Goal: Task Accomplishment & Management: Use online tool/utility

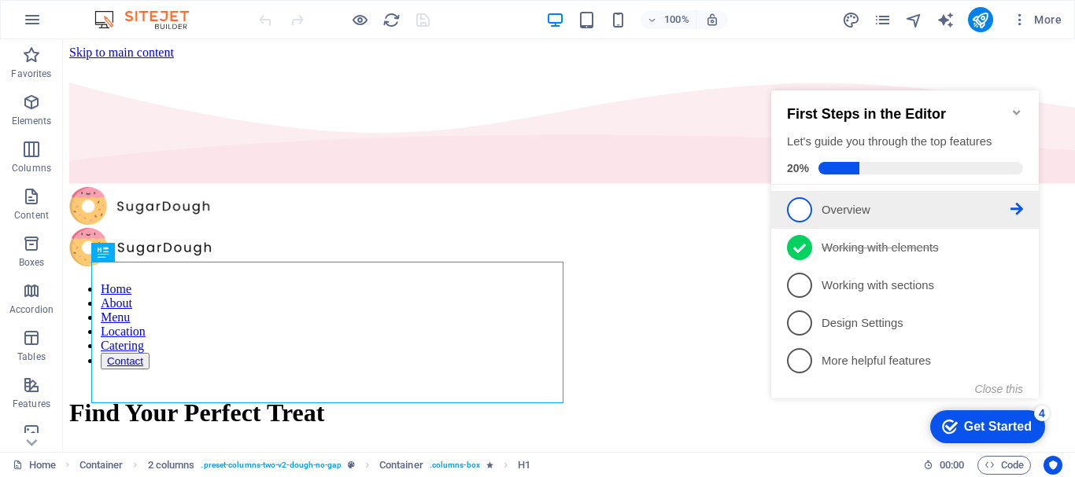
click at [797, 208] on span "1" at bounding box center [799, 209] width 25 height 25
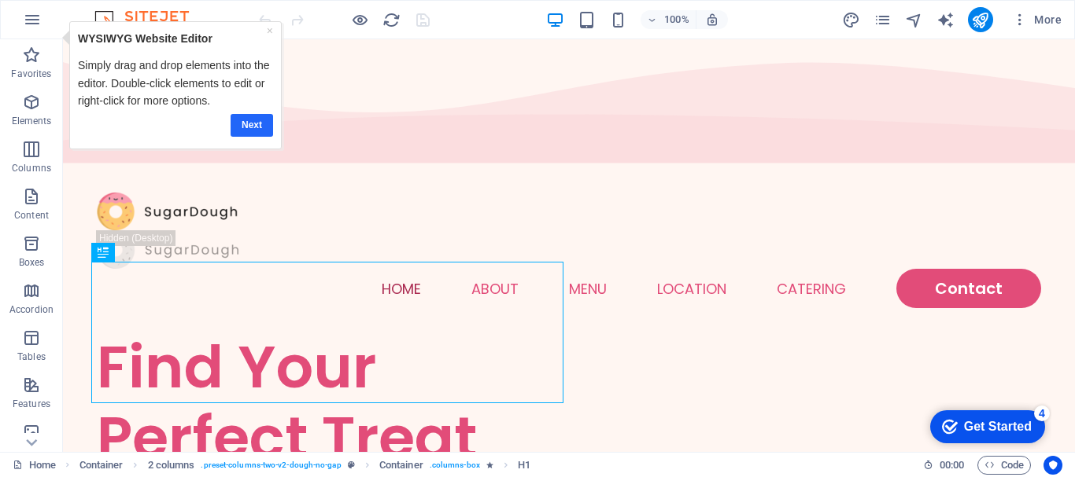
click at [259, 125] on link "Next" at bounding box center [251, 125] width 42 height 23
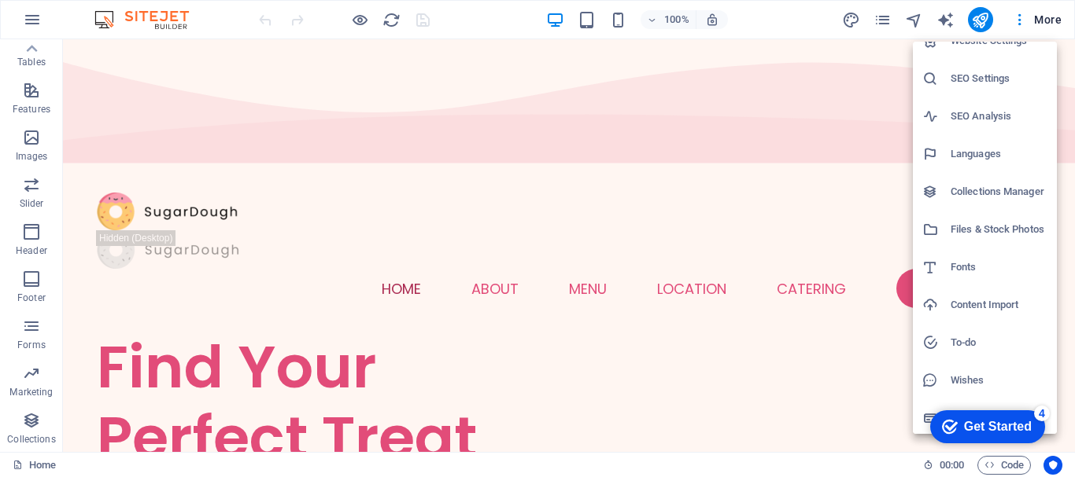
scroll to position [23, 0]
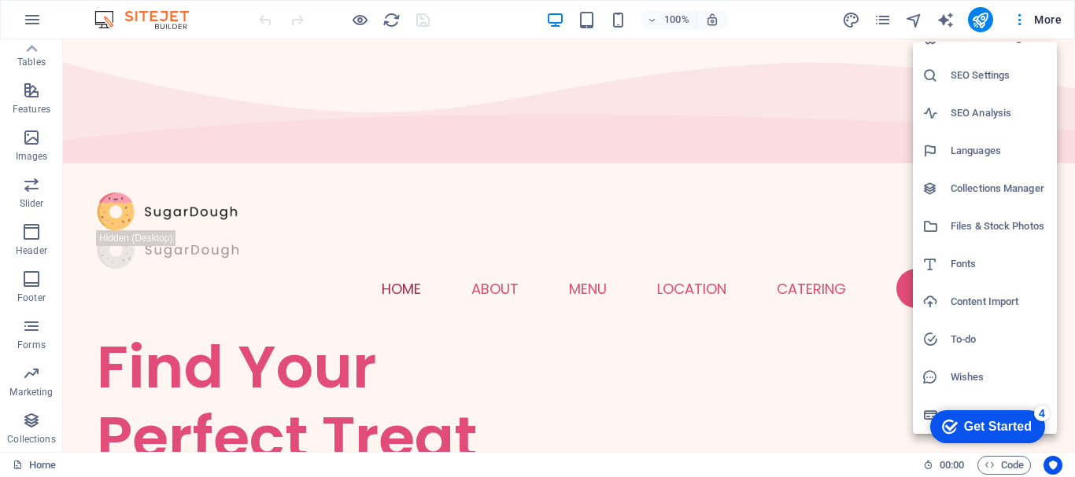
click at [979, 399] on li "Data" at bounding box center [985, 415] width 144 height 38
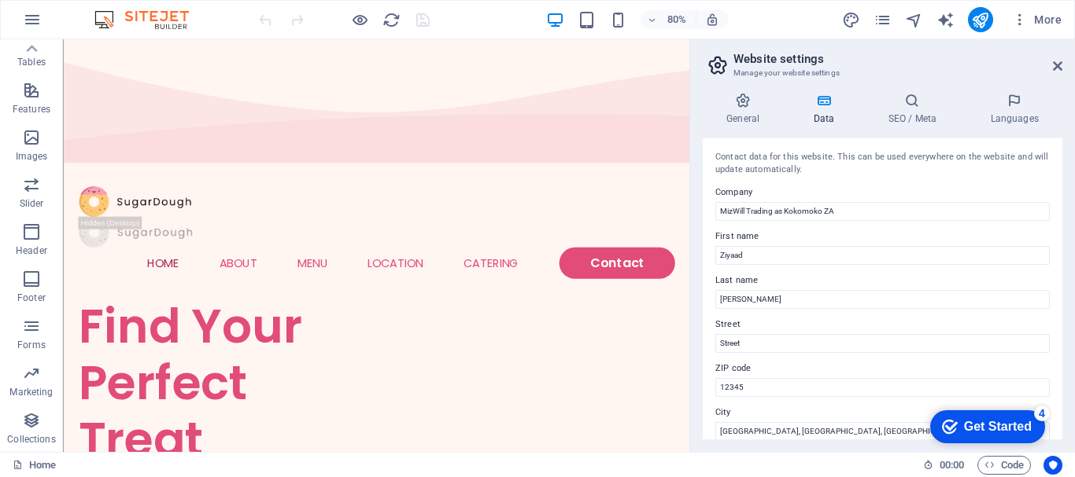
click at [829, 108] on icon at bounding box center [823, 101] width 68 height 16
click at [740, 112] on h4 "General" at bounding box center [745, 109] width 87 height 33
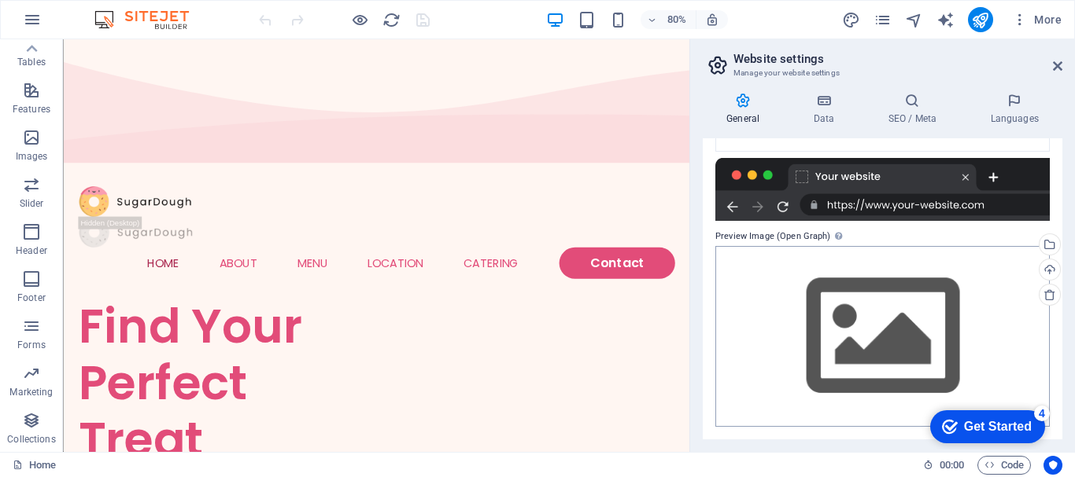
scroll to position [0, 0]
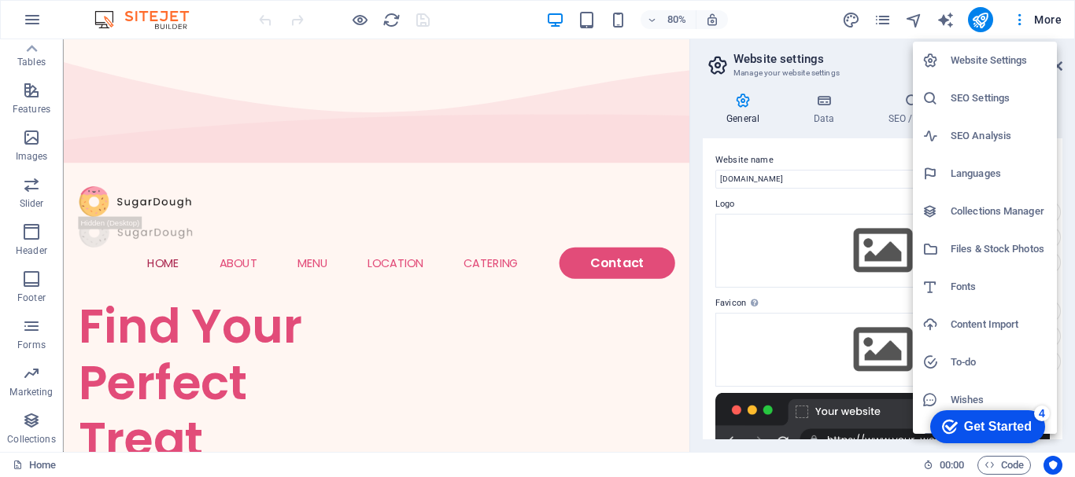
click at [979, 324] on h6 "Content Import" at bounding box center [998, 324] width 97 height 19
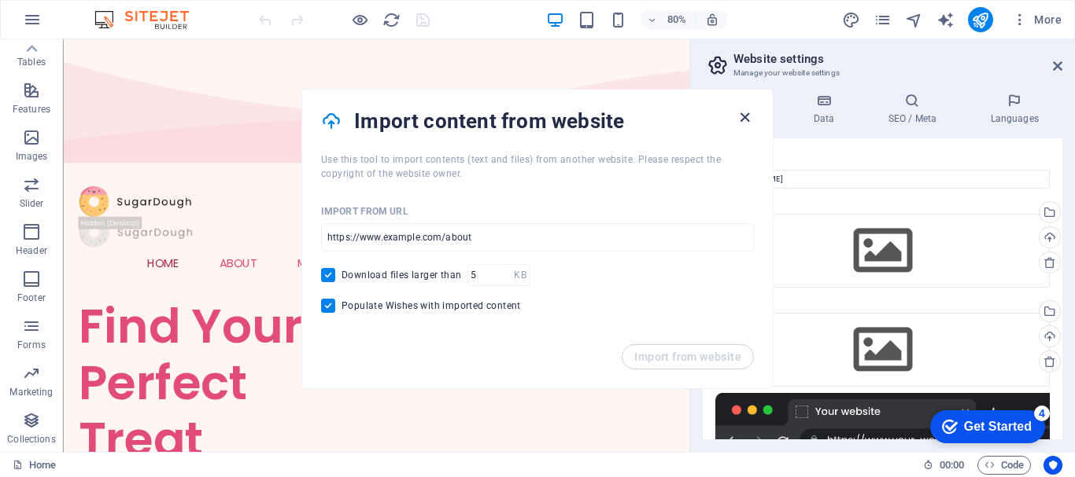
click at [747, 122] on icon "button" at bounding box center [745, 118] width 18 height 18
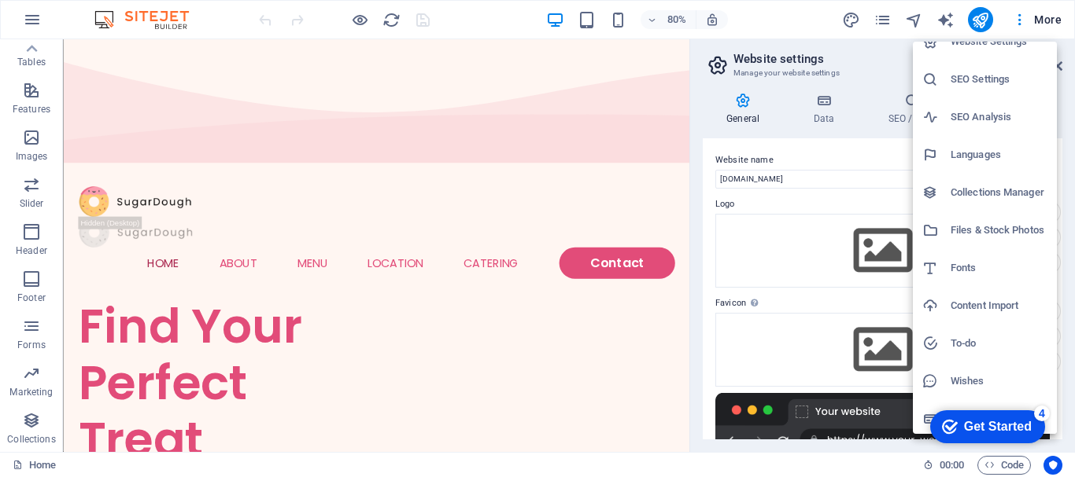
scroll to position [23, 0]
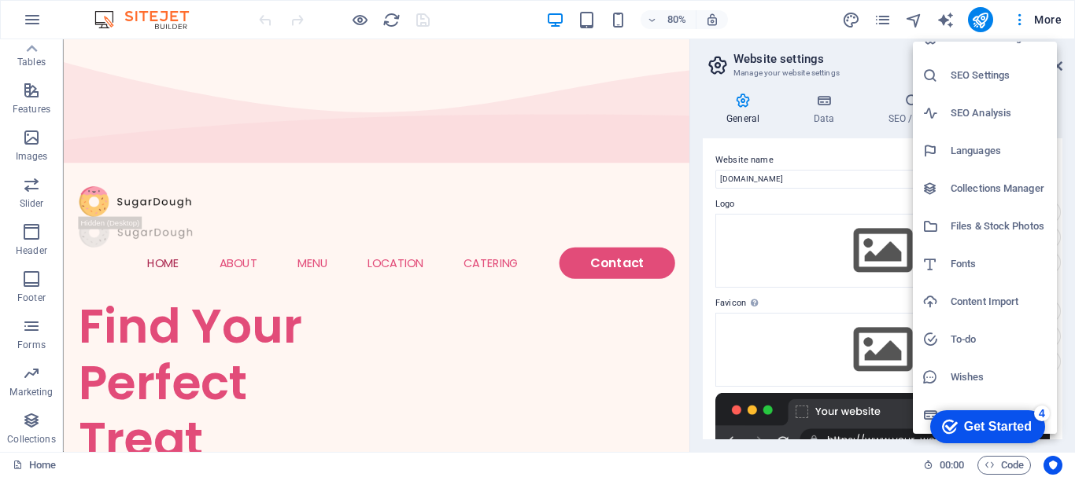
click at [964, 374] on h6 "Wishes" at bounding box center [998, 377] width 97 height 19
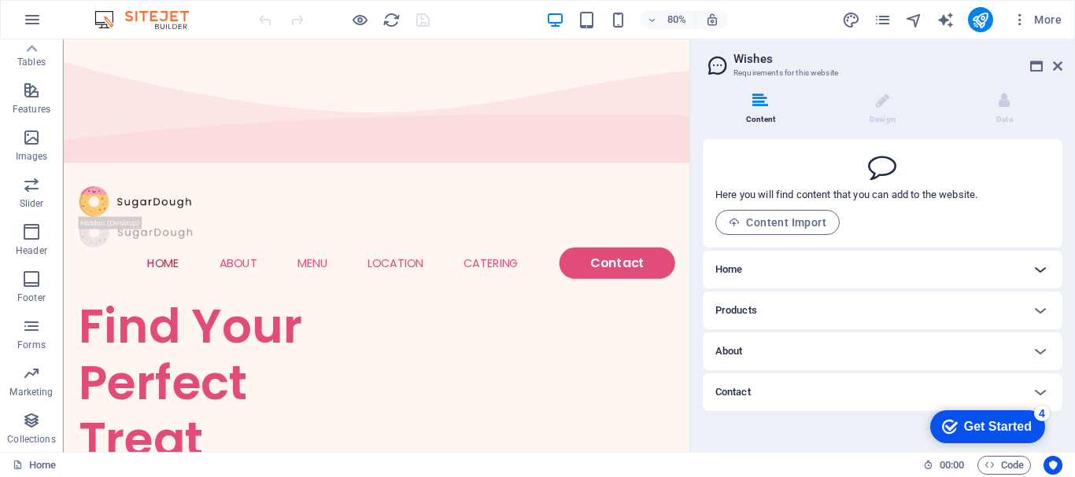
click at [1036, 273] on icon at bounding box center [1040, 269] width 19 height 19
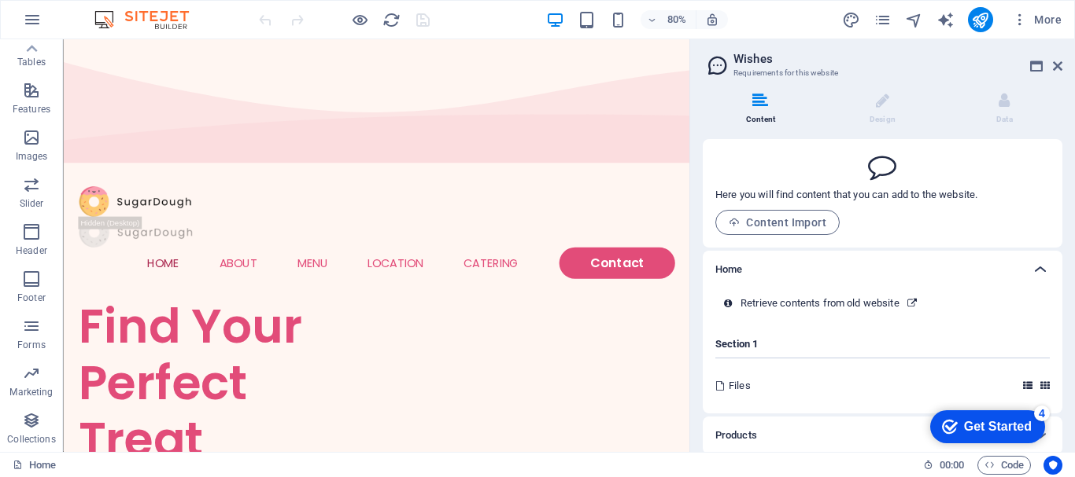
click at [1035, 269] on icon at bounding box center [1040, 269] width 19 height 19
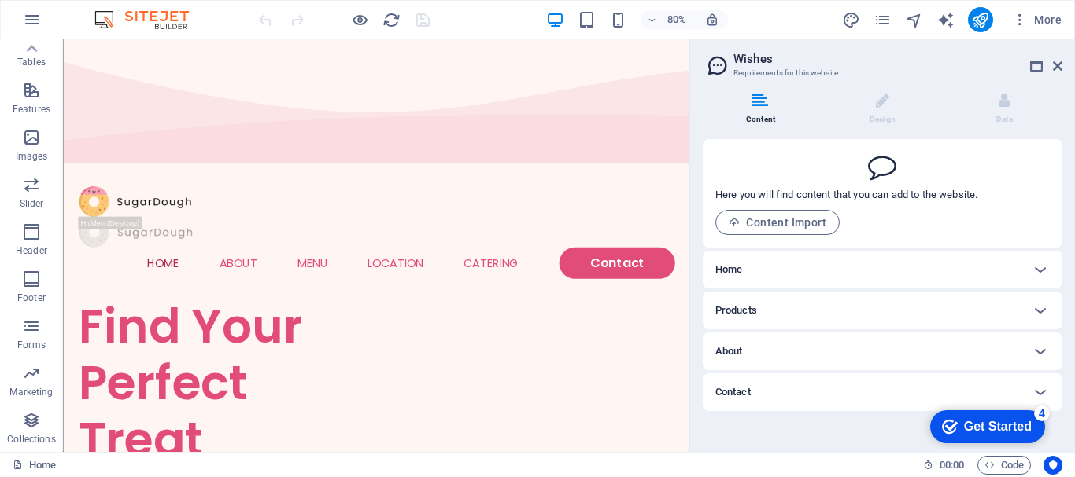
click at [761, 314] on div "Products" at bounding box center [868, 310] width 306 height 19
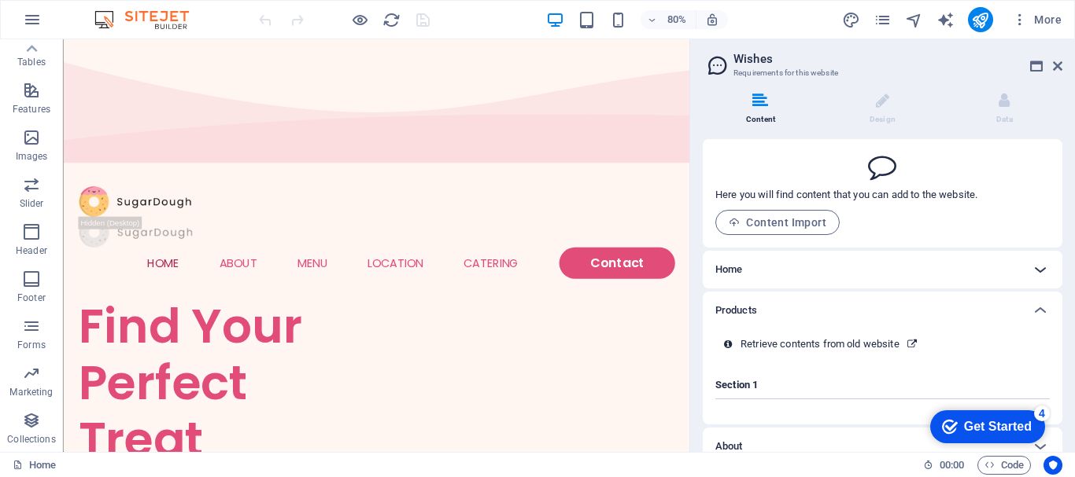
click at [1034, 267] on icon at bounding box center [1040, 269] width 19 height 19
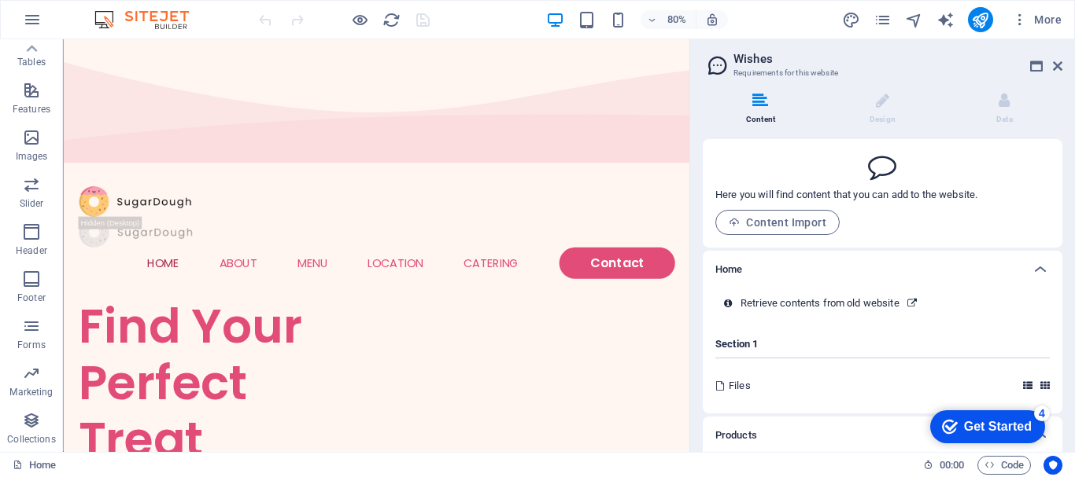
click at [735, 382] on span "Files" at bounding box center [739, 386] width 22 height 14
click at [1042, 387] on icon at bounding box center [1044, 386] width 9 height 9
click at [1023, 386] on icon at bounding box center [1027, 386] width 9 height 9
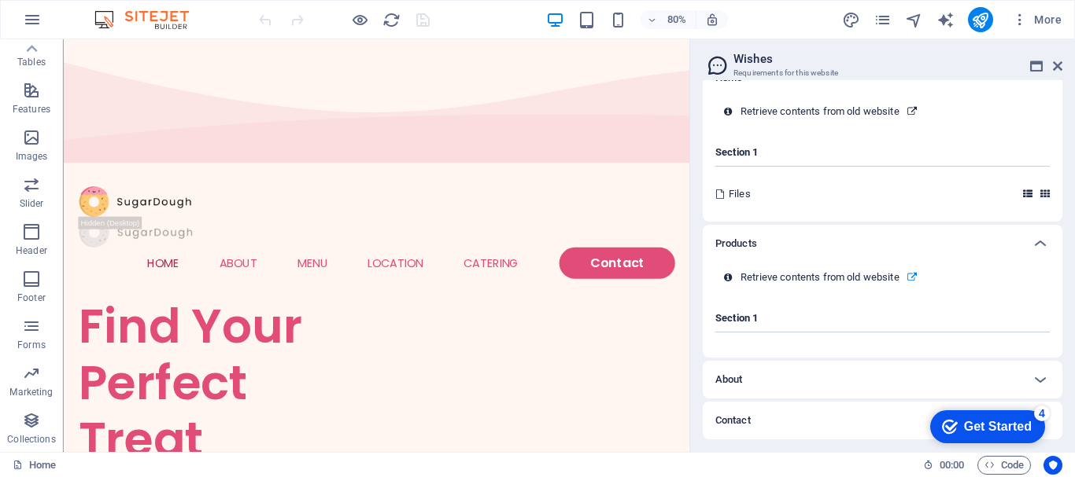
click at [915, 277] on icon at bounding box center [911, 277] width 9 height 9
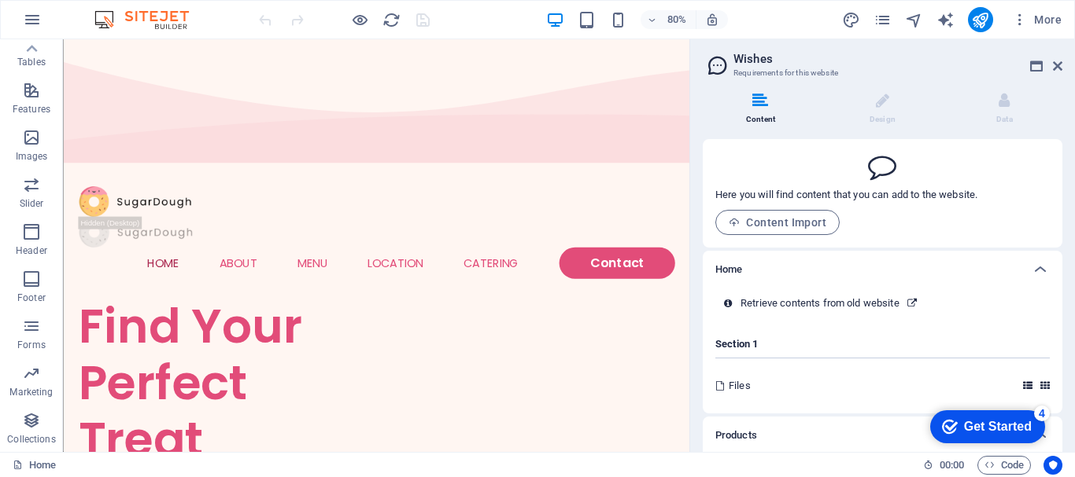
drag, startPoint x: 760, startPoint y: 220, endPoint x: 797, endPoint y: 298, distance: 86.2
click at [761, 221] on span "Content Import" at bounding box center [777, 222] width 98 height 13
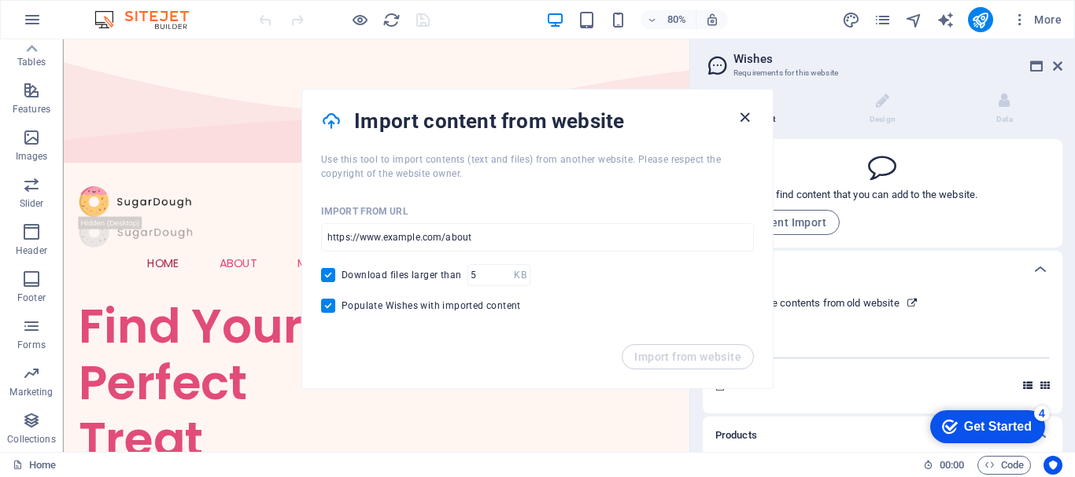
click at [749, 115] on icon "button" at bounding box center [745, 118] width 18 height 18
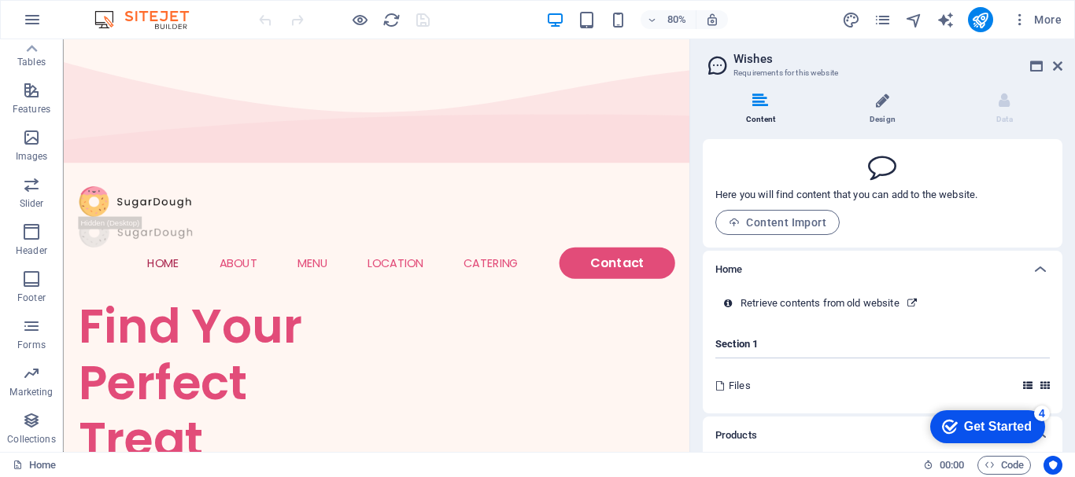
click at [879, 119] on li "Design" at bounding box center [885, 110] width 122 height 34
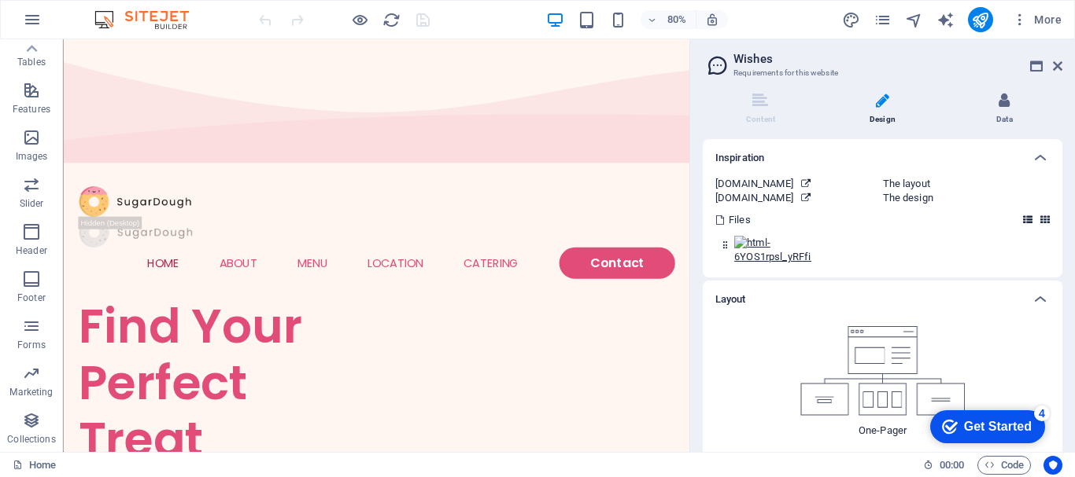
click at [1000, 108] on icon at bounding box center [1003, 101] width 11 height 16
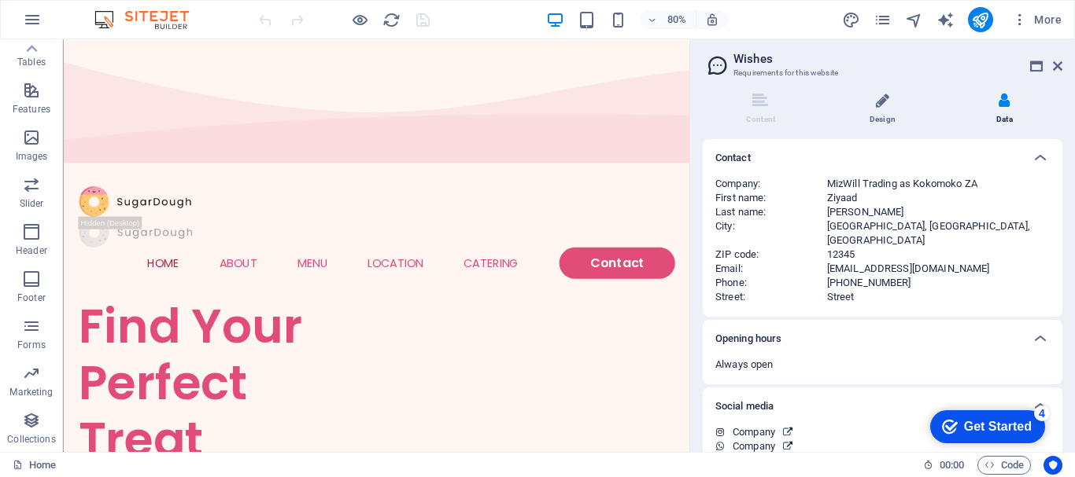
click at [877, 112] on li "Design" at bounding box center [885, 110] width 122 height 34
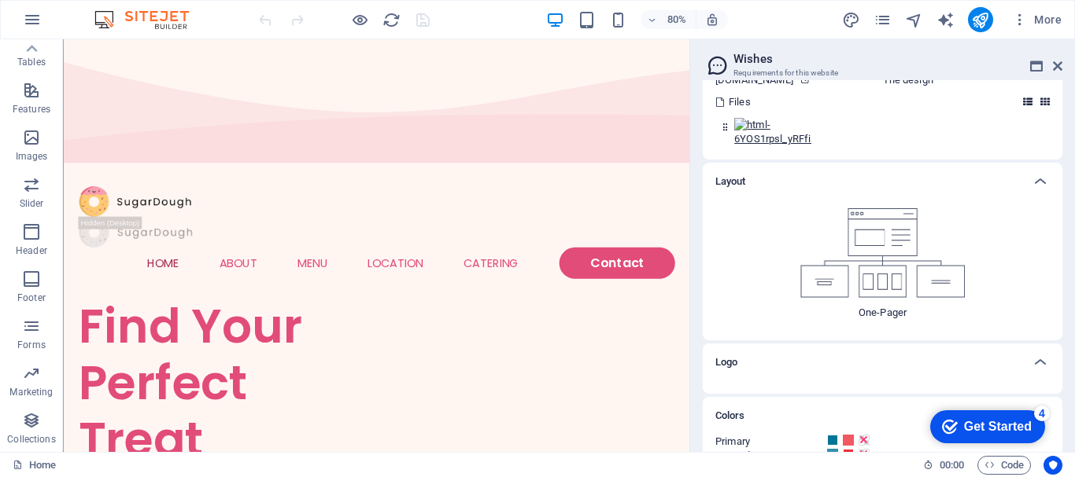
scroll to position [195, 0]
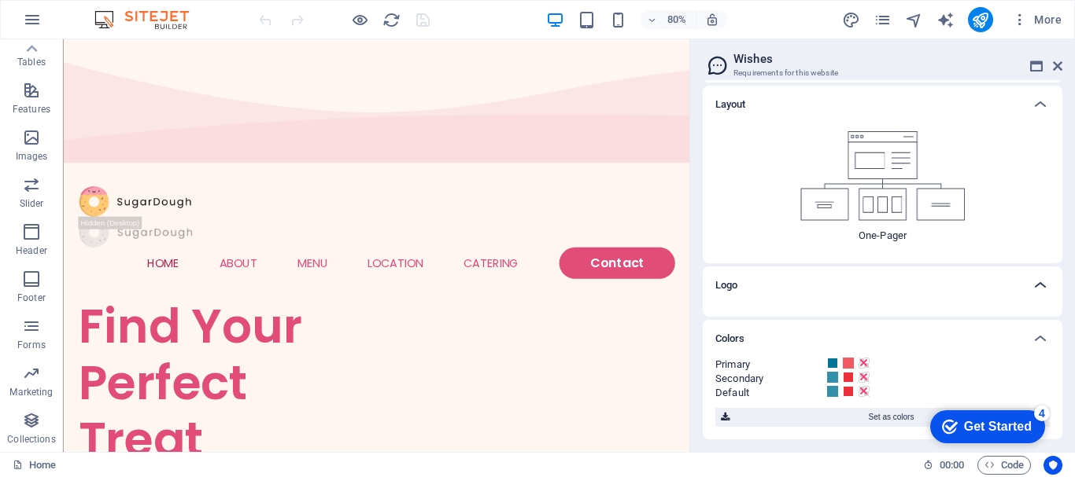
click at [1031, 287] on icon at bounding box center [1040, 285] width 19 height 19
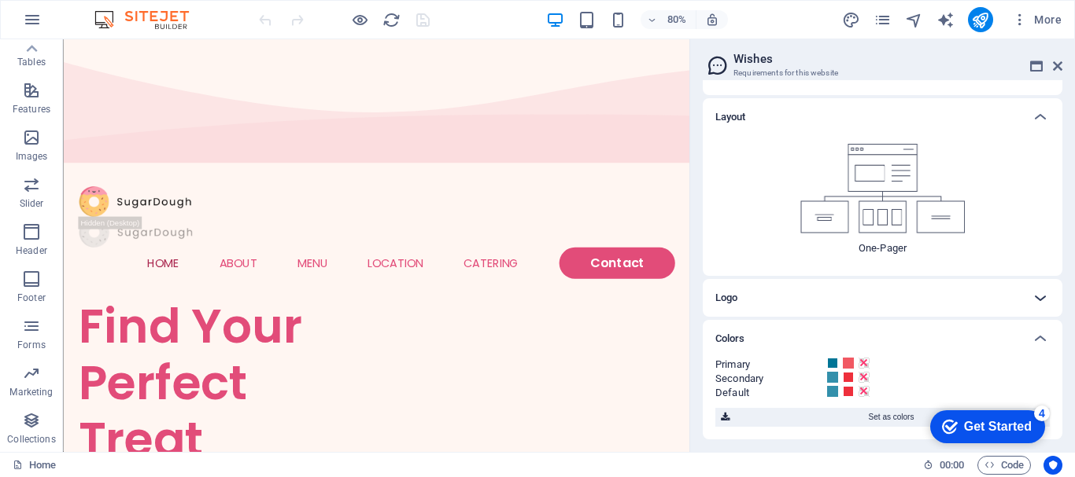
click at [1027, 287] on div at bounding box center [1040, 298] width 38 height 38
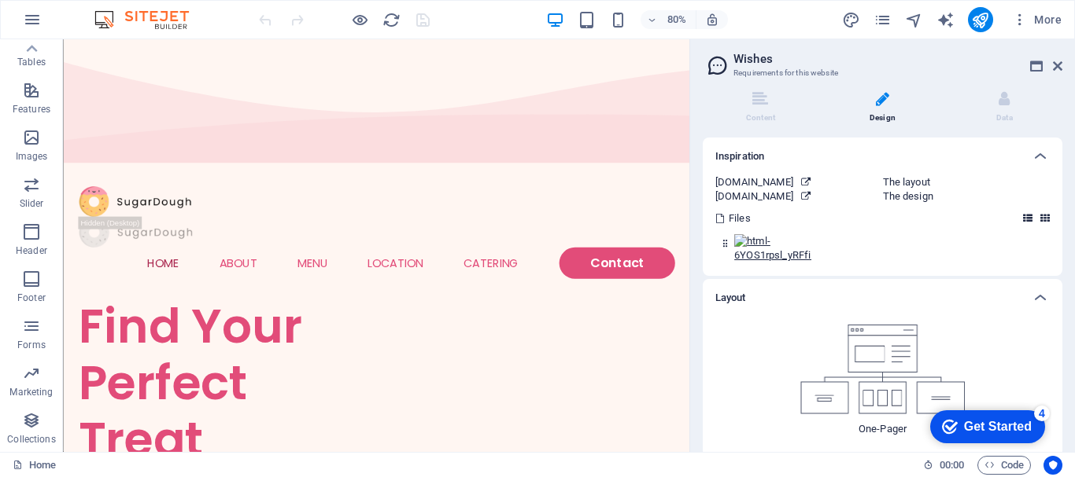
scroll to position [0, 0]
click at [770, 101] on li "Content" at bounding box center [763, 110] width 122 height 34
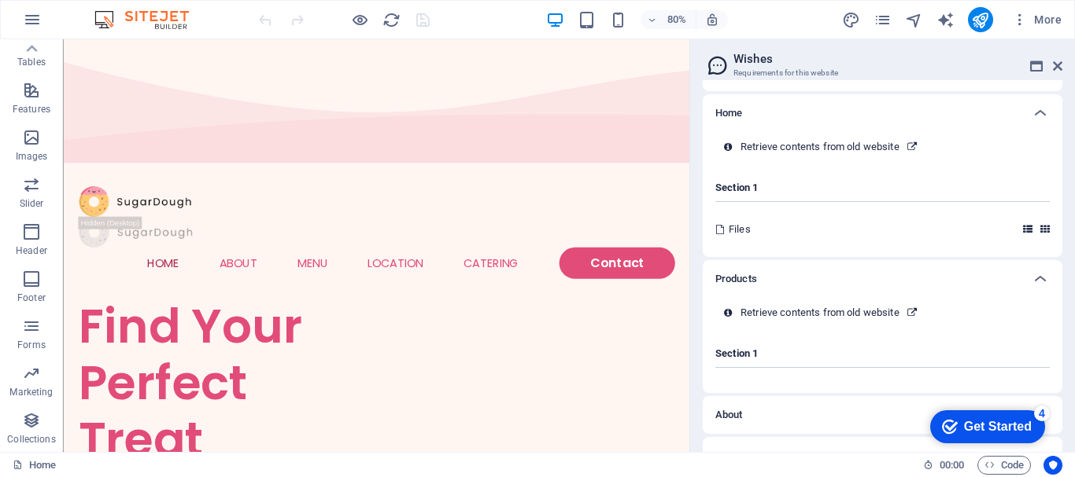
scroll to position [157, 0]
click at [1034, 65] on icon at bounding box center [1036, 66] width 13 height 13
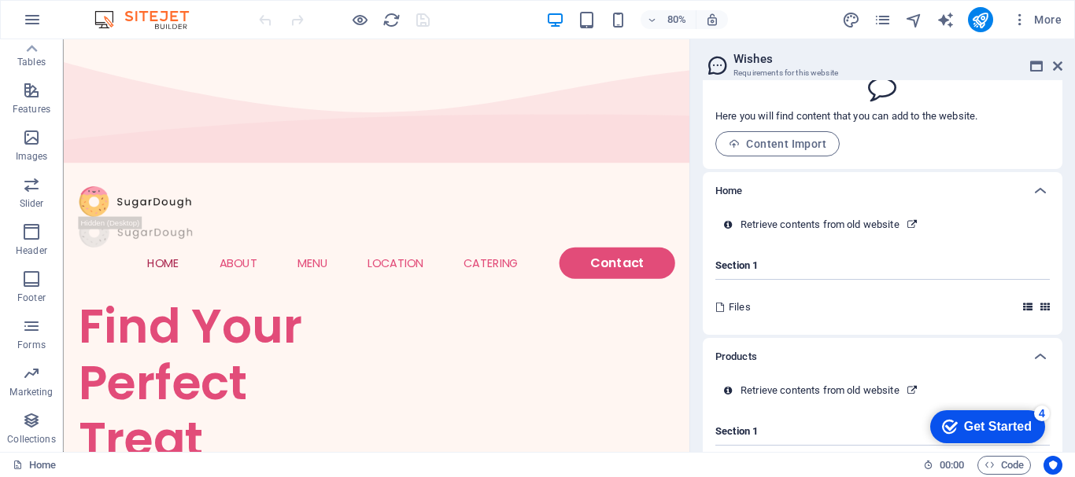
scroll to position [0, 0]
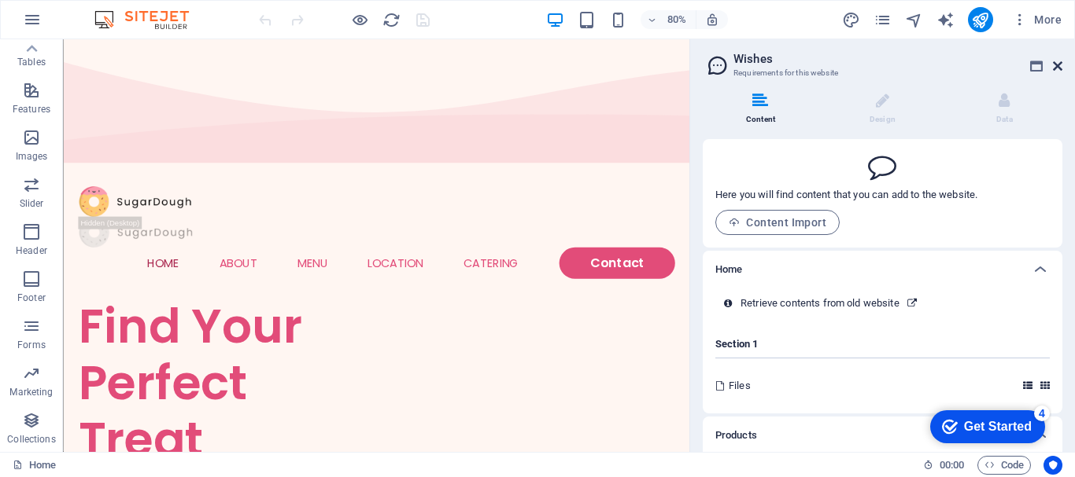
click at [1057, 66] on icon at bounding box center [1057, 66] width 9 height 13
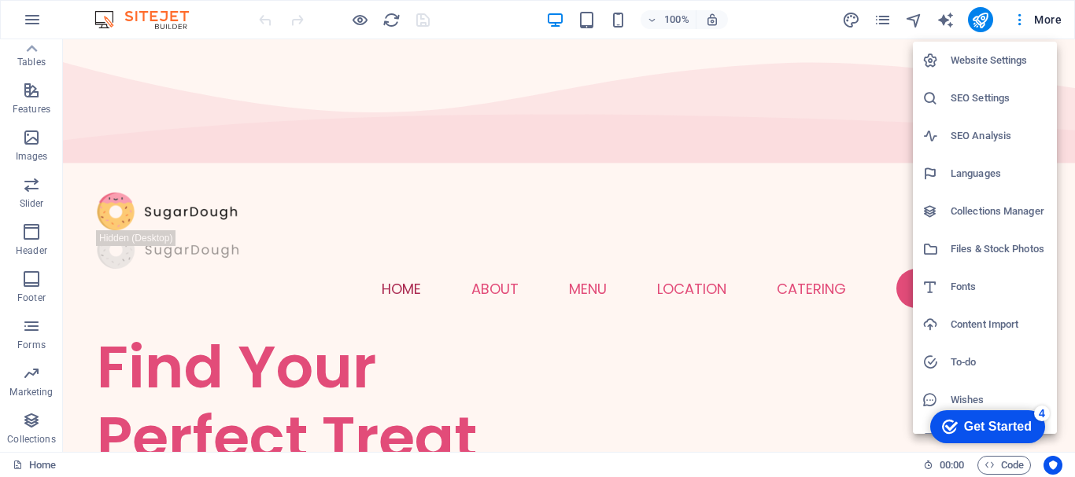
click at [985, 214] on h6 "Collections Manager" at bounding box center [998, 211] width 97 height 19
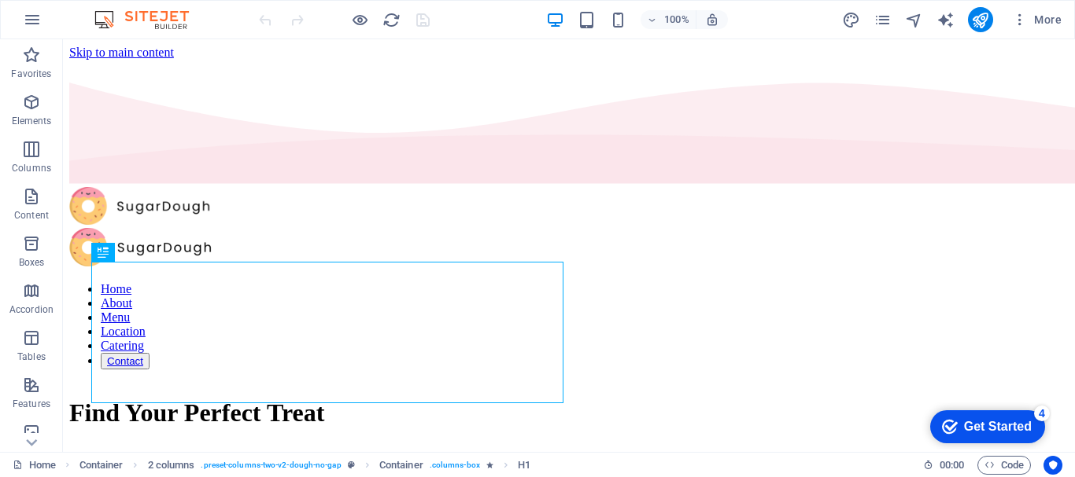
click at [996, 424] on div "Get Started" at bounding box center [998, 427] width 68 height 14
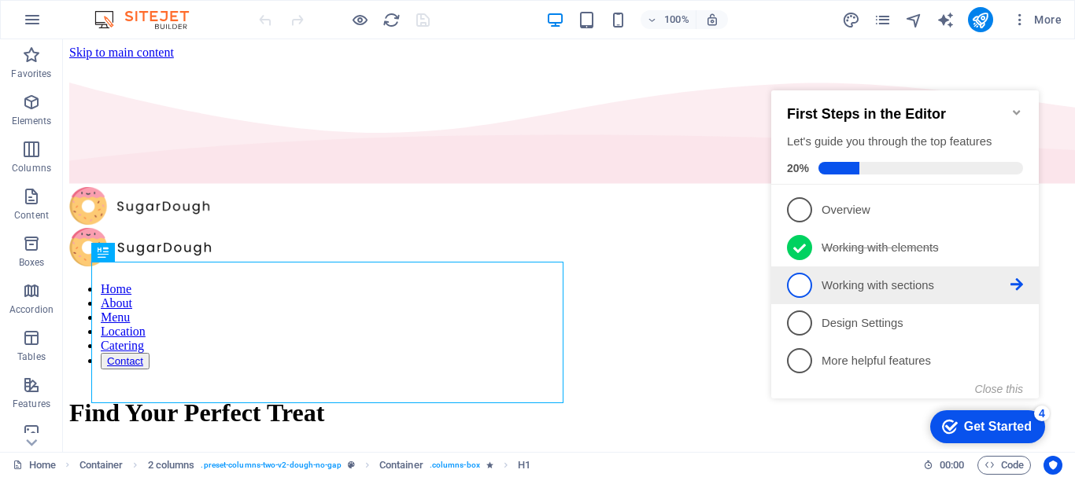
click at [807, 286] on span "3" at bounding box center [799, 285] width 25 height 25
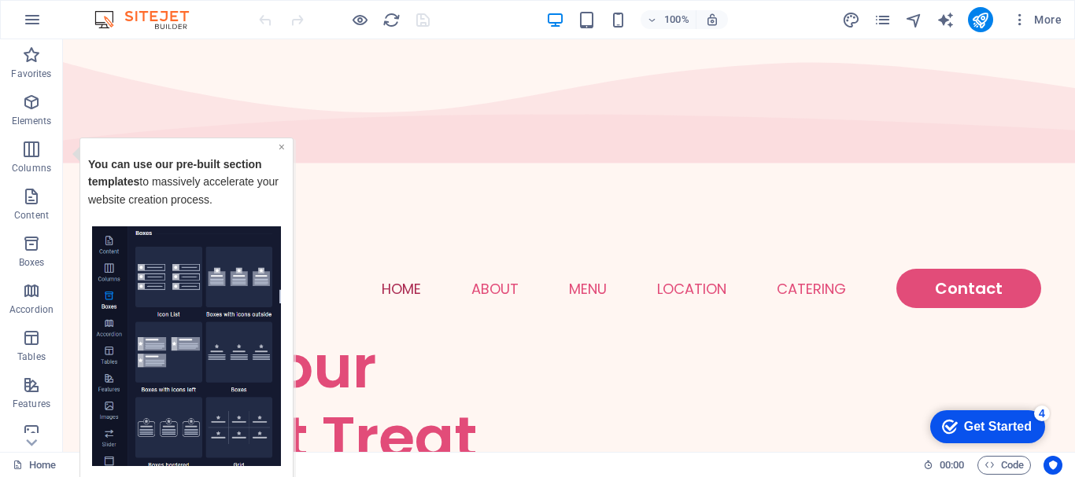
click at [280, 148] on link "×" at bounding box center [281, 146] width 6 height 13
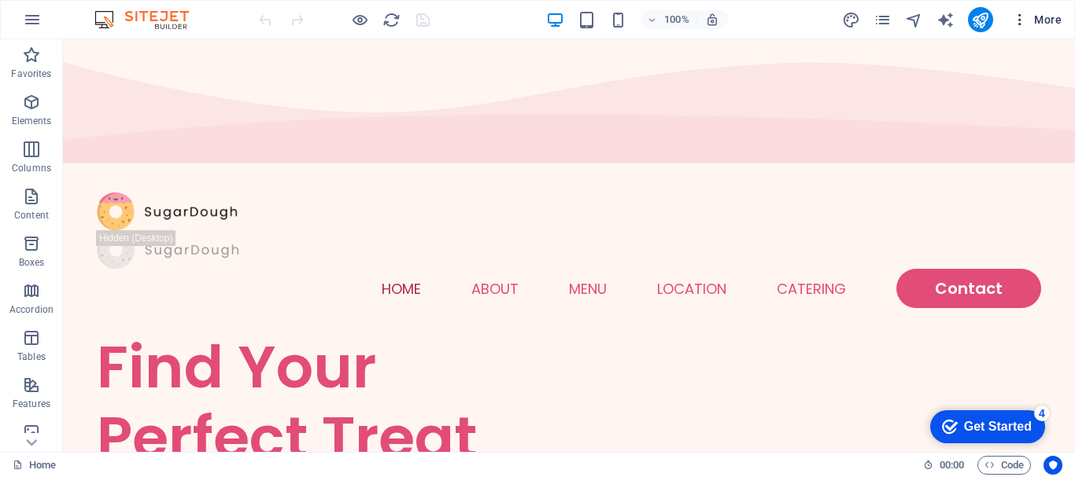
click at [1043, 25] on span "More" at bounding box center [1037, 20] width 50 height 16
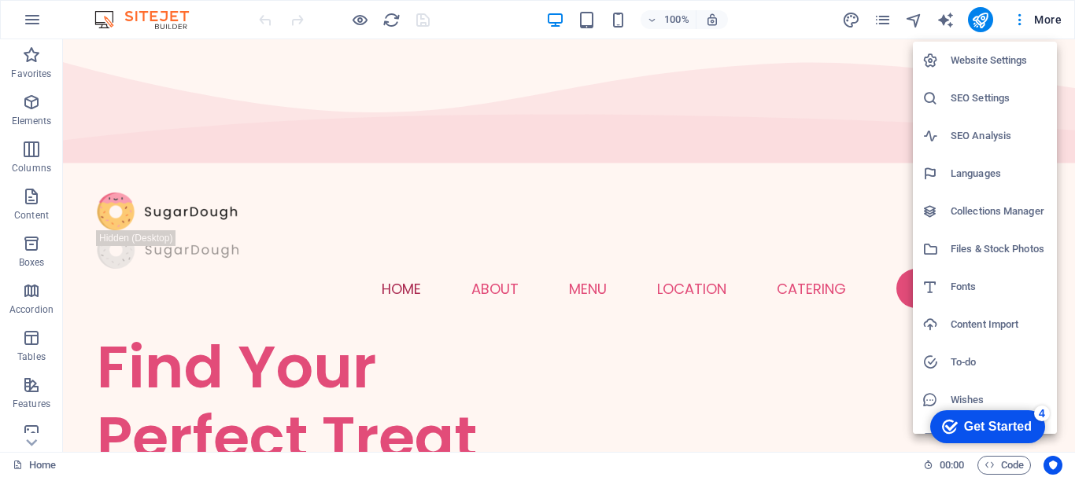
click at [992, 65] on h6 "Website Settings" at bounding box center [998, 60] width 97 height 19
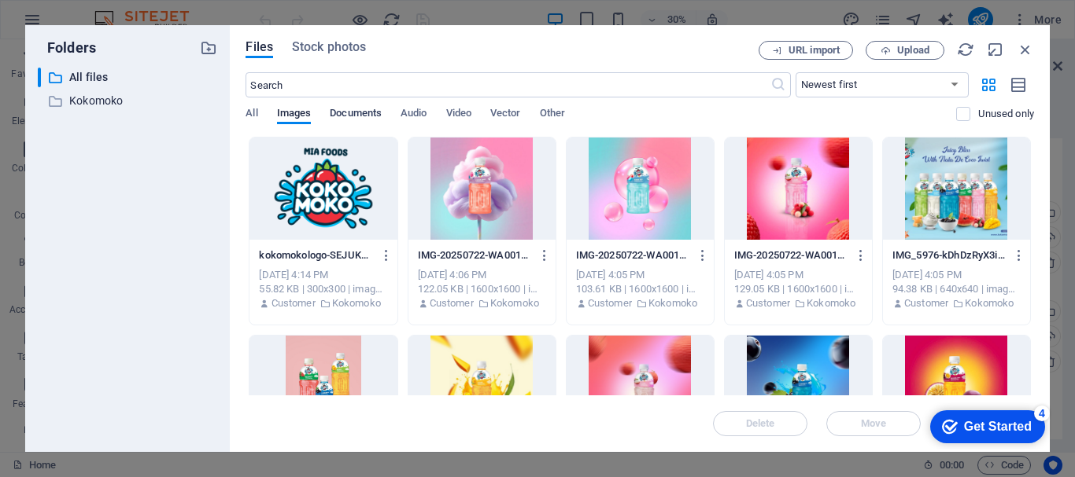
click at [357, 116] on span "Documents" at bounding box center [356, 115] width 52 height 22
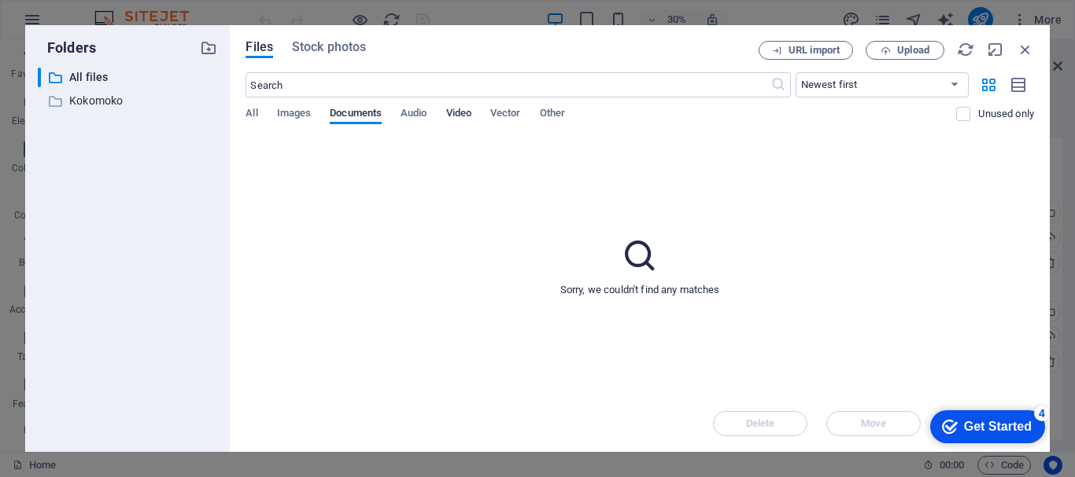
click at [452, 112] on span "Video" at bounding box center [458, 115] width 25 height 22
click at [309, 109] on span "Images" at bounding box center [294, 115] width 35 height 22
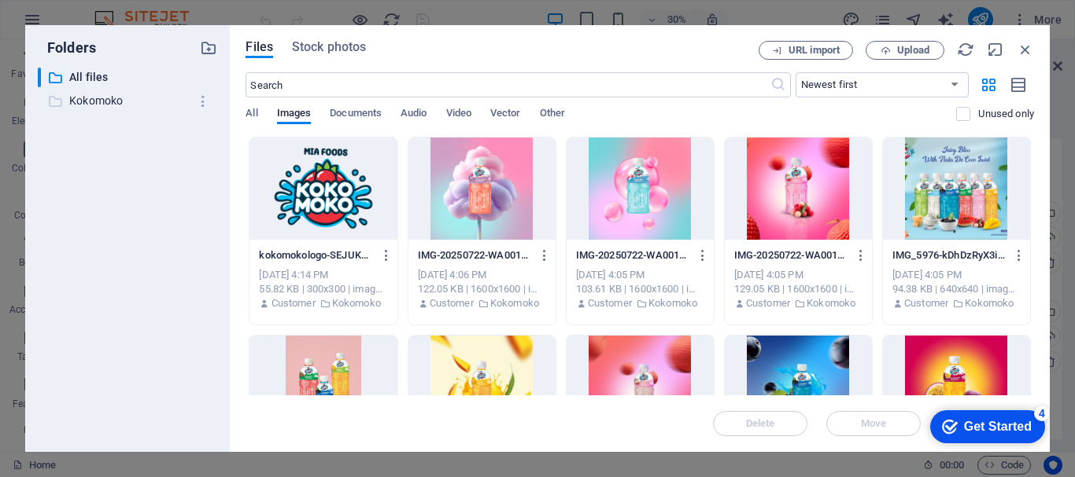
click at [82, 97] on p "Kokomoko" at bounding box center [129, 101] width 120 height 18
click at [803, 49] on span "URL import" at bounding box center [813, 50] width 51 height 9
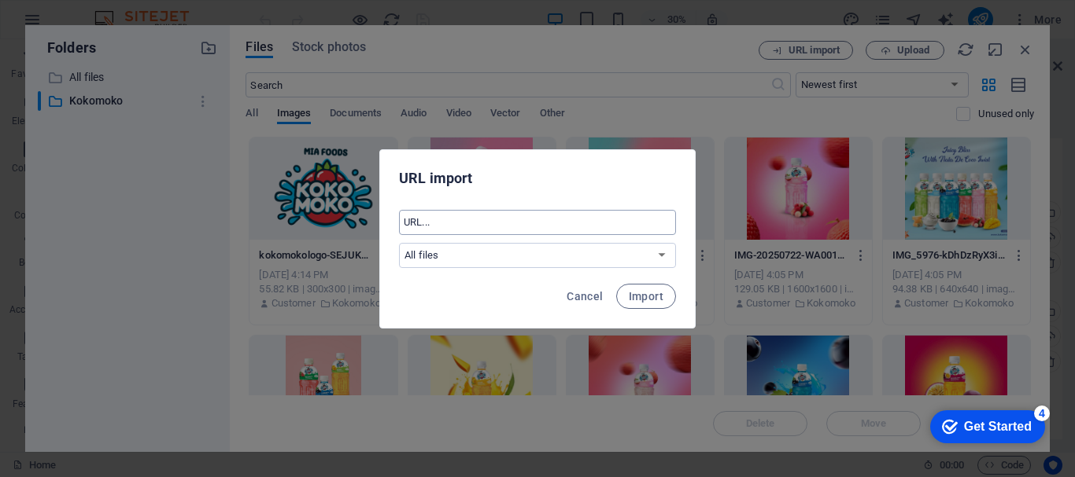
click at [498, 223] on input "text" at bounding box center [537, 222] width 277 height 25
click at [438, 223] on input "text" at bounding box center [537, 222] width 277 height 25
click at [458, 260] on select "All files Kokomoko" at bounding box center [537, 255] width 277 height 25
select select "Kokomoko"
click at [399, 243] on select "All files Kokomoko" at bounding box center [537, 255] width 277 height 25
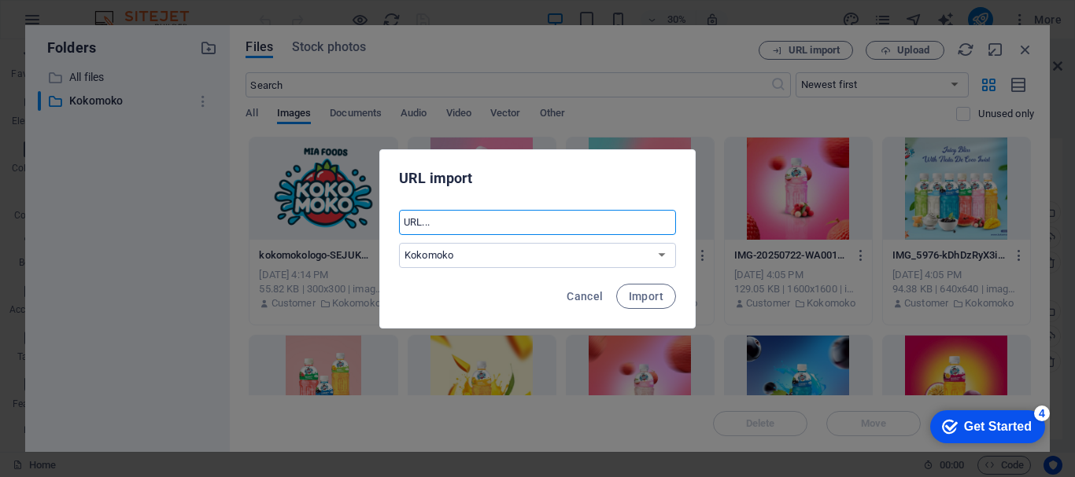
click at [422, 219] on input "text" at bounding box center [537, 222] width 277 height 25
paste input "https://mizwill---kokomoko-65207.marketingblocks.ai/"
type input "https://mizwill---kokomoko-65207.marketingblocks.ai/"
click at [662, 301] on button "Import" at bounding box center [646, 296] width 60 height 25
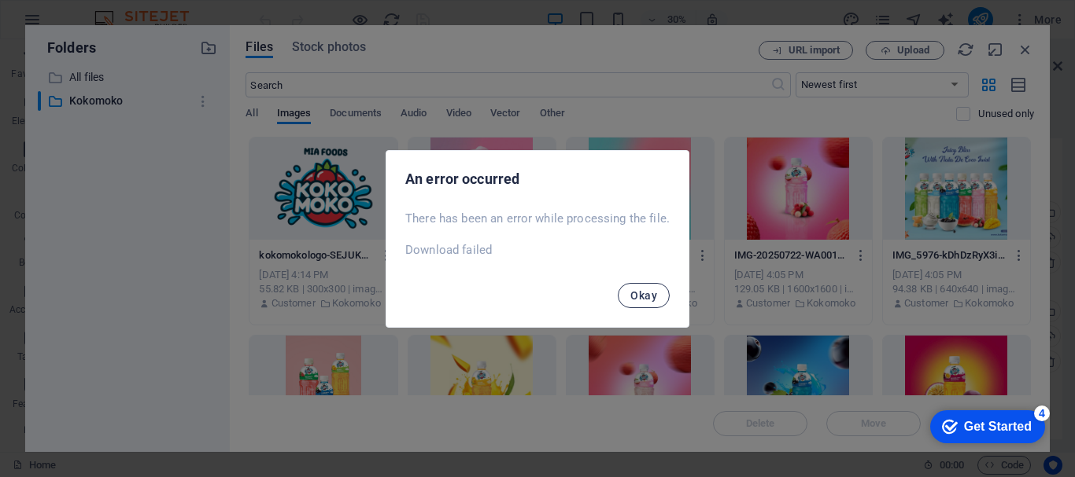
click at [646, 294] on span "Okay" at bounding box center [643, 295] width 27 height 13
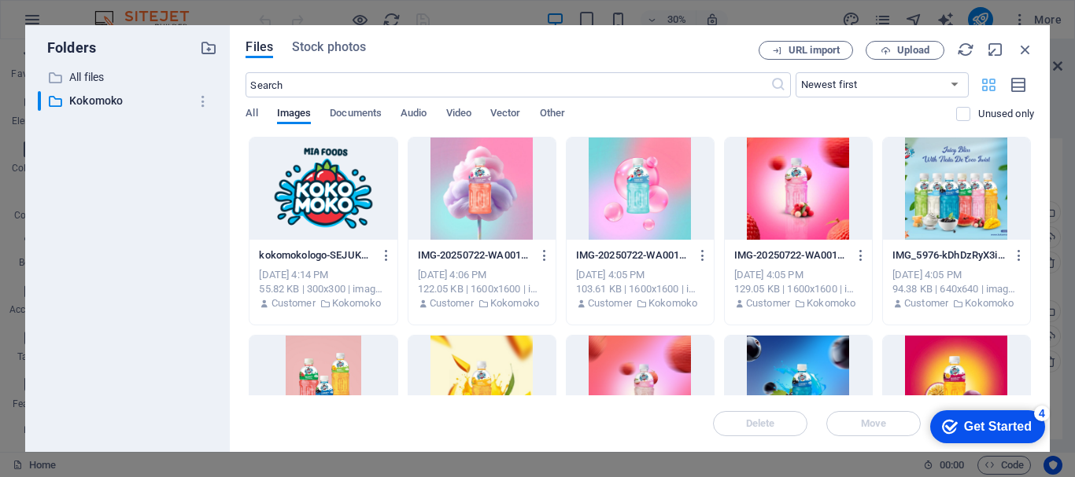
click at [989, 86] on icon "button" at bounding box center [988, 84] width 18 height 17
click at [339, 216] on div at bounding box center [322, 189] width 147 height 102
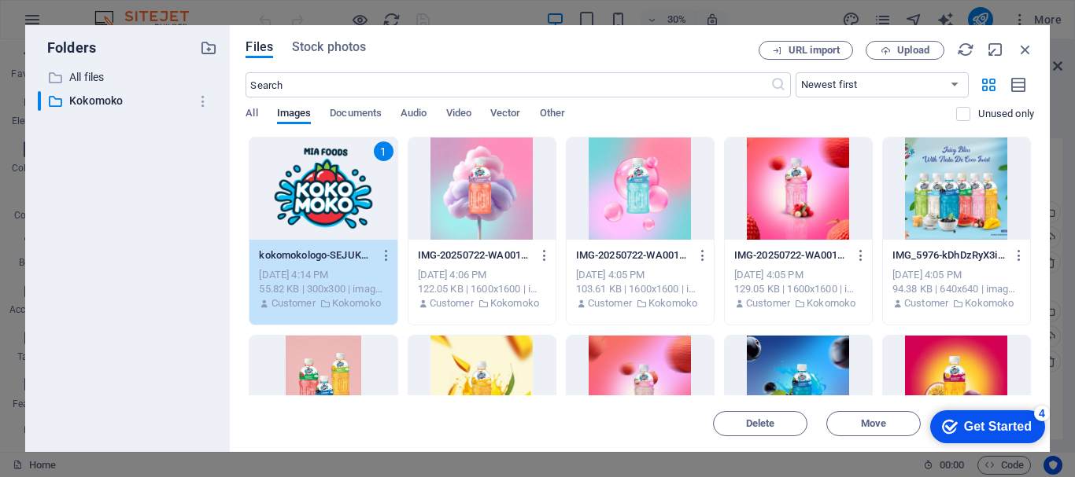
click at [317, 227] on div "1" at bounding box center [322, 189] width 147 height 102
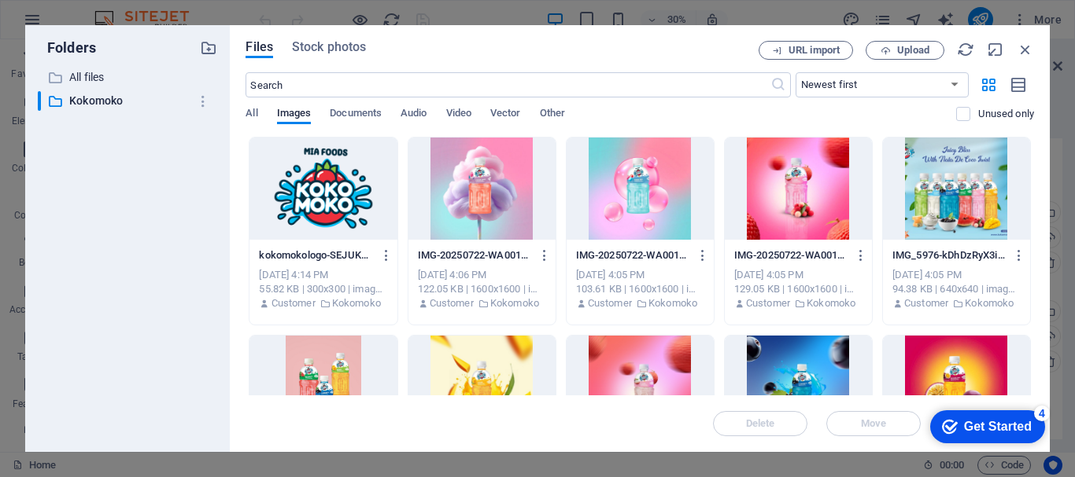
click at [317, 227] on div at bounding box center [322, 189] width 147 height 102
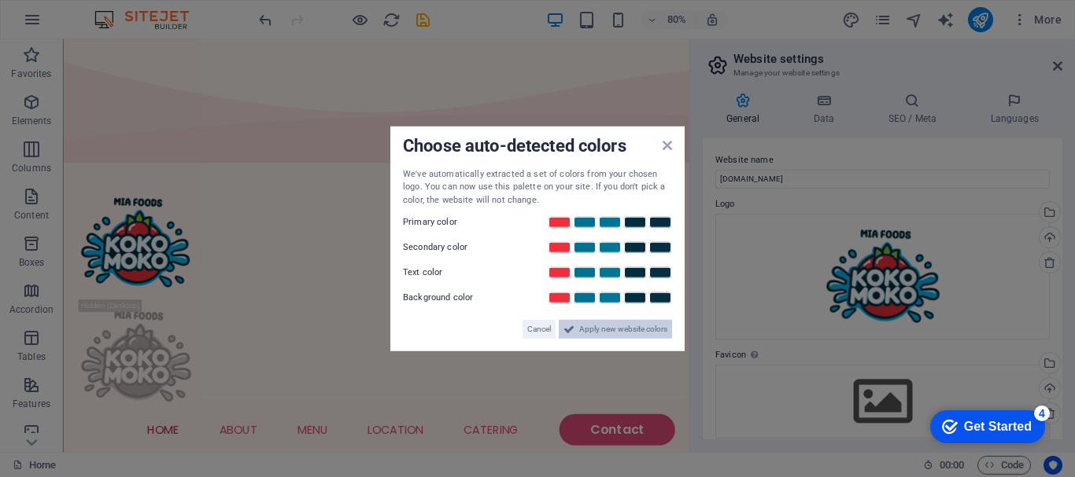
drag, startPoint x: 603, startPoint y: 331, endPoint x: 781, endPoint y: 301, distance: 180.3
click at [603, 331] on span "Apply new website colors" at bounding box center [623, 329] width 88 height 19
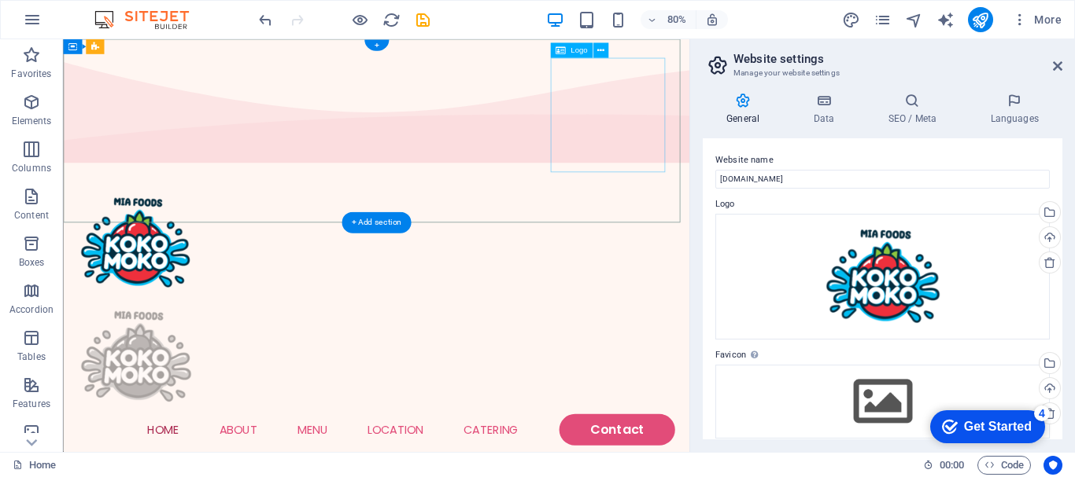
click at [775, 365] on div at bounding box center [454, 436] width 745 height 143
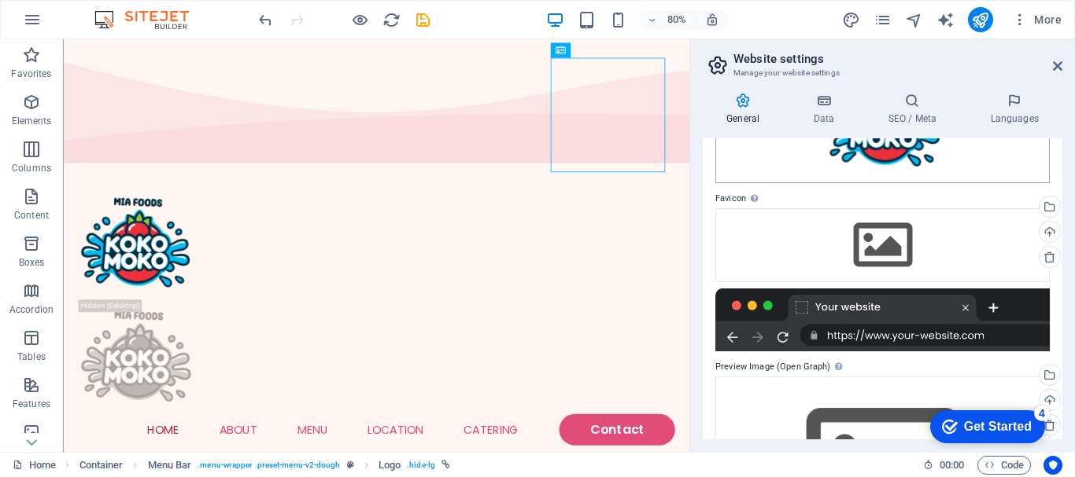
scroll to position [157, 0]
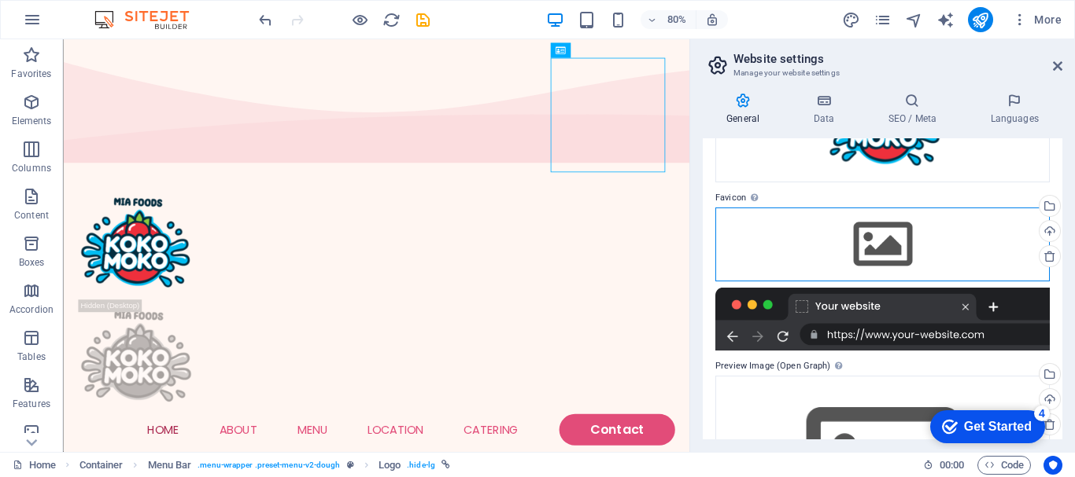
click at [872, 260] on div "Drag files here, click to choose files or select files from Files or our free s…" at bounding box center [882, 245] width 334 height 74
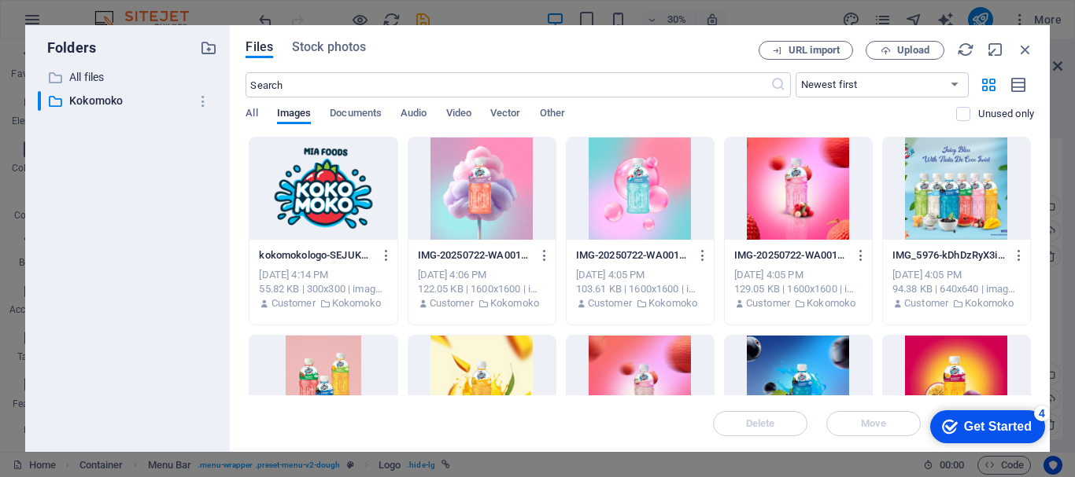
click at [306, 180] on div at bounding box center [322, 189] width 147 height 102
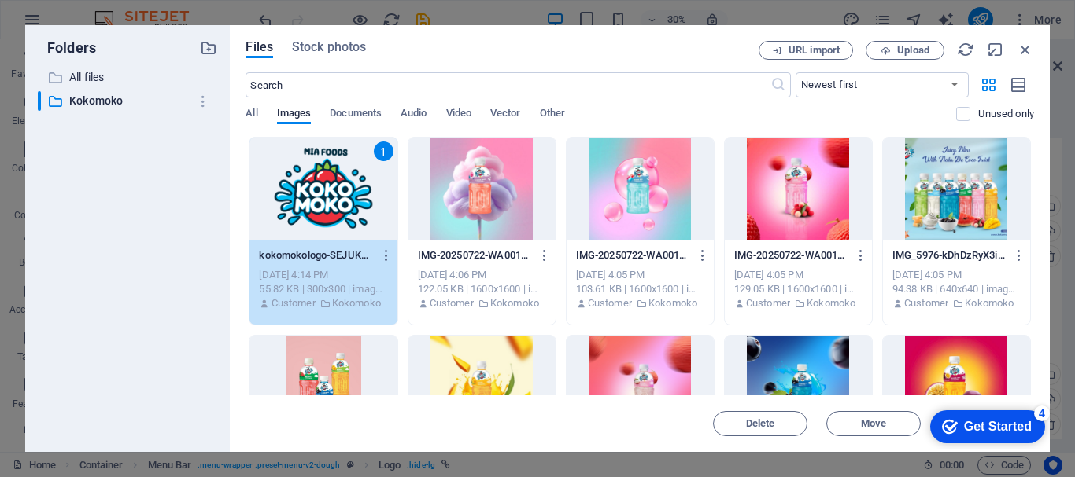
click at [306, 180] on div "1" at bounding box center [322, 189] width 147 height 102
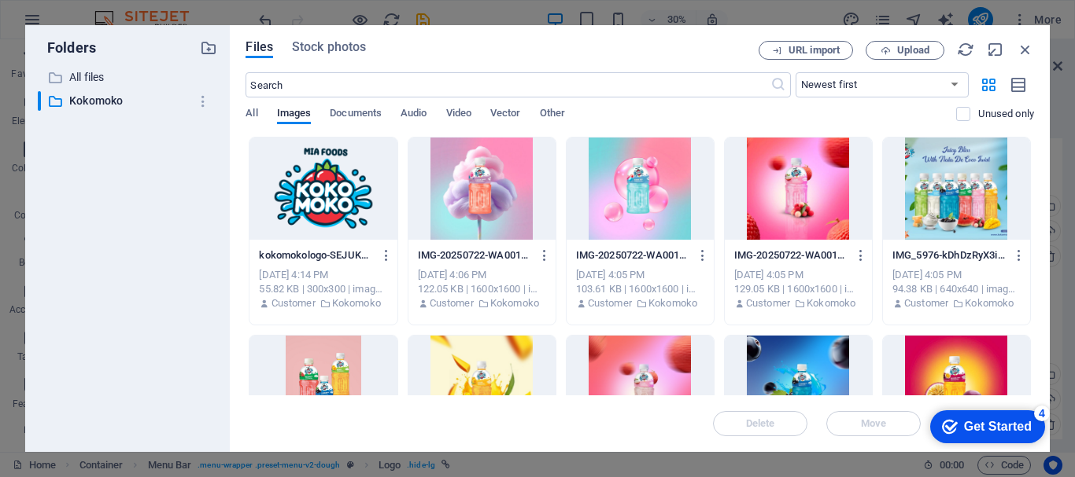
click at [306, 180] on div at bounding box center [322, 189] width 147 height 102
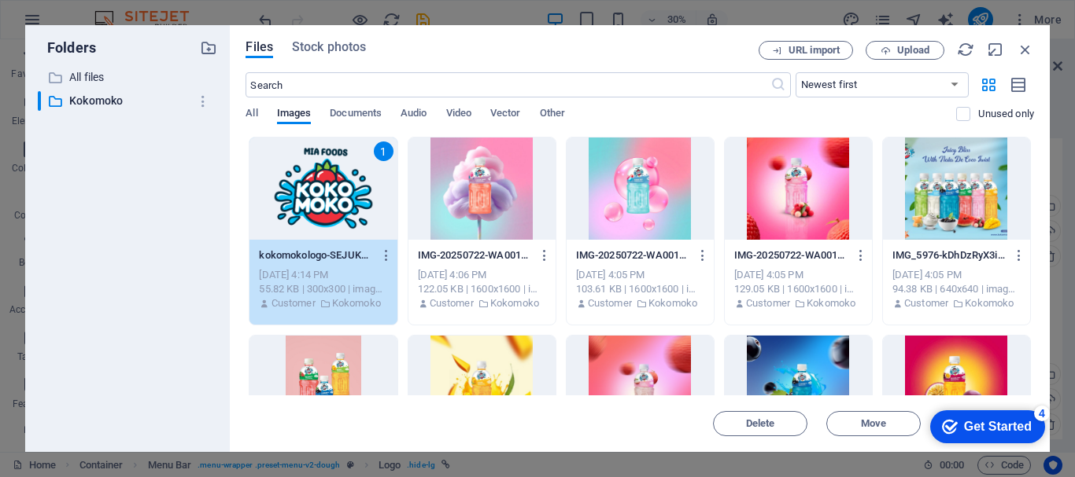
click at [306, 180] on div "1" at bounding box center [322, 189] width 147 height 102
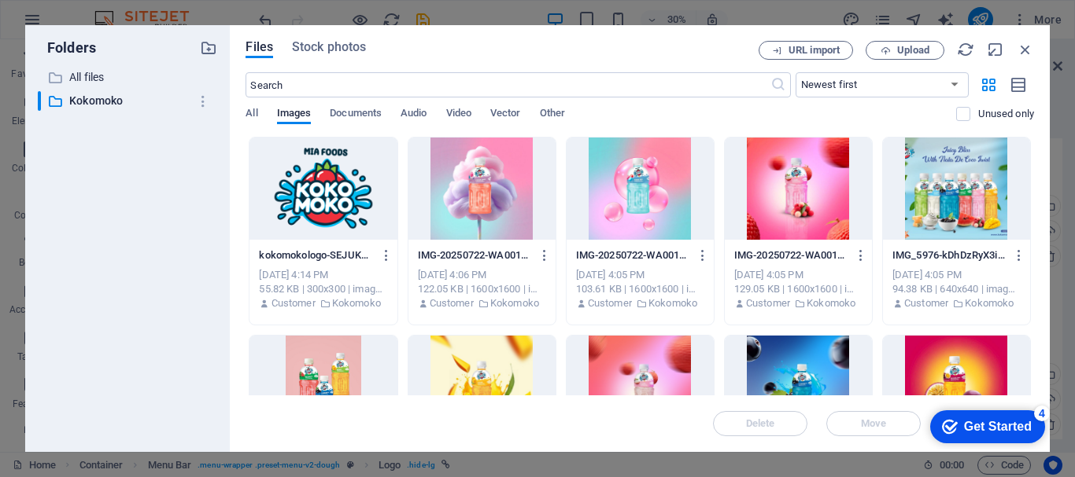
click at [306, 180] on div at bounding box center [322, 189] width 147 height 102
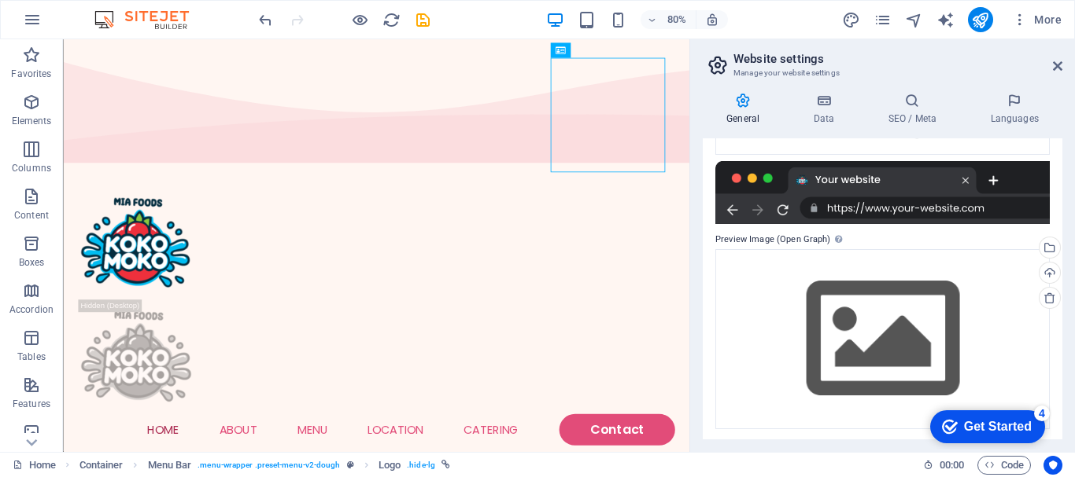
scroll to position [338, 0]
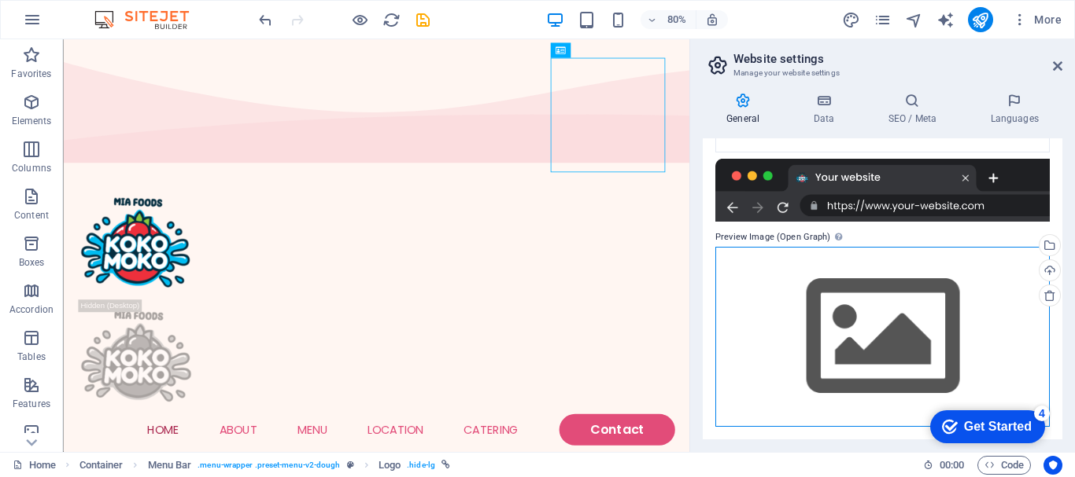
click at [889, 336] on div "Drag files here, click to choose files or select files from Files or our free s…" at bounding box center [882, 337] width 334 height 180
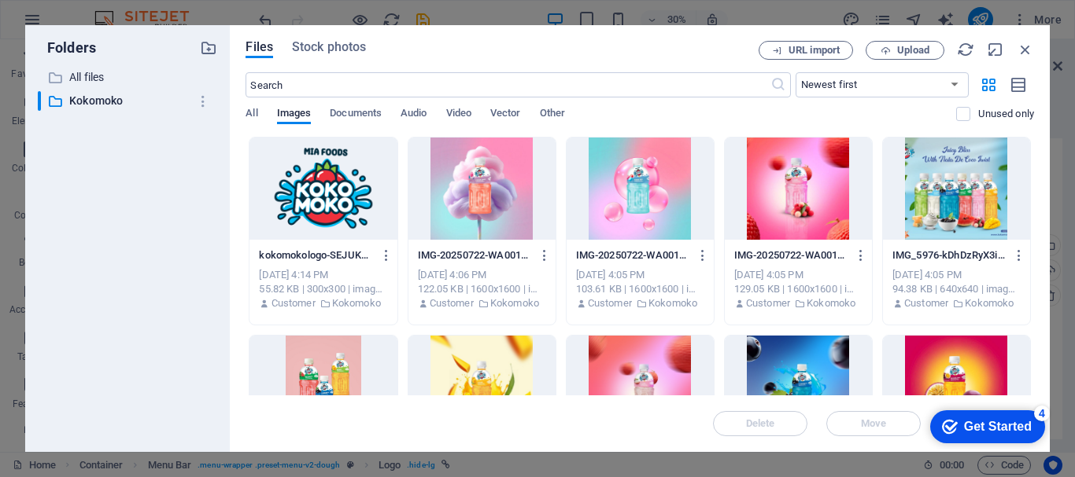
click at [949, 179] on div at bounding box center [956, 189] width 147 height 102
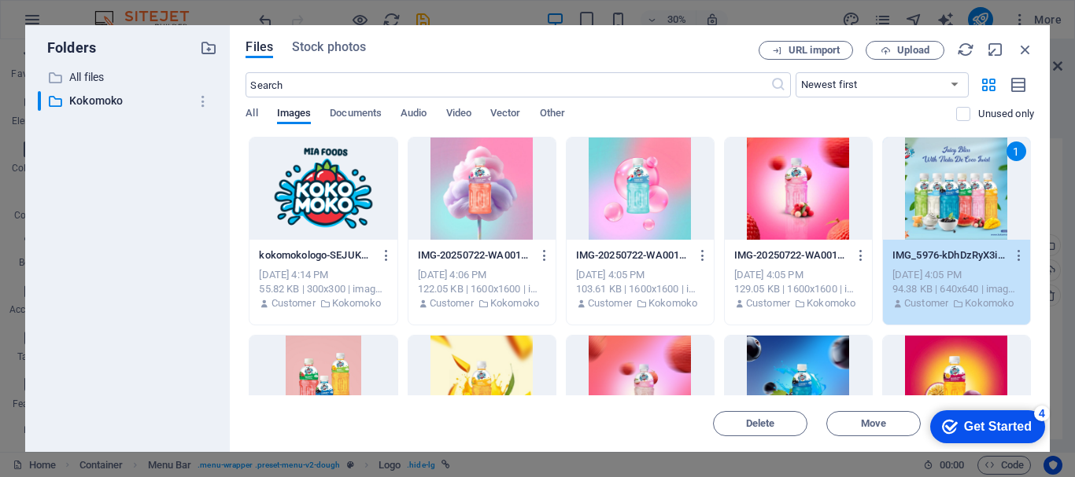
click at [949, 179] on div "1" at bounding box center [956, 189] width 147 height 102
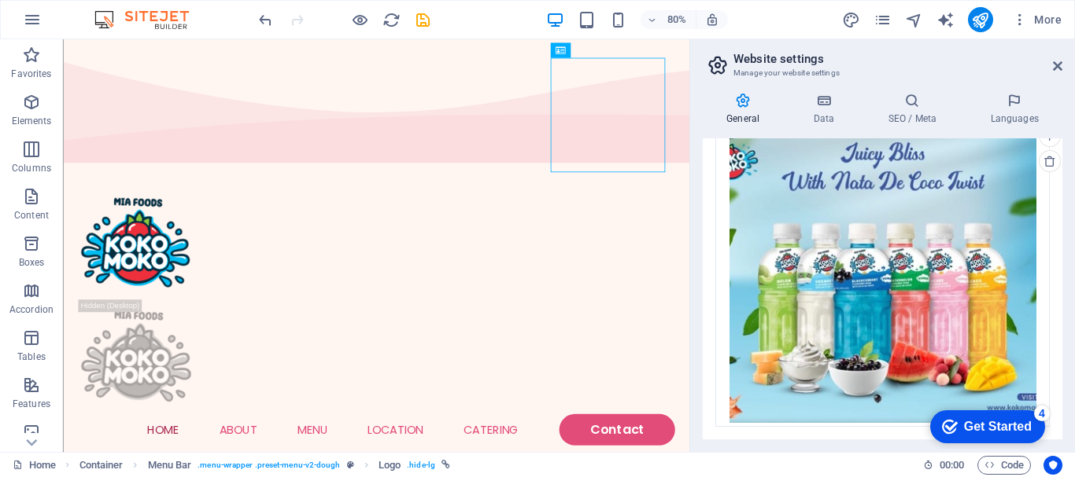
scroll to position [0, 0]
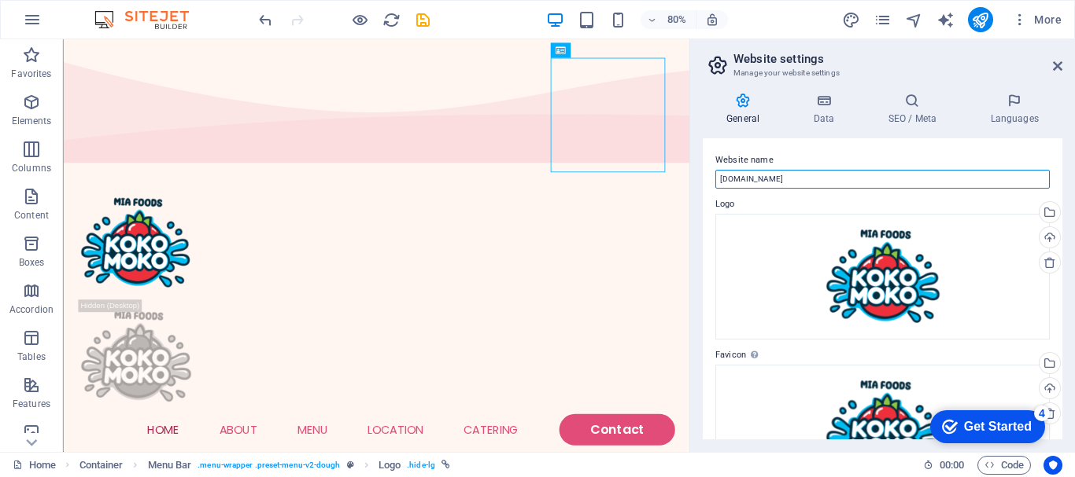
drag, startPoint x: 780, startPoint y: 179, endPoint x: 706, endPoint y: 174, distance: 74.1
click at [706, 174] on div "Website name kokomoko.biz Logo Drag files here, click to choose files or select…" at bounding box center [881, 288] width 359 height 301
paste input "Welcome to Koko Moko"
type input "Welcome to Koko"
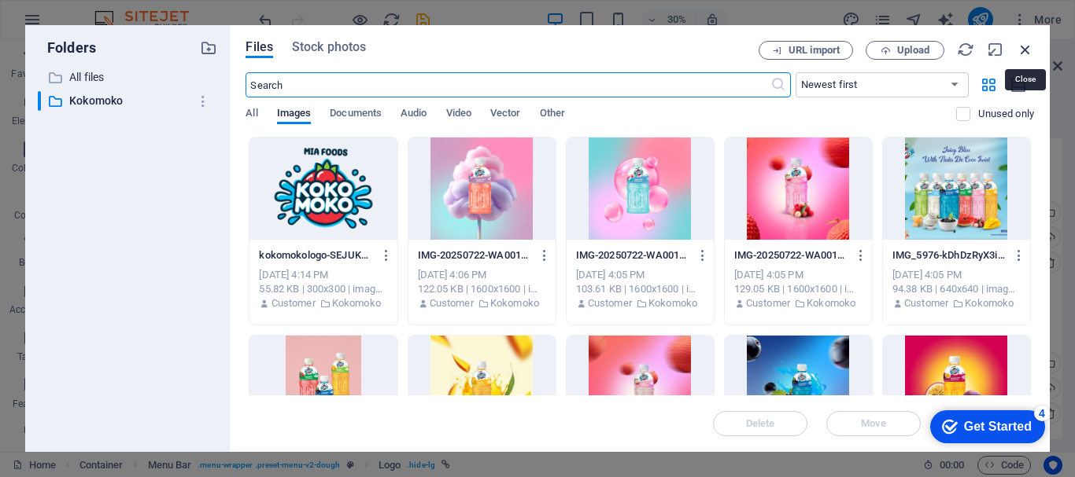
click at [1027, 53] on icon "button" at bounding box center [1024, 49] width 17 height 17
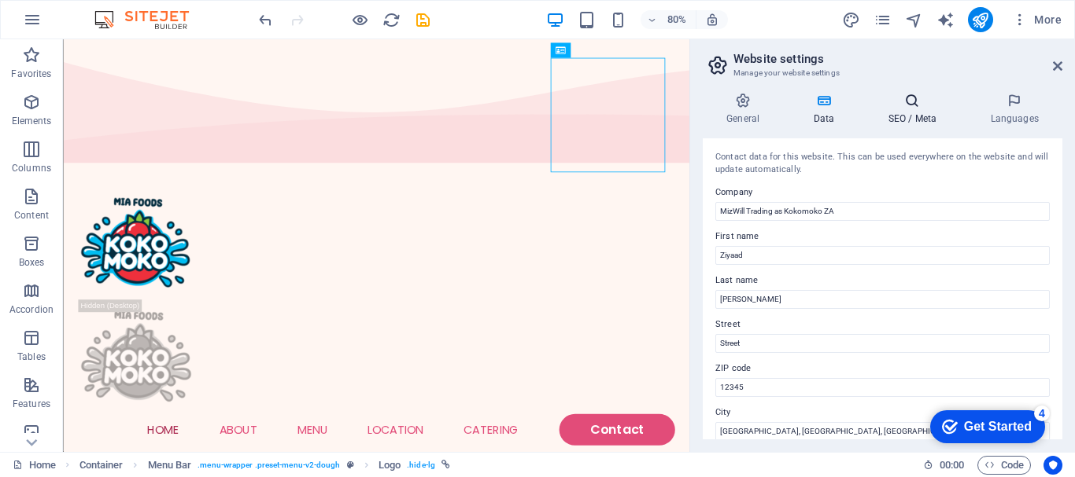
click at [914, 113] on h4 "SEO / Meta" at bounding box center [915, 109] width 102 height 33
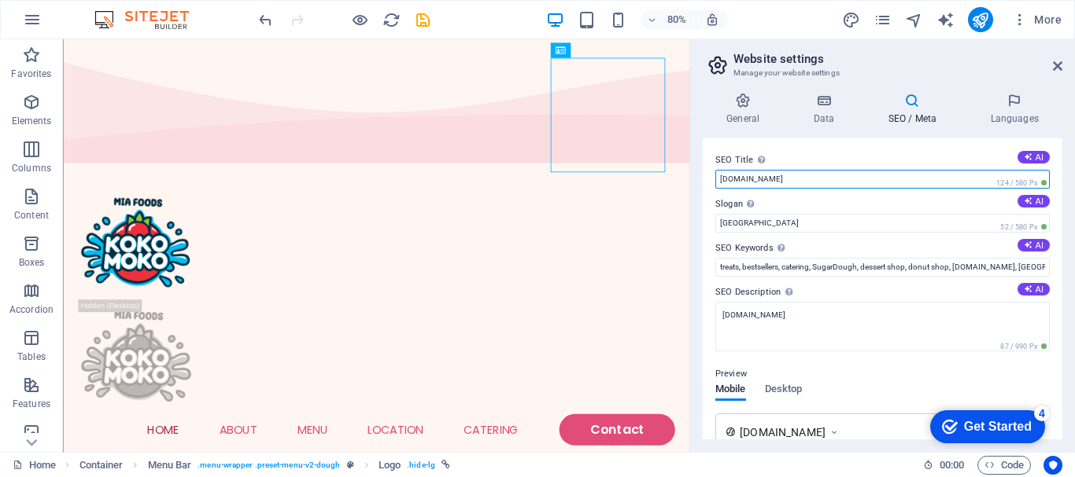
click at [796, 179] on input "kokomoko.biz" at bounding box center [882, 179] width 334 height 19
type input "kokomoko"
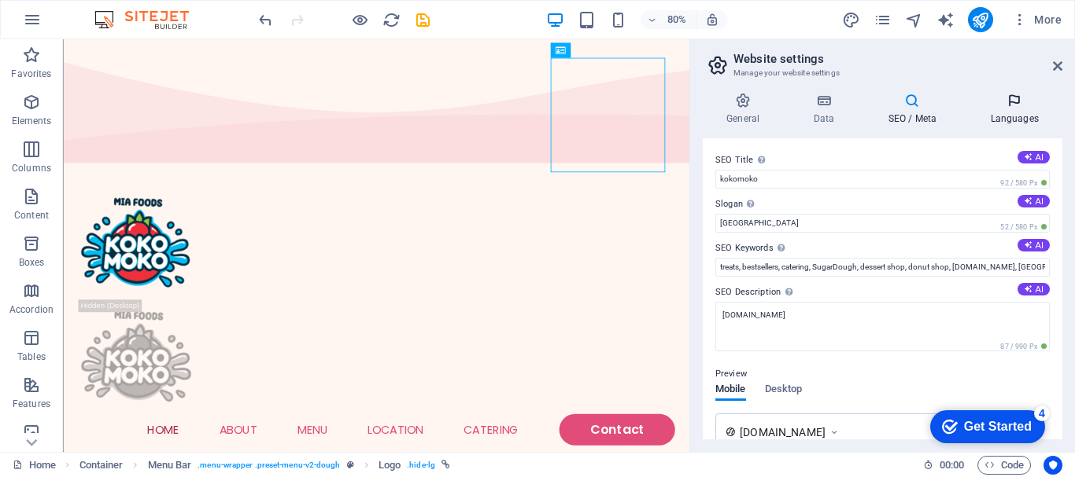
click at [1011, 108] on icon at bounding box center [1014, 101] width 96 height 16
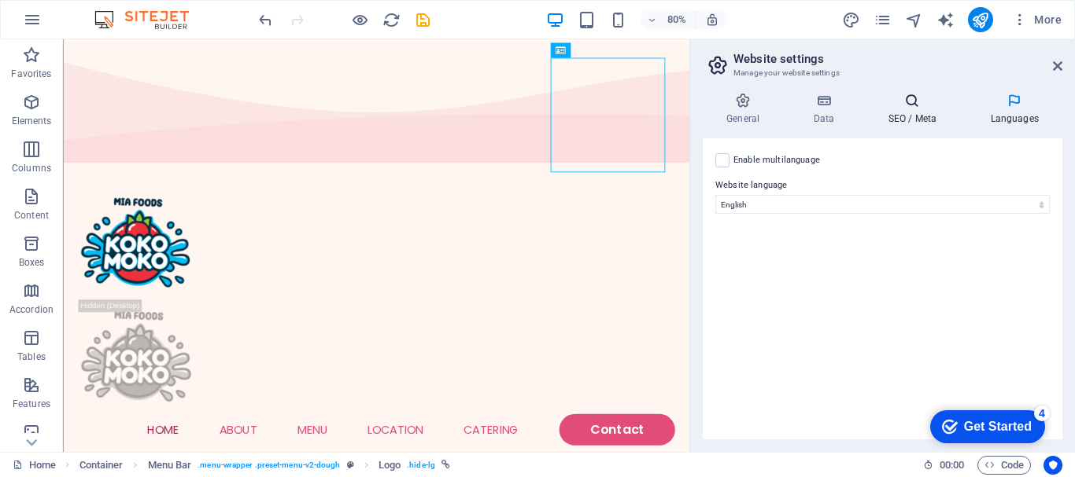
click at [914, 113] on h4 "SEO / Meta" at bounding box center [915, 109] width 102 height 33
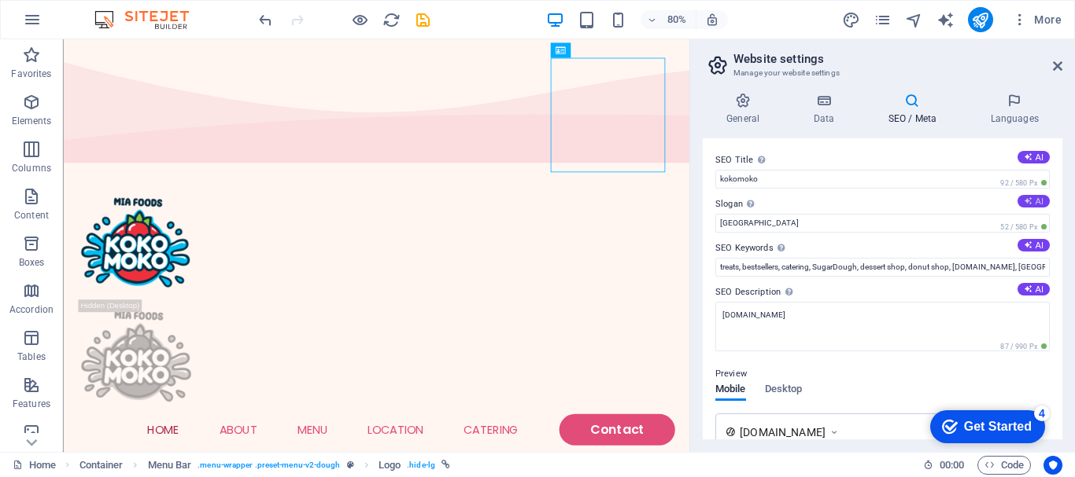
click at [1032, 203] on button "AI" at bounding box center [1033, 201] width 32 height 13
type input "Indulge in Sweet Moments Every Day!"
click at [1038, 248] on button "AI" at bounding box center [1033, 245] width 32 height 13
type input "treats, bestsellers, catering services, dessert shop, sweet treats, local desse…"
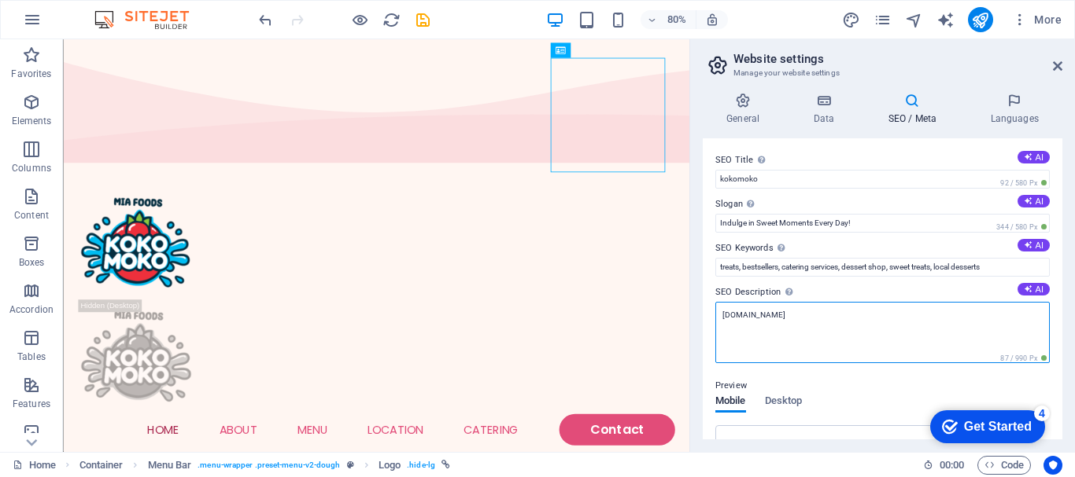
drag, startPoint x: 800, startPoint y: 312, endPoint x: 712, endPoint y: 315, distance: 88.1
click at [712, 315] on div "SEO Title The title of your website - make it something that stands out in sear…" at bounding box center [881, 288] width 359 height 301
paste textarea "Sip, Chew, Delight! Experience the Unique Adventure of Koko Moko"
drag, startPoint x: 792, startPoint y: 316, endPoint x: 721, endPoint y: 311, distance: 71.0
click at [721, 311] on textarea "Sip, Chew, Delight! Experience the Unique Adventure of Koko Moko" at bounding box center [882, 332] width 334 height 61
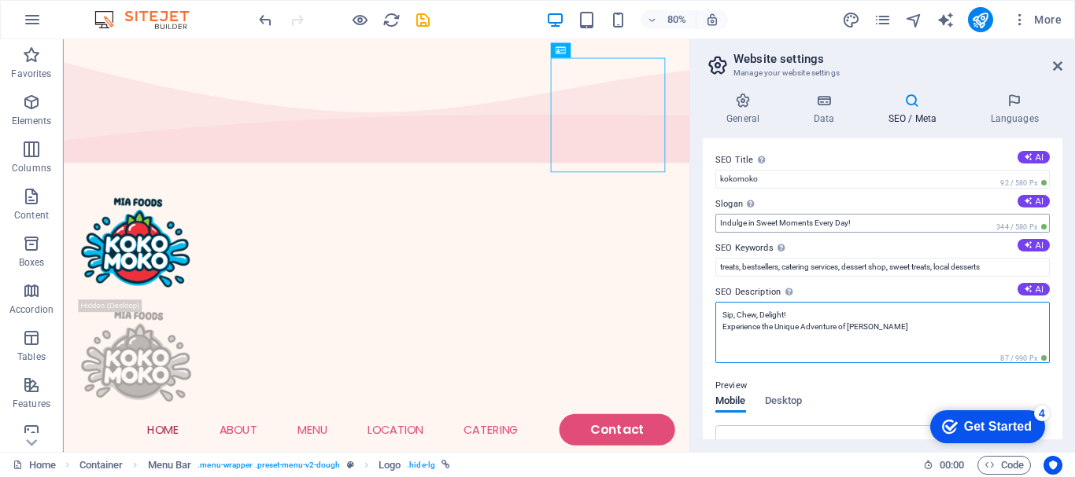
type textarea "Sip, Chew, Delight! Experience the Unique Adventure of Koko Moko"
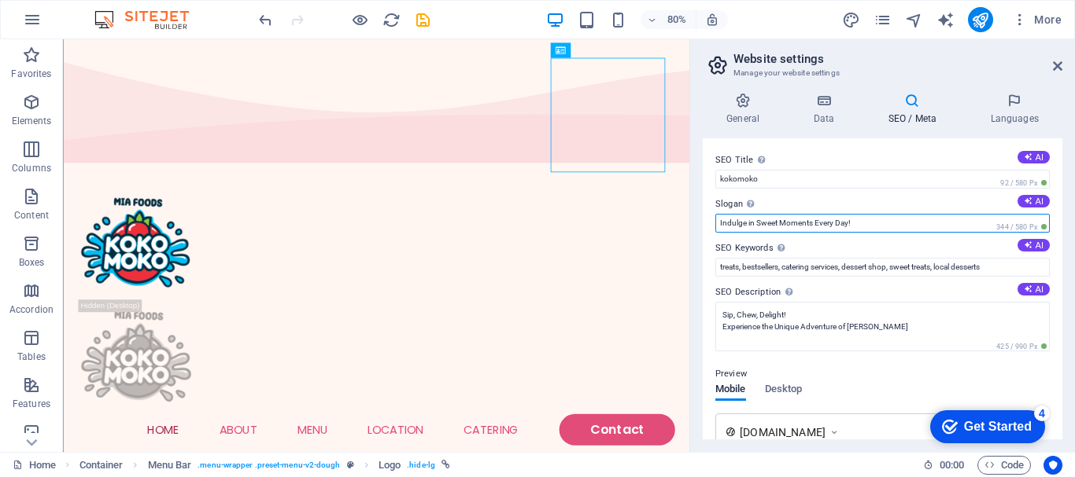
drag, startPoint x: 865, startPoint y: 224, endPoint x: 717, endPoint y: 226, distance: 147.9
click at [717, 226] on input "Indulge in Sweet Moments Every Day!" at bounding box center [882, 223] width 334 height 19
paste input "Sip, Chew, Delight"
type input "Sip, Chew, Delight!"
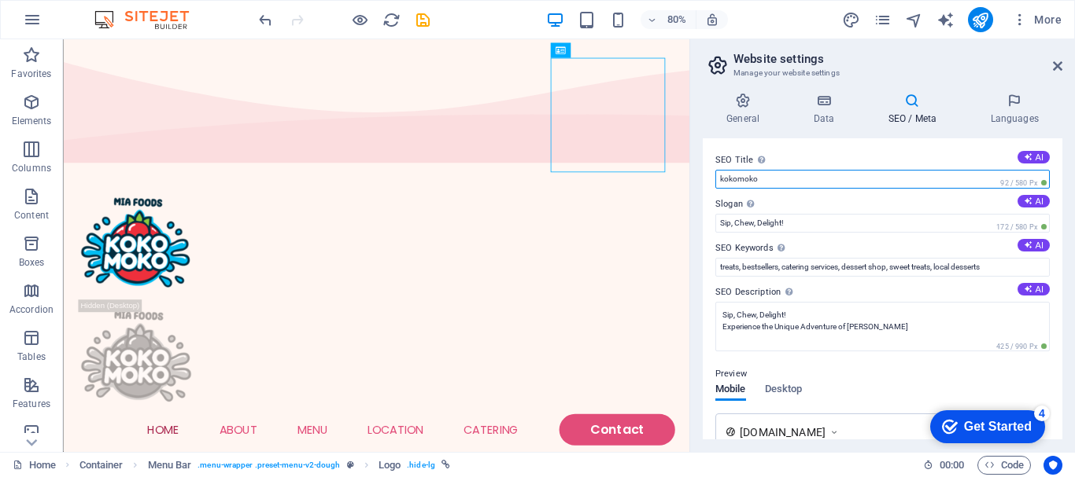
click at [850, 179] on input "kokomoko" at bounding box center [882, 179] width 334 height 19
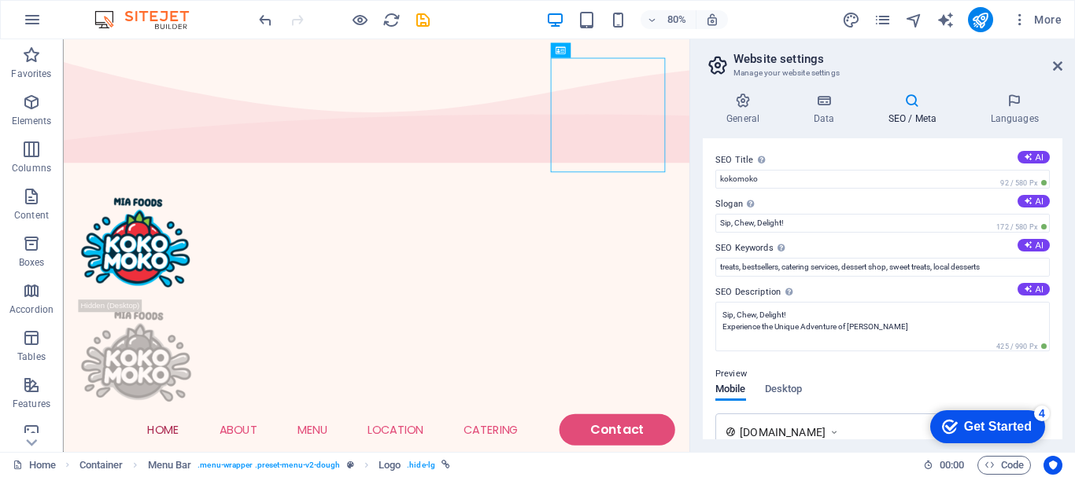
click at [821, 148] on div "SEO Title The title of your website - make it something that stands out in sear…" at bounding box center [881, 288] width 359 height 301
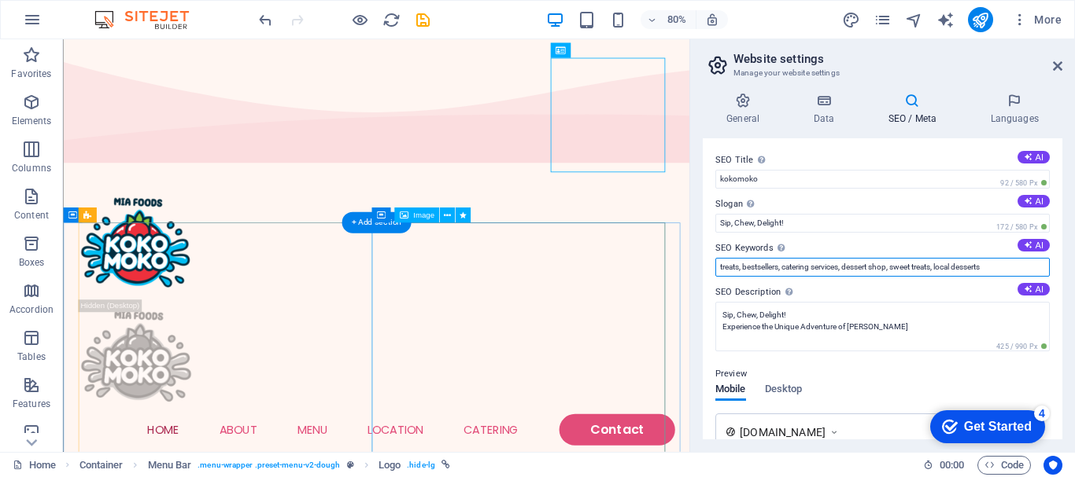
drag, startPoint x: 1067, startPoint y: 303, endPoint x: 732, endPoint y: 338, distance: 337.8
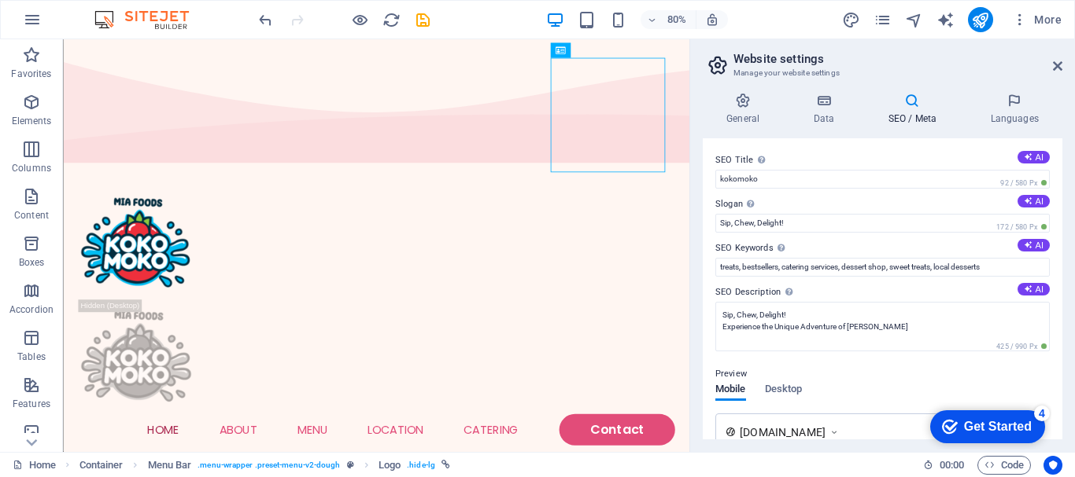
click at [944, 245] on label "SEO Keywords Comma-separated list of keywords representing your website. AI" at bounding box center [882, 248] width 334 height 19
click at [944, 258] on input "treats, bestsellers, catering services, dessert shop, sweet treats, local desse…" at bounding box center [882, 267] width 334 height 19
click at [1010, 270] on input "treats, bestsellers, catering services, dessert shop, sweet treats, local desse…" at bounding box center [882, 267] width 334 height 19
drag, startPoint x: 1008, startPoint y: 268, endPoint x: 718, endPoint y: 274, distance: 290.3
click at [718, 274] on input "treats, bestsellers, catering services, dessert shop, sweet treats, local desse…" at bounding box center [882, 267] width 334 height 19
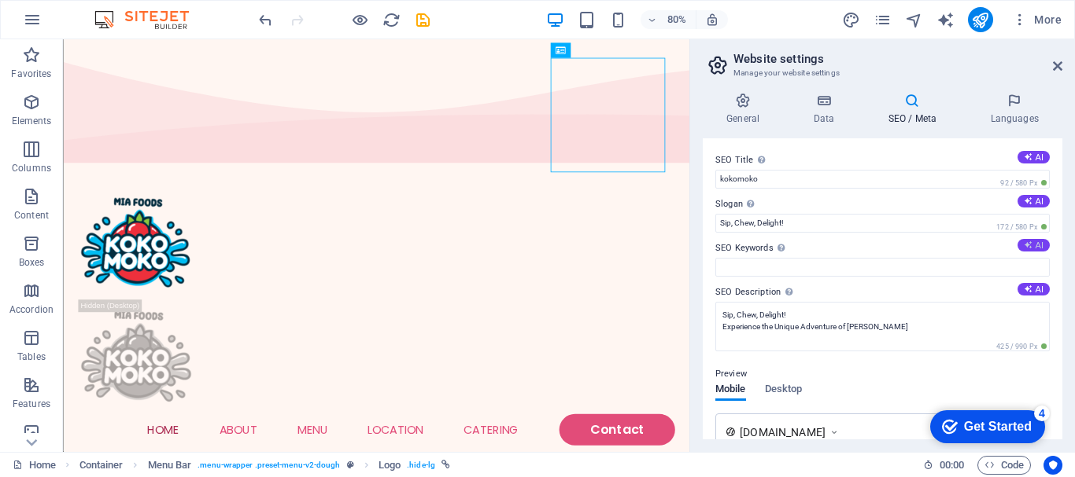
click at [1036, 243] on button "AI" at bounding box center [1033, 245] width 32 height 13
paste input "Koko Moko isn’t your average drink; it’s a fruity adventure with a unique twist…"
click at [1028, 250] on button "AI" at bounding box center [1033, 245] width 32 height 13
type input "treats, bestsellers, catering services, desserts, sweet shop, Cape Flats"
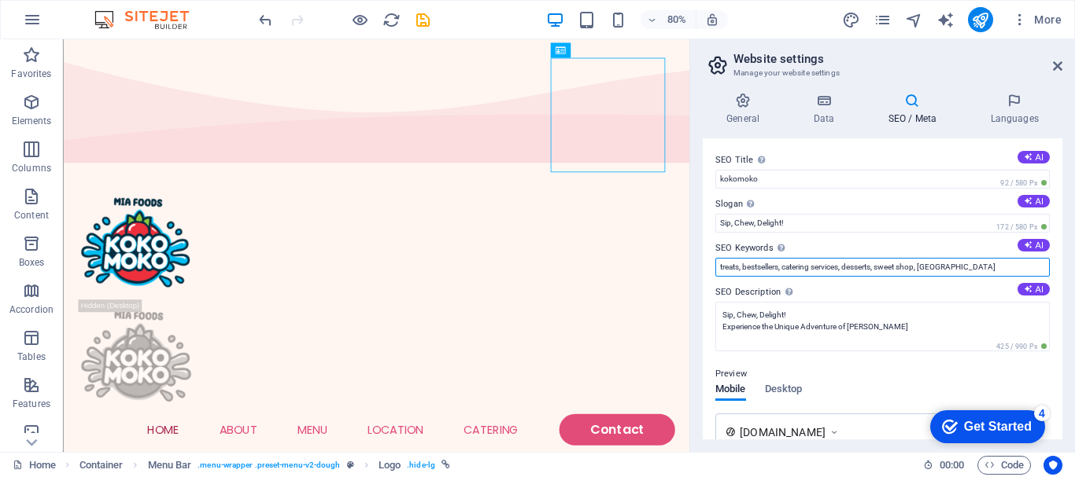
drag, startPoint x: 806, startPoint y: 264, endPoint x: 720, endPoint y: 274, distance: 87.1
click at [720, 274] on input "treats, bestsellers, catering services, desserts, sweet shop, Cape Flats" at bounding box center [882, 267] width 334 height 19
paste input "Koko Moko isn’t your average drink; it’s a fruity adventure with a unique twist…"
click at [974, 245] on label "SEO Keywords Comma-separated list of keywords representing your website. AI" at bounding box center [882, 248] width 334 height 19
click at [974, 258] on input "Koko Moko isn’t your average drink; it’s a fruity adventure with a unique twist…" at bounding box center [882, 267] width 334 height 19
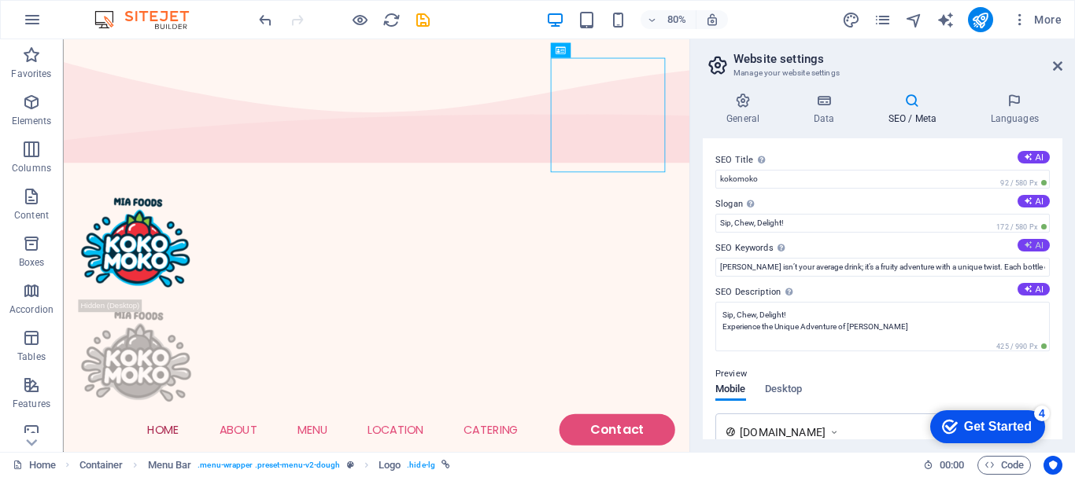
click at [1031, 242] on button "AI" at bounding box center [1033, 245] width 32 height 13
type input "treats, bestsellers, catering, dessert shop, local treats, Cape Flats goodies"
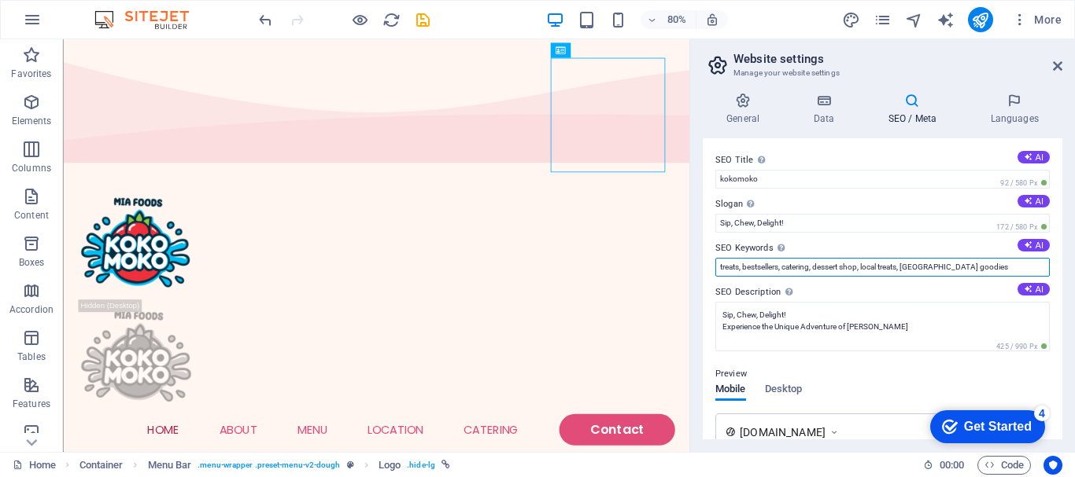
drag, startPoint x: 982, startPoint y: 267, endPoint x: 716, endPoint y: 272, distance: 265.9
click at [716, 272] on input "treats, bestsellers, catering, dessert shop, local treats, Cape Flats goodies" at bounding box center [882, 267] width 334 height 19
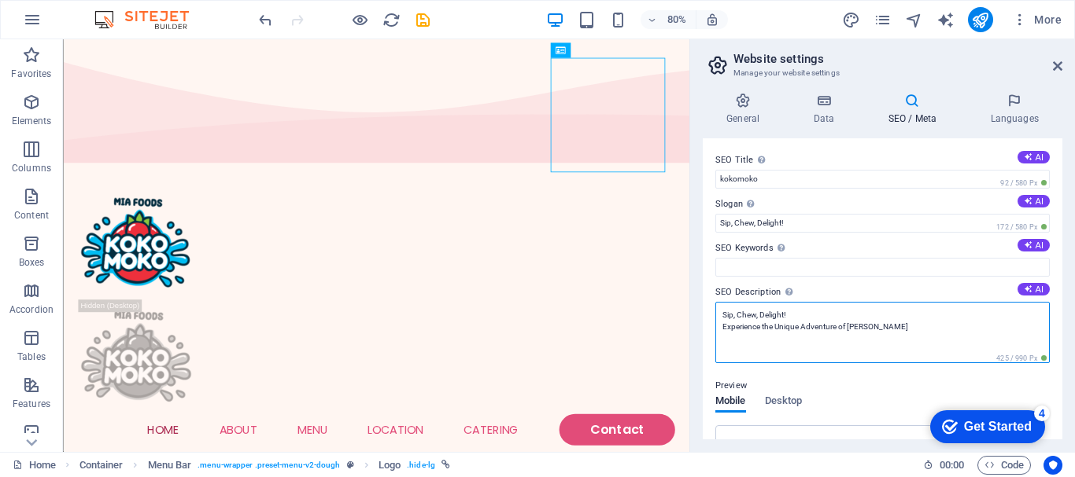
drag, startPoint x: 901, startPoint y: 322, endPoint x: 724, endPoint y: 327, distance: 177.1
click at [722, 327] on textarea "Sip, Chew, Delight! Experience the Unique Adventure of Koko Moko" at bounding box center [882, 332] width 334 height 61
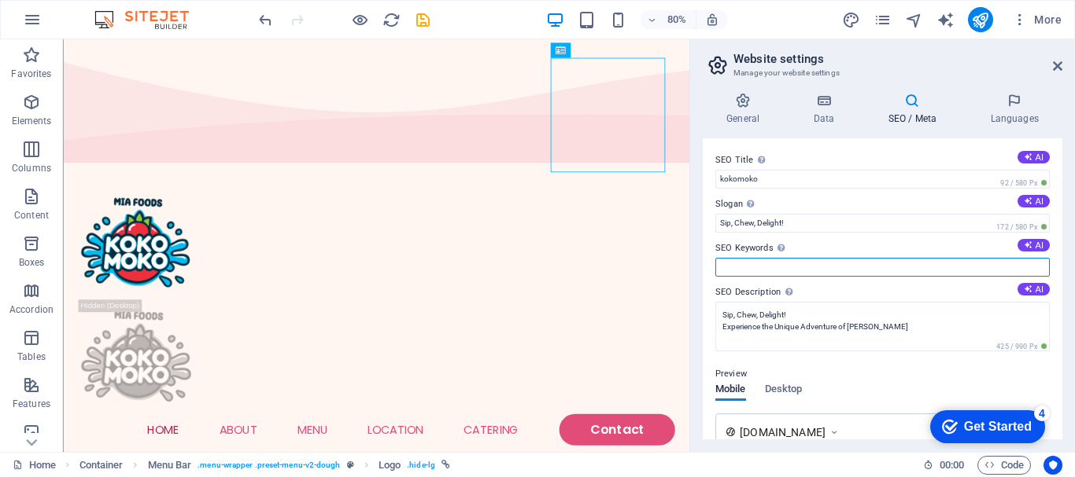
click at [748, 266] on input "SEO Keywords Comma-separated list of keywords representing your website. AI" at bounding box center [882, 267] width 334 height 19
paste input "Experience the Unique Adventure of Koko Moko"
type input "Experience the Unique Adventure of Koko Moko"
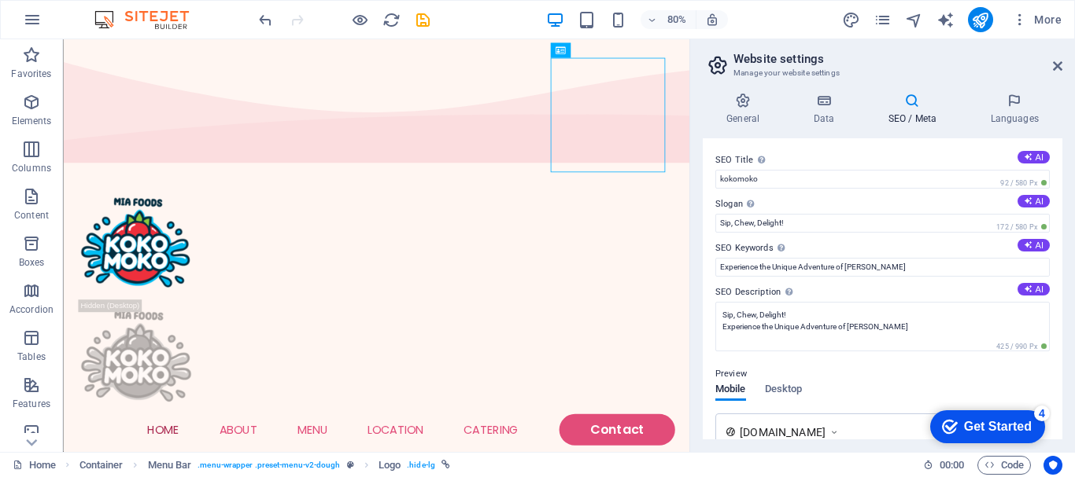
click at [928, 238] on div "SEO Title The title of your website - make it something that stands out in sear…" at bounding box center [881, 288] width 359 height 301
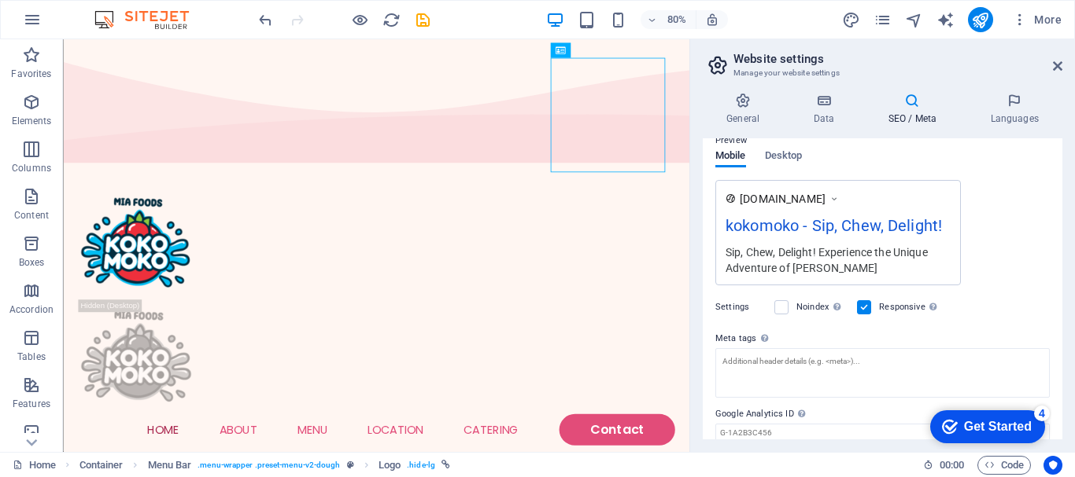
scroll to position [293, 0]
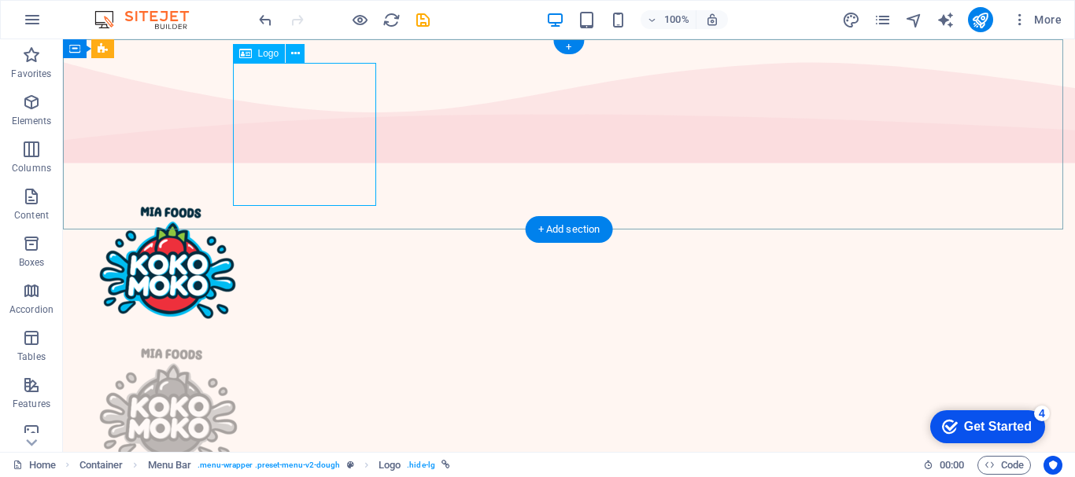
click at [307, 334] on div at bounding box center [569, 405] width 944 height 143
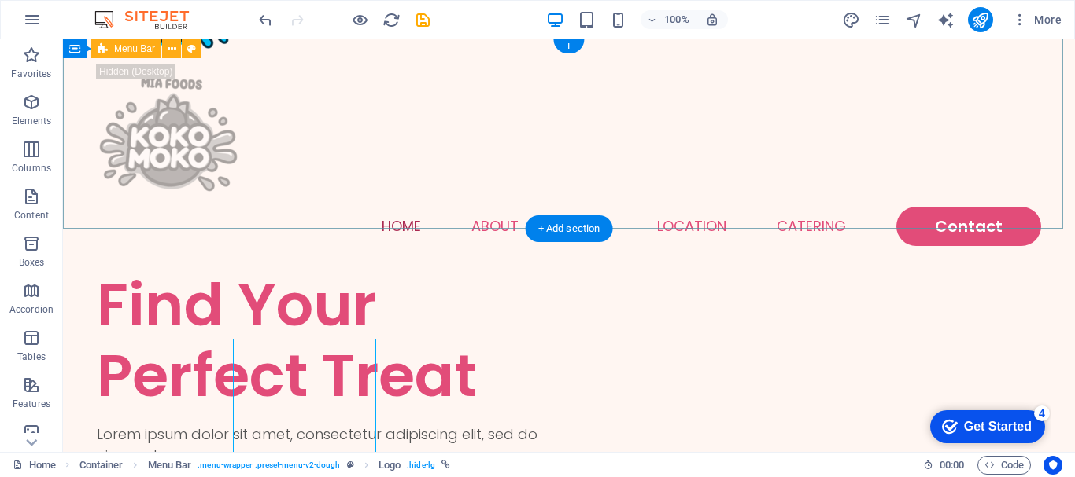
scroll to position [0, 0]
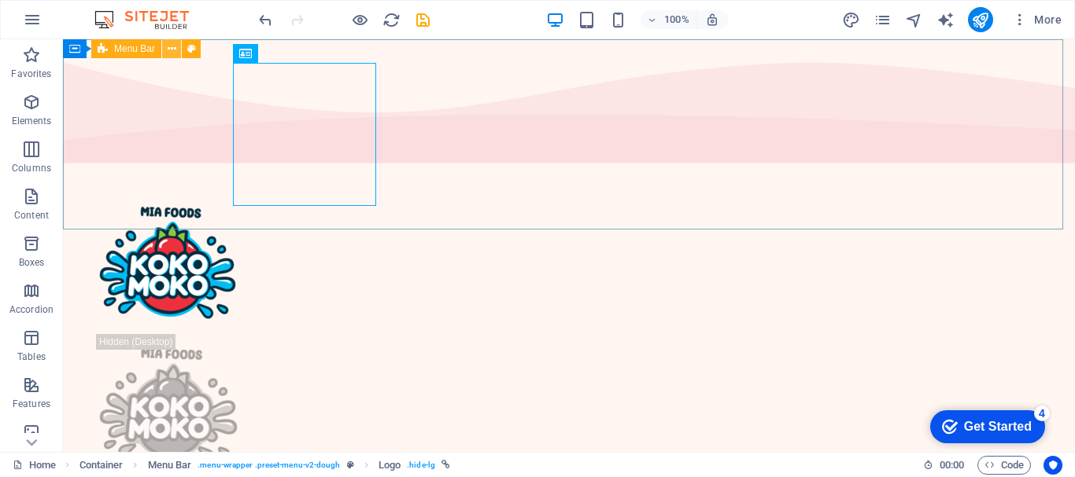
click at [171, 46] on icon at bounding box center [172, 49] width 9 height 17
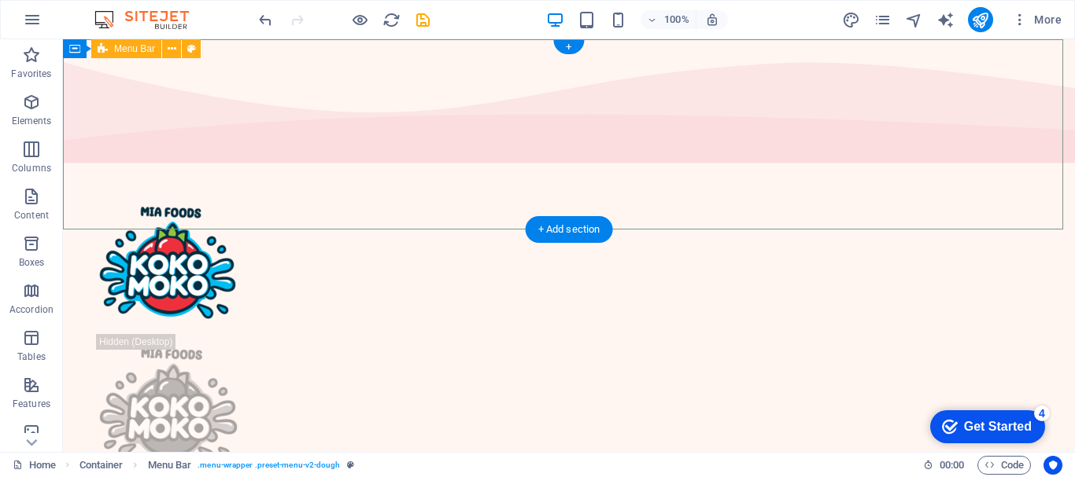
click at [476, 169] on div "Home About Menu Location Catering Contact" at bounding box center [569, 354] width 1012 height 371
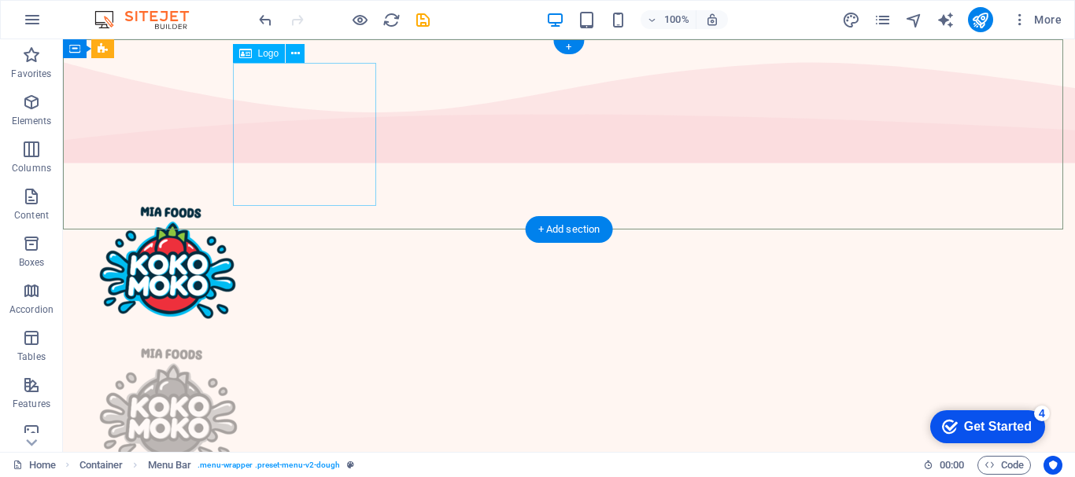
click at [303, 334] on div at bounding box center [569, 405] width 944 height 143
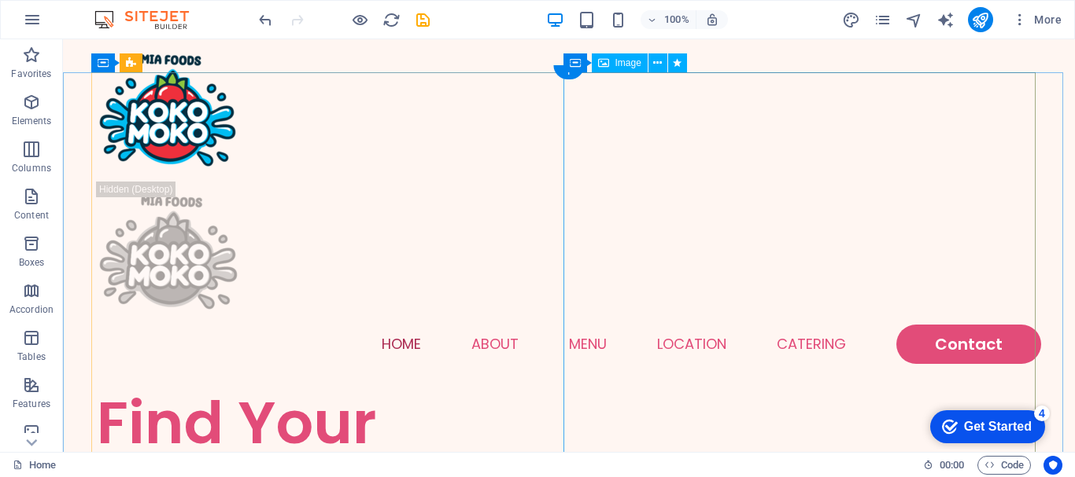
scroll to position [157, 0]
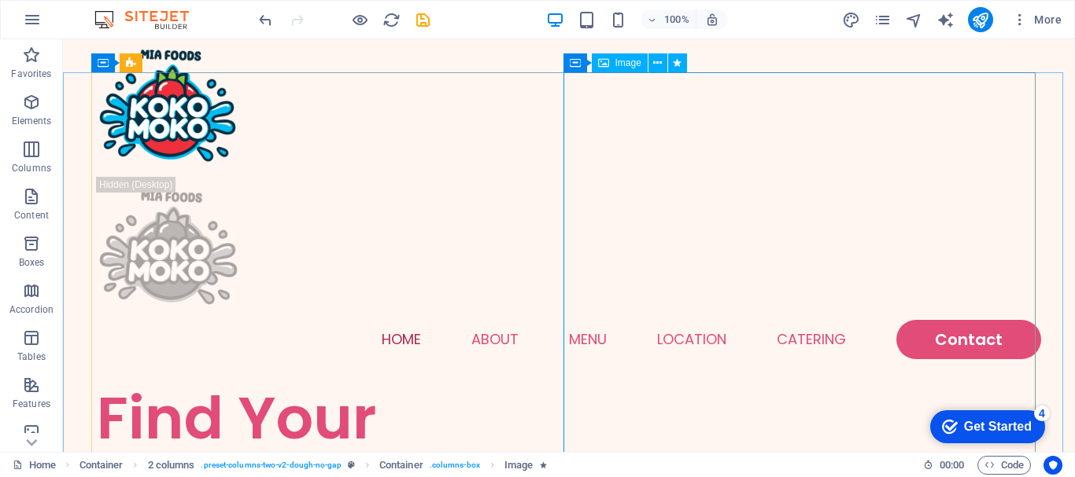
click at [0, 0] on div "Image" at bounding box center [0, 0] width 0 height 0
click at [0, 0] on icon at bounding box center [0, 0] width 0 height 0
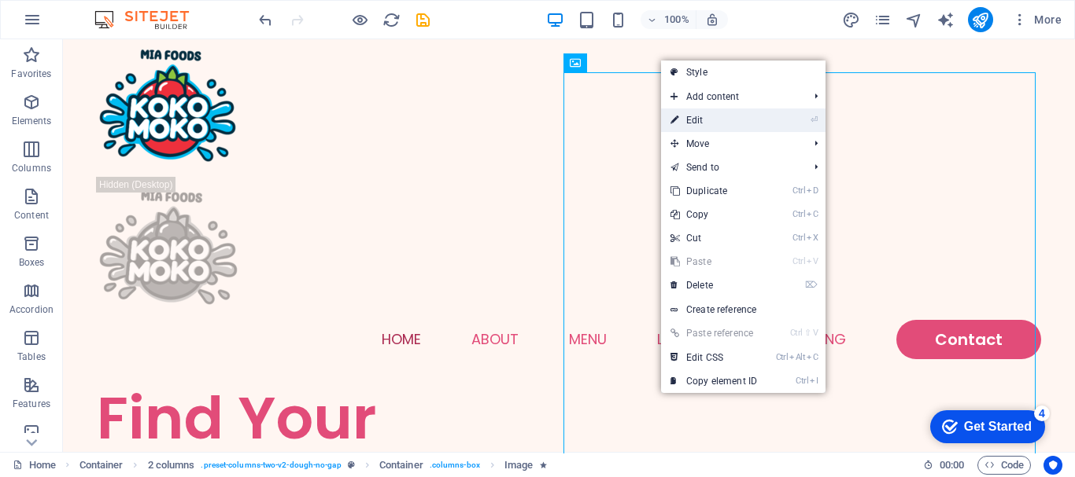
click at [699, 122] on link "⏎ Edit" at bounding box center [713, 121] width 105 height 24
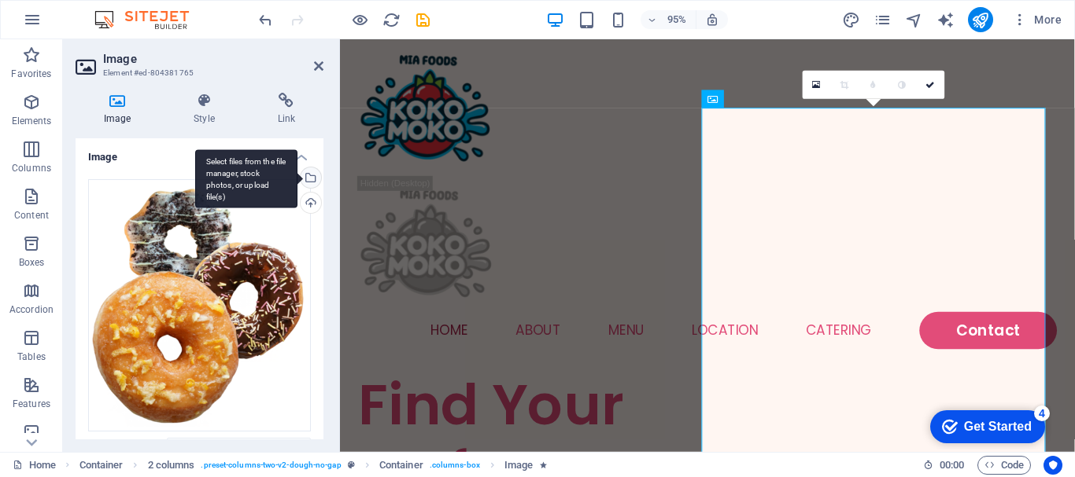
click at [306, 179] on div "Select files from the file manager, stock photos, or upload file(s)" at bounding box center [309, 180] width 24 height 24
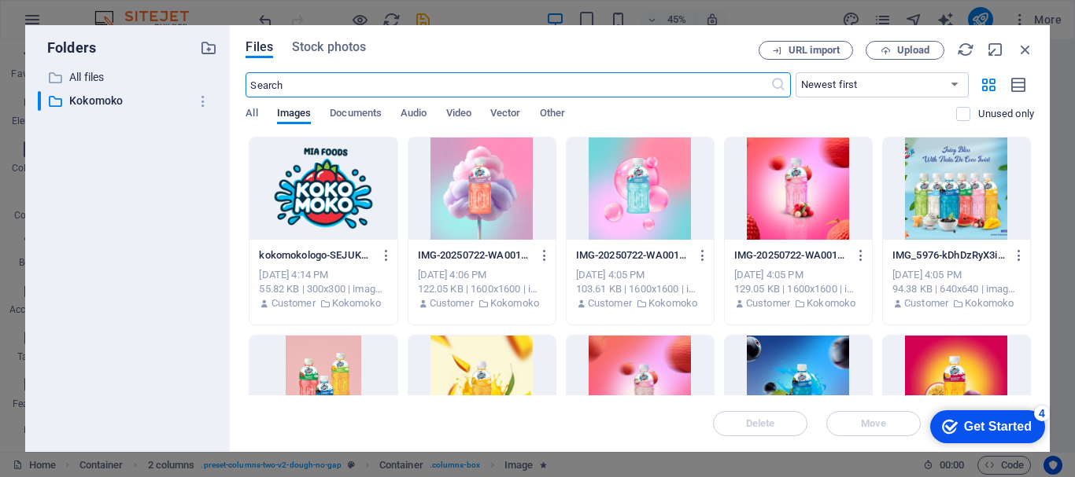
click at [956, 201] on div at bounding box center [956, 189] width 147 height 102
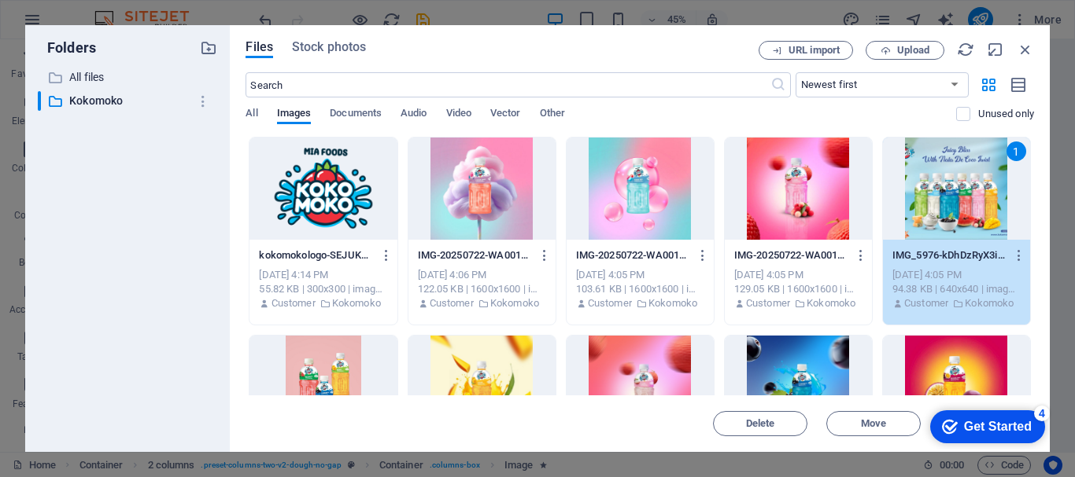
click at [956, 201] on div "1" at bounding box center [956, 189] width 147 height 102
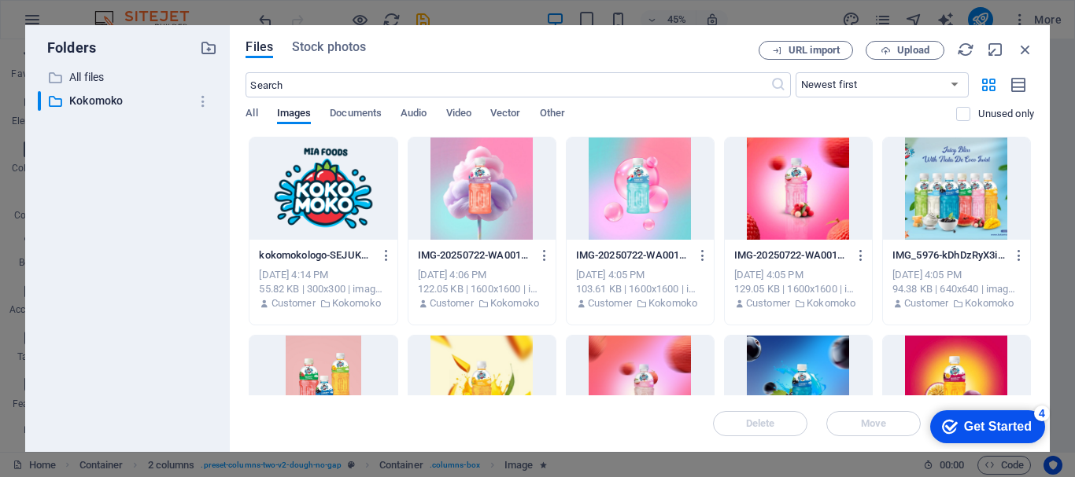
click at [956, 201] on div at bounding box center [956, 189] width 147 height 102
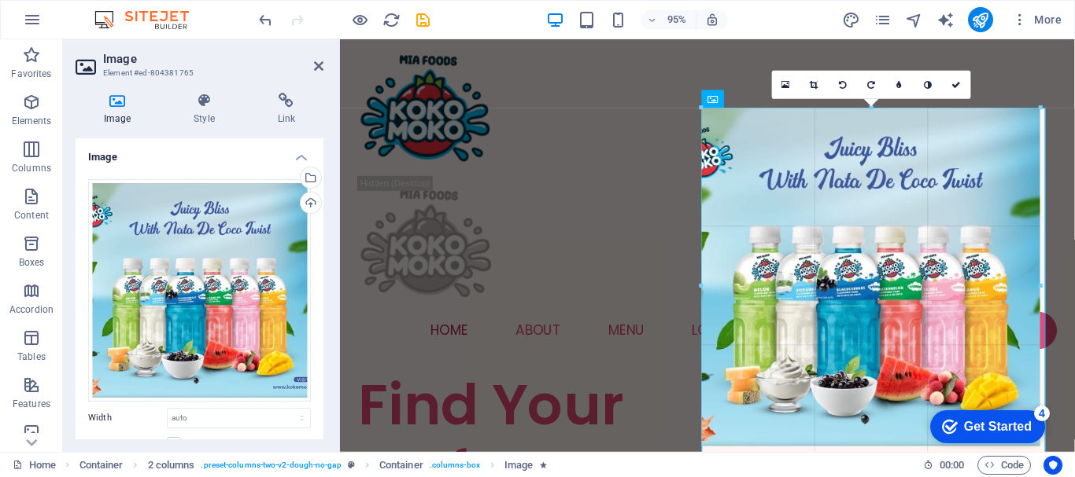
drag, startPoint x: 702, startPoint y: 274, endPoint x: 609, endPoint y: 275, distance: 92.8
type input "453"
select select "px"
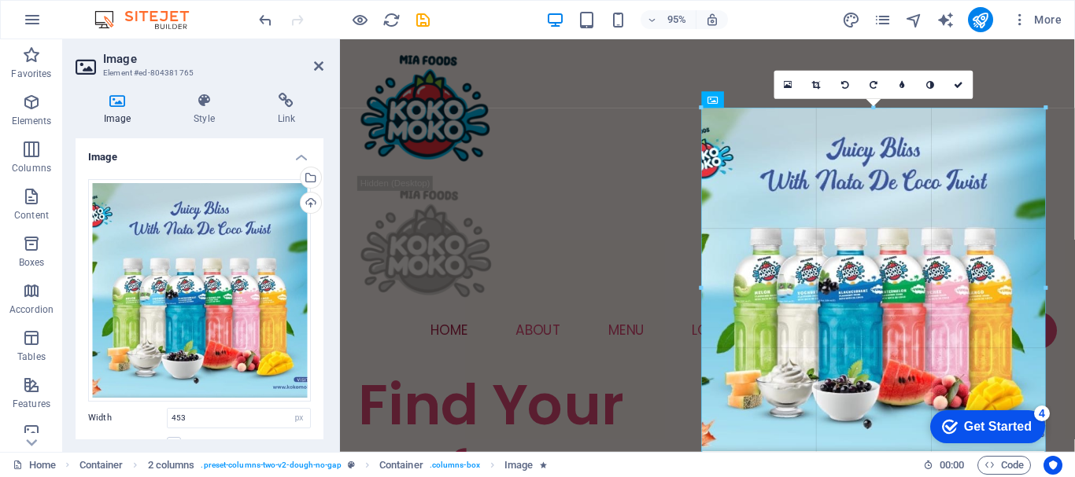
type input "460"
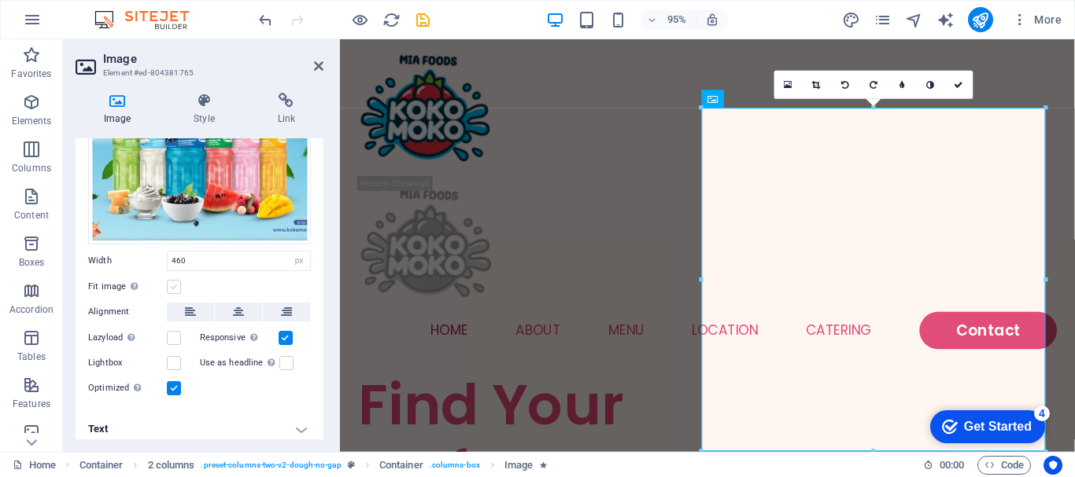
click at [172, 286] on label at bounding box center [174, 287] width 14 height 14
click at [0, 0] on input "Fit image Automatically fit image to a fixed width and height" at bounding box center [0, 0] width 0 height 0
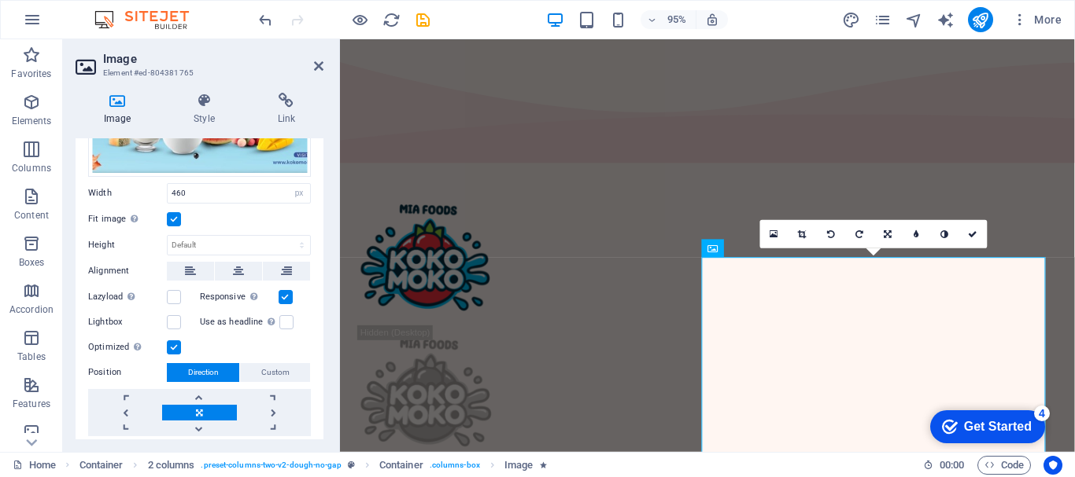
scroll to position [269, 0]
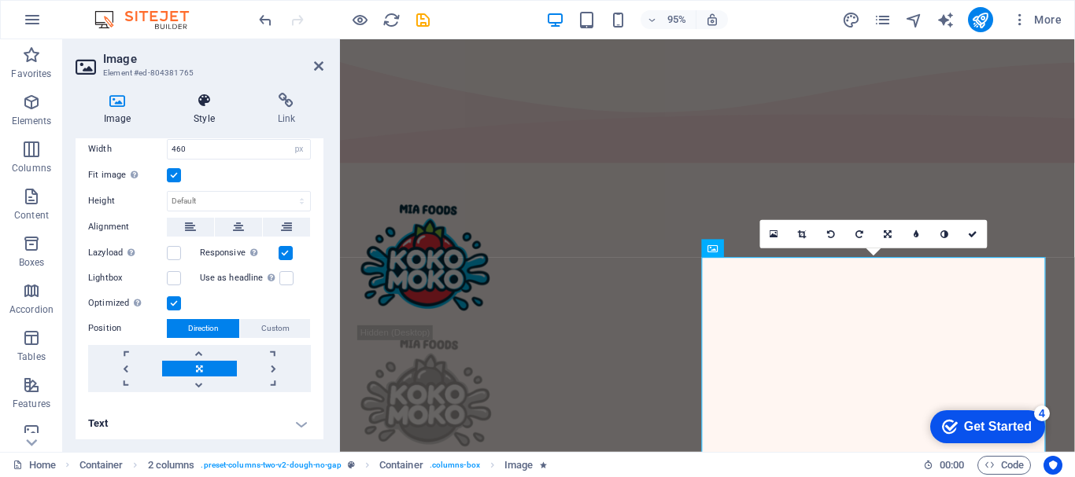
click at [196, 104] on icon at bounding box center [203, 101] width 77 height 16
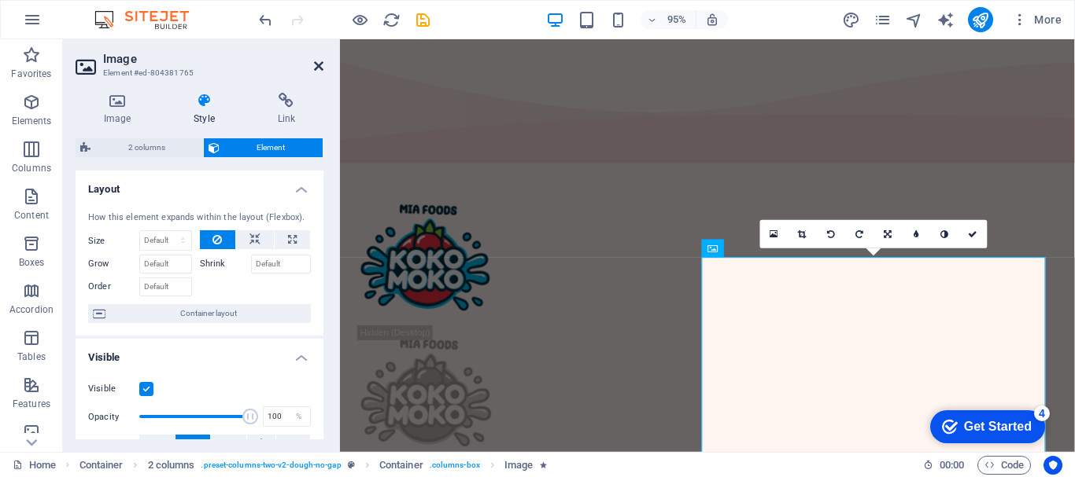
click at [320, 68] on icon at bounding box center [318, 66] width 9 height 13
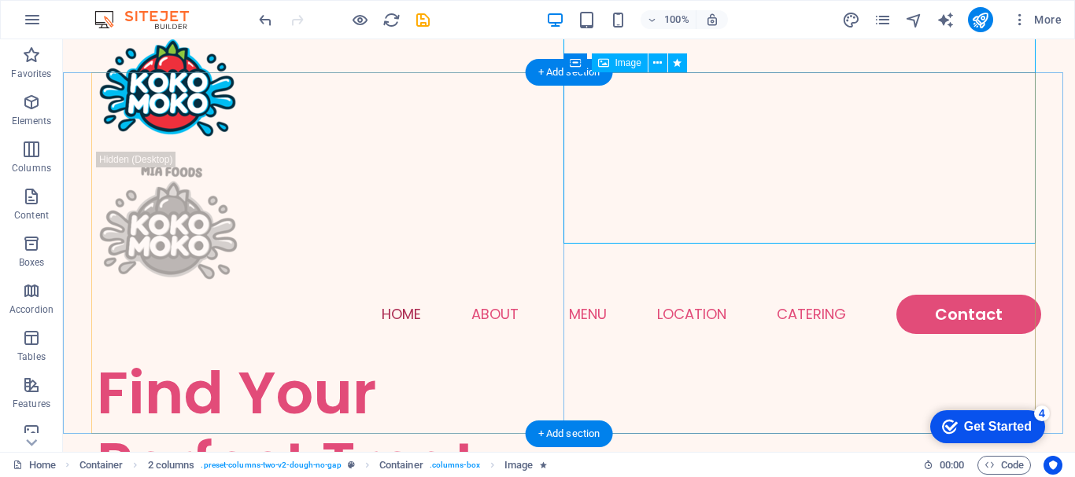
scroll to position [157, 0]
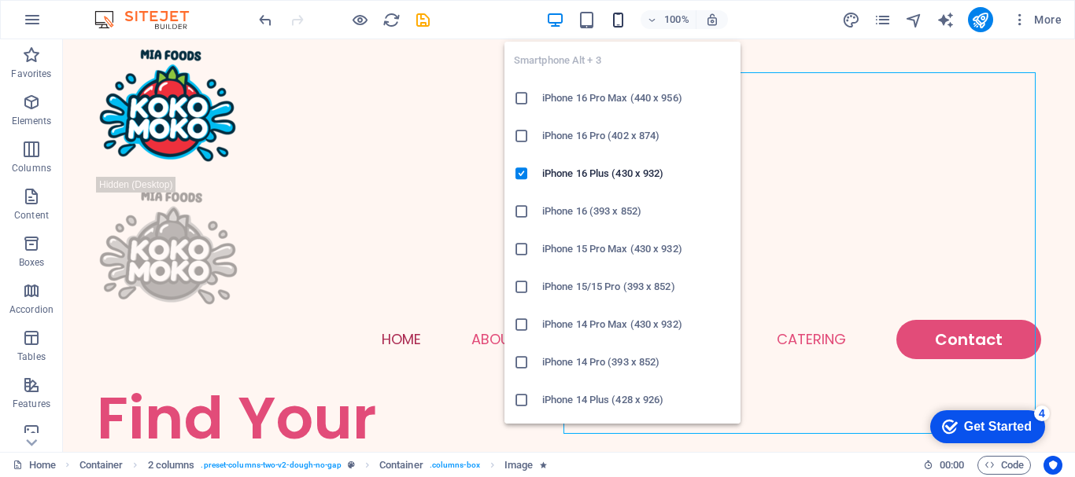
click at [0, 0] on icon "button" at bounding box center [0, 0] width 0 height 0
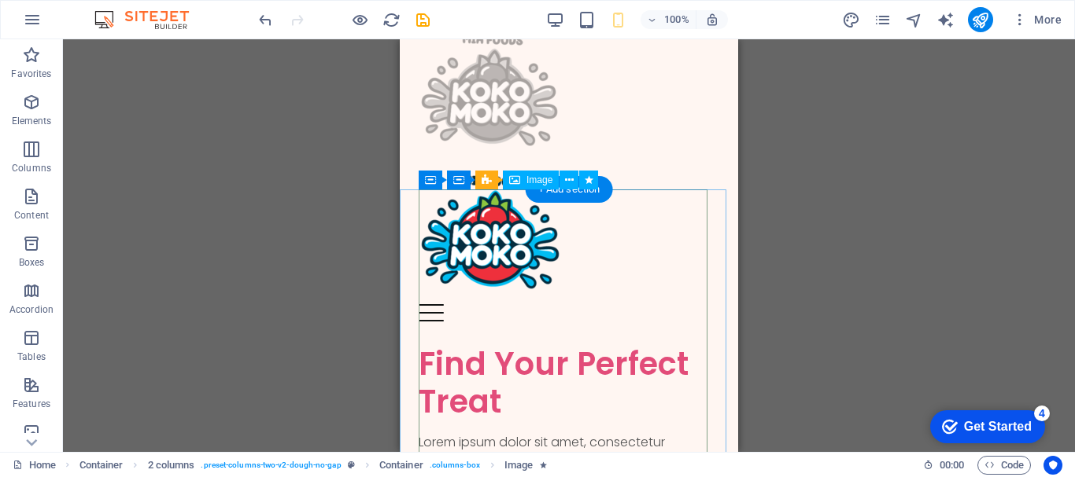
scroll to position [0, 0]
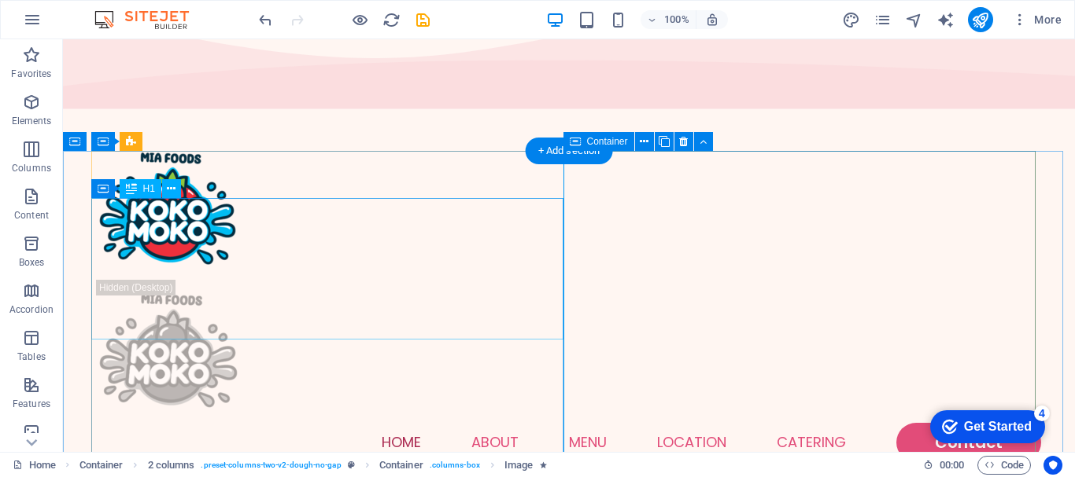
scroll to position [79, 0]
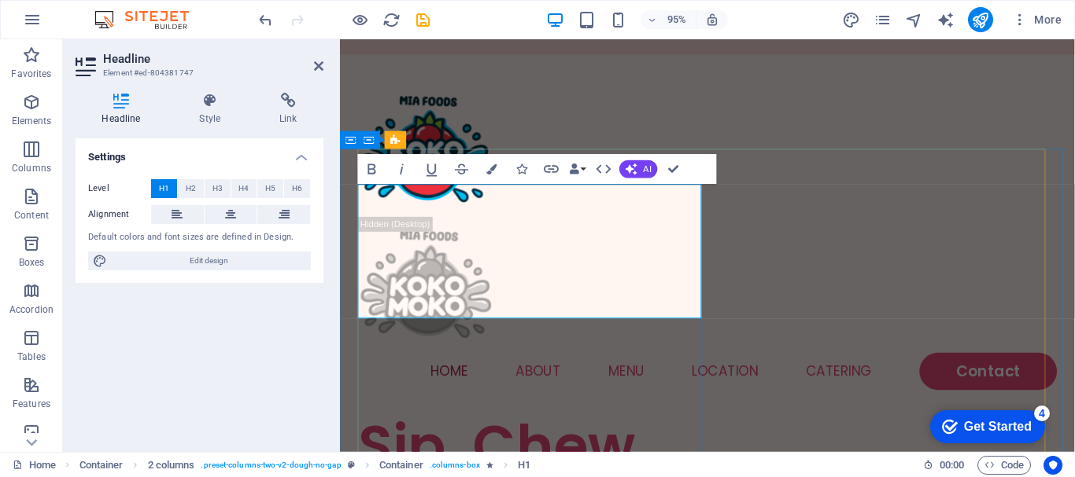
scroll to position [0, 3]
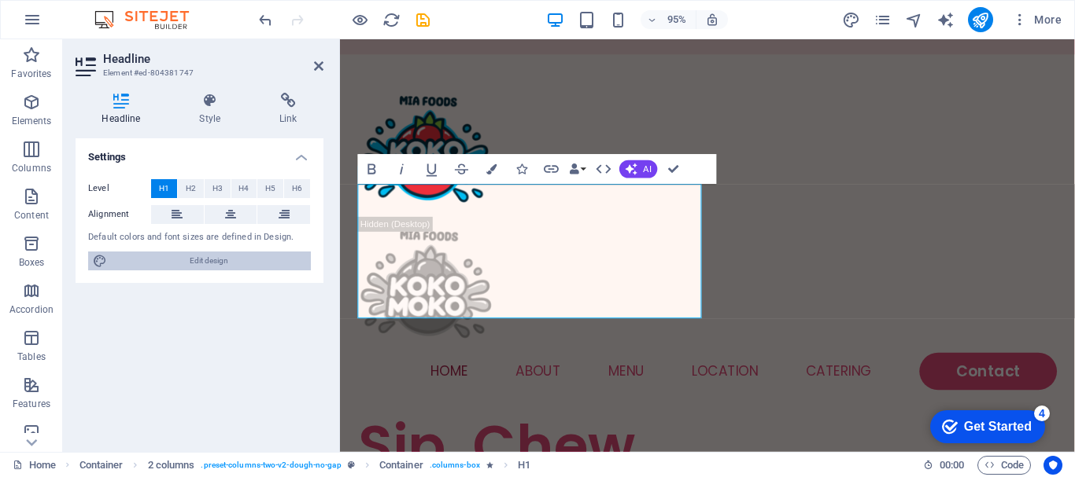
click at [209, 260] on span "Edit design" at bounding box center [209, 261] width 194 height 19
select select "px"
select select "300"
select select "px"
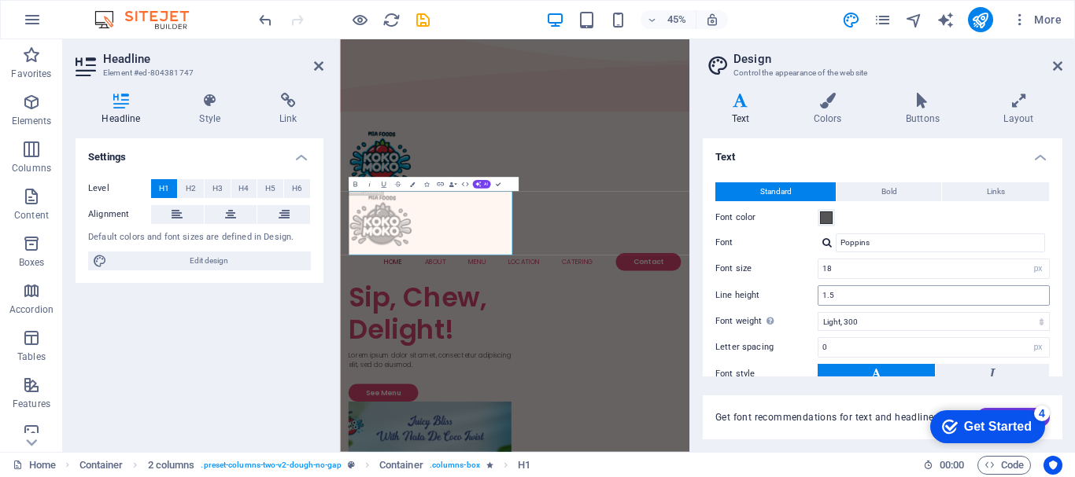
scroll to position [79, 0]
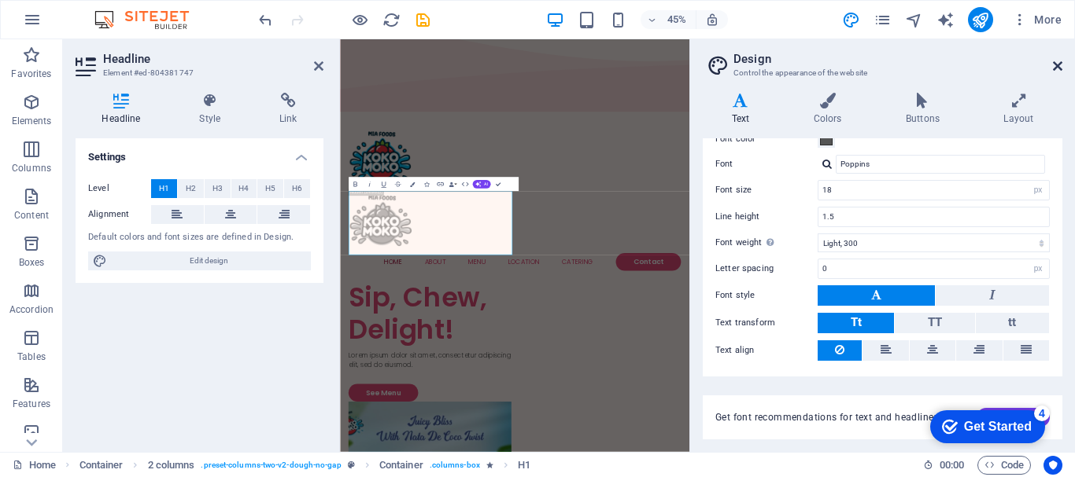
click at [1054, 69] on icon at bounding box center [1057, 66] width 9 height 13
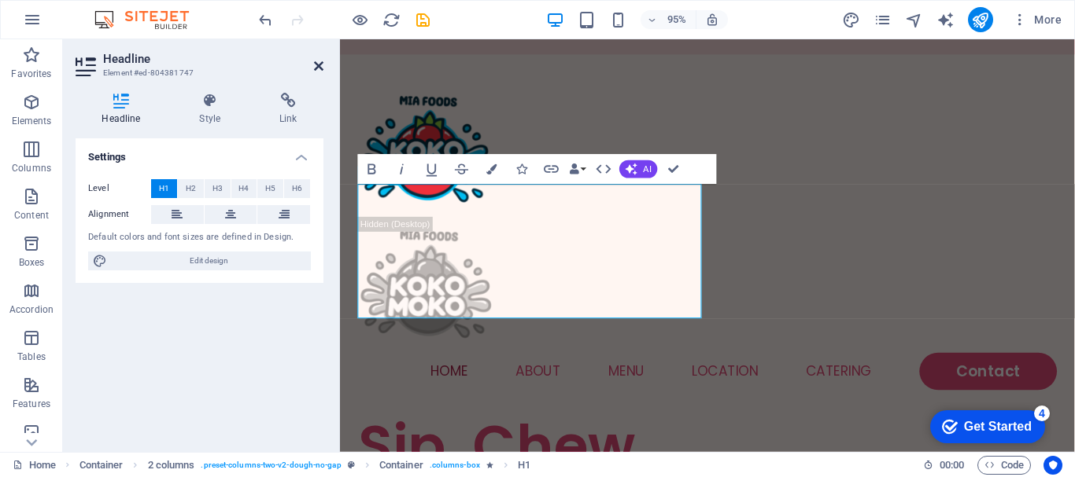
click at [318, 68] on icon at bounding box center [318, 66] width 9 height 13
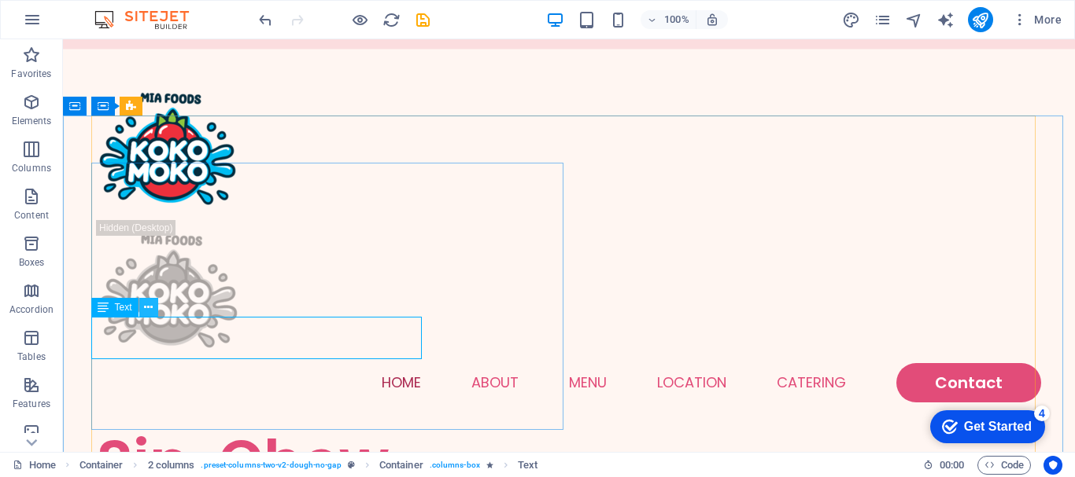
click at [144, 308] on icon at bounding box center [148, 308] width 9 height 17
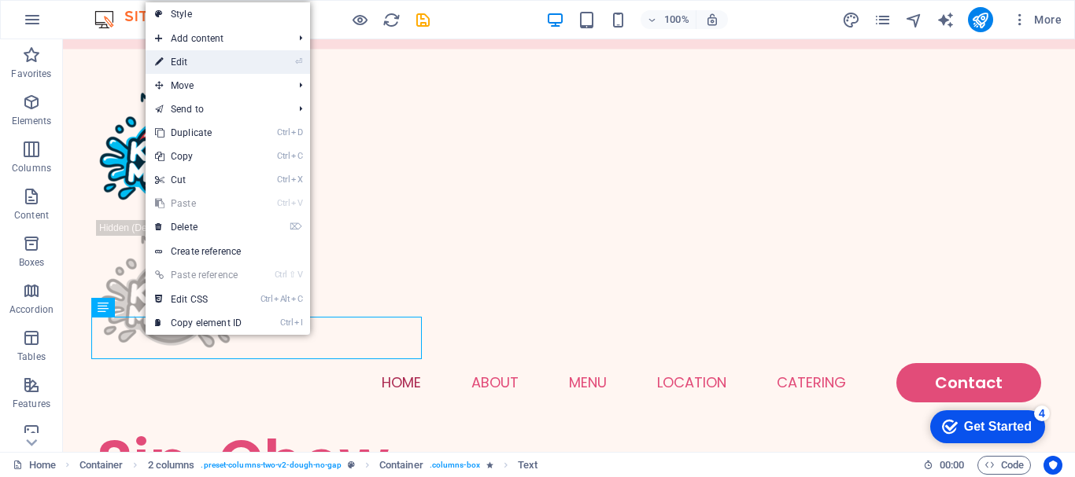
click at [190, 62] on link "⏎ Edit" at bounding box center [198, 62] width 105 height 24
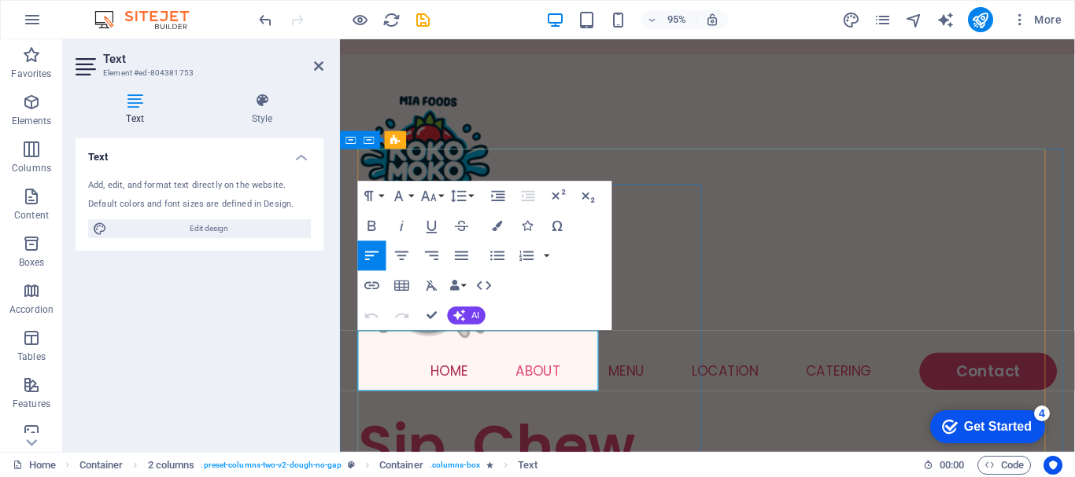
drag, startPoint x: 360, startPoint y: 352, endPoint x: 603, endPoint y: 394, distance: 246.6
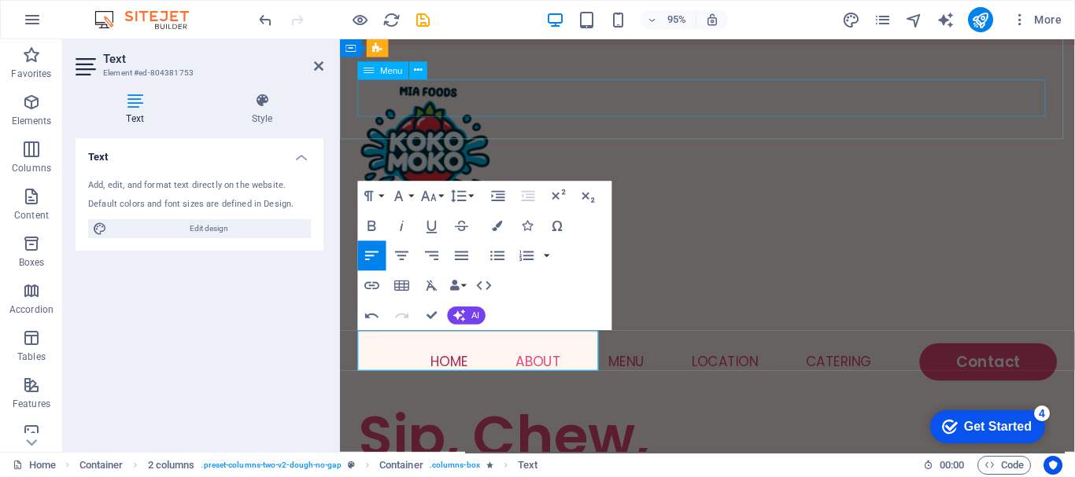
scroll to position [319, 8]
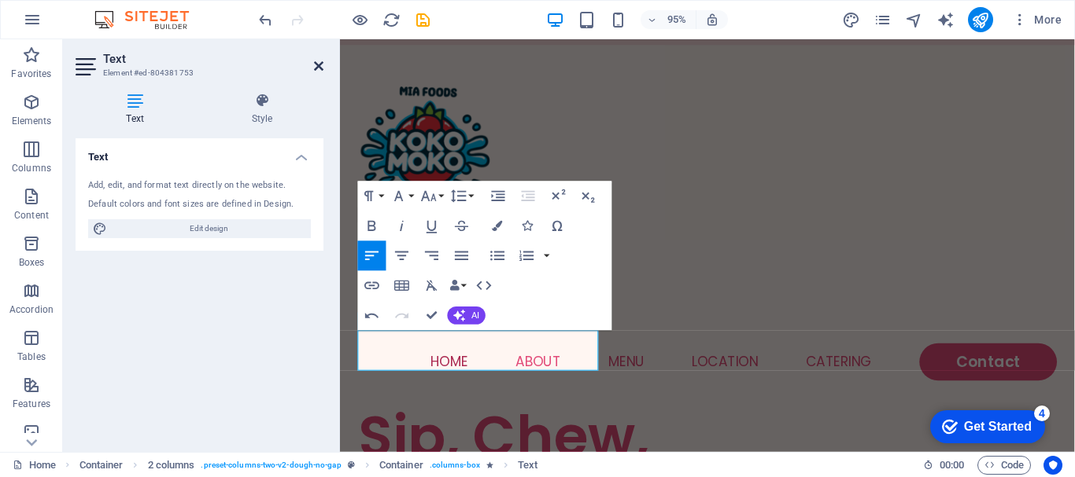
click at [316, 65] on icon at bounding box center [318, 66] width 9 height 13
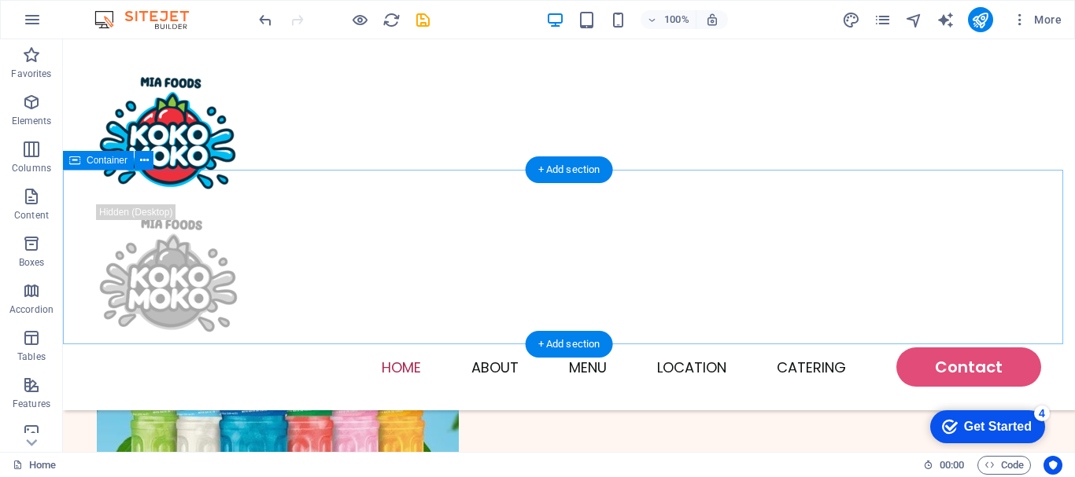
scroll to position [157, 0]
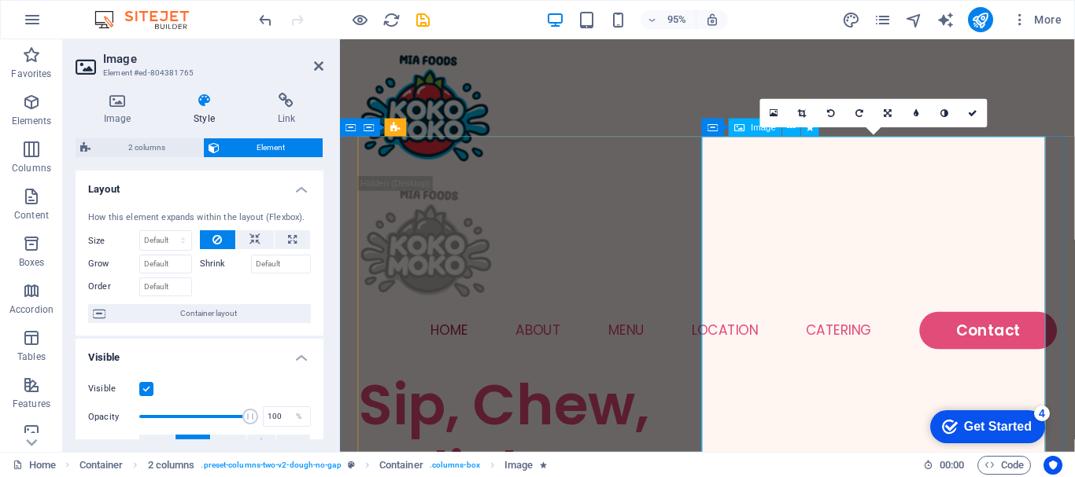
scroll to position [79, 0]
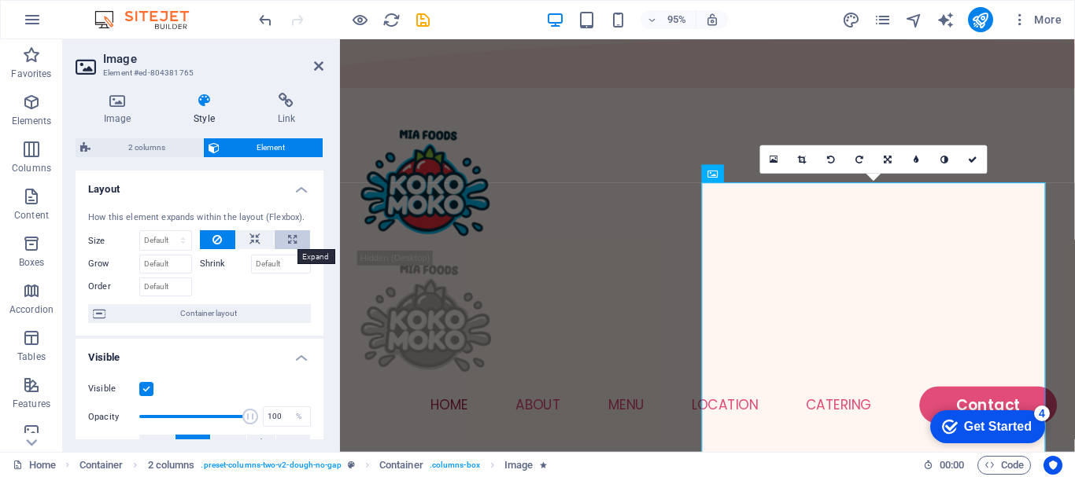
click at [288, 246] on icon at bounding box center [292, 239] width 9 height 19
type input "100"
select select "%"
click at [318, 68] on icon at bounding box center [318, 66] width 9 height 13
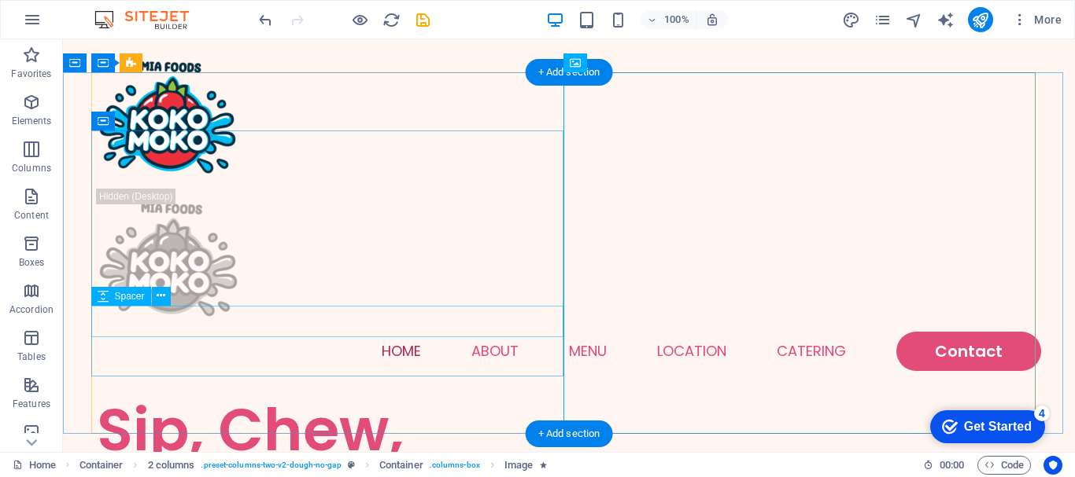
scroll to position [157, 0]
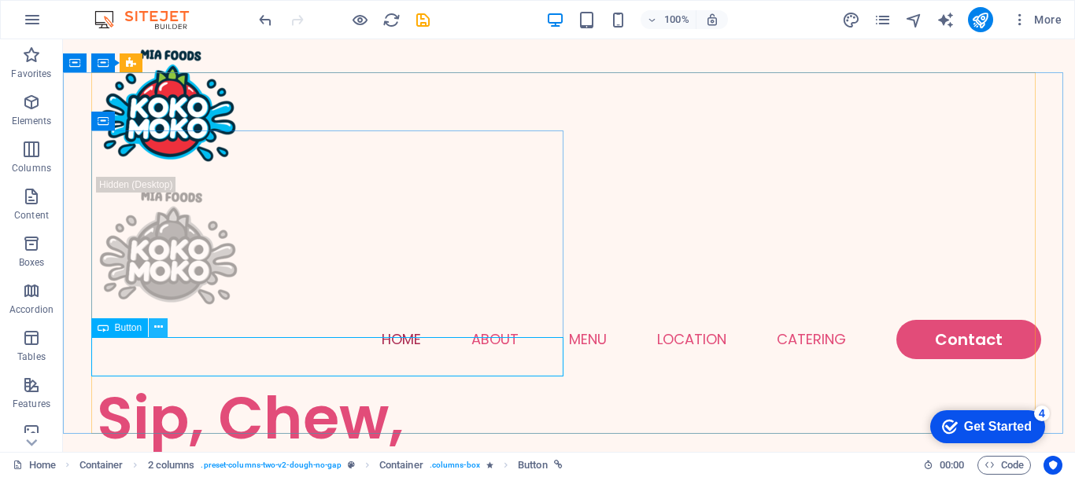
click at [160, 328] on icon at bounding box center [158, 327] width 9 height 17
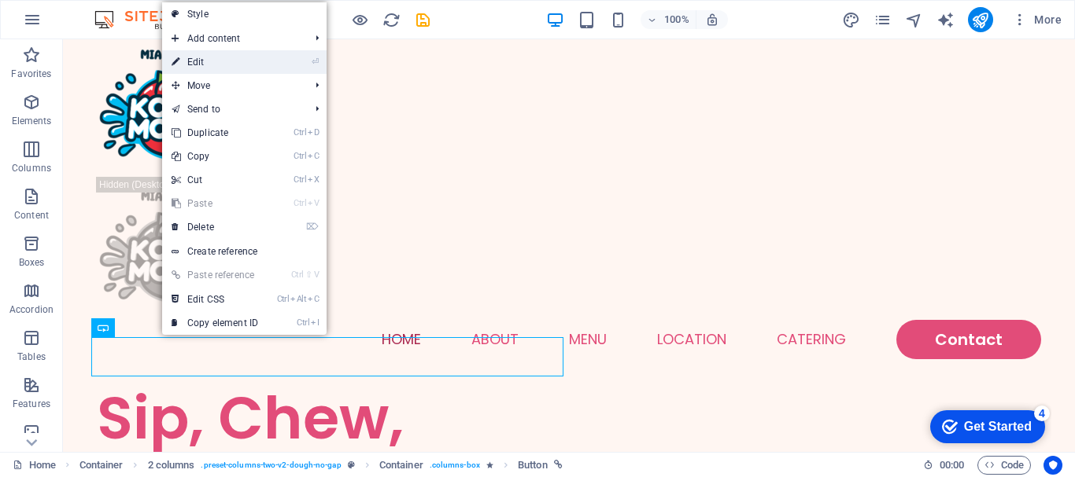
click at [197, 62] on link "⏎ Edit" at bounding box center [214, 62] width 105 height 24
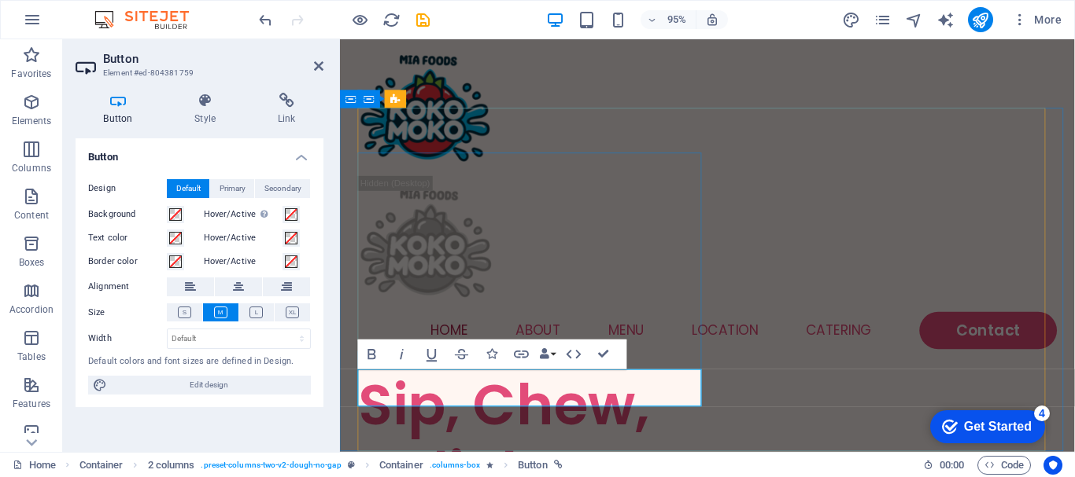
drag, startPoint x: 400, startPoint y: 405, endPoint x: 473, endPoint y: 411, distance: 73.4
click at [552, 357] on button "Data Bindings" at bounding box center [547, 355] width 21 height 30
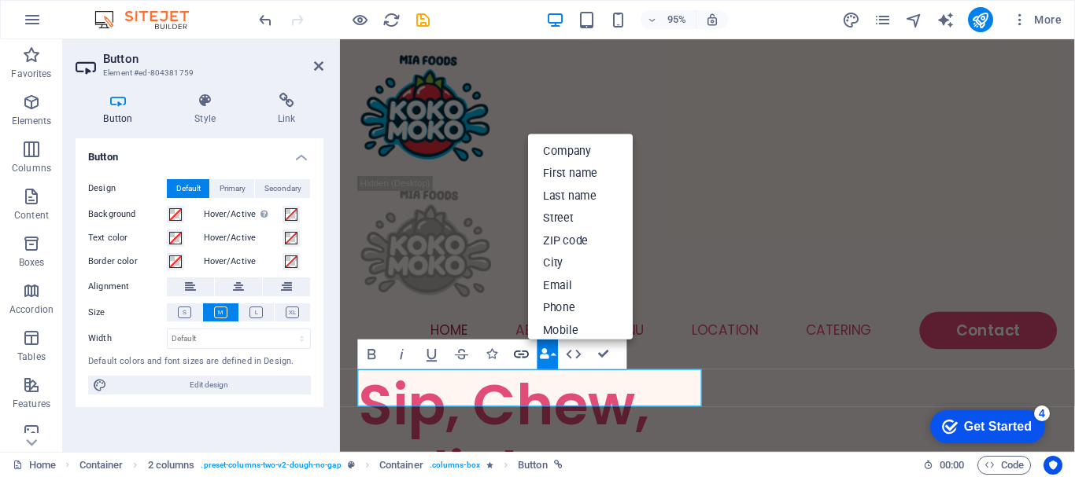
click at [522, 362] on icon "button" at bounding box center [521, 355] width 18 height 18
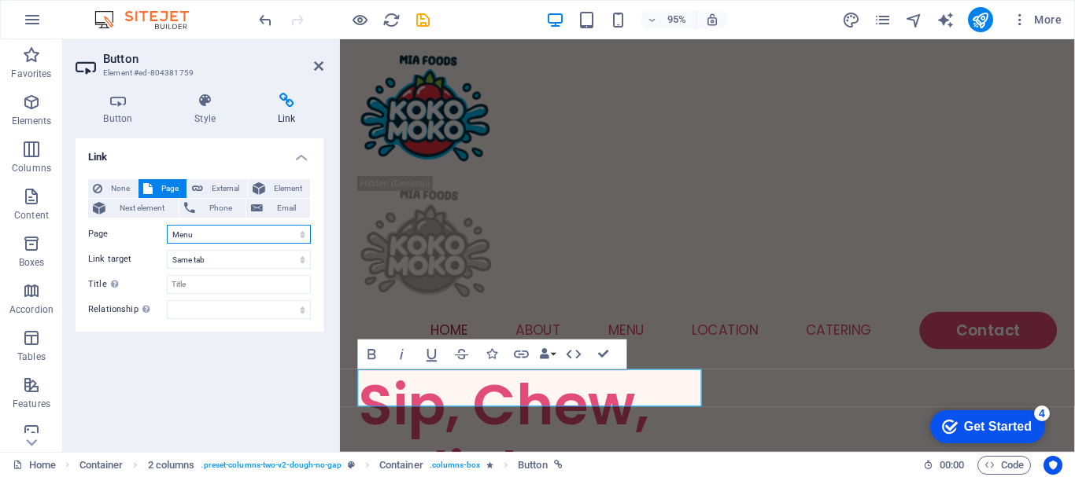
click at [303, 234] on select "Home Menu Contact Legal Notice Privacy" at bounding box center [239, 234] width 144 height 19
select select "2"
click at [167, 225] on select "Home Menu Contact Legal Notice Privacy" at bounding box center [239, 234] width 144 height 19
click at [223, 379] on div "Link None Page External Element Next element Phone Email Page Home Menu Contact…" at bounding box center [200, 288] width 248 height 301
click at [302, 305] on select "alternate author bookmark external help license next nofollow noreferrer noopen…" at bounding box center [239, 309] width 144 height 19
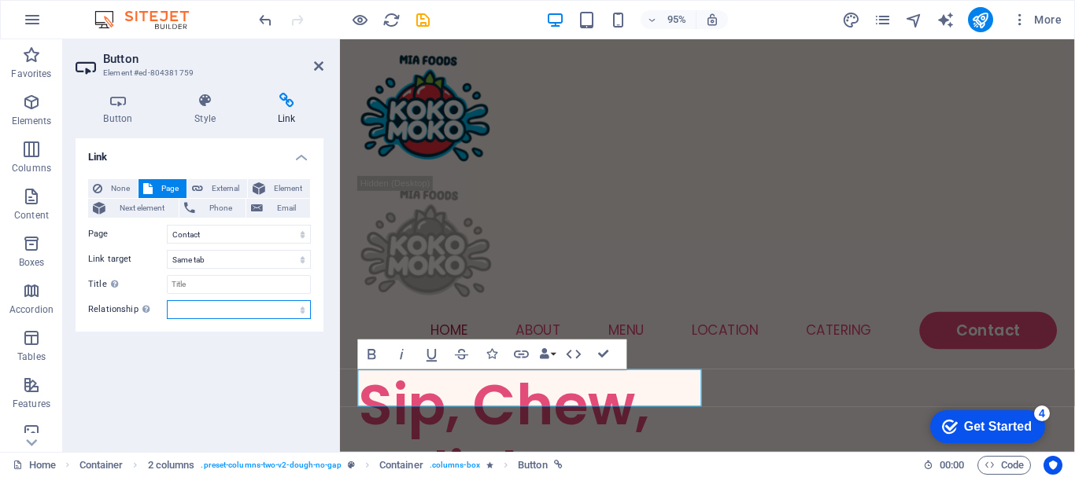
click at [302, 305] on select "alternate author bookmark external help license next nofollow noreferrer noopen…" at bounding box center [239, 309] width 144 height 19
click at [319, 72] on link at bounding box center [318, 66] width 9 height 13
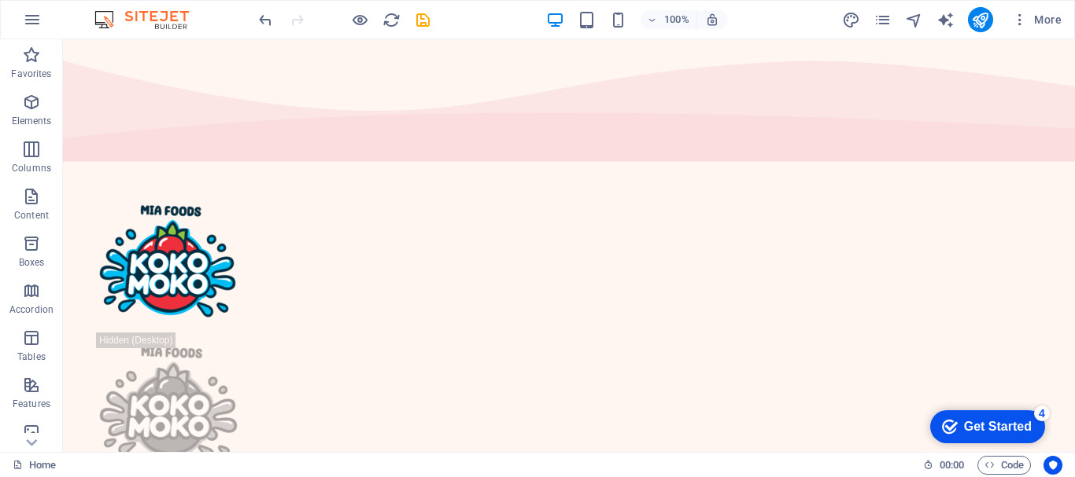
scroll to position [0, 0]
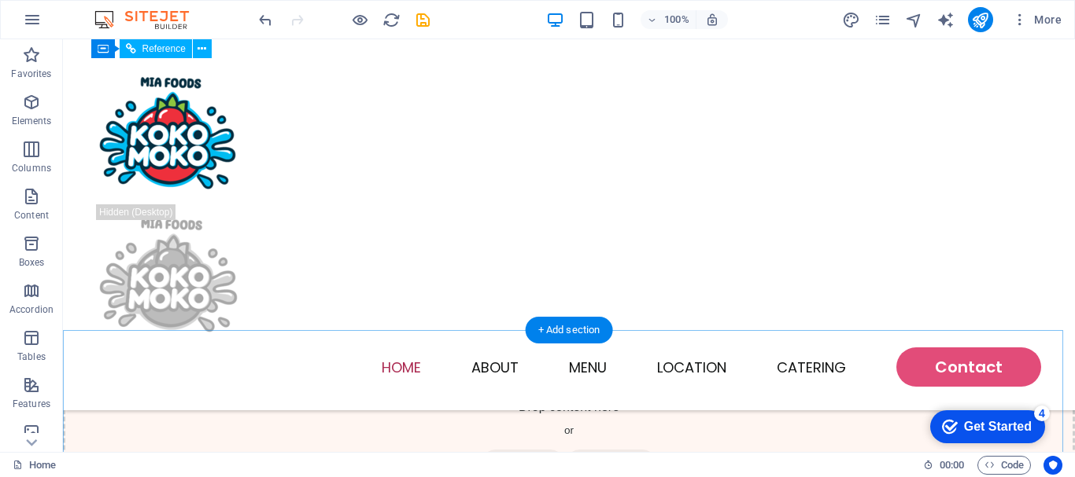
scroll to position [236, 0]
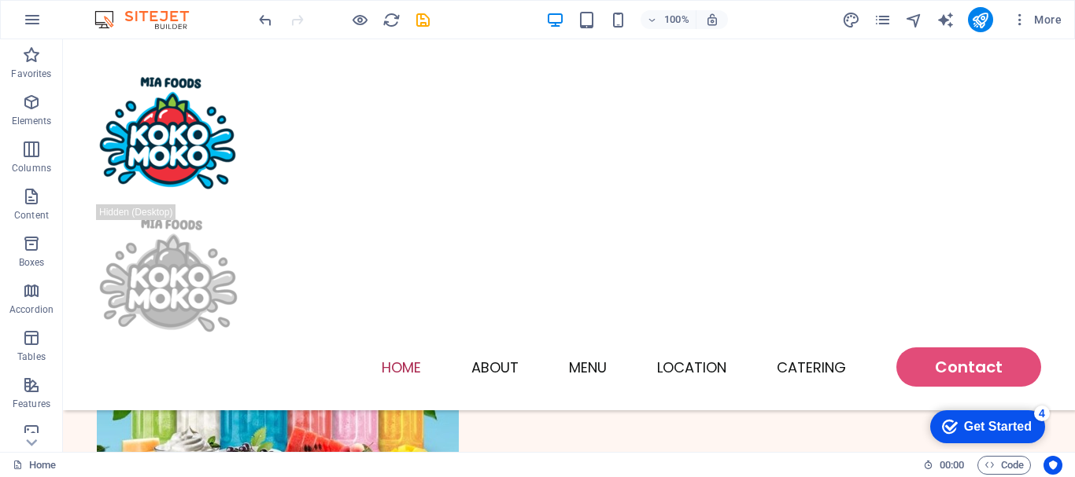
scroll to position [267, 0]
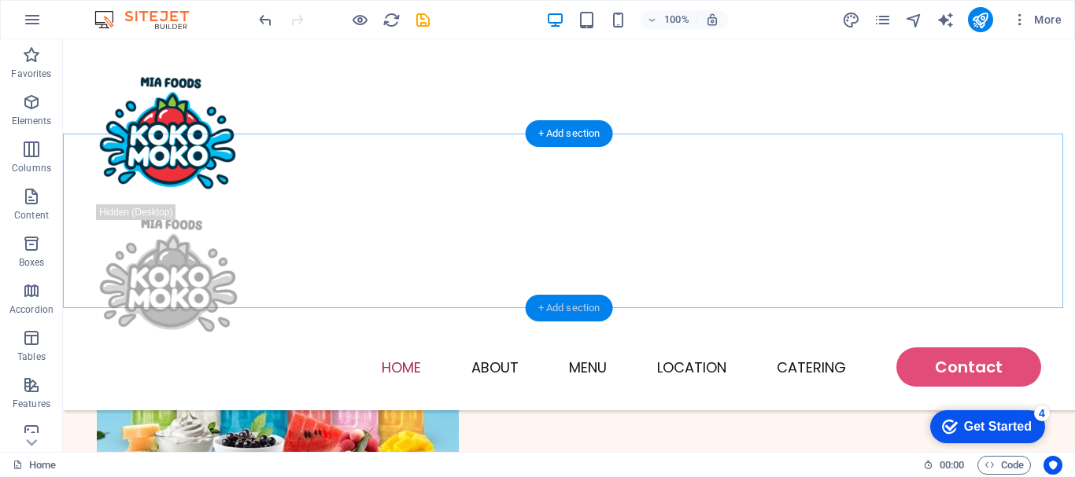
click at [554, 307] on div "+ Add section" at bounding box center [568, 308] width 87 height 27
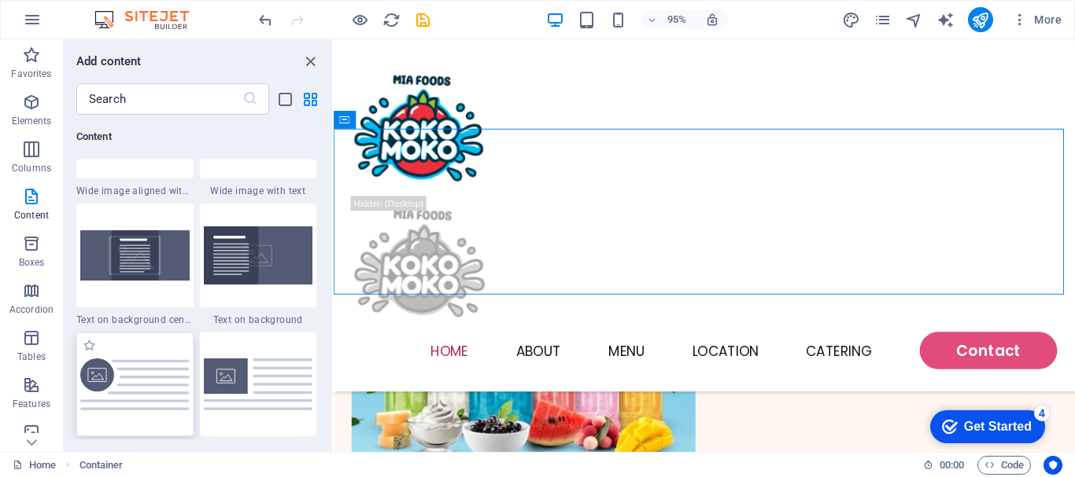
scroll to position [3382, 0]
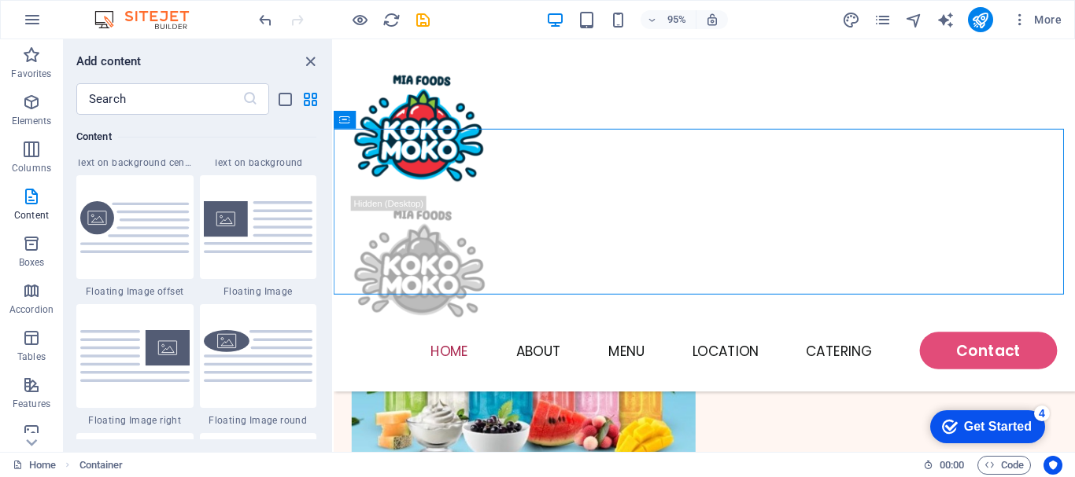
drag, startPoint x: 133, startPoint y: 250, endPoint x: 90, endPoint y: 186, distance: 77.7
click at [133, 250] on img at bounding box center [134, 227] width 109 height 53
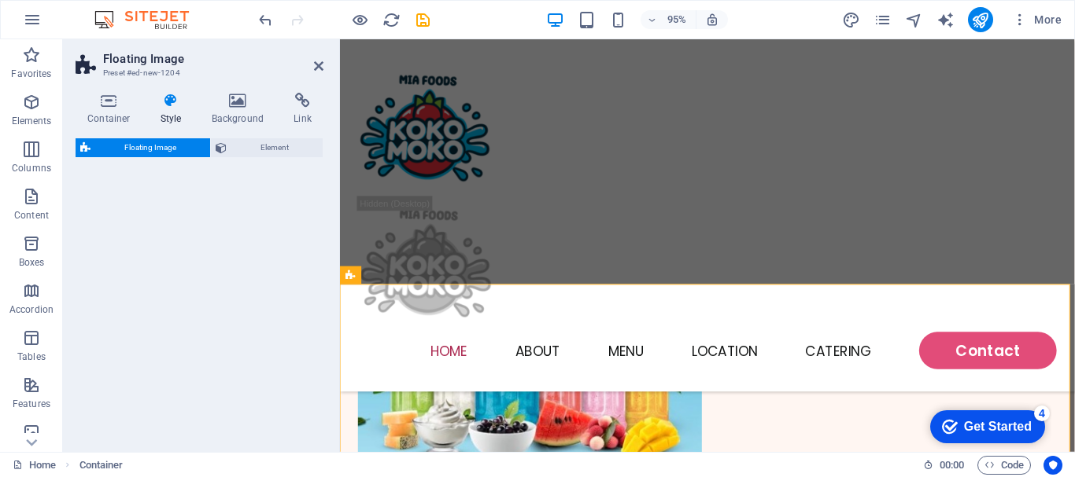
scroll to position [278, 0]
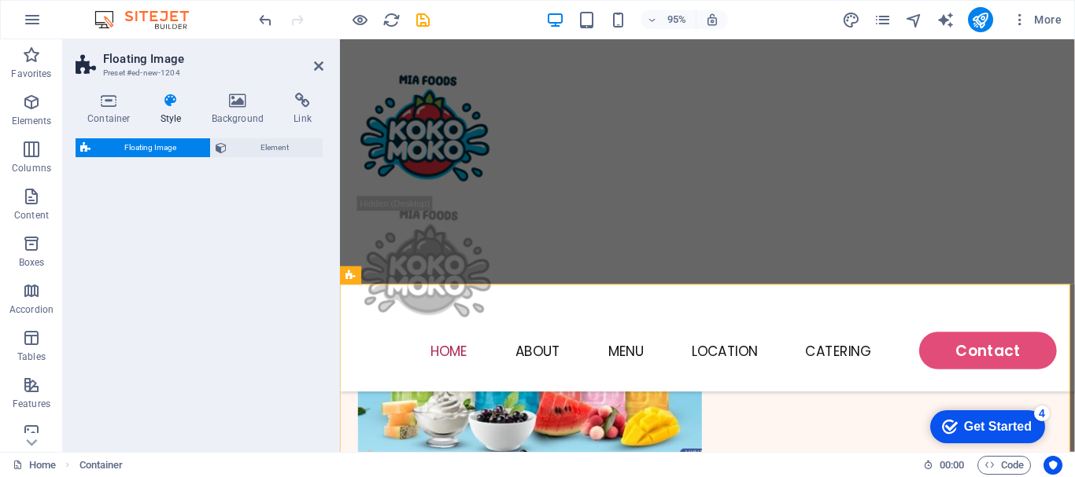
select select "%"
select select "rem"
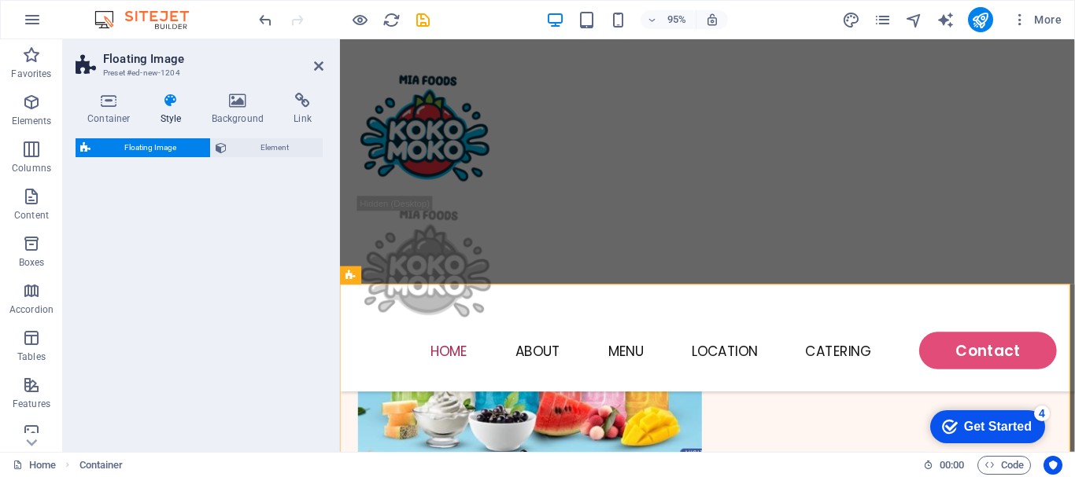
select select "%"
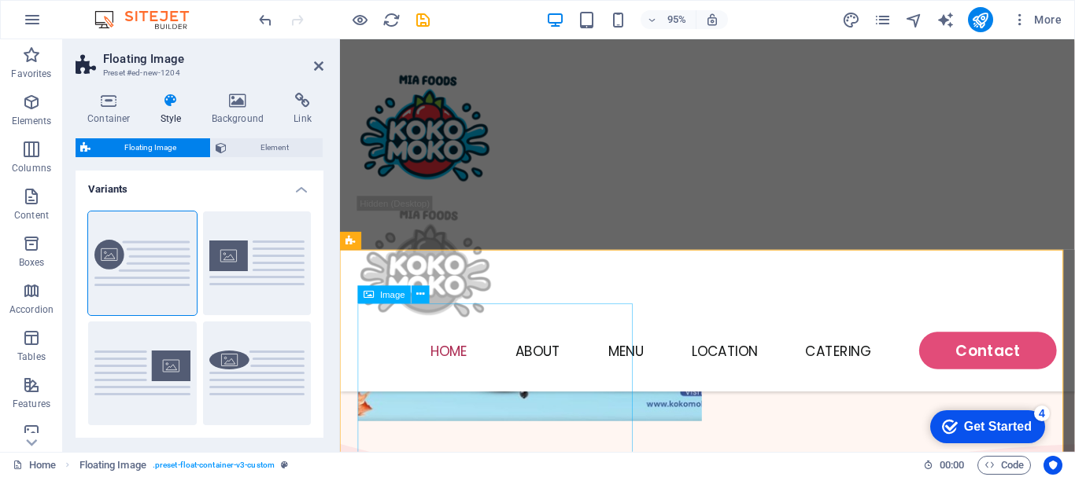
scroll to position [315, 0]
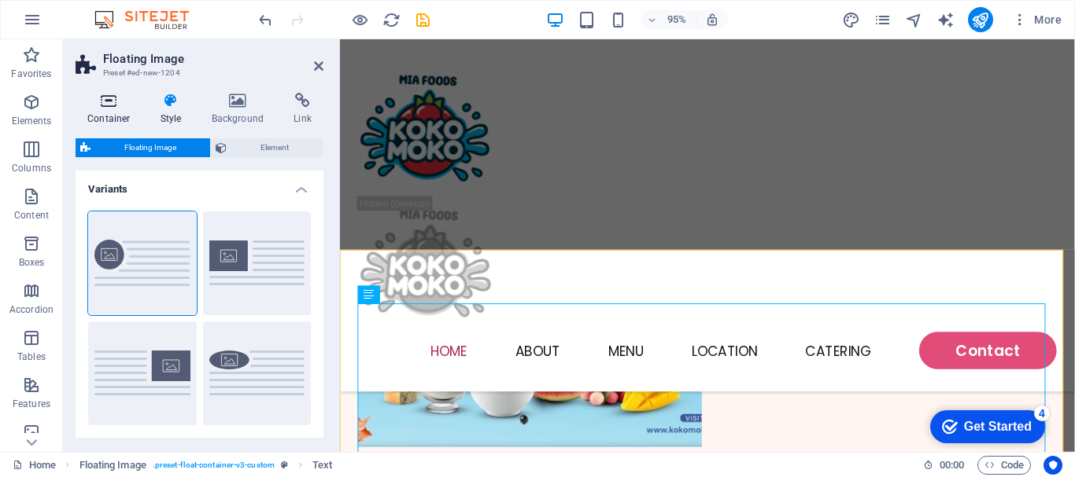
click at [108, 111] on h4 "Container" at bounding box center [112, 109] width 73 height 33
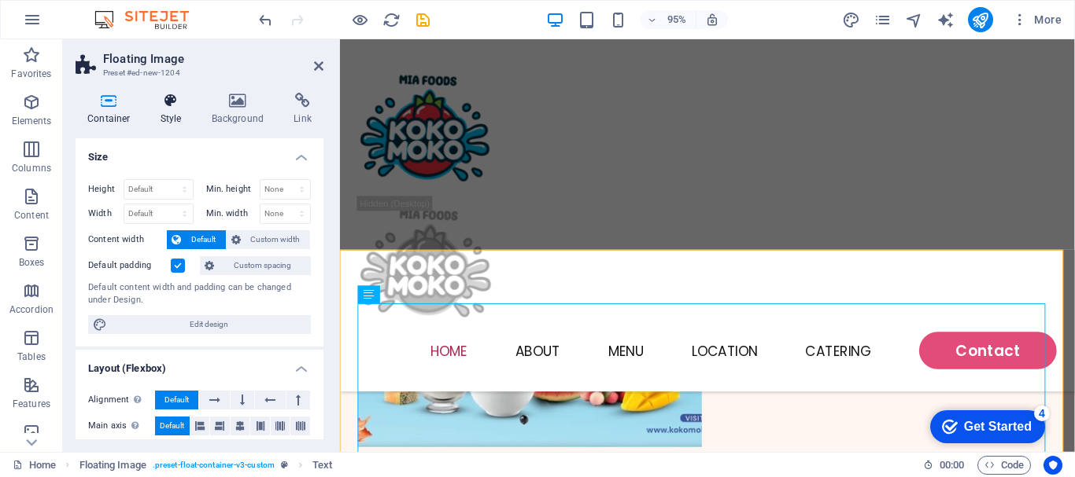
click at [171, 113] on h4 "Style" at bounding box center [174, 109] width 51 height 33
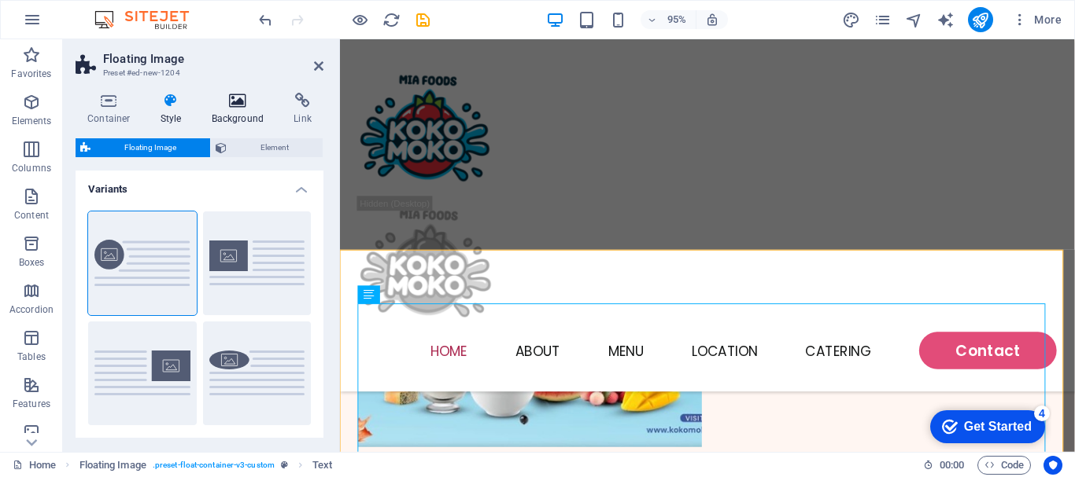
click at [225, 118] on h4 "Background" at bounding box center [241, 109] width 83 height 33
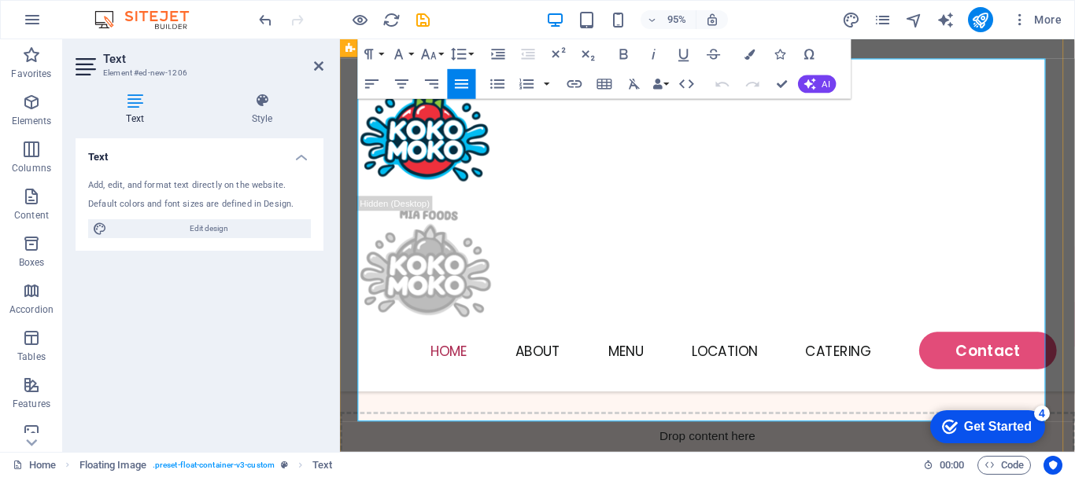
scroll to position [629, 0]
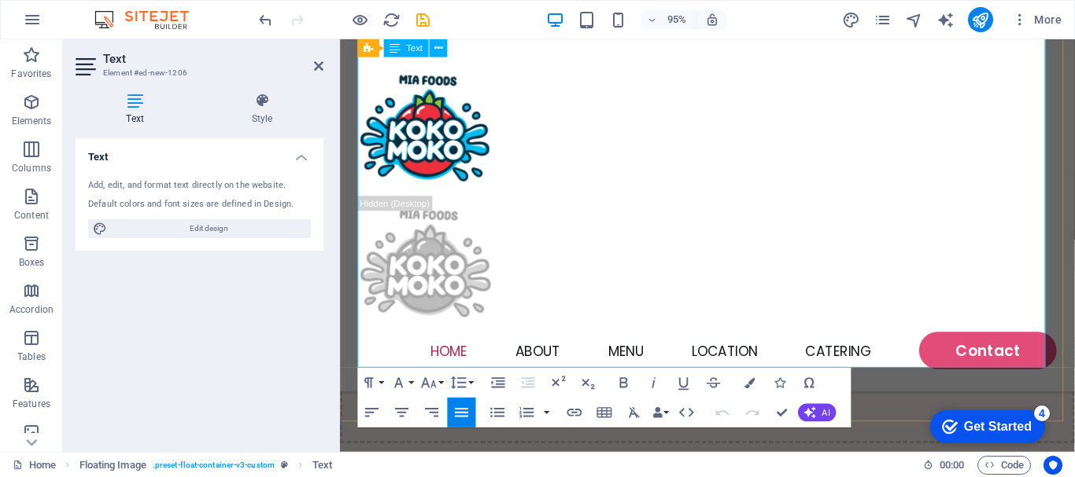
drag, startPoint x: 573, startPoint y: 333, endPoint x: 891, endPoint y: 371, distance: 320.0
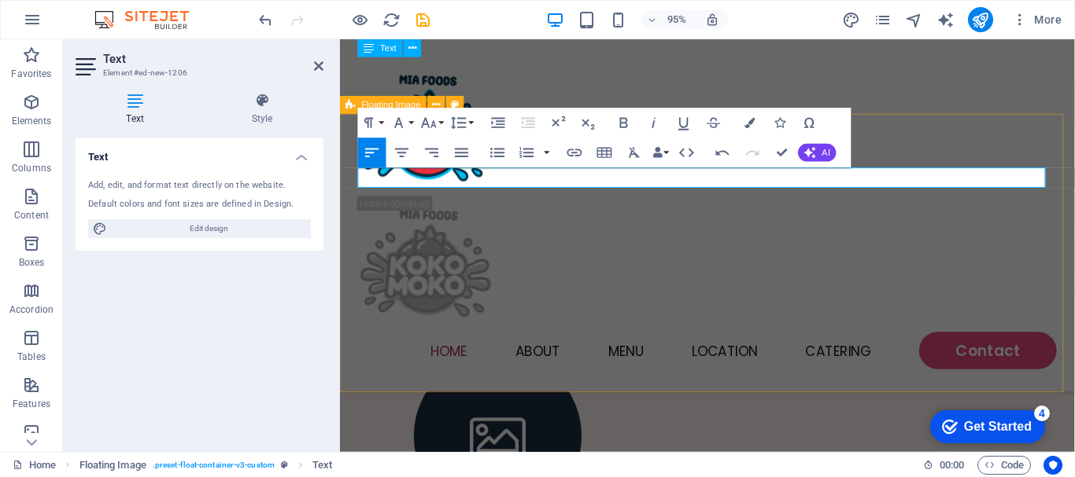
scroll to position [393, 0]
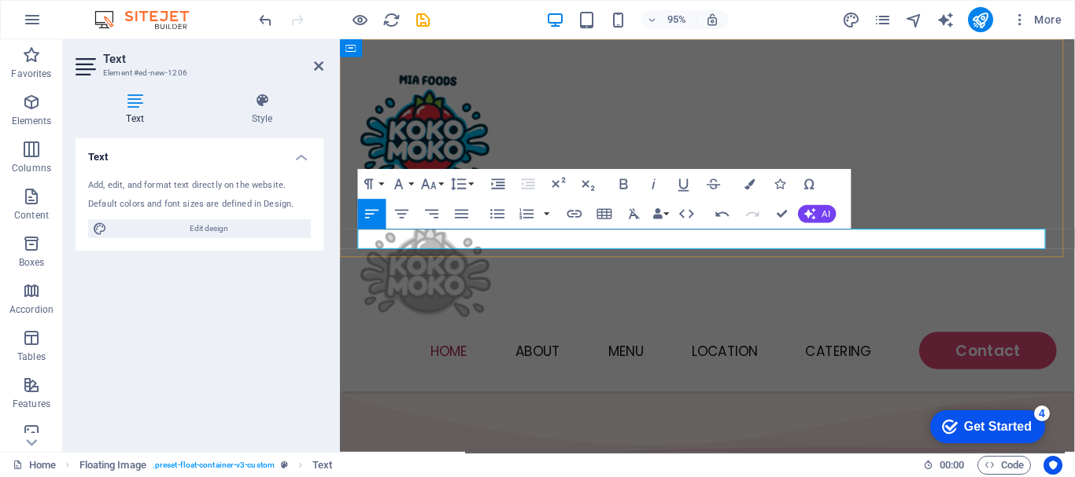
click at [669, 248] on div "Home About Menu Location Catering Contact" at bounding box center [726, 224] width 773 height 371
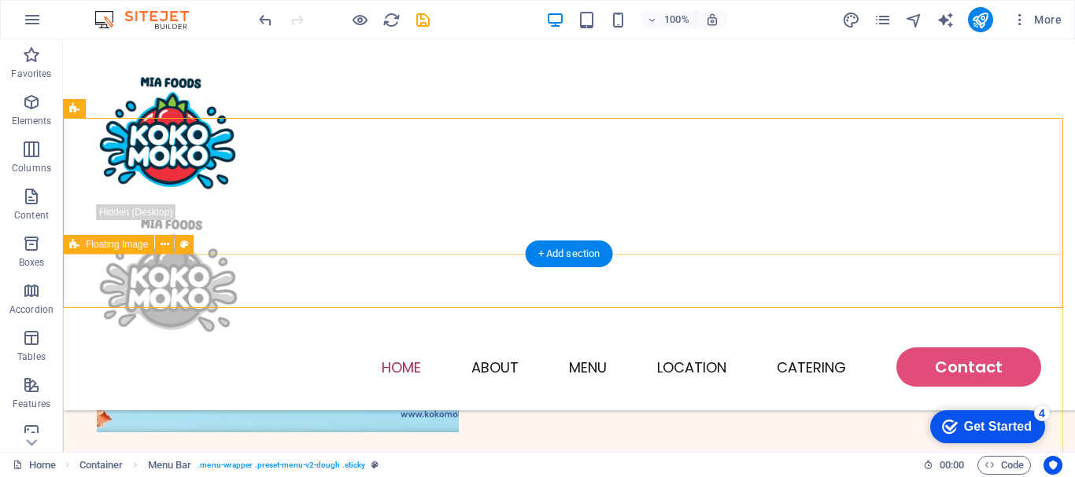
scroll to position [322, 0]
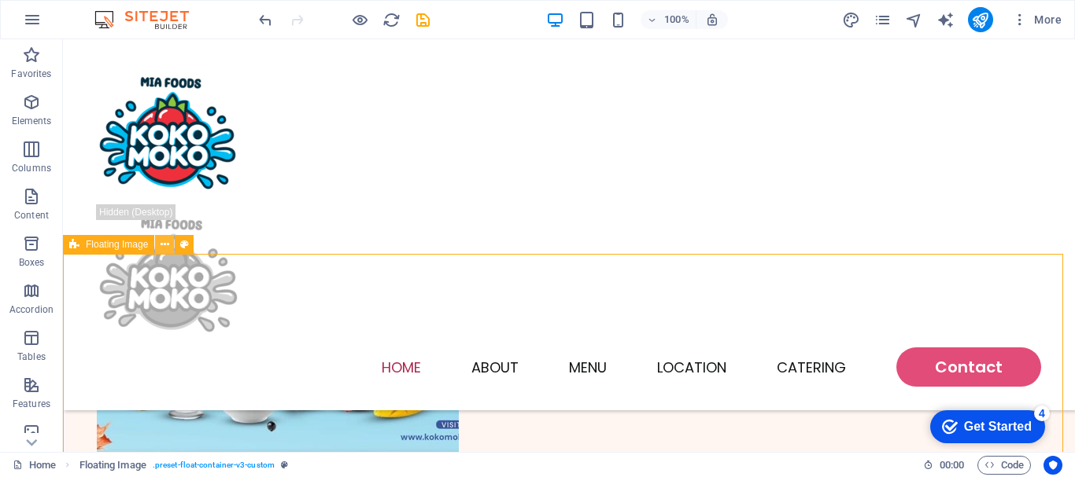
click at [164, 243] on icon at bounding box center [164, 245] width 9 height 17
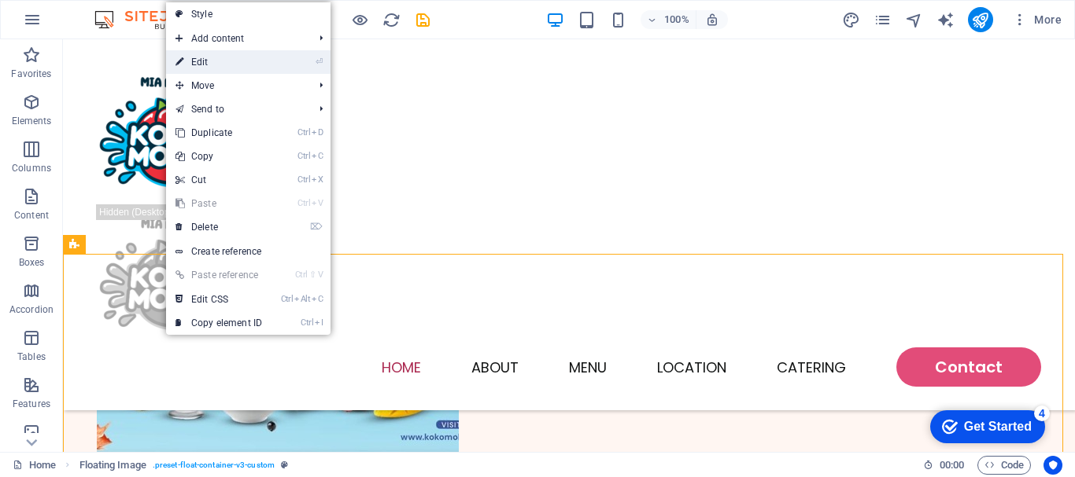
click at [215, 62] on link "⏎ Edit" at bounding box center [218, 62] width 105 height 24
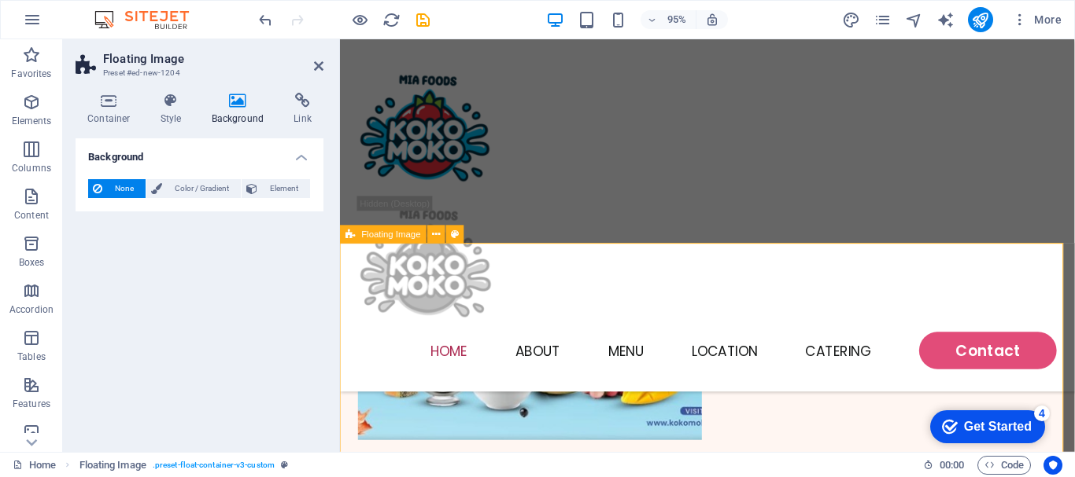
click at [163, 119] on h4 "Style" at bounding box center [174, 109] width 51 height 33
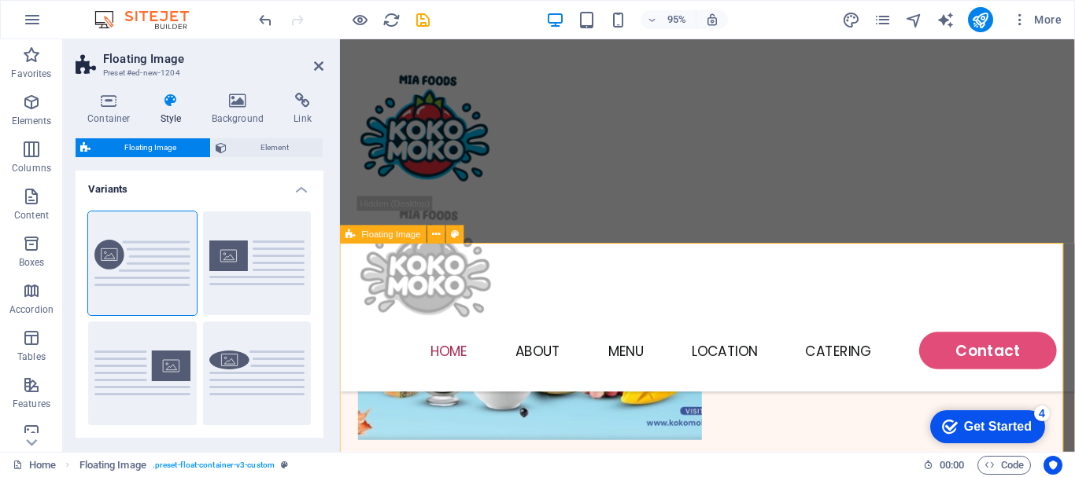
drag, startPoint x: 636, startPoint y: 350, endPoint x: 786, endPoint y: 339, distance: 150.7
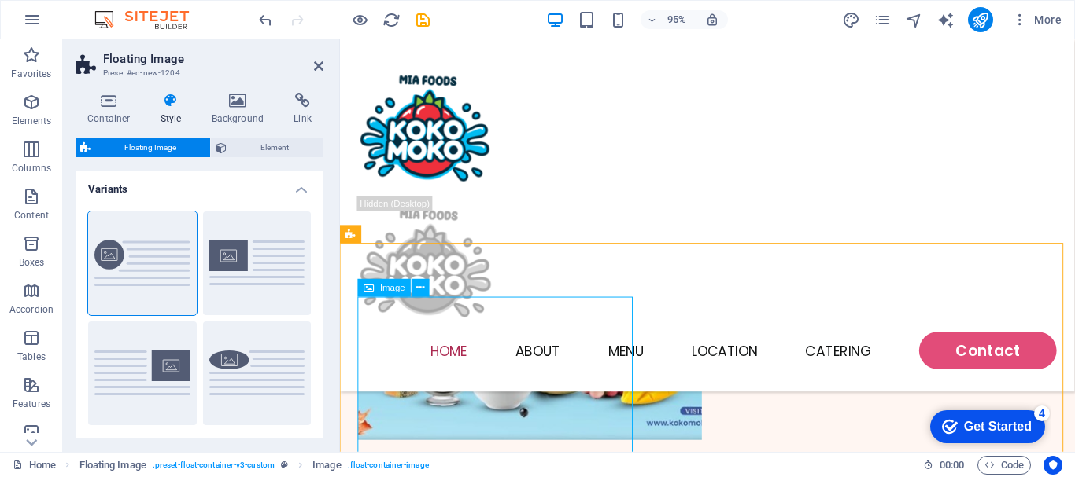
click at [426, 286] on button at bounding box center [421, 288] width 18 height 18
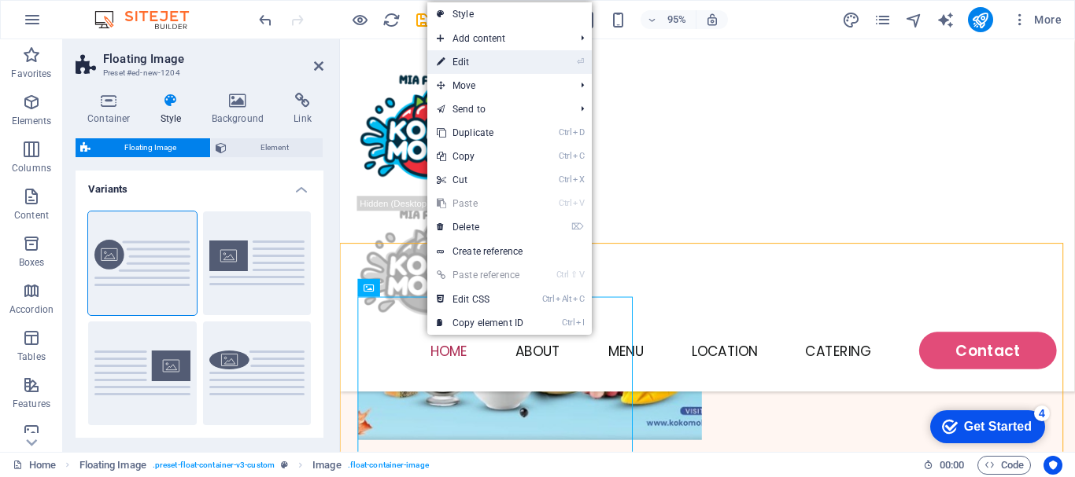
drag, startPoint x: 476, startPoint y: 65, endPoint x: 422, endPoint y: 230, distance: 174.6
click at [476, 65] on link "⏎ Edit" at bounding box center [479, 62] width 105 height 24
select select "%"
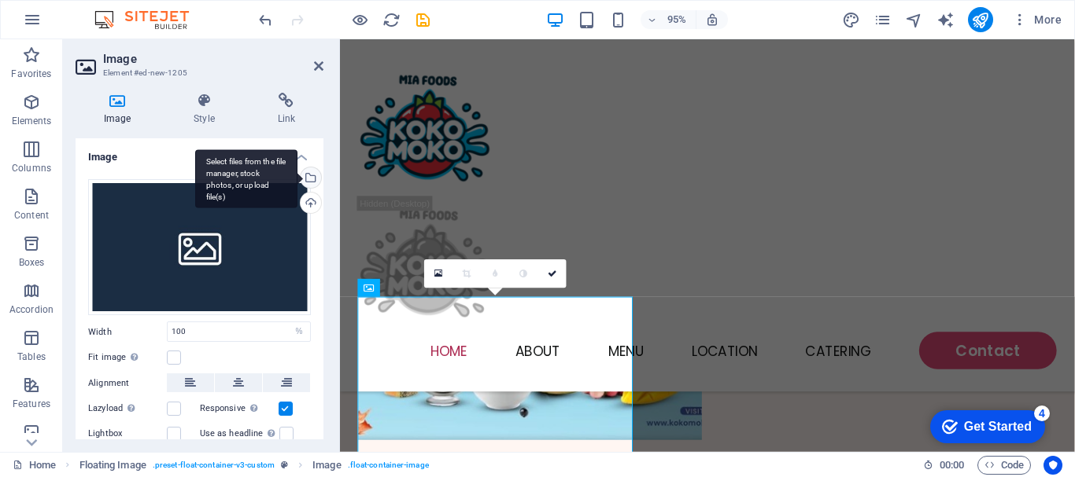
click at [309, 179] on div "Select files from the file manager, stock photos, or upload file(s)" at bounding box center [309, 180] width 24 height 24
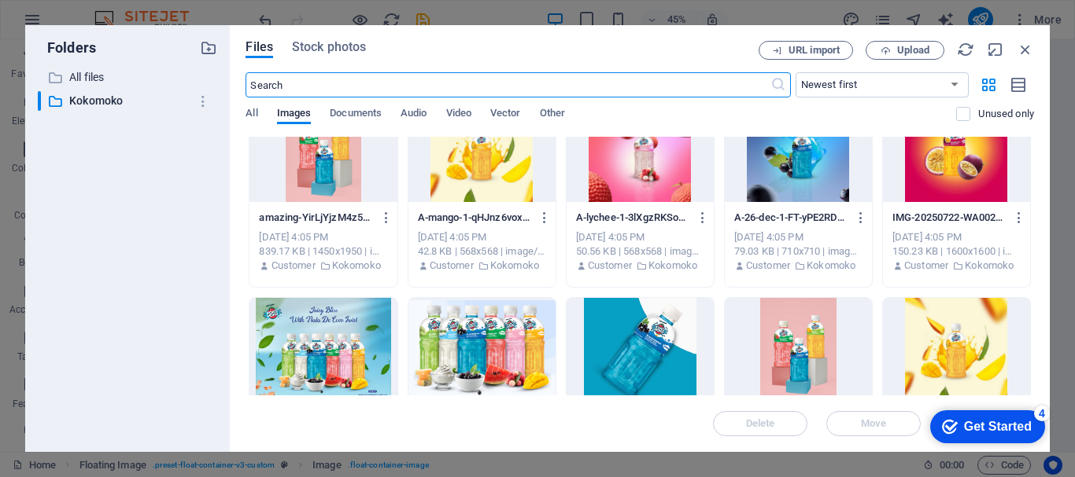
scroll to position [315, 0]
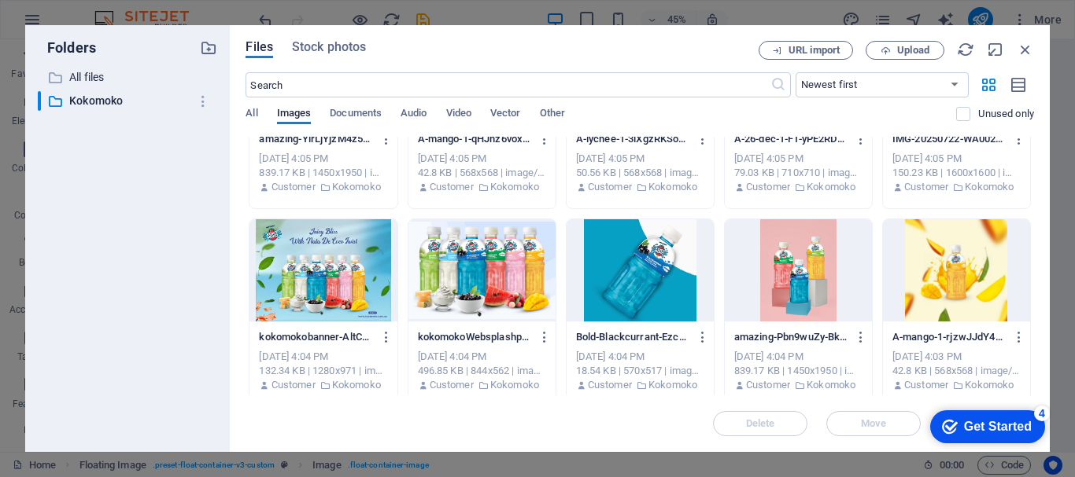
click at [806, 272] on div at bounding box center [798, 270] width 147 height 102
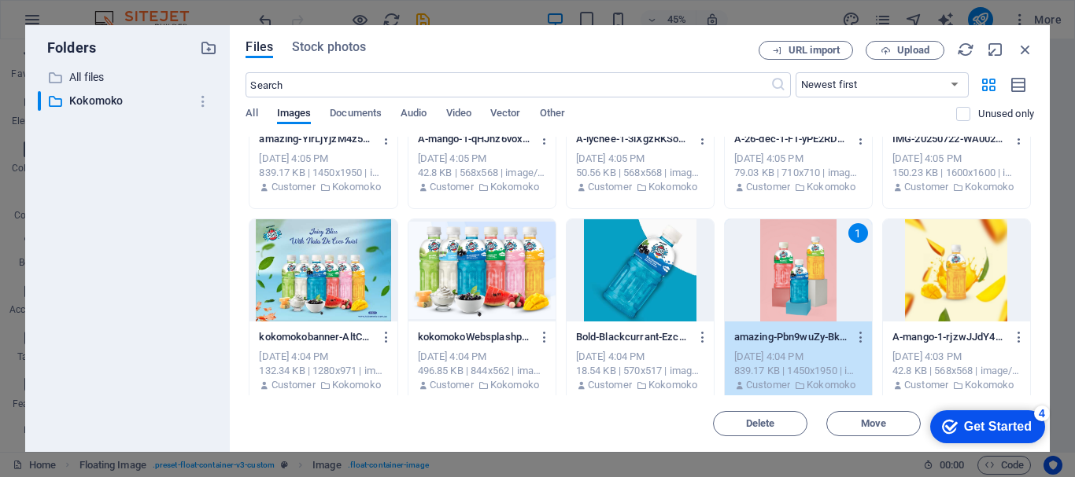
click at [806, 272] on div "1" at bounding box center [798, 270] width 147 height 102
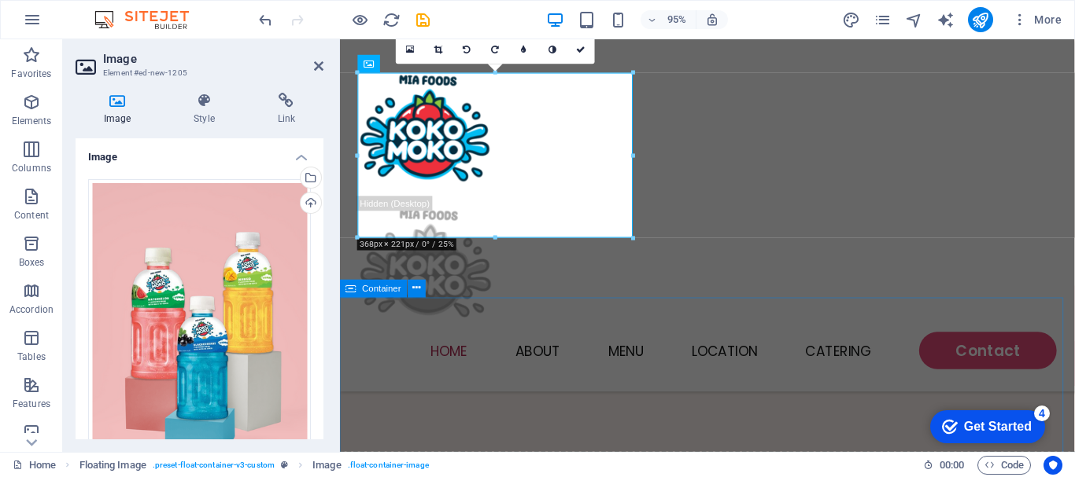
scroll to position [558, 0]
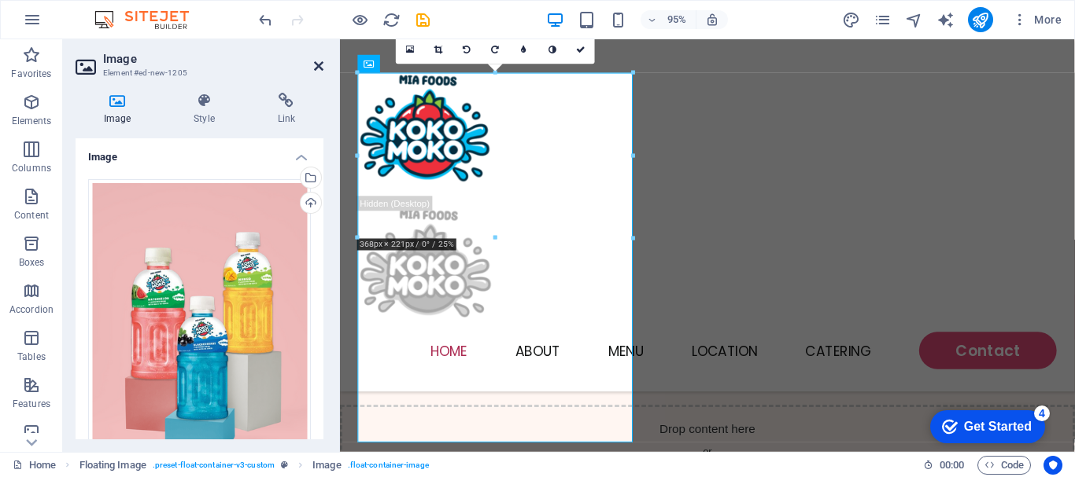
click at [321, 70] on icon at bounding box center [318, 66] width 9 height 13
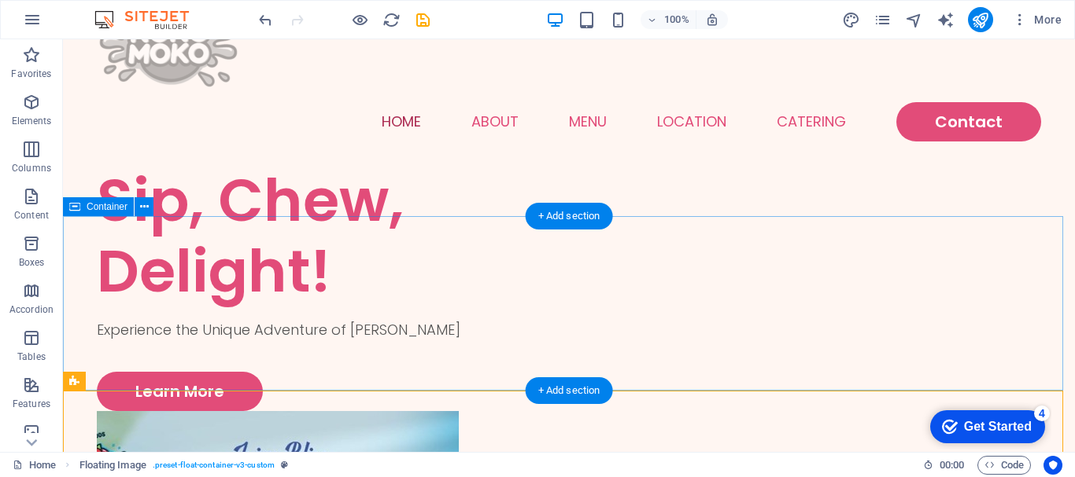
scroll to position [164, 0]
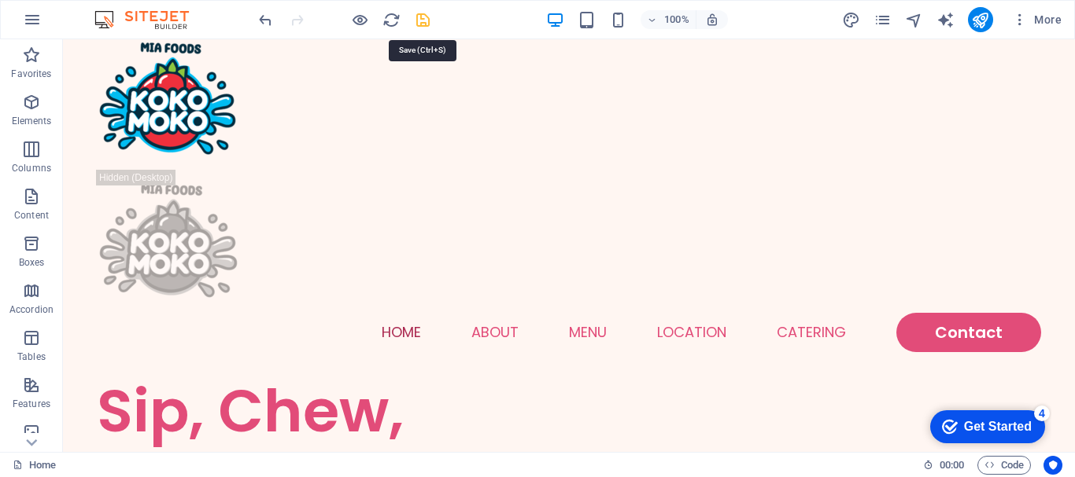
drag, startPoint x: 420, startPoint y: 25, endPoint x: 381, endPoint y: 76, distance: 64.5
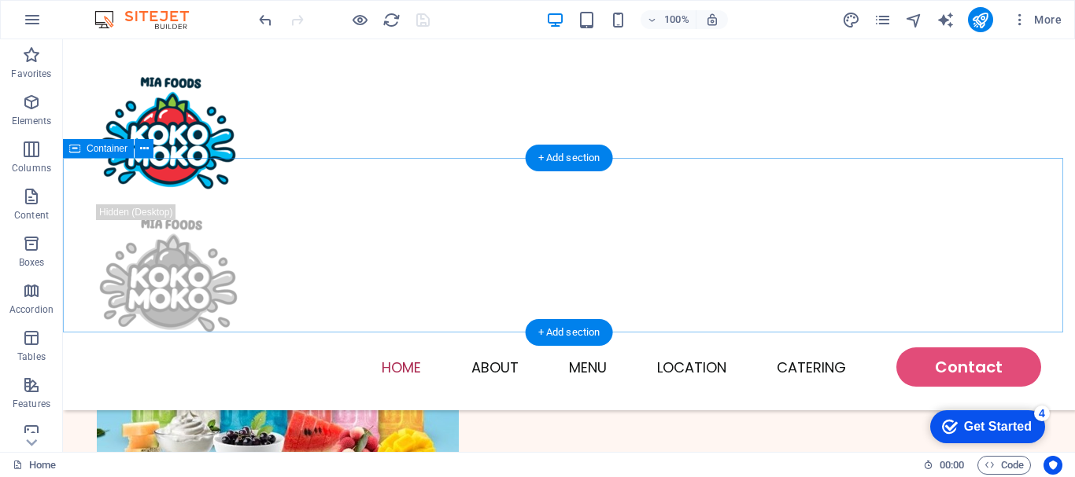
scroll to position [243, 0]
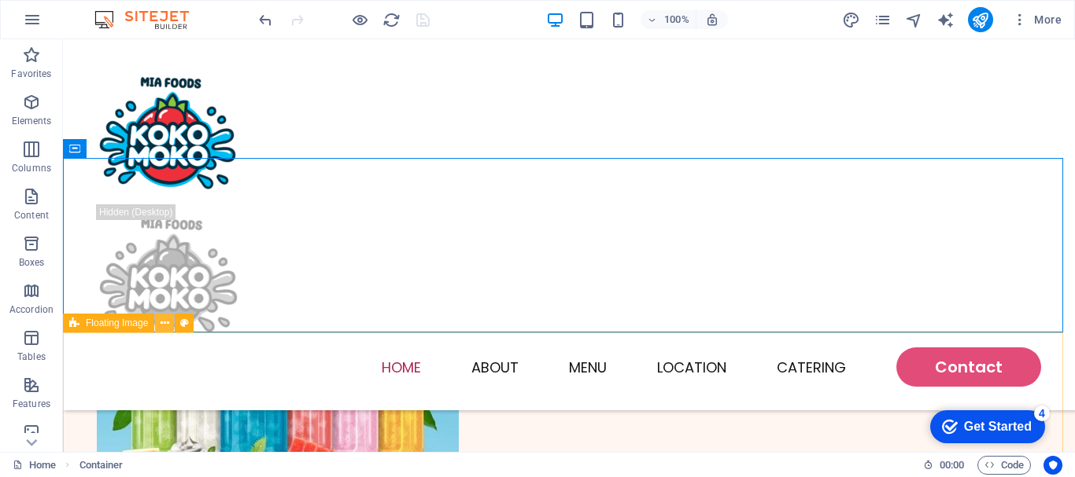
click at [164, 323] on icon at bounding box center [164, 323] width 9 height 17
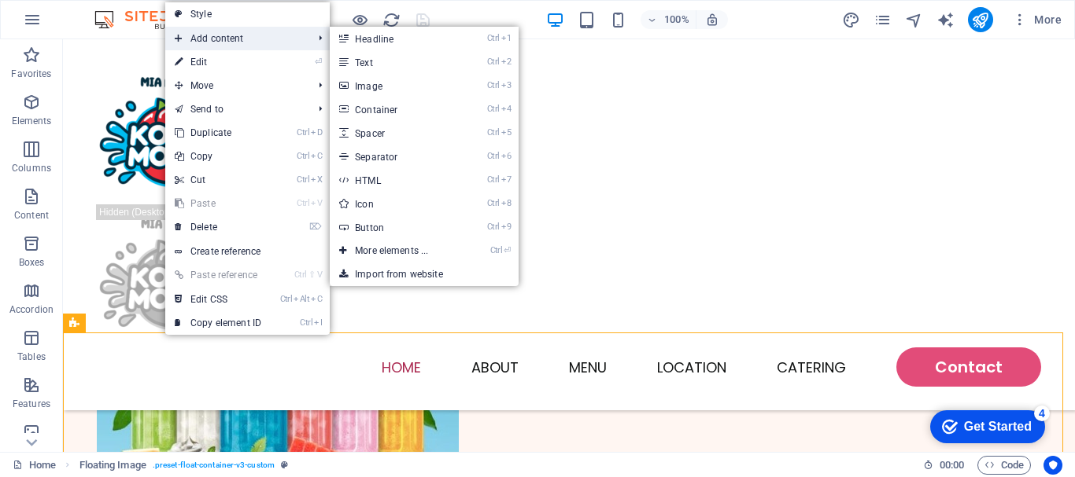
click at [236, 37] on span "Add content" at bounding box center [235, 39] width 141 height 24
click at [385, 65] on link "Ctrl 2 Text" at bounding box center [395, 62] width 130 height 24
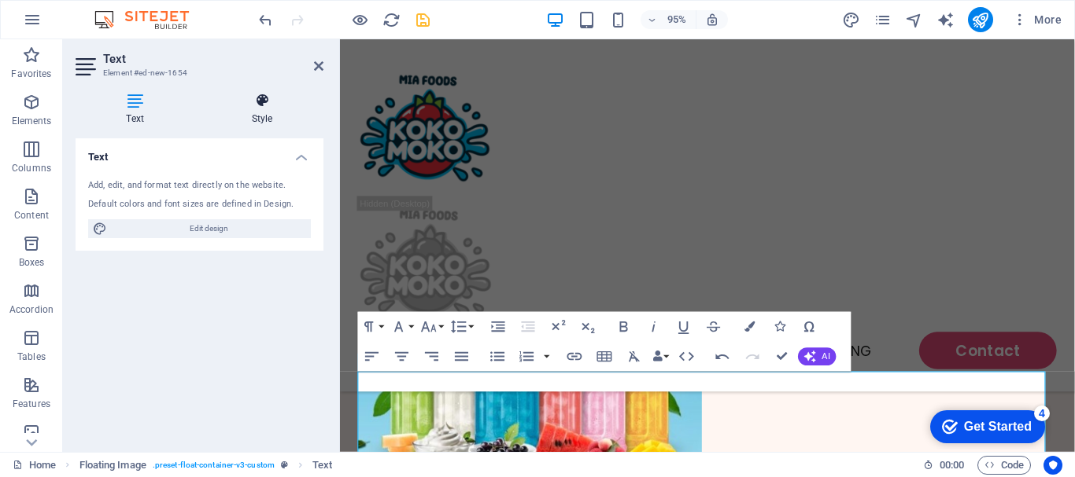
click at [263, 114] on h4 "Style" at bounding box center [262, 109] width 123 height 33
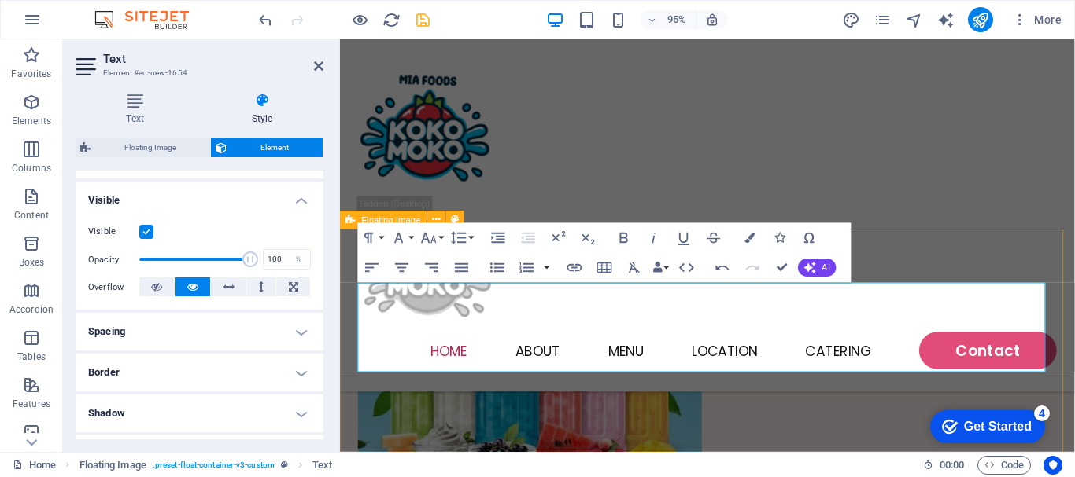
scroll to position [400, 0]
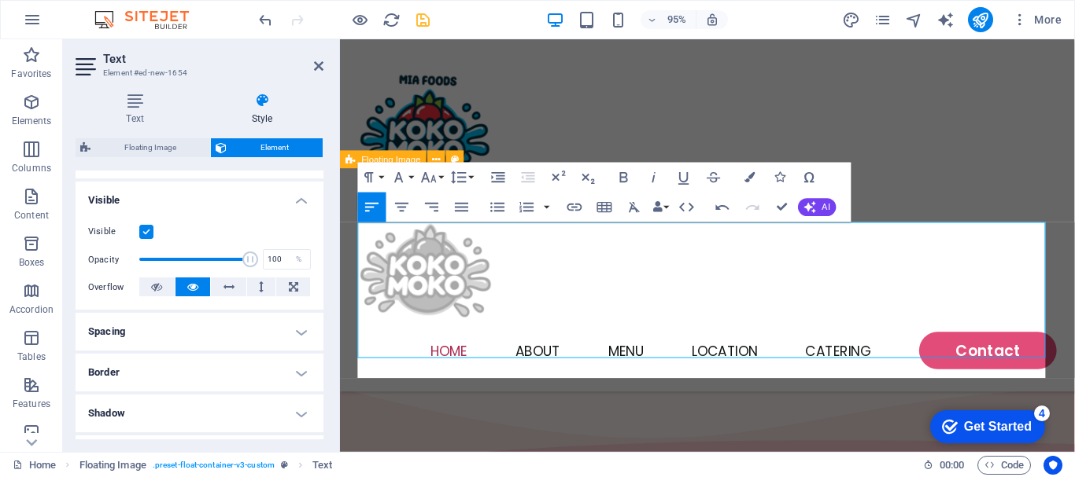
scroll to position [2499, 2]
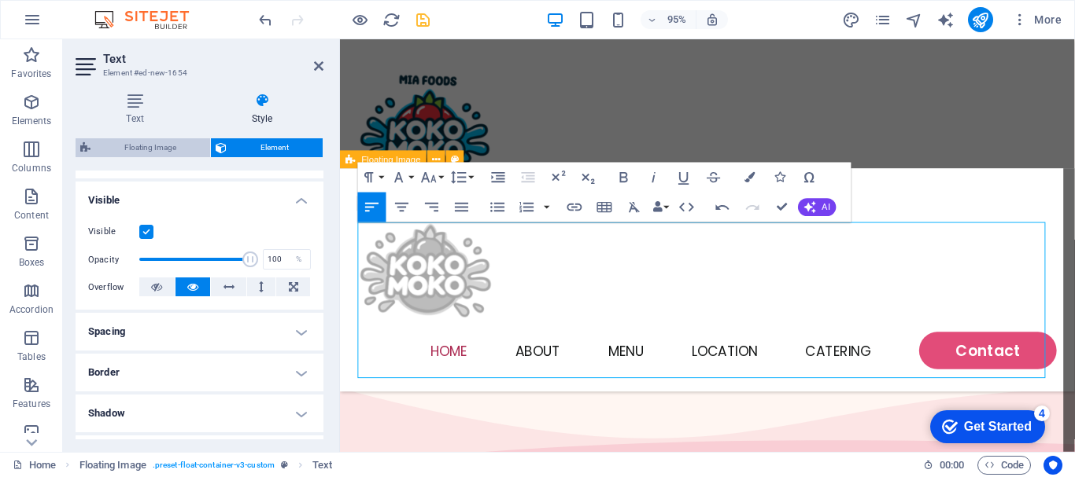
click at [141, 148] on span "Floating Image" at bounding box center [150, 147] width 110 height 19
select select "%"
select select "rem"
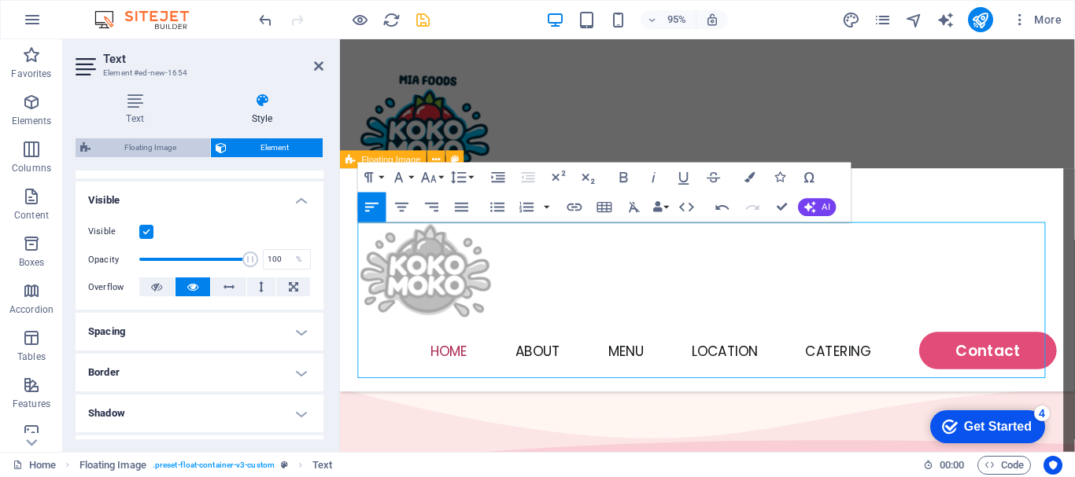
select select "rem"
select select "%"
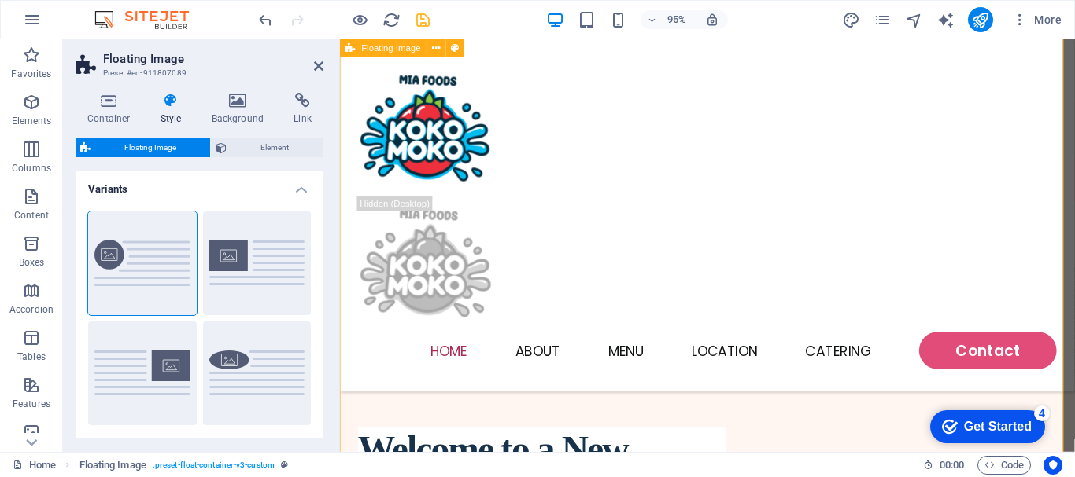
scroll to position [715, 0]
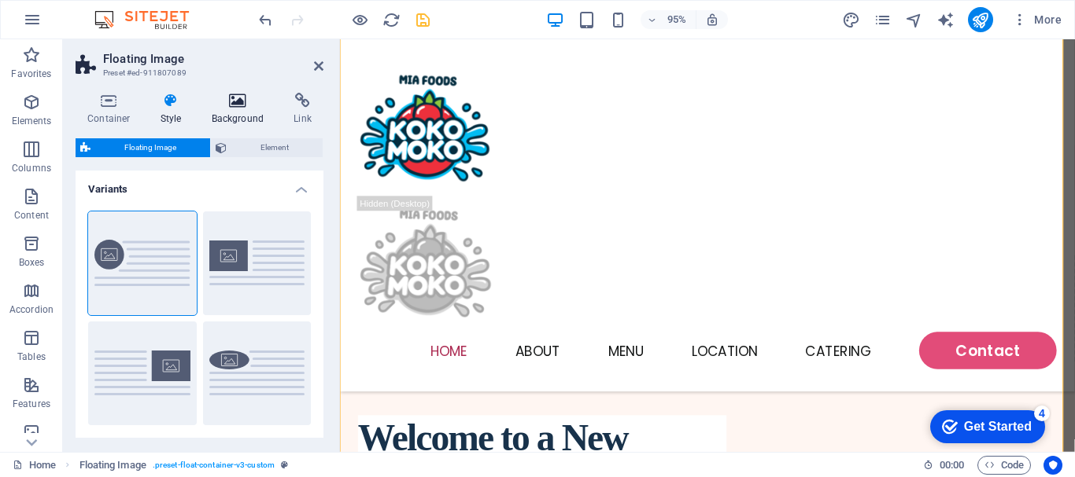
click at [243, 99] on icon at bounding box center [238, 101] width 76 height 16
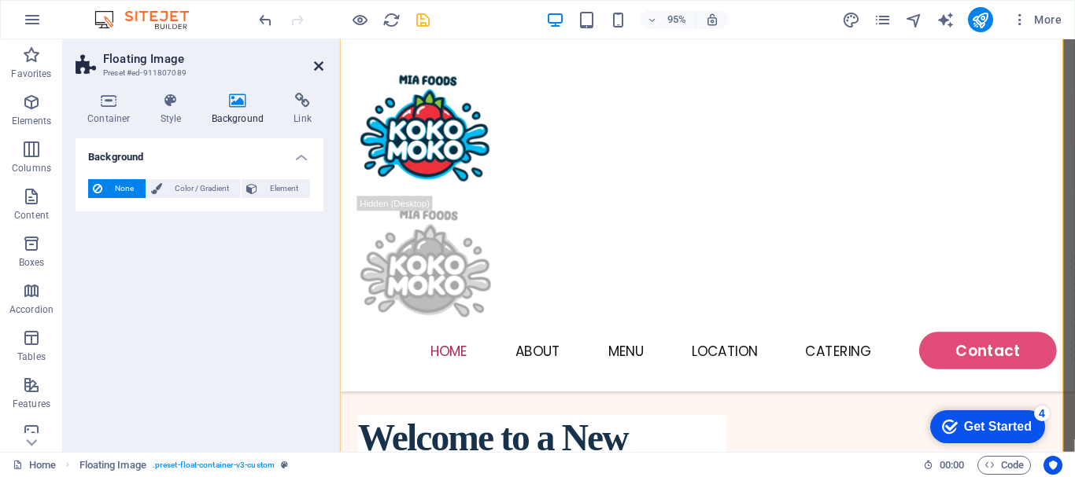
click at [314, 71] on icon at bounding box center [318, 66] width 9 height 13
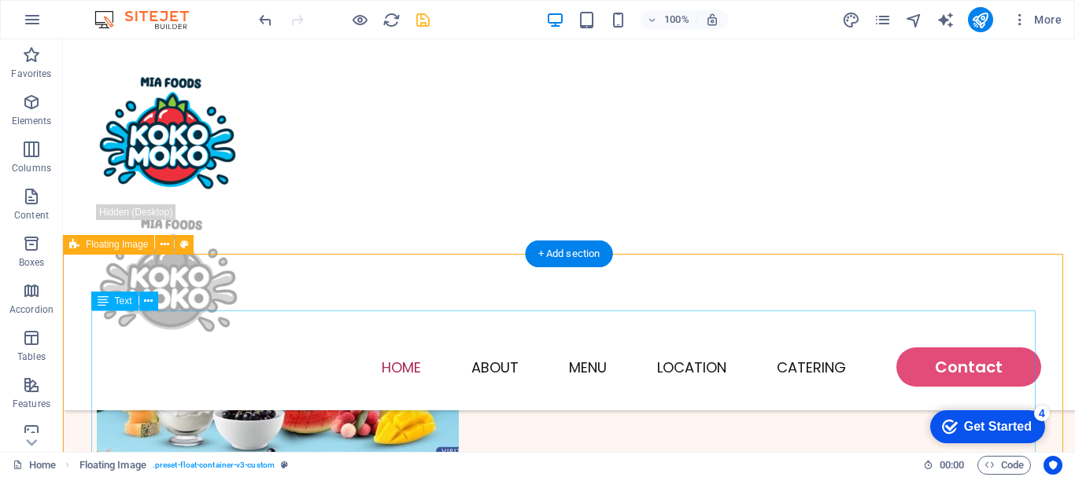
scroll to position [322, 0]
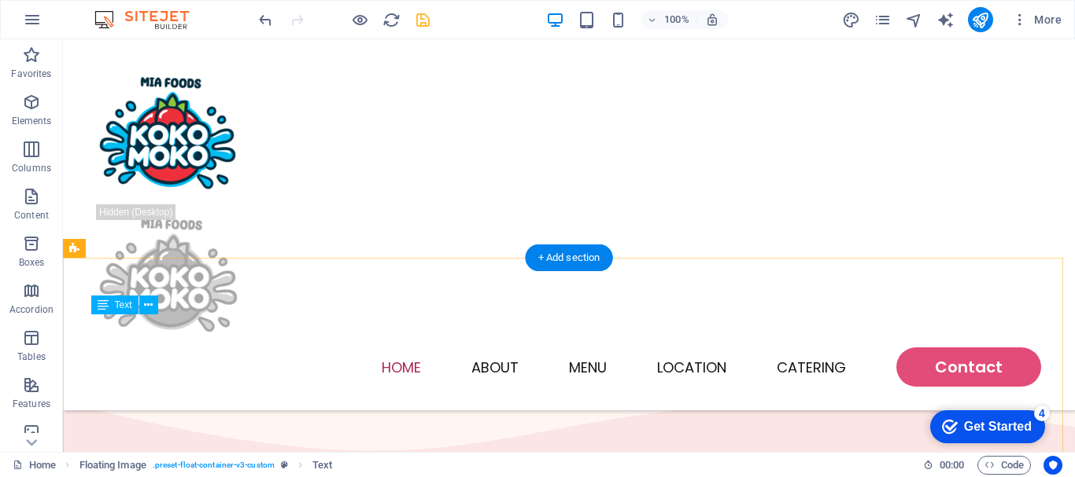
scroll to position [400, 0]
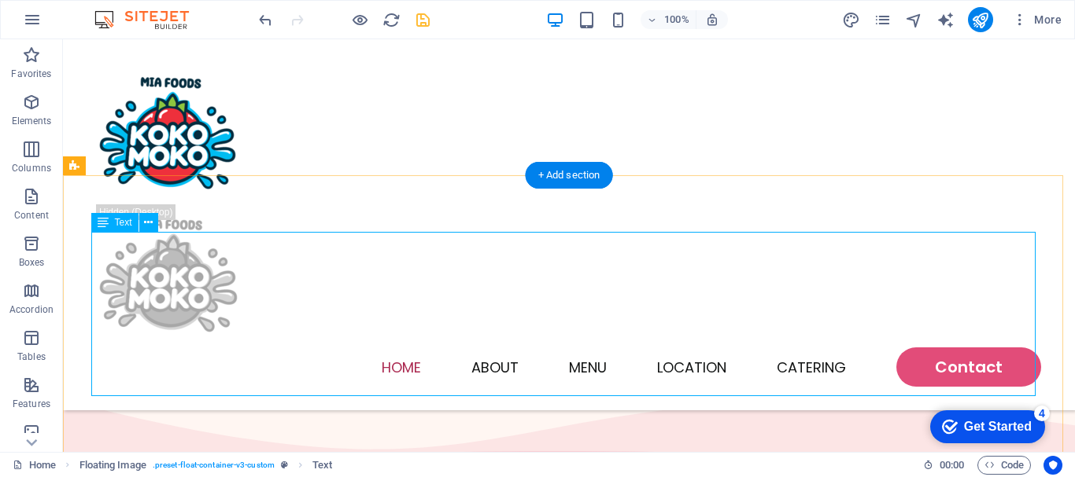
click at [149, 223] on icon at bounding box center [148, 223] width 9 height 17
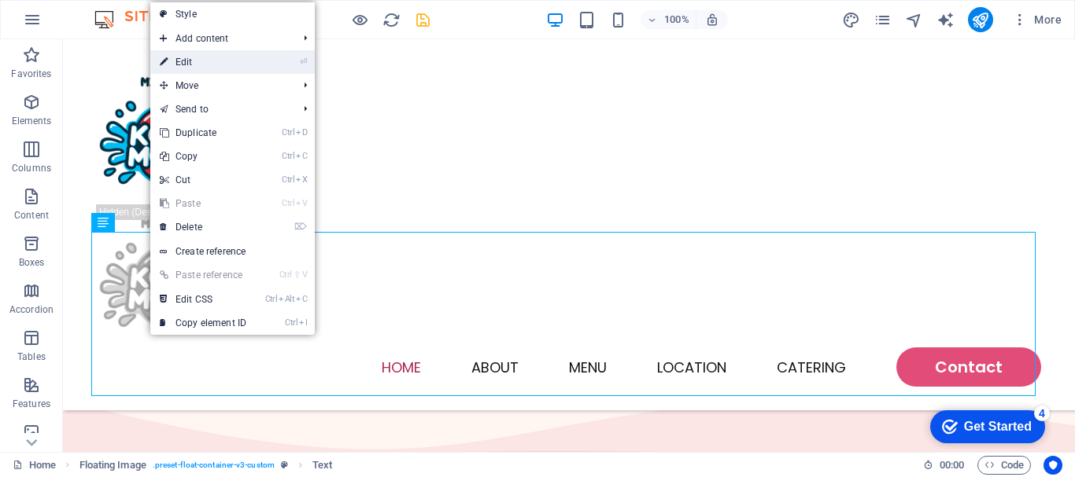
click at [210, 65] on link "⏎ Edit" at bounding box center [202, 62] width 105 height 24
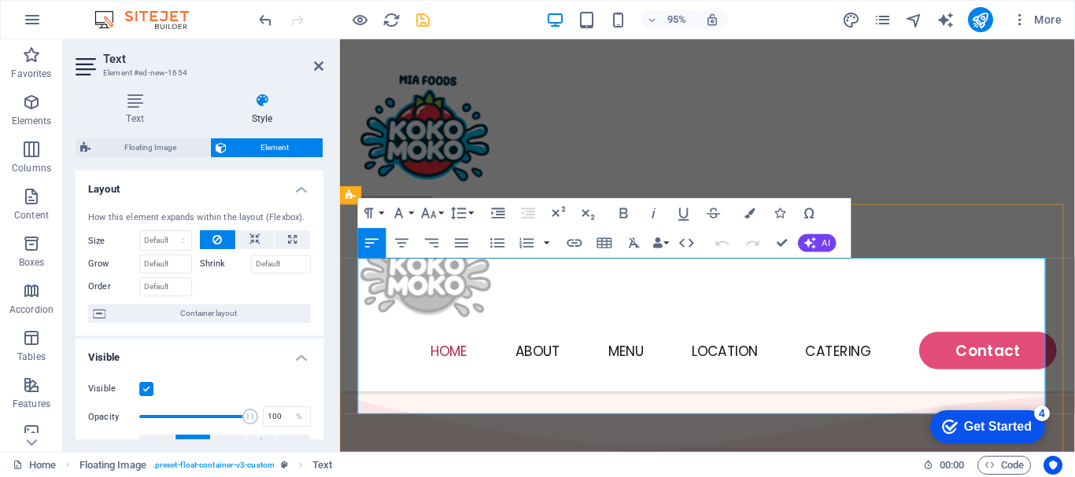
scroll to position [315, 0]
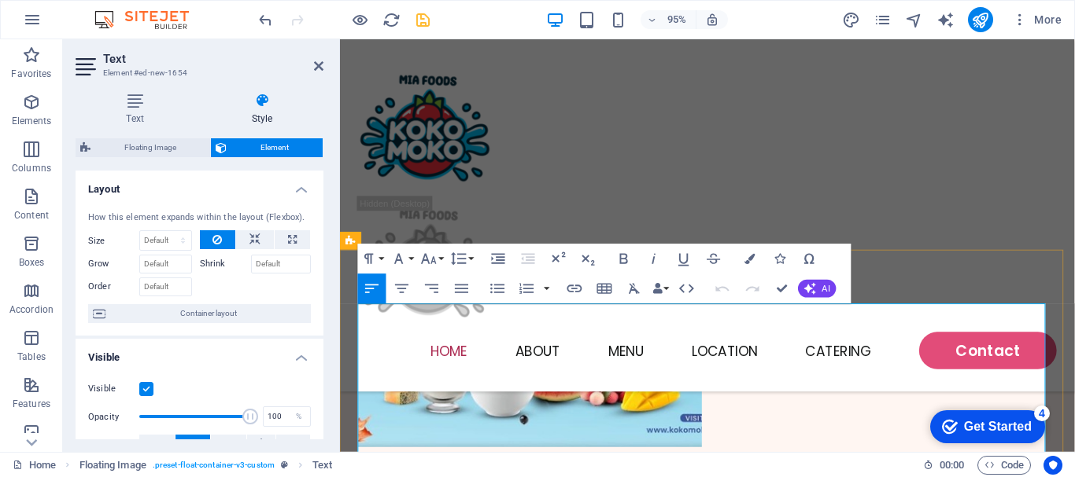
drag, startPoint x: 361, startPoint y: 335, endPoint x: 739, endPoint y: 394, distance: 382.2
click at [259, 100] on icon at bounding box center [262, 101] width 123 height 16
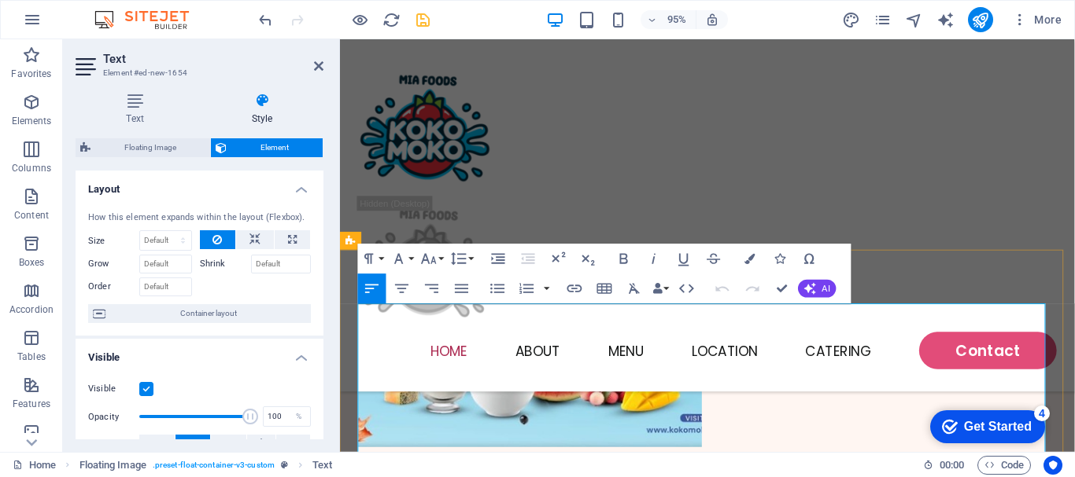
drag, startPoint x: 757, startPoint y: 411, endPoint x: 726, endPoint y: 402, distance: 32.1
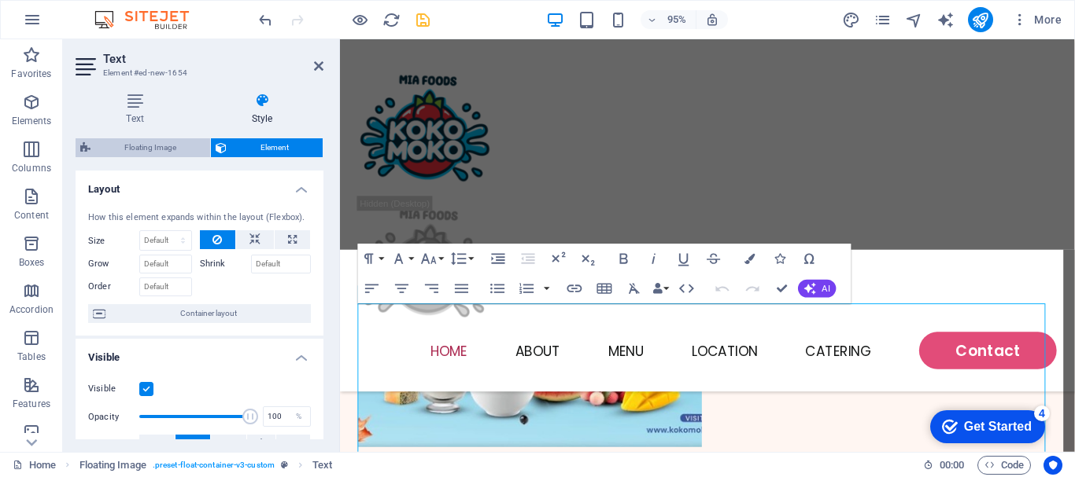
click at [128, 151] on span "Floating Image" at bounding box center [150, 147] width 110 height 19
select select "%"
select select "rem"
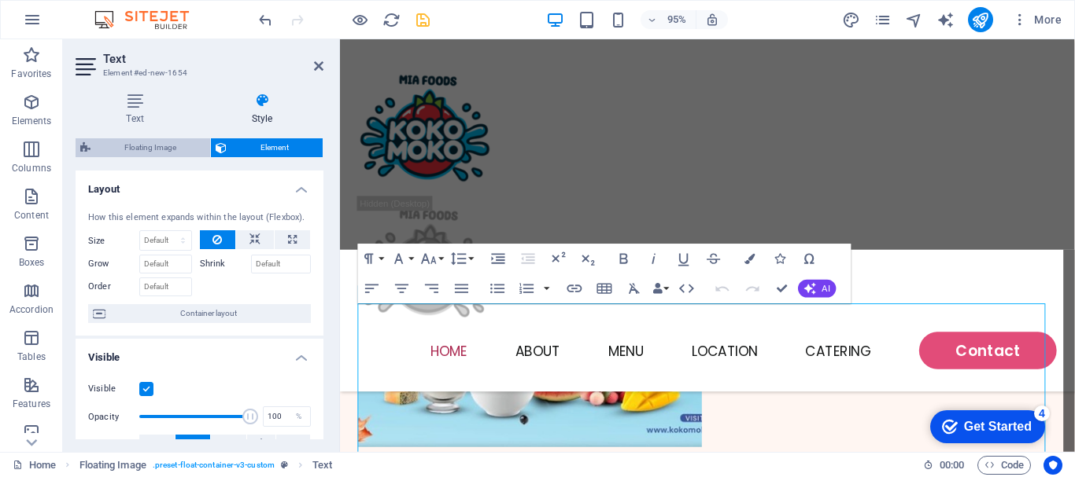
select select "rem"
select select "%"
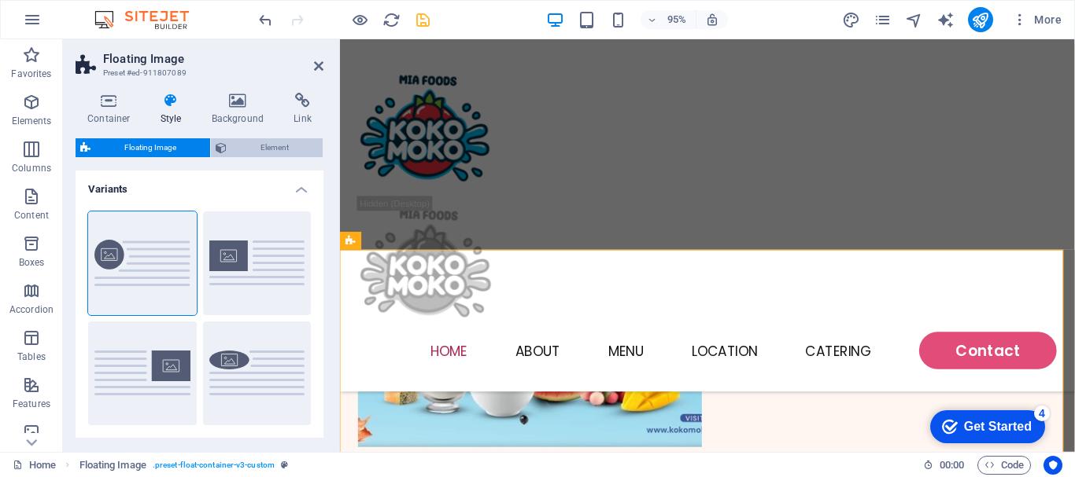
click at [237, 153] on span "Element" at bounding box center [274, 147] width 87 height 19
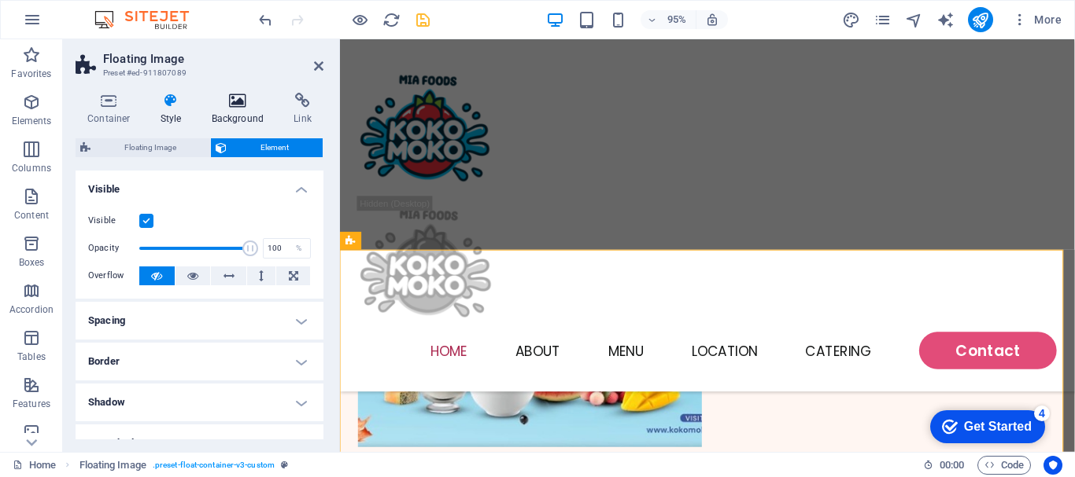
click at [235, 109] on h4 "Background" at bounding box center [241, 109] width 83 height 33
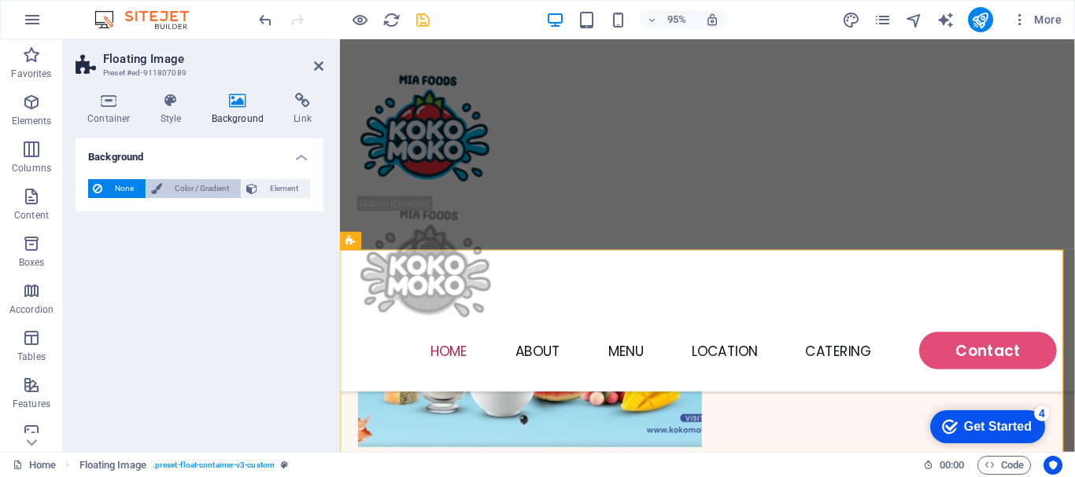
click at [193, 194] on span "Color / Gradient" at bounding box center [201, 188] width 69 height 19
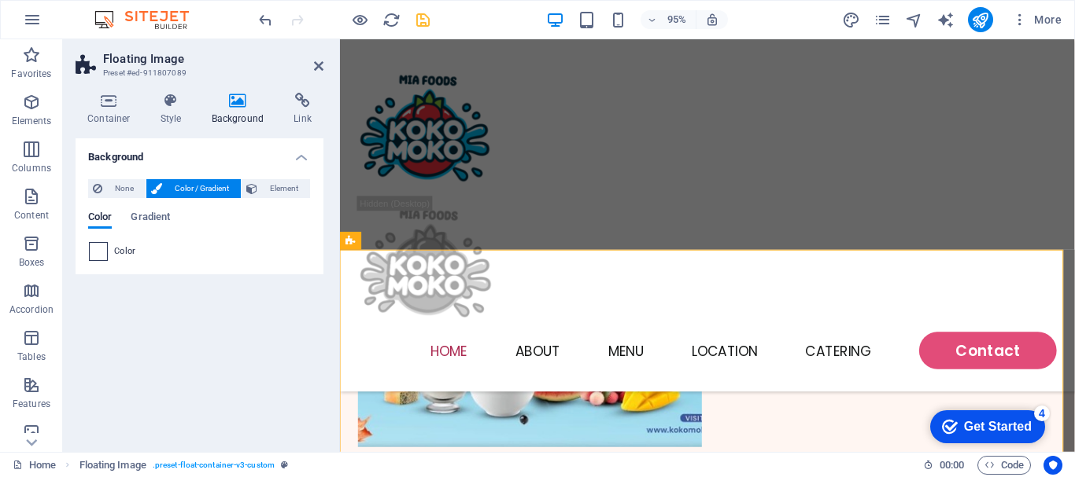
click at [95, 256] on span at bounding box center [98, 251] width 17 height 17
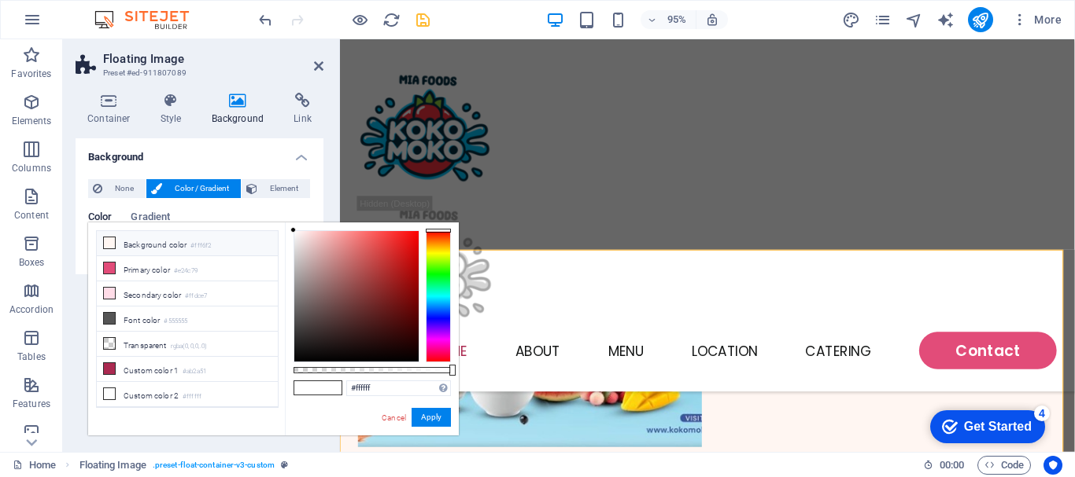
click at [113, 246] on icon at bounding box center [109, 243] width 11 height 11
type input "#fff6f2"
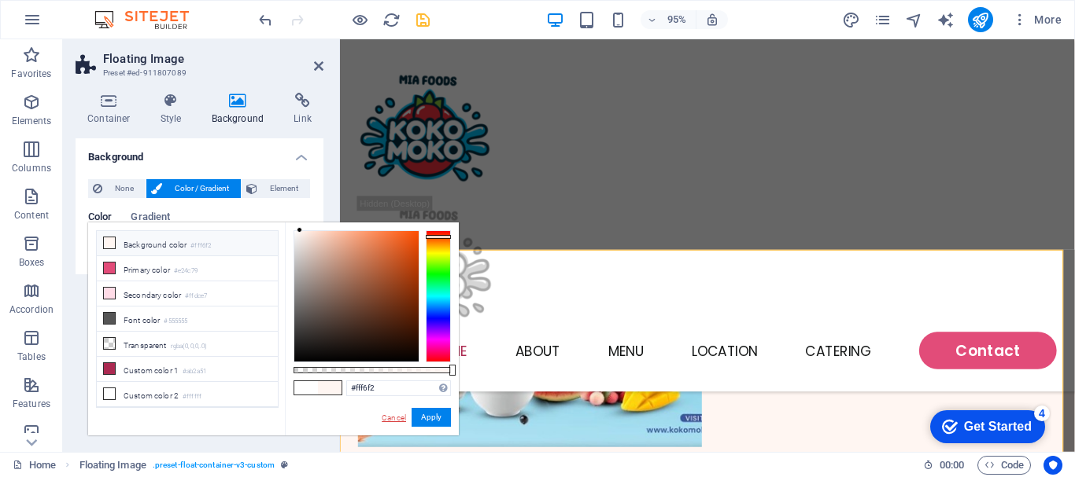
click at [399, 414] on link "Cancel" at bounding box center [394, 418] width 28 height 12
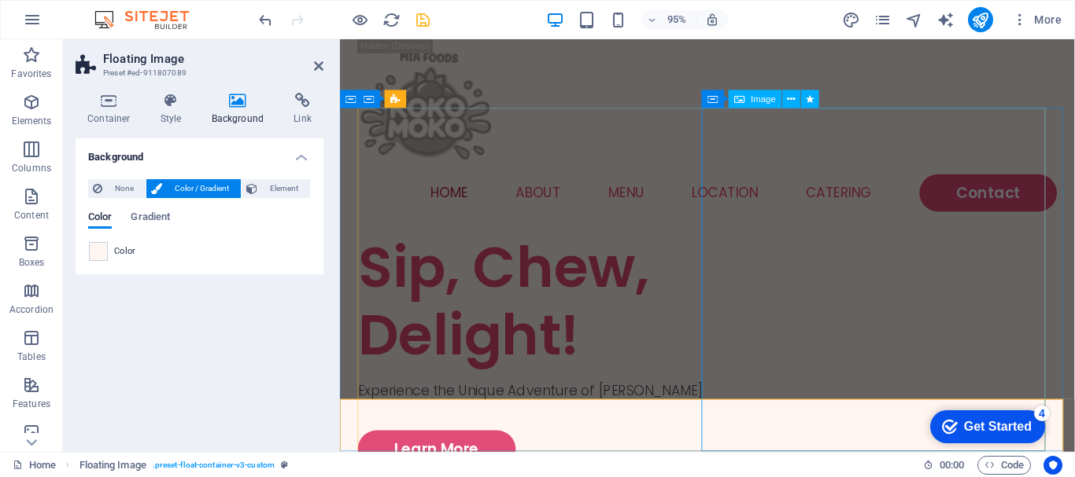
scroll to position [157, 0]
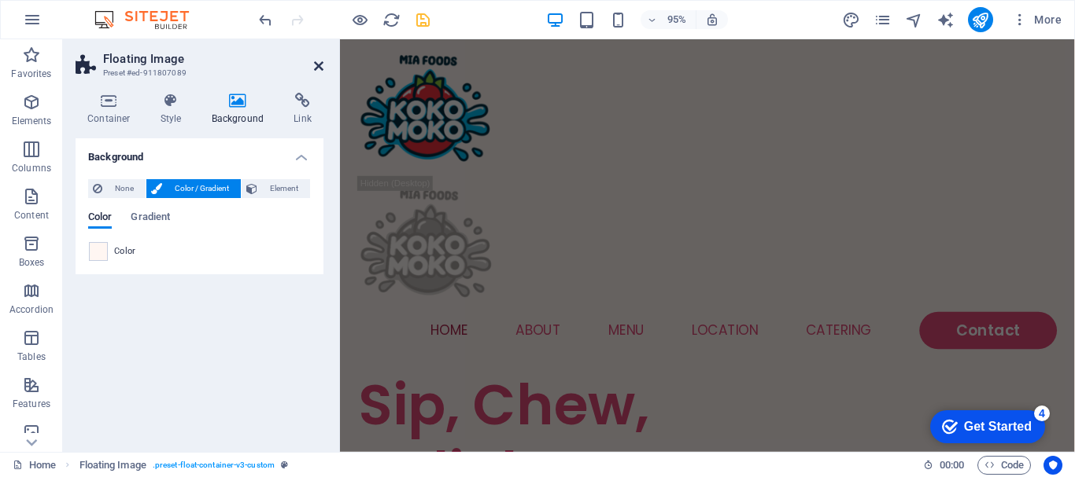
drag, startPoint x: 314, startPoint y: 66, endPoint x: 251, endPoint y: 36, distance: 69.7
click at [314, 66] on icon at bounding box center [318, 66] width 9 height 13
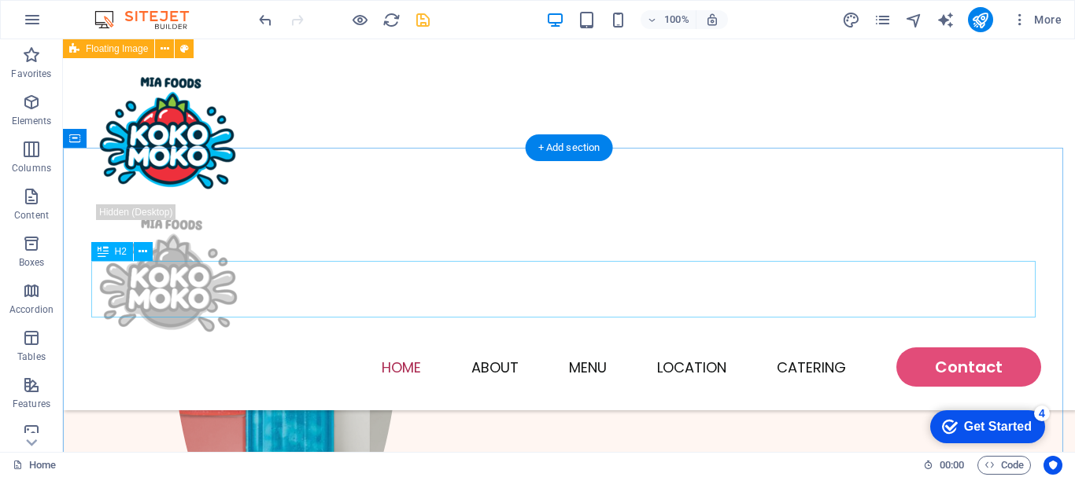
scroll to position [1152, 0]
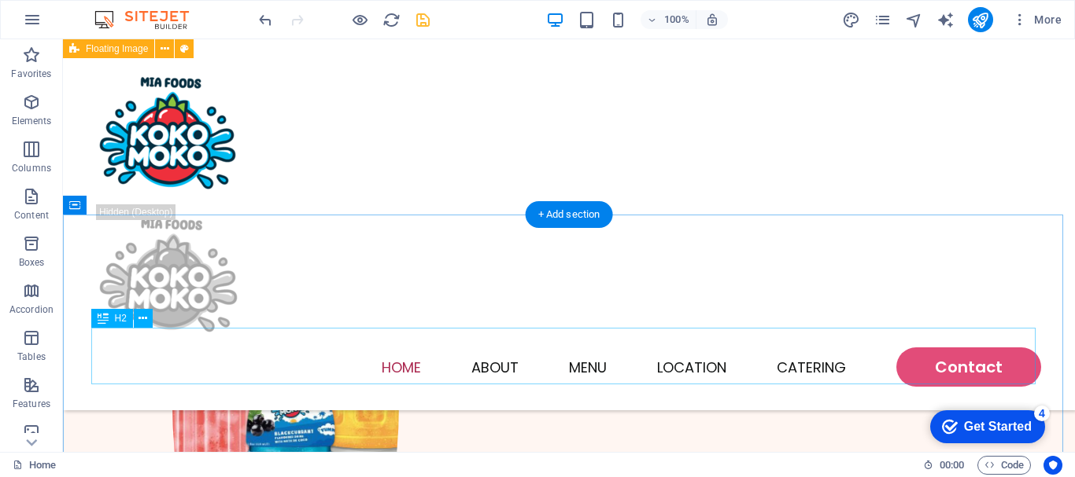
click at [322, 356] on div "Bestsellers" at bounding box center [569, 347] width 944 height 57
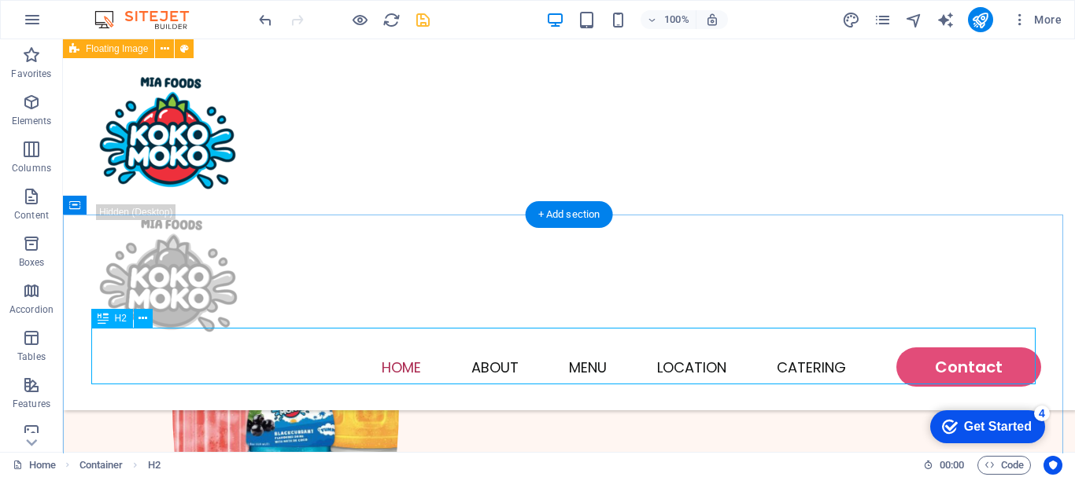
click at [149, 353] on div "Bestsellers" at bounding box center [569, 347] width 944 height 57
click at [147, 317] on icon at bounding box center [142, 319] width 9 height 17
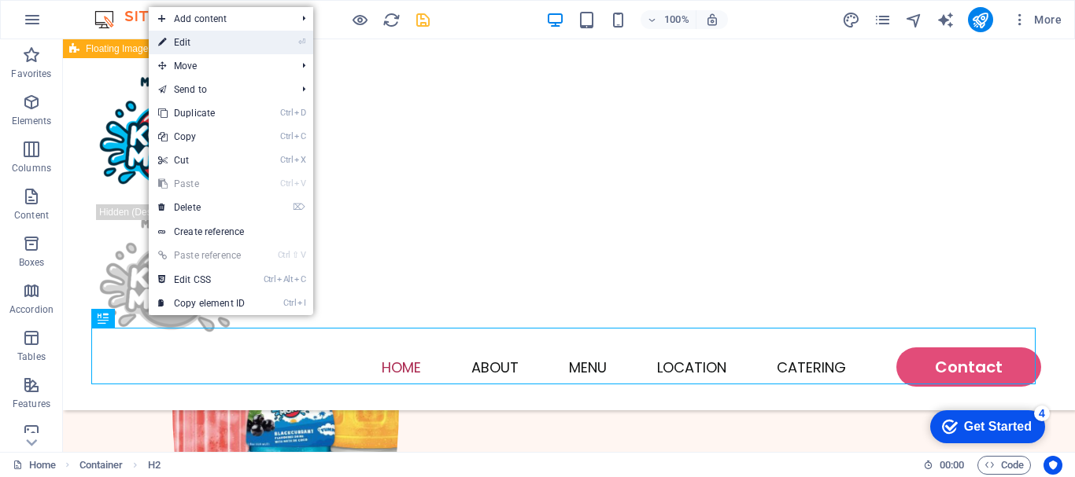
click at [203, 34] on link "⏎ Edit" at bounding box center [201, 43] width 105 height 24
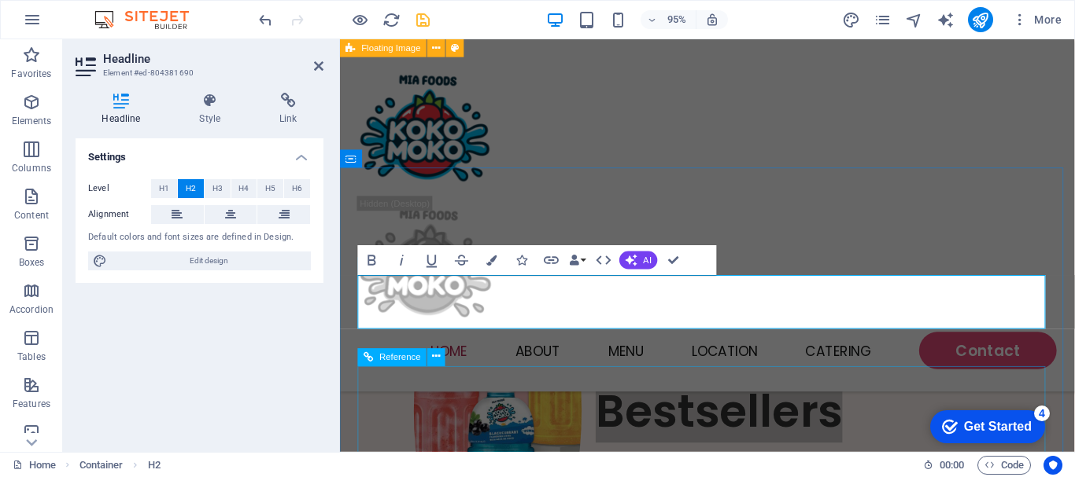
scroll to position [1074, 0]
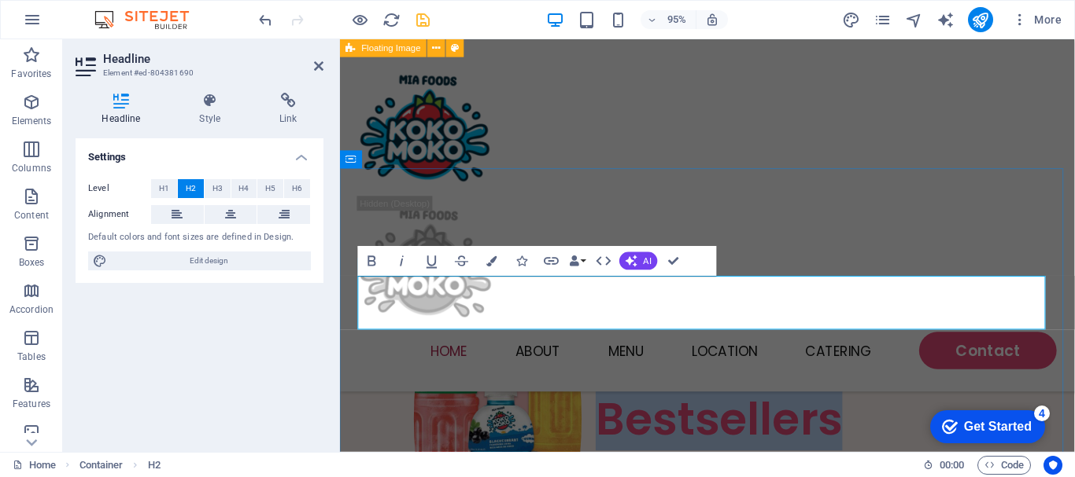
click at [605, 411] on h2 "Bestsellers" at bounding box center [727, 439] width 736 height 57
drag, startPoint x: 620, startPoint y: 321, endPoint x: 373, endPoint y: 296, distance: 248.3
click at [373, 411] on h2 "Bestsellers" at bounding box center [727, 439] width 736 height 57
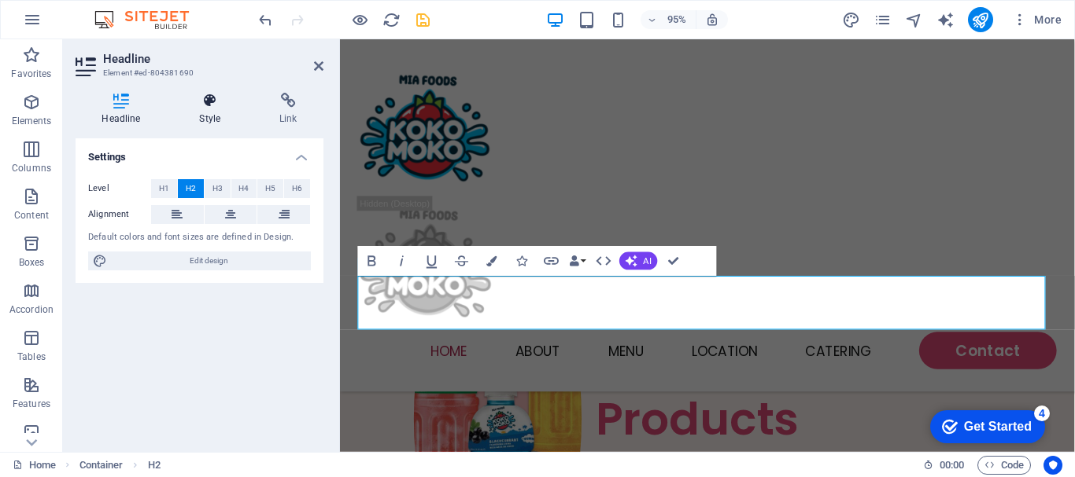
click at [197, 101] on icon at bounding box center [210, 101] width 74 height 16
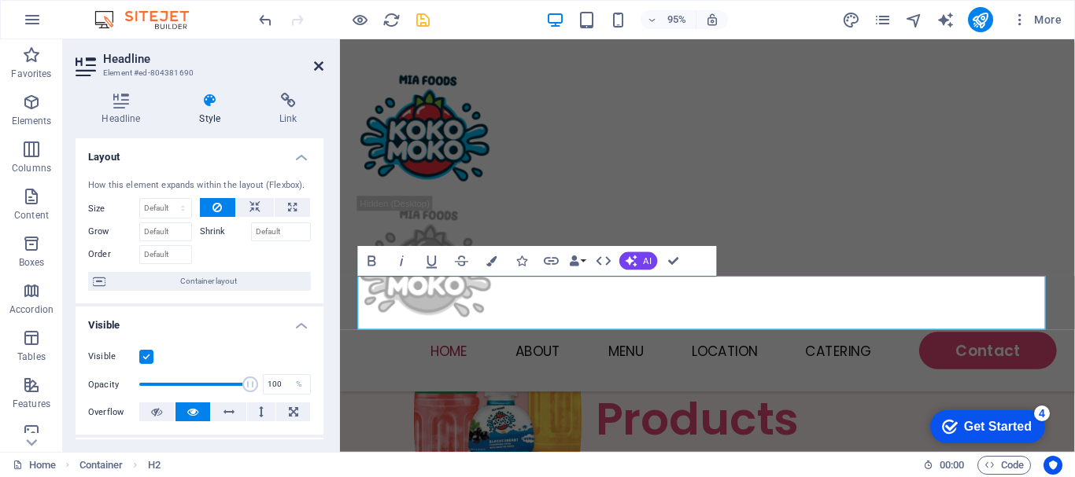
drag, startPoint x: 315, startPoint y: 64, endPoint x: 264, endPoint y: 61, distance: 50.4
click at [315, 64] on icon at bounding box center [318, 66] width 9 height 13
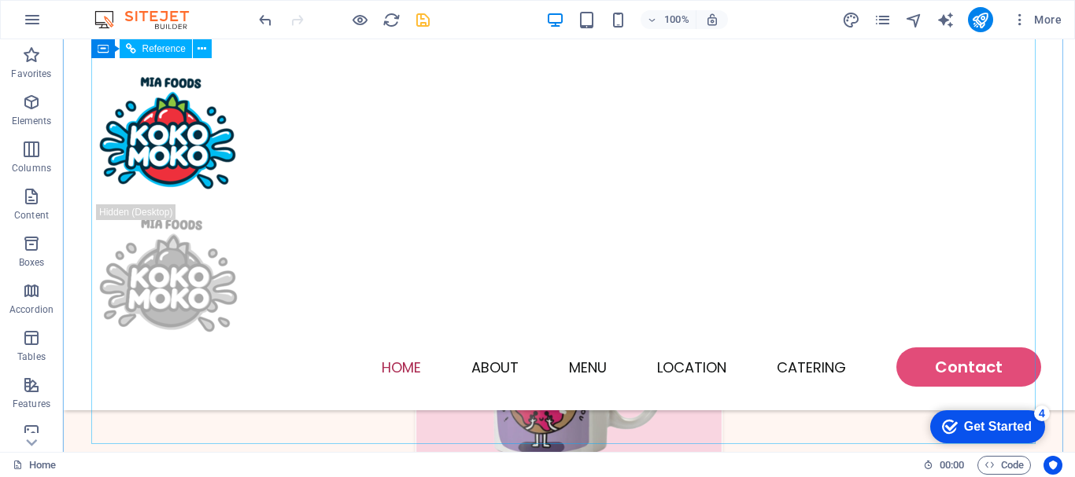
scroll to position [2490, 0]
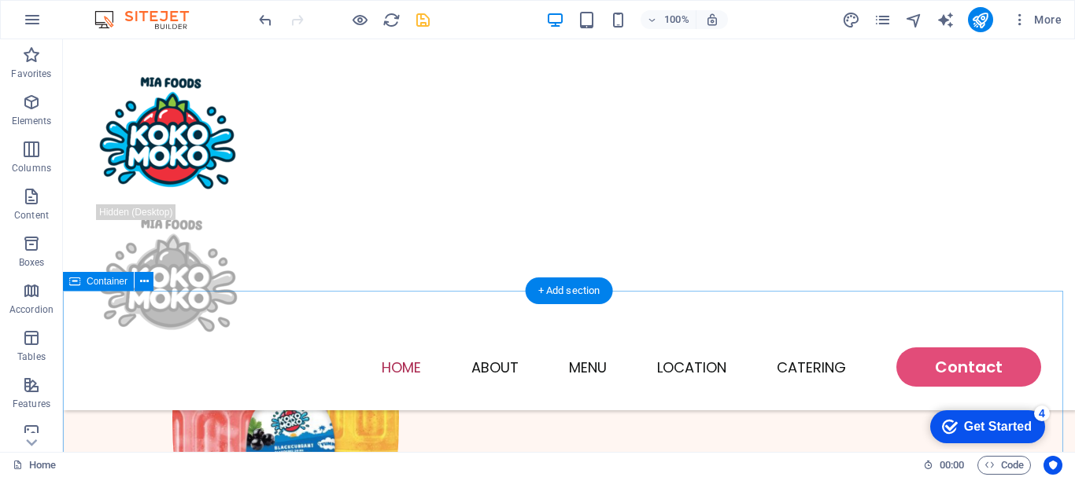
scroll to position [1074, 0]
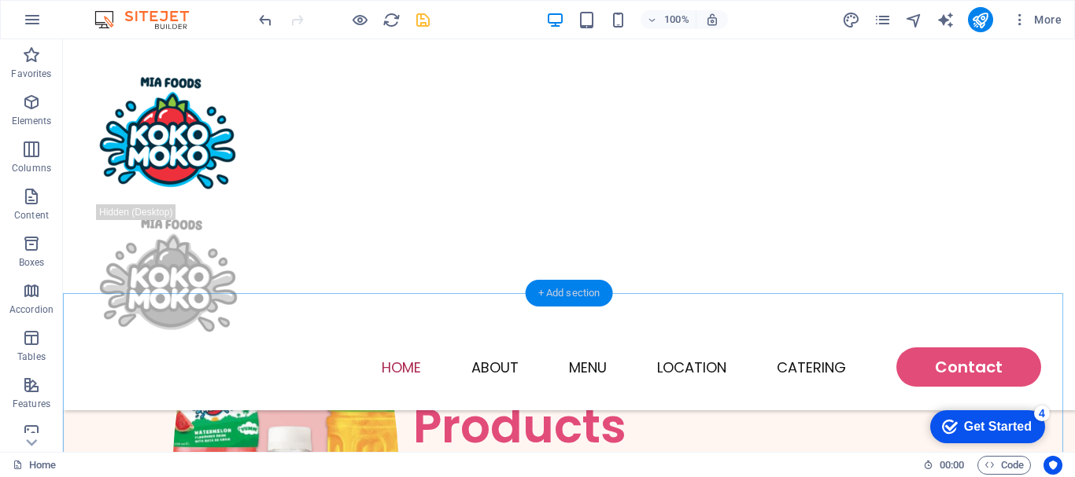
drag, startPoint x: 573, startPoint y: 289, endPoint x: 258, endPoint y: 260, distance: 316.8
click at [573, 289] on div "+ Add section" at bounding box center [568, 293] width 87 height 27
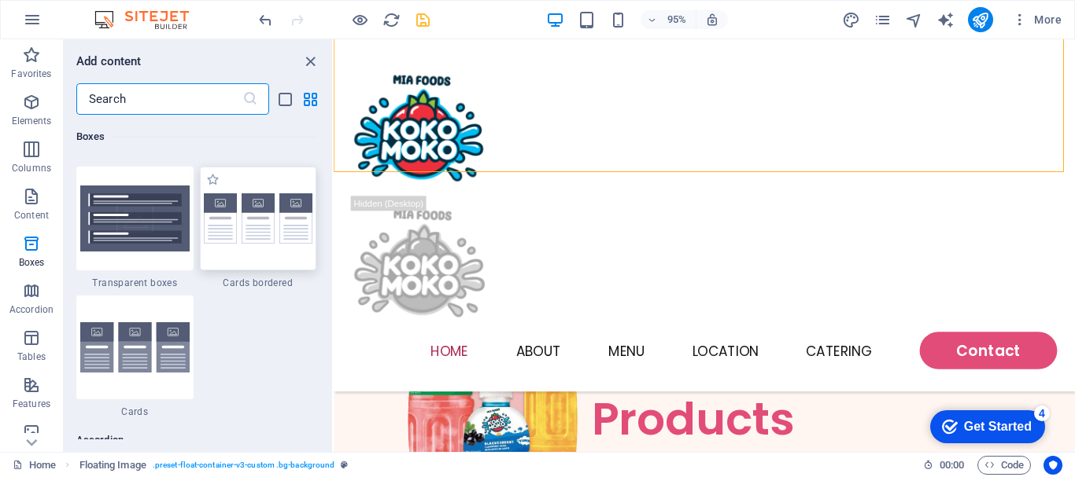
scroll to position [4640, 0]
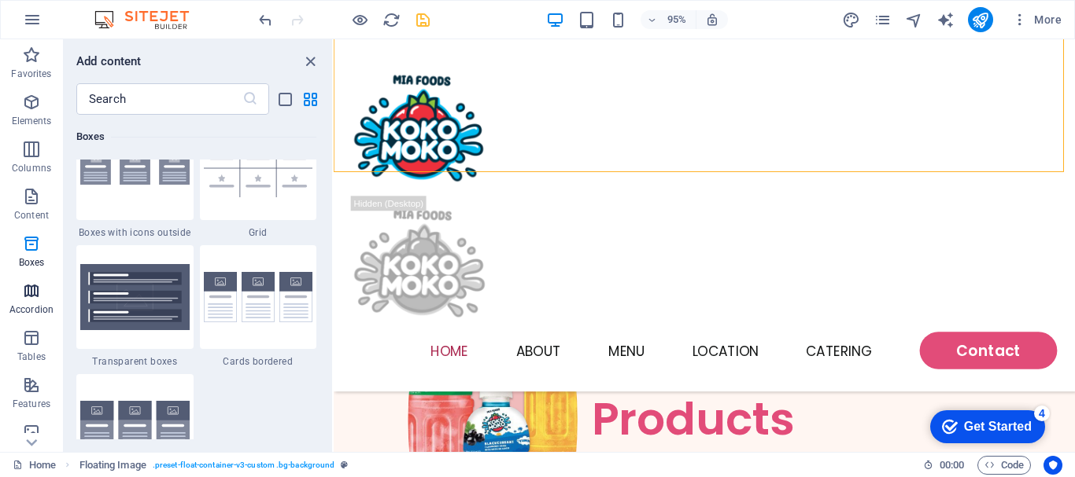
click at [38, 294] on icon "button" at bounding box center [31, 291] width 19 height 19
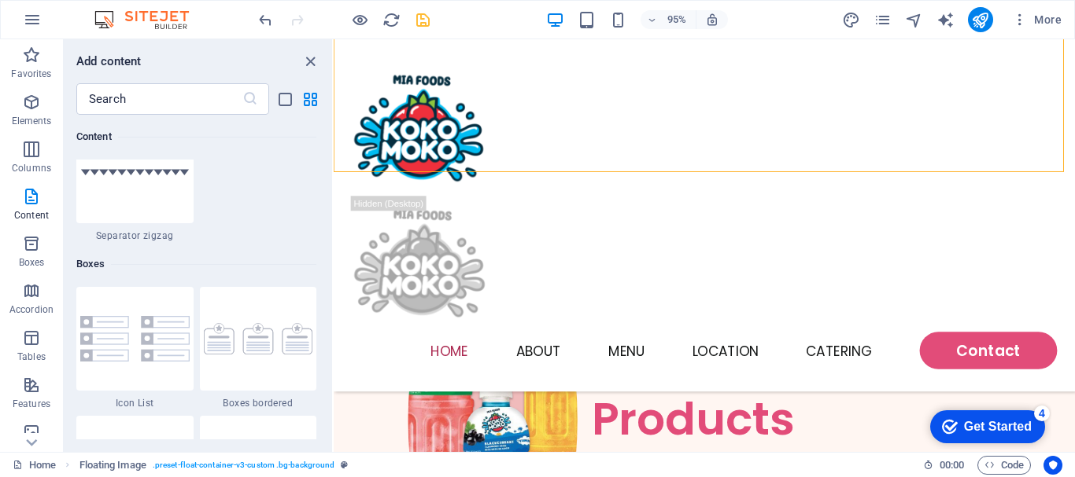
scroll to position [4236, 0]
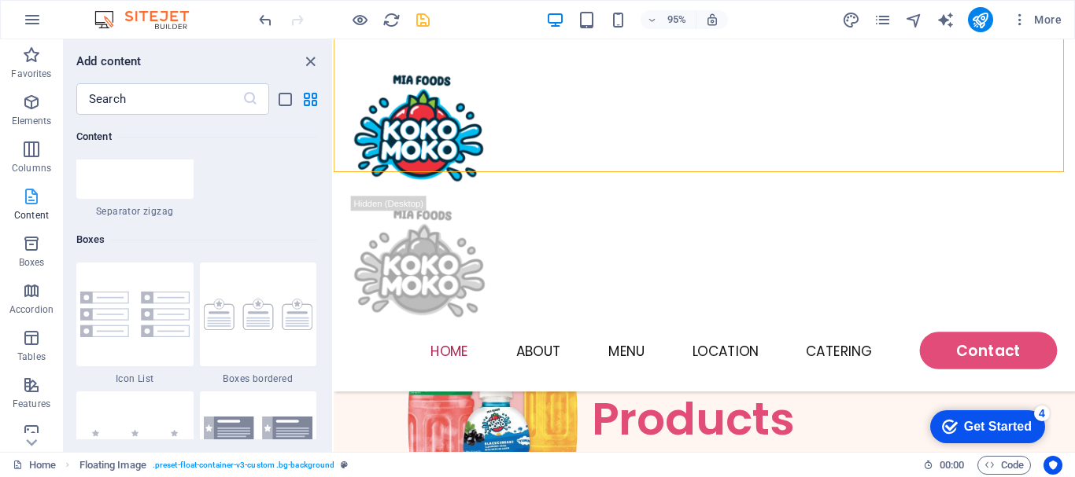
click at [27, 204] on icon "button" at bounding box center [31, 196] width 19 height 19
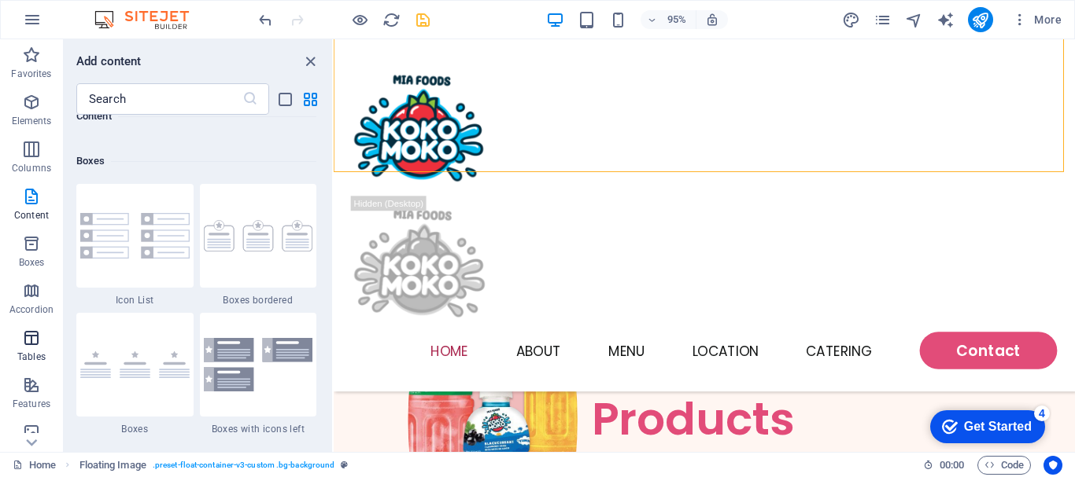
scroll to position [295, 0]
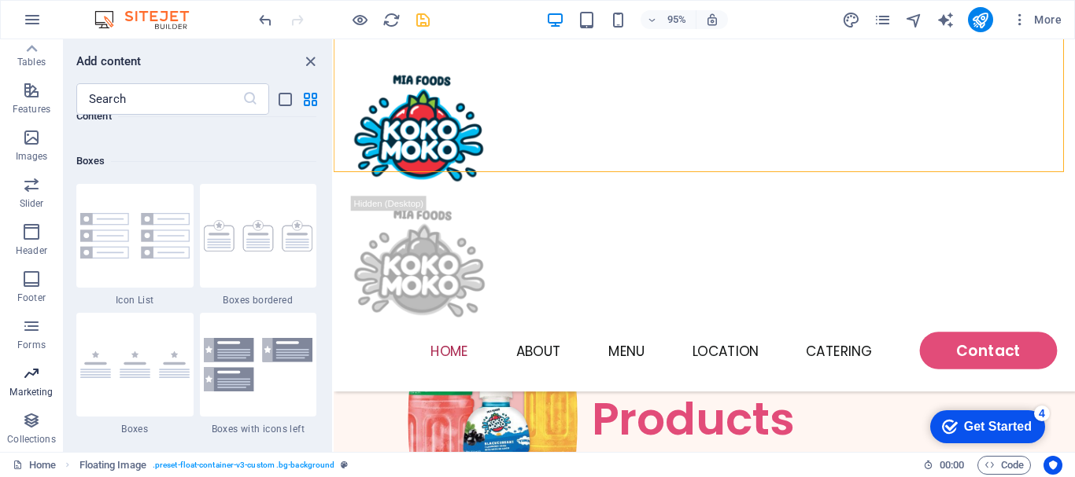
click at [38, 394] on p "Marketing" at bounding box center [30, 392] width 43 height 13
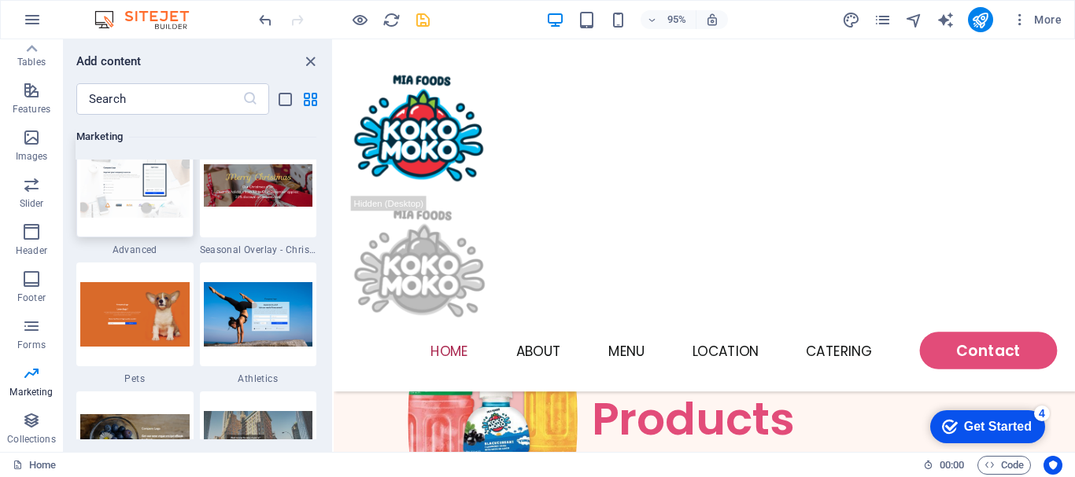
scroll to position [13364, 0]
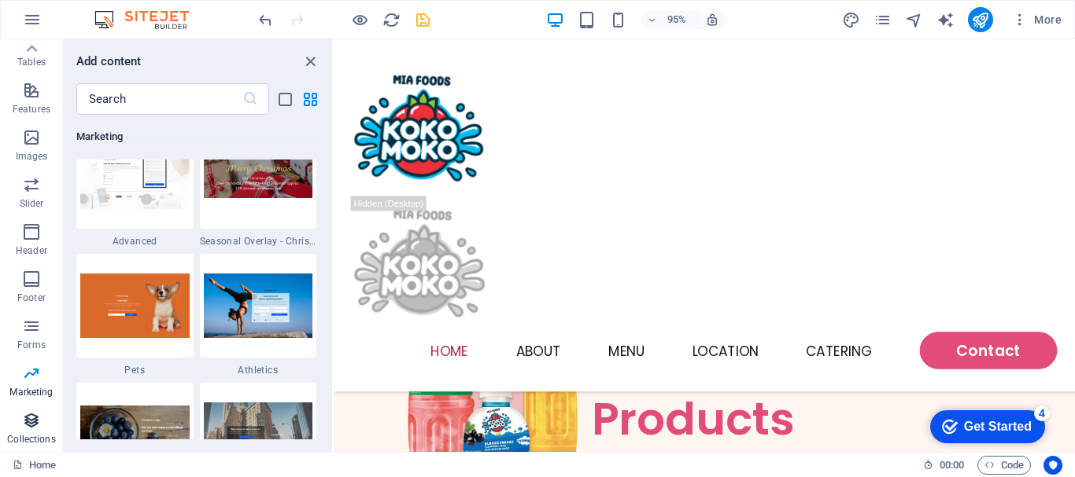
click at [33, 420] on icon "button" at bounding box center [31, 420] width 19 height 19
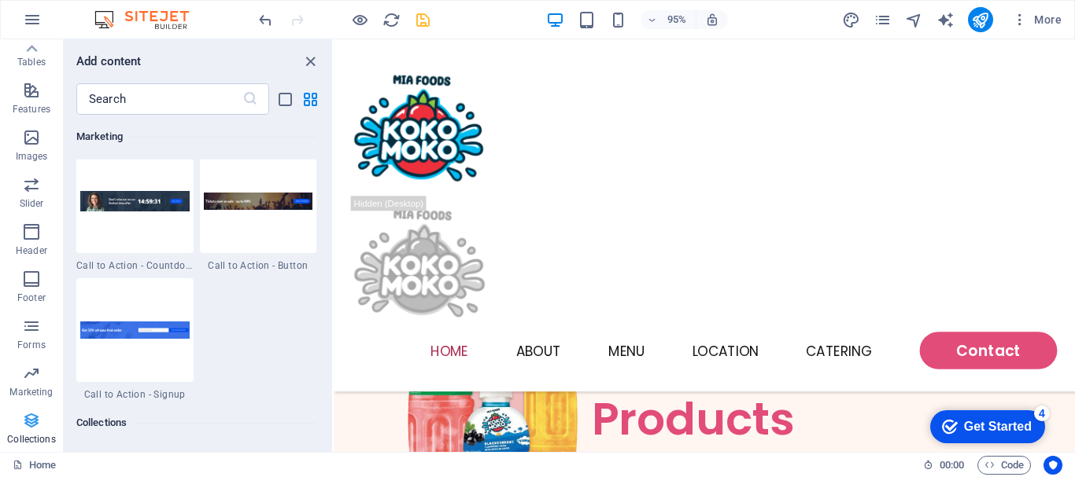
scroll to position [14400, 0]
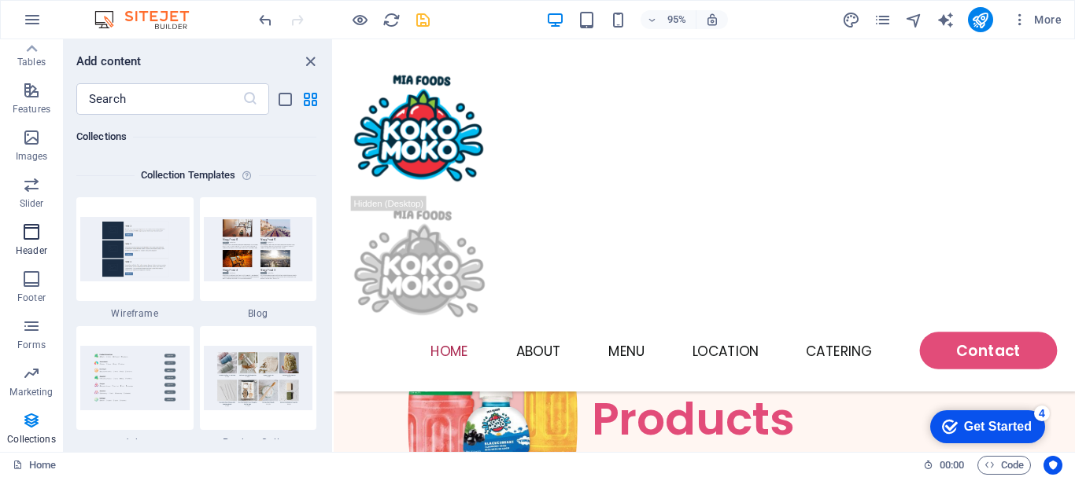
click at [28, 242] on span "Header" at bounding box center [31, 242] width 63 height 38
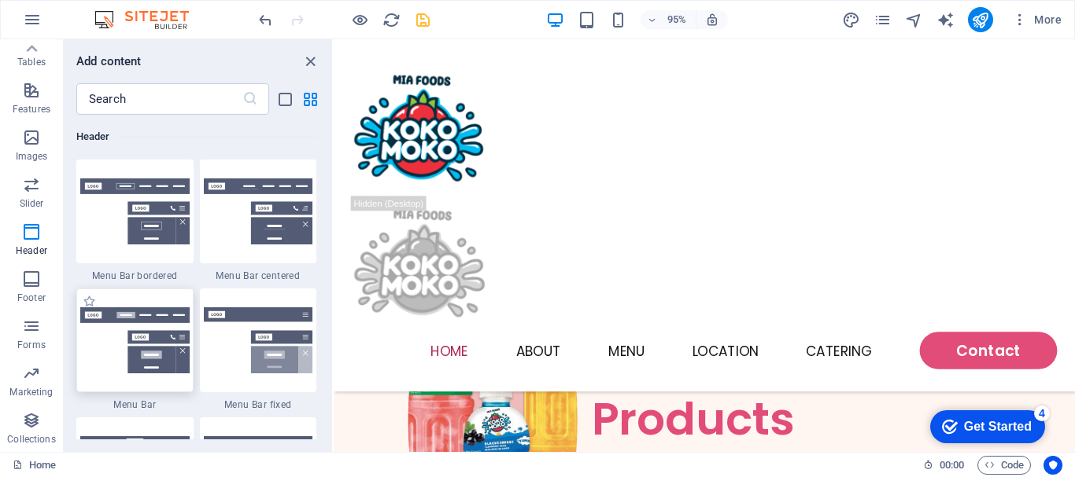
scroll to position [9394, 0]
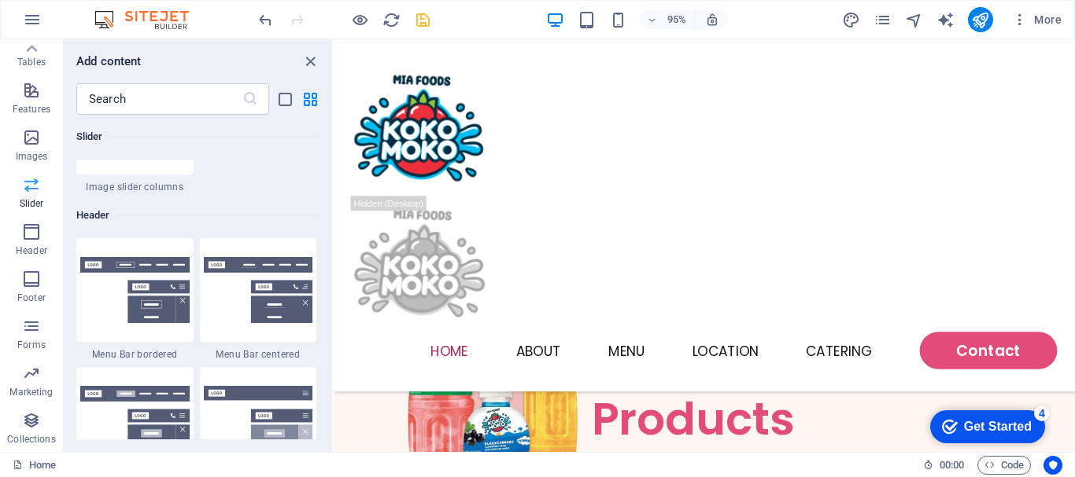
click at [27, 193] on icon "button" at bounding box center [31, 184] width 19 height 19
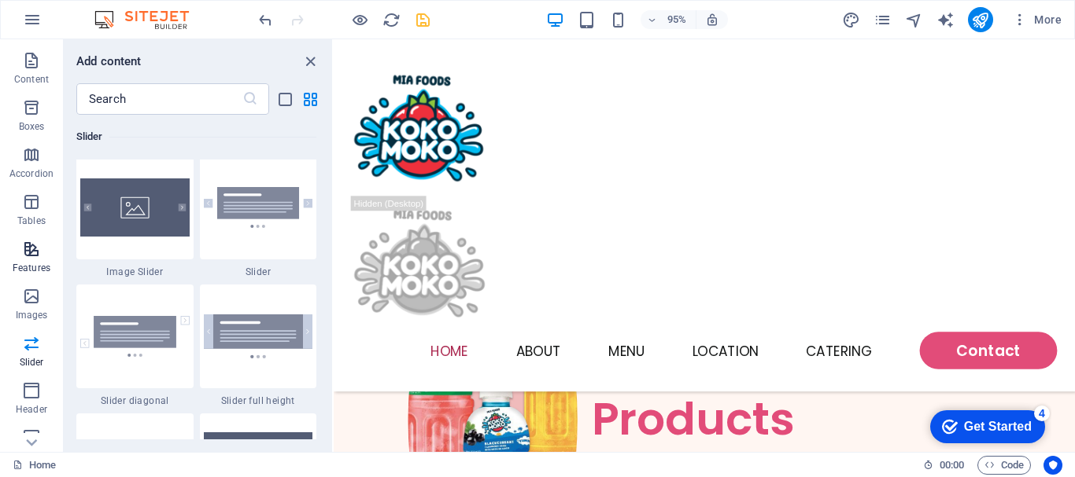
scroll to position [157, 0]
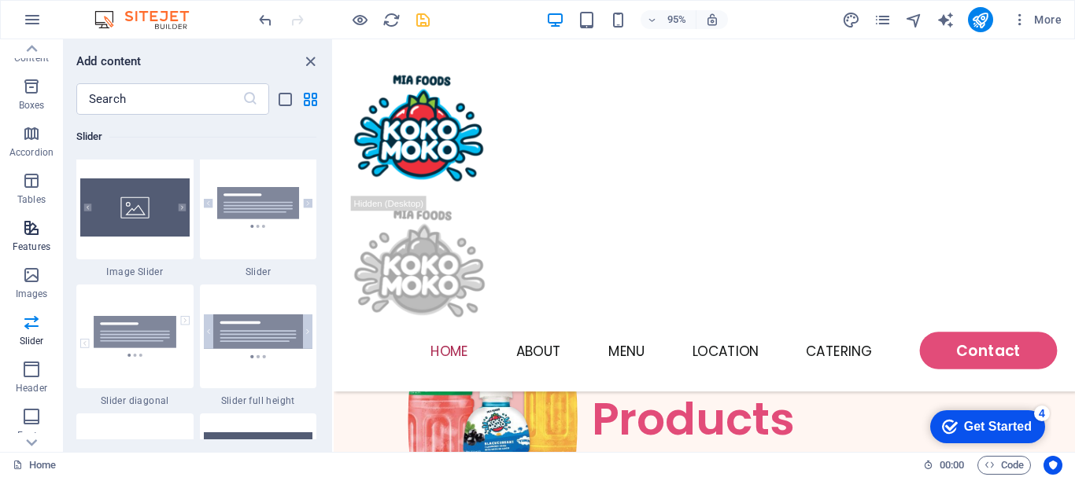
click at [39, 238] on span "Features" at bounding box center [31, 238] width 63 height 38
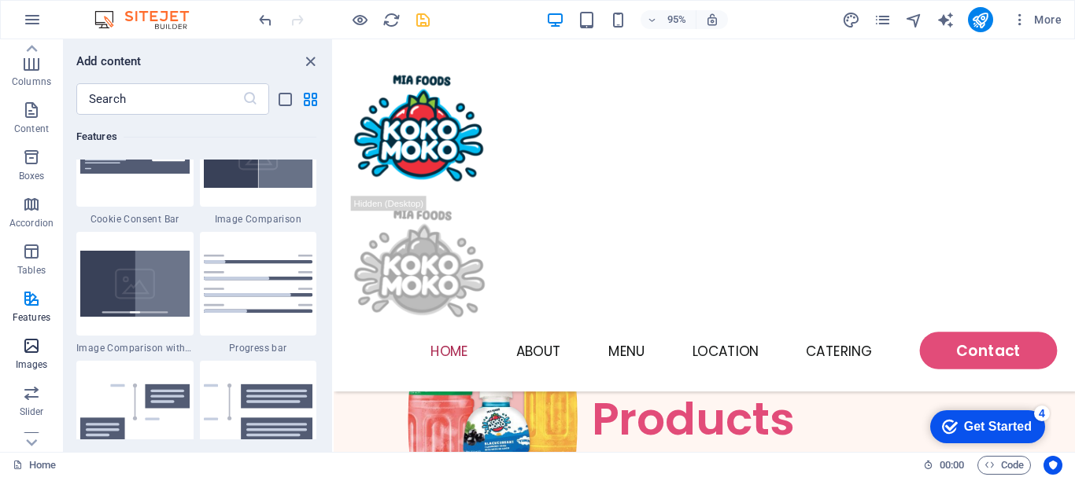
scroll to position [0, 0]
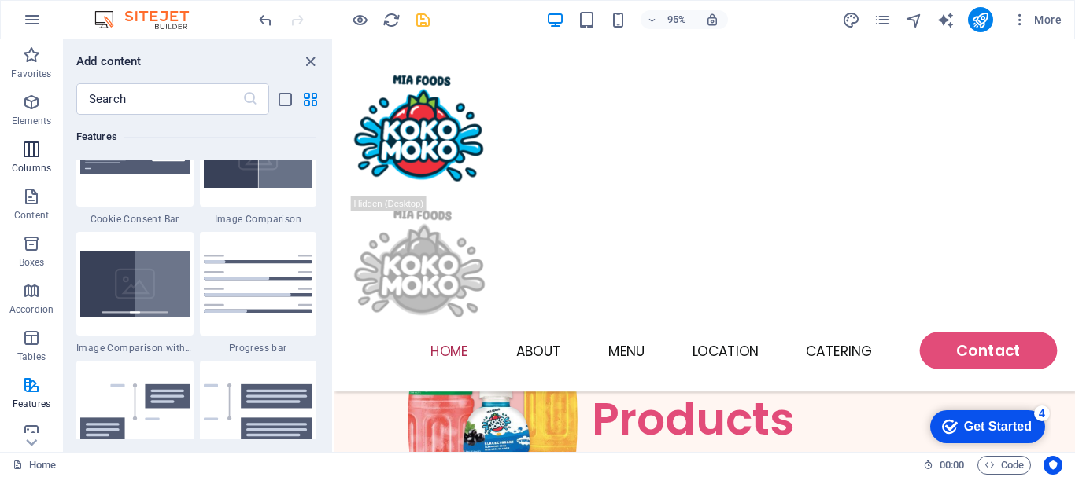
click at [34, 160] on span "Columns" at bounding box center [31, 159] width 63 height 38
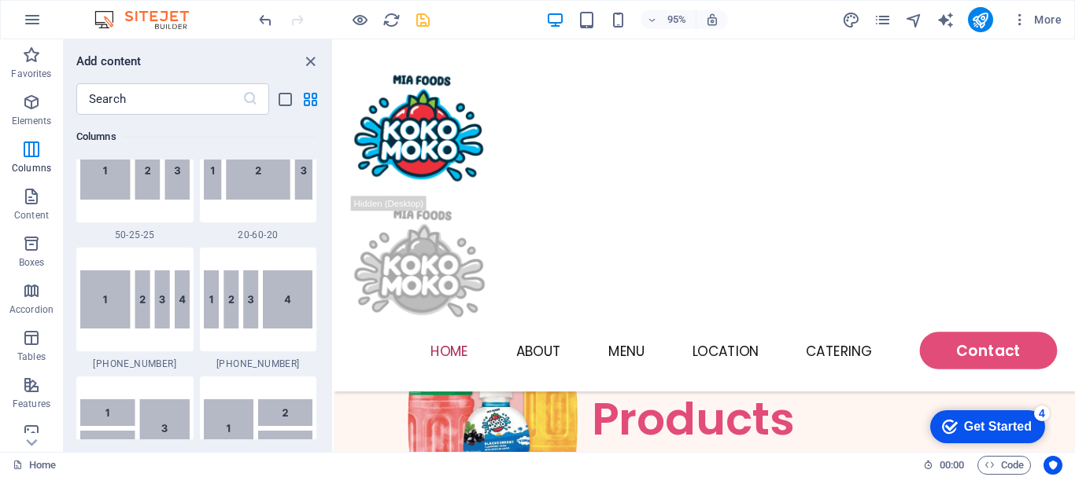
scroll to position [1329, 0]
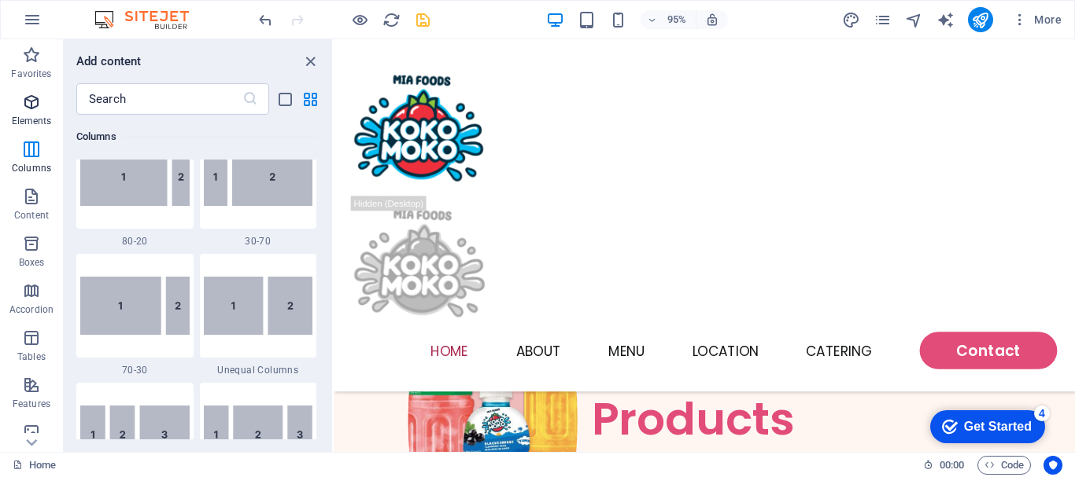
click at [38, 109] on icon "button" at bounding box center [31, 102] width 19 height 19
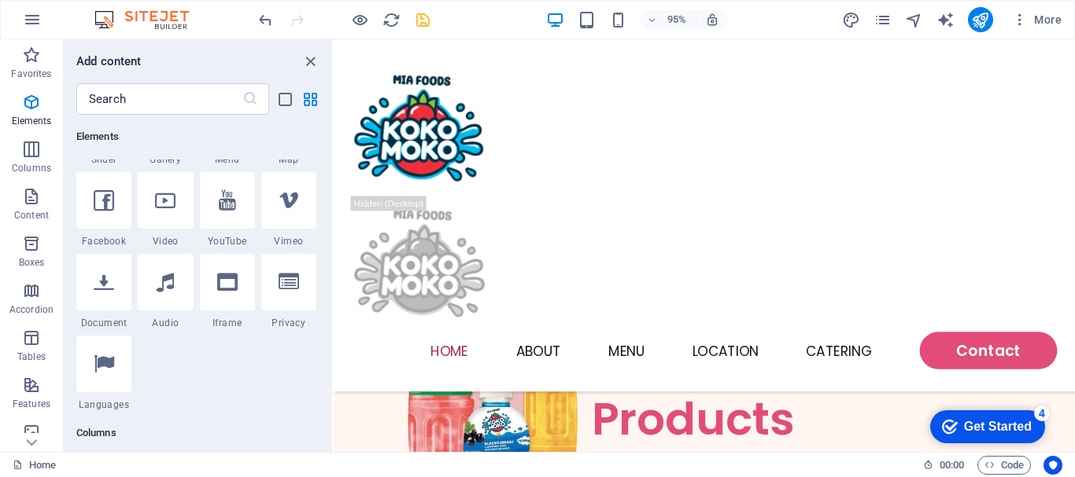
scroll to position [718, 0]
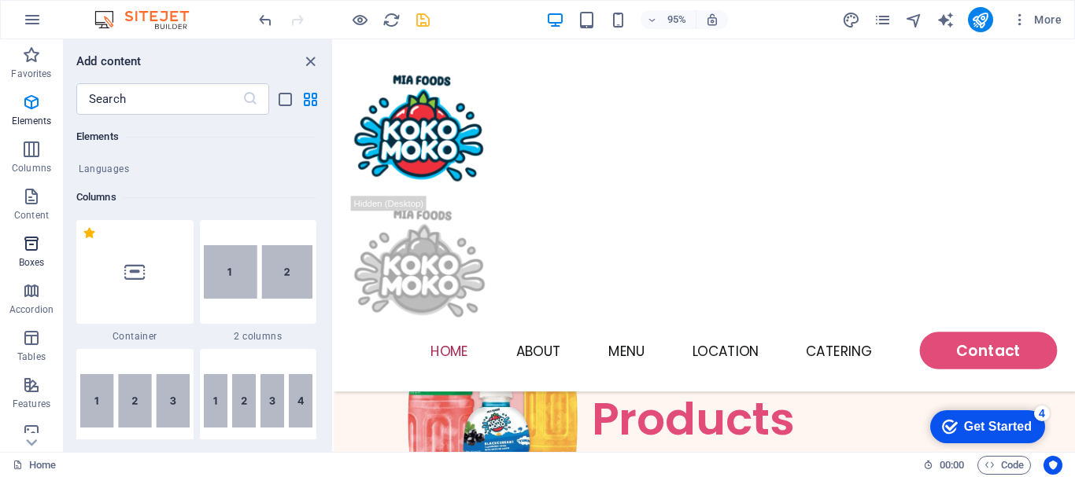
click at [33, 255] on span "Boxes" at bounding box center [31, 253] width 63 height 38
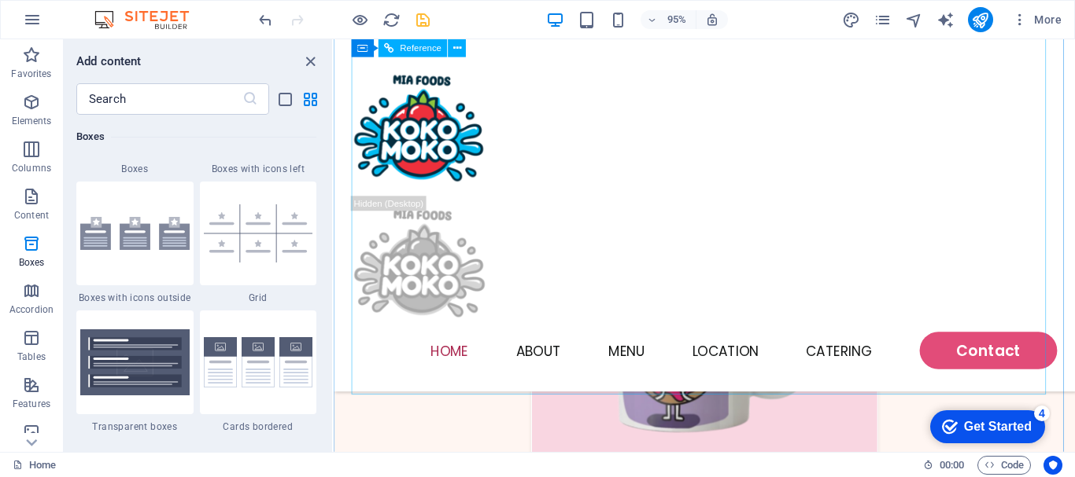
scroll to position [2411, 0]
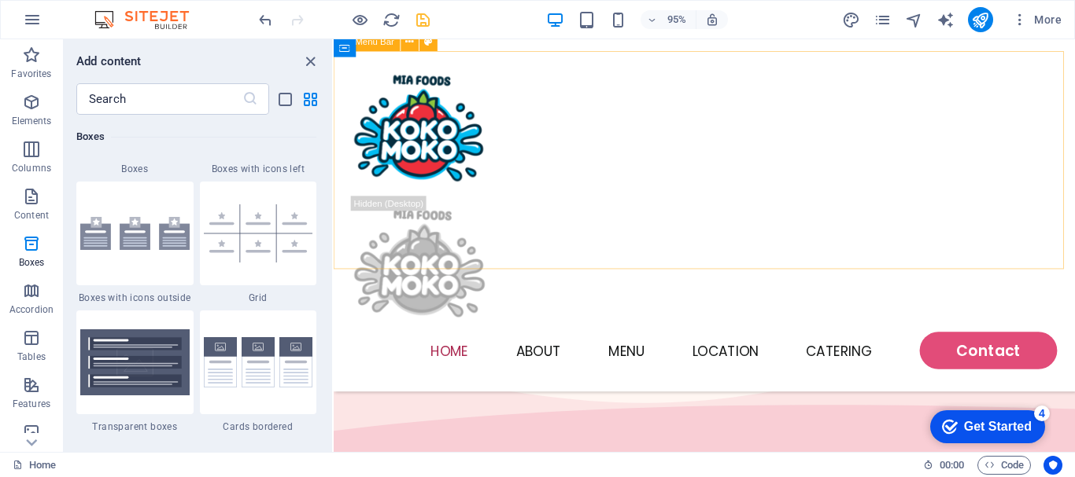
scroll to position [0, 0]
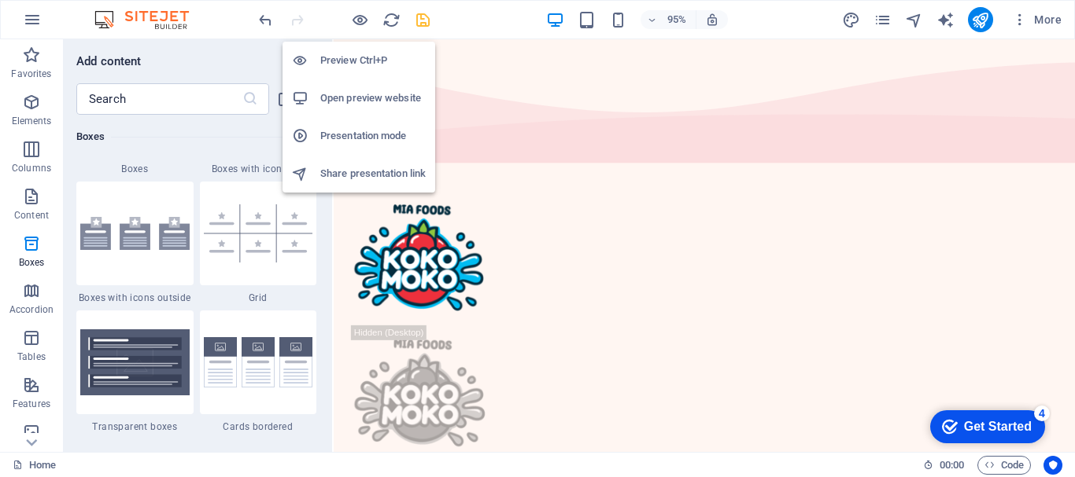
click at [367, 98] on h6 "Open preview website" at bounding box center [372, 98] width 105 height 19
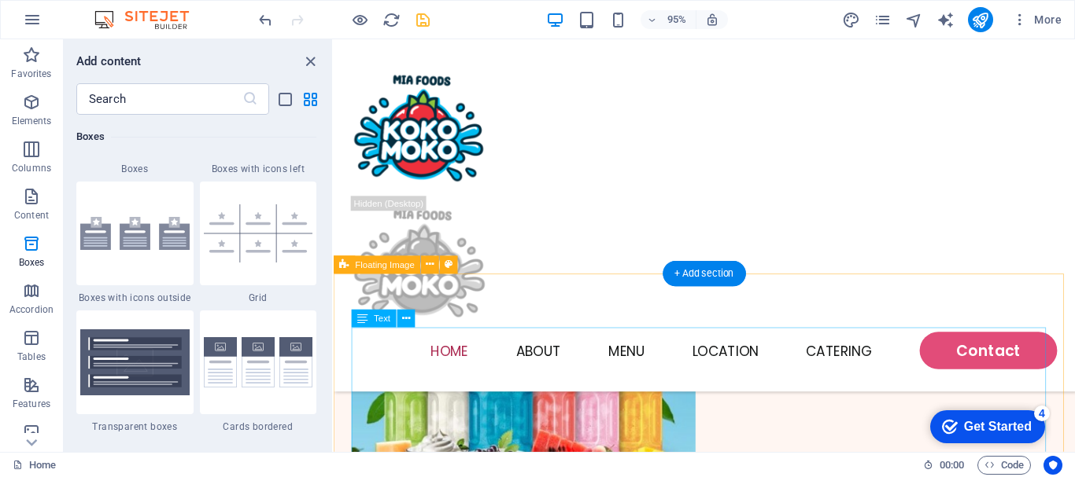
scroll to position [393, 0]
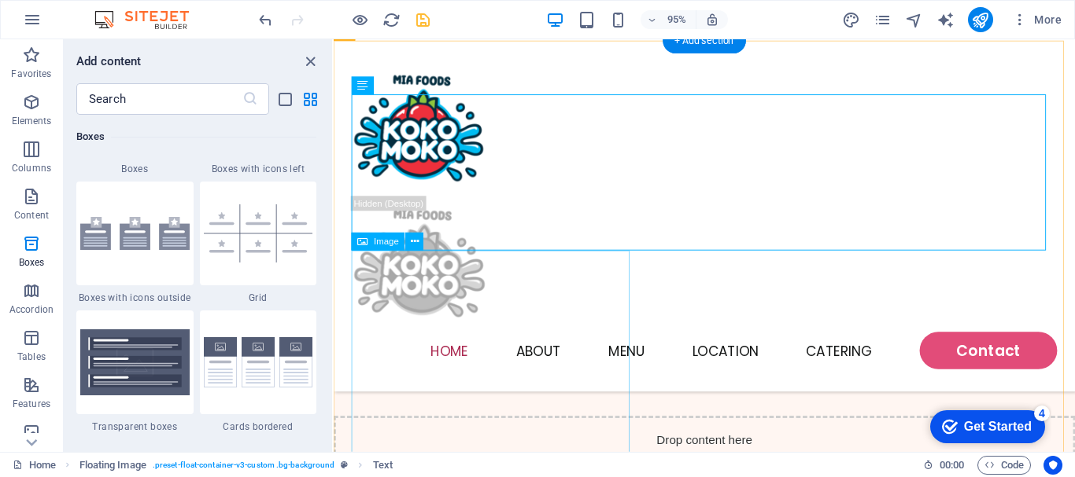
scroll to position [551, 0]
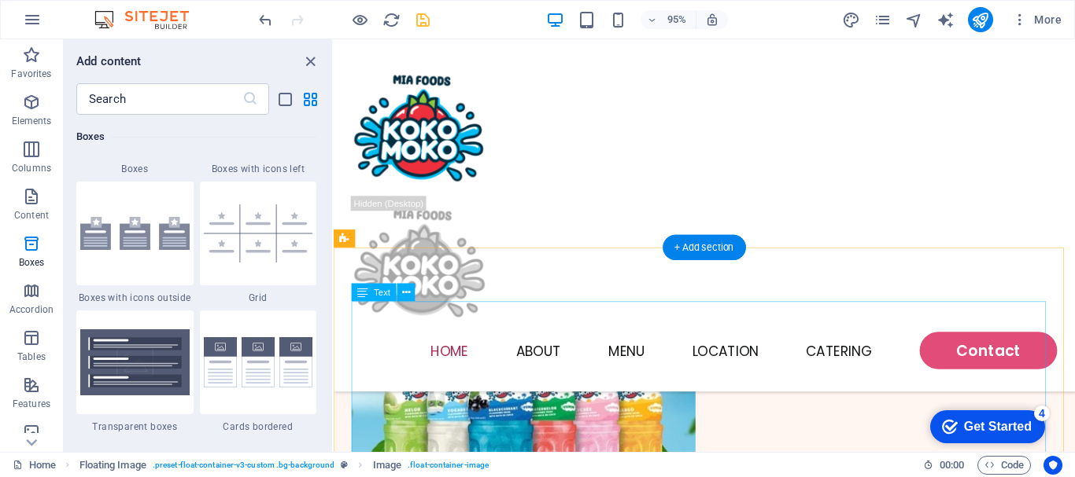
scroll to position [393, 0]
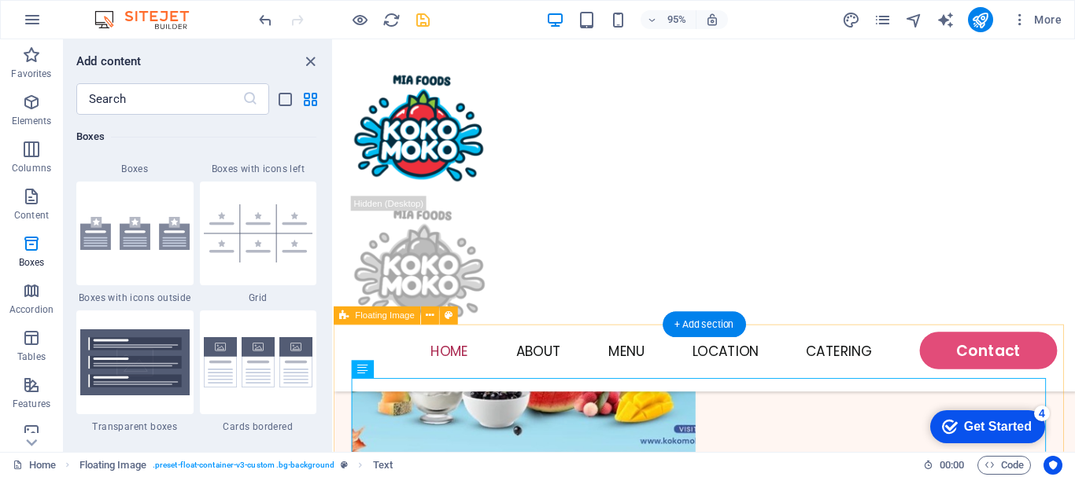
scroll to position [315, 0]
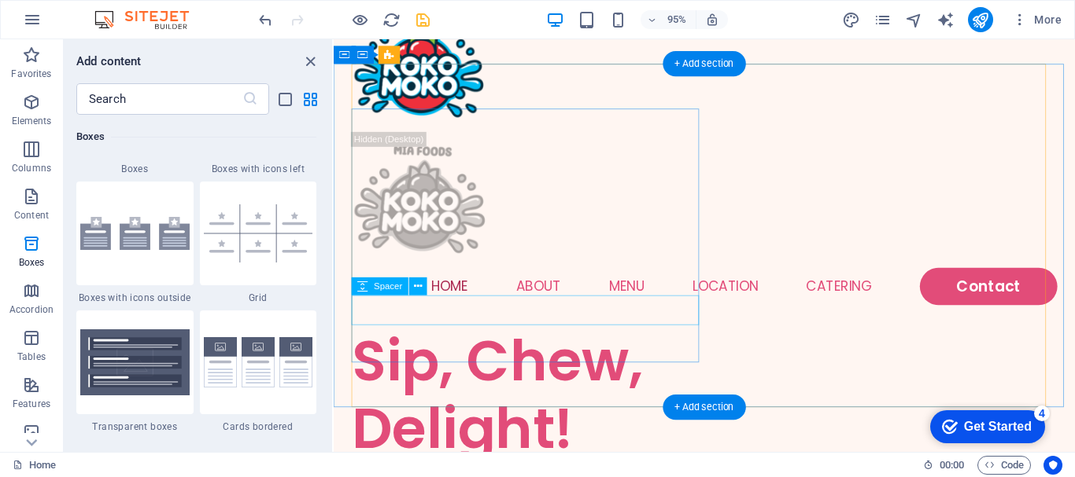
scroll to position [236, 0]
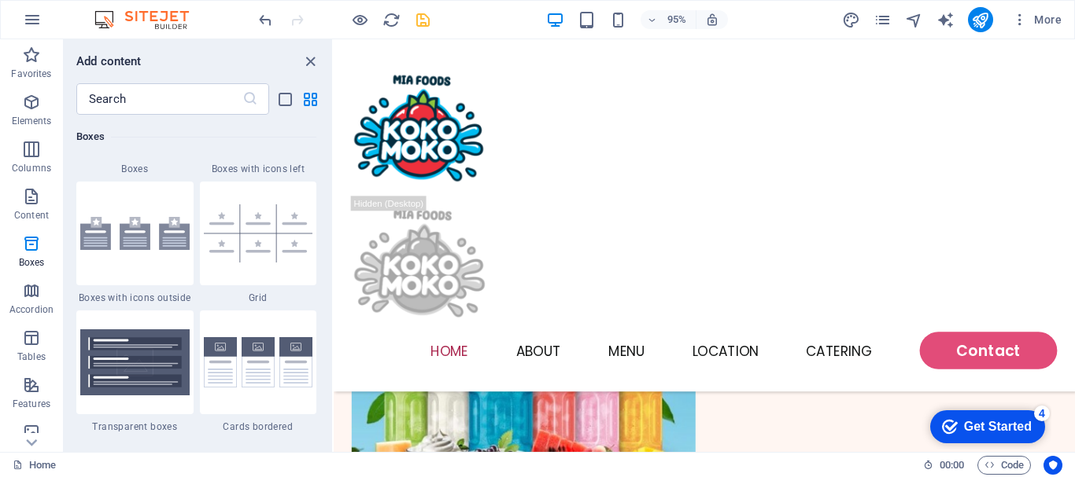
click at [311, 50] on div "Add content ​ Favorites 1 Star Headline 1 Star Container Elements 1 Star Headli…" at bounding box center [198, 245] width 268 height 413
drag, startPoint x: 305, startPoint y: 61, endPoint x: 282, endPoint y: 220, distance: 160.6
click at [305, 61] on icon "close panel" at bounding box center [310, 62] width 18 height 18
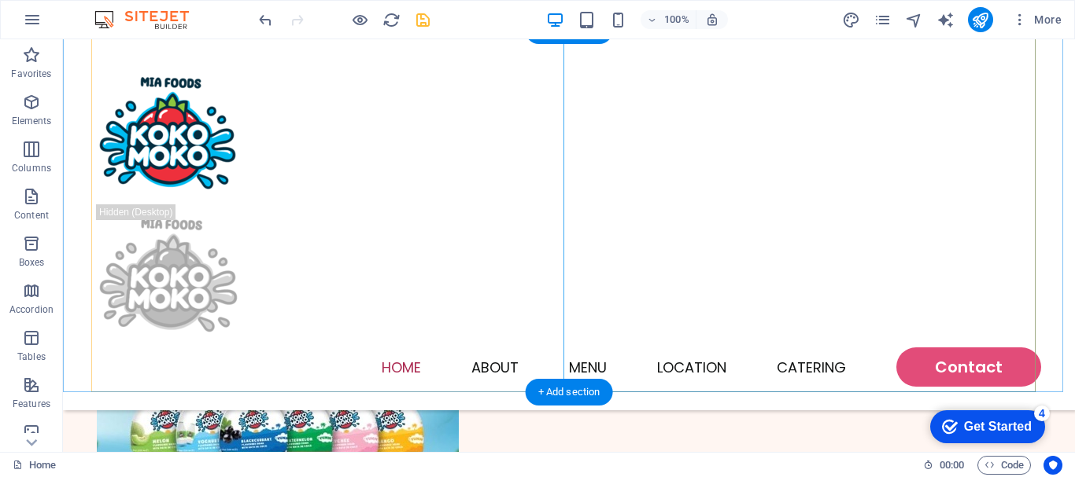
scroll to position [247, 0]
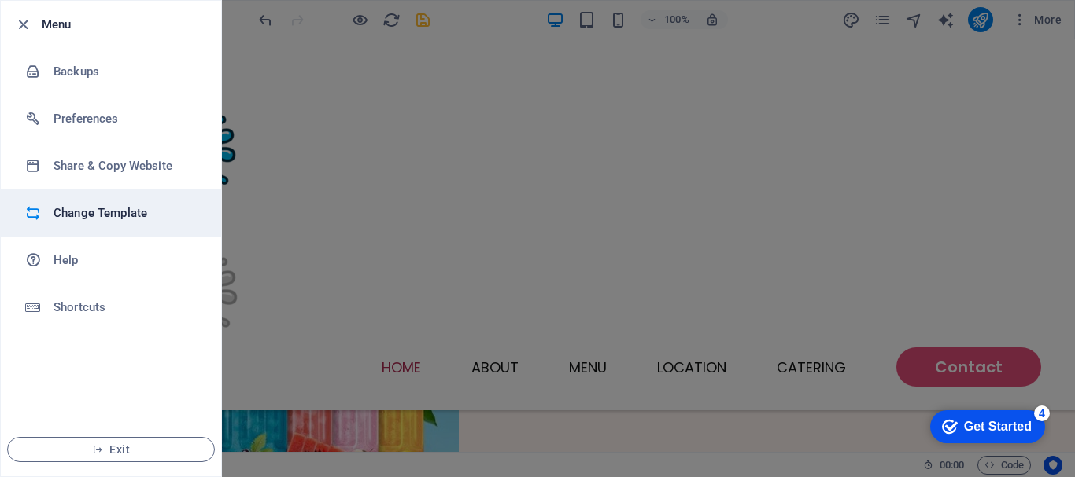
click at [74, 219] on h6 "Change Template" at bounding box center [126, 213] width 146 height 19
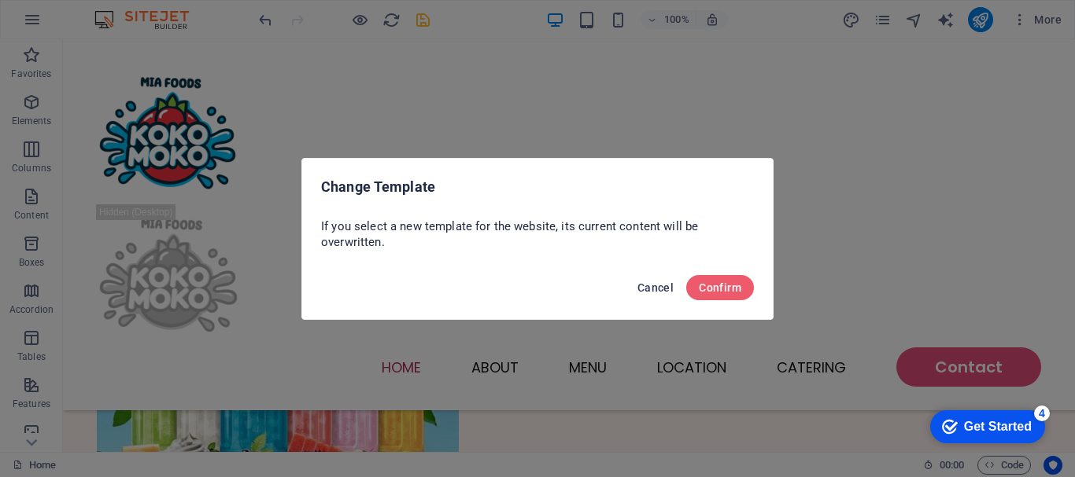
click at [656, 286] on span "Cancel" at bounding box center [655, 288] width 36 height 13
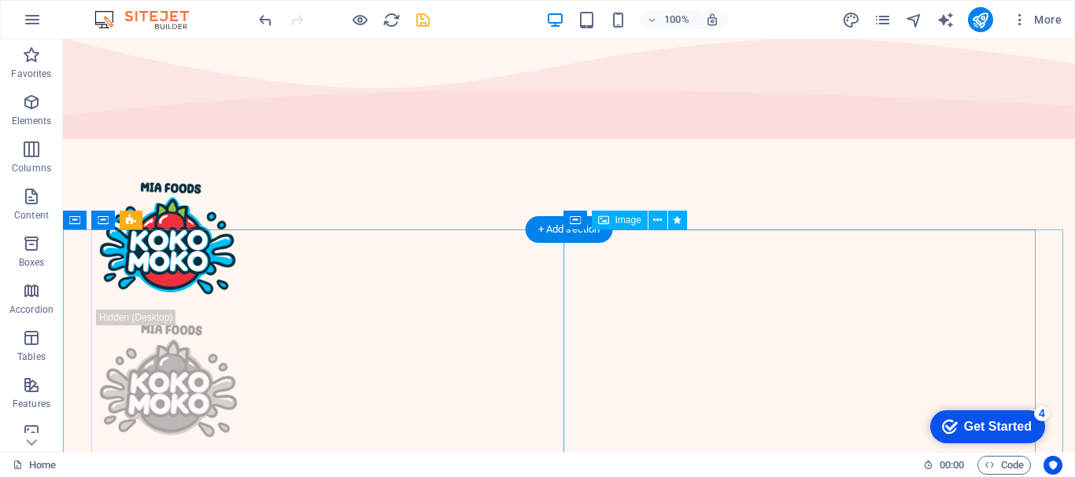
scroll to position [0, 0]
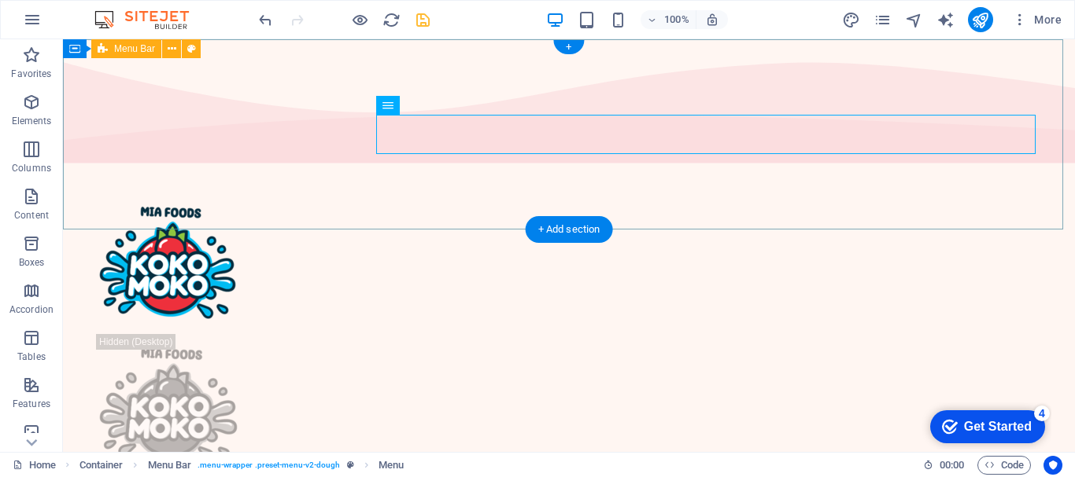
click at [455, 188] on div "Home About Menu Location Catering Contact" at bounding box center [569, 354] width 1012 height 371
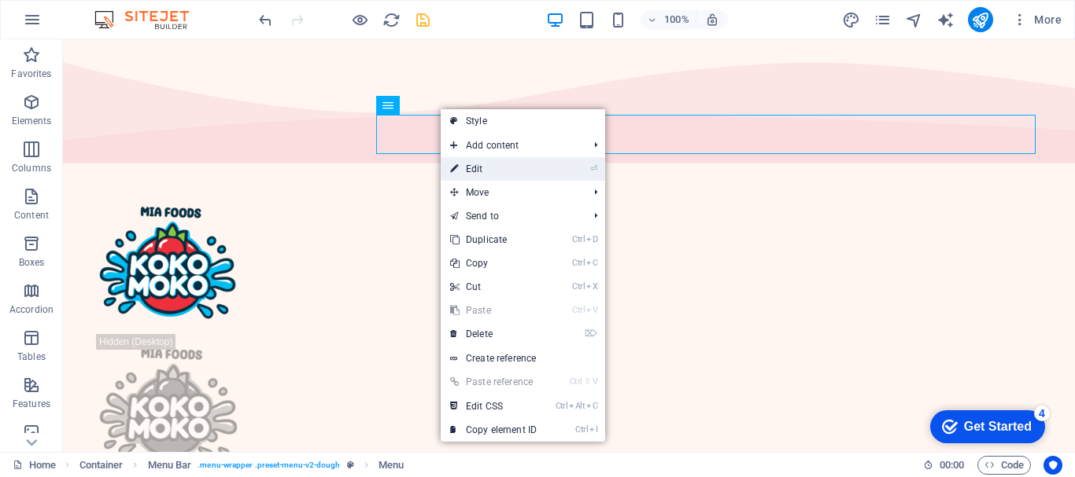
click at [477, 168] on link "⏎ Edit" at bounding box center [493, 169] width 105 height 24
select select
select select "1"
select select
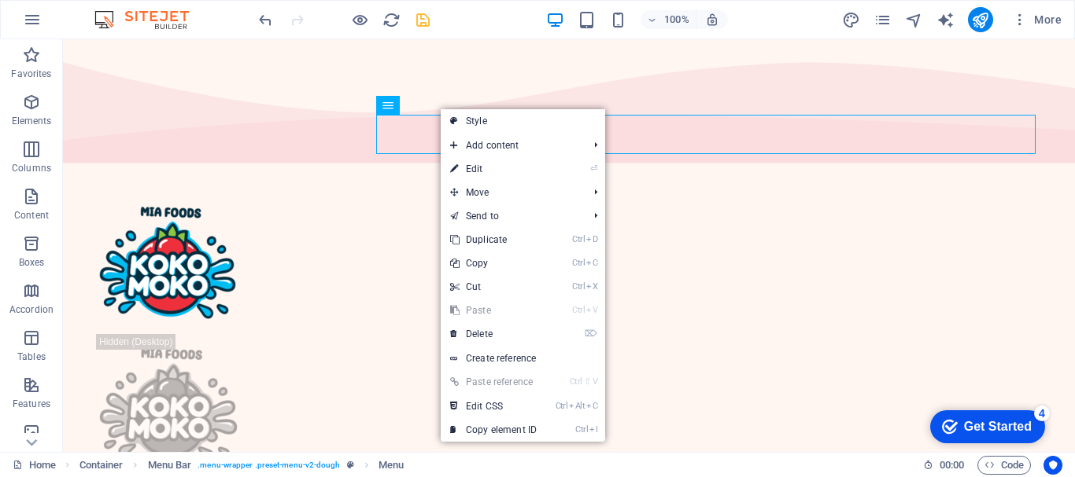
select select
select select "2"
select select
select select "default"
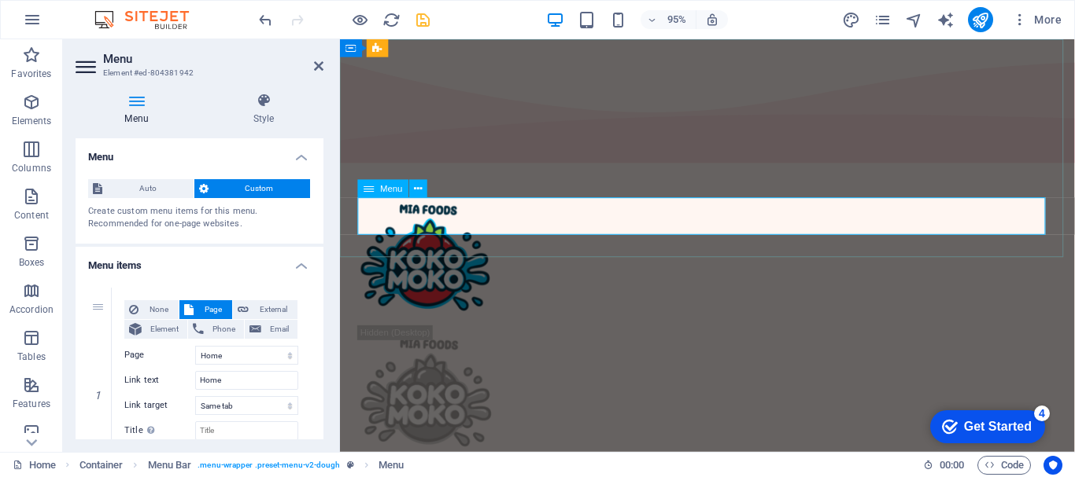
click at [133, 106] on icon at bounding box center [137, 101] width 122 height 16
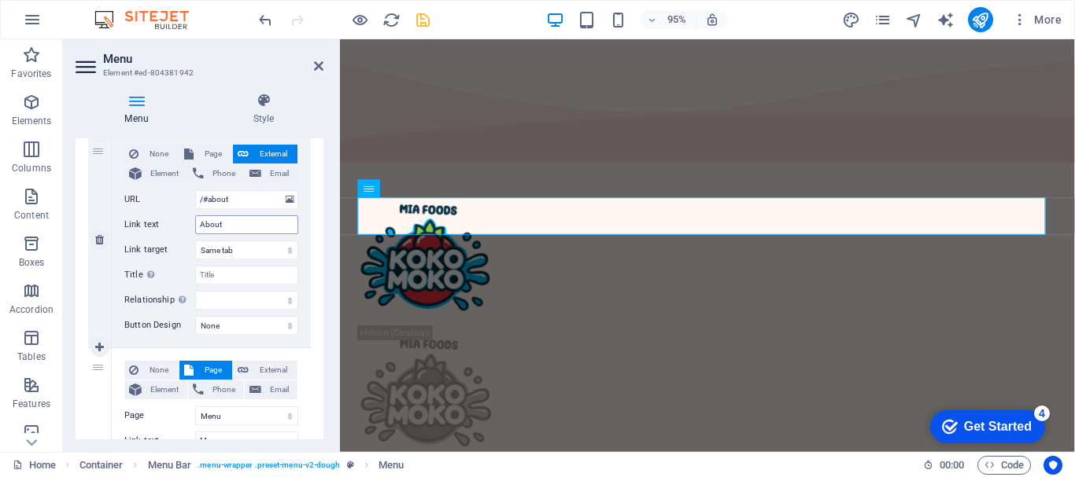
scroll to position [393, 0]
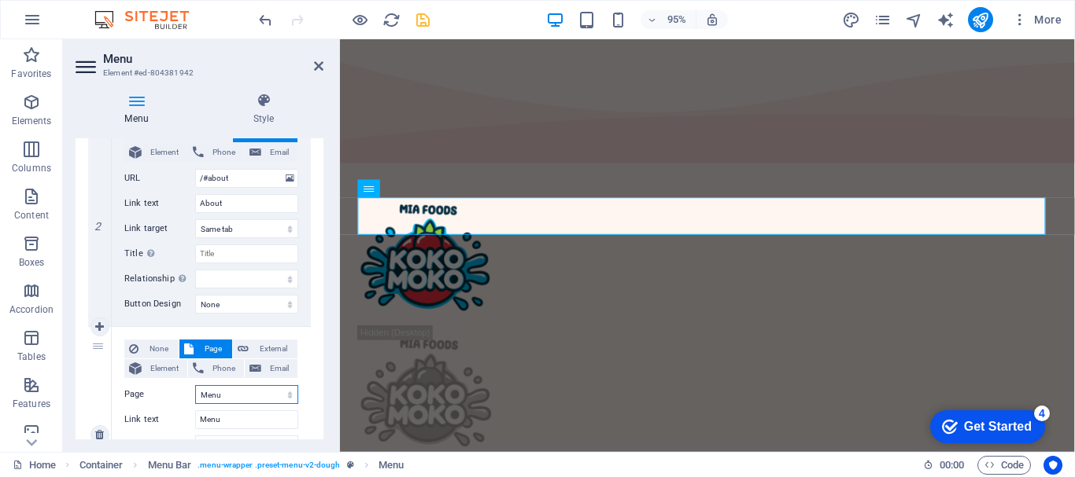
click at [245, 388] on select "Home Menu Contact Legal Notice Privacy" at bounding box center [246, 394] width 103 height 19
click at [242, 393] on select "Home Menu Contact Legal Notice Privacy" at bounding box center [246, 394] width 103 height 19
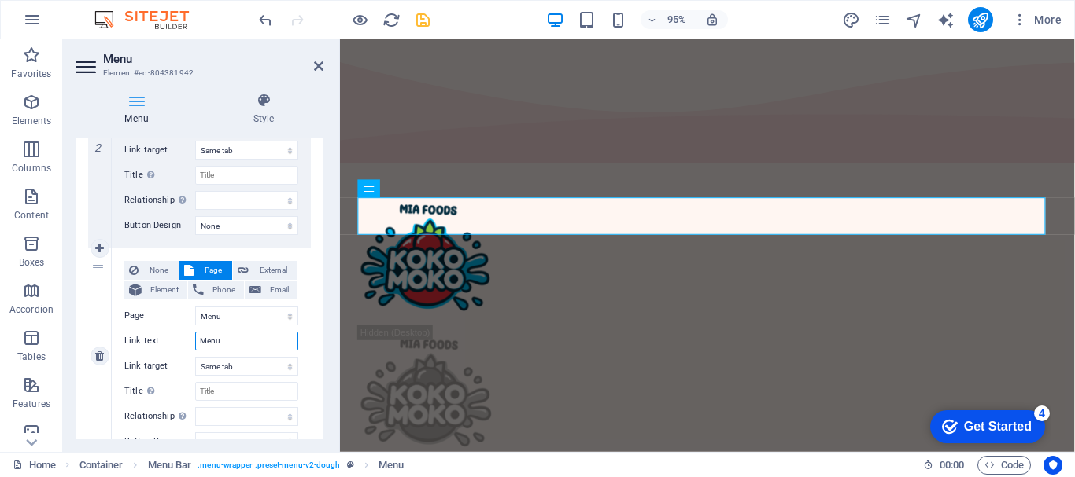
click at [236, 335] on input "Menu" at bounding box center [246, 341] width 103 height 19
drag, startPoint x: 236, startPoint y: 335, endPoint x: 183, endPoint y: 347, distance: 54.0
click at [183, 347] on div "Link text Menu" at bounding box center [211, 341] width 174 height 19
type input "Product"
select select
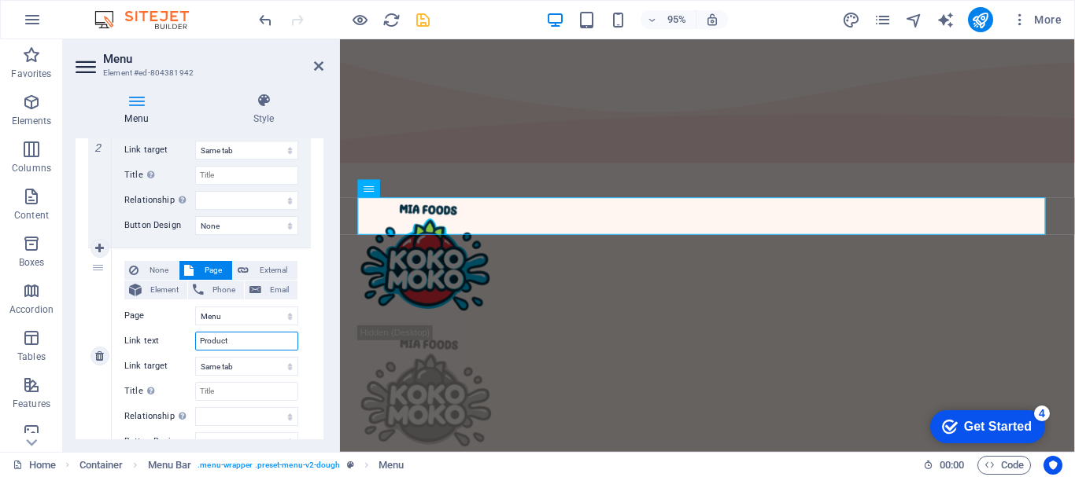
select select
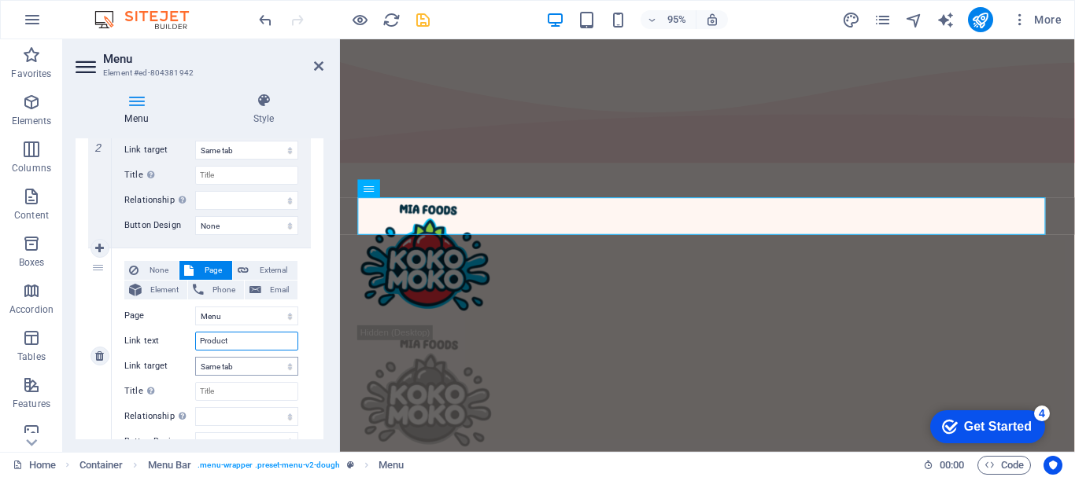
type input "Product"
click at [238, 362] on select "New tab Same tab Overlay" at bounding box center [246, 366] width 103 height 19
click at [242, 313] on select "Home Menu Contact Legal Notice Privacy" at bounding box center [246, 316] width 103 height 19
click at [255, 313] on select "Home Menu Contact Legal Notice Privacy" at bounding box center [246, 316] width 103 height 19
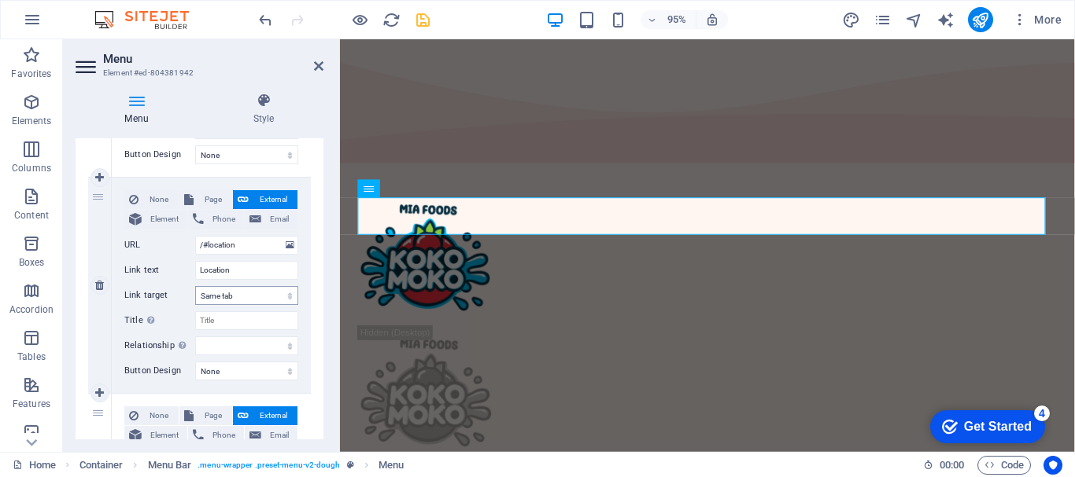
scroll to position [787, 0]
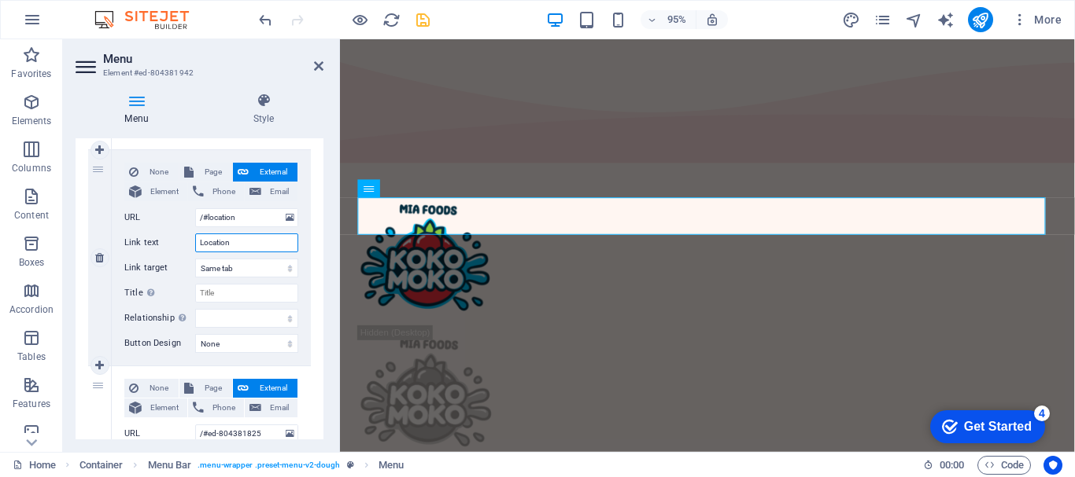
click at [252, 239] on input "Location" at bounding box center [246, 243] width 103 height 19
drag, startPoint x: 252, startPoint y: 239, endPoint x: 186, endPoint y: 235, distance: 66.2
click at [186, 235] on div "Link text Location" at bounding box center [211, 243] width 174 height 19
type input "Contact"
select select
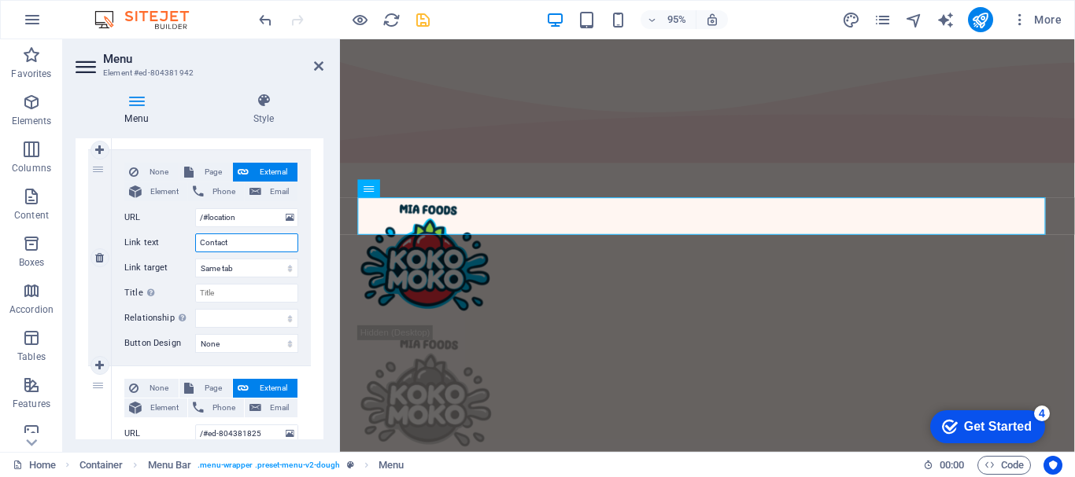
select select
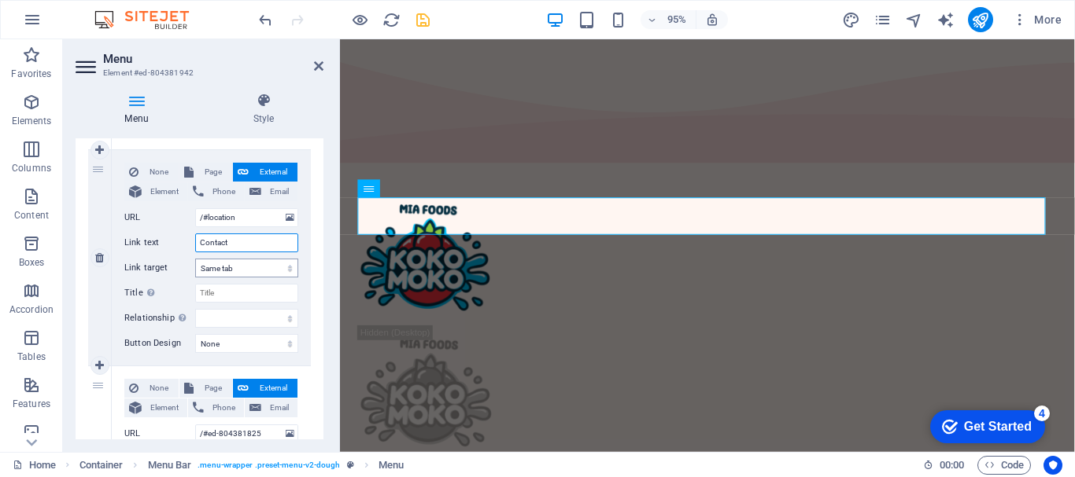
type input "Contact"
click at [242, 271] on select "New tab Same tab Overlay" at bounding box center [246, 268] width 103 height 19
click at [242, 272] on select "New tab Same tab Overlay" at bounding box center [246, 268] width 103 height 19
click at [248, 344] on select "None Default Primary Secondary" at bounding box center [246, 343] width 103 height 19
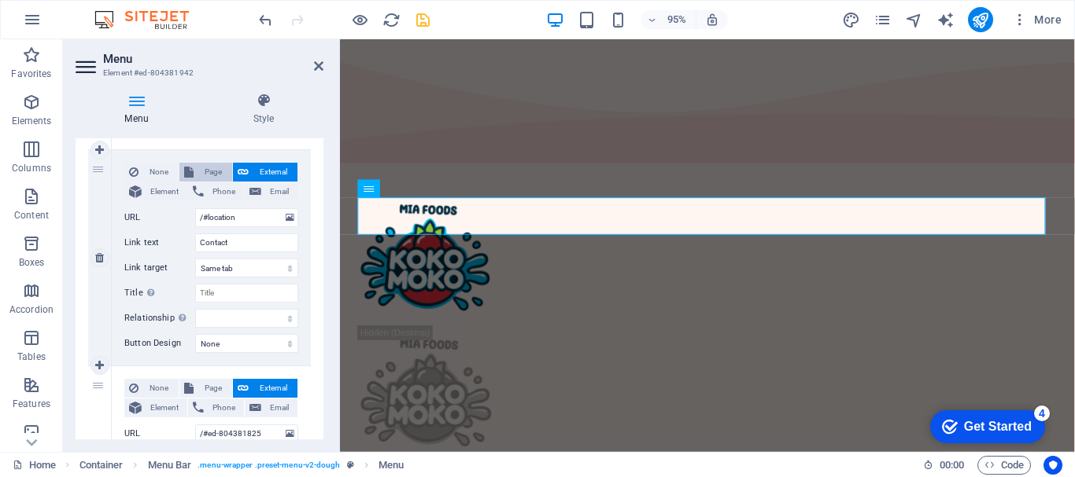
click at [212, 176] on span "Page" at bounding box center [212, 172] width 29 height 19
select select
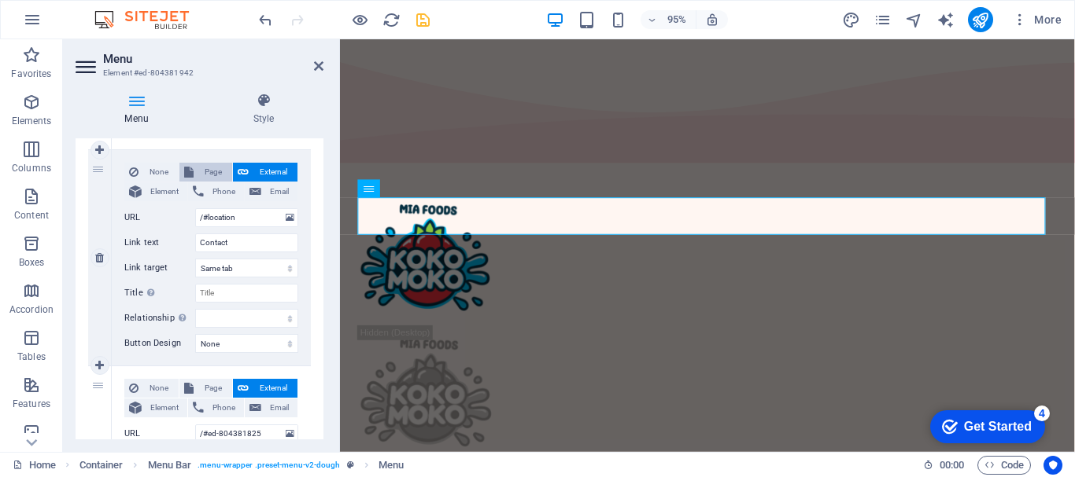
select select
click at [283, 213] on select "Home Menu Contact Legal Notice Privacy" at bounding box center [246, 217] width 103 height 19
click at [267, 172] on span "External" at bounding box center [272, 172] width 39 height 19
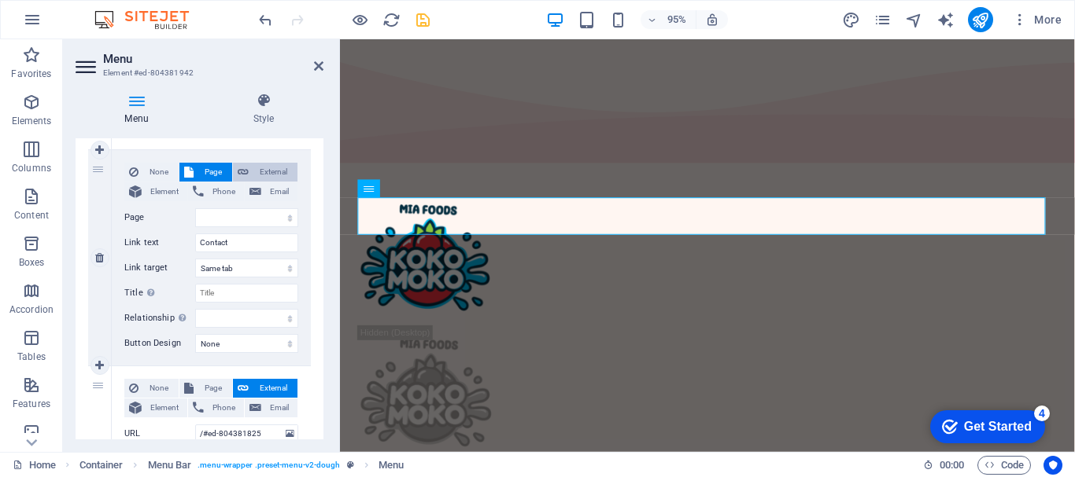
select select
select select "blank"
select select
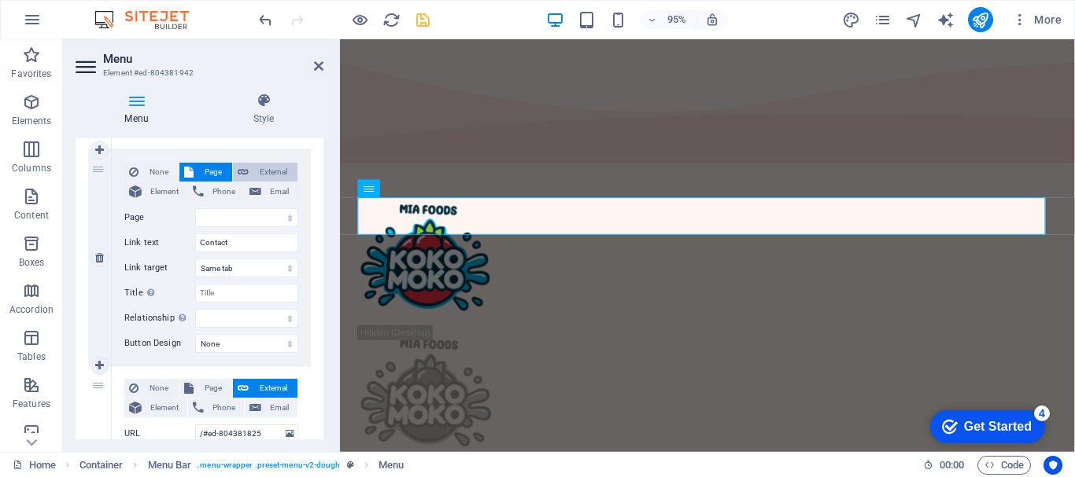
select select
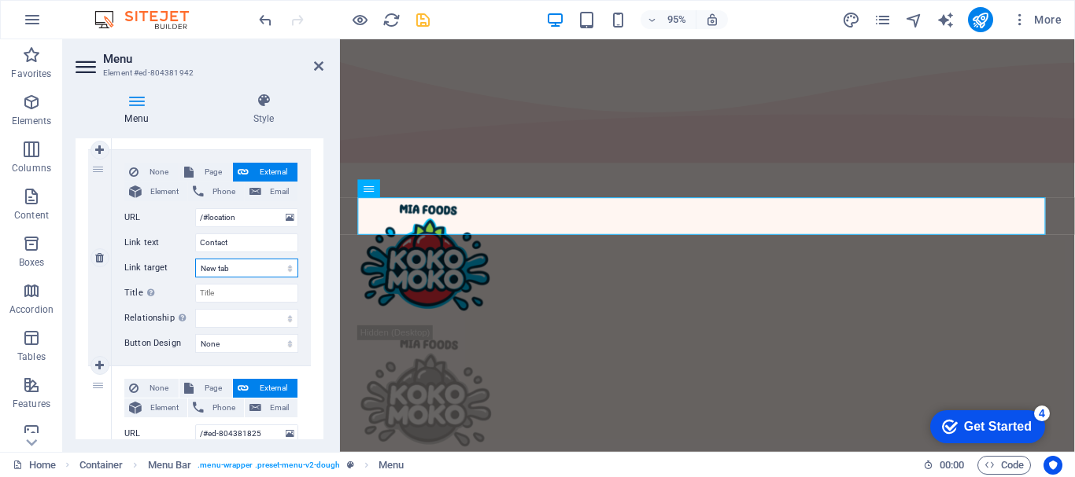
click at [286, 267] on select "New tab Same tab Overlay" at bounding box center [246, 268] width 103 height 19
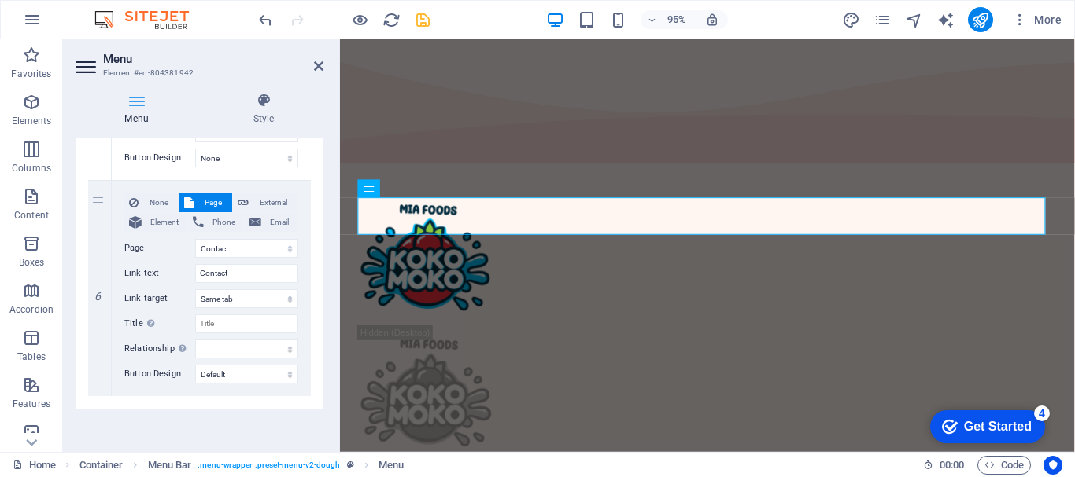
scroll to position [1189, 0]
drag, startPoint x: 242, startPoint y: 275, endPoint x: 183, endPoint y: 268, distance: 58.6
click at [183, 268] on div "Link text Contact" at bounding box center [211, 273] width 174 height 19
type input "L"
select select
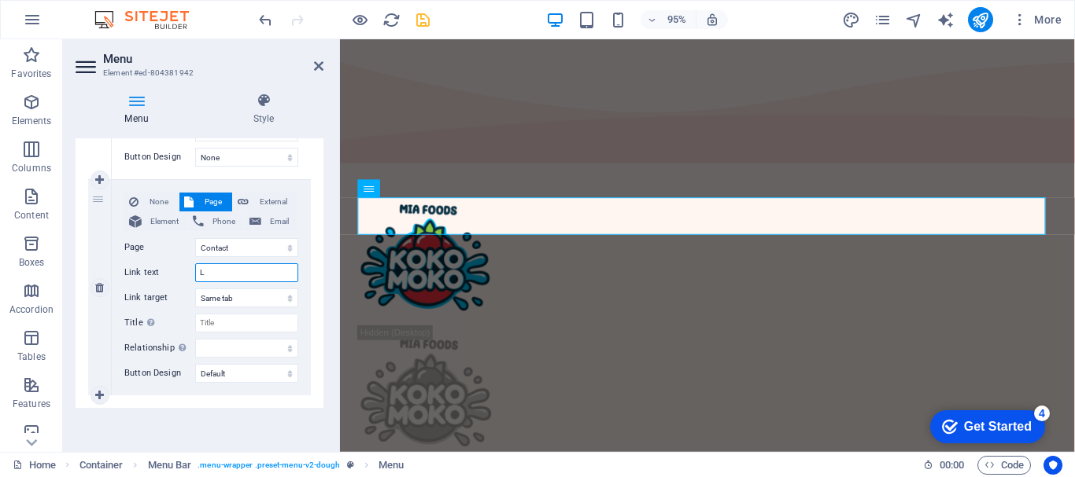
select select
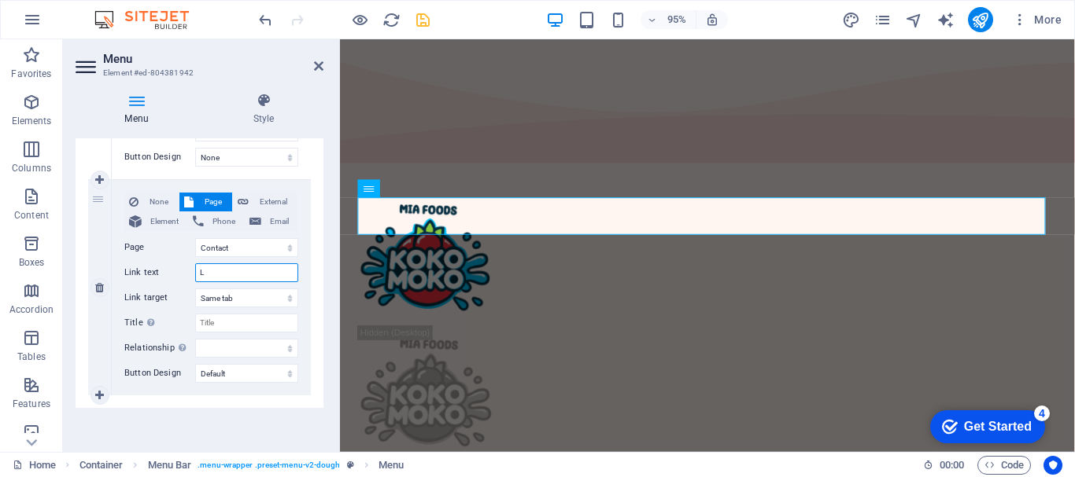
type input "Le"
select select
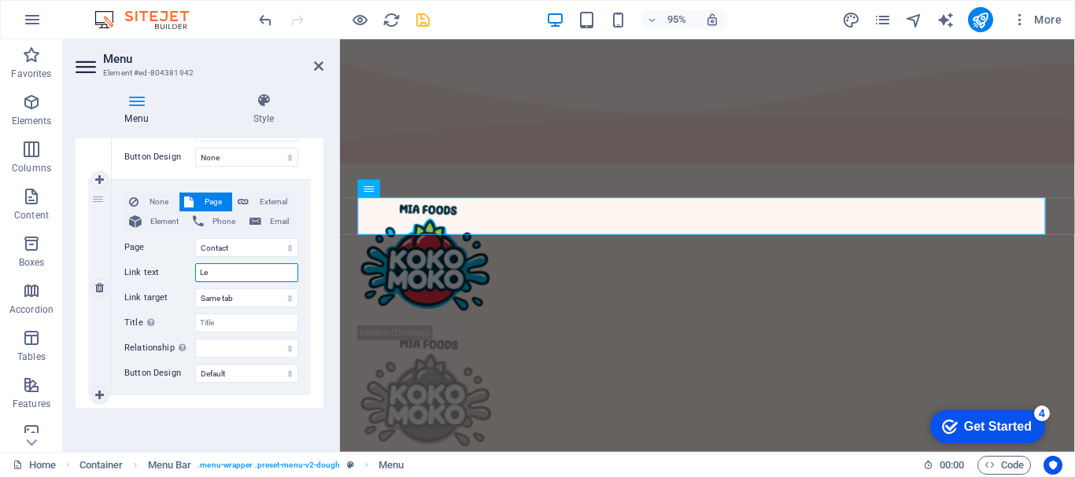
select select
type input "Learn"
select select
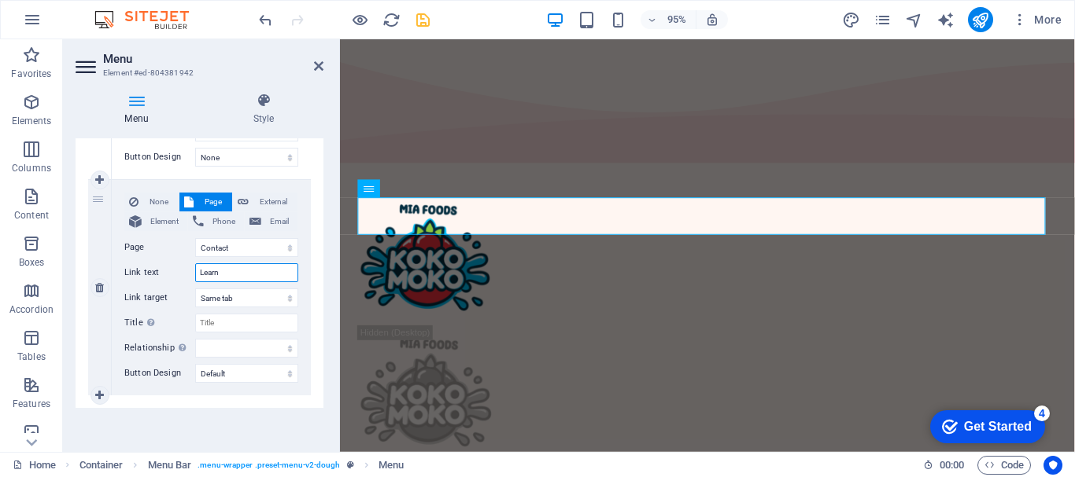
select select
type input "Learn More"
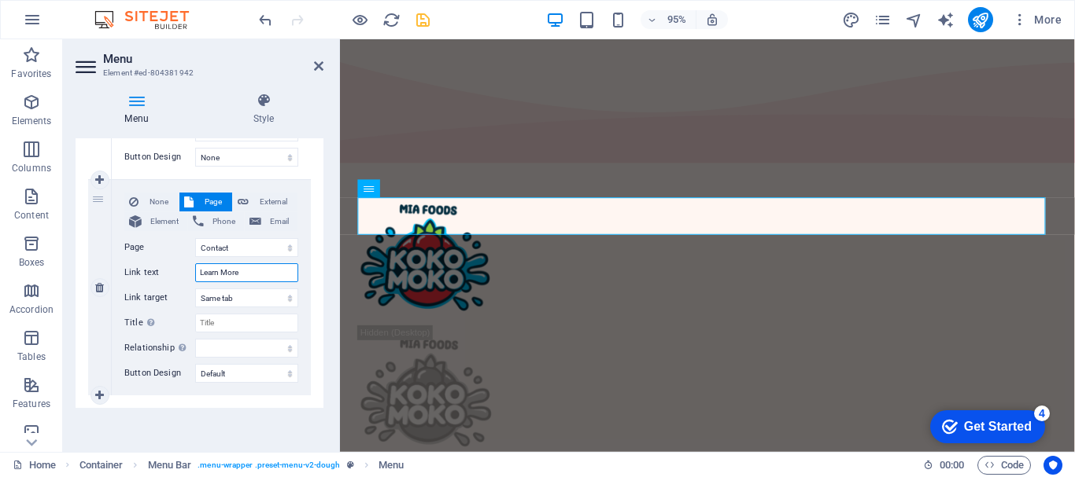
select select
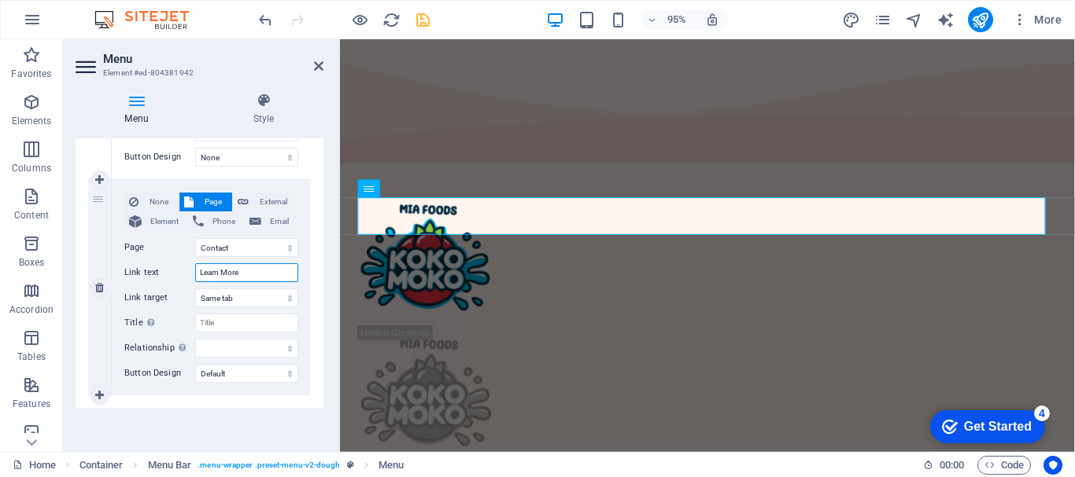
select select
type input "Learn More"
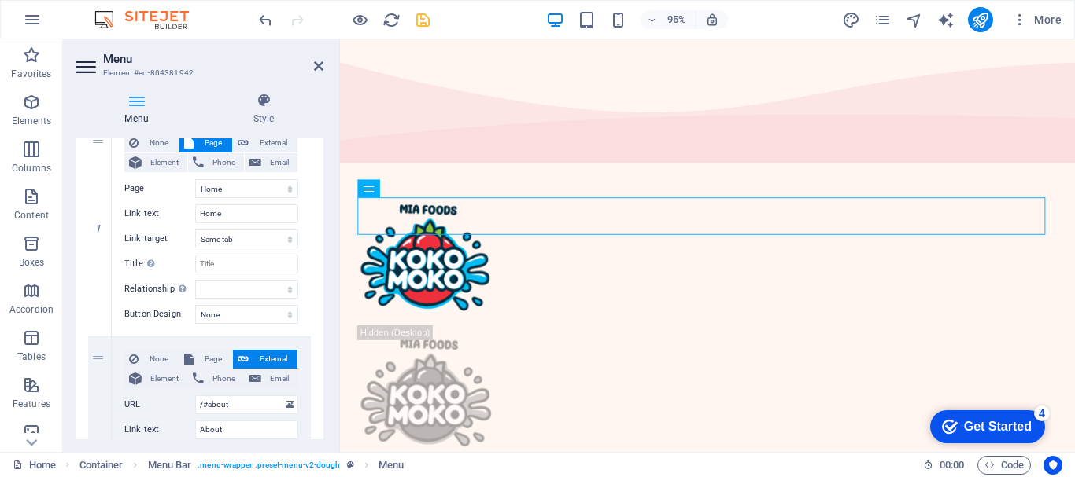
scroll to position [0, 0]
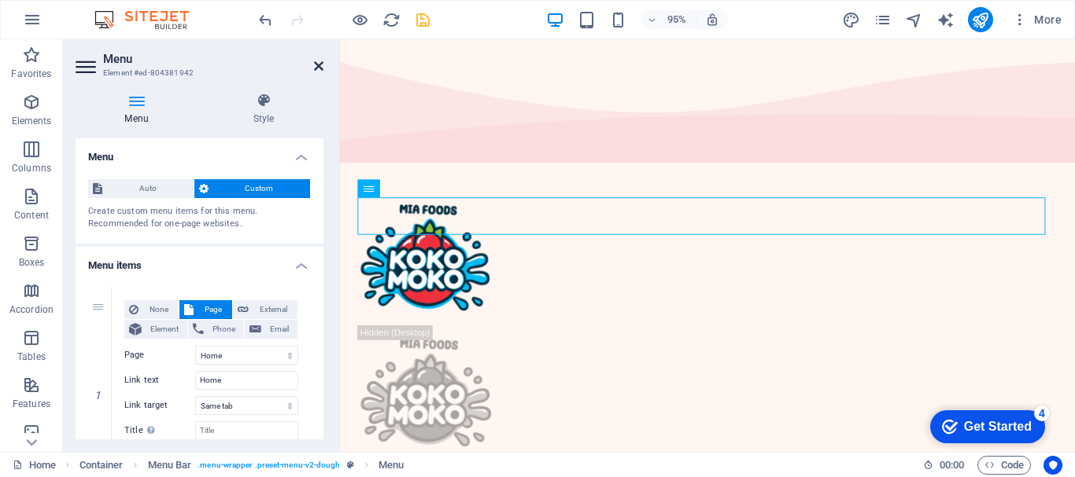
drag, startPoint x: 315, startPoint y: 66, endPoint x: 300, endPoint y: 76, distance: 17.7
click at [315, 66] on icon at bounding box center [318, 66] width 9 height 13
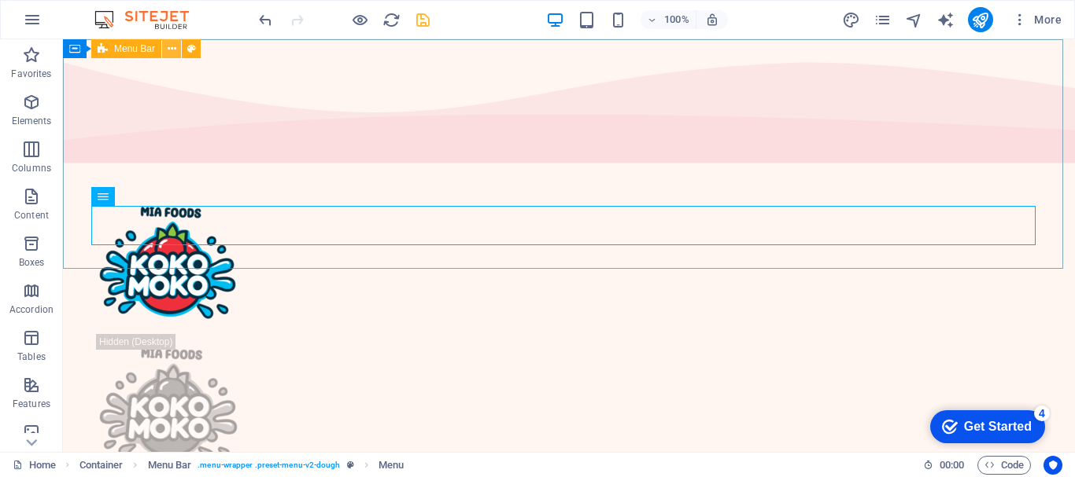
click at [169, 49] on icon at bounding box center [172, 49] width 9 height 17
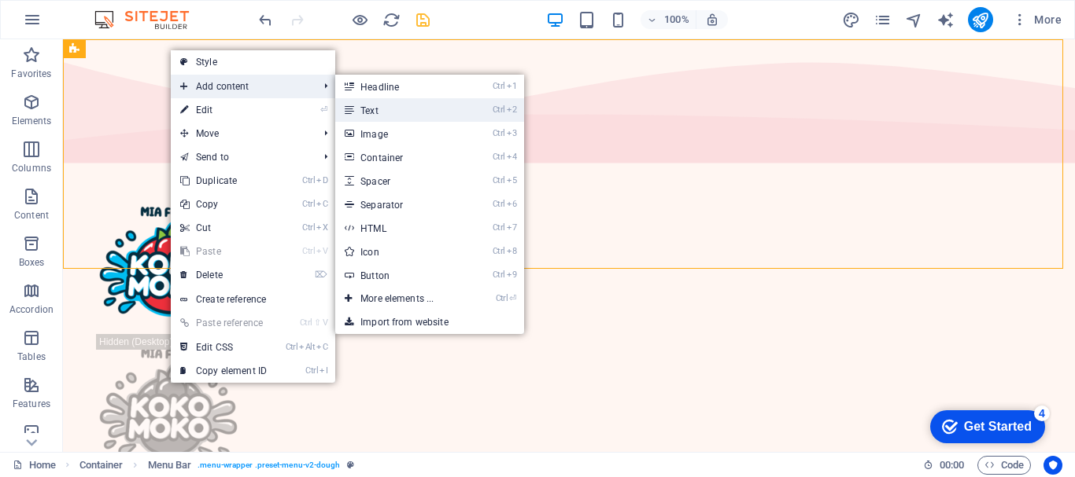
click at [395, 112] on link "Ctrl 2 Text" at bounding box center [400, 110] width 130 height 24
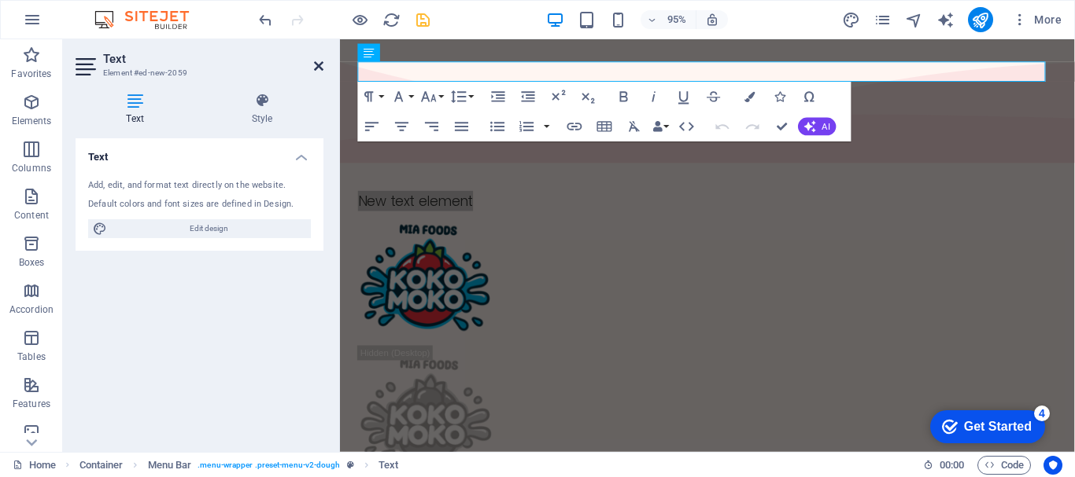
click at [322, 71] on icon at bounding box center [318, 66] width 9 height 13
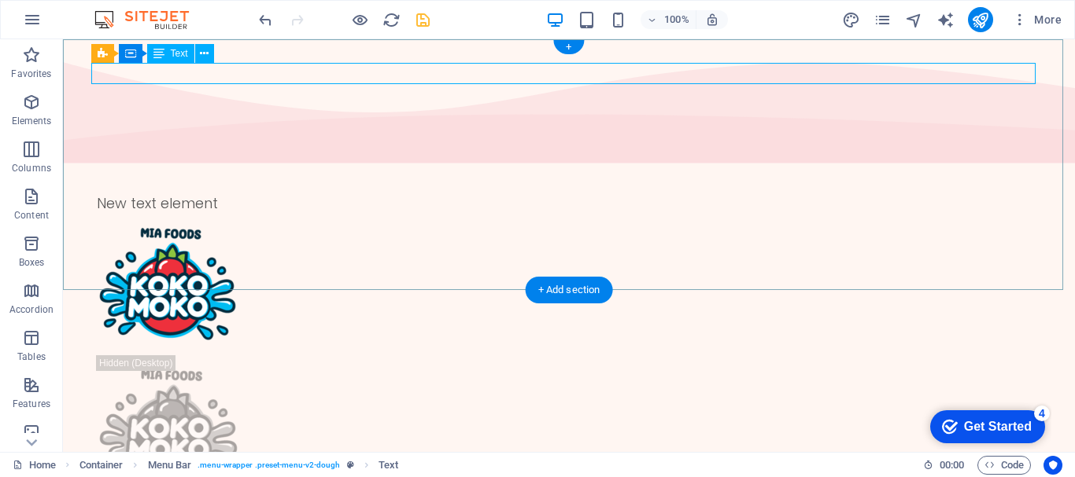
click at [197, 193] on div "New text element" at bounding box center [569, 203] width 944 height 21
click at [203, 49] on icon at bounding box center [204, 54] width 9 height 17
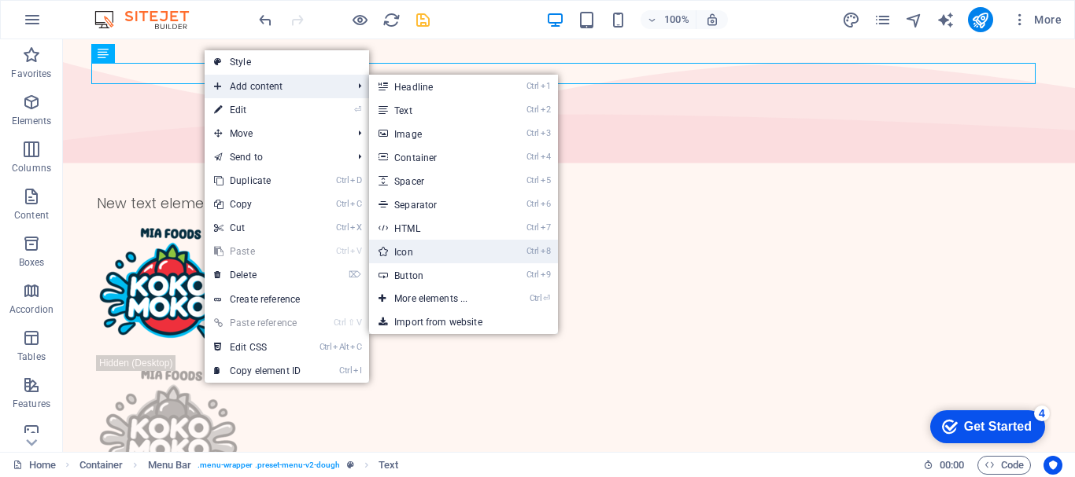
click at [431, 251] on link "Ctrl 8 Icon" at bounding box center [434, 252] width 130 height 24
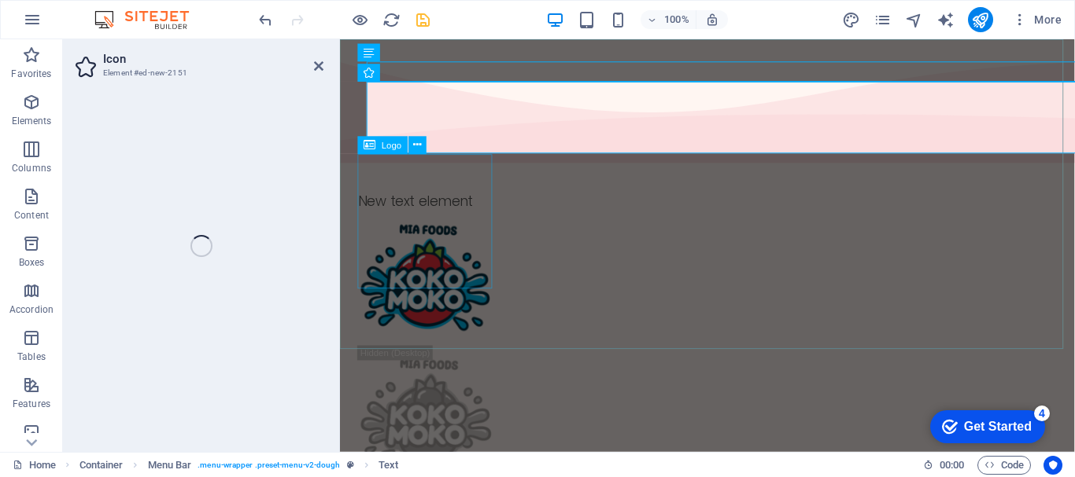
select select "xMidYMid"
select select "px"
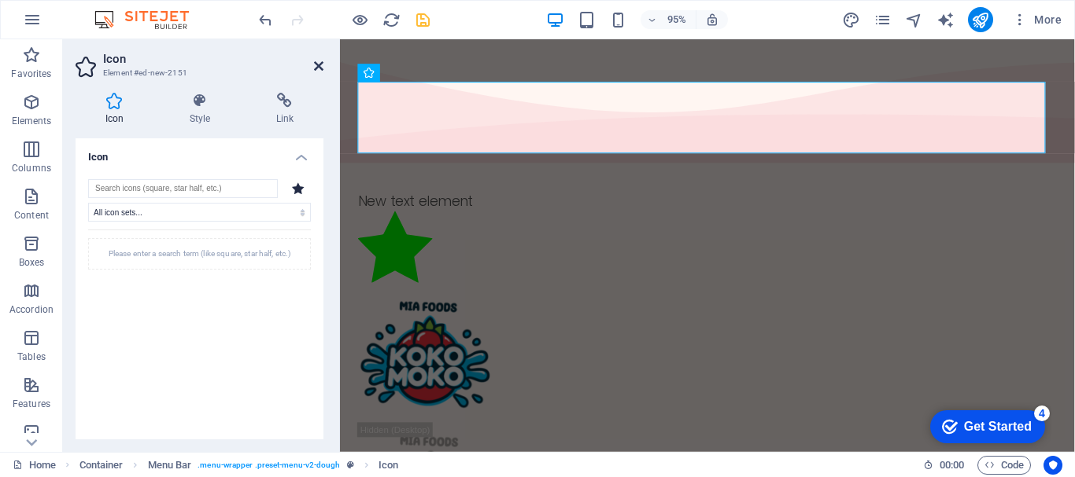
click at [316, 67] on icon at bounding box center [318, 66] width 9 height 13
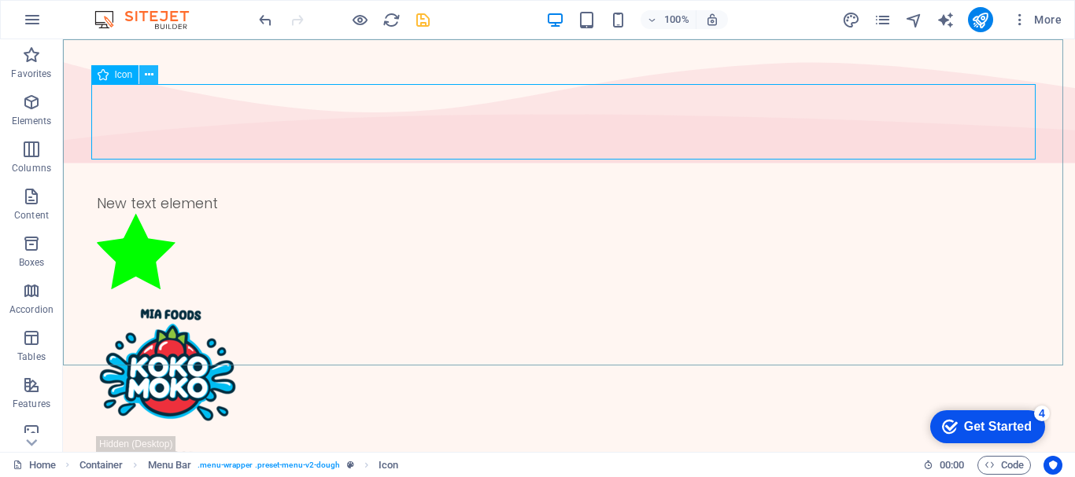
click at [148, 76] on icon at bounding box center [149, 75] width 9 height 17
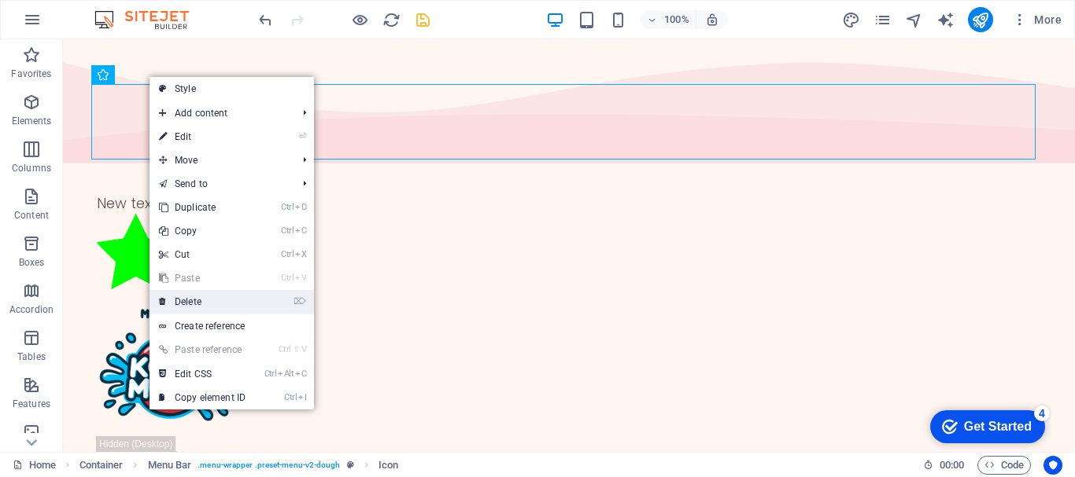
click at [215, 306] on link "⌦ Delete" at bounding box center [201, 302] width 105 height 24
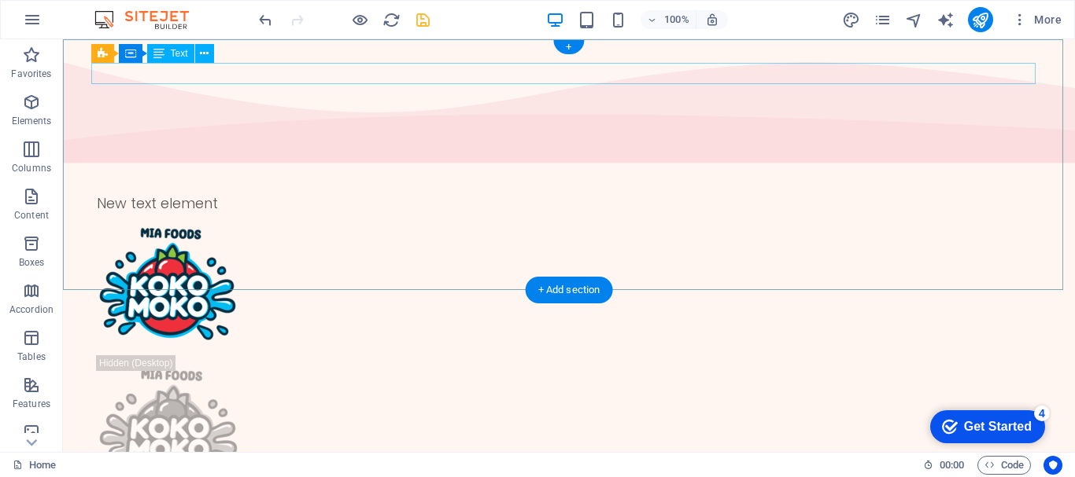
click at [214, 193] on div "New text element" at bounding box center [569, 203] width 944 height 21
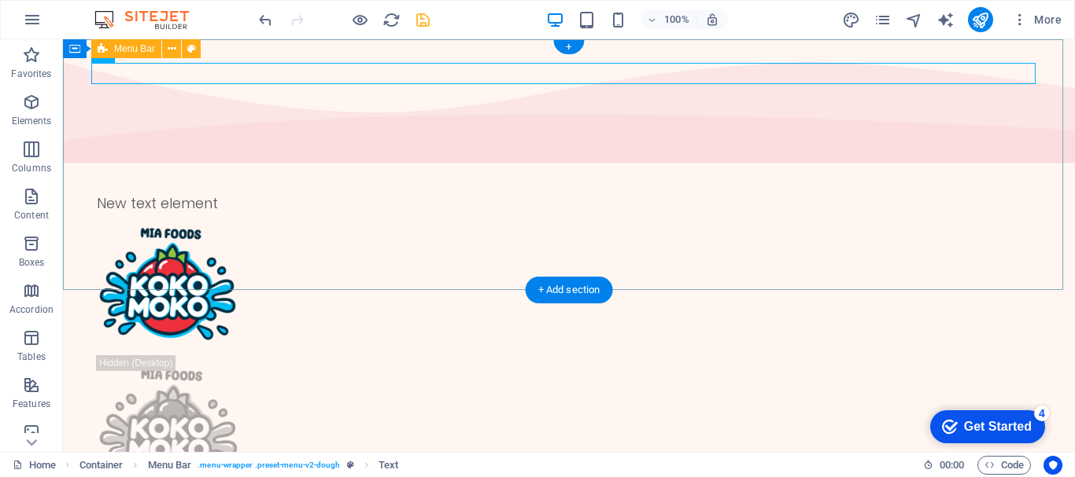
click at [294, 169] on div "New text element Home About Product Contact Catering Learn More" at bounding box center [569, 365] width 1012 height 393
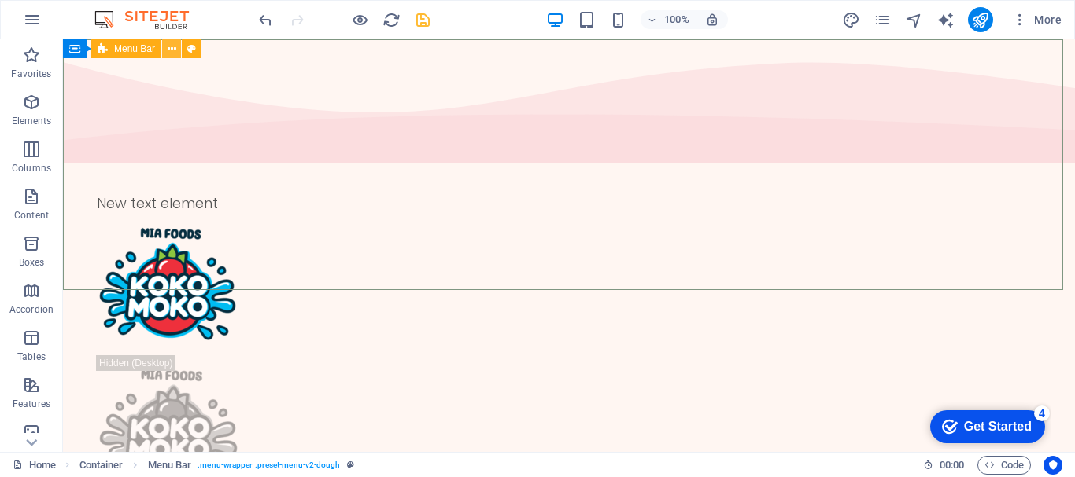
click at [175, 50] on icon at bounding box center [172, 49] width 9 height 17
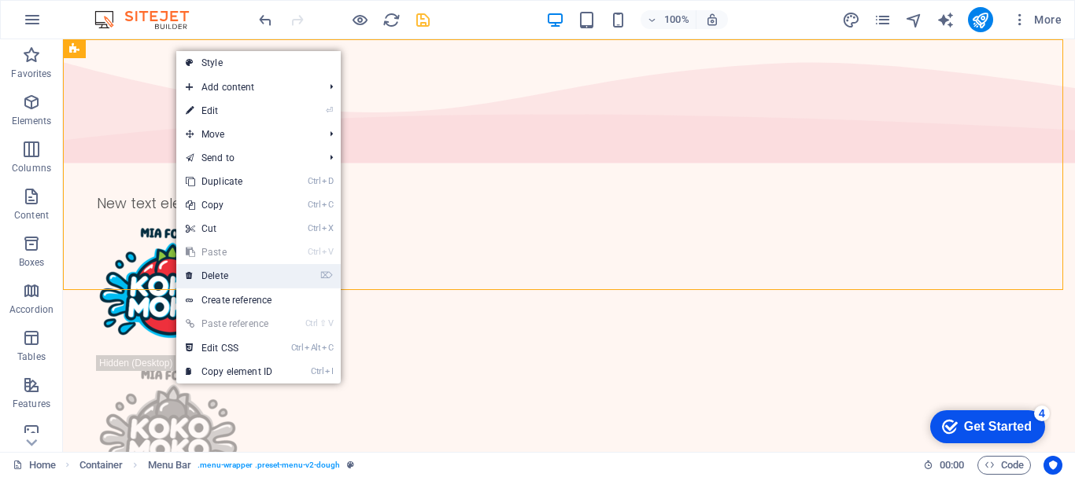
click at [226, 272] on link "⌦ Delete" at bounding box center [228, 276] width 105 height 24
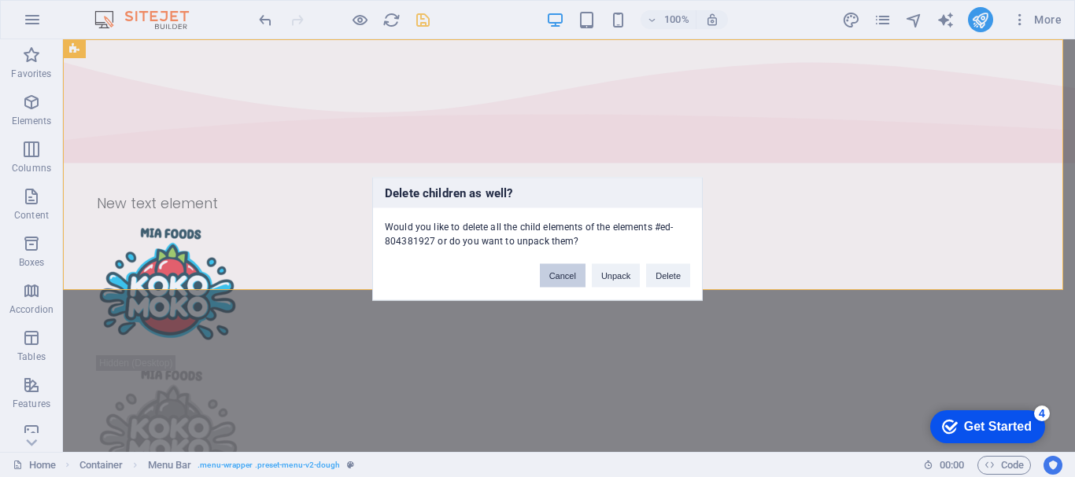
click at [574, 271] on button "Cancel" at bounding box center [563, 276] width 46 height 24
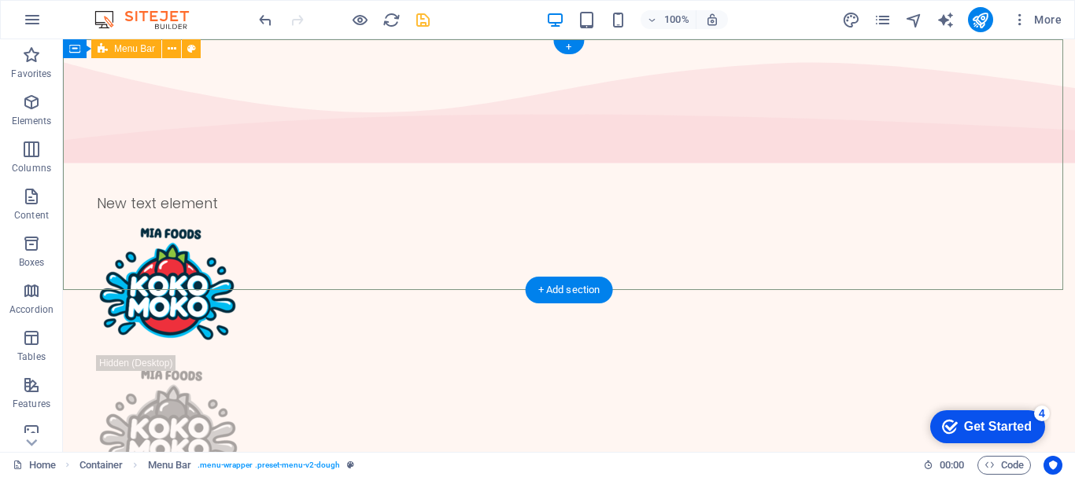
click at [383, 169] on div "New text element Home About Product Contact Catering Learn More" at bounding box center [569, 365] width 1012 height 393
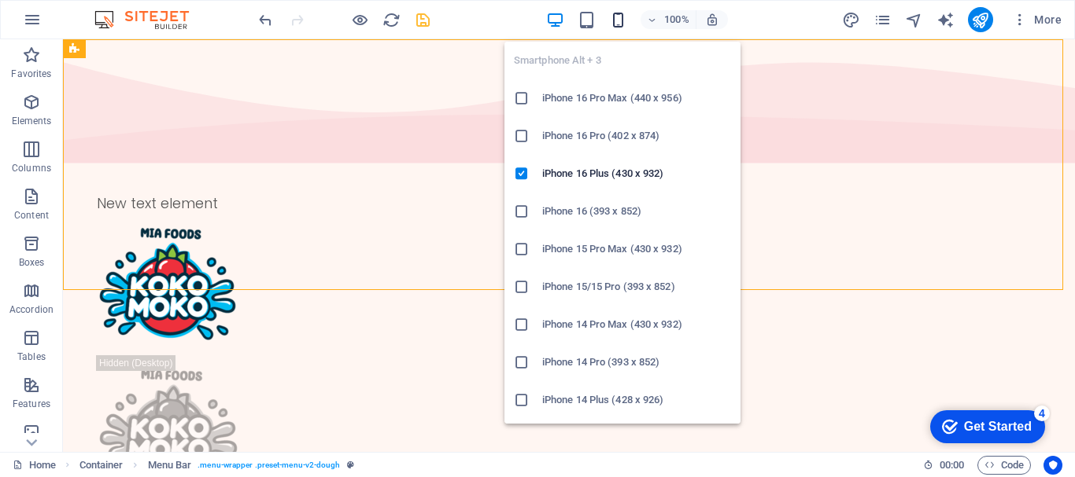
click at [0, 0] on icon "button" at bounding box center [0, 0] width 0 height 0
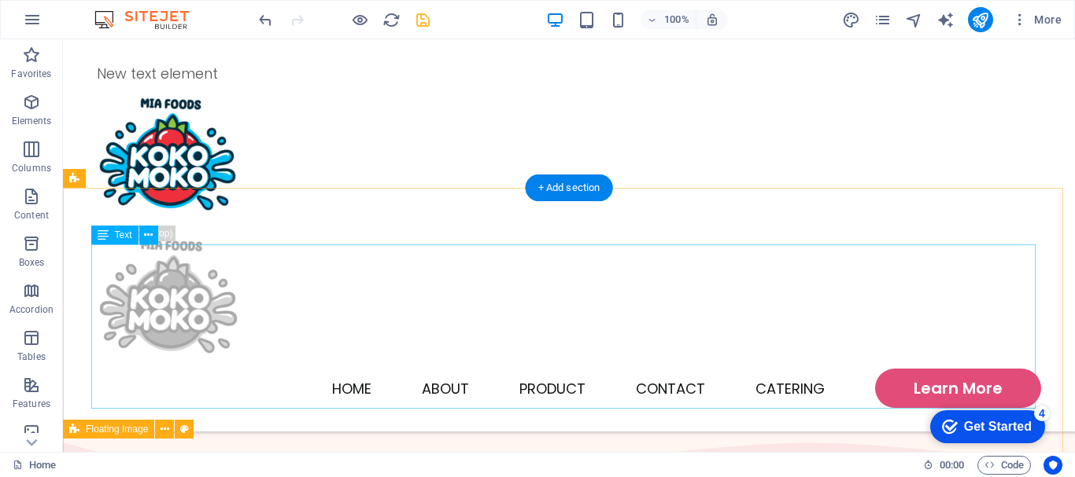
scroll to position [393, 0]
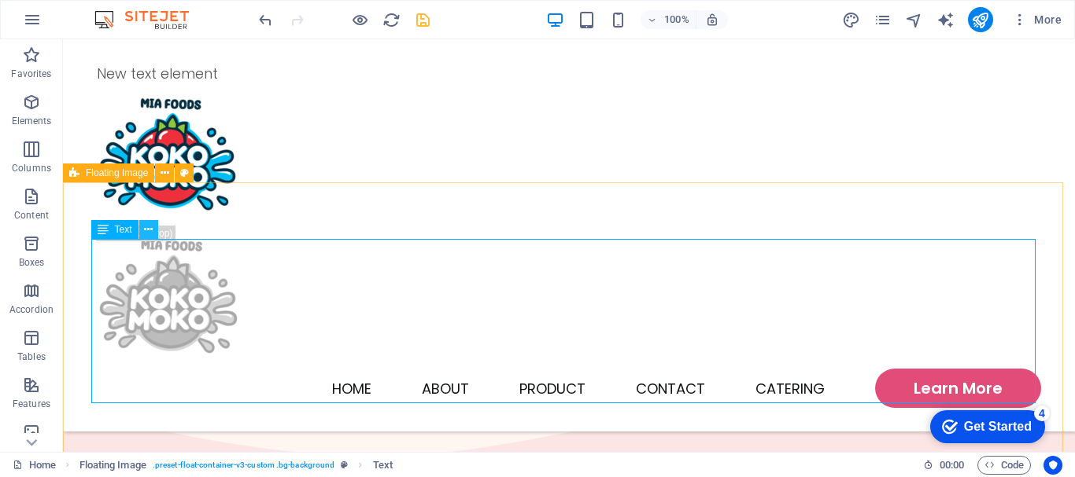
click at [150, 230] on icon at bounding box center [148, 230] width 9 height 17
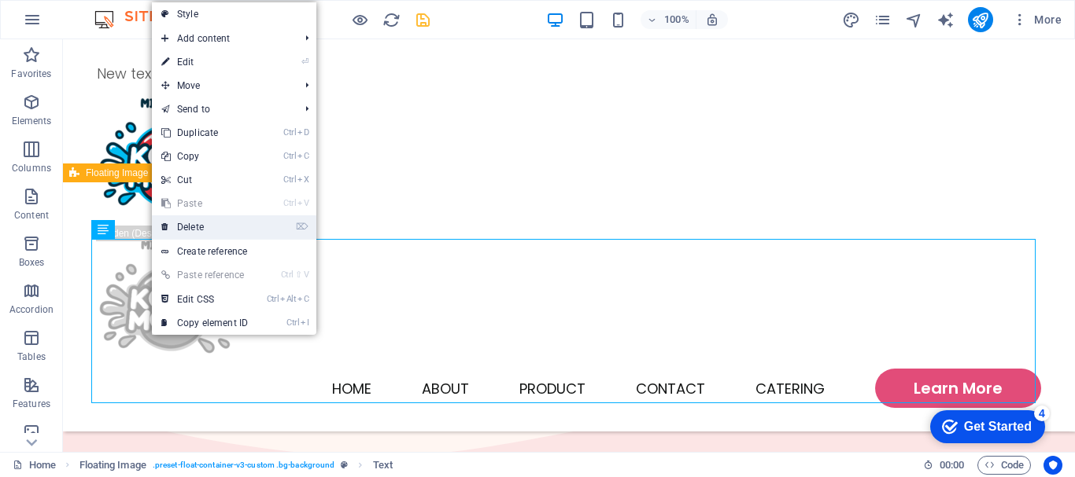
drag, startPoint x: 164, startPoint y: 230, endPoint x: 101, endPoint y: 191, distance: 74.2
click at [164, 230] on icon at bounding box center [165, 228] width 8 height 24
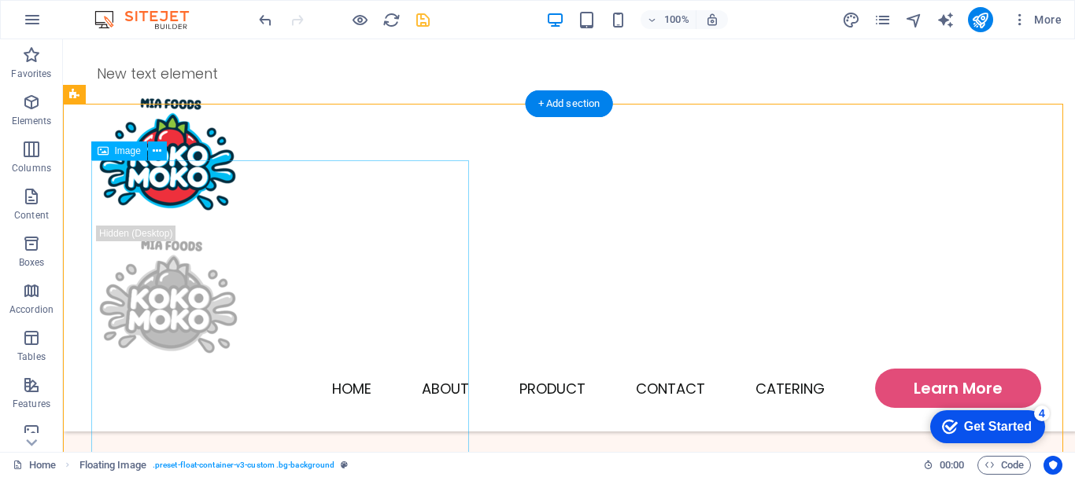
scroll to position [472, 0]
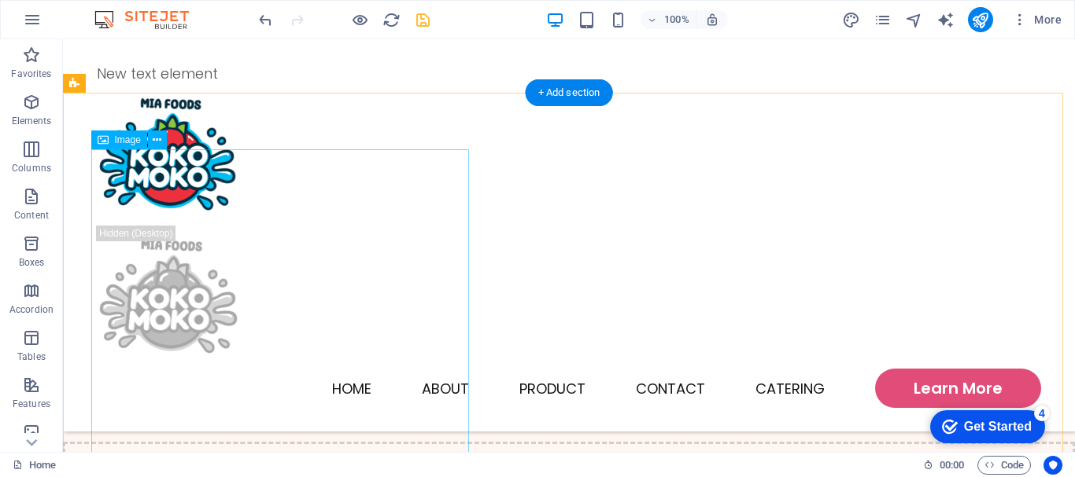
scroll to position [551, 0]
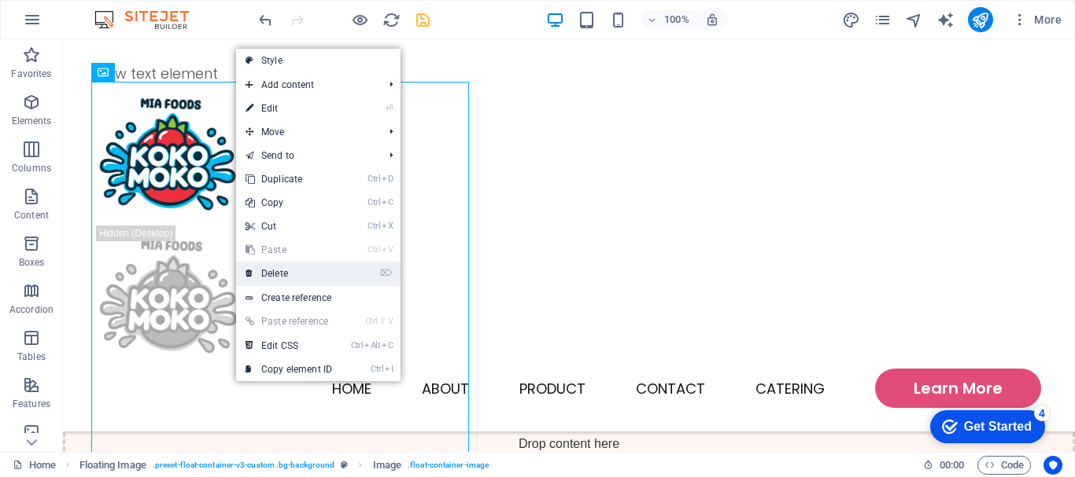
drag, startPoint x: 288, startPoint y: 272, endPoint x: 324, endPoint y: 326, distance: 64.6
click at [288, 272] on link "⌦ Delete" at bounding box center [288, 274] width 105 height 24
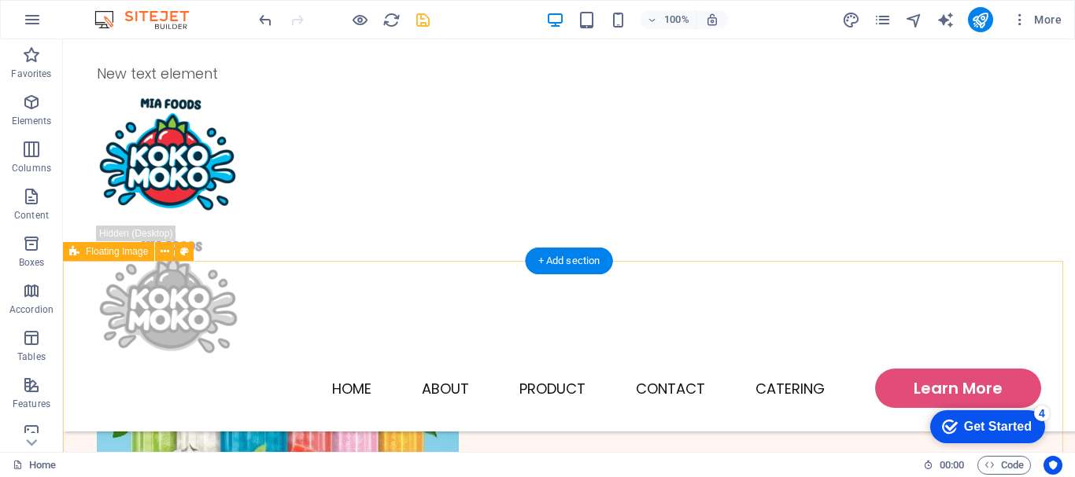
scroll to position [315, 0]
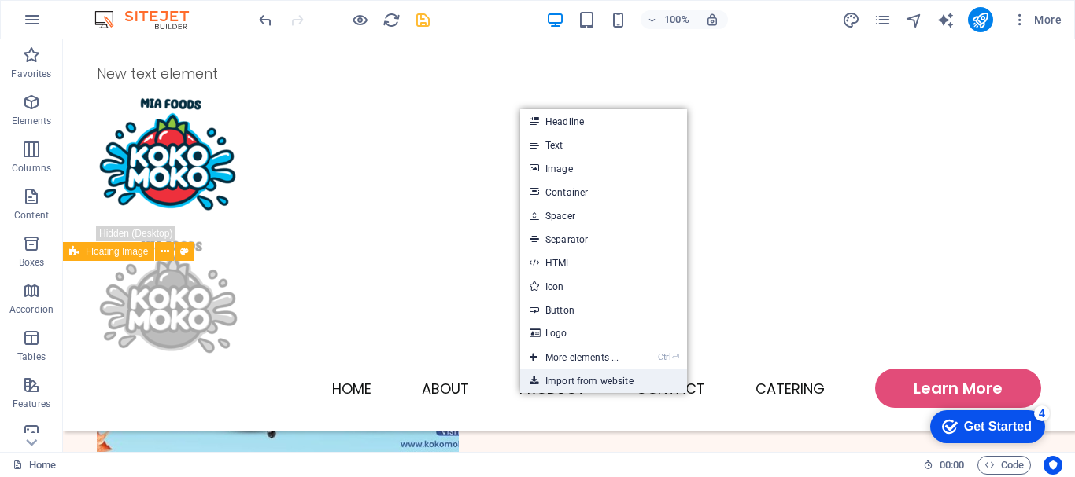
click at [610, 383] on link "Import from website" at bounding box center [603, 382] width 167 height 24
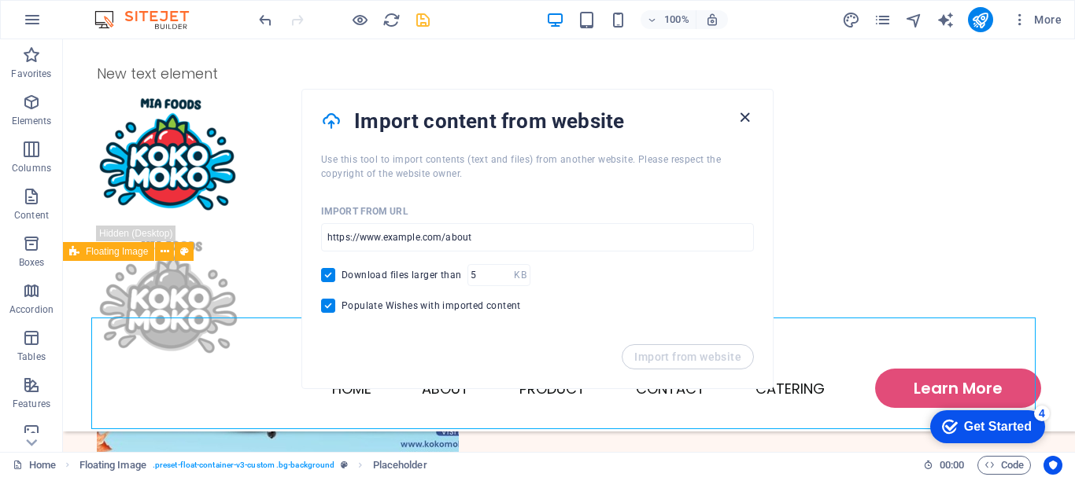
click at [741, 109] on icon "button" at bounding box center [745, 118] width 18 height 18
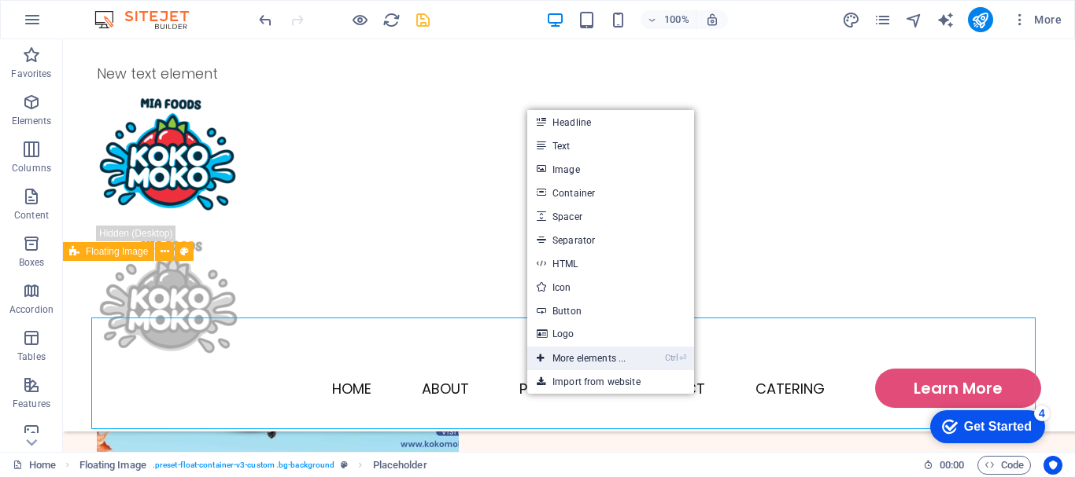
drag, startPoint x: 586, startPoint y: 356, endPoint x: 253, endPoint y: 316, distance: 335.9
click at [586, 356] on link "Ctrl ⏎ More elements ..." at bounding box center [581, 359] width 108 height 24
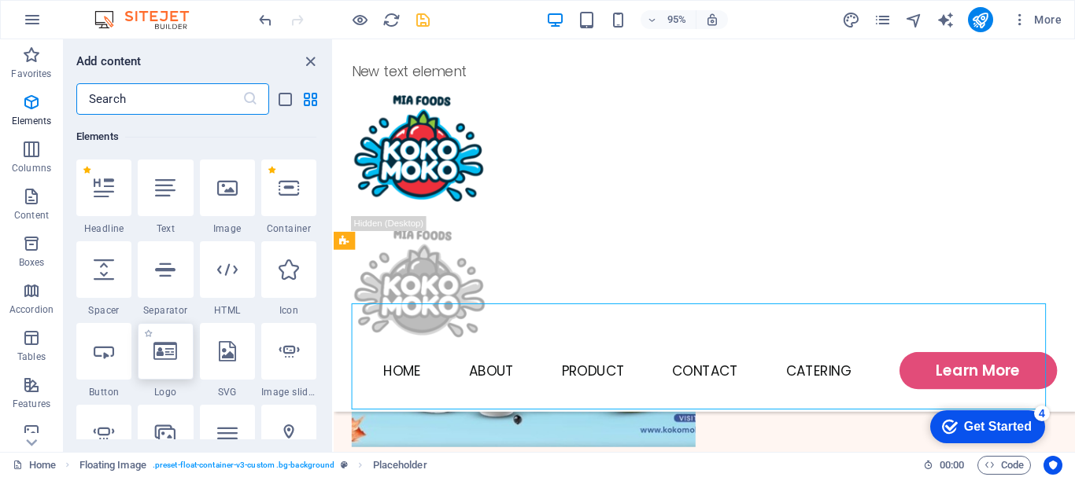
scroll to position [246, 0]
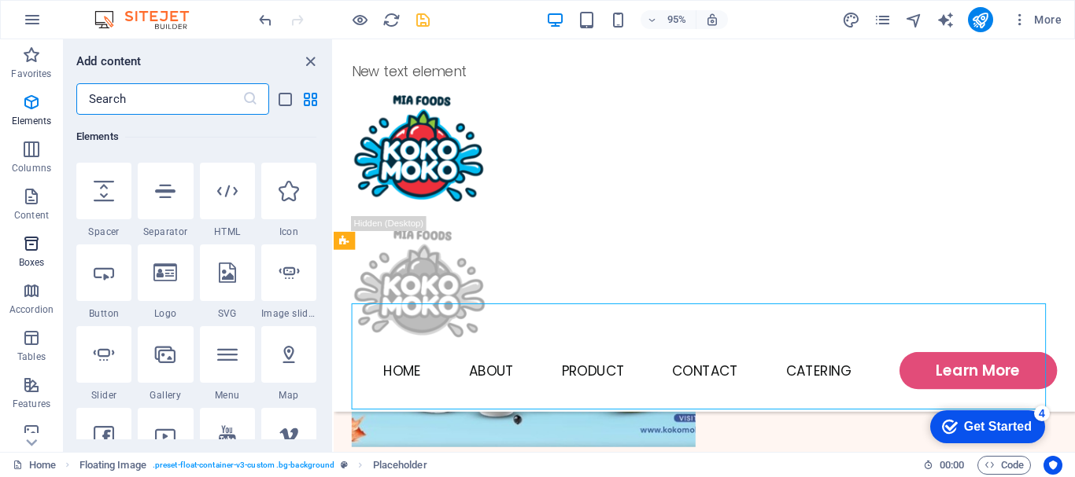
click at [37, 242] on icon "button" at bounding box center [31, 243] width 19 height 19
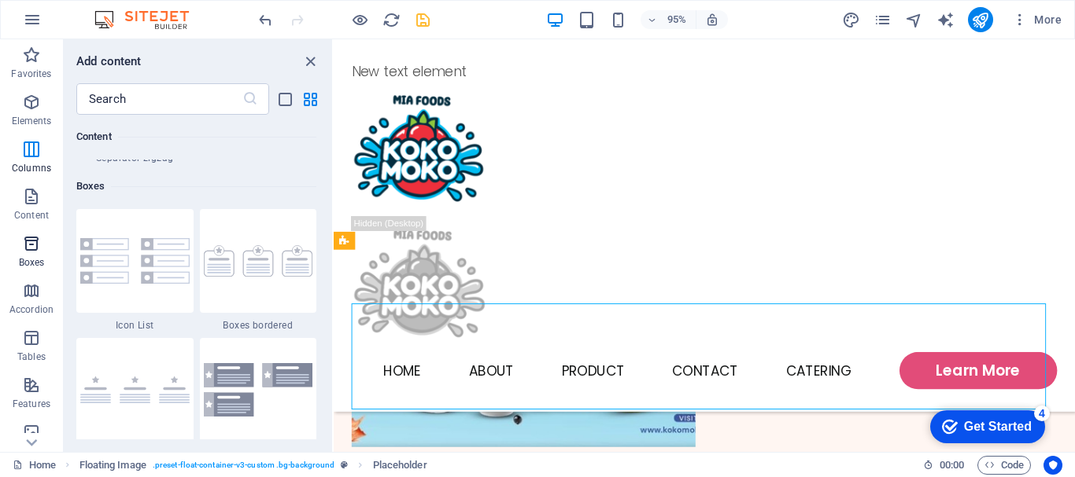
scroll to position [4339, 0]
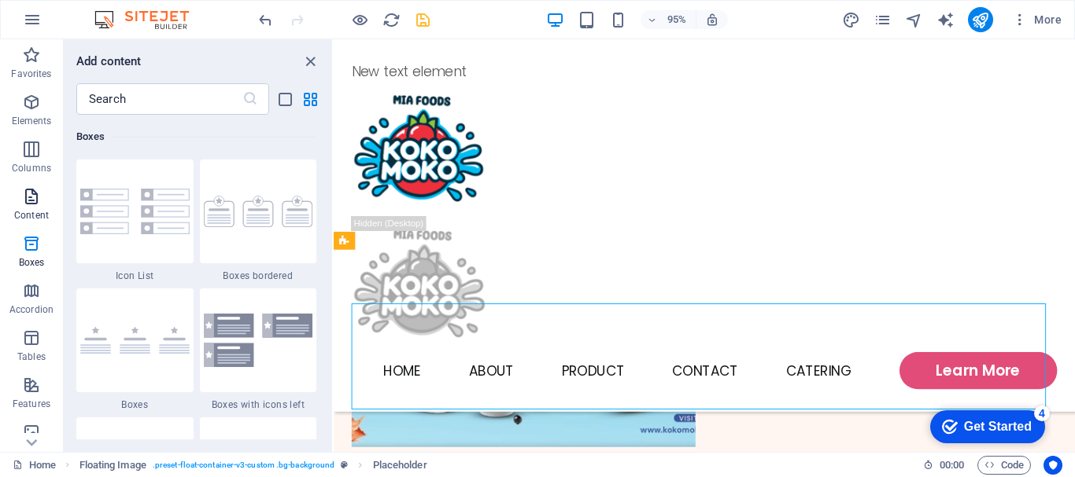
click at [24, 204] on icon "button" at bounding box center [31, 196] width 19 height 19
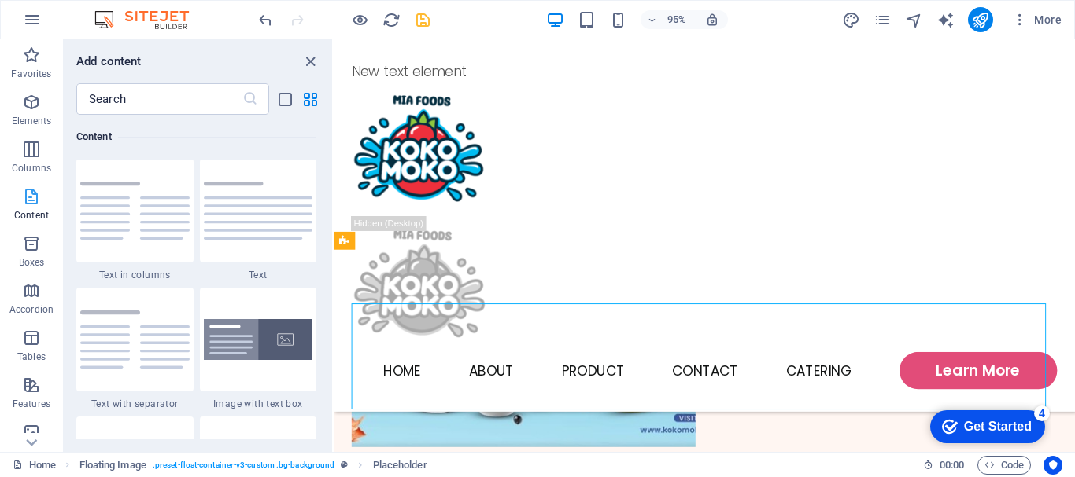
scroll to position [2752, 0]
click at [249, 356] on img at bounding box center [258, 341] width 109 height 42
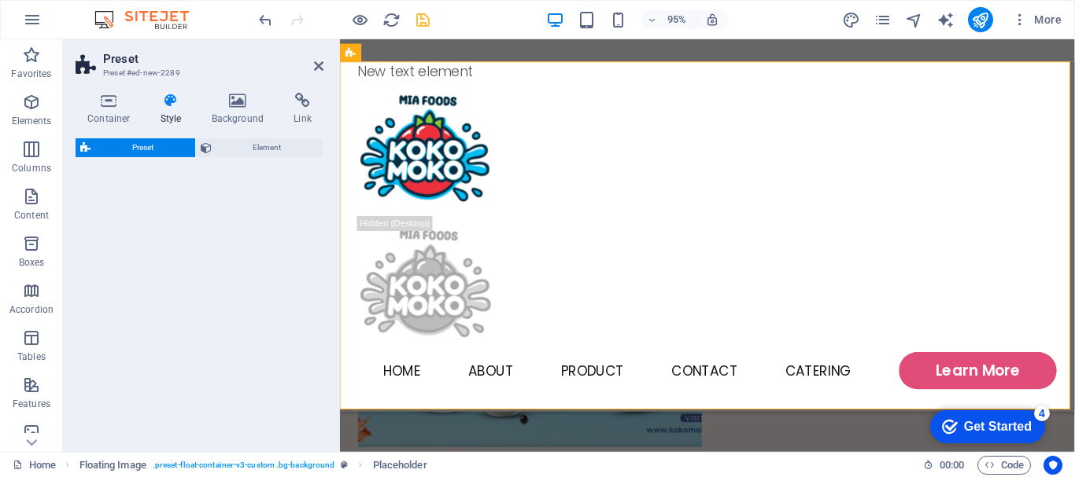
select select "rem"
select select "px"
select select "preset-text-with-image-v4-boxed"
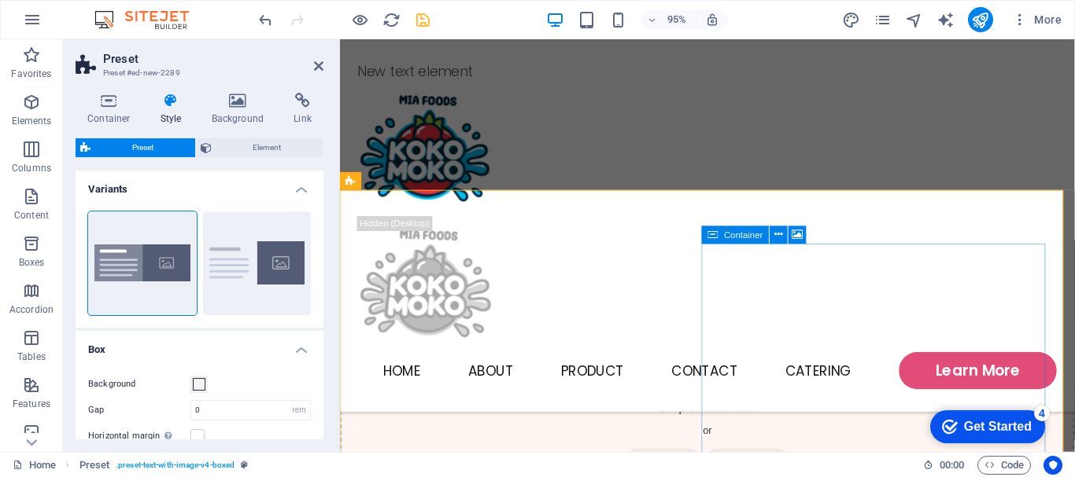
scroll to position [659, 0]
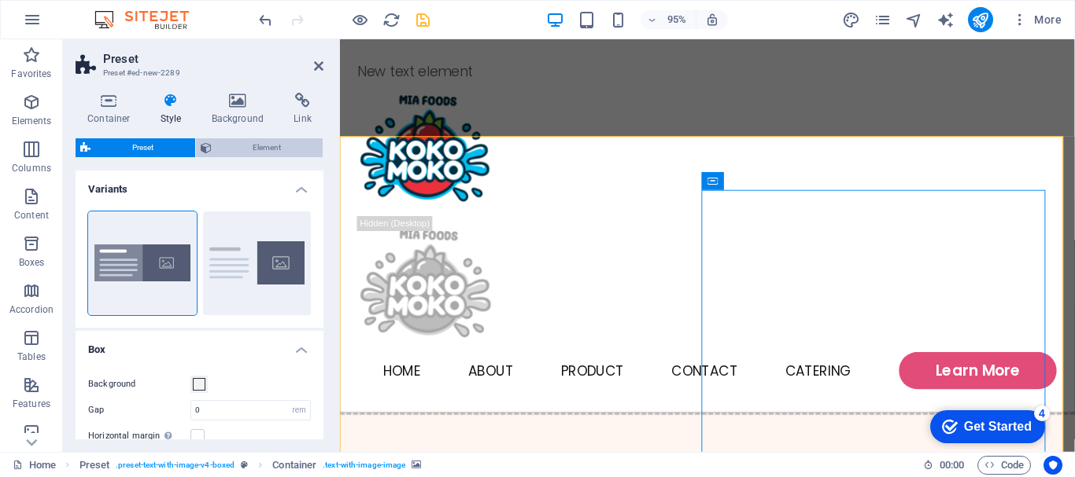
click at [281, 150] on span "Element" at bounding box center [267, 147] width 102 height 19
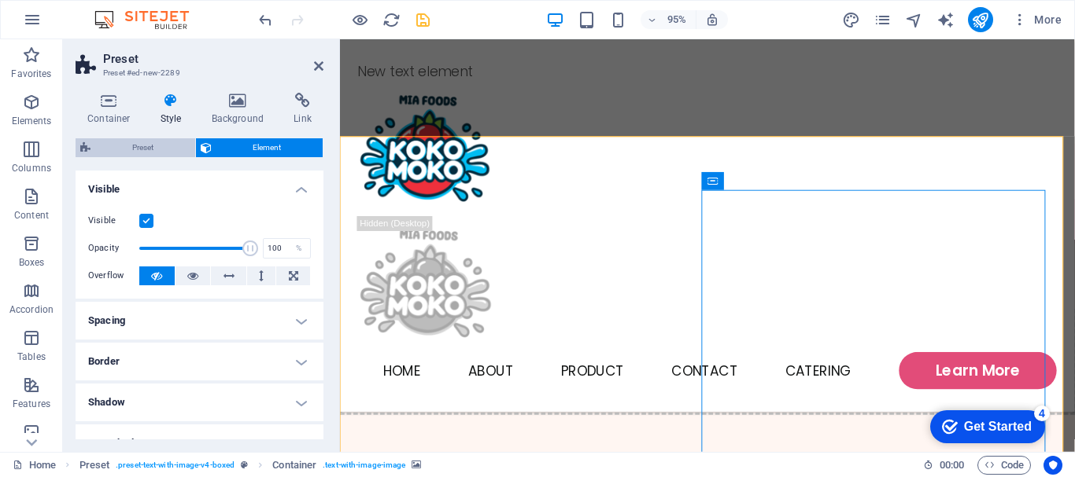
click at [134, 151] on span "Preset" at bounding box center [142, 147] width 95 height 19
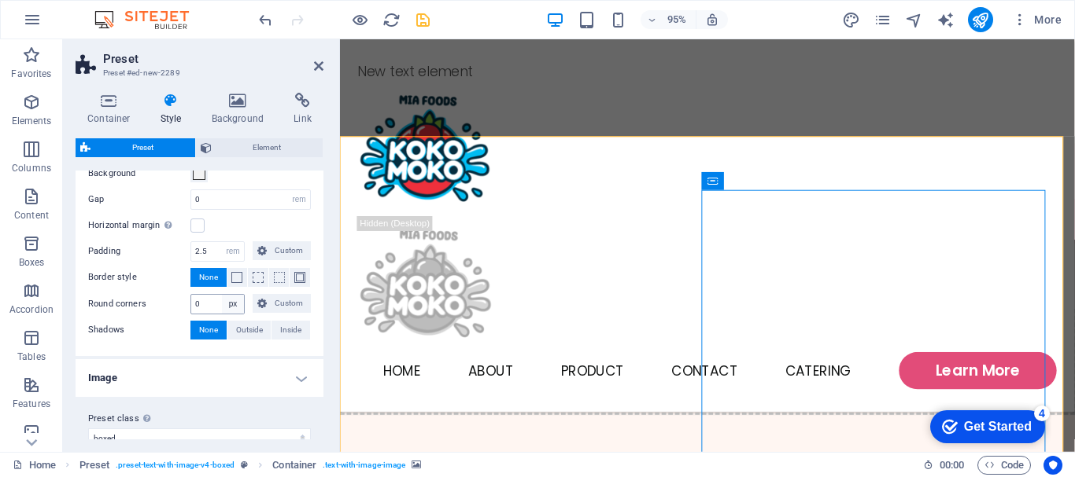
scroll to position [231, 0]
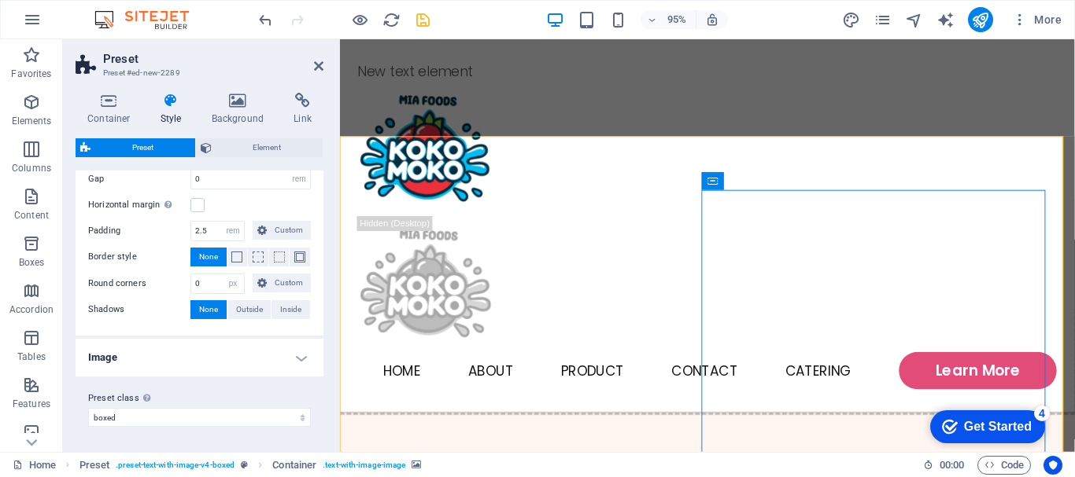
click at [299, 363] on h4 "Image" at bounding box center [200, 358] width 248 height 38
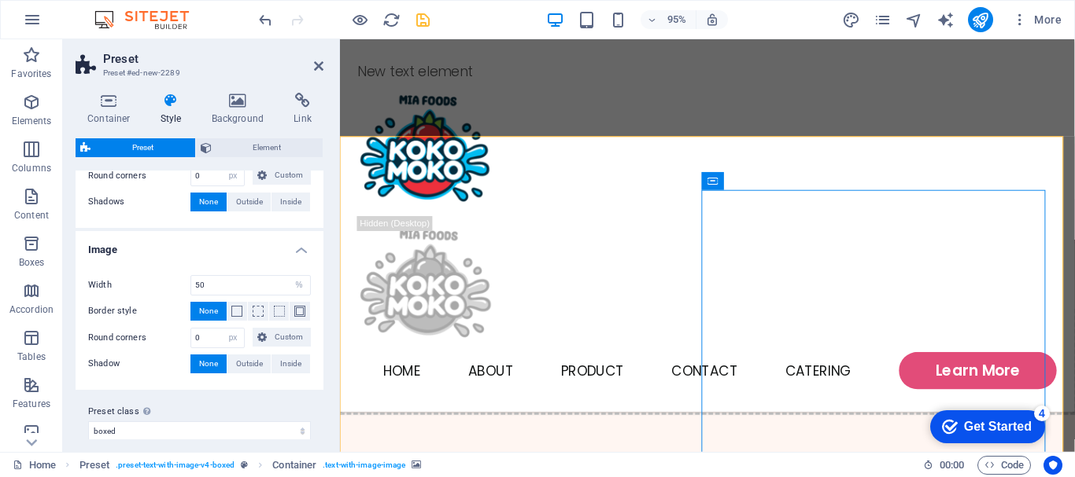
scroll to position [352, 0]
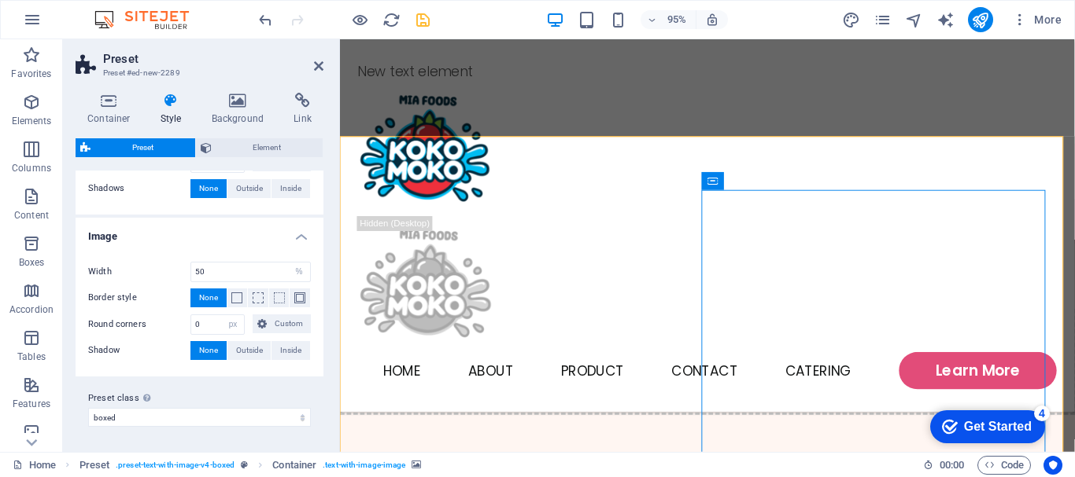
click at [293, 236] on h4 "Image" at bounding box center [200, 232] width 248 height 28
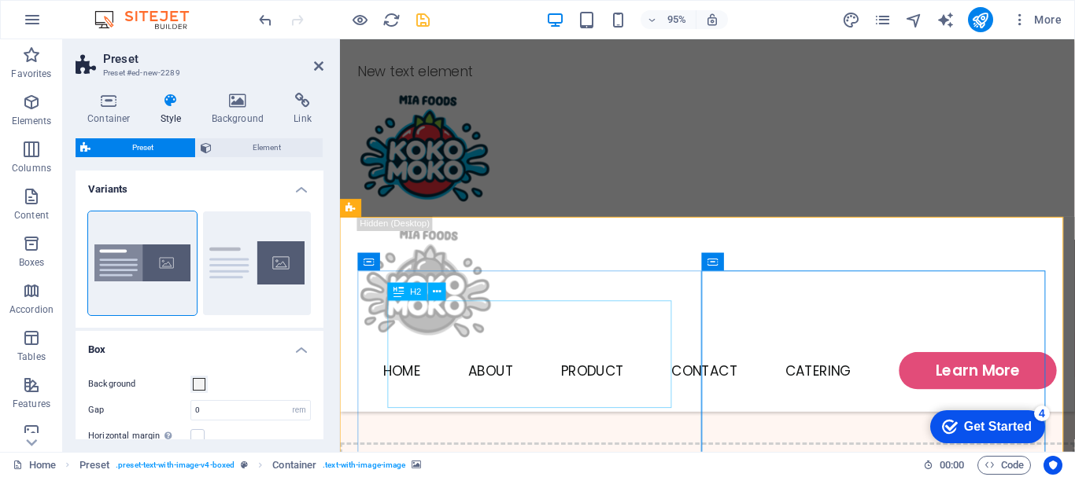
scroll to position [581, 0]
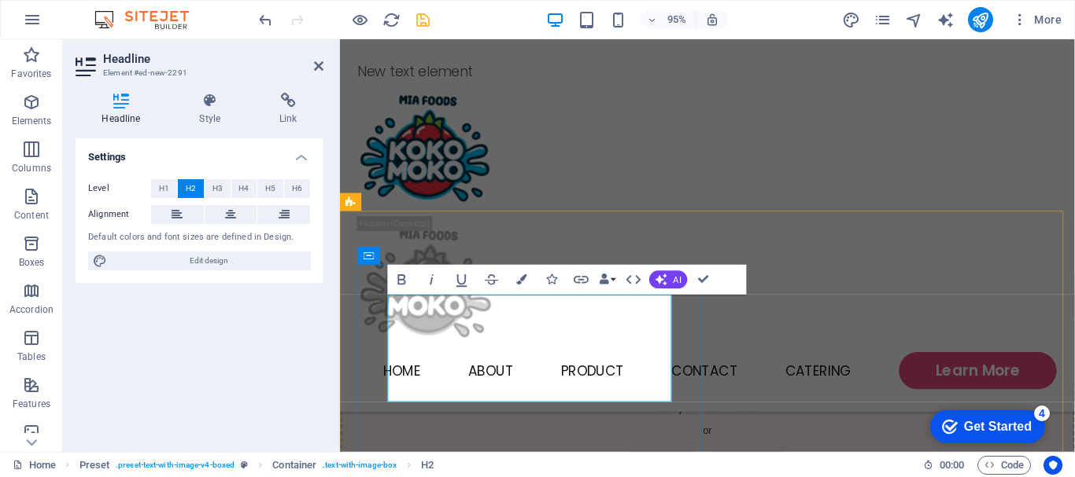
drag, startPoint x: 396, startPoint y: 334, endPoint x: 548, endPoint y: 367, distance: 155.2
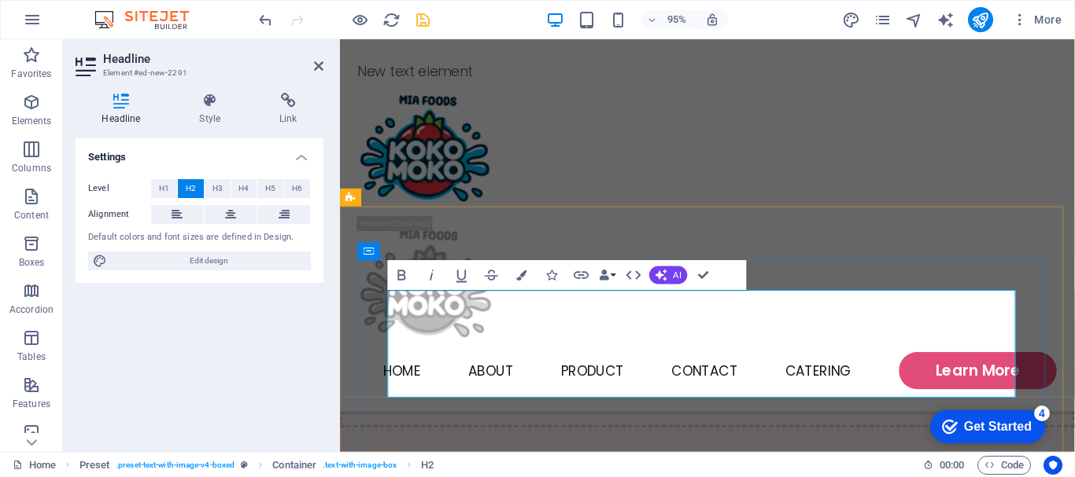
scroll to position [659, 0]
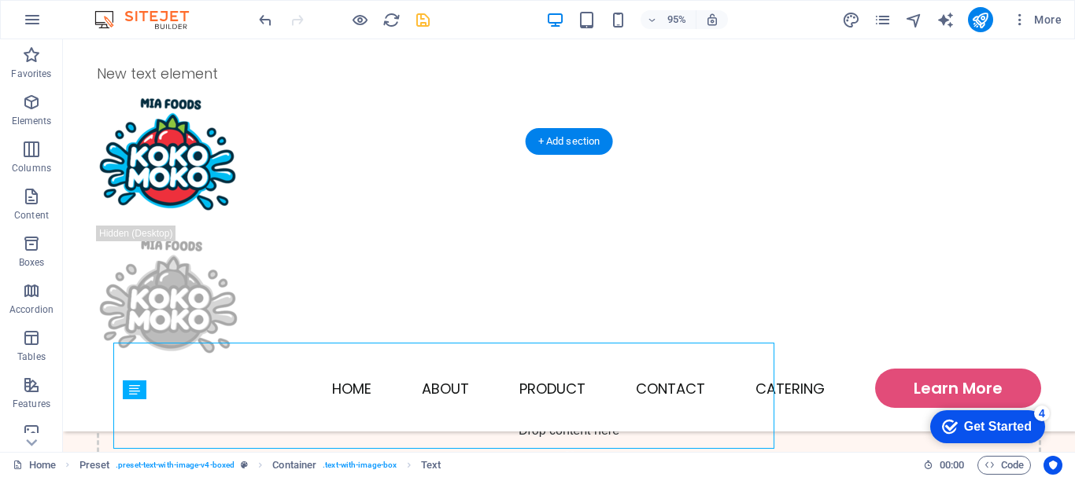
scroll to position [738, 0]
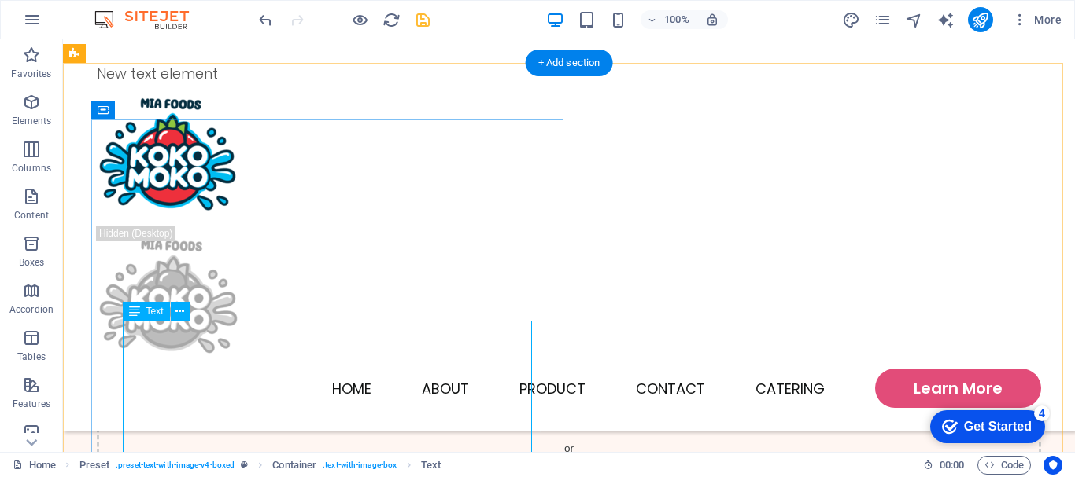
drag, startPoint x: 128, startPoint y: 330, endPoint x: 207, endPoint y: 381, distance: 93.4
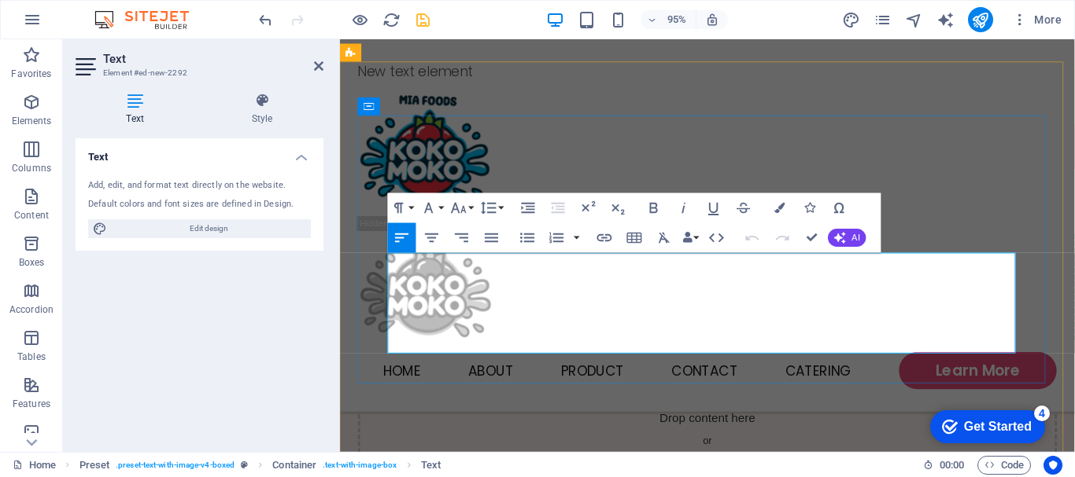
scroll to position [659, 0]
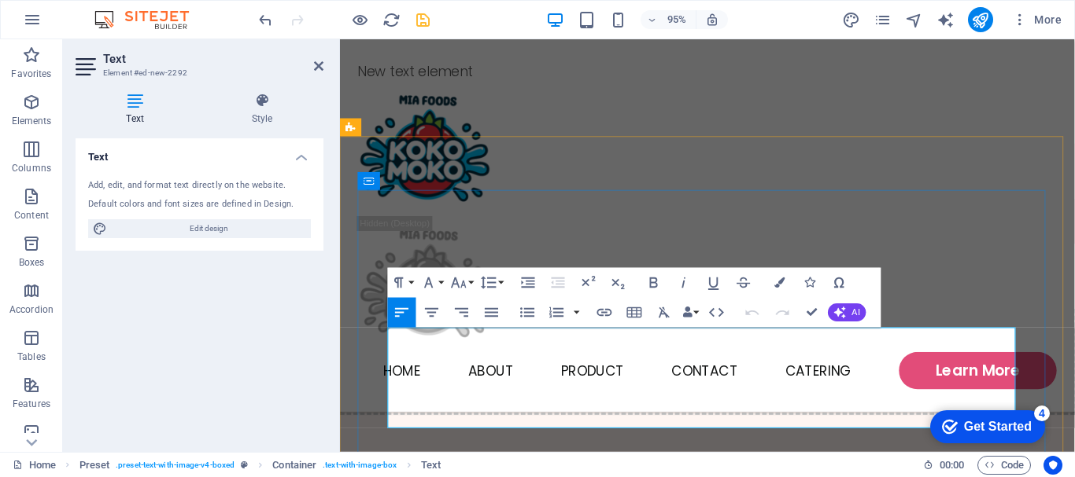
drag, startPoint x: 392, startPoint y: 356, endPoint x: 644, endPoint y: 404, distance: 257.0
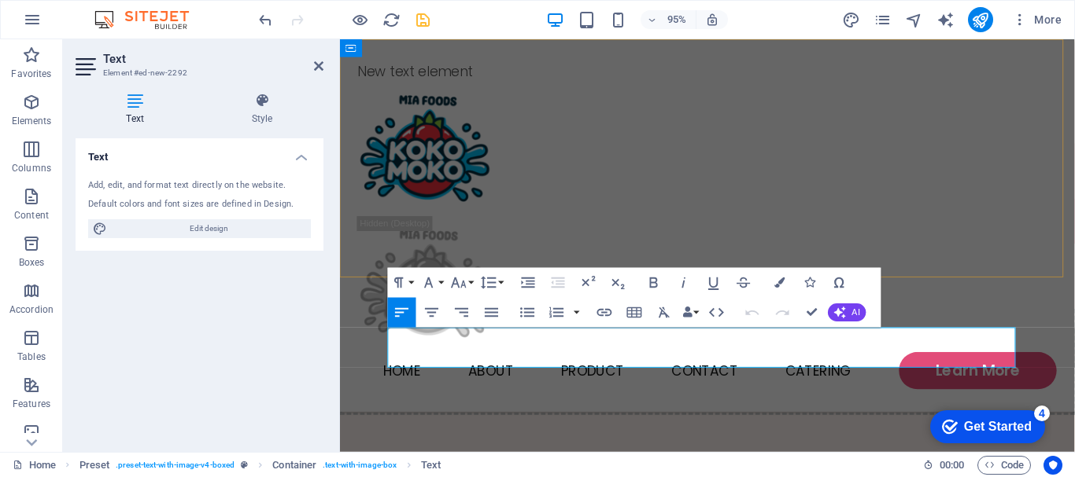
scroll to position [2499, 2]
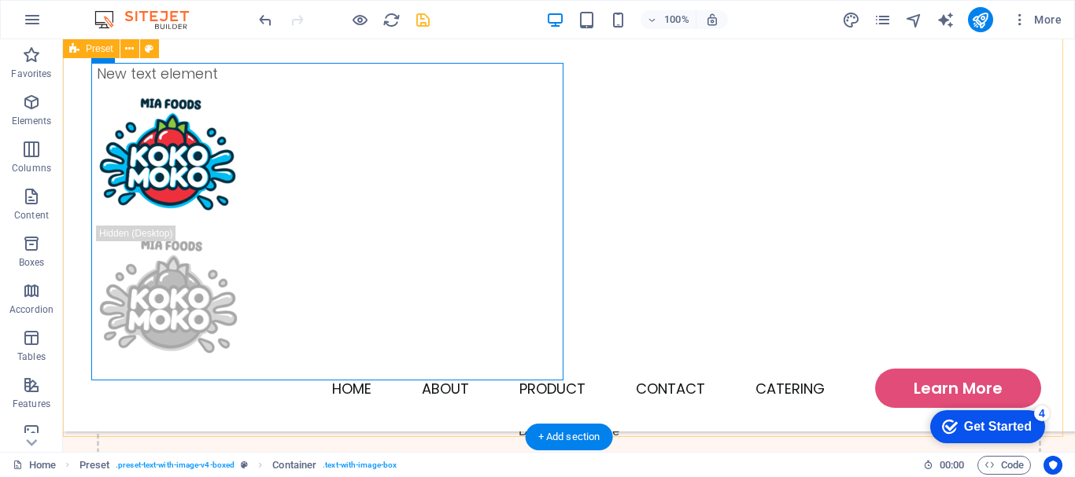
scroll to position [716, 0]
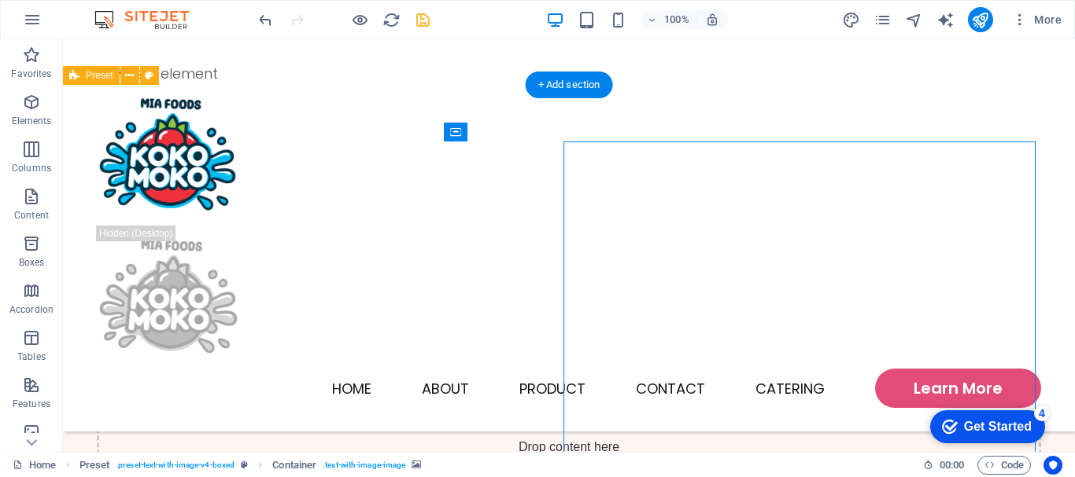
scroll to position [559, 0]
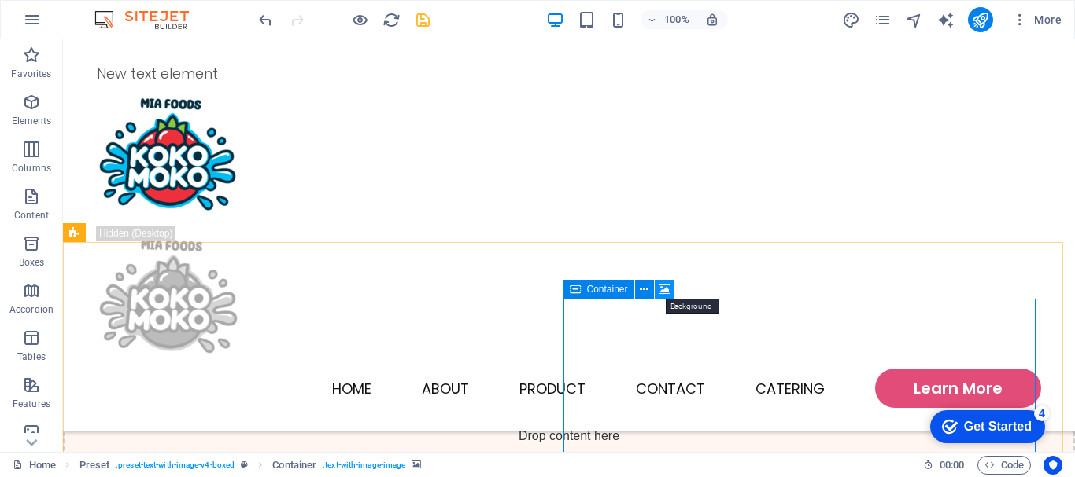
click at [667, 289] on icon at bounding box center [664, 290] width 12 height 17
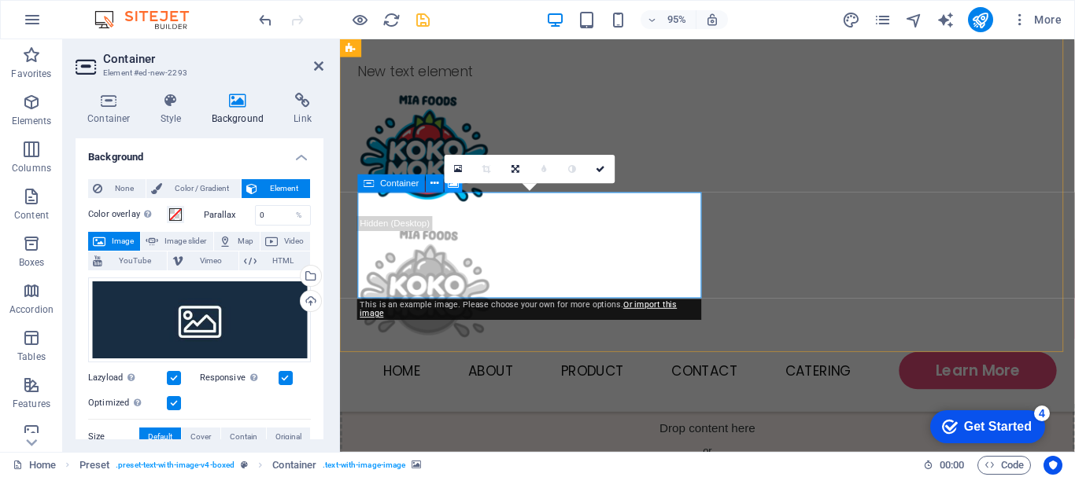
scroll to position [876, 0]
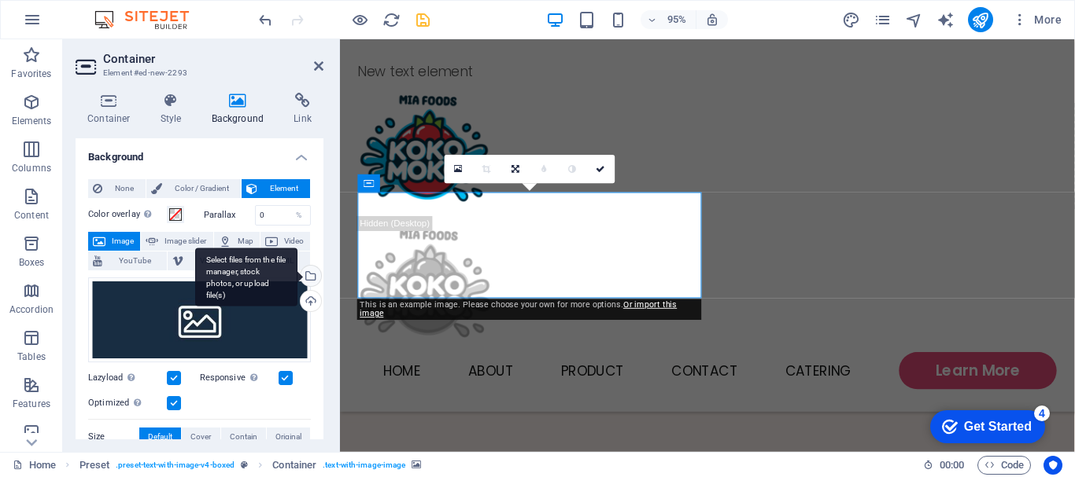
click at [312, 277] on div "Select files from the file manager, stock photos, or upload file(s)" at bounding box center [309, 278] width 24 height 24
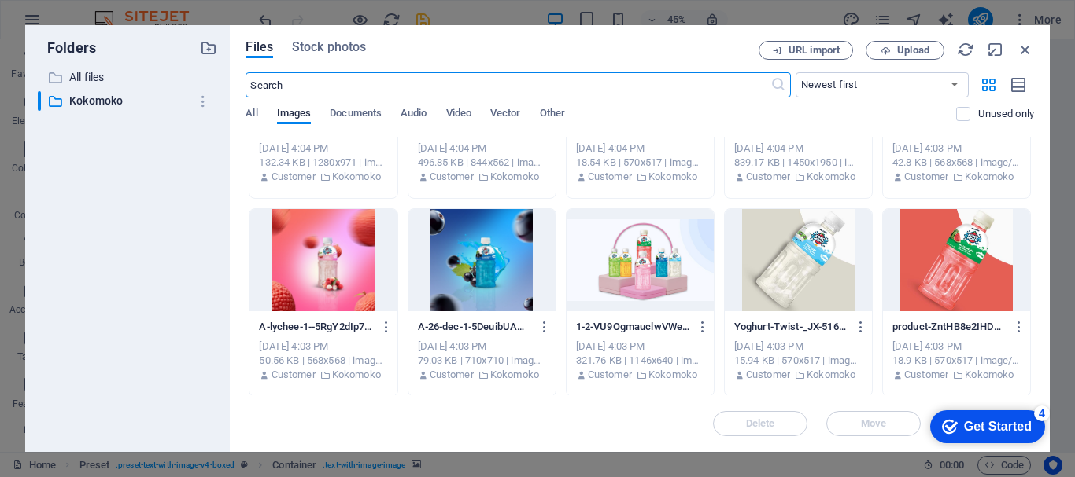
scroll to position [551, 0]
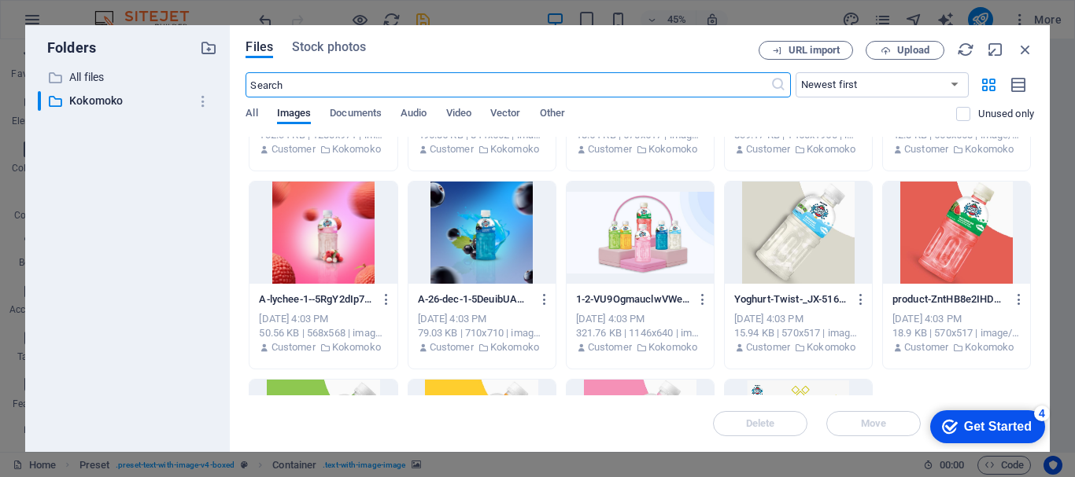
click at [617, 245] on div at bounding box center [639, 233] width 147 height 102
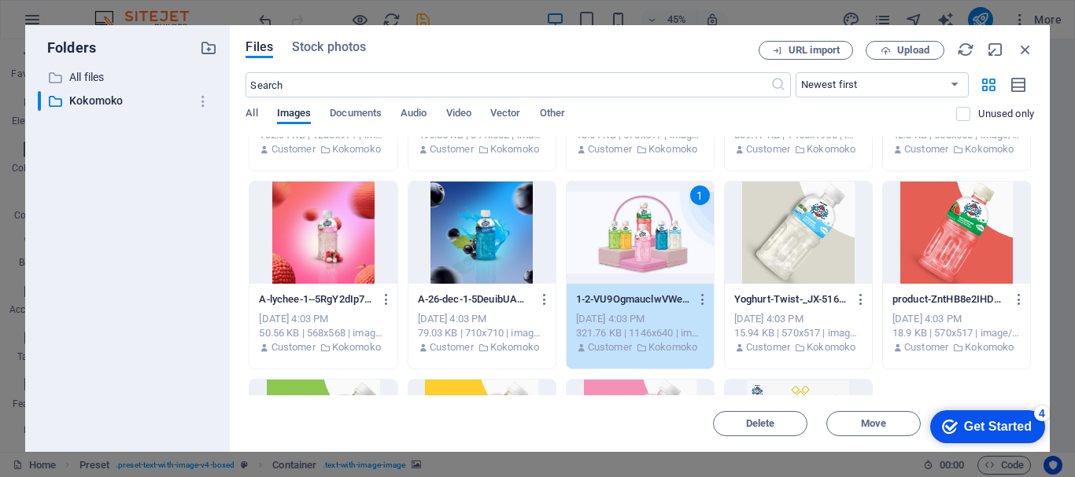
click at [617, 245] on div "1" at bounding box center [639, 233] width 147 height 102
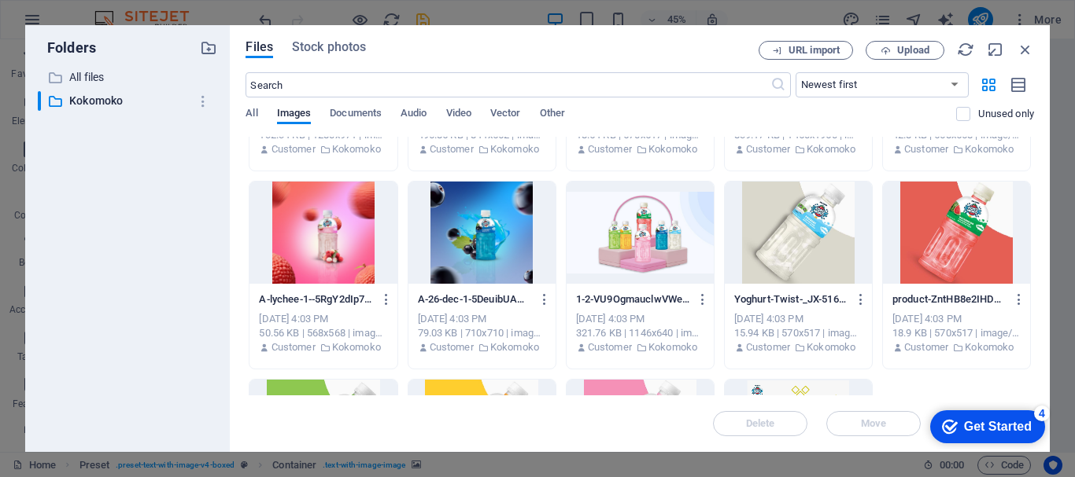
click at [617, 245] on div at bounding box center [639, 233] width 147 height 102
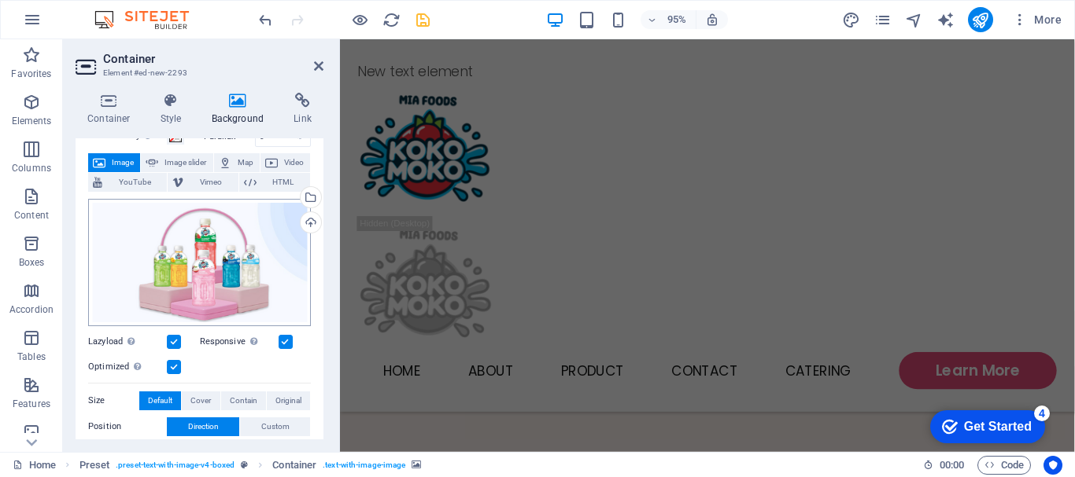
scroll to position [0, 0]
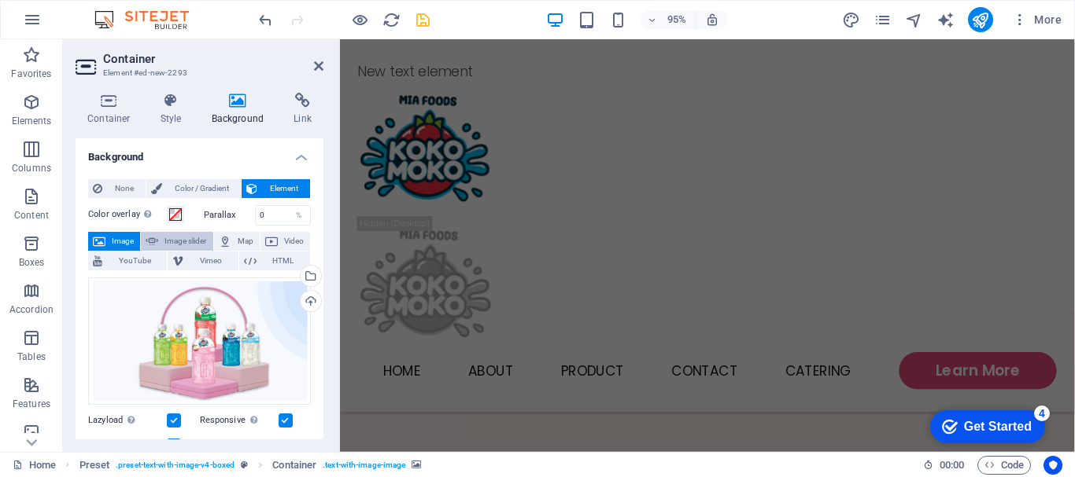
click at [171, 239] on span "Image slider" at bounding box center [185, 241] width 45 height 19
select select "ms"
select select "s"
select select "progressive"
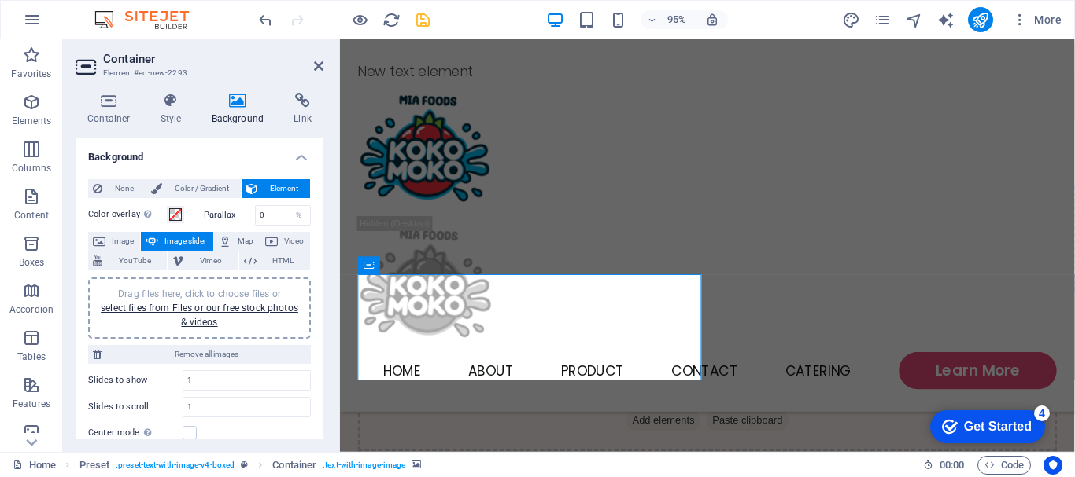
scroll to position [876, 0]
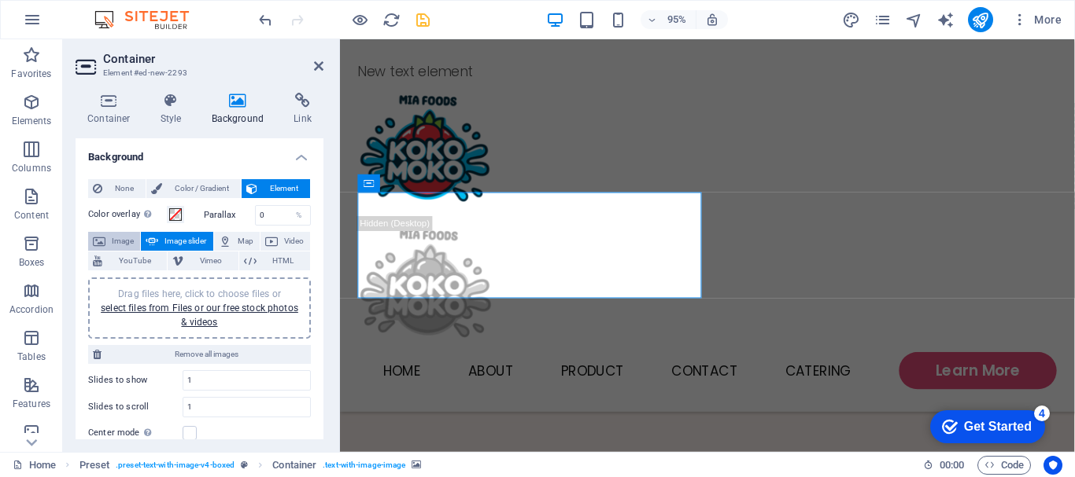
click at [112, 241] on span "Image" at bounding box center [122, 241] width 25 height 19
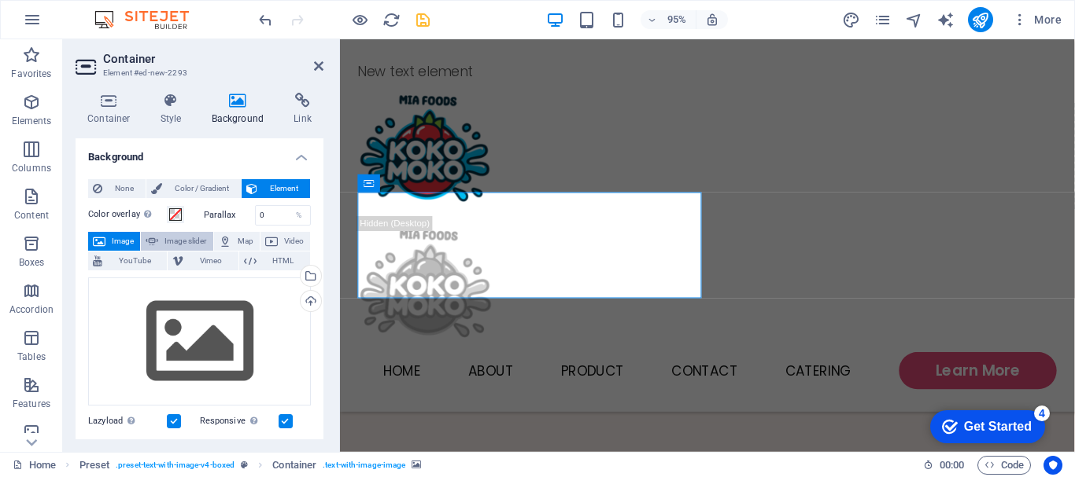
click at [196, 237] on span "Image slider" at bounding box center [185, 241] width 45 height 19
select select "ms"
select select "s"
select select "progressive"
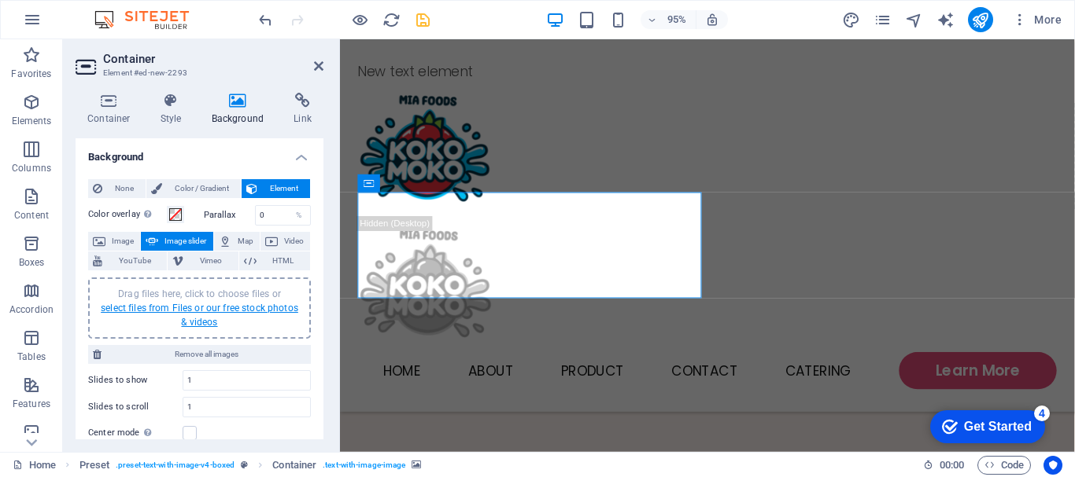
click at [129, 305] on link "select files from Files or our free stock photos & videos" at bounding box center [199, 315] width 197 height 25
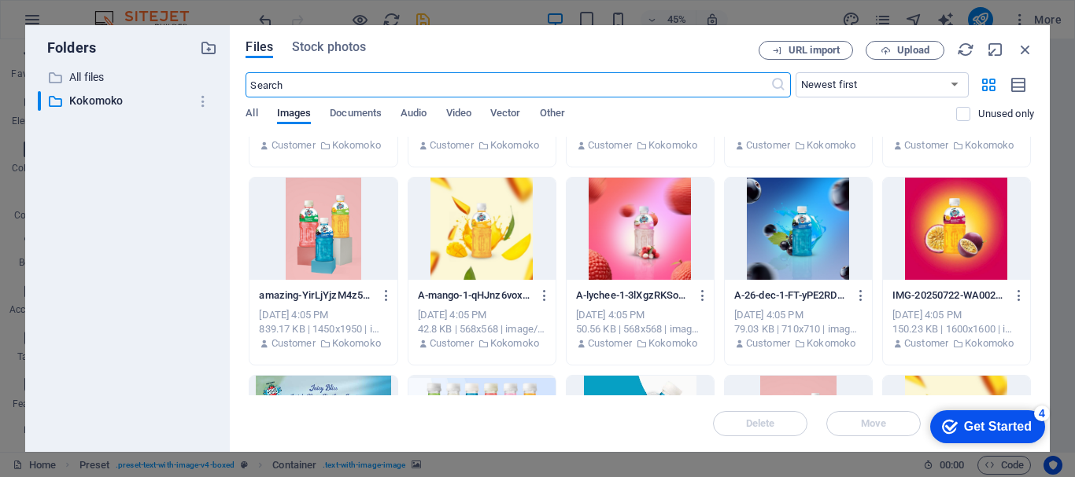
scroll to position [157, 0]
click at [1027, 46] on icon "button" at bounding box center [1024, 49] width 17 height 17
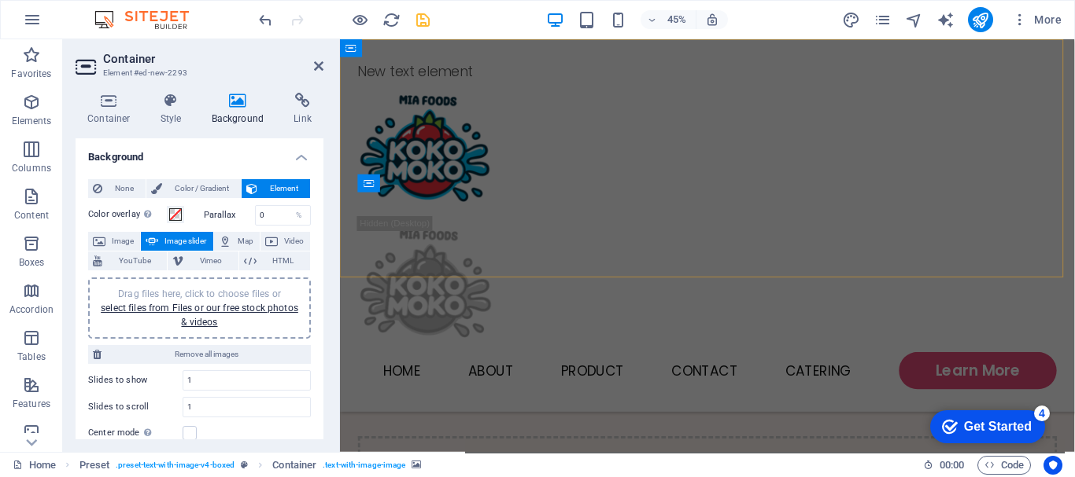
scroll to position [876, 0]
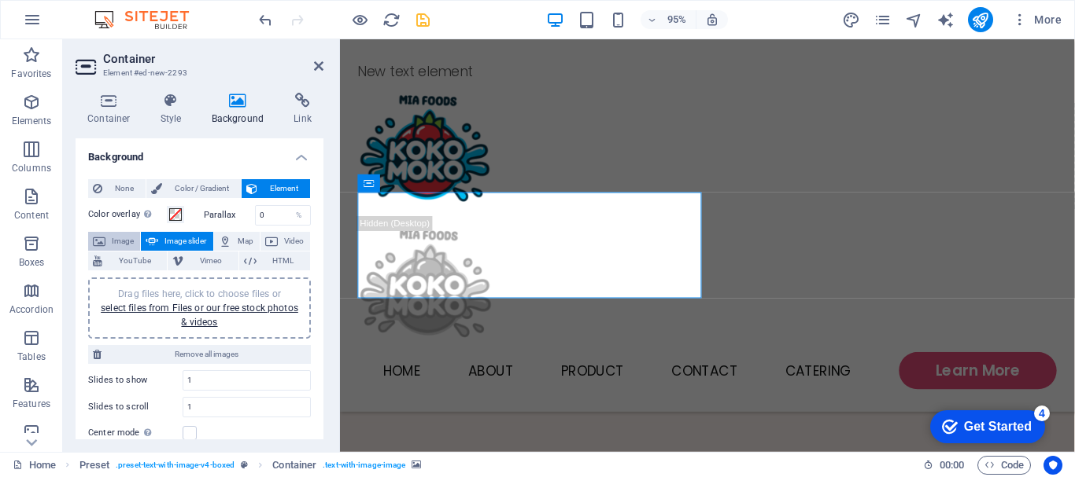
click at [116, 238] on span "Image" at bounding box center [122, 241] width 25 height 19
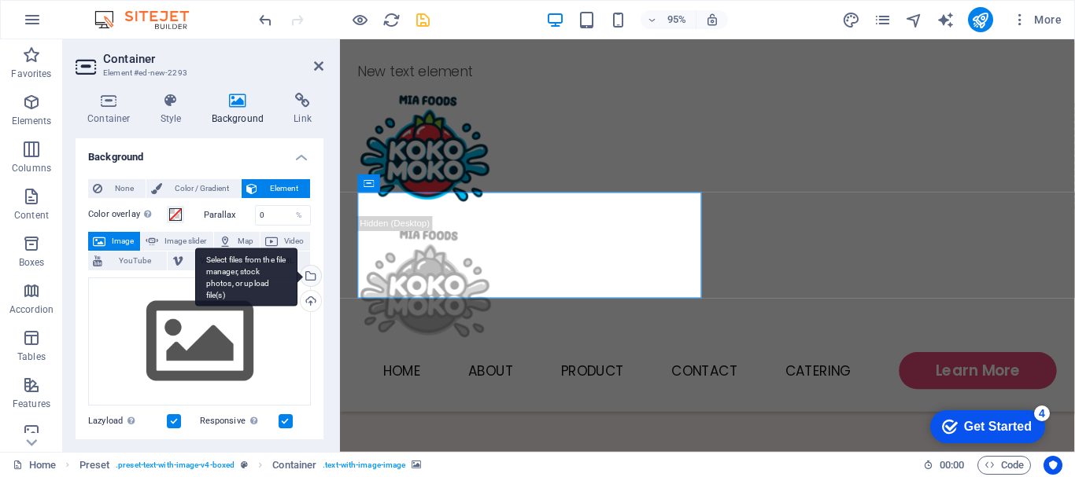
click at [297, 282] on div "Select files from the file manager, stock photos, or upload file(s)" at bounding box center [246, 277] width 102 height 59
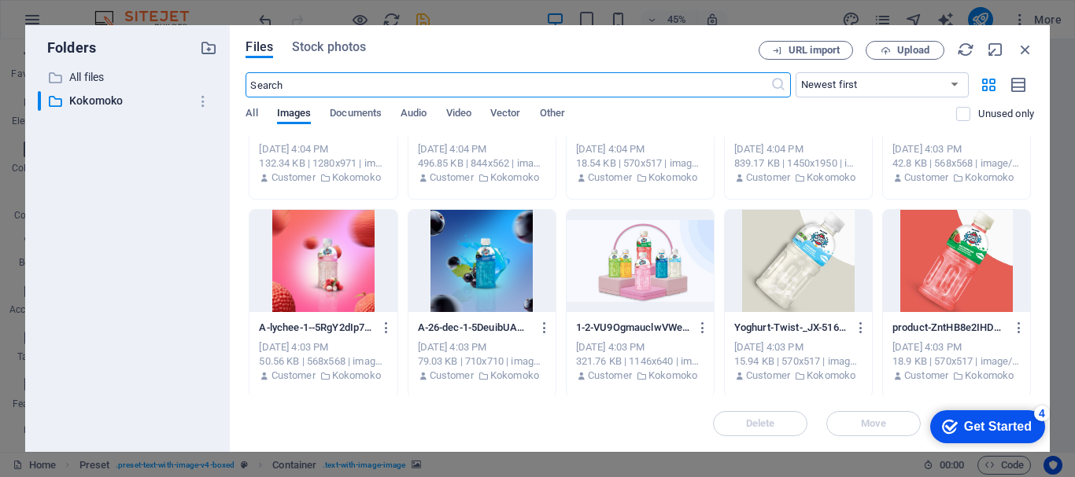
scroll to position [551, 0]
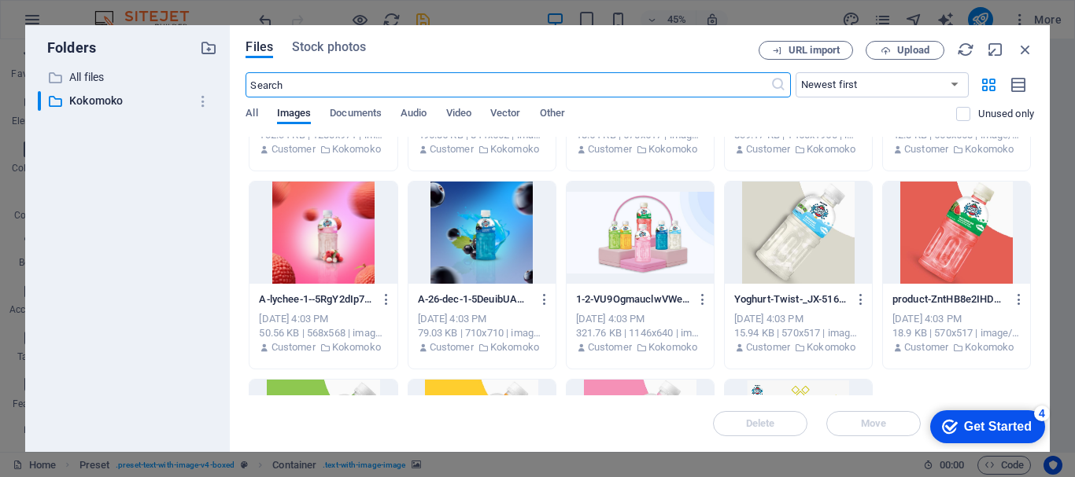
click at [662, 246] on div at bounding box center [639, 233] width 147 height 102
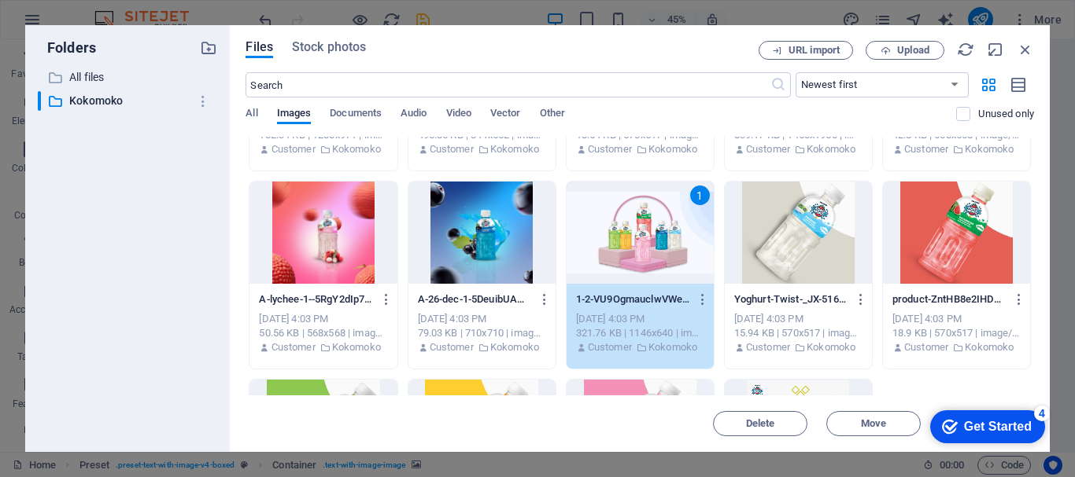
click at [662, 245] on div "1" at bounding box center [639, 233] width 147 height 102
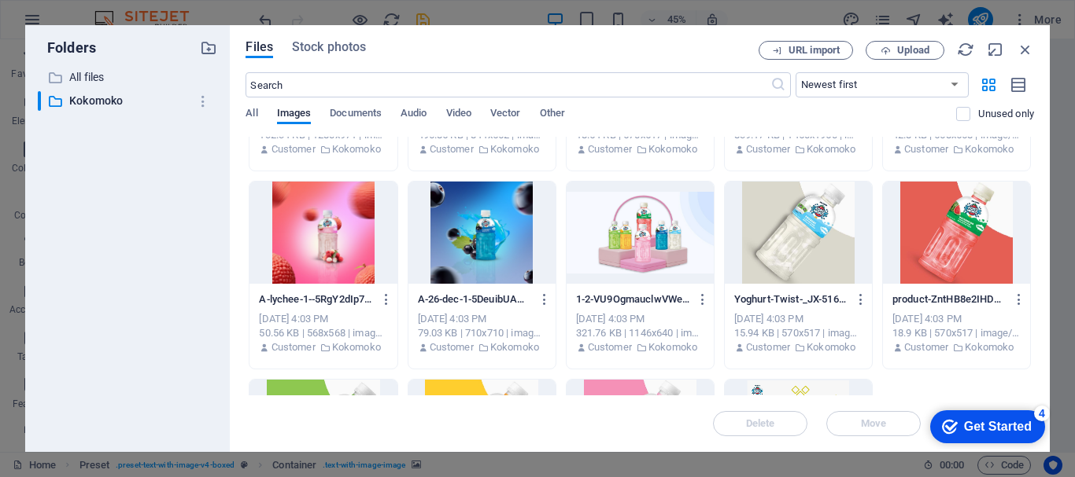
click at [662, 245] on div at bounding box center [639, 233] width 147 height 102
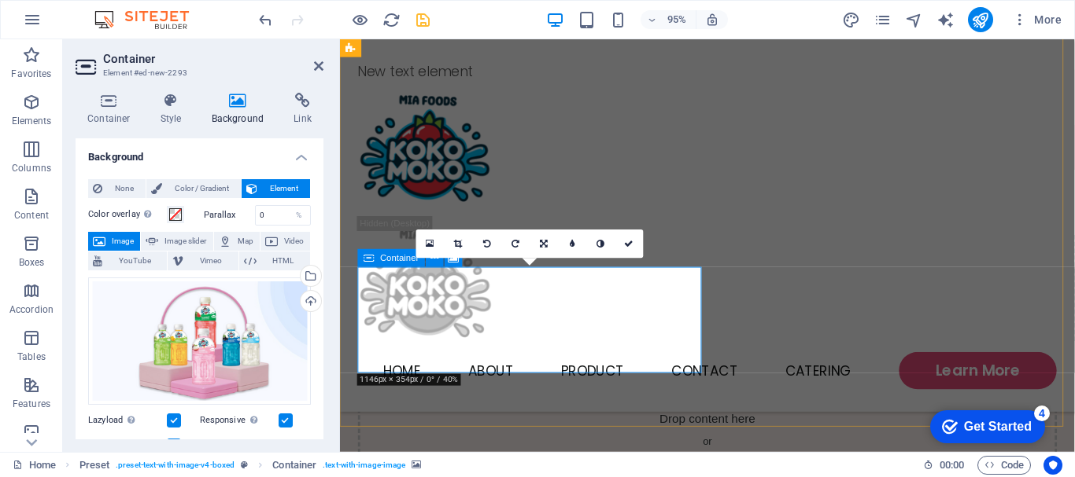
scroll to position [797, 0]
click at [314, 67] on icon at bounding box center [318, 66] width 9 height 13
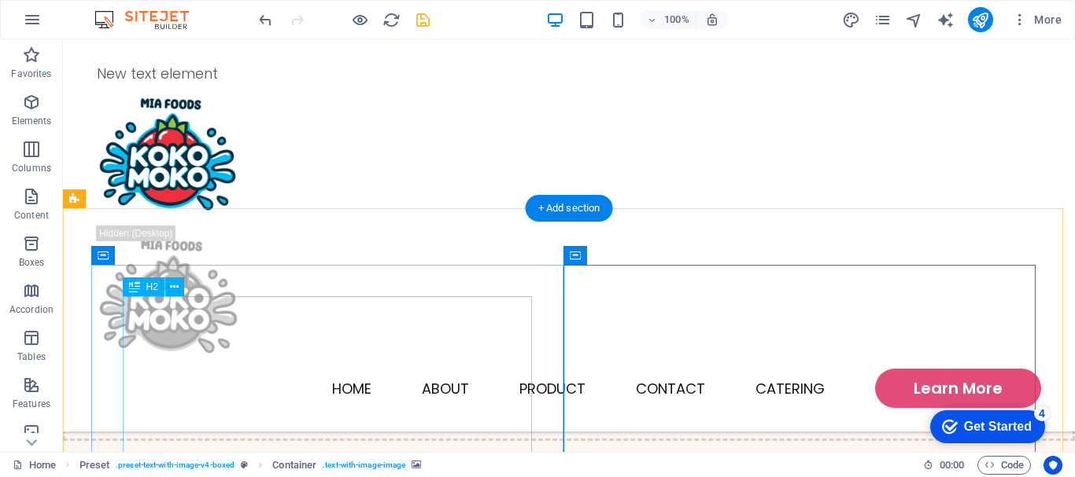
scroll to position [561, 0]
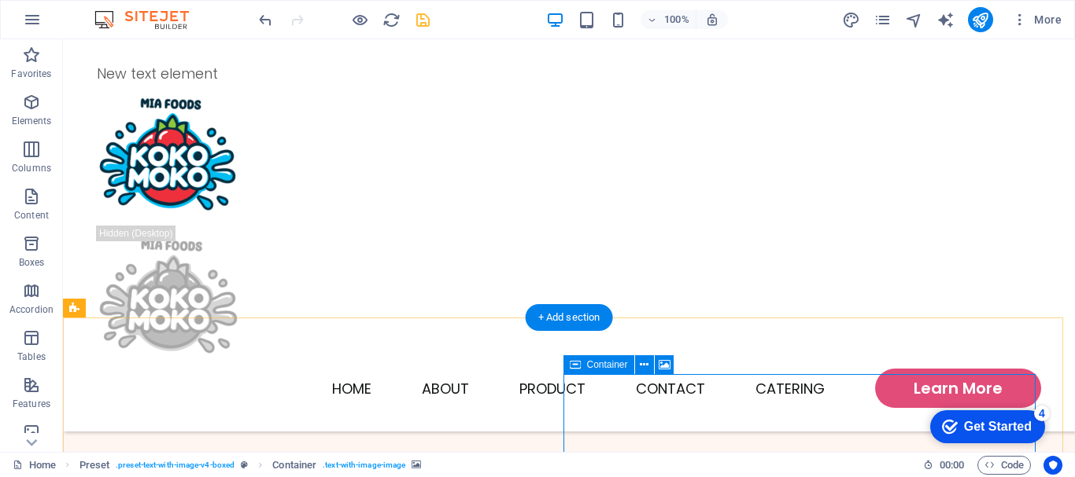
scroll to position [482, 0]
drag, startPoint x: 534, startPoint y: 300, endPoint x: 533, endPoint y: 329, distance: 29.1
click at [533, 329] on div "Drag here to replace the existing content. Press “Ctrl” if you want to create a…" at bounding box center [569, 4] width 1012 height 895
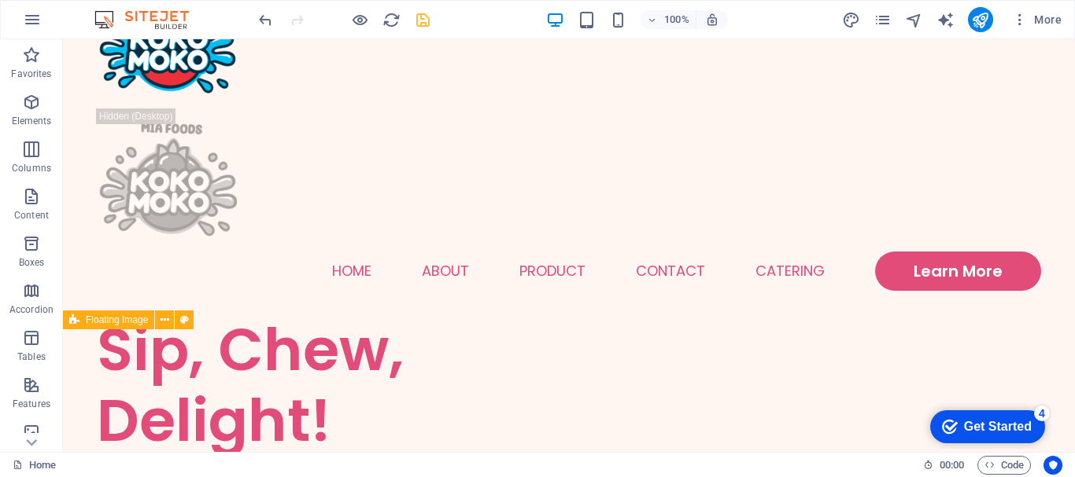
scroll to position [246, 0]
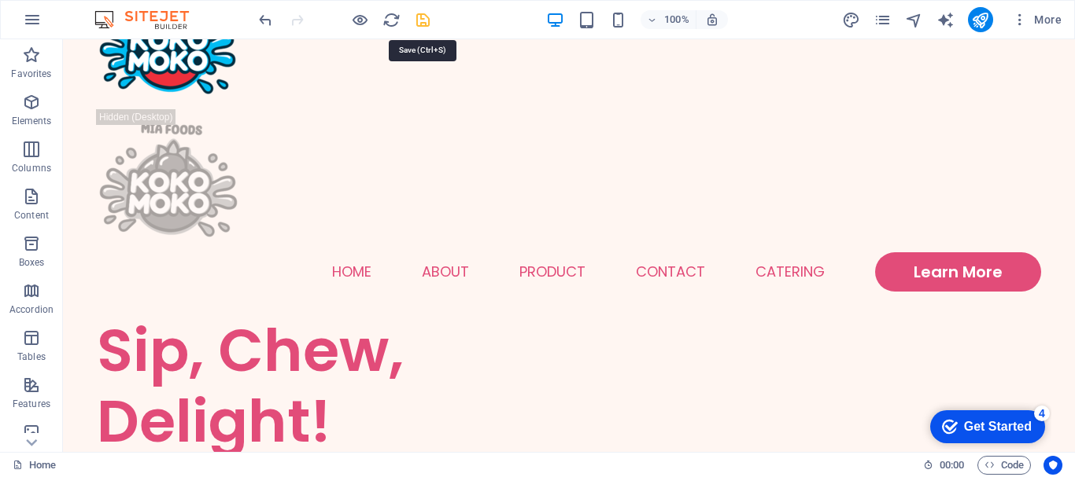
click at [426, 25] on icon "save" at bounding box center [423, 20] width 18 height 18
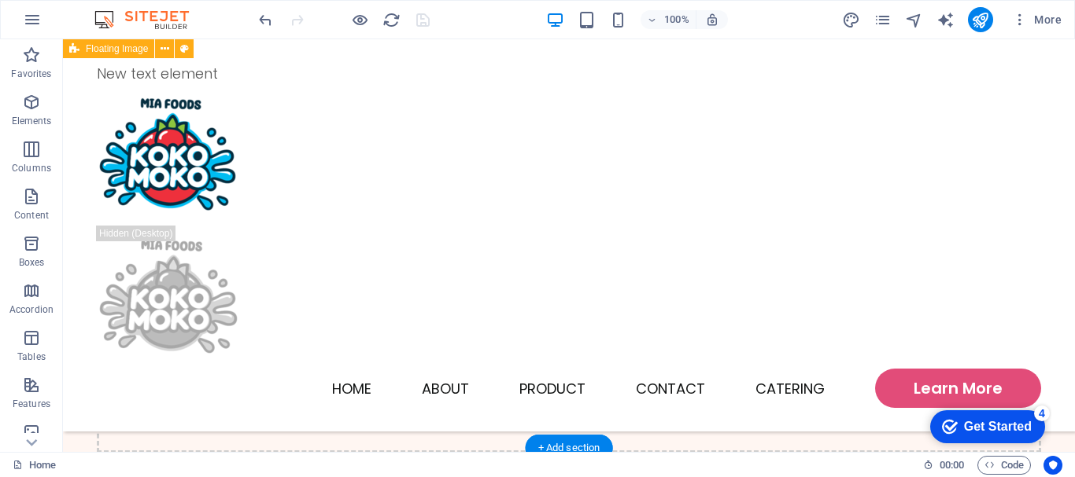
scroll to position [797, 0]
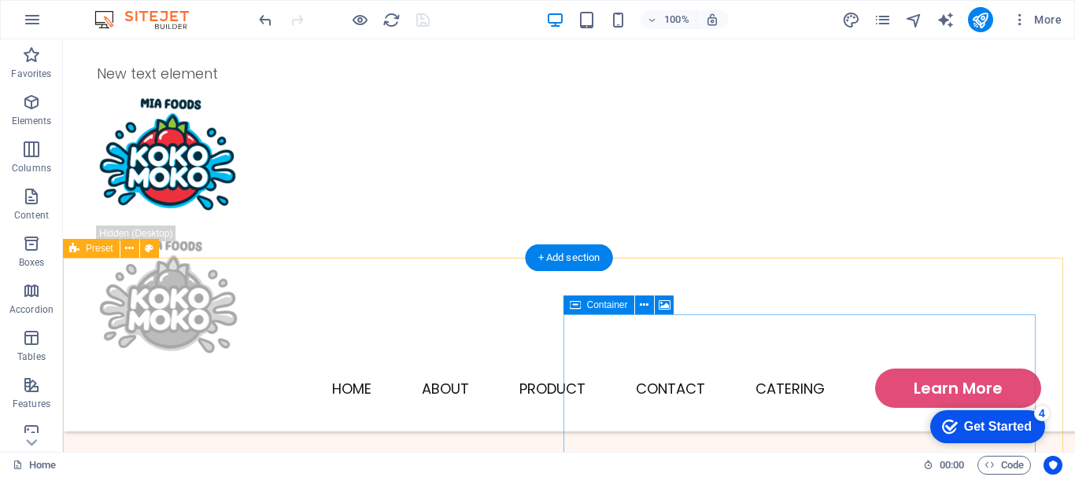
scroll to position [561, 0]
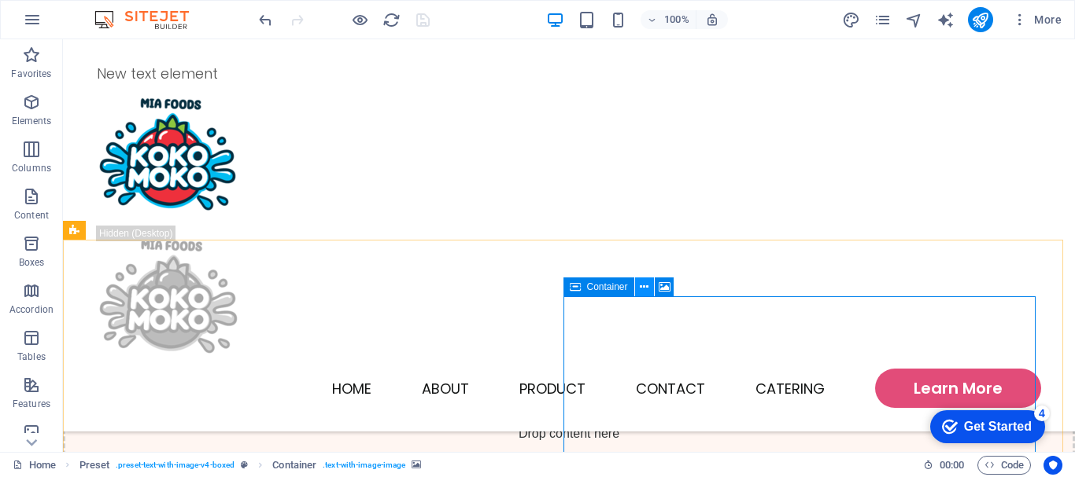
click at [644, 293] on icon at bounding box center [644, 287] width 9 height 17
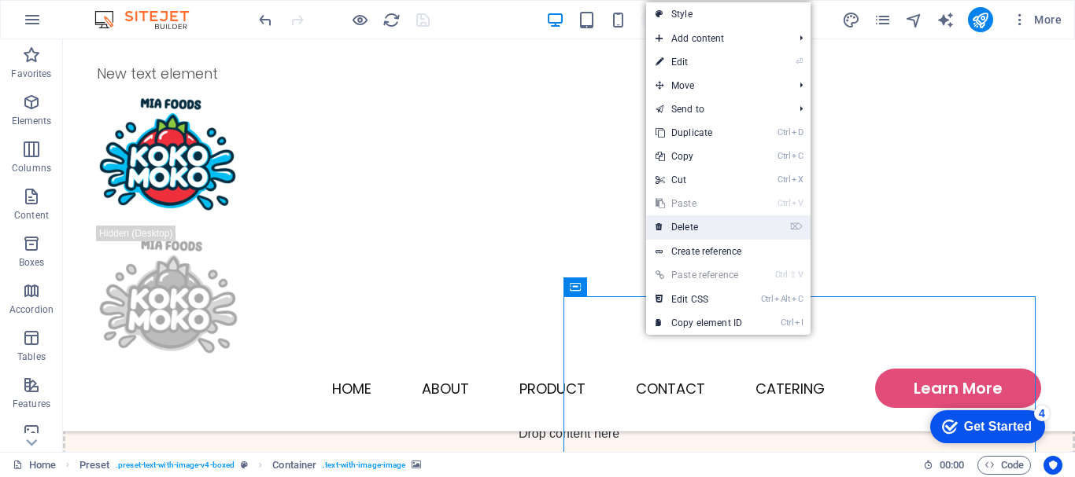
click at [680, 230] on link "⌦ Delete" at bounding box center [698, 228] width 105 height 24
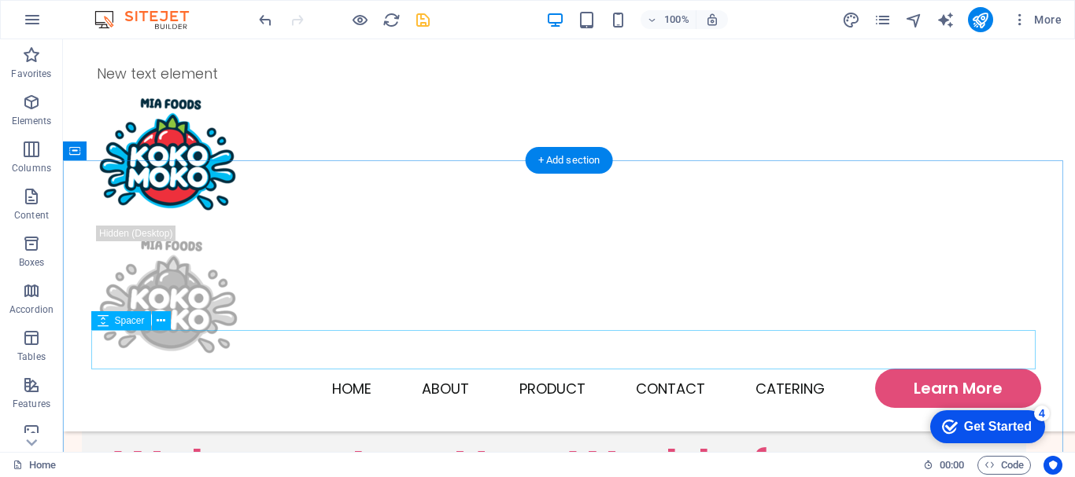
scroll to position [876, 0]
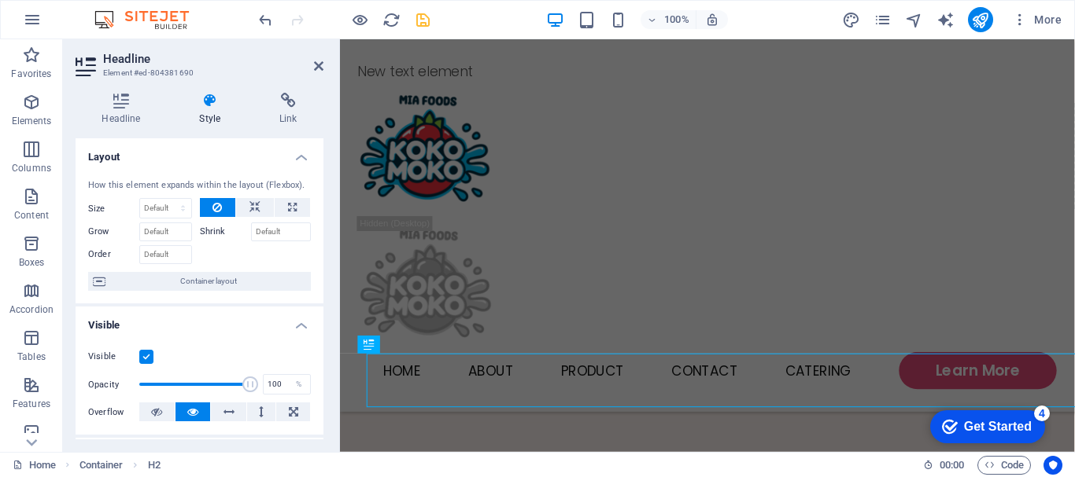
click at [284, 401] on div "Visible Opacity 100 % Overflow" at bounding box center [200, 385] width 248 height 100
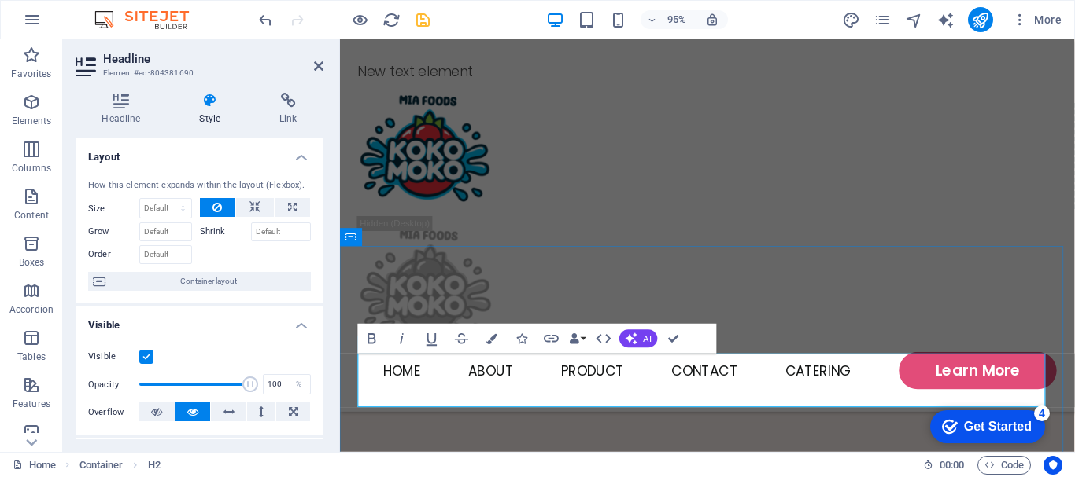
drag, startPoint x: 548, startPoint y: 407, endPoint x: 556, endPoint y: 407, distance: 7.9
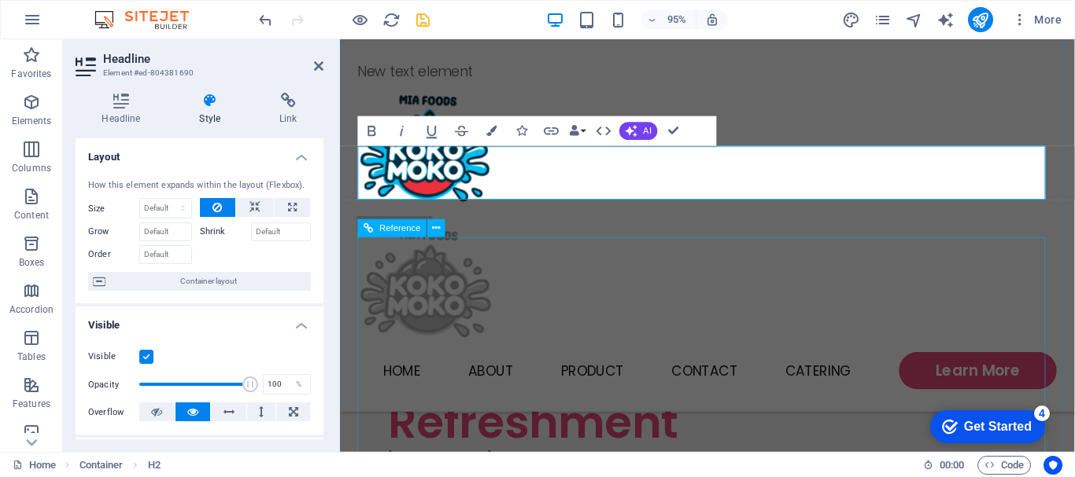
scroll to position [1112, 0]
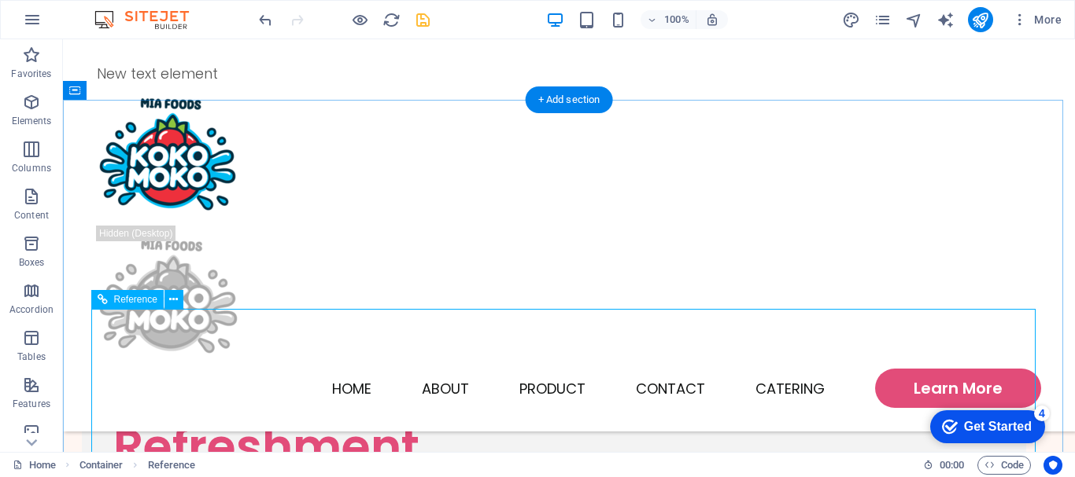
scroll to position [1033, 0]
click at [176, 300] on icon at bounding box center [173, 300] width 9 height 17
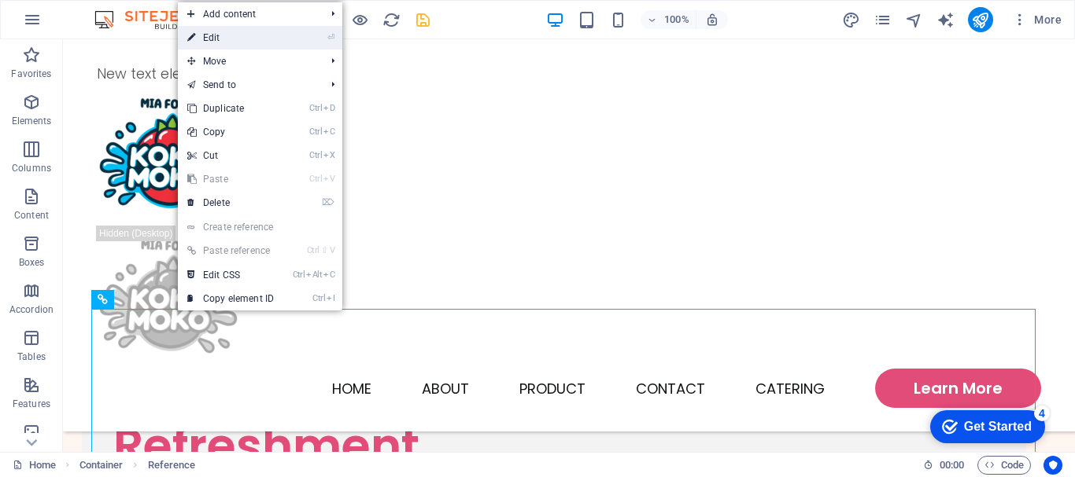
click at [223, 39] on link "⏎ Edit" at bounding box center [230, 38] width 105 height 24
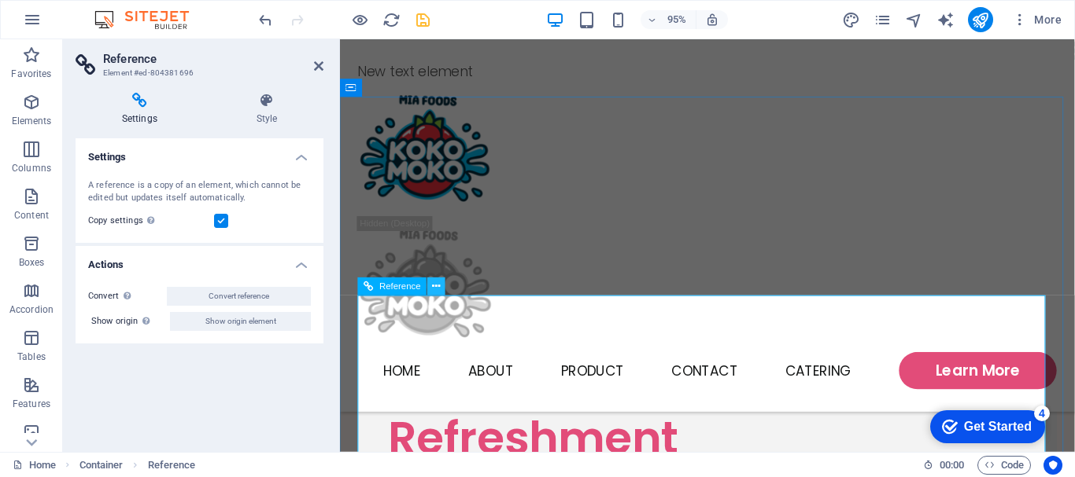
click at [440, 288] on icon at bounding box center [437, 286] width 8 height 16
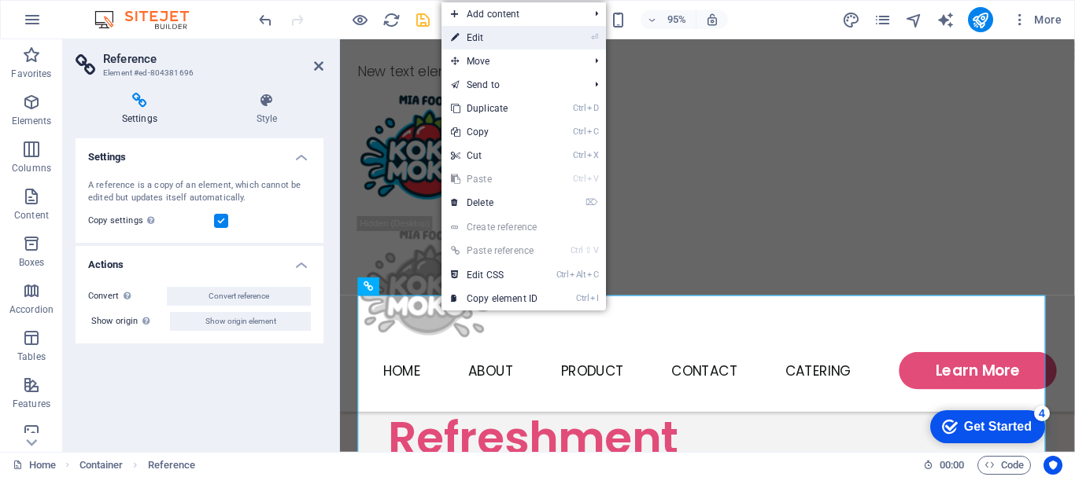
click at [495, 43] on link "⏎ Edit" at bounding box center [493, 38] width 105 height 24
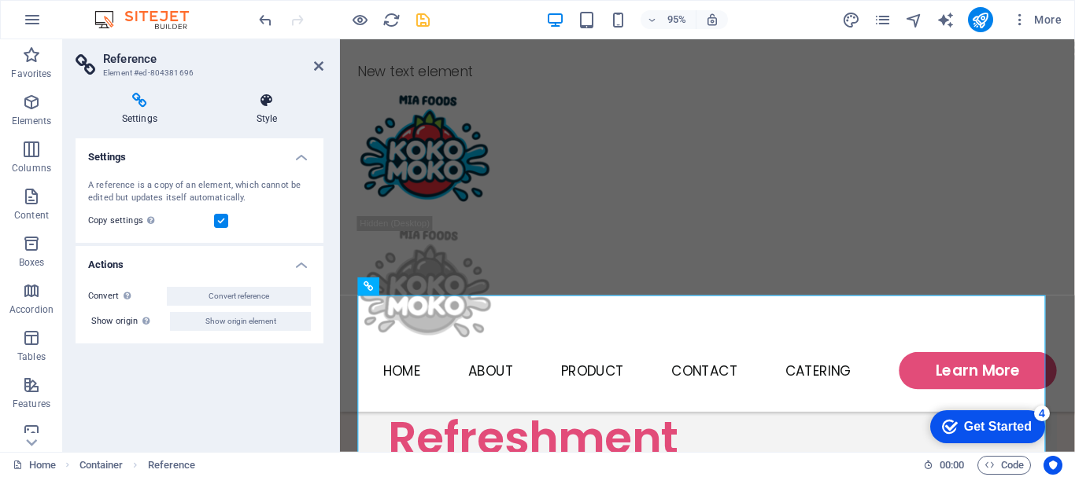
click at [269, 95] on icon at bounding box center [266, 101] width 113 height 16
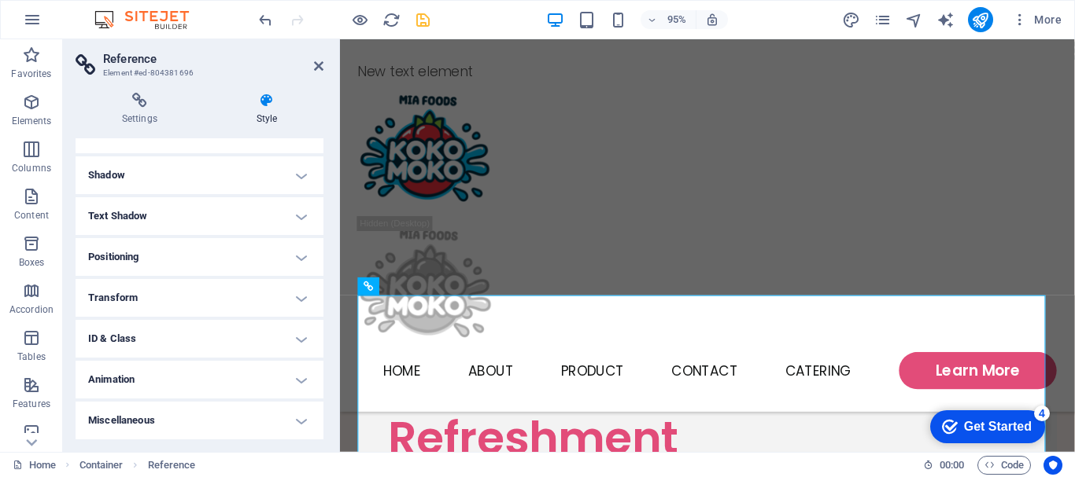
scroll to position [0, 0]
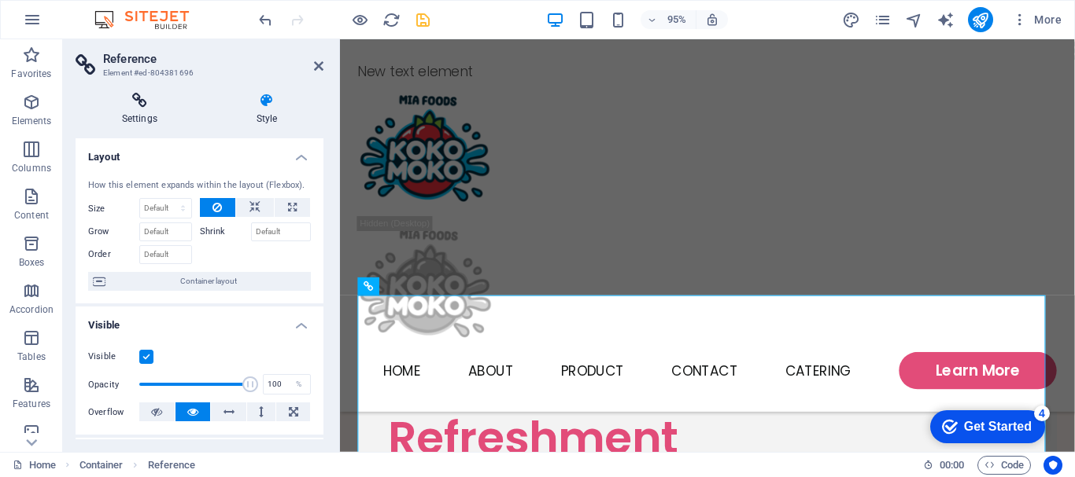
click at [122, 112] on h4 "Settings" at bounding box center [143, 109] width 135 height 33
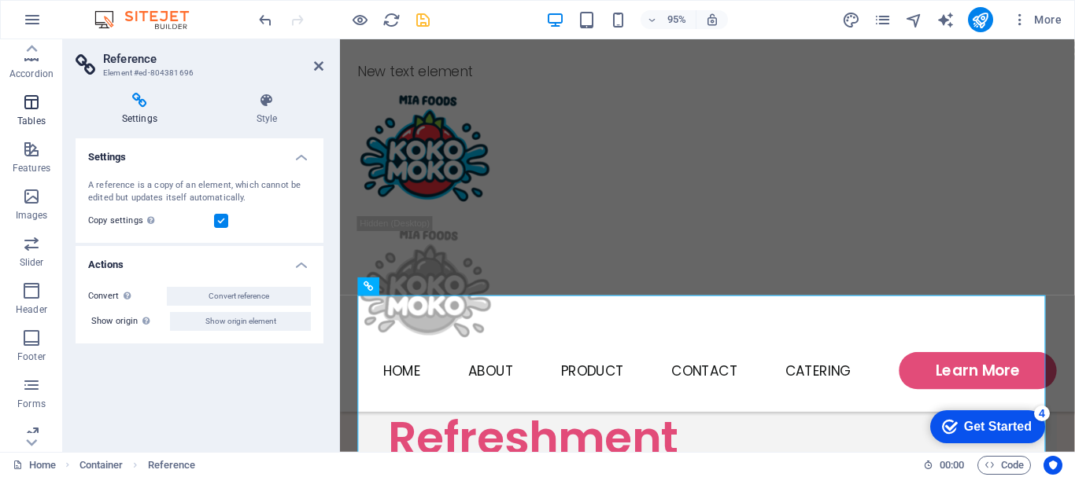
scroll to position [295, 0]
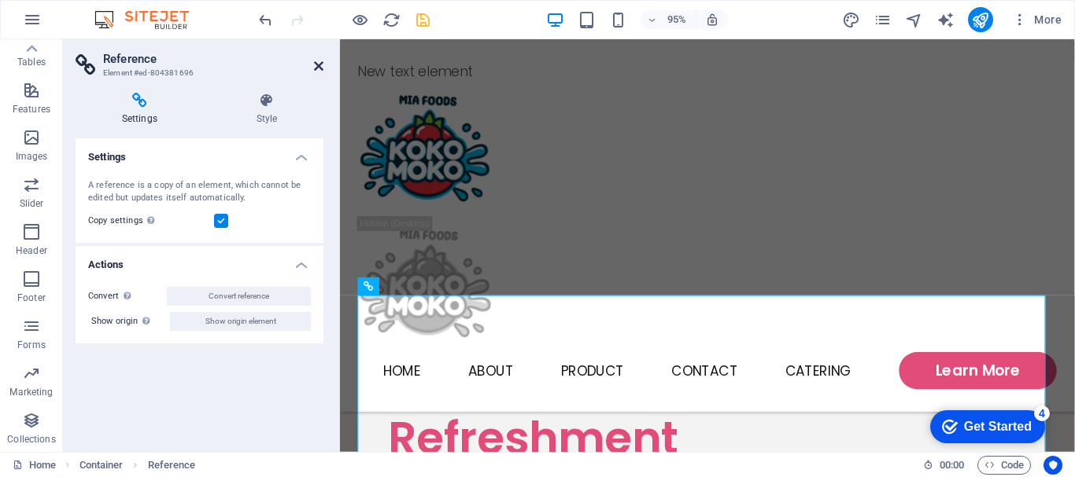
click at [320, 66] on icon at bounding box center [318, 66] width 9 height 13
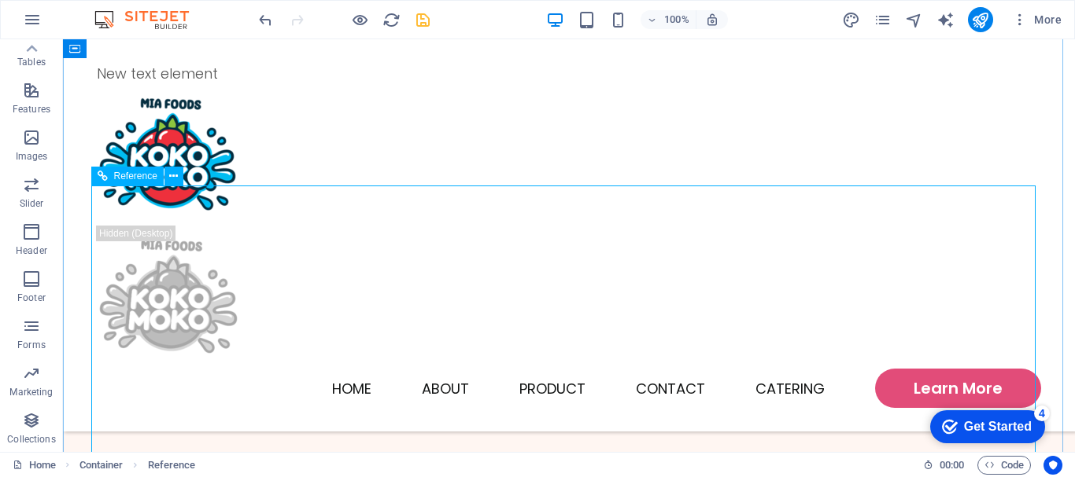
scroll to position [1112, 0]
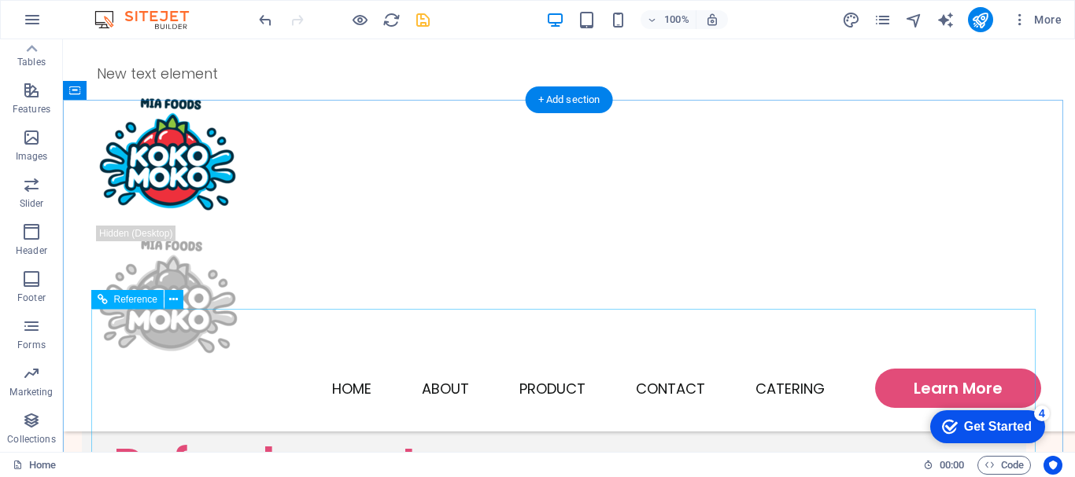
scroll to position [1033, 0]
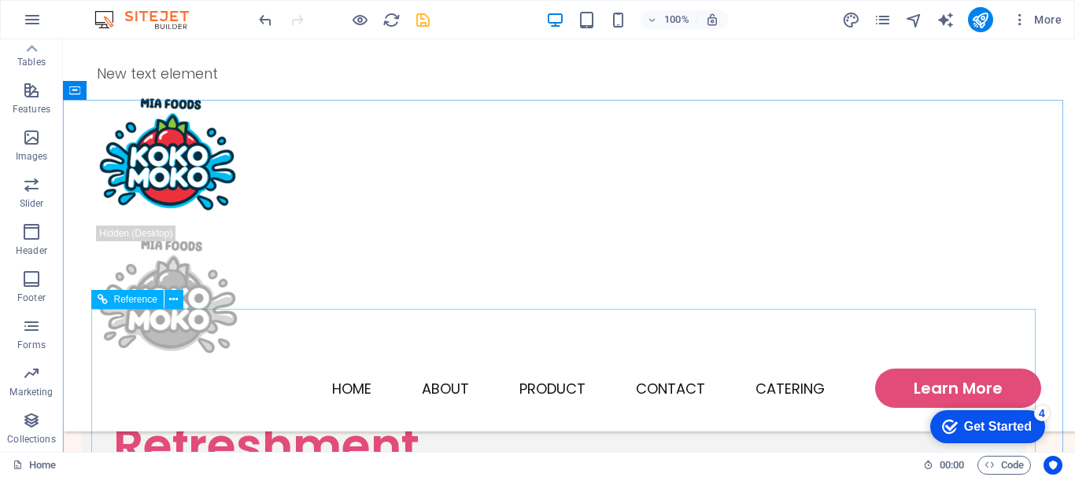
click at [138, 296] on span "Reference" at bounding box center [135, 299] width 43 height 9
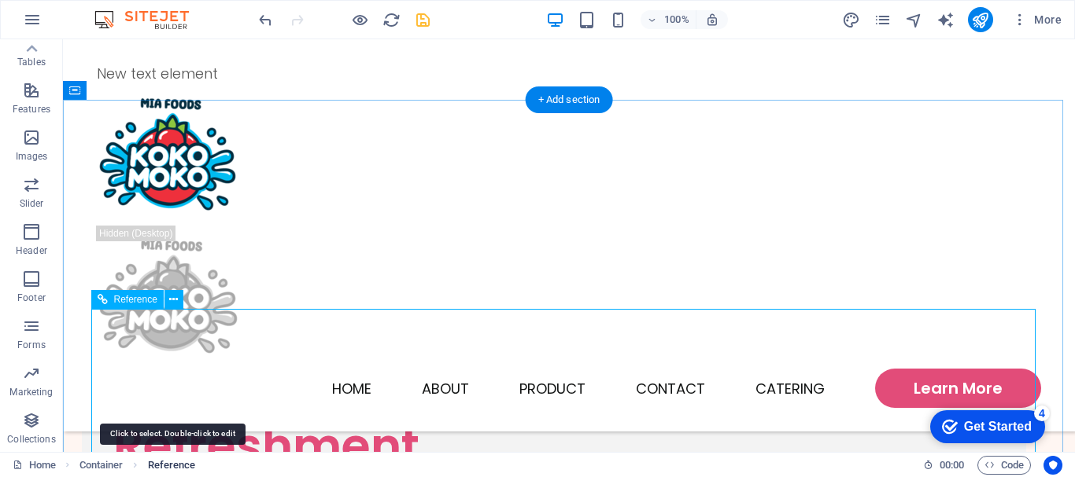
click at [172, 466] on span "Reference" at bounding box center [172, 465] width 48 height 19
click at [172, 467] on span "Reference" at bounding box center [172, 465] width 48 height 19
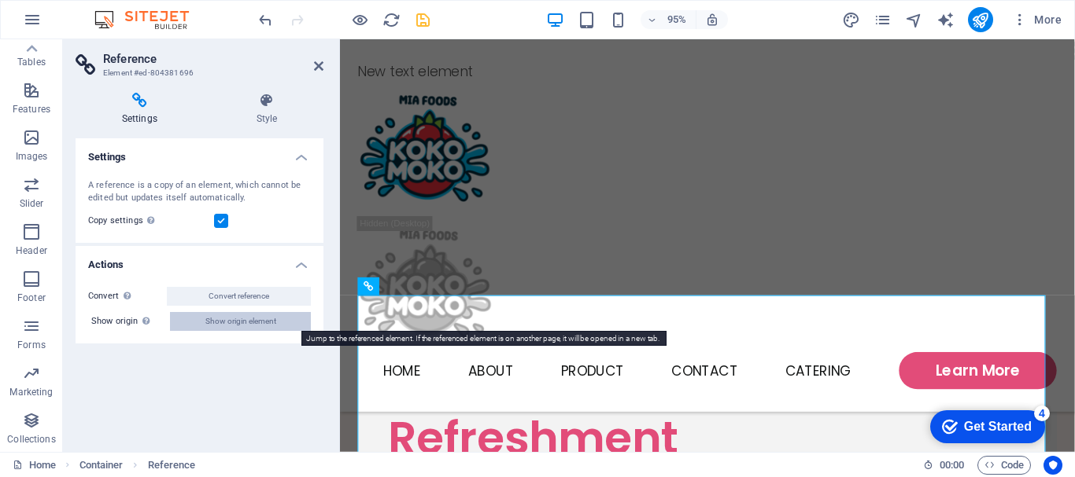
click at [227, 325] on span "Show origin element" at bounding box center [240, 321] width 71 height 19
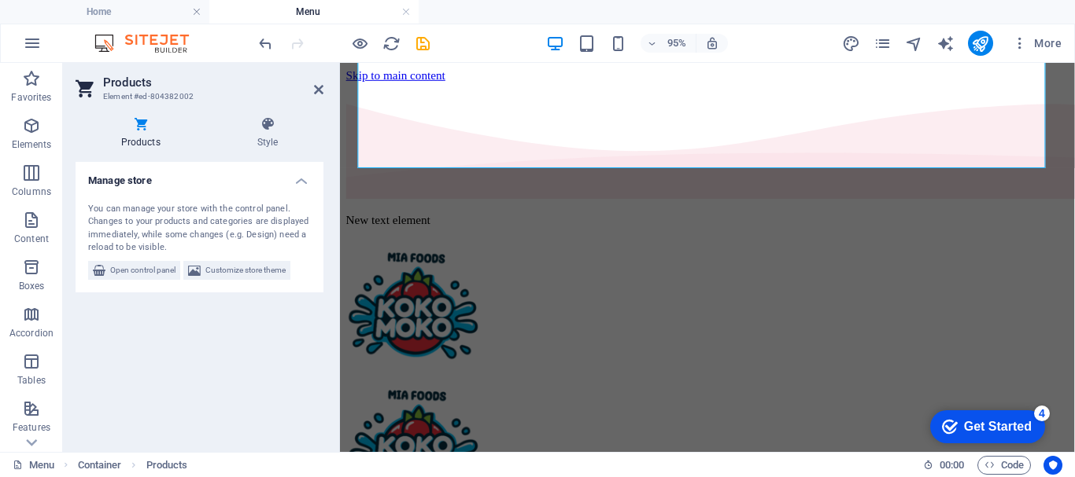
scroll to position [909, 0]
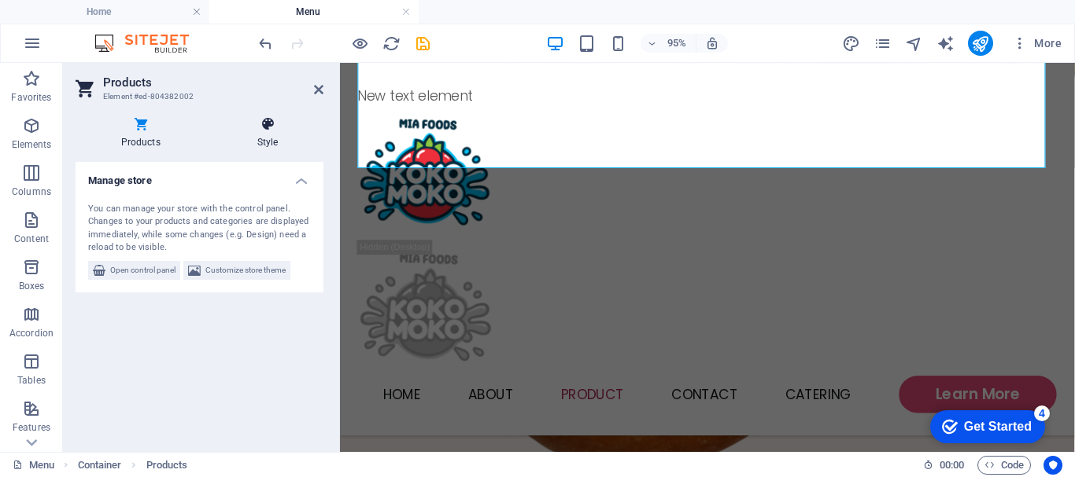
click at [261, 120] on icon at bounding box center [268, 124] width 112 height 16
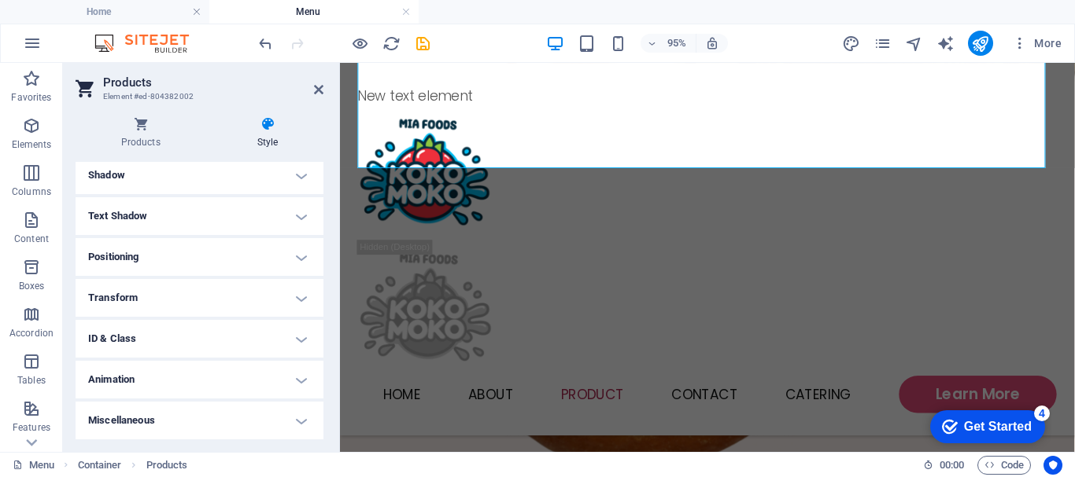
scroll to position [0, 0]
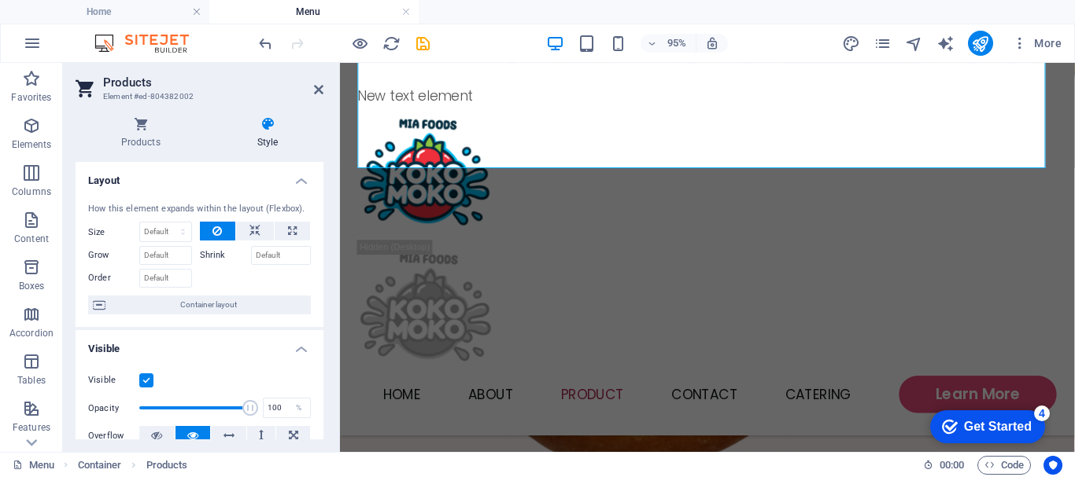
click at [146, 151] on div "Products Style Manage store You can manage your store with the control panel. C…" at bounding box center [200, 277] width 248 height 323
click at [146, 147] on h4 "Products" at bounding box center [144, 132] width 136 height 33
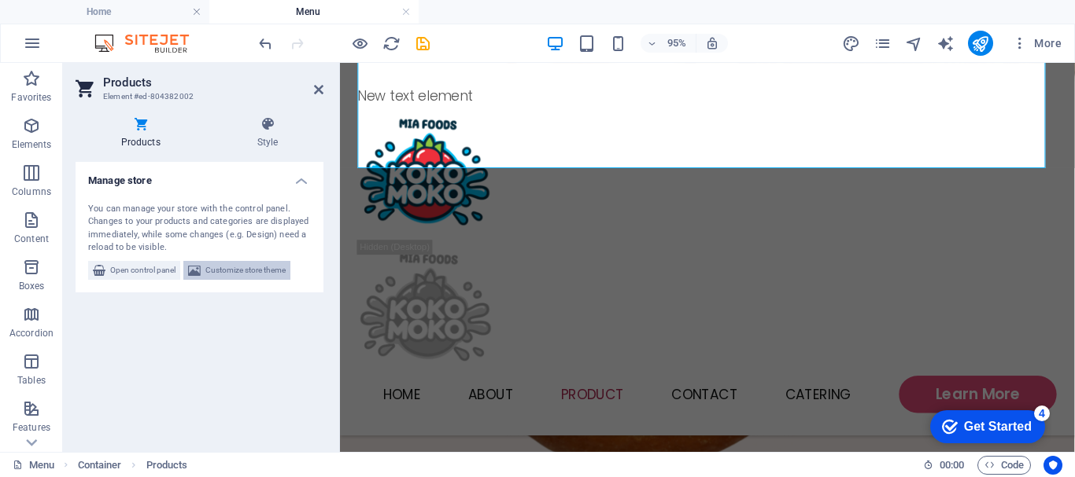
click at [227, 268] on span "Customize store theme" at bounding box center [245, 270] width 80 height 19
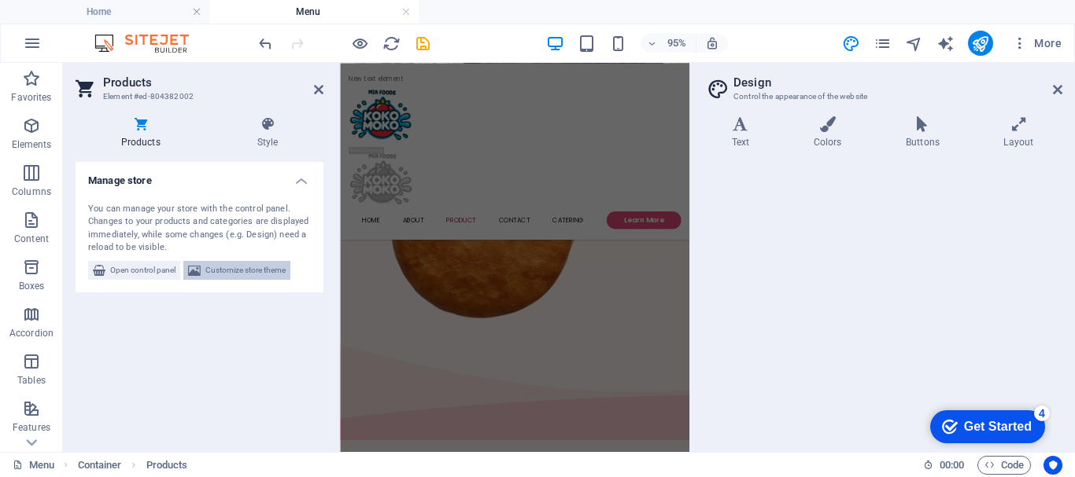
scroll to position [1103, 0]
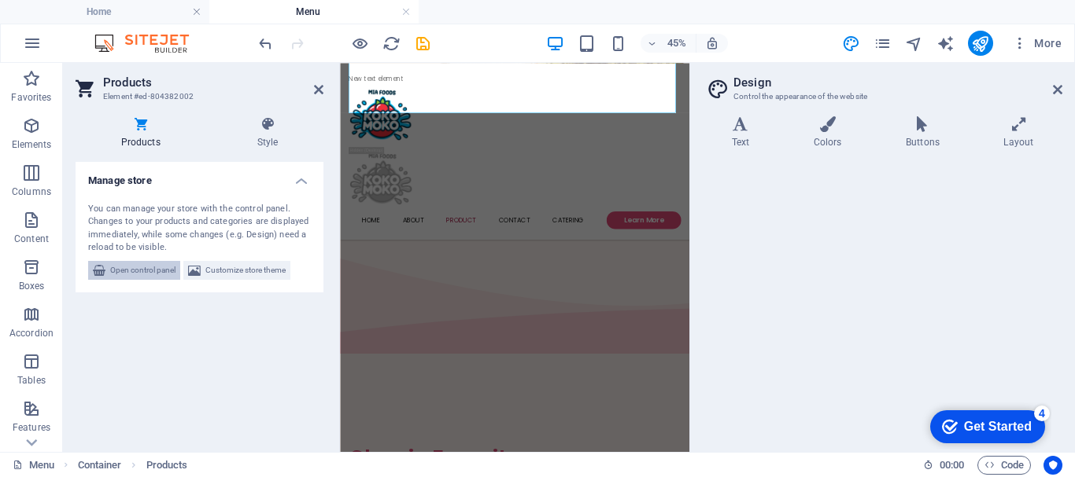
click at [149, 268] on span "Open control panel" at bounding box center [142, 270] width 65 height 19
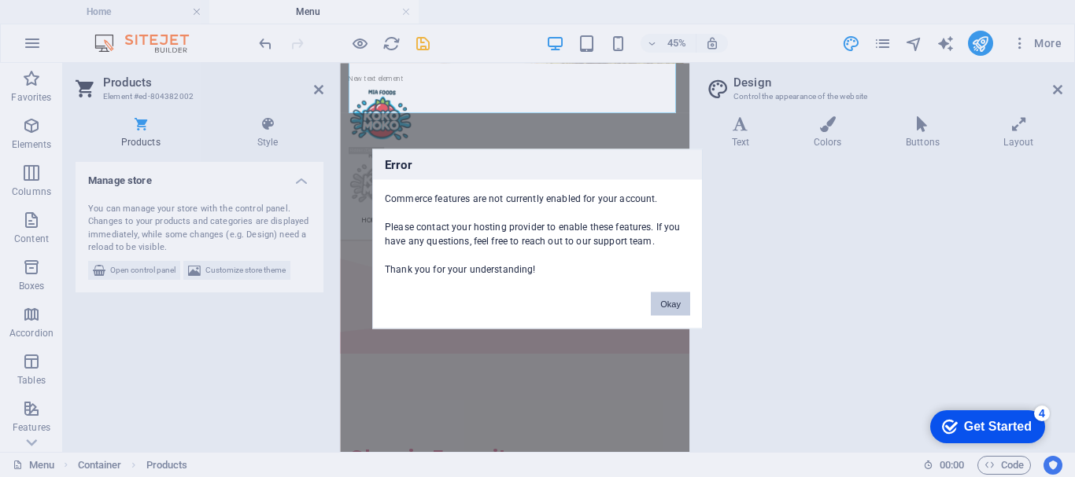
click at [665, 314] on button "Okay" at bounding box center [670, 304] width 39 height 24
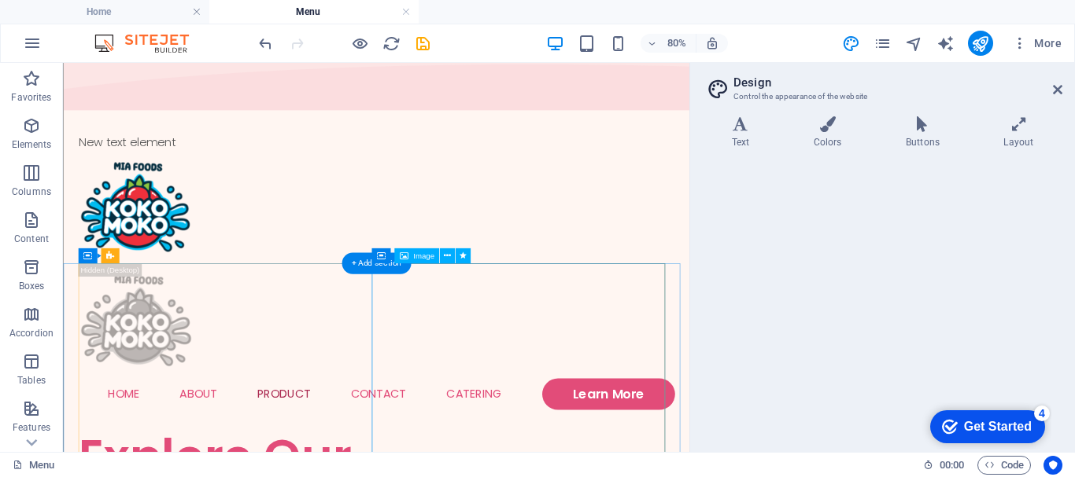
scroll to position [0, 0]
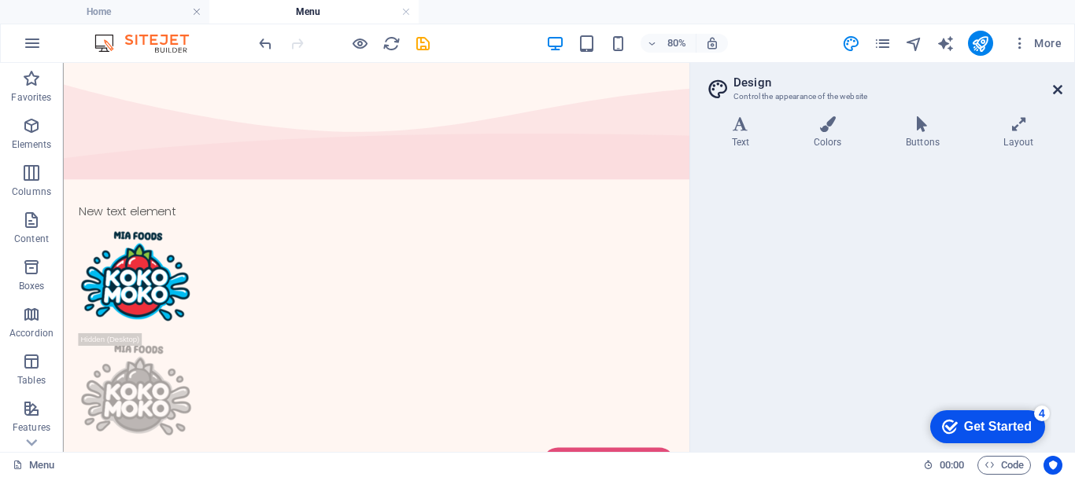
click at [1053, 93] on icon at bounding box center [1057, 89] width 9 height 13
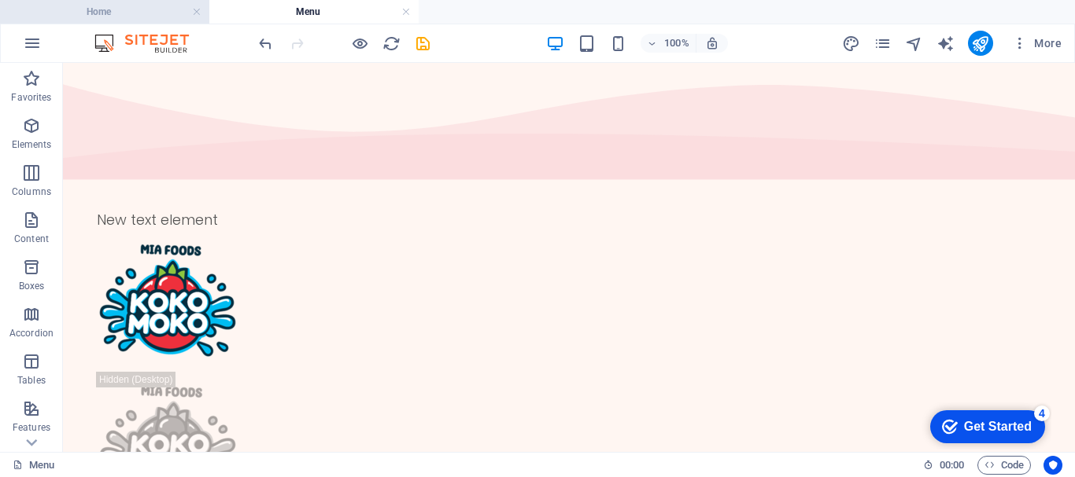
click at [120, 14] on h4 "Home" at bounding box center [104, 11] width 209 height 17
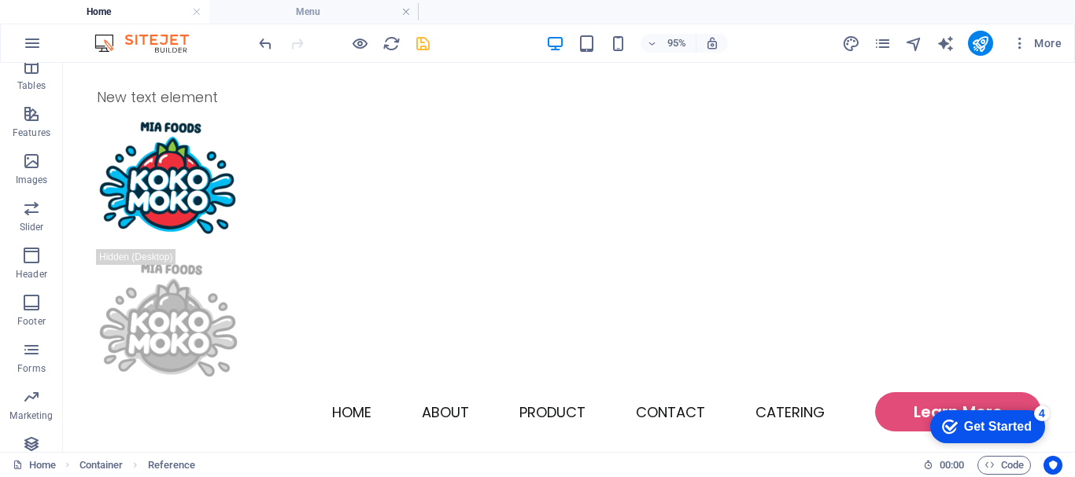
scroll to position [1053, 0]
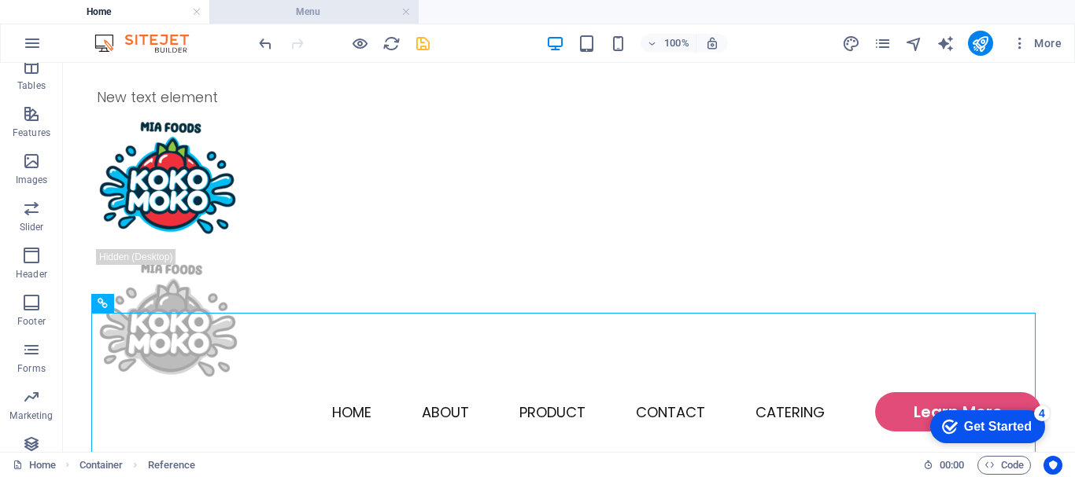
click at [334, 17] on h4 "Menu" at bounding box center [313, 11] width 209 height 17
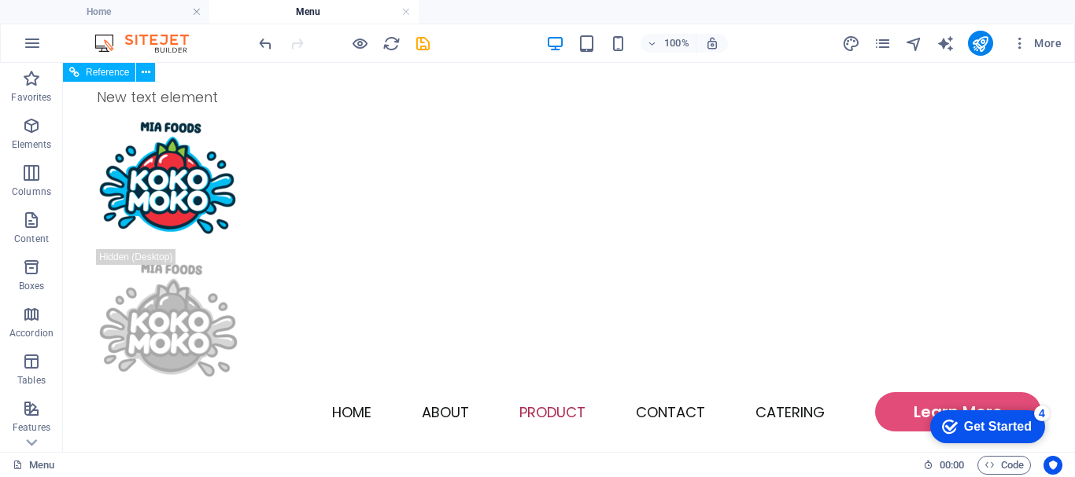
scroll to position [0, 0]
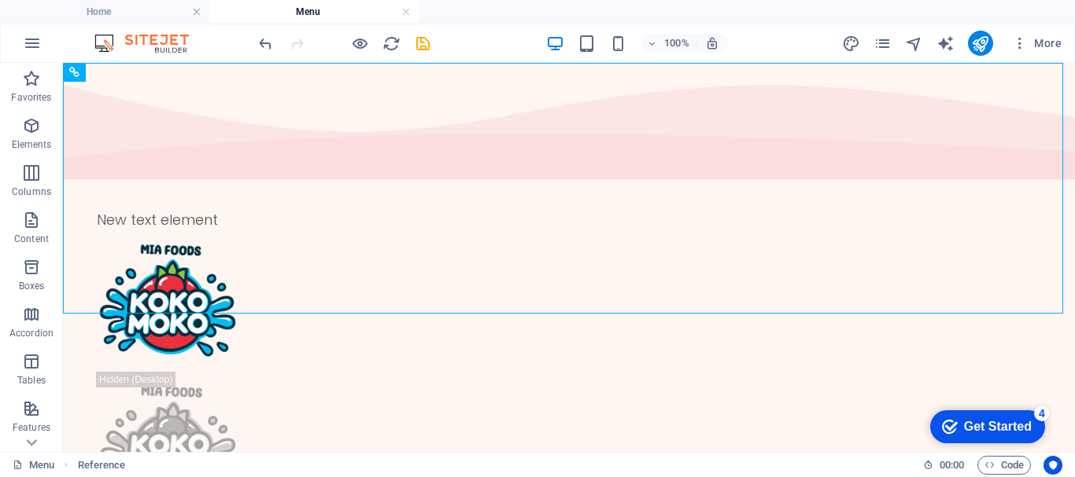
click at [319, 16] on h4 "Menu" at bounding box center [313, 11] width 209 height 17
click at [134, 13] on h4 "Home" at bounding box center [104, 11] width 209 height 17
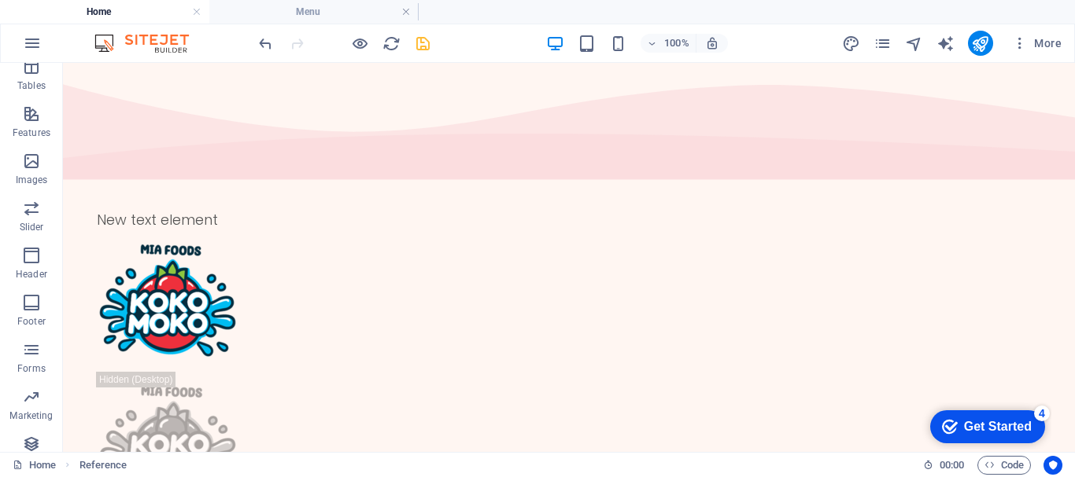
scroll to position [1053, 0]
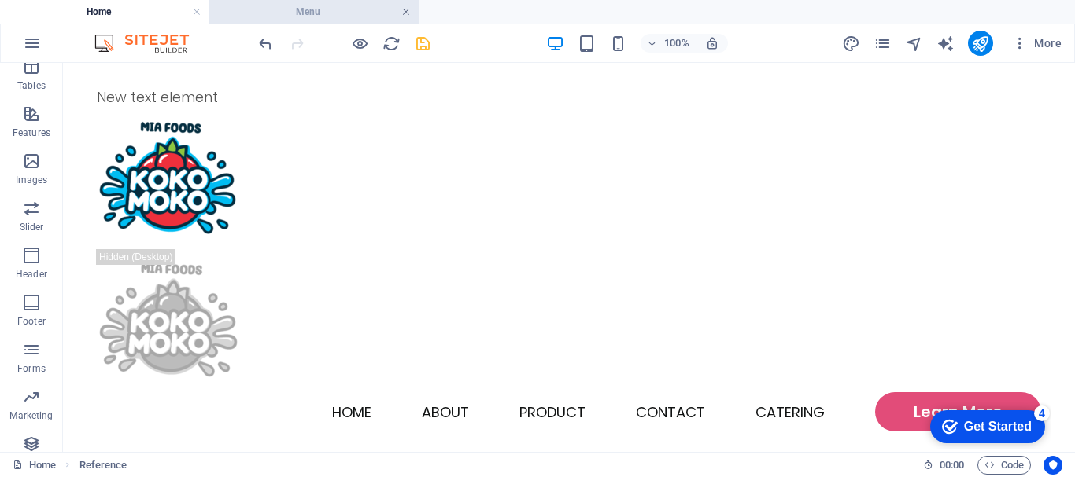
click at [408, 17] on link at bounding box center [405, 12] width 9 height 15
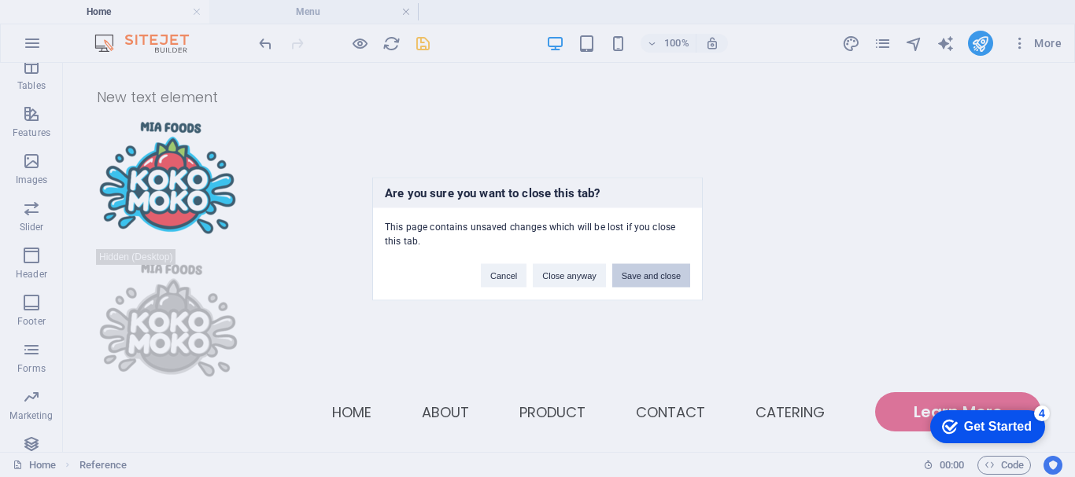
click at [646, 278] on button "Save and close" at bounding box center [651, 276] width 78 height 24
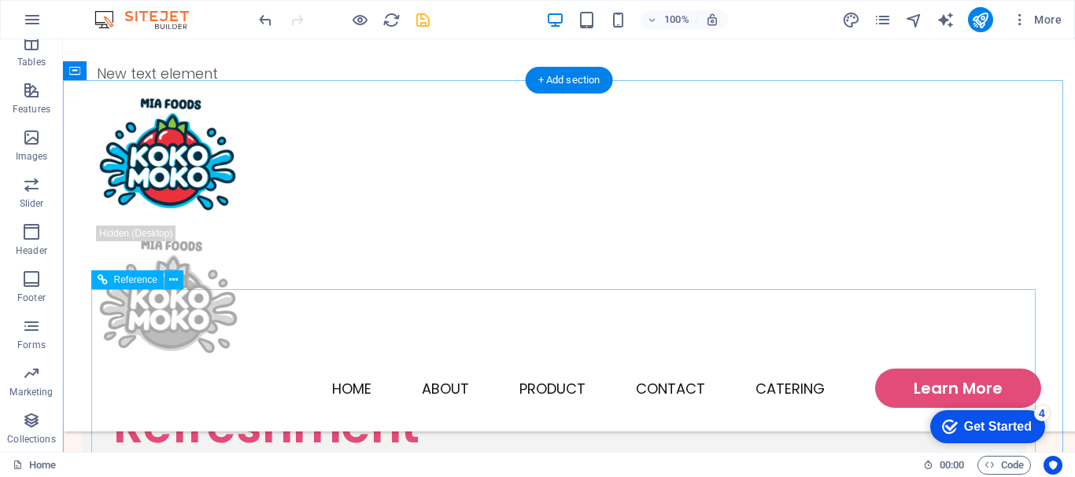
click at [174, 282] on icon at bounding box center [173, 280] width 9 height 17
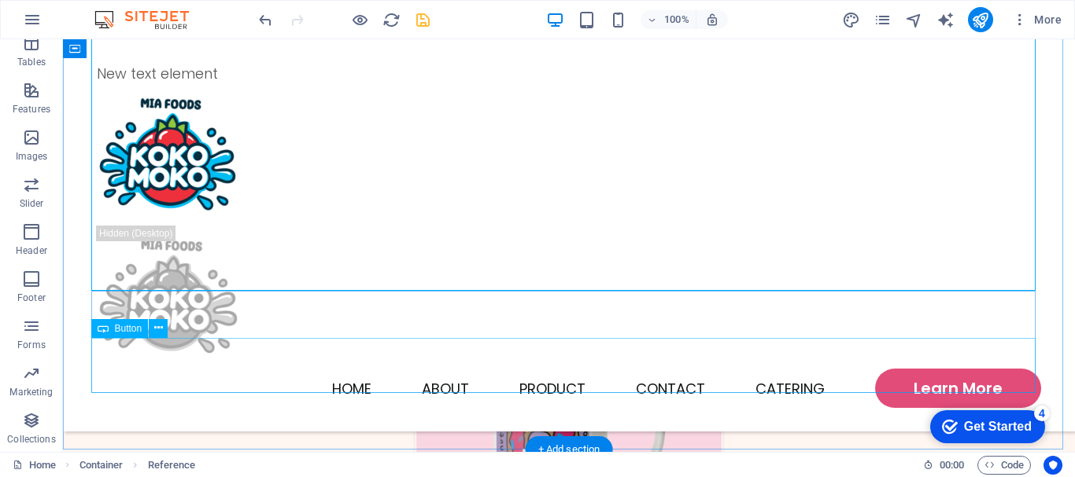
scroll to position [2233, 0]
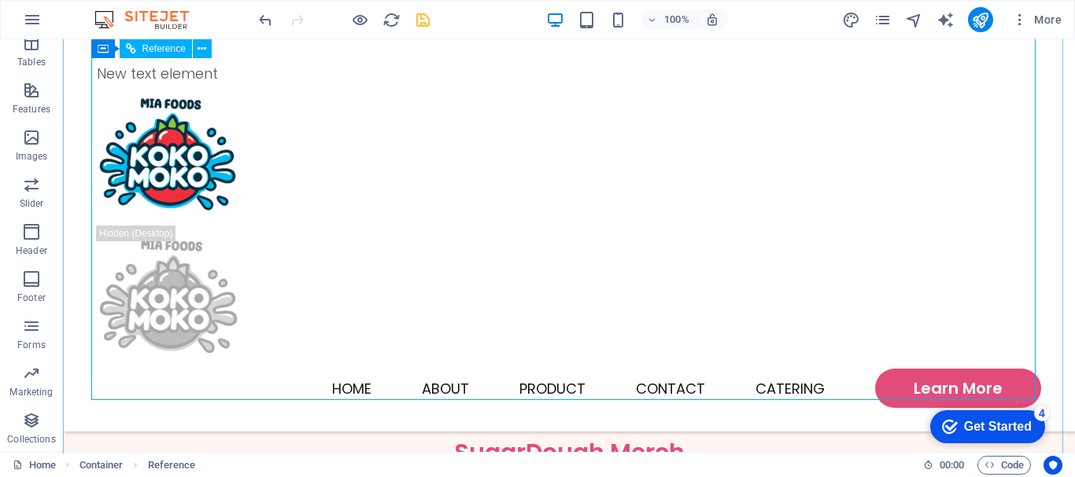
click at [857, 385] on div "Featured Products Sugary Donut Sugary Donut $3.50 Choco Sprinkle Choco Sprinkle…" at bounding box center [569, 260] width 944 height 1291
click at [654, 361] on div "Featured Products Sugary Donut Sugary Donut $3.50 Choco Sprinkle Choco Sprinkle…" at bounding box center [569, 260] width 944 height 1291
click at [562, 371] on div "Featured Products Sugary Donut Sugary Donut $3.50 Choco Sprinkle Choco Sprinkle…" at bounding box center [569, 260] width 944 height 1291
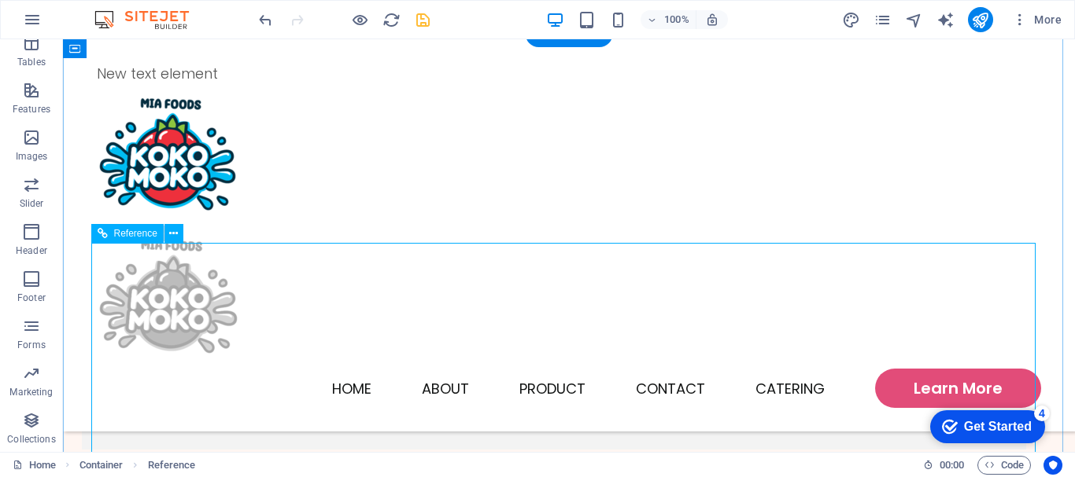
scroll to position [974, 0]
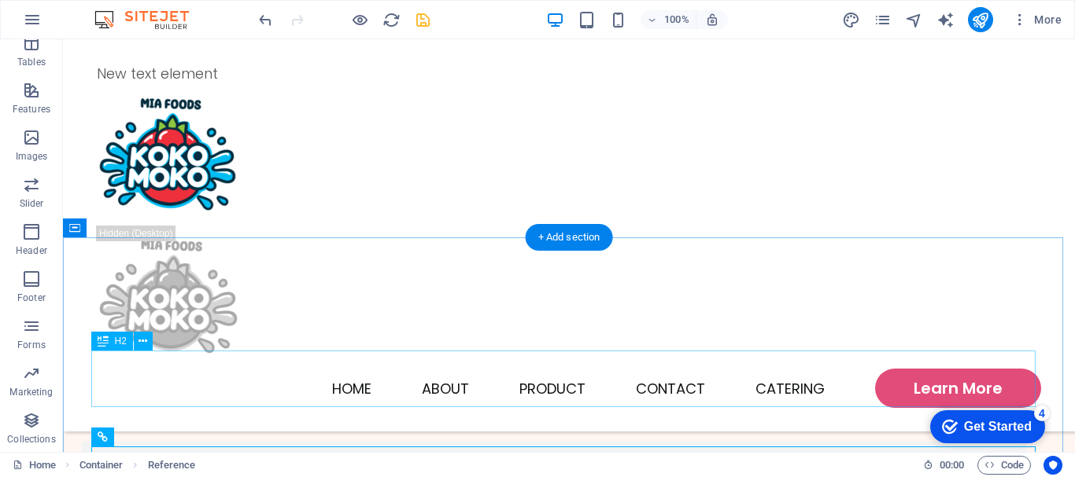
scroll to position [895, 0]
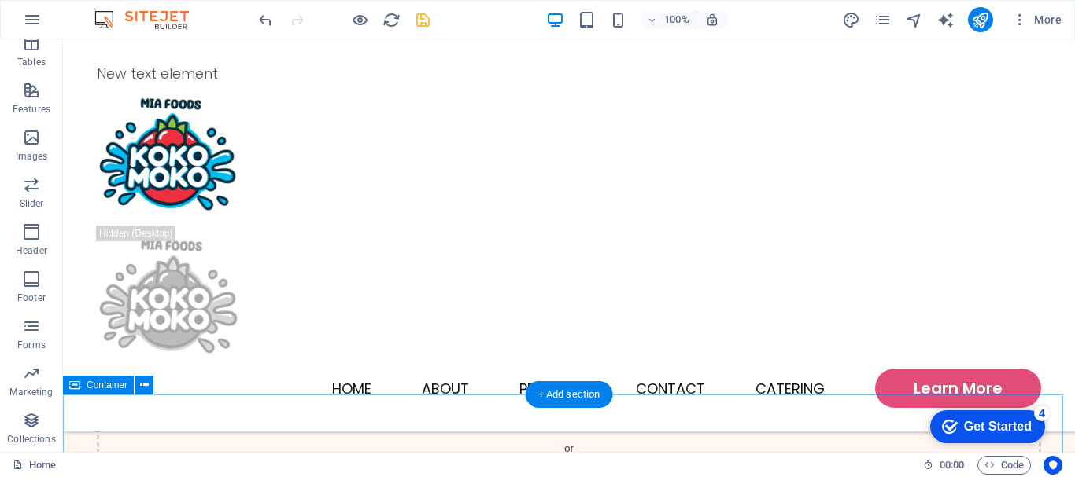
scroll to position [817, 0]
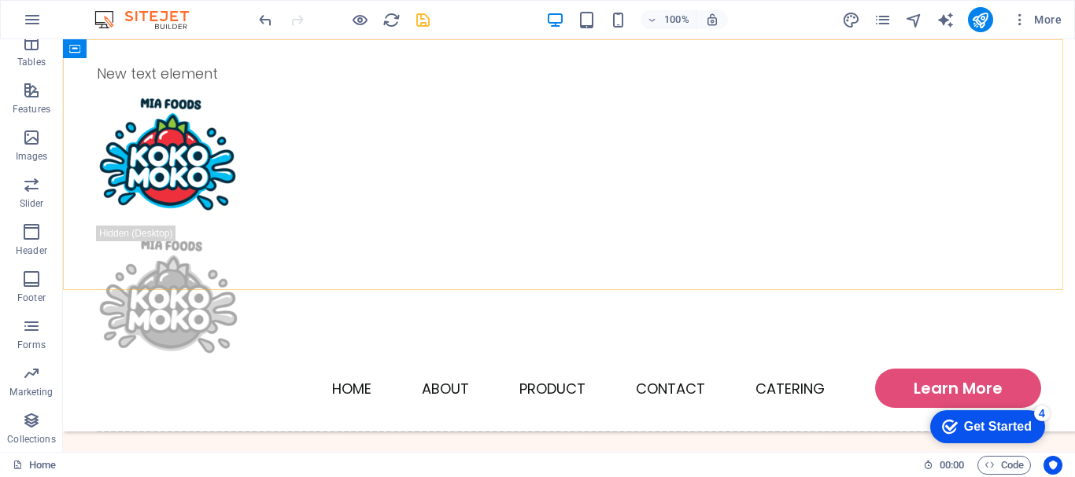
click at [311, 164] on div "New text element Home About Product Contact Catering Learn More" at bounding box center [569, 235] width 1012 height 393
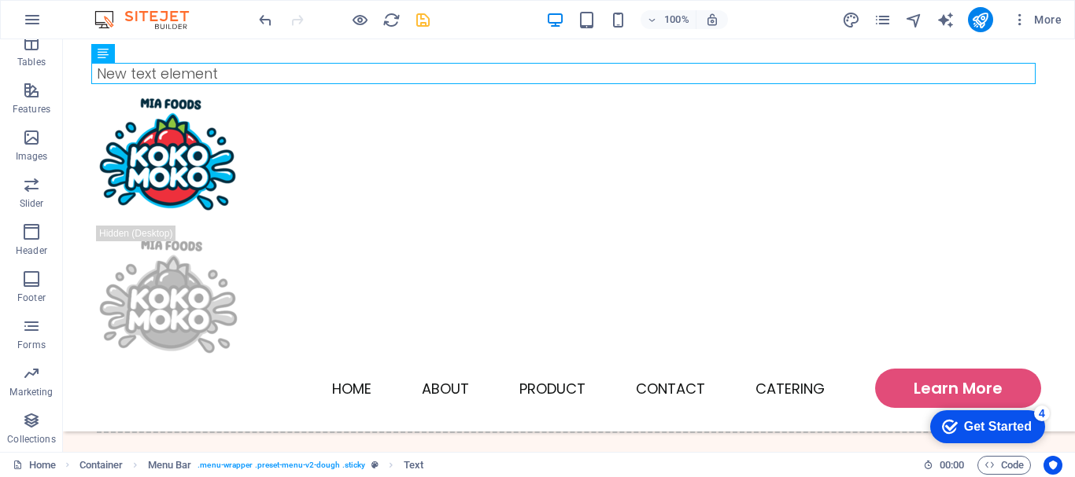
drag, startPoint x: 320, startPoint y: 76, endPoint x: 363, endPoint y: 81, distance: 42.8
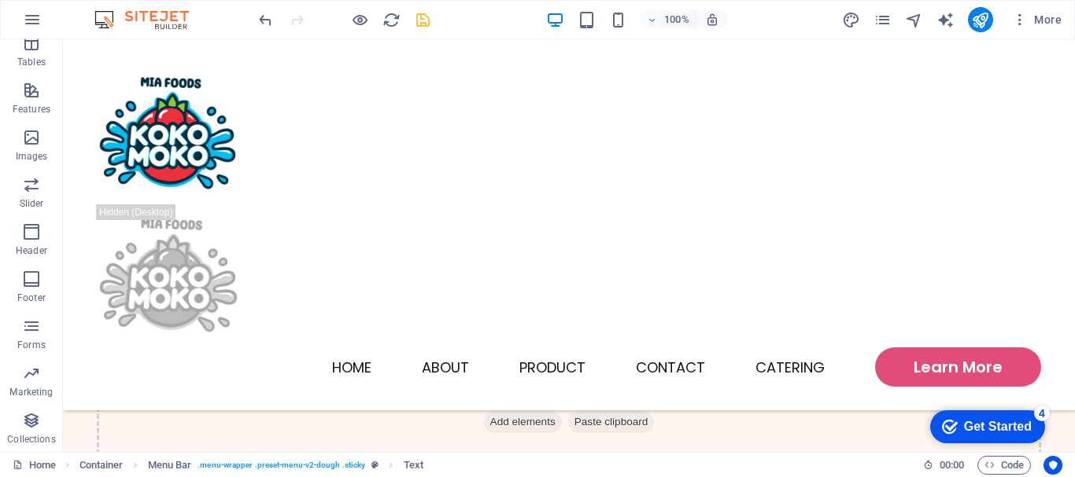
scroll to position [34, 0]
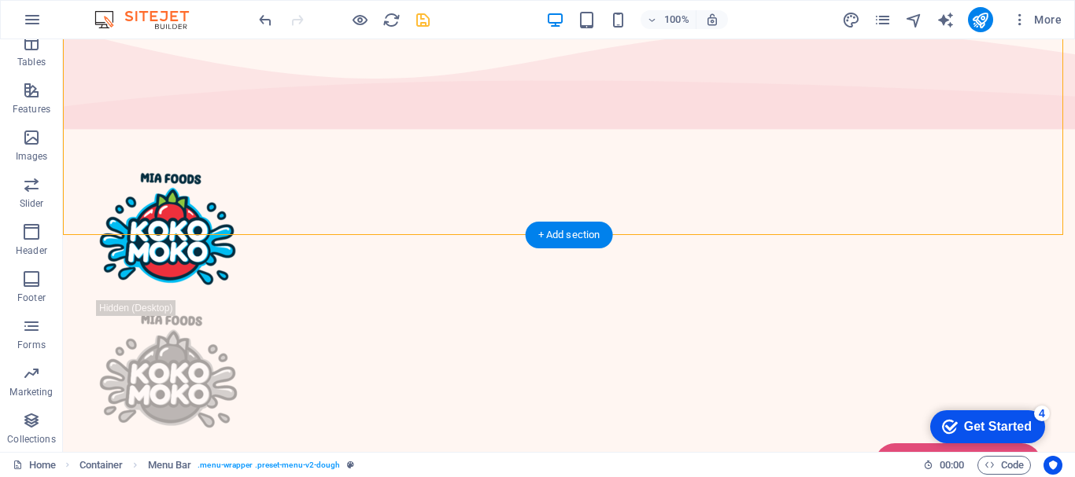
drag, startPoint x: 352, startPoint y: 233, endPoint x: 389, endPoint y: 119, distance: 119.7
click at [389, 135] on div "Home About Product Contact Catering Learn More" at bounding box center [569, 320] width 1012 height 371
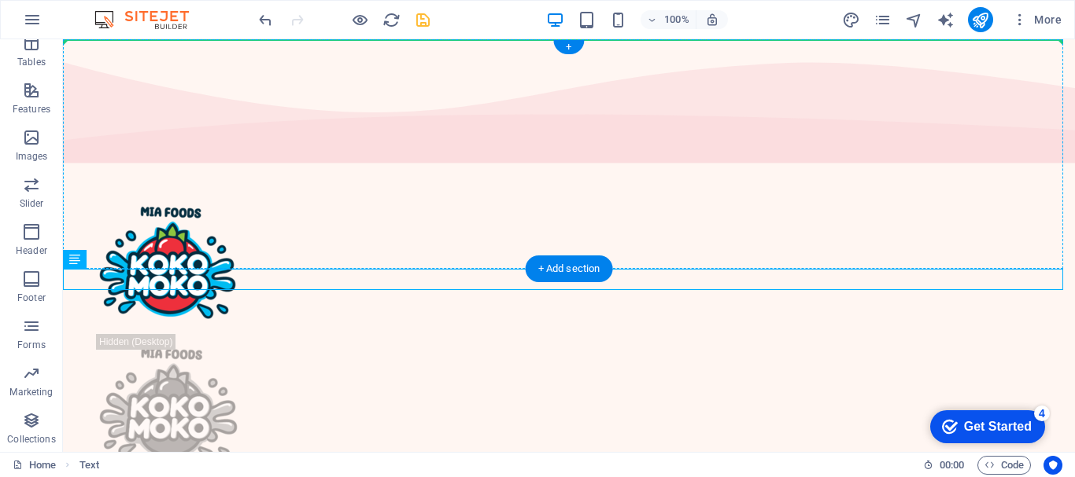
drag, startPoint x: 217, startPoint y: 271, endPoint x: 336, endPoint y: 62, distance: 239.9
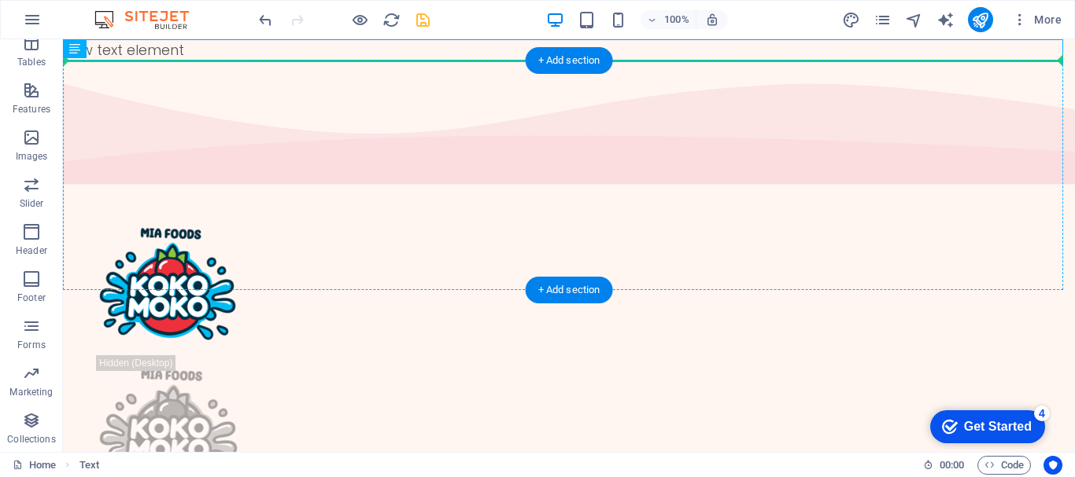
drag, startPoint x: 290, startPoint y: 48, endPoint x: 309, endPoint y: 90, distance: 46.5
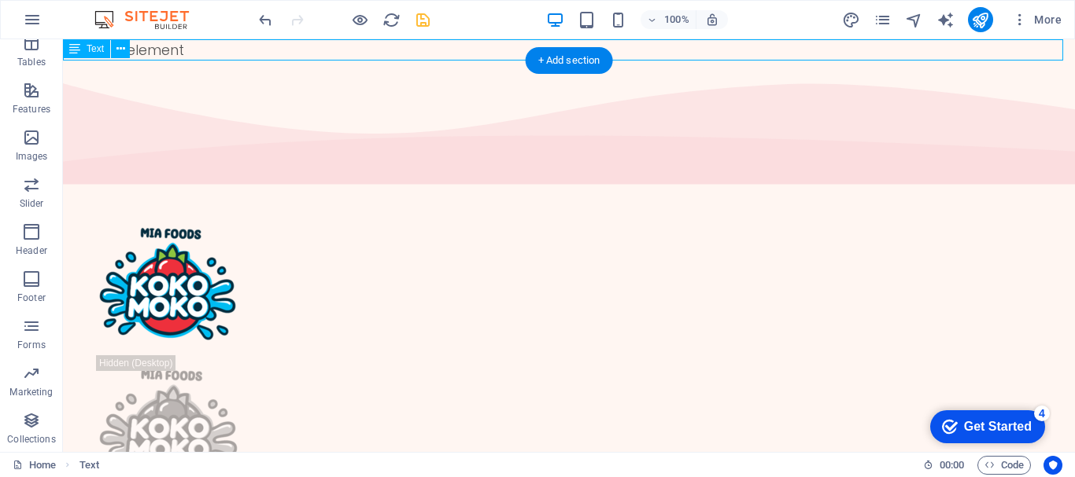
click at [196, 46] on div "New text element" at bounding box center [569, 49] width 1012 height 21
click at [128, 43] on button at bounding box center [120, 48] width 19 height 19
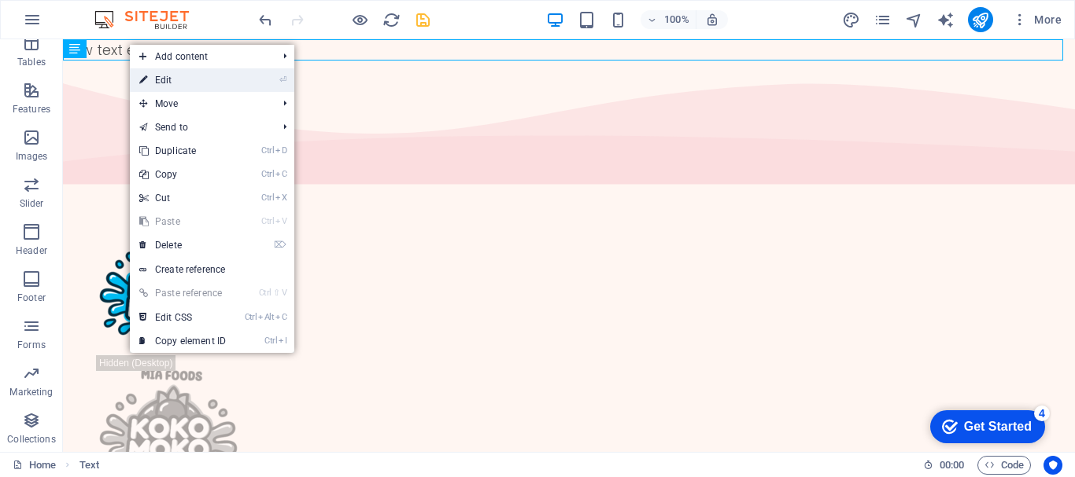
click at [190, 83] on link "⏎ Edit" at bounding box center [182, 80] width 105 height 24
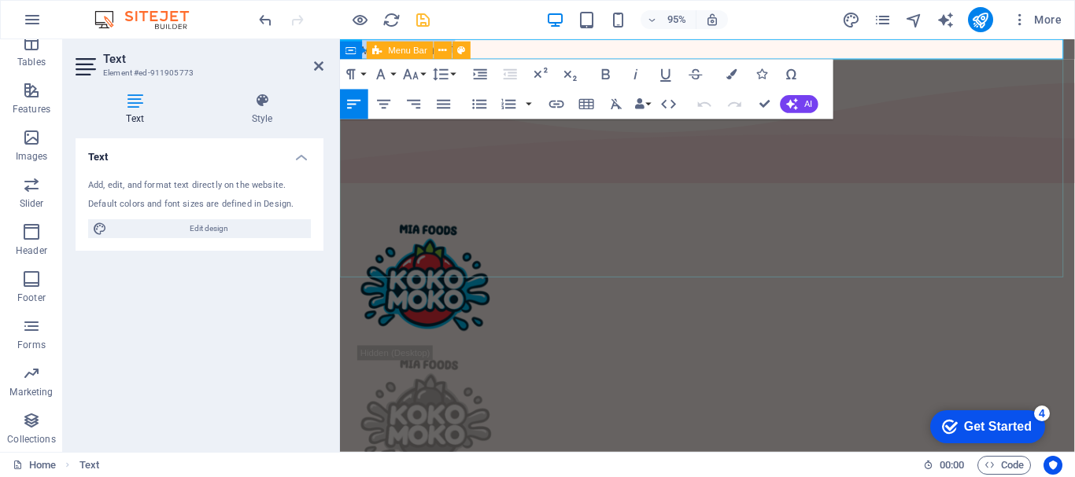
click at [596, 197] on div "Home About Product Contact Catering Learn More" at bounding box center [726, 382] width 773 height 371
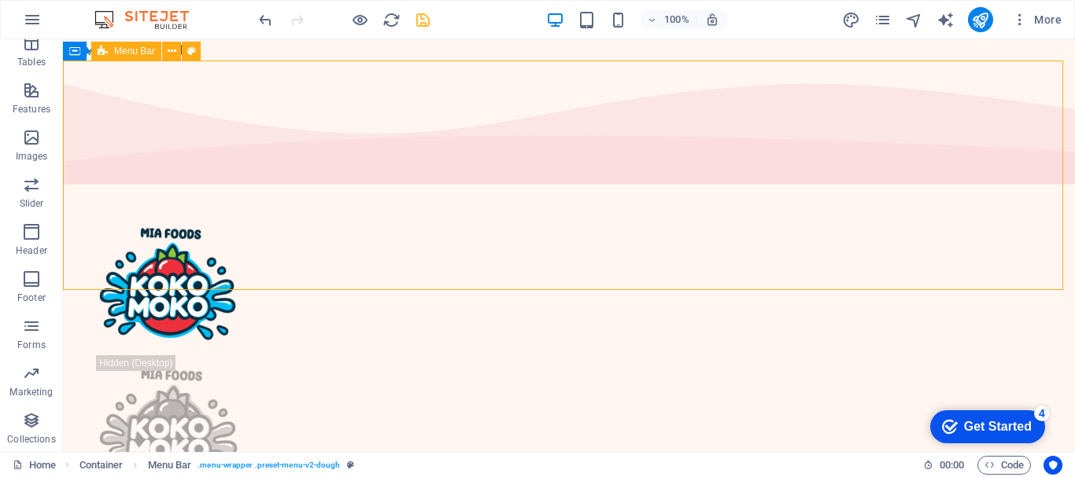
click at [508, 190] on div "Home About Product Contact Catering Learn More" at bounding box center [569, 375] width 1012 height 371
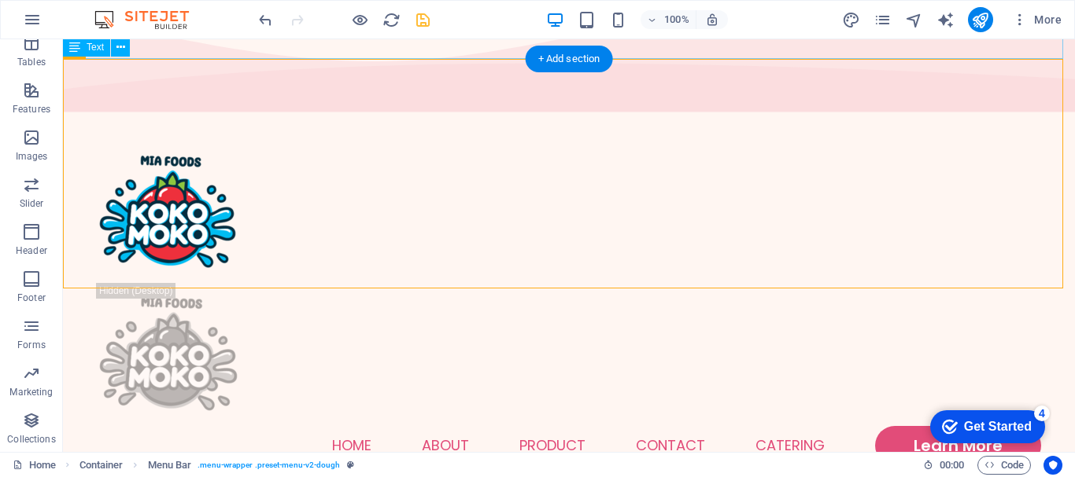
click at [348, 118] on div "Home About Product Contact Catering Learn More" at bounding box center [569, 303] width 1012 height 371
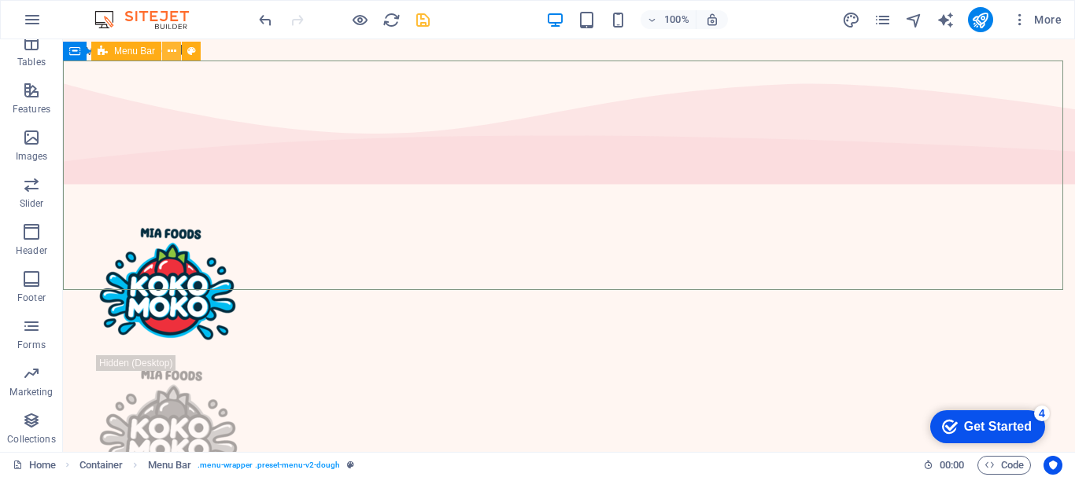
click at [171, 48] on icon at bounding box center [172, 51] width 9 height 17
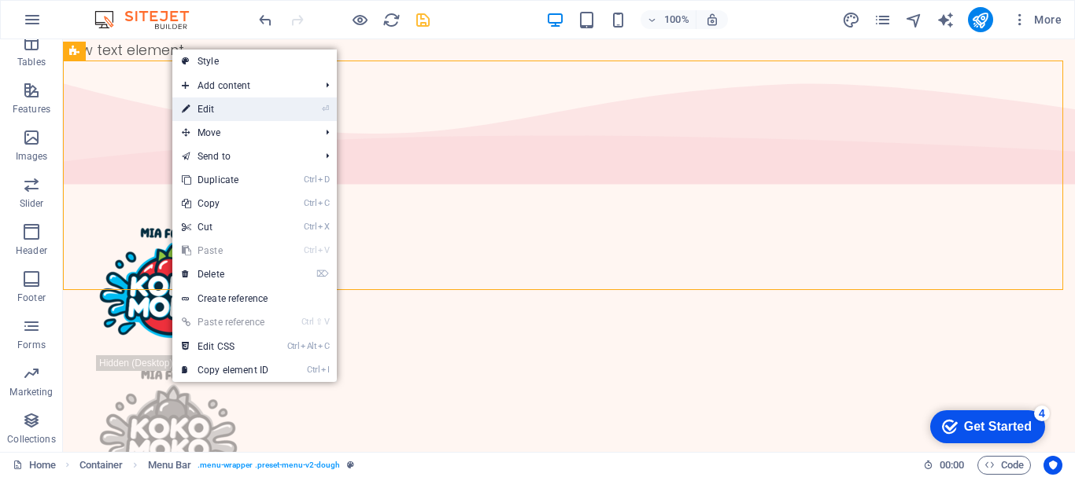
click at [233, 109] on link "⏎ Edit" at bounding box center [224, 110] width 105 height 24
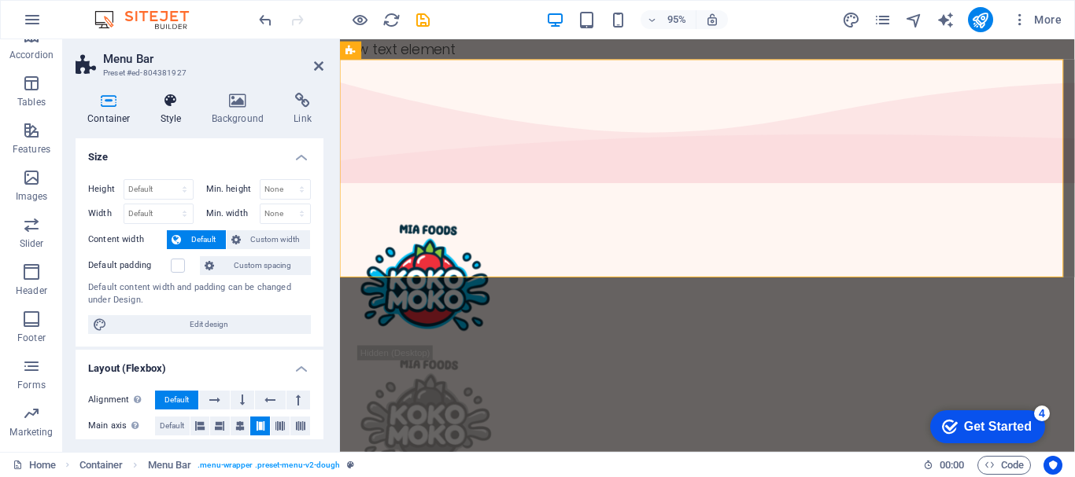
click at [175, 112] on h4 "Style" at bounding box center [174, 109] width 51 height 33
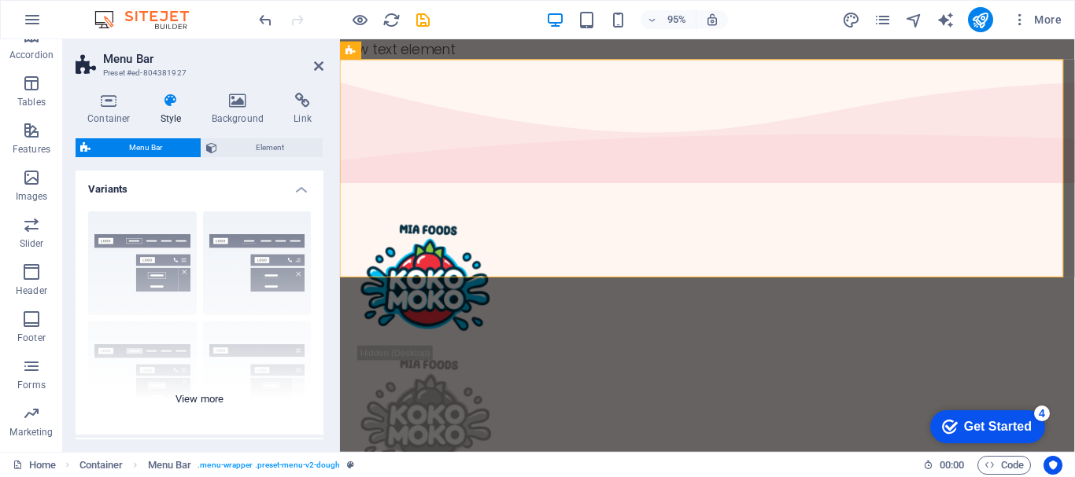
click at [198, 396] on div "Border Centered Default Fixed Loki Trigger Wide XXL" at bounding box center [200, 317] width 248 height 236
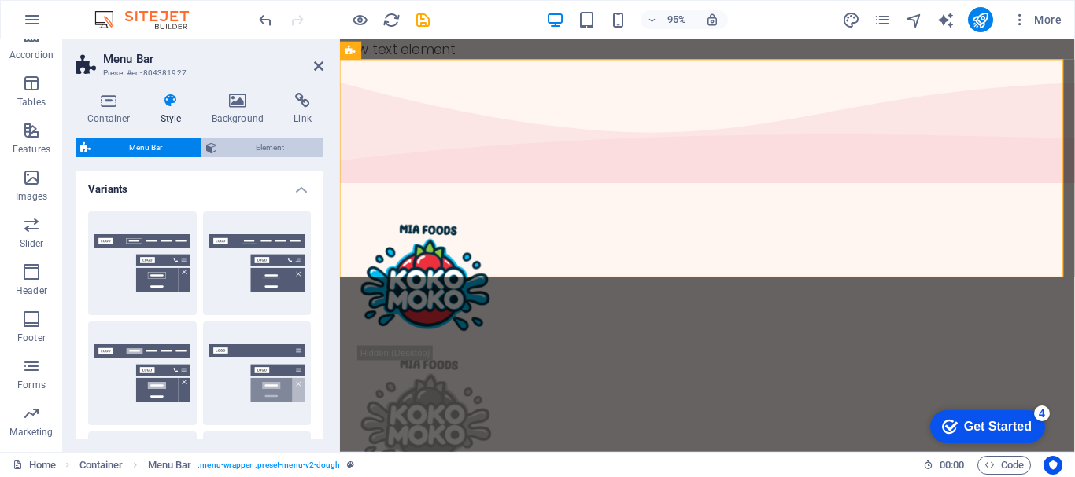
click at [251, 153] on span "Element" at bounding box center [270, 147] width 96 height 19
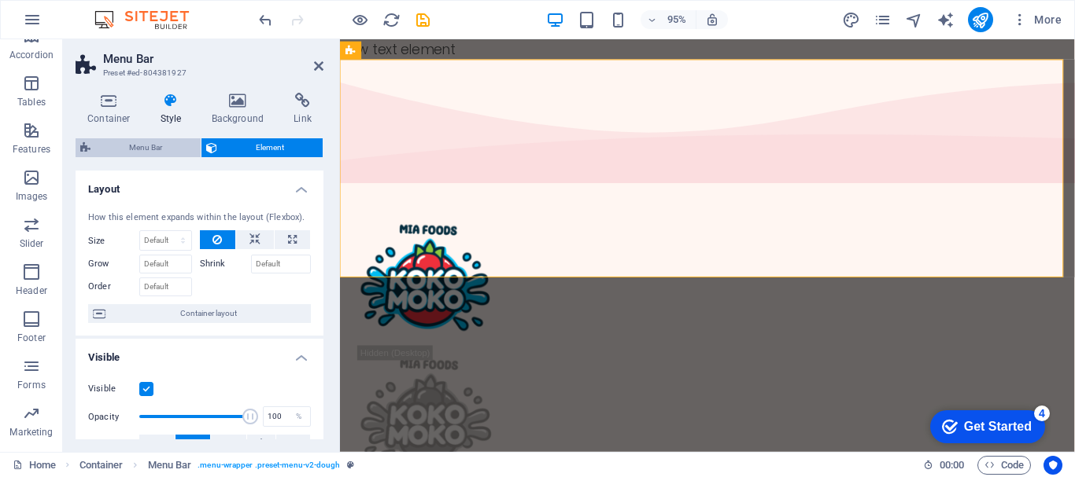
click at [151, 146] on span "Menu Bar" at bounding box center [145, 147] width 101 height 19
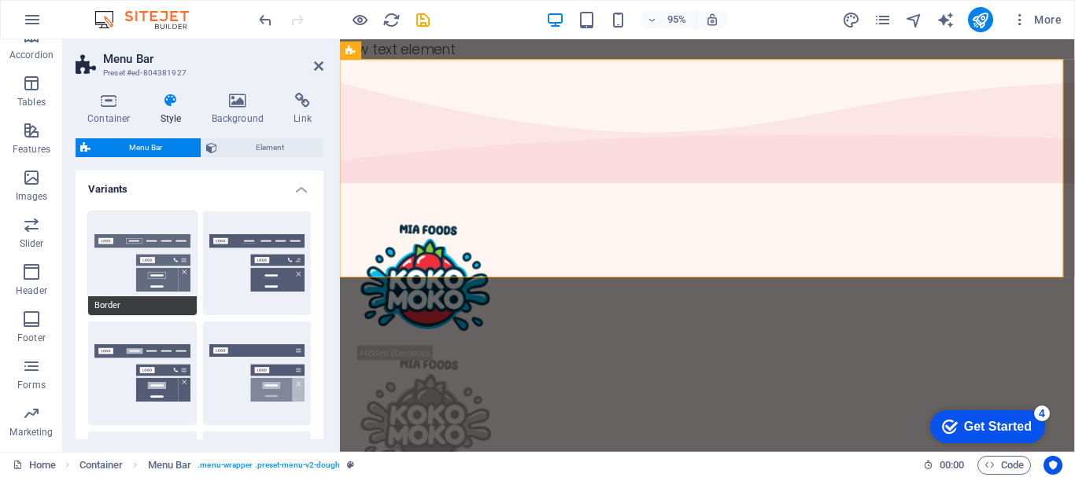
click at [149, 249] on button "Border" at bounding box center [142, 264] width 109 height 104
type input "1"
select select "rem"
type input "1"
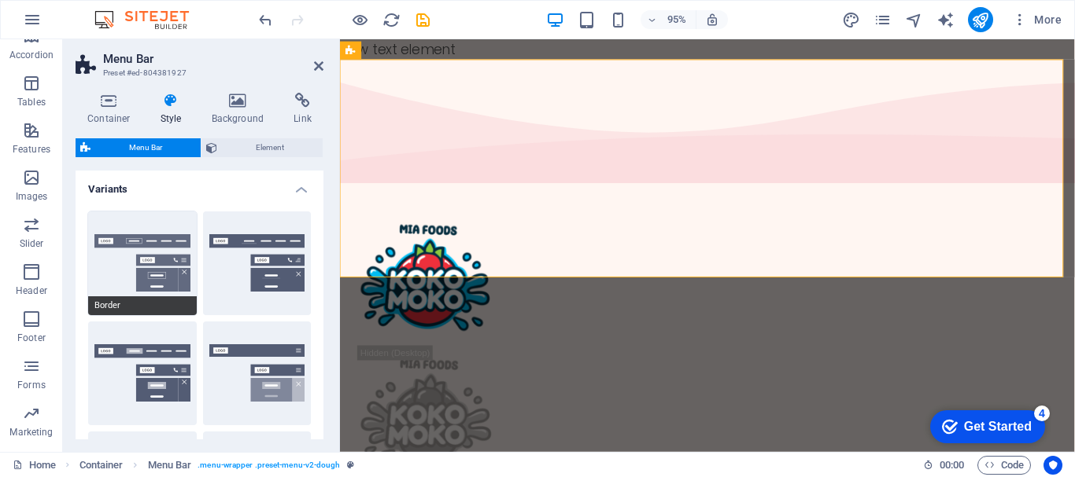
type input "1"
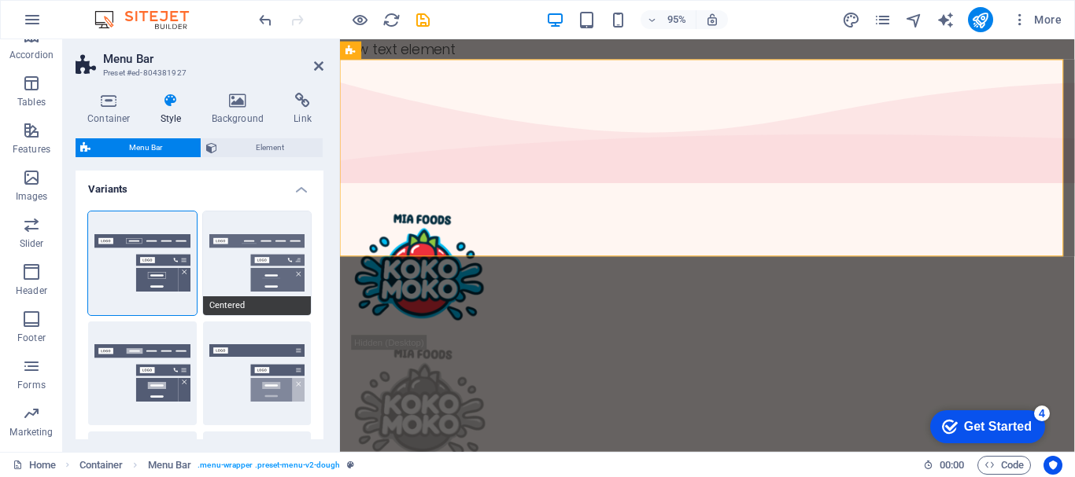
click at [281, 256] on button "Centered" at bounding box center [257, 264] width 109 height 104
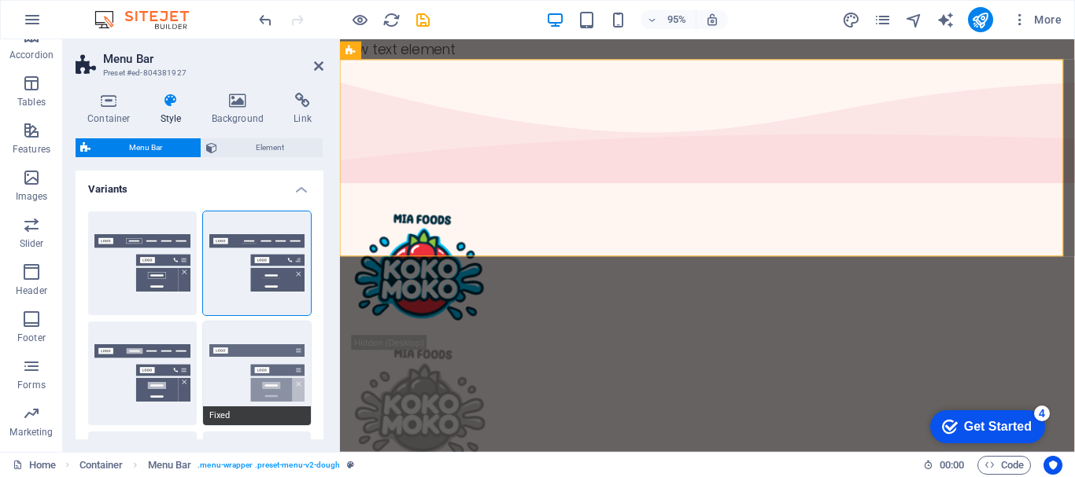
click at [256, 361] on button "Fixed" at bounding box center [257, 374] width 109 height 104
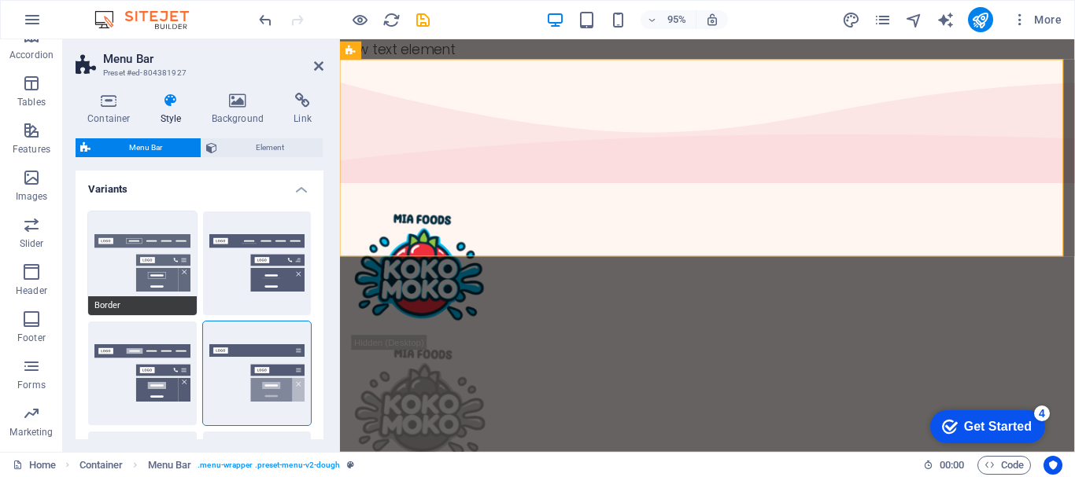
click at [163, 271] on button "Border" at bounding box center [142, 264] width 109 height 104
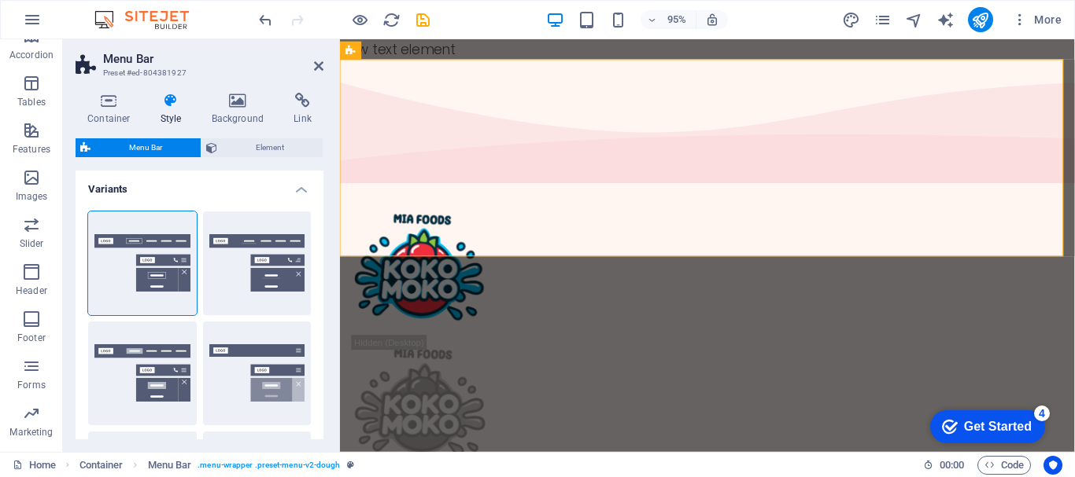
click at [299, 184] on h4 "Variants" at bounding box center [200, 185] width 248 height 28
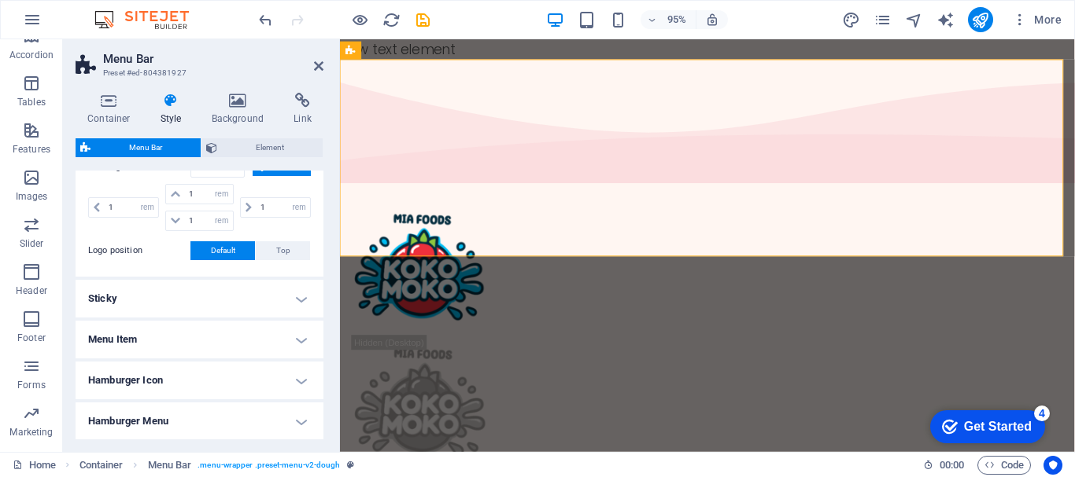
scroll to position [157, 0]
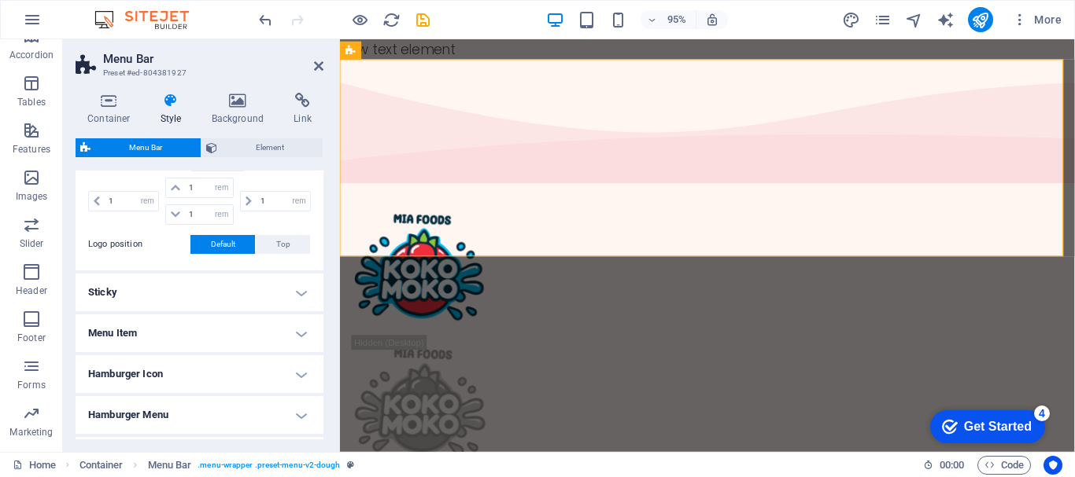
click at [301, 342] on h4 "Menu Item" at bounding box center [200, 334] width 248 height 38
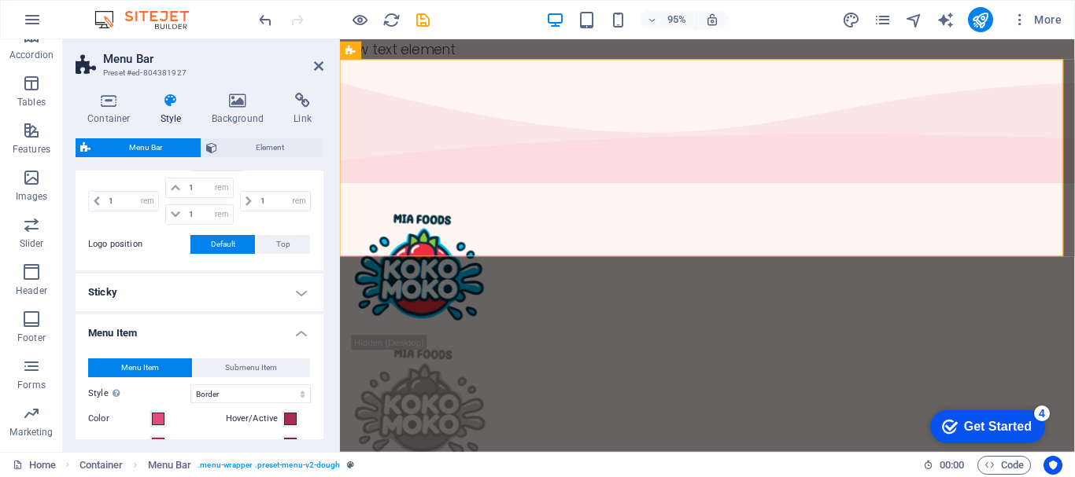
click at [301, 337] on h4 "Menu Item" at bounding box center [200, 329] width 248 height 28
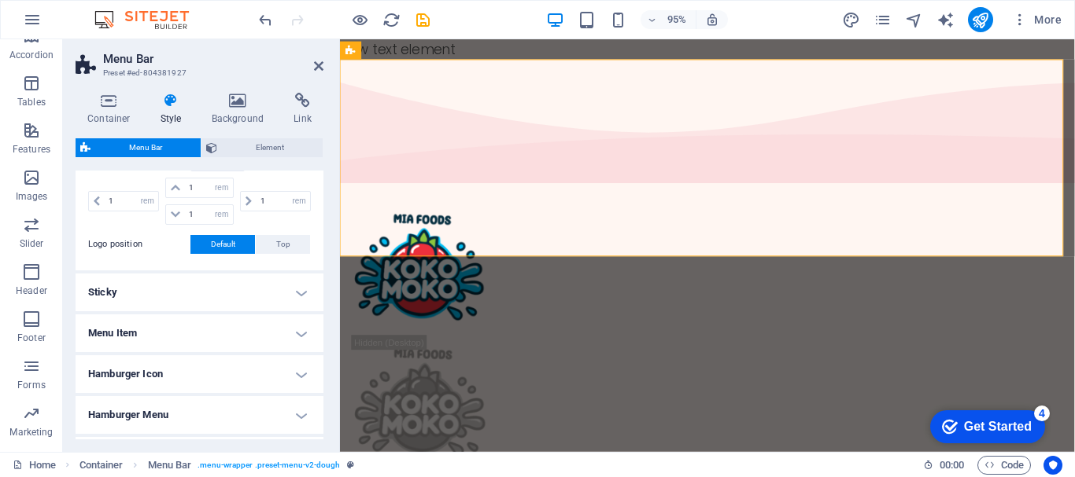
click at [298, 371] on h4 "Hamburger Icon" at bounding box center [200, 375] width 248 height 38
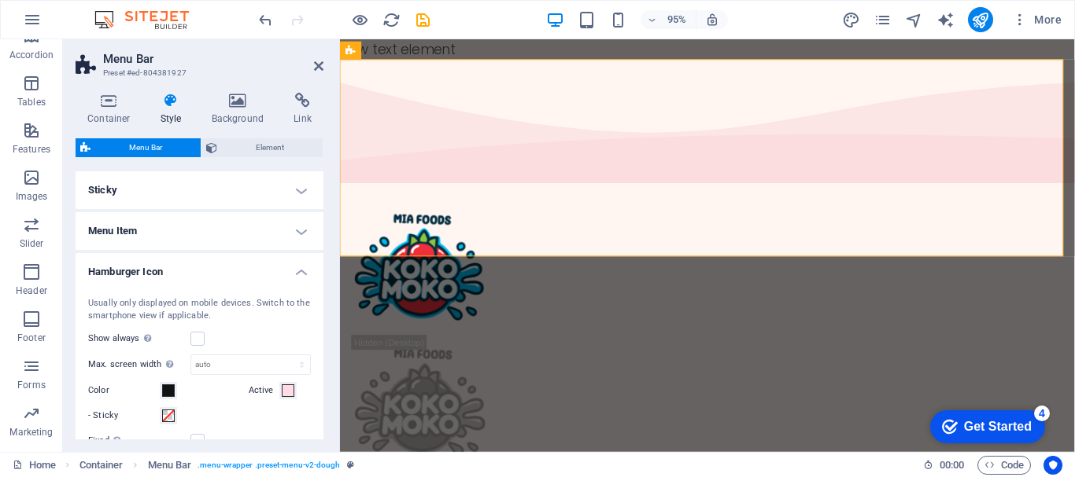
scroll to position [236, 0]
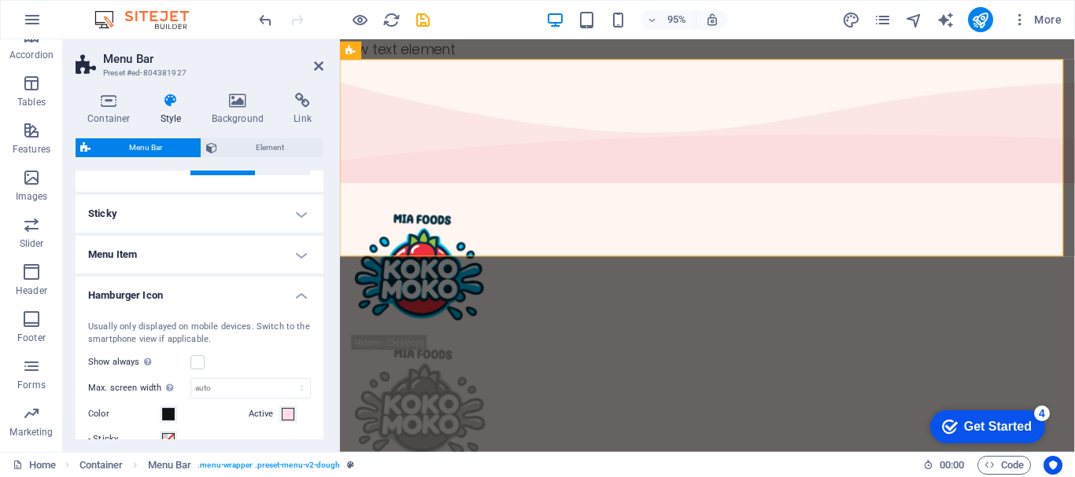
click at [295, 300] on h4 "Hamburger Icon" at bounding box center [200, 291] width 248 height 28
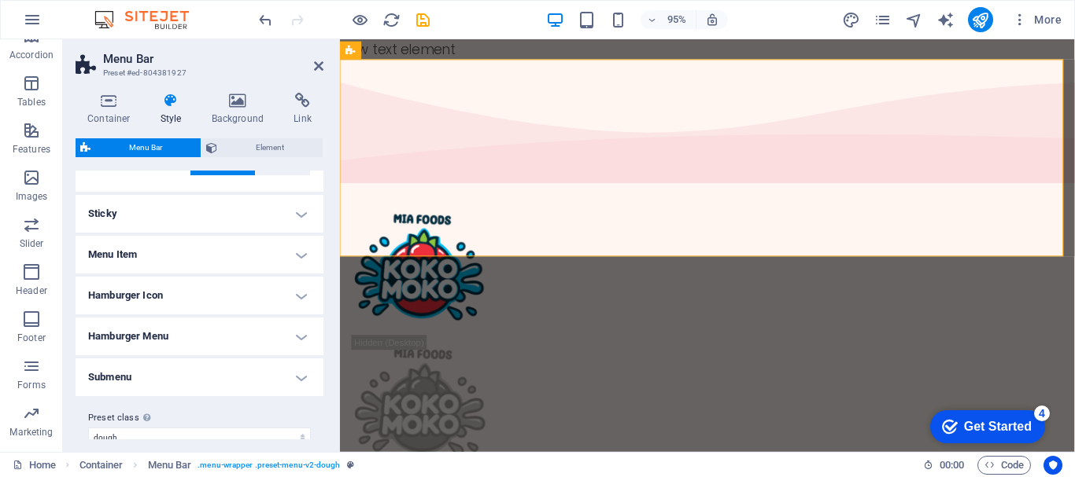
click at [296, 383] on h4 "Submenu" at bounding box center [200, 378] width 248 height 38
click at [296, 383] on h4 "Submenu" at bounding box center [200, 373] width 248 height 28
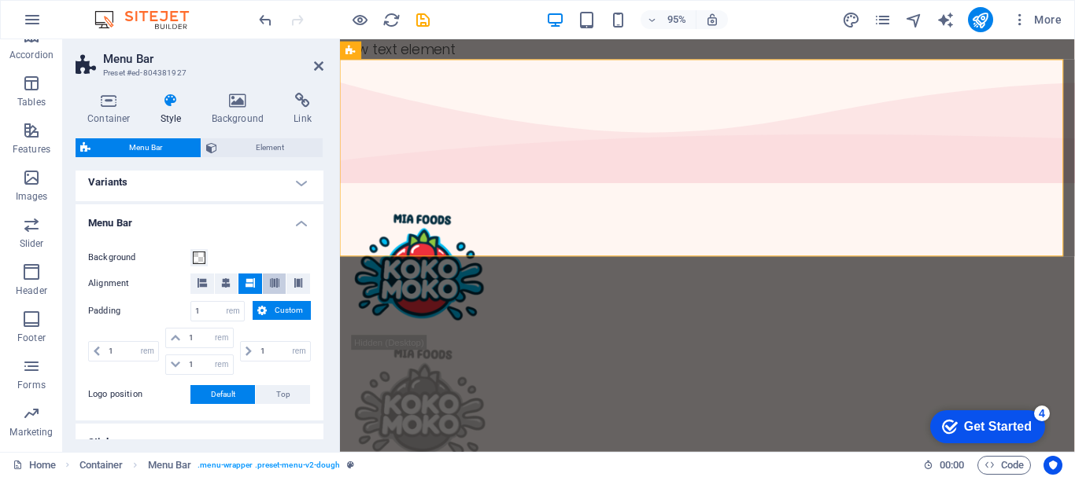
scroll to position [0, 0]
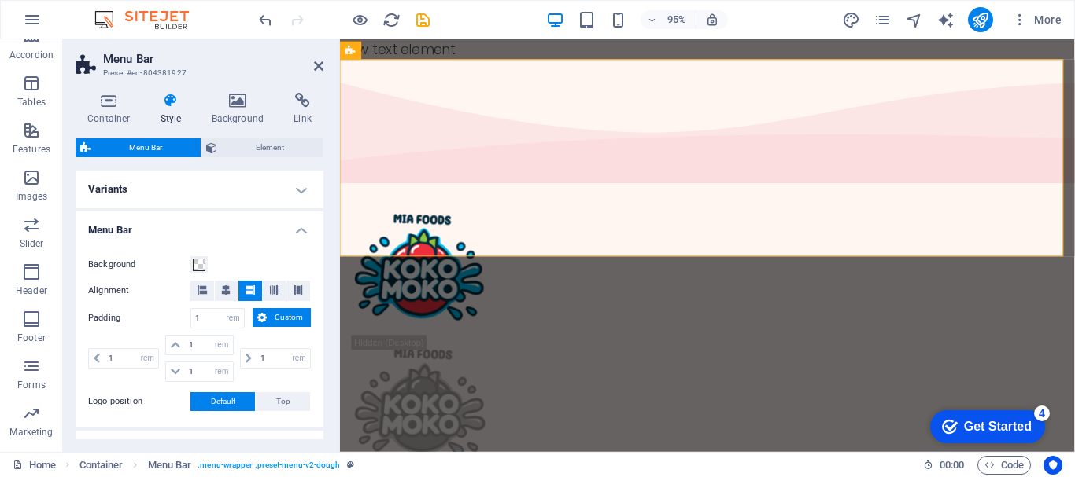
click at [182, 106] on icon at bounding box center [171, 101] width 45 height 16
click at [165, 109] on h4 "Style" at bounding box center [174, 109] width 51 height 33
click at [109, 108] on icon at bounding box center [109, 101] width 67 height 16
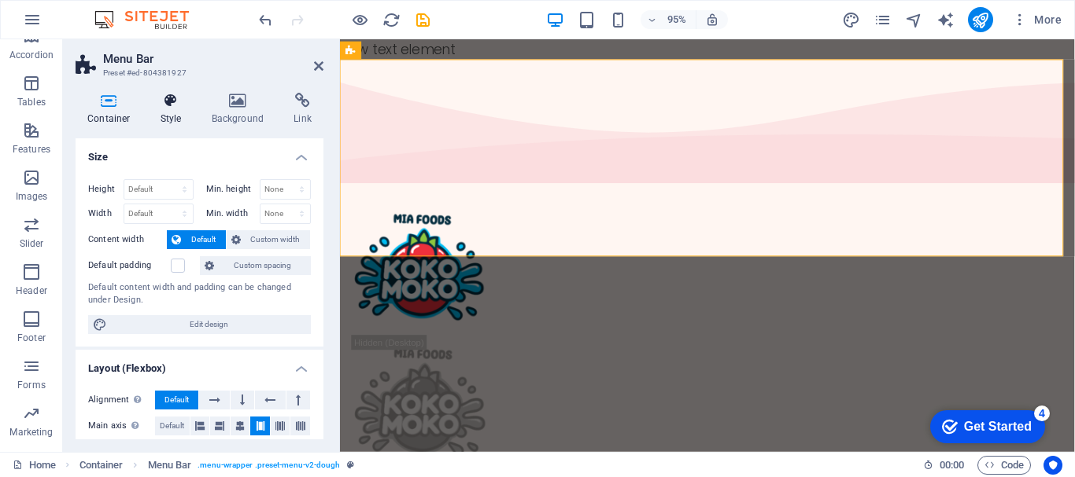
click at [167, 107] on icon at bounding box center [171, 101] width 45 height 16
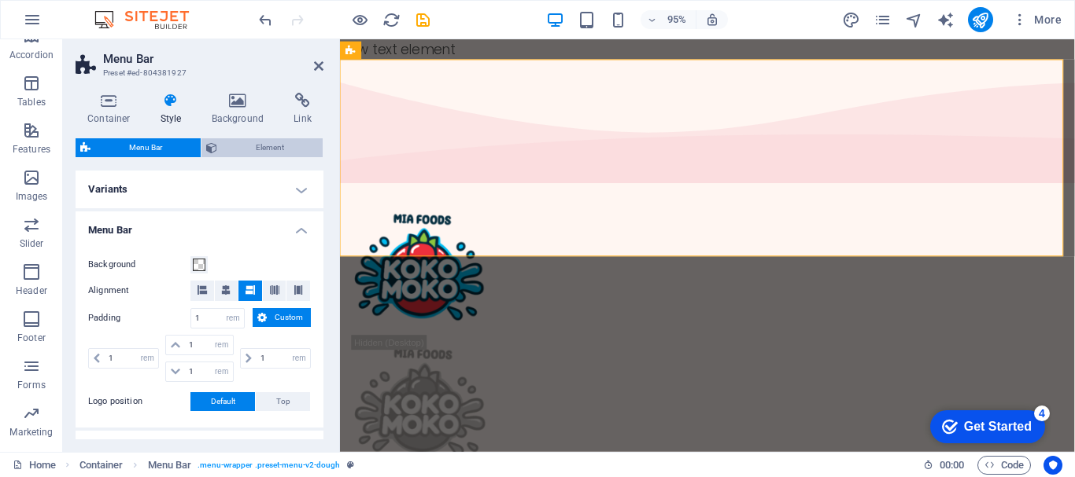
click at [234, 151] on span "Element" at bounding box center [270, 147] width 96 height 19
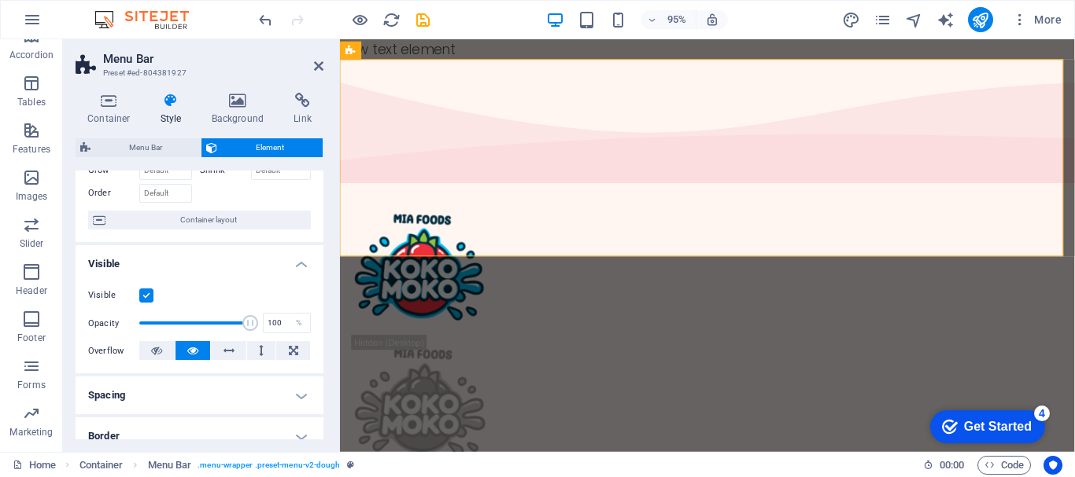
scroll to position [157, 0]
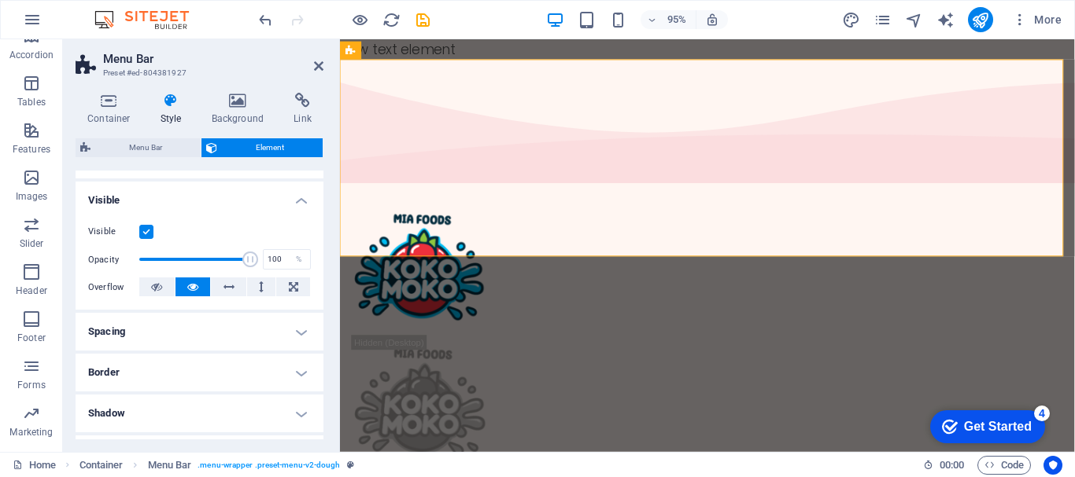
click at [291, 335] on h4 "Spacing" at bounding box center [200, 332] width 248 height 38
click at [291, 335] on h4 "Spacing" at bounding box center [200, 327] width 248 height 28
click at [293, 378] on h4 "Border" at bounding box center [200, 373] width 248 height 38
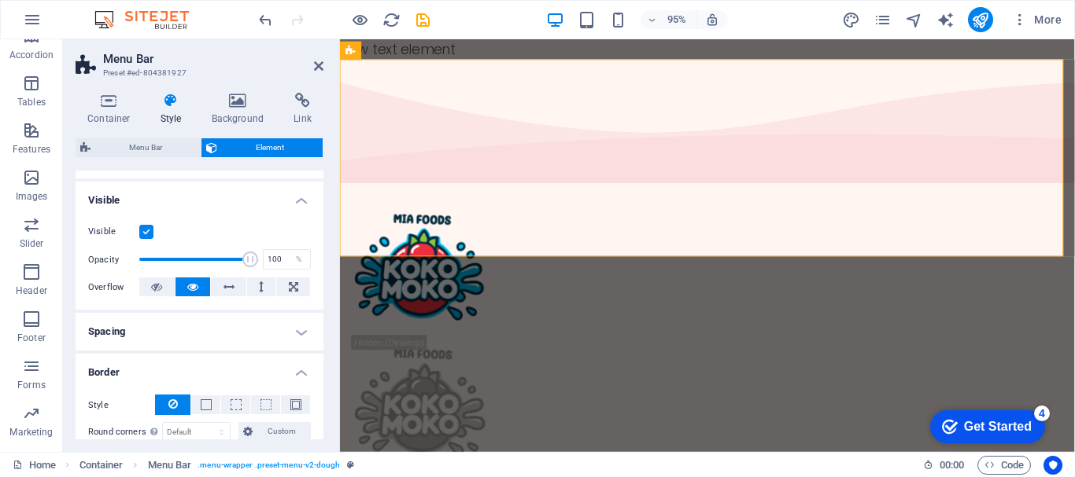
click at [293, 378] on h4 "Border" at bounding box center [200, 368] width 248 height 28
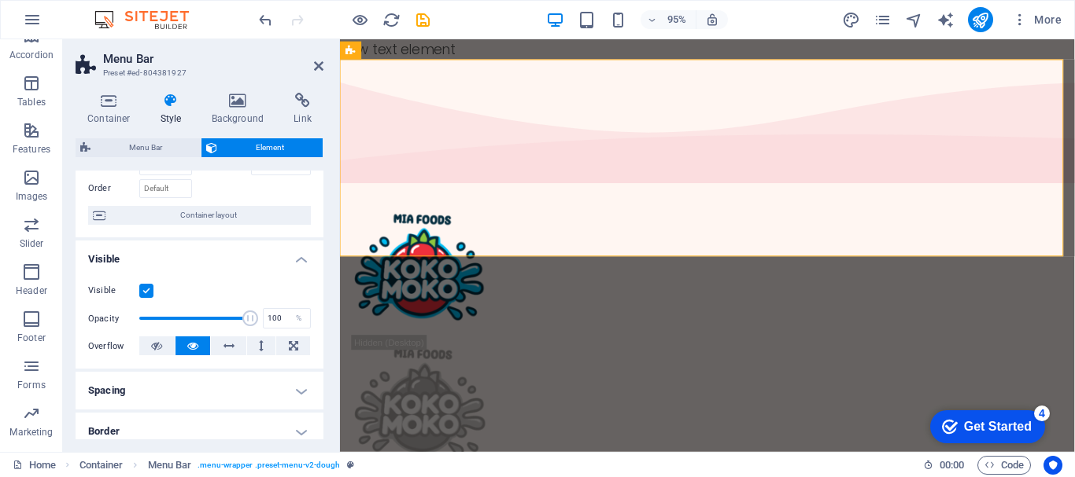
scroll to position [0, 0]
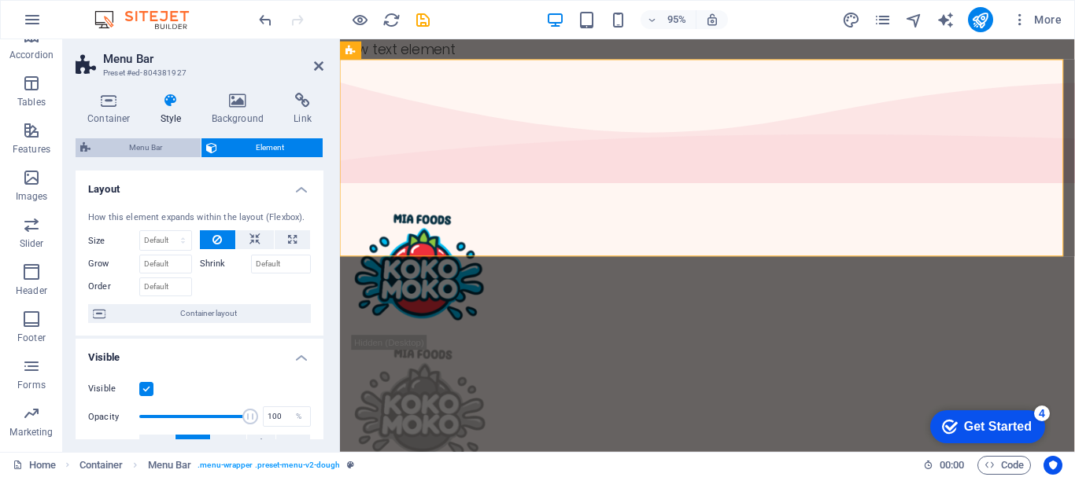
click at [143, 149] on span "Menu Bar" at bounding box center [145, 147] width 101 height 19
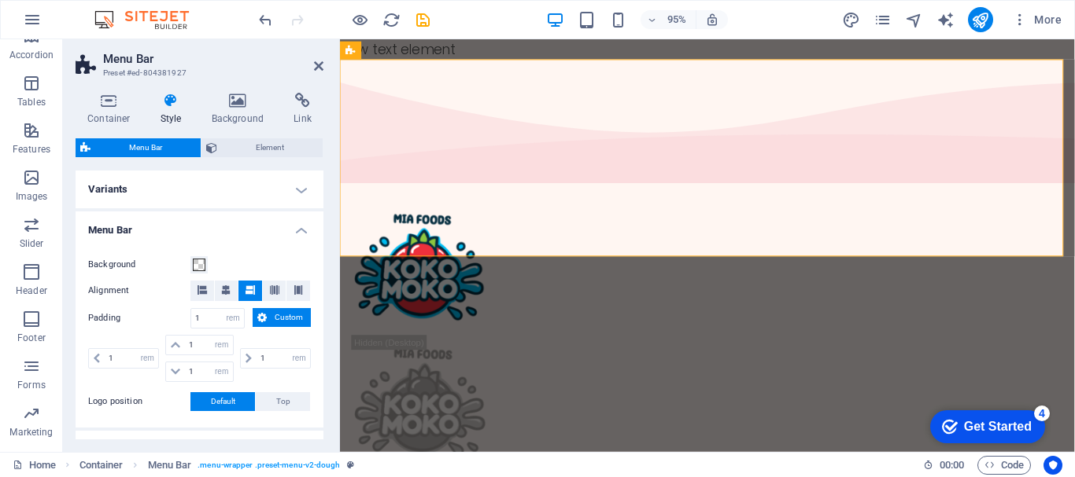
click at [267, 200] on h4 "Variants" at bounding box center [200, 190] width 248 height 38
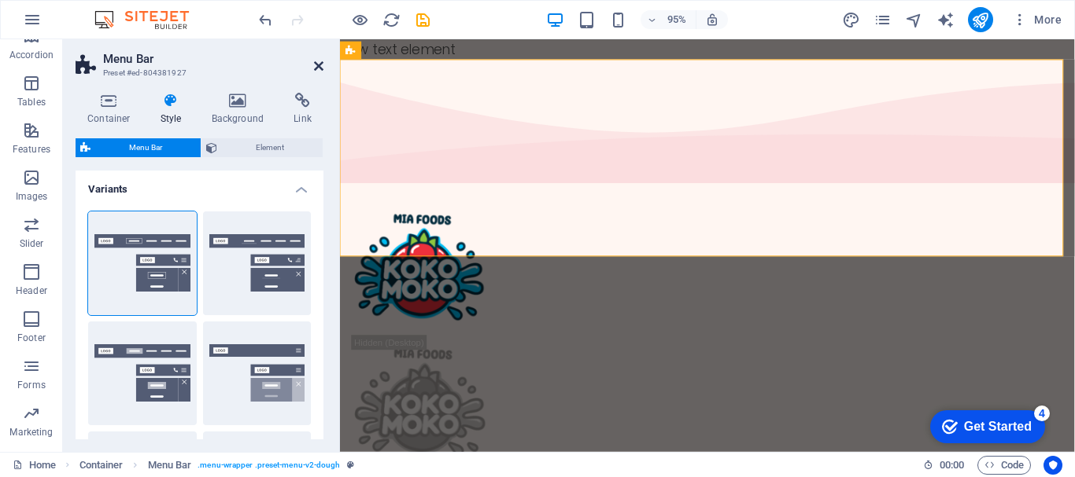
drag, startPoint x: 316, startPoint y: 67, endPoint x: 255, endPoint y: 76, distance: 62.1
click at [316, 67] on icon at bounding box center [318, 66] width 9 height 13
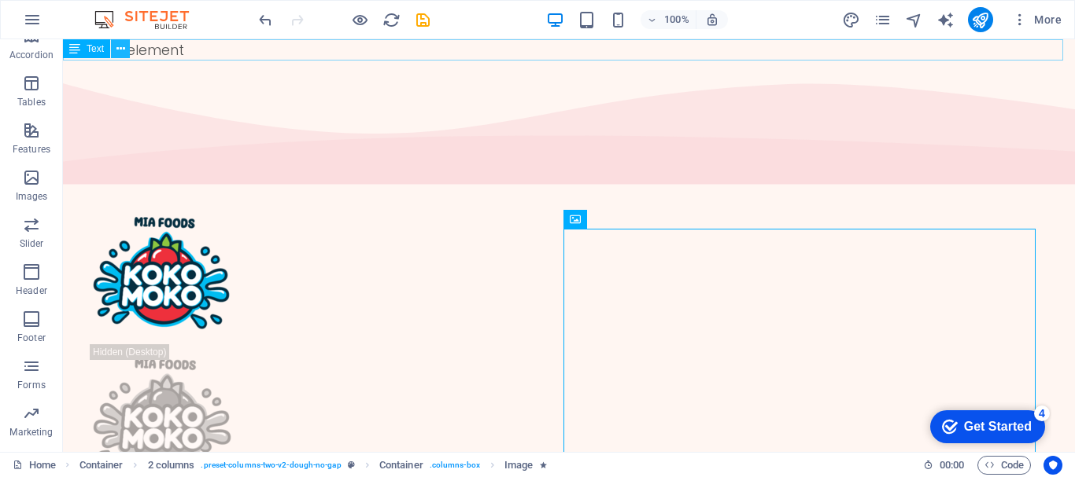
click at [124, 42] on icon at bounding box center [120, 49] width 9 height 17
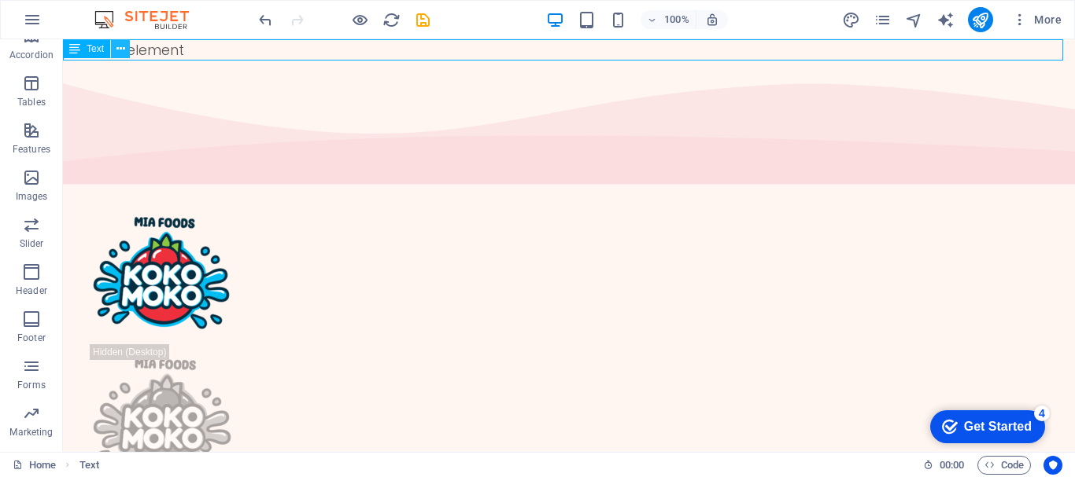
click at [120, 46] on icon at bounding box center [120, 49] width 9 height 17
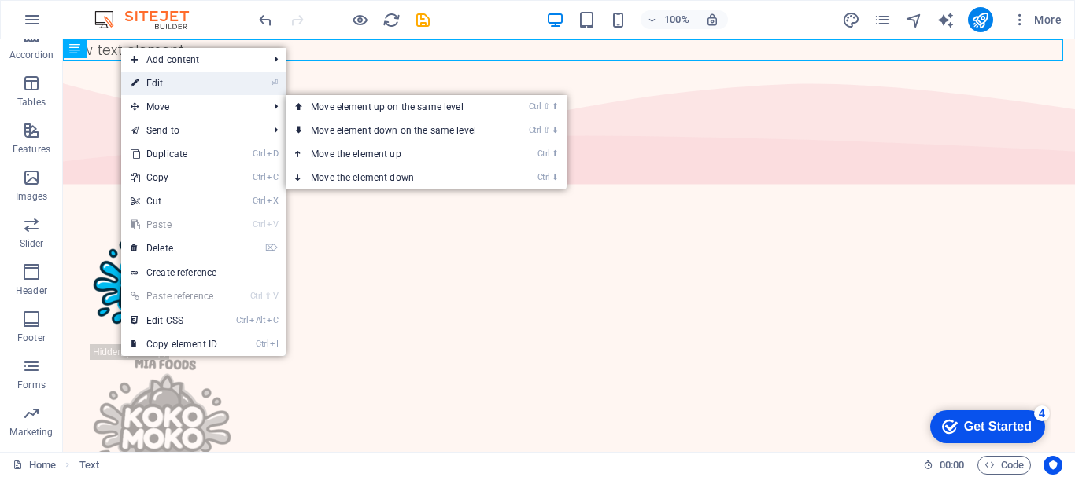
click at [163, 82] on link "⏎ Edit" at bounding box center [173, 84] width 105 height 24
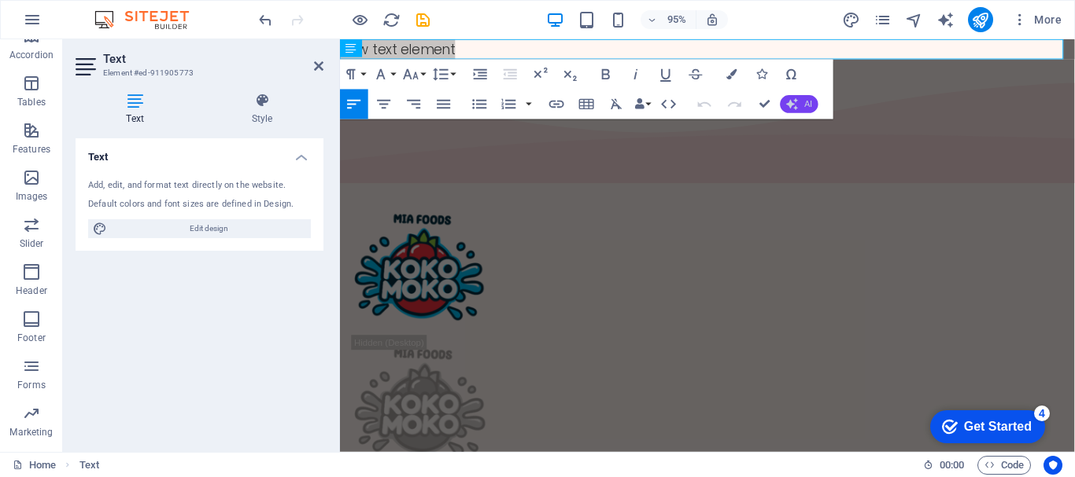
click at [802, 106] on button "AI" at bounding box center [799, 104] width 38 height 18
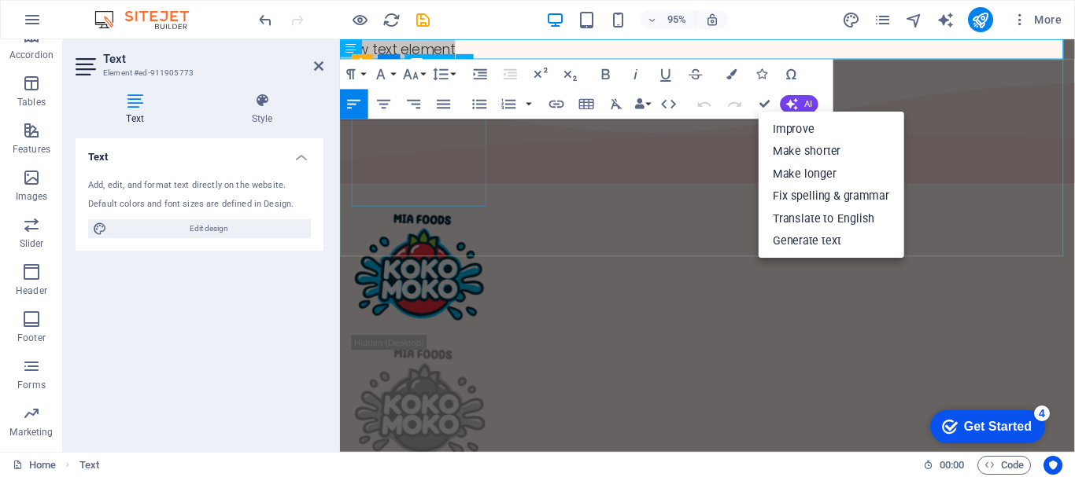
click at [397, 209] on div at bounding box center [726, 280] width 748 height 142
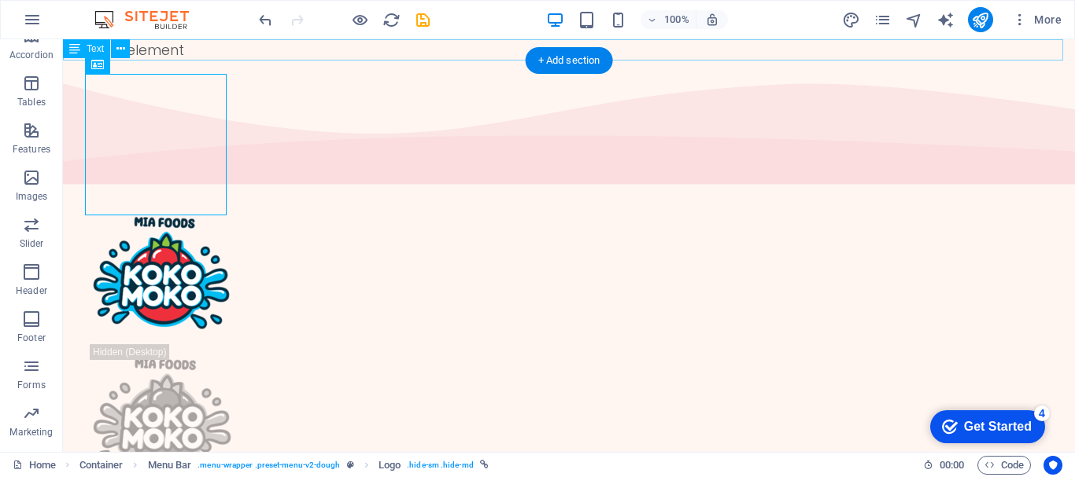
click at [163, 46] on div "New text element" at bounding box center [569, 49] width 1012 height 21
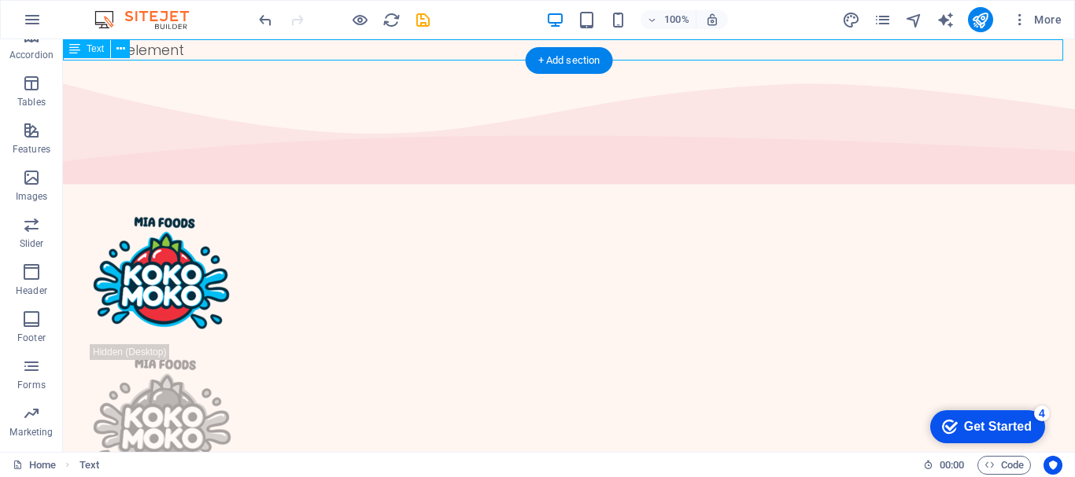
click at [163, 46] on div "New text element" at bounding box center [569, 49] width 1012 height 21
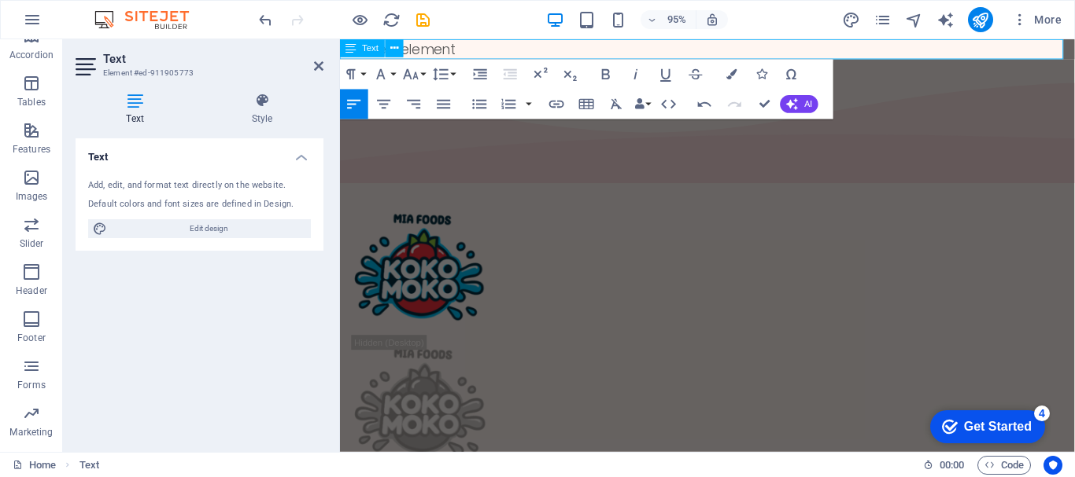
click at [488, 52] on p "New text element" at bounding box center [726, 49] width 773 height 21
click at [252, 107] on icon at bounding box center [262, 101] width 123 height 16
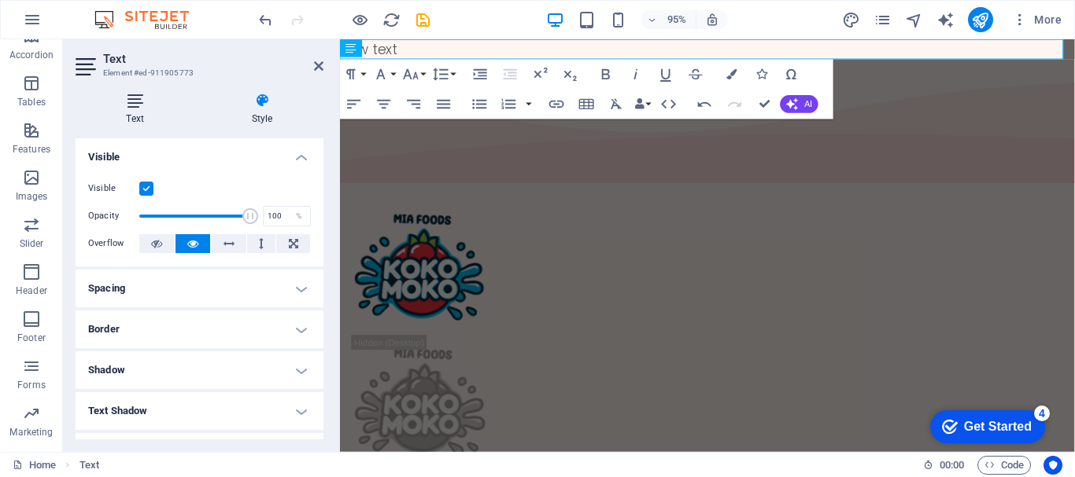
click at [138, 108] on icon at bounding box center [135, 101] width 119 height 16
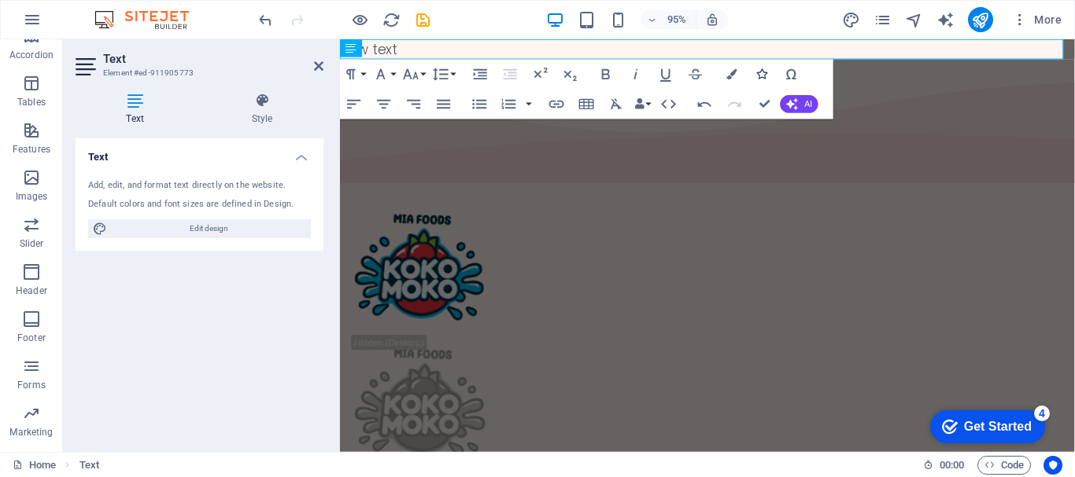
click at [762, 74] on icon "button" at bounding box center [761, 74] width 10 height 10
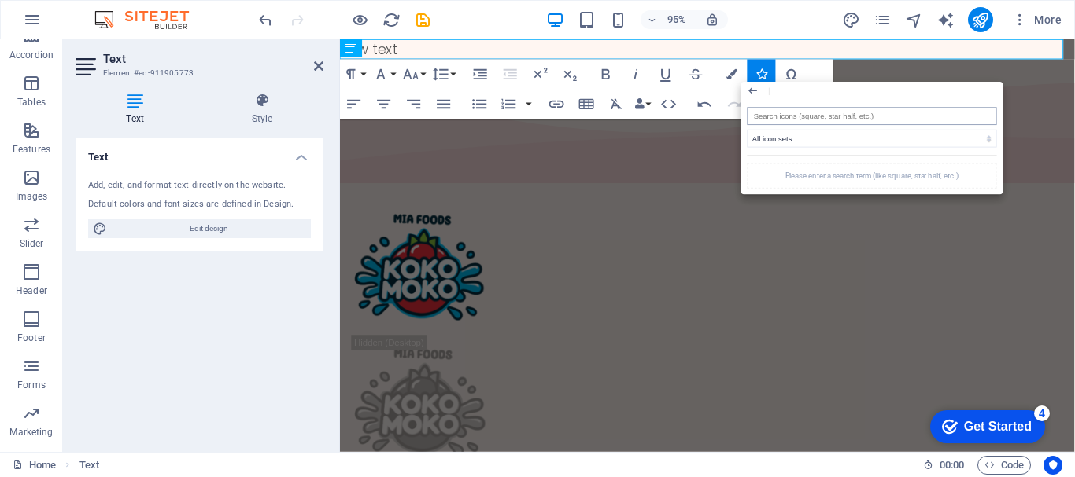
click at [775, 113] on input "search" at bounding box center [871, 116] width 249 height 18
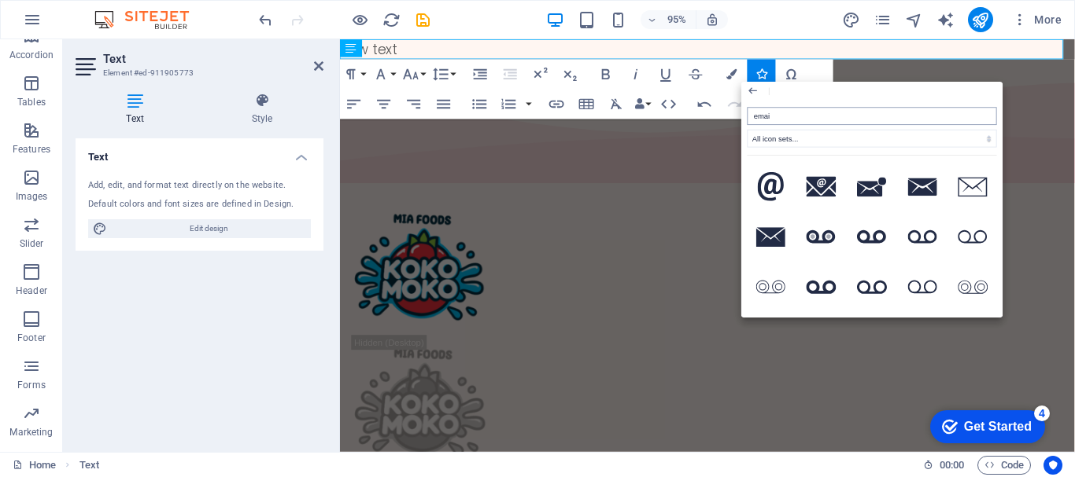
type input "email"
drag, startPoint x: 765, startPoint y: 238, endPoint x: 448, endPoint y: 208, distance: 318.4
click at [766, 238] on icon at bounding box center [771, 238] width 30 height 20
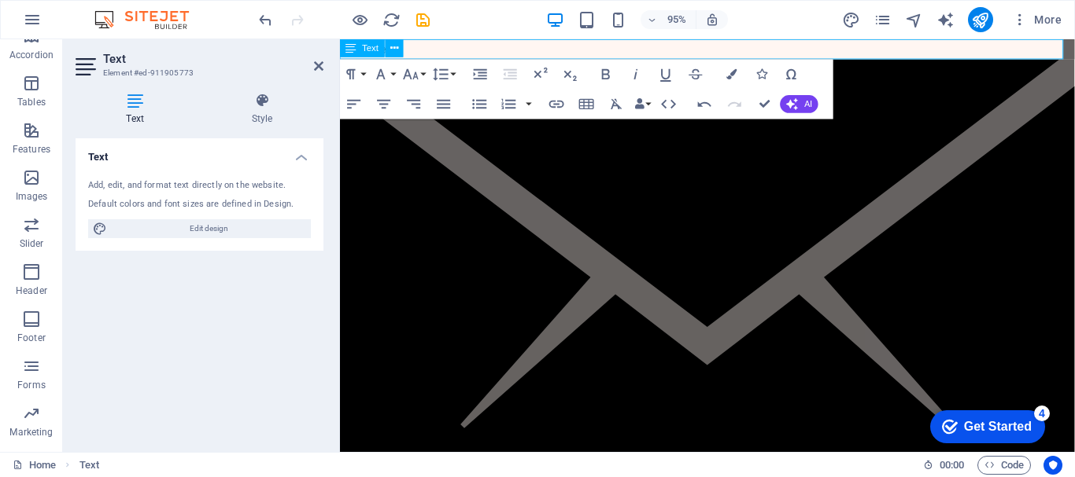
click at [459, 51] on p "New text" at bounding box center [726, 320] width 773 height 563
click at [427, 44] on icon "info@kokomoko.biz" at bounding box center [726, 321] width 773 height 562
click at [533, 44] on p "info@kokomoko.biz" at bounding box center [726, 320] width 773 height 563
click at [319, 67] on icon at bounding box center [318, 66] width 9 height 13
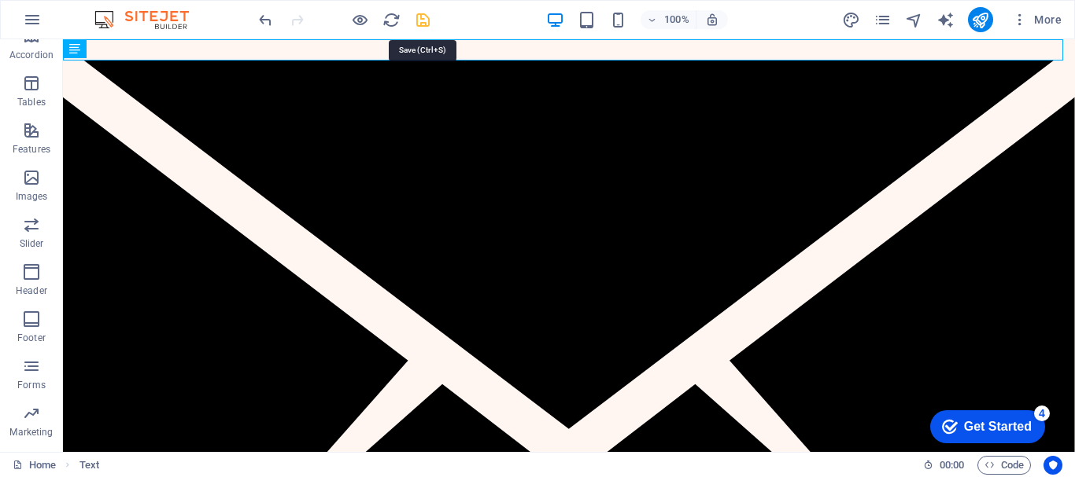
click at [419, 14] on icon "save" at bounding box center [423, 20] width 18 height 18
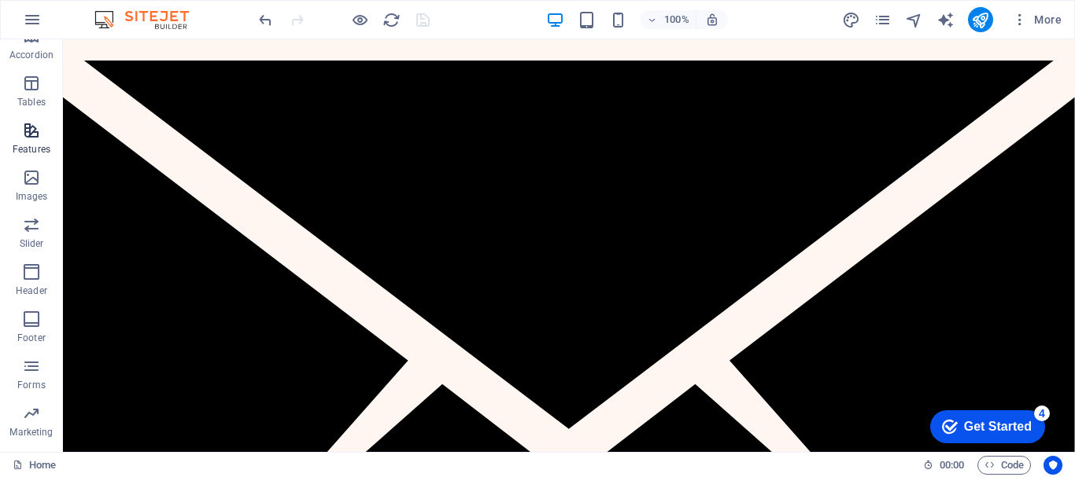
click at [33, 140] on span "Features" at bounding box center [31, 140] width 63 height 38
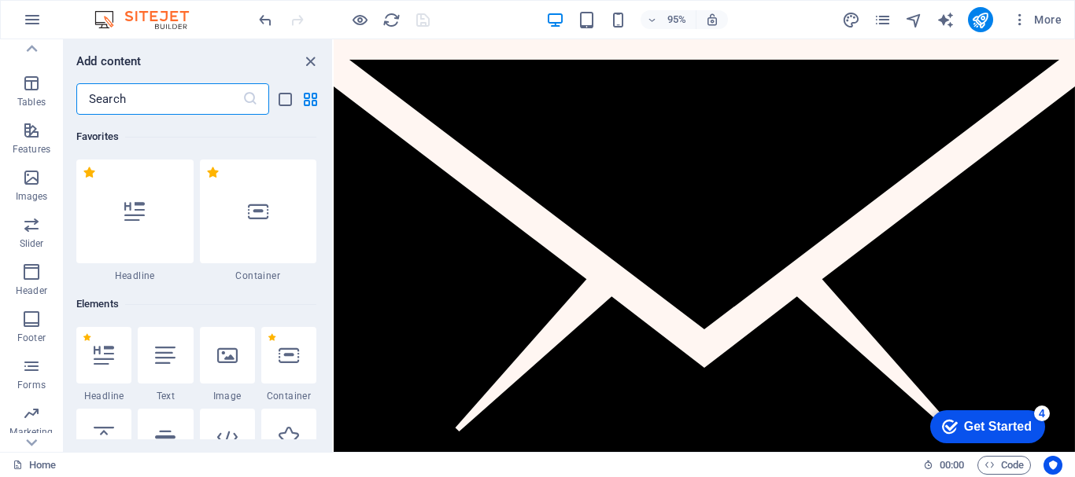
click at [124, 100] on input "text" at bounding box center [159, 98] width 166 height 31
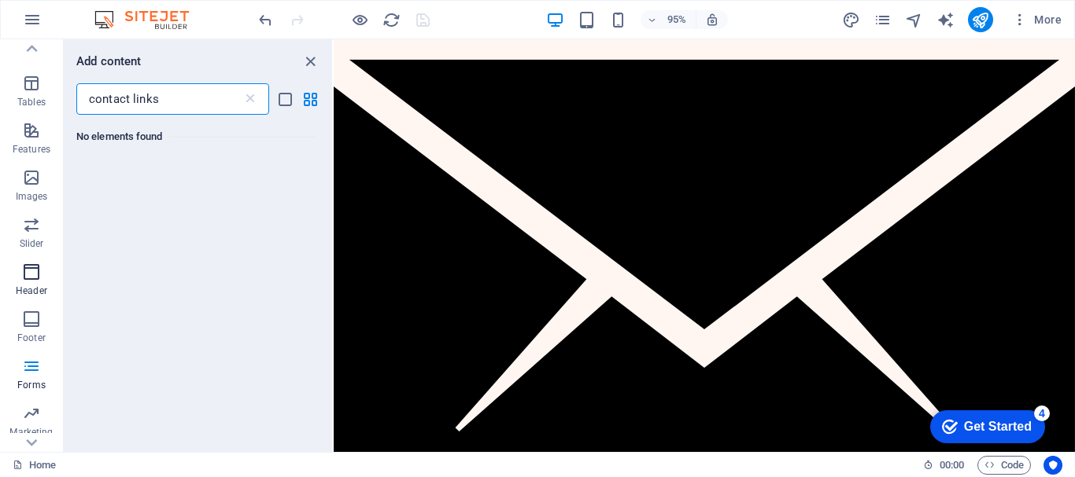
type input "contact links"
click at [31, 283] on span "Header" at bounding box center [31, 282] width 63 height 38
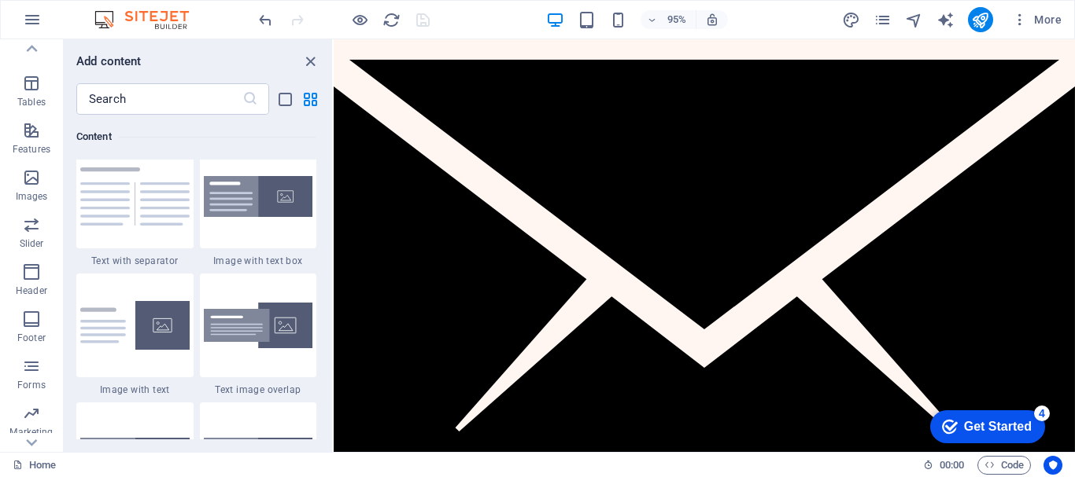
scroll to position [2865, 0]
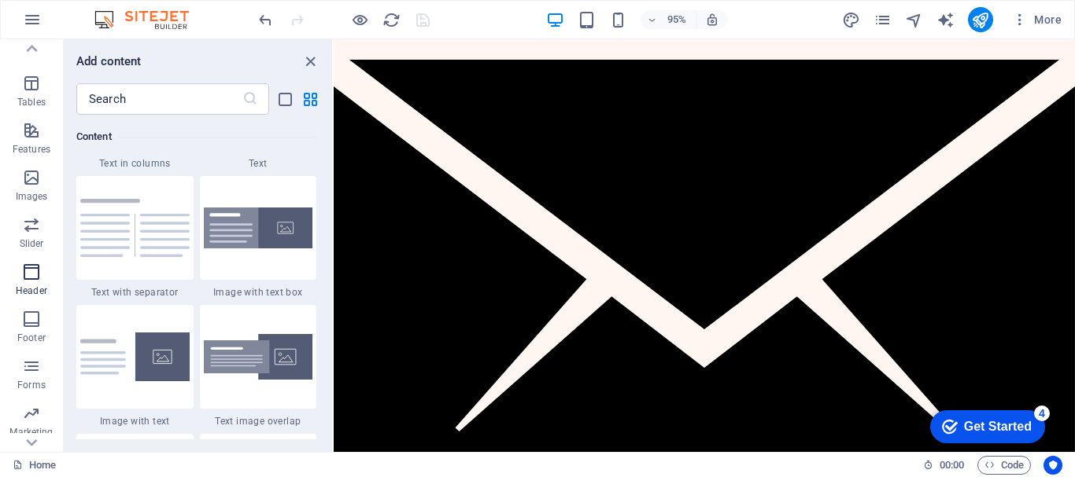
click at [29, 288] on p "Header" at bounding box center [31, 291] width 31 height 13
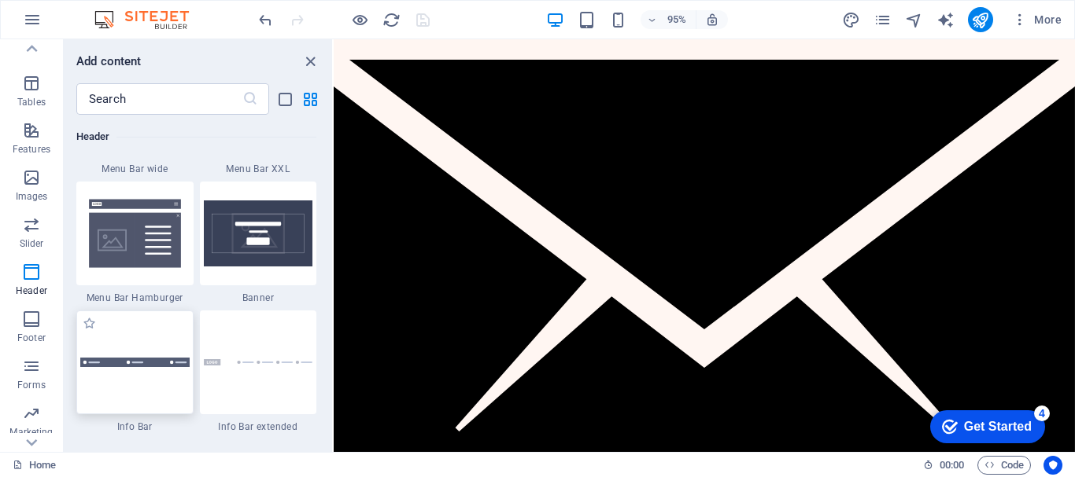
scroll to position [9945, 0]
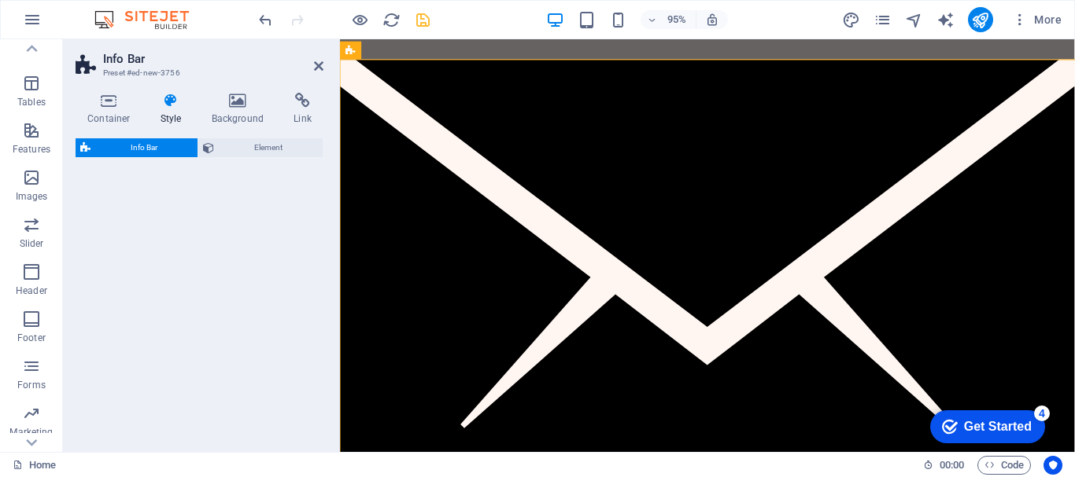
select select "rem"
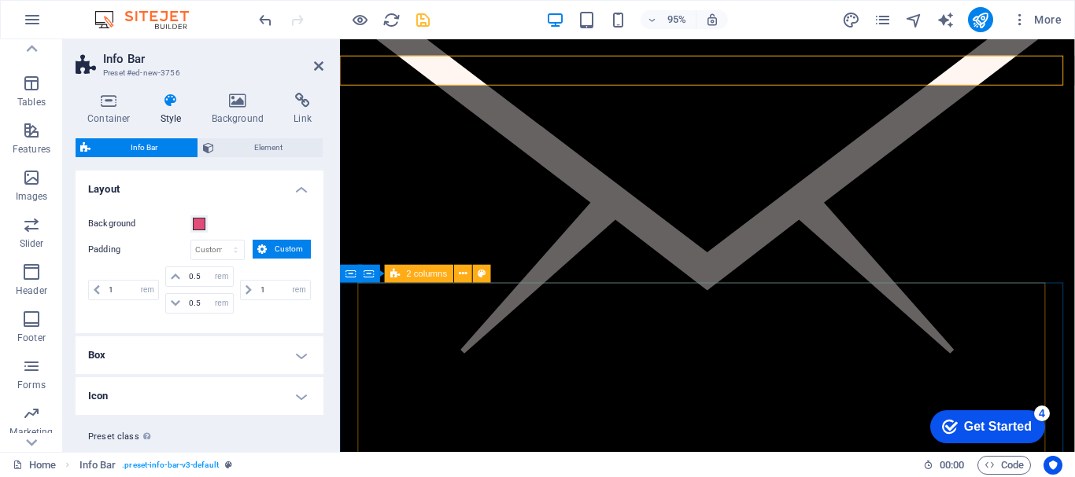
scroll to position [0, 0]
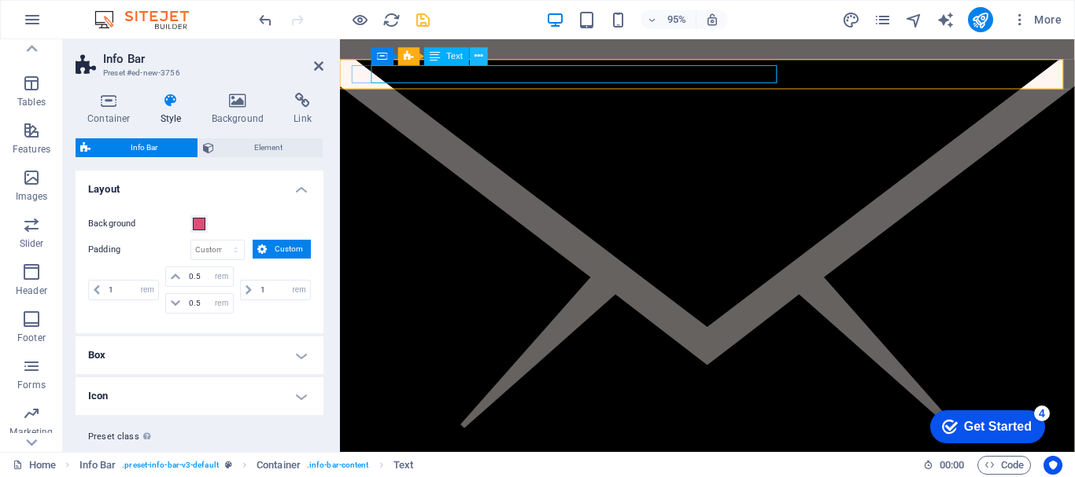
click at [485, 56] on button at bounding box center [479, 56] width 18 height 18
drag, startPoint x: 378, startPoint y: 75, endPoint x: 793, endPoint y: 67, distance: 414.6
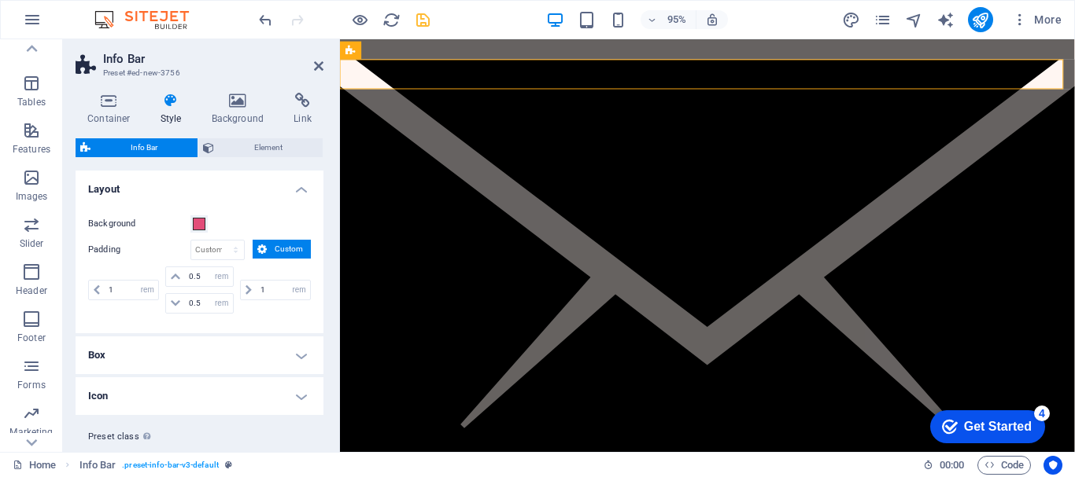
click at [171, 109] on h4 "Style" at bounding box center [174, 109] width 51 height 33
click at [242, 121] on h4 "Background" at bounding box center [241, 109] width 83 height 33
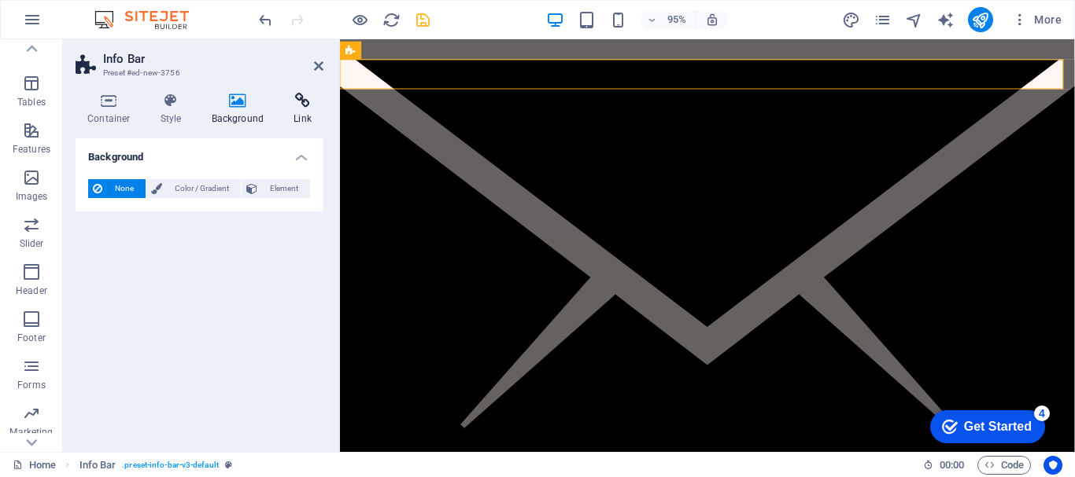
click at [299, 105] on icon at bounding box center [303, 101] width 42 height 16
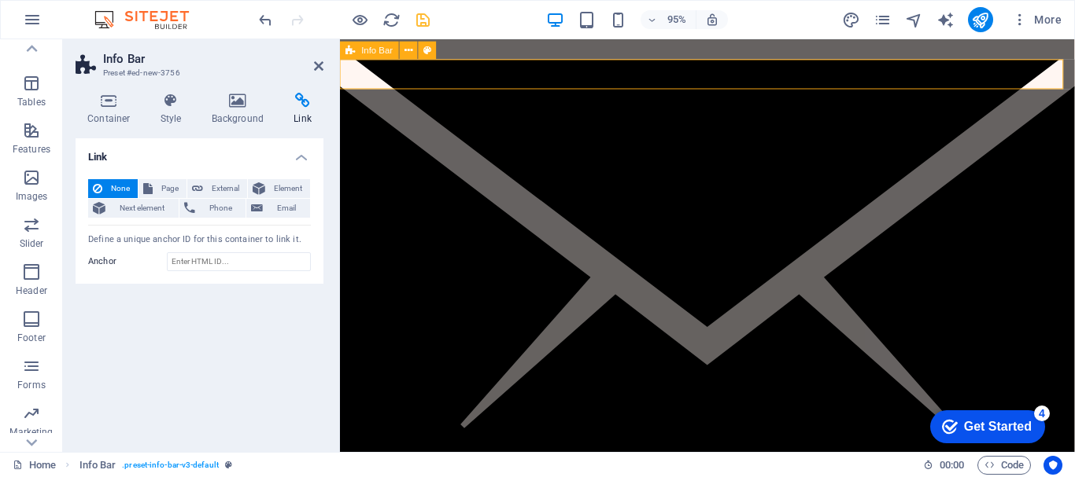
click at [246, 265] on input "Anchor" at bounding box center [239, 262] width 144 height 19
click at [270, 208] on span "Email" at bounding box center [286, 208] width 38 height 19
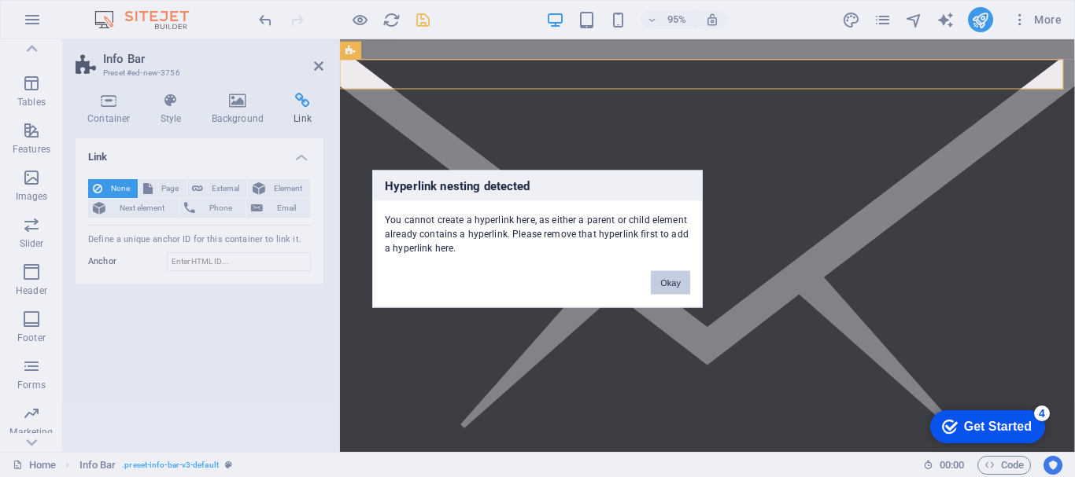
click at [666, 281] on button "Okay" at bounding box center [670, 283] width 39 height 24
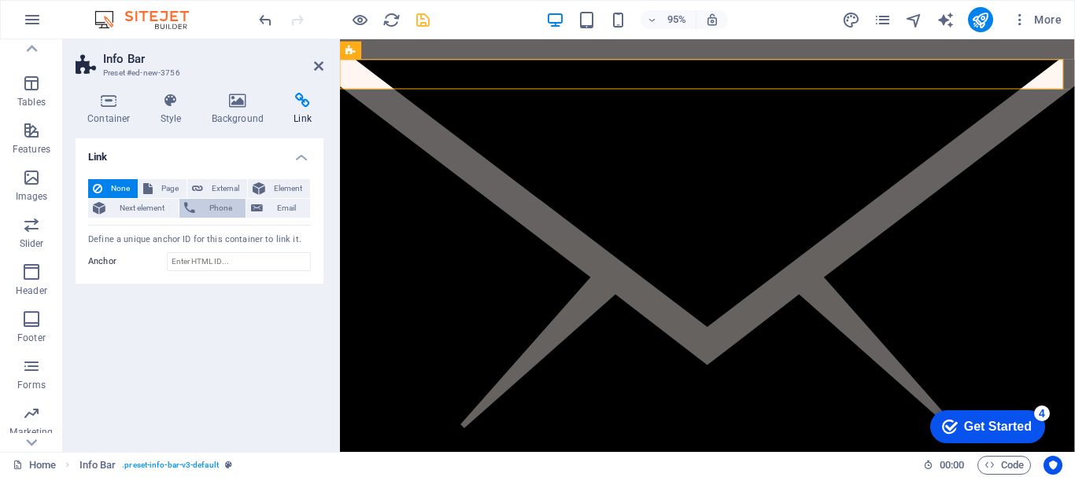
click at [220, 212] on span "Phone" at bounding box center [221, 208] width 42 height 19
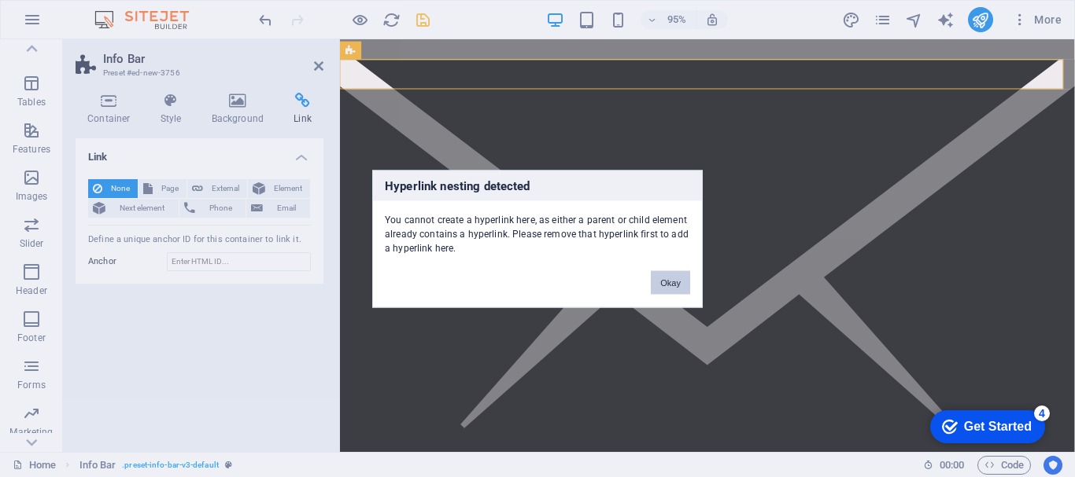
click at [672, 275] on button "Okay" at bounding box center [670, 283] width 39 height 24
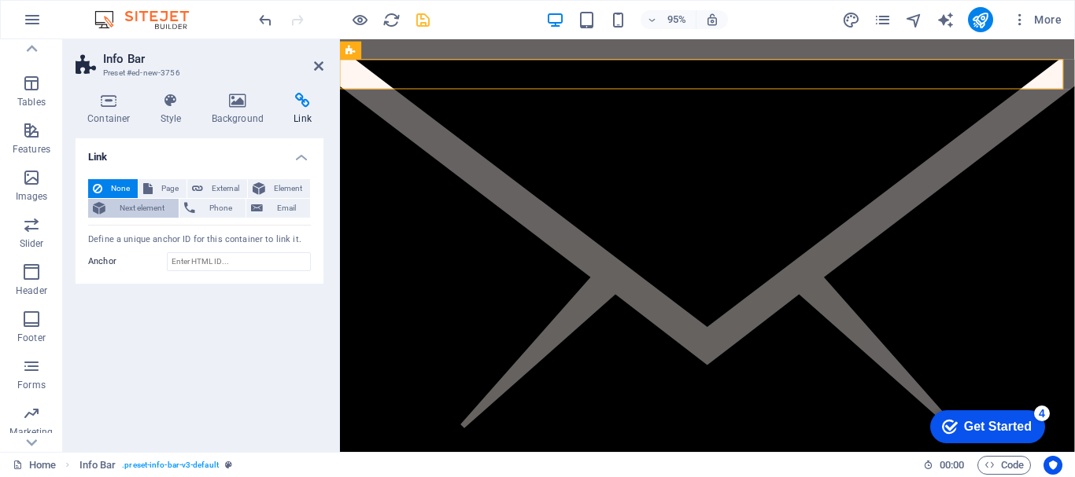
click at [132, 208] on span "Next element" at bounding box center [142, 208] width 64 height 19
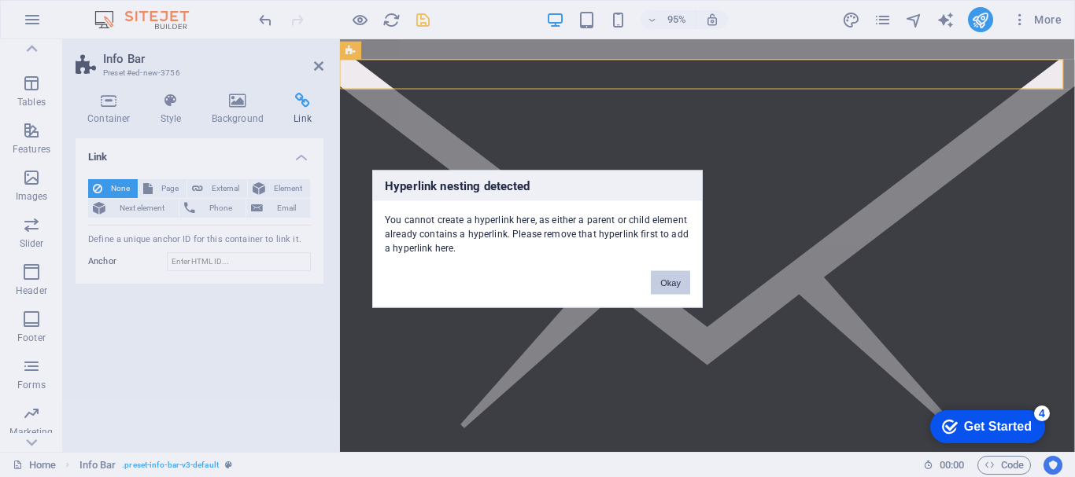
click at [677, 275] on button "Okay" at bounding box center [670, 283] width 39 height 24
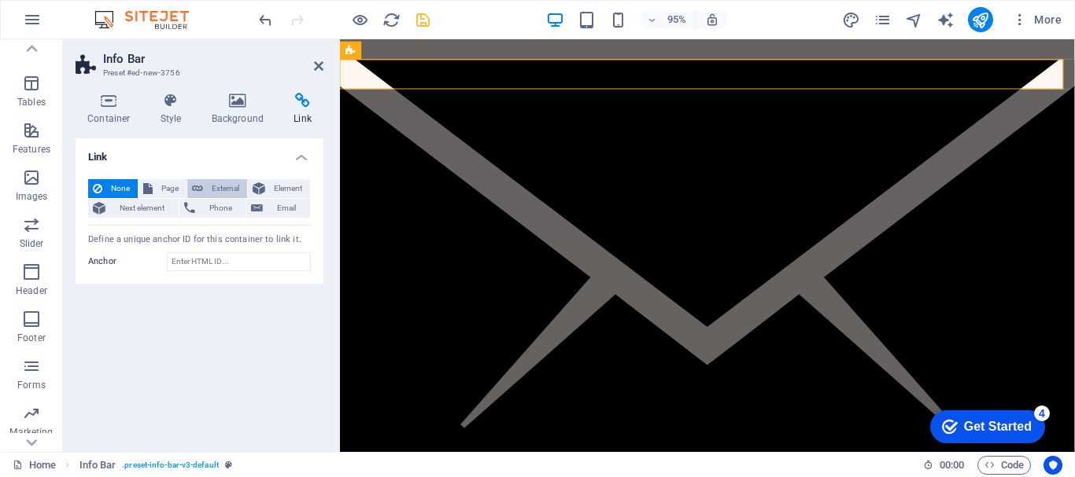
click at [228, 190] on span "External" at bounding box center [225, 188] width 35 height 19
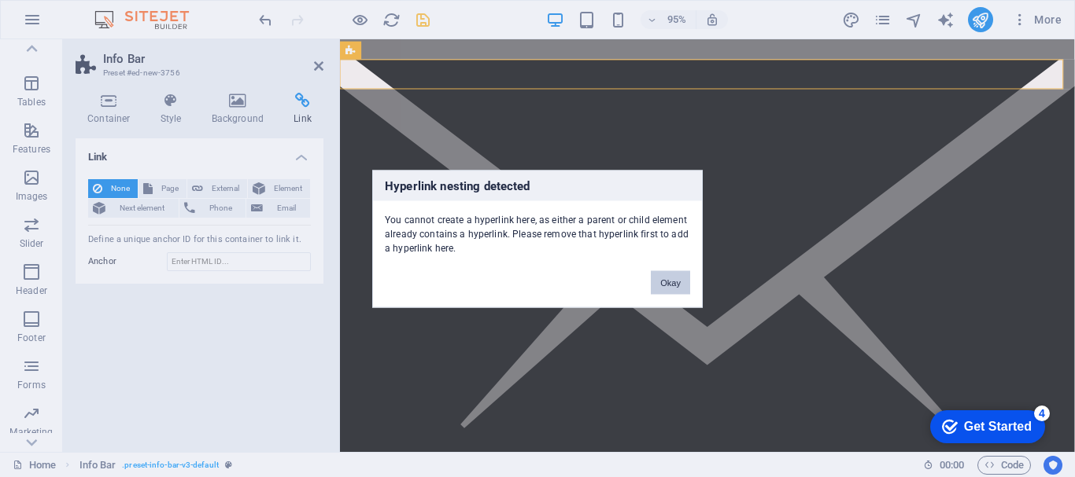
click at [658, 281] on button "Okay" at bounding box center [670, 283] width 39 height 24
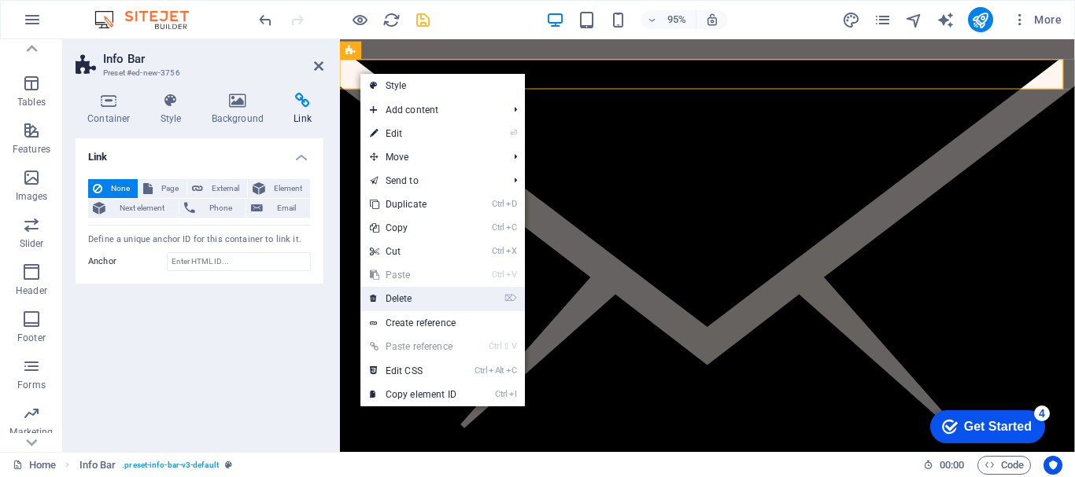
click at [406, 293] on link "⌦ Delete" at bounding box center [412, 299] width 105 height 24
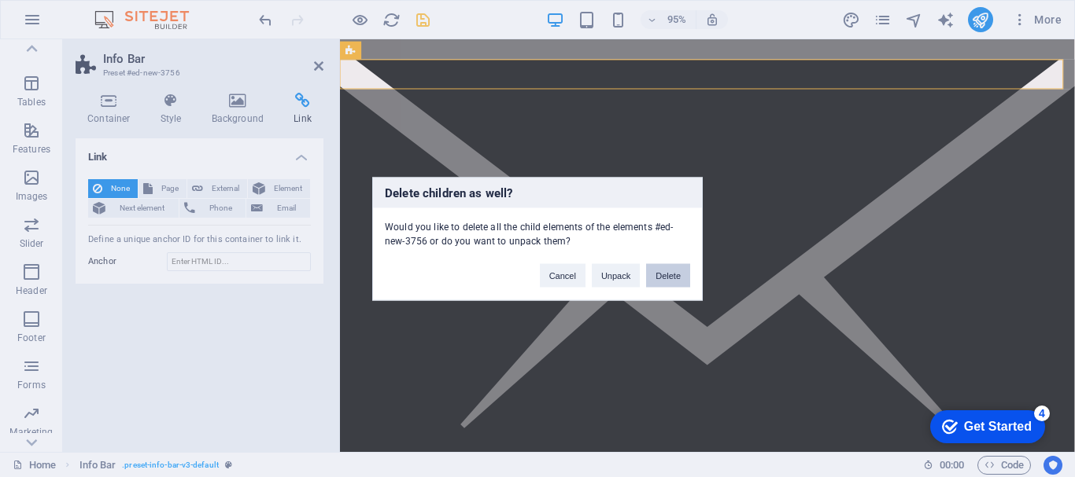
click at [661, 281] on button "Delete" at bounding box center [668, 276] width 44 height 24
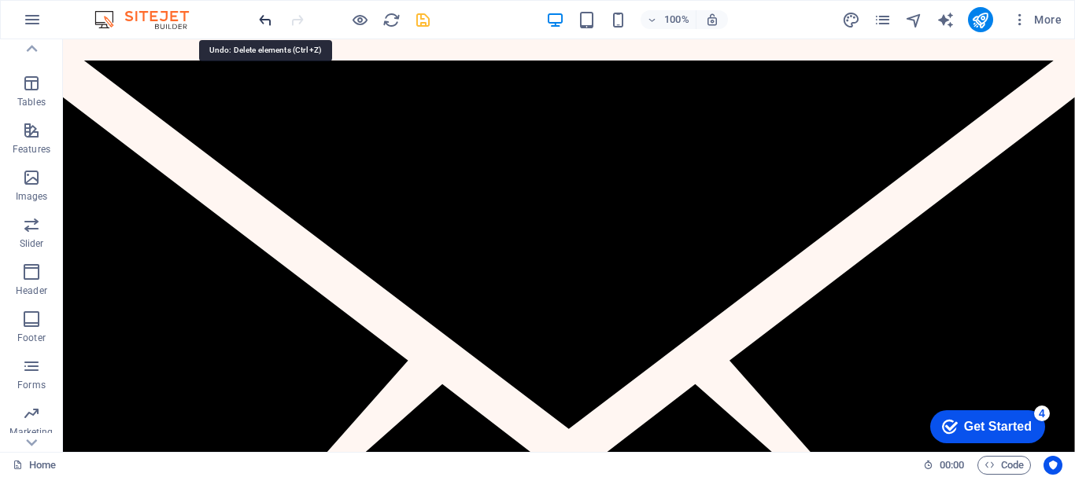
click at [263, 16] on icon "undo" at bounding box center [265, 20] width 18 height 18
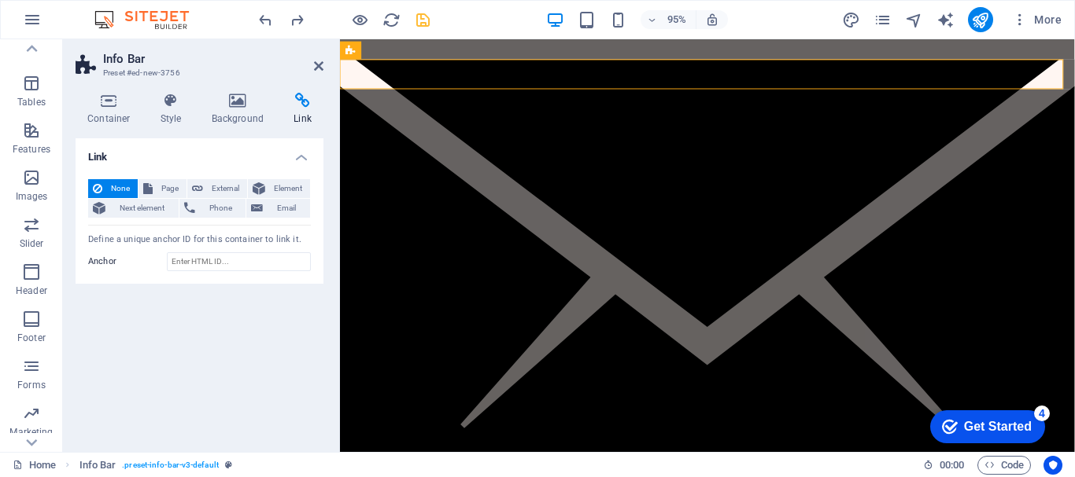
click at [304, 101] on icon at bounding box center [303, 101] width 42 height 16
click at [413, 86] on icon at bounding box center [417, 80] width 8 height 16
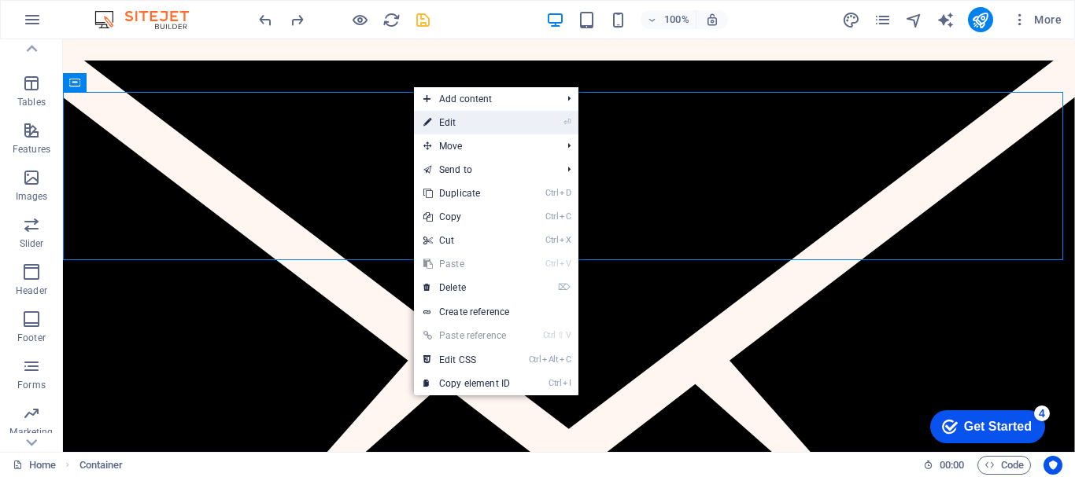
click at [473, 124] on link "⏎ Edit" at bounding box center [466, 123] width 105 height 24
select select "multiple-waves"
select select "vh"
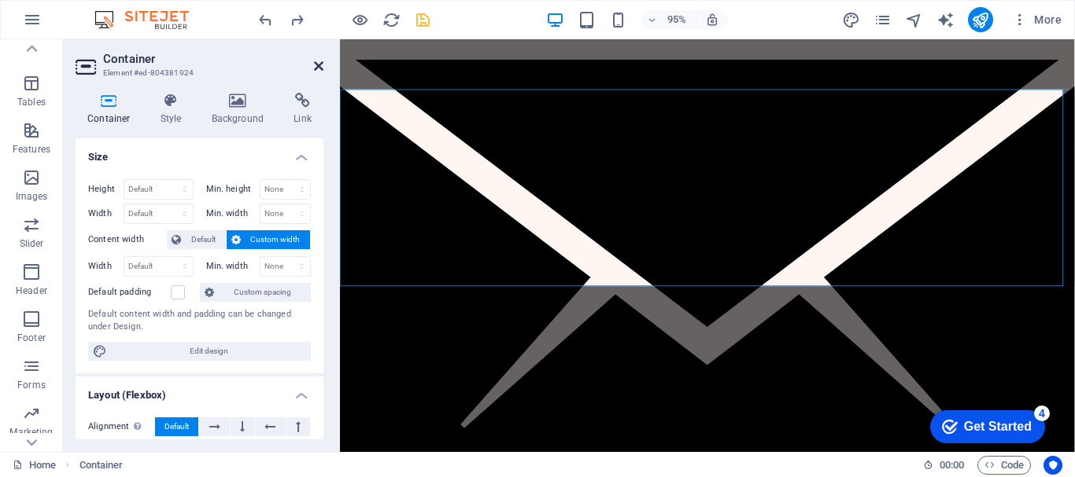
click at [323, 67] on icon at bounding box center [318, 66] width 9 height 13
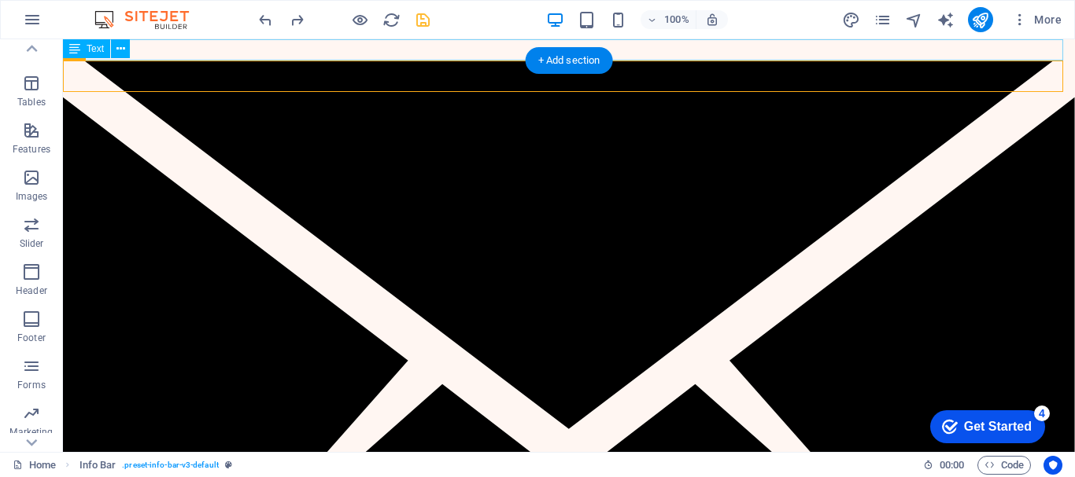
click at [260, 42] on div "info@kokomoko.biz" at bounding box center [569, 400] width 1012 height 722
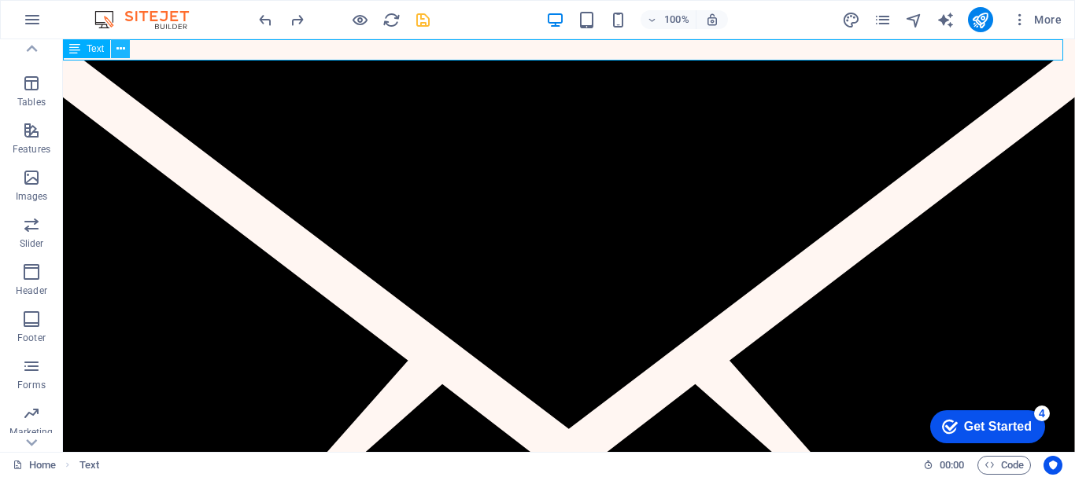
click at [127, 49] on button at bounding box center [120, 48] width 19 height 19
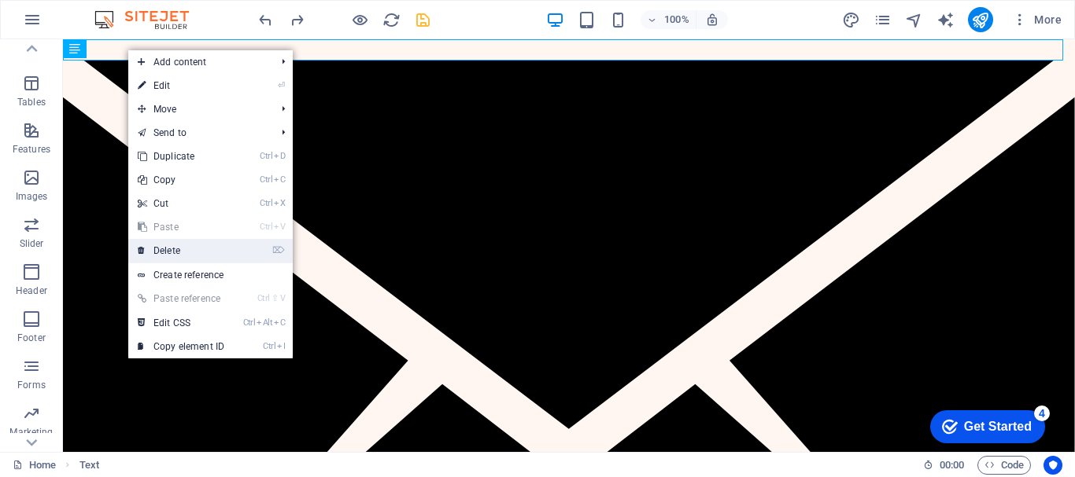
click at [182, 247] on link "⌦ Delete" at bounding box center [180, 251] width 105 height 24
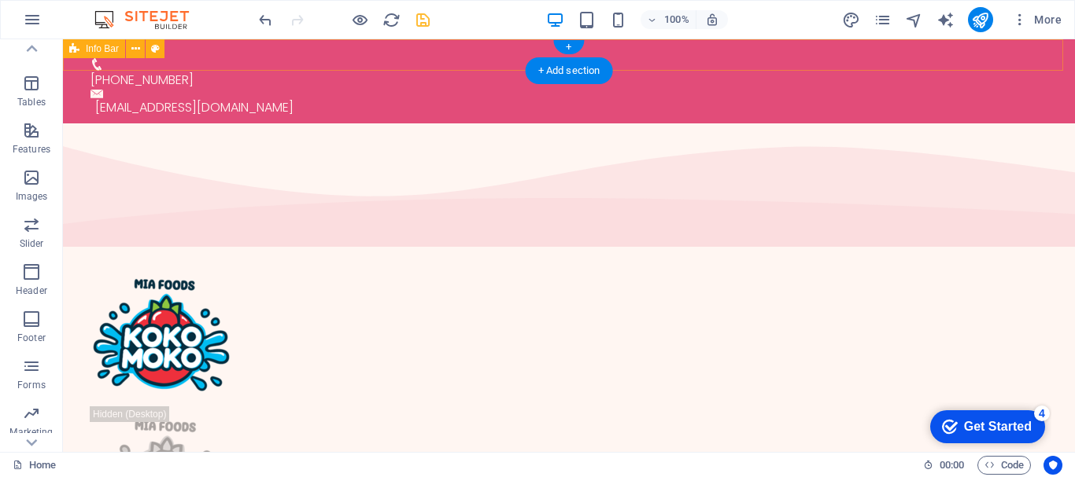
click at [372, 54] on div "+27657097066 info@kokomoko.biz" at bounding box center [569, 81] width 1012 height 84
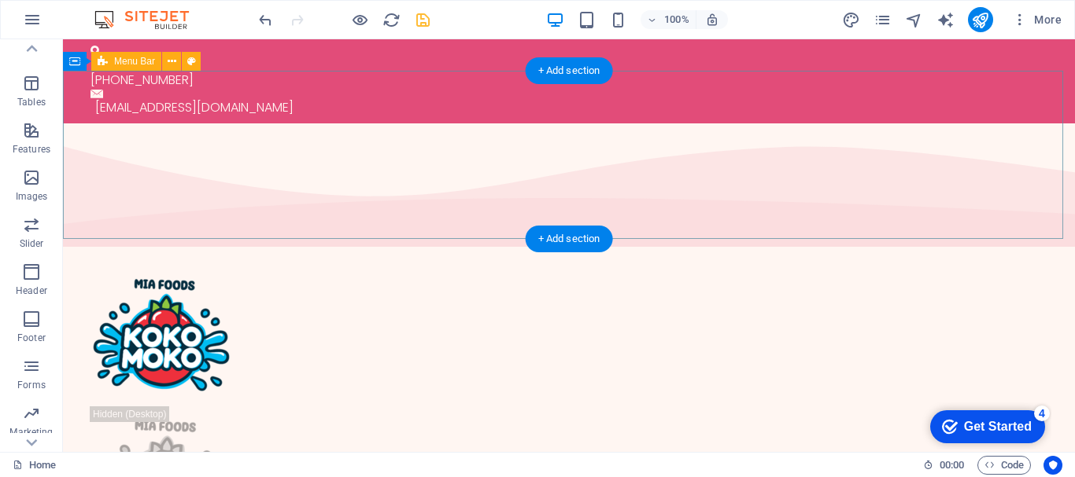
click at [472, 253] on div "Home About Product Contact Catering Learn More" at bounding box center [569, 427] width 1012 height 349
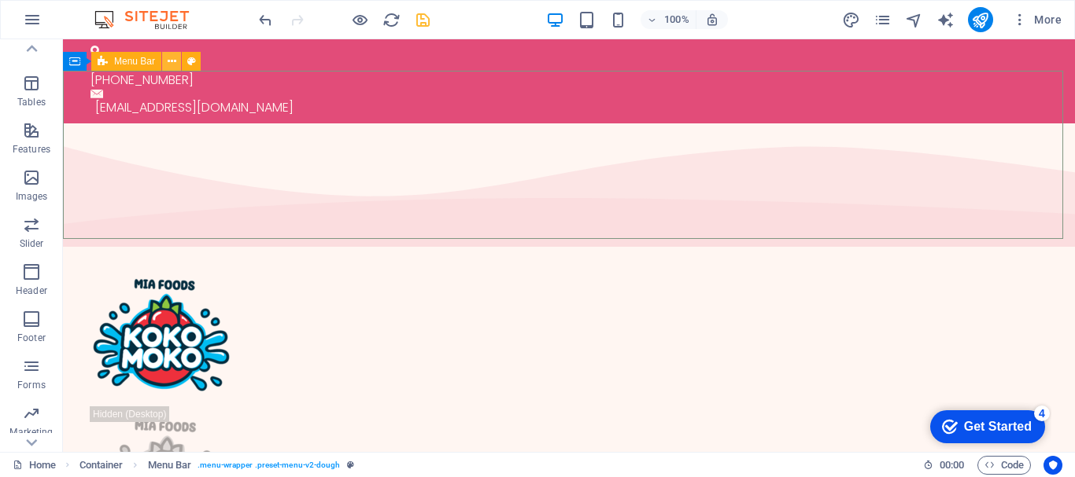
click at [168, 65] on icon at bounding box center [172, 61] width 9 height 17
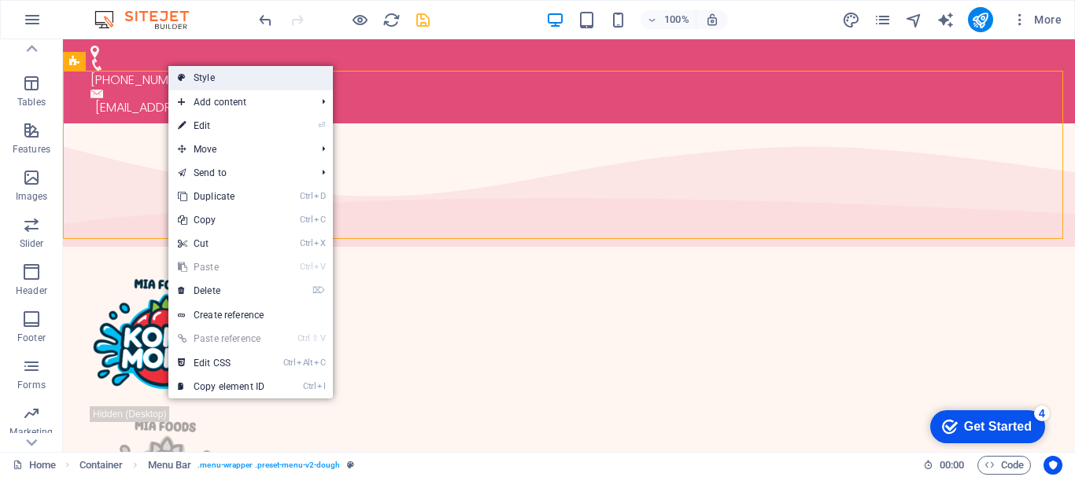
click at [191, 77] on link "Style" at bounding box center [250, 78] width 164 height 24
select select "rem"
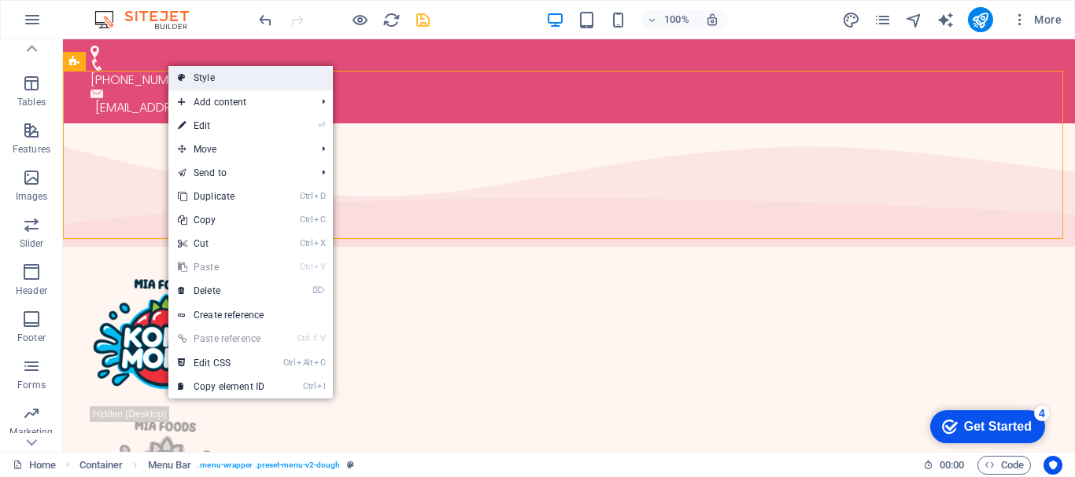
select select "rem"
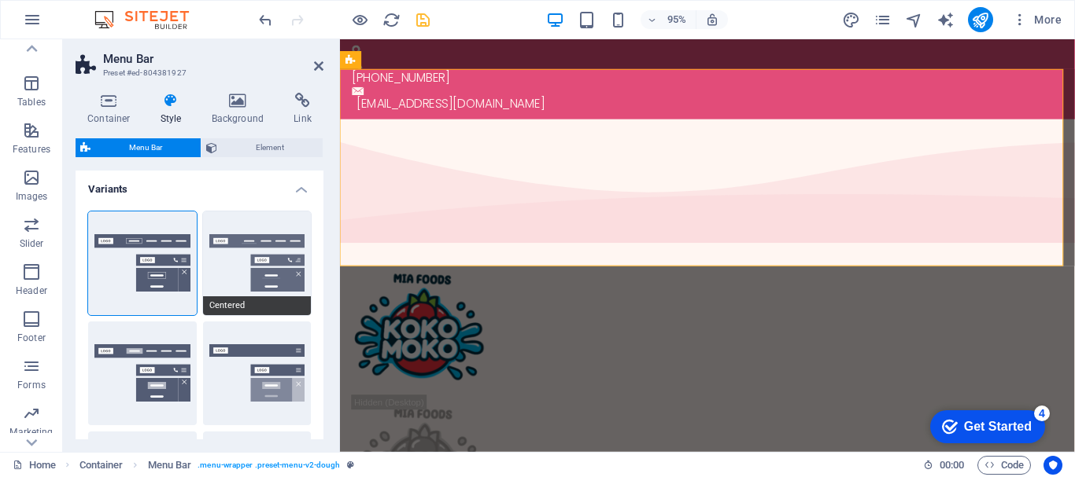
scroll to position [157, 0]
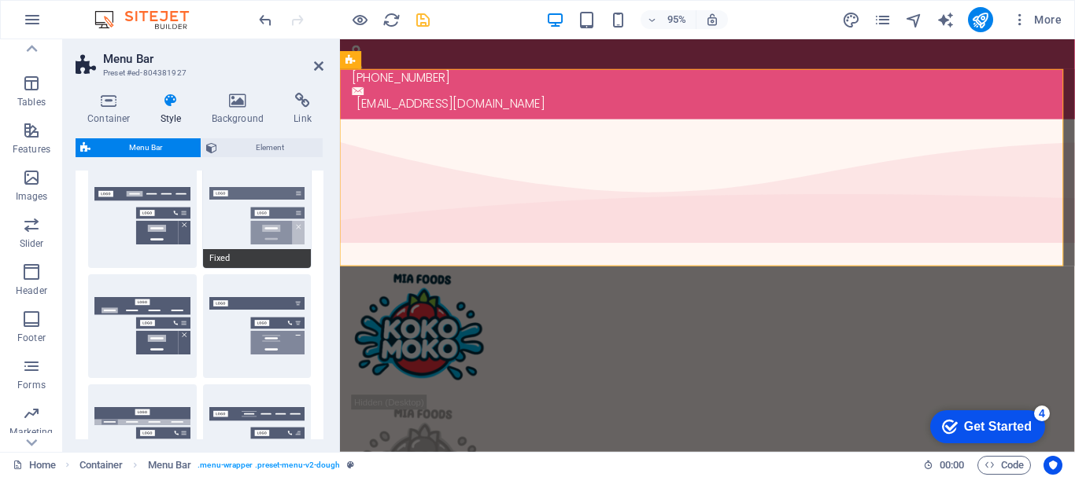
click at [245, 237] on button "Fixed" at bounding box center [257, 216] width 109 height 104
click at [317, 65] on icon at bounding box center [318, 66] width 9 height 13
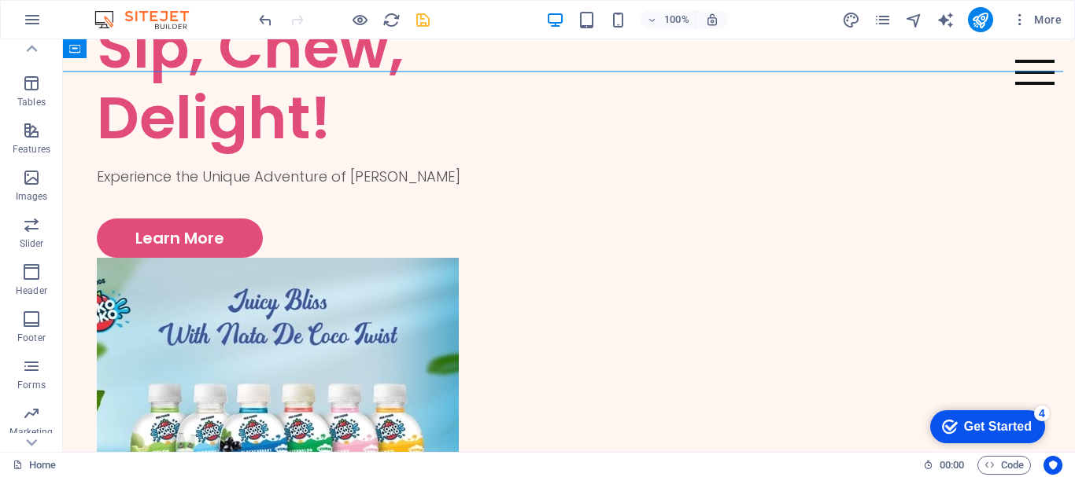
scroll to position [0, 0]
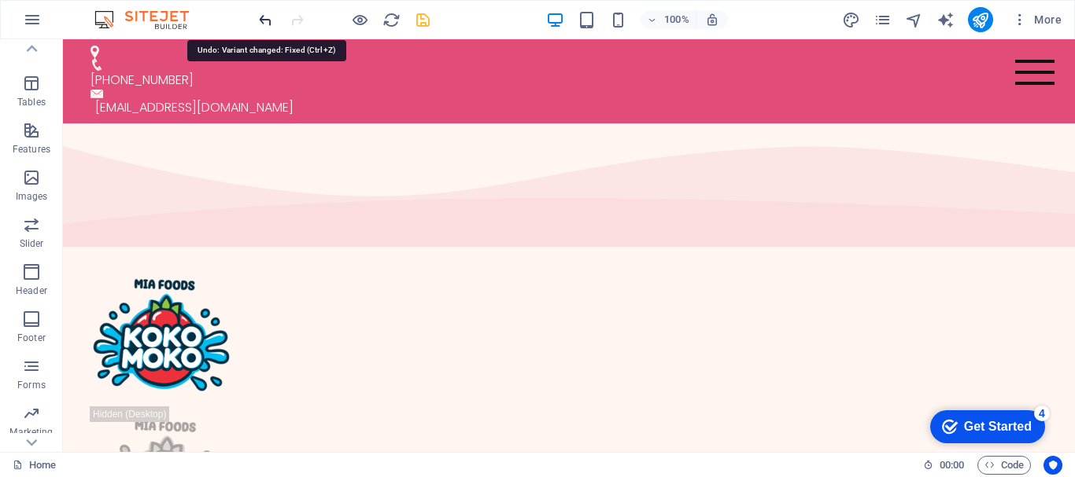
click at [260, 24] on icon "undo" at bounding box center [265, 20] width 18 height 18
click at [264, 23] on icon "undo" at bounding box center [265, 20] width 18 height 18
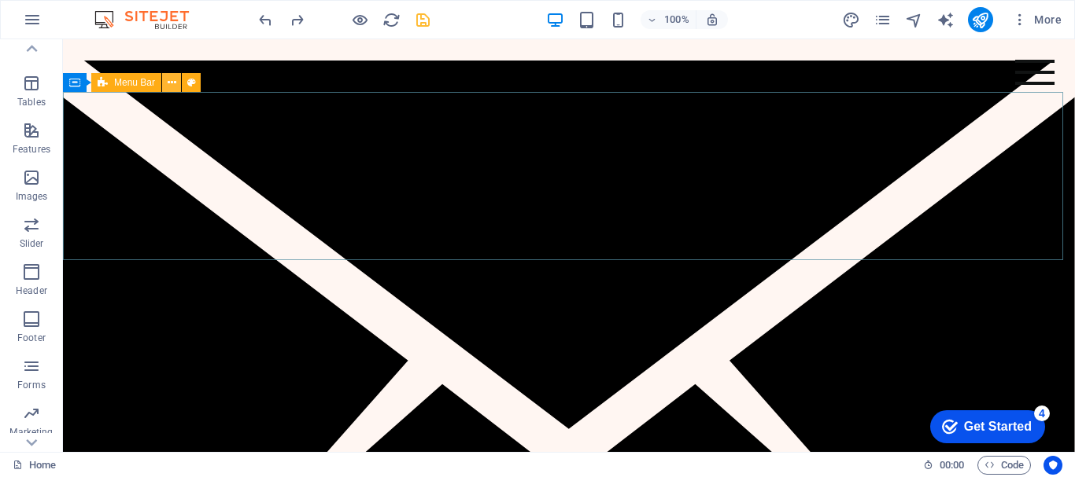
click at [170, 85] on icon at bounding box center [172, 83] width 9 height 17
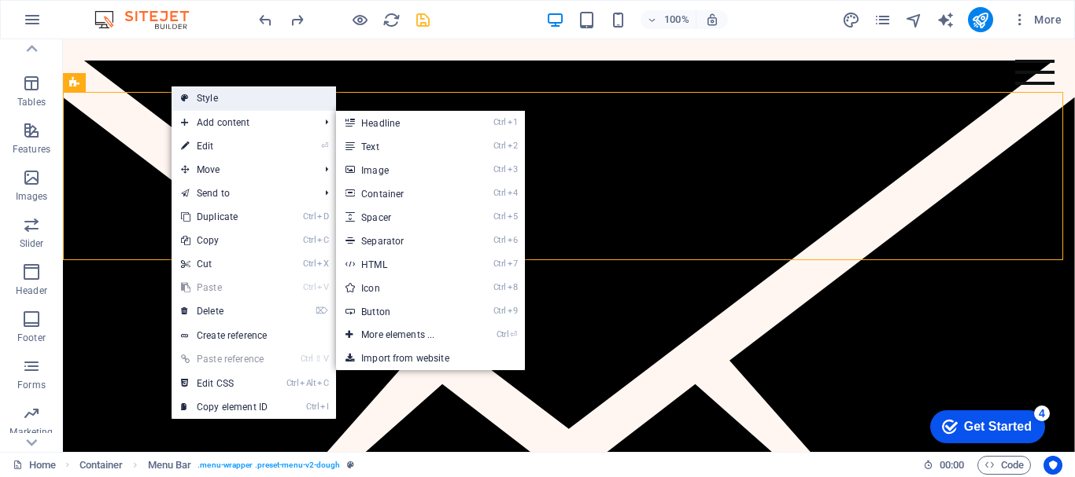
click at [204, 101] on link "Style" at bounding box center [253, 99] width 164 height 24
select select "rem"
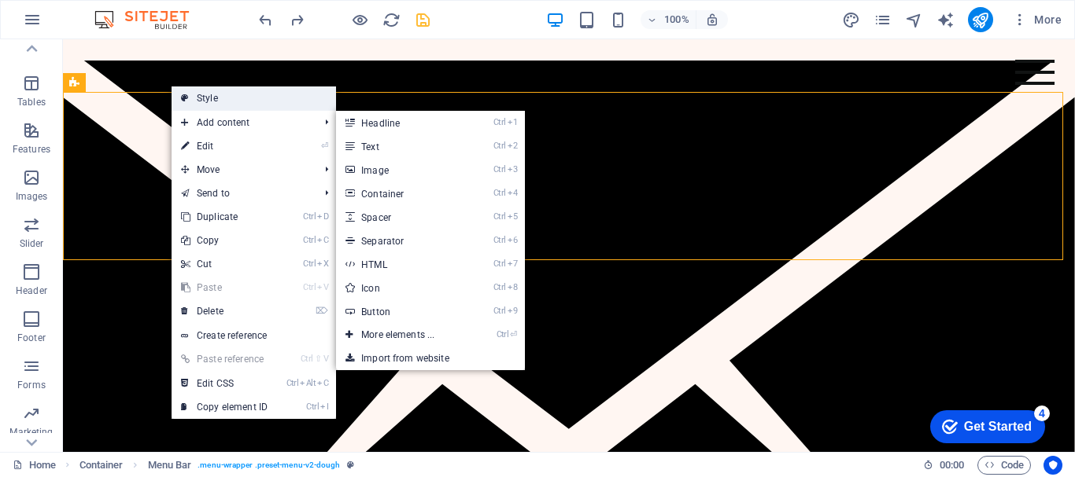
select select "rem"
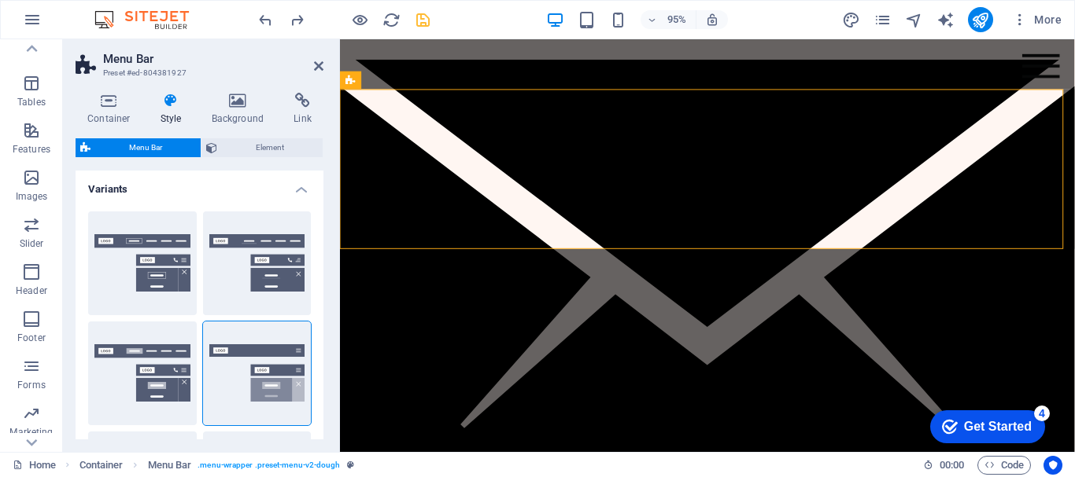
click at [144, 149] on span "Menu Bar" at bounding box center [145, 147] width 101 height 19
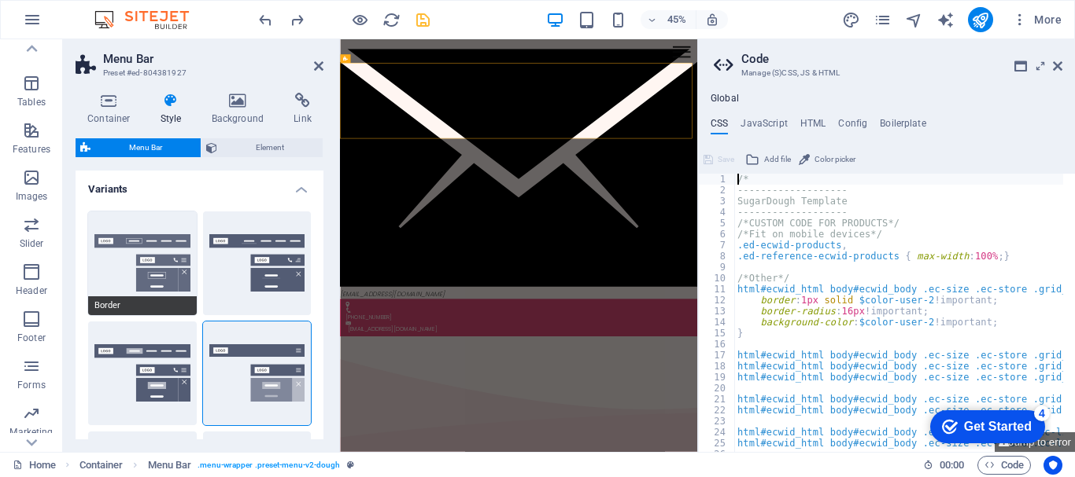
click at [145, 271] on button "Border" at bounding box center [142, 264] width 109 height 104
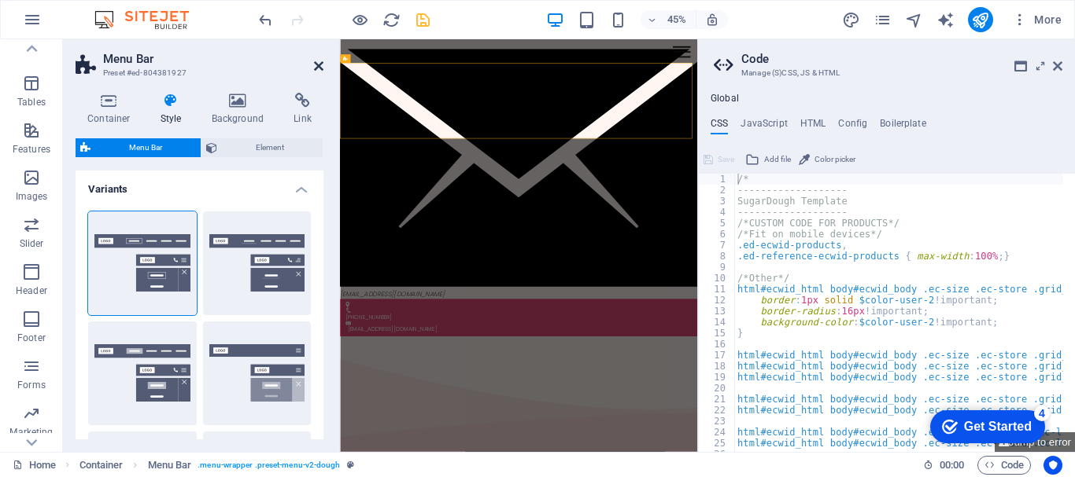
click at [321, 68] on icon at bounding box center [318, 66] width 9 height 13
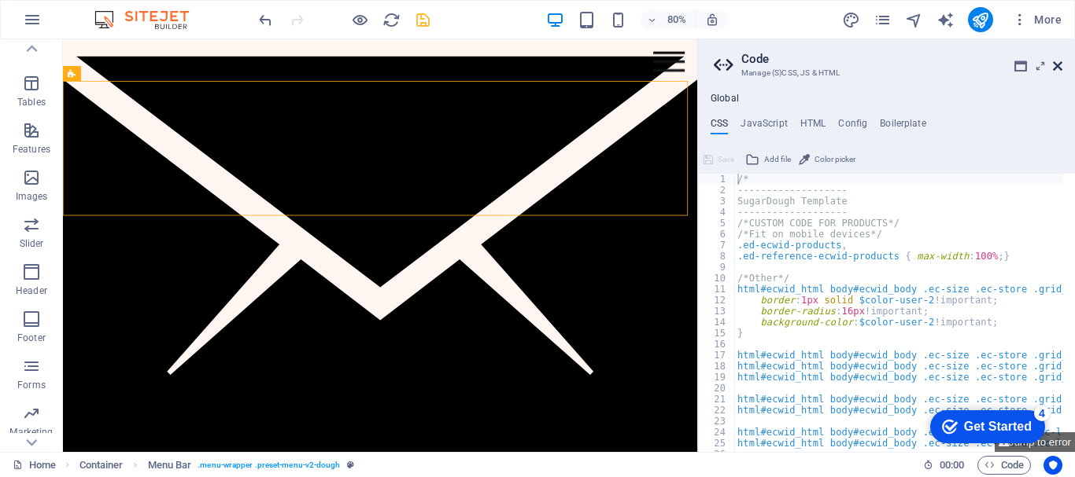
drag, startPoint x: 1060, startPoint y: 70, endPoint x: 588, endPoint y: 190, distance: 486.3
click at [1060, 70] on icon at bounding box center [1057, 66] width 9 height 13
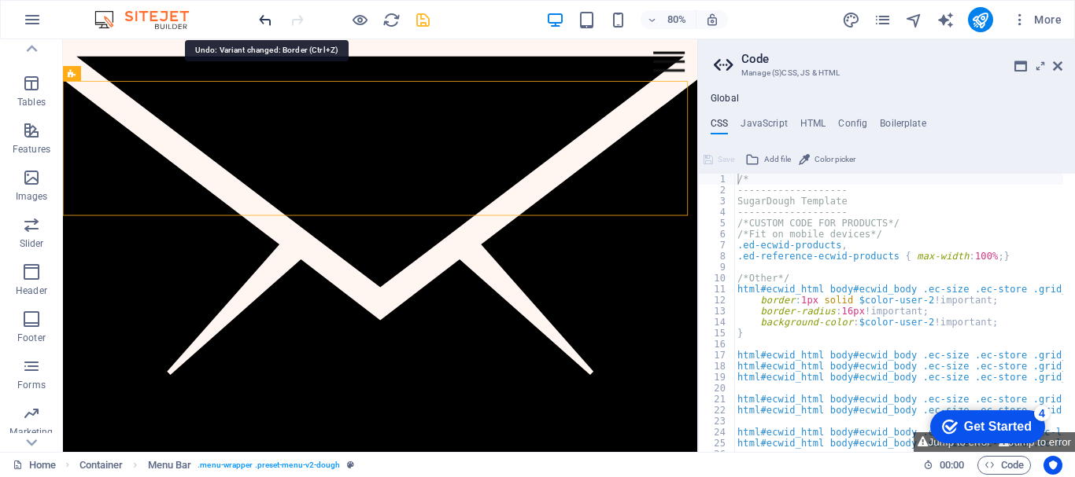
click at [261, 17] on icon "undo" at bounding box center [265, 20] width 18 height 18
click at [264, 19] on icon "undo" at bounding box center [265, 20] width 18 height 18
click at [267, 20] on icon "undo" at bounding box center [265, 20] width 18 height 18
click at [267, 19] on icon "undo" at bounding box center [265, 20] width 18 height 18
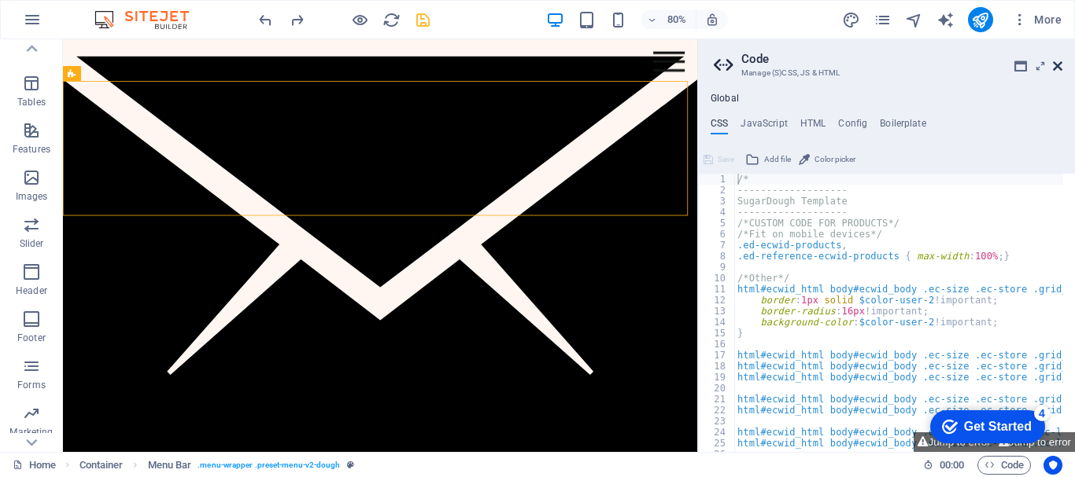
click at [1059, 69] on icon at bounding box center [1057, 66] width 9 height 13
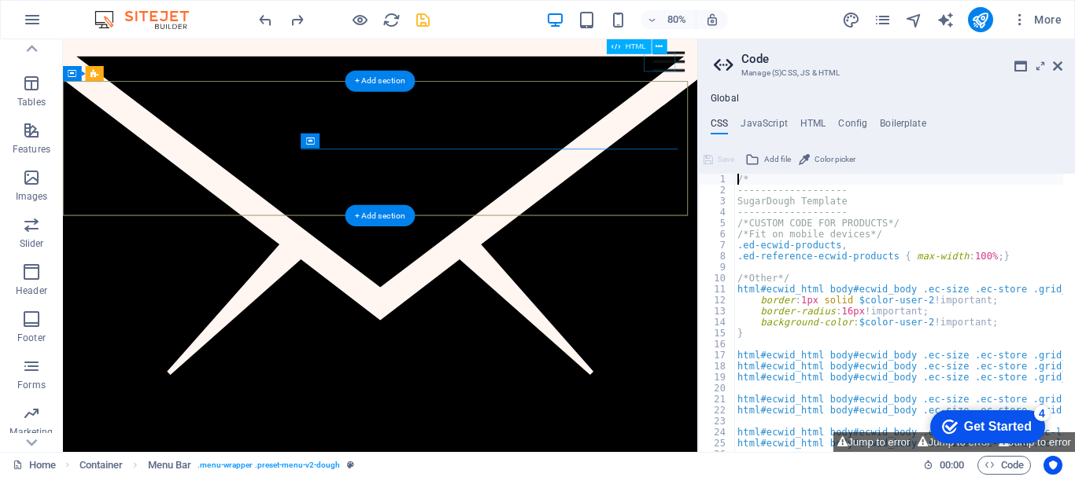
click at [806, 75] on div at bounding box center [820, 67] width 39 height 25
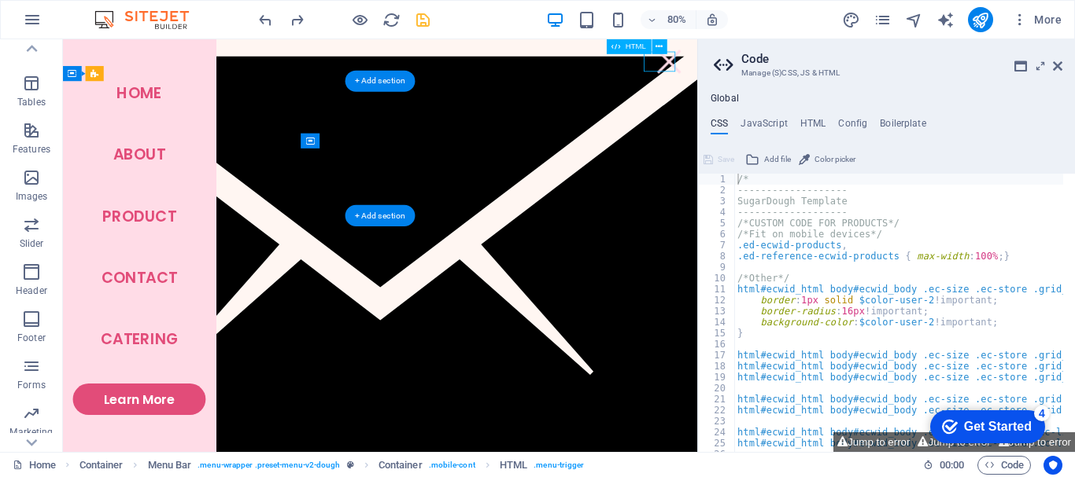
click at [806, 76] on div at bounding box center [820, 67] width 39 height 25
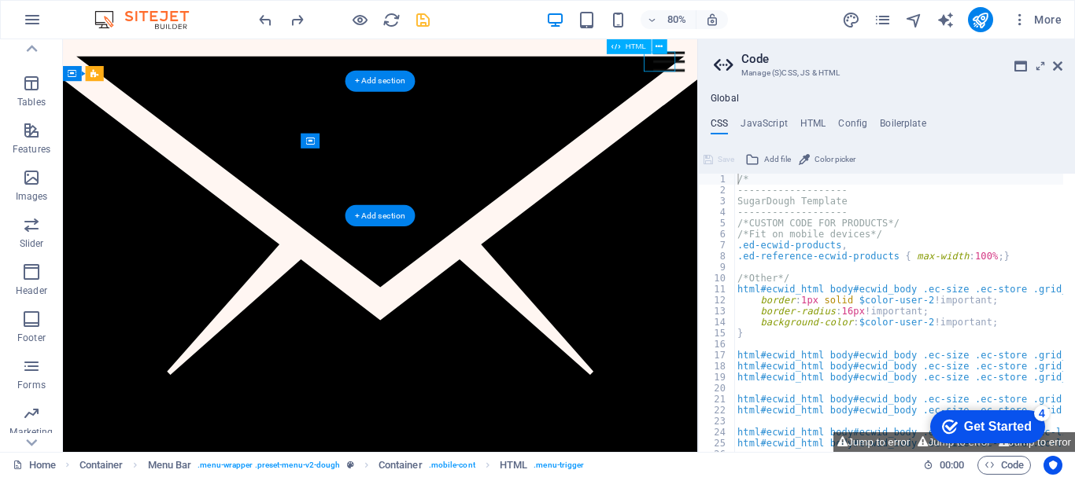
click at [806, 76] on div at bounding box center [820, 67] width 39 height 25
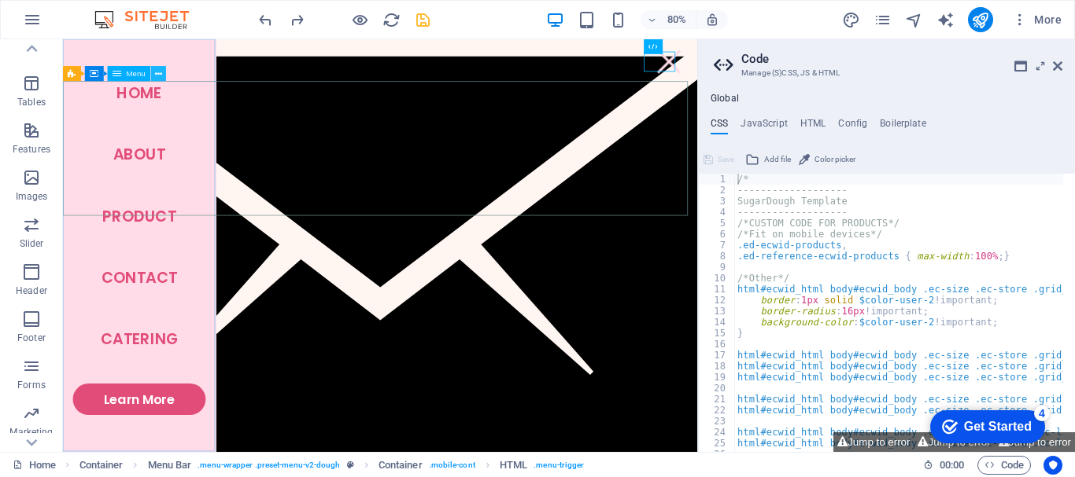
click at [157, 76] on icon at bounding box center [158, 74] width 7 height 13
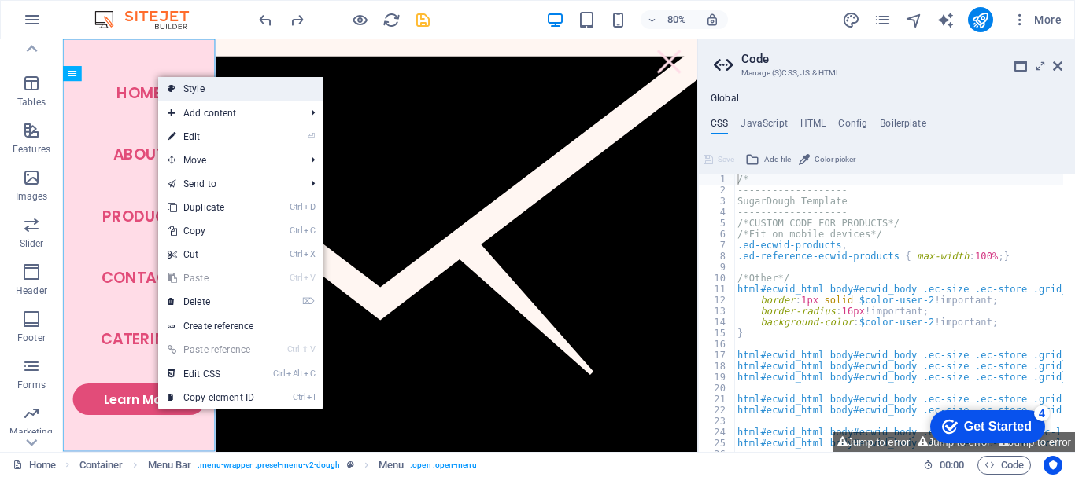
click at [177, 84] on link "Style" at bounding box center [240, 89] width 164 height 24
select select "rem"
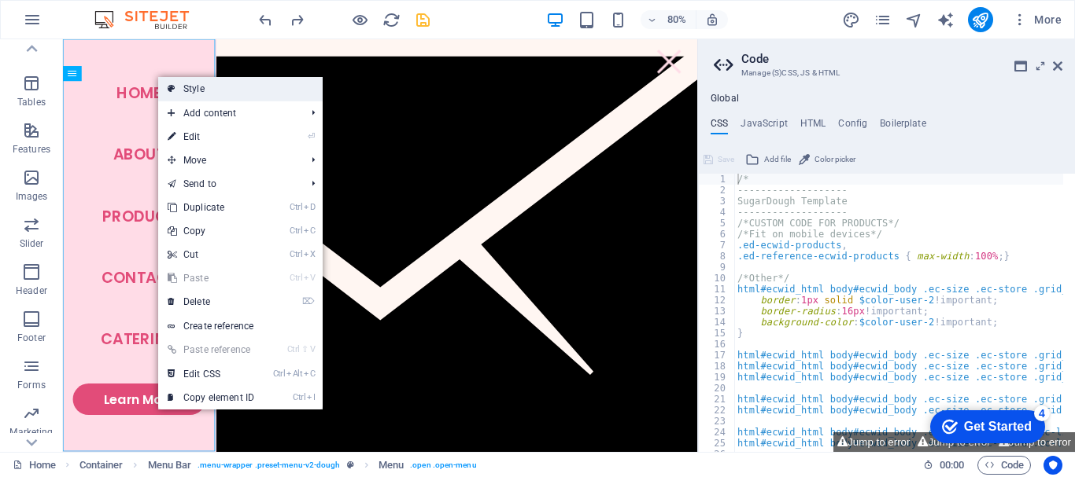
select select "rem"
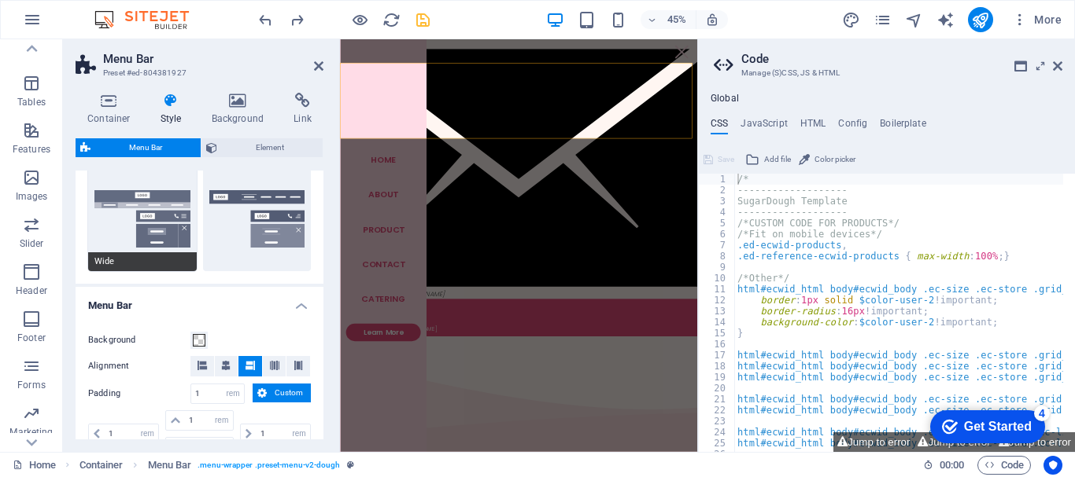
scroll to position [393, 0]
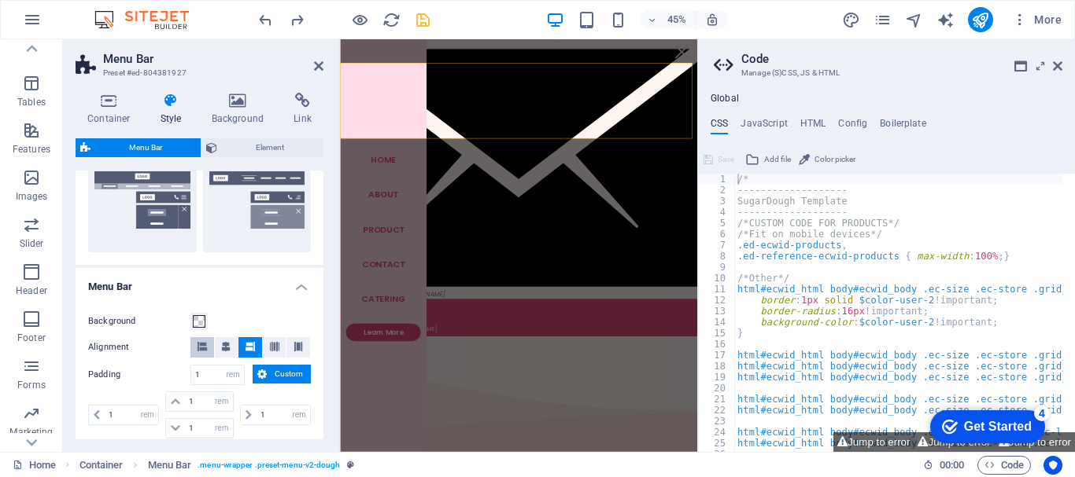
click at [201, 345] on icon at bounding box center [201, 346] width 9 height 9
click at [317, 59] on h2 "Menu Bar" at bounding box center [213, 59] width 220 height 14
click at [314, 68] on icon at bounding box center [318, 66] width 9 height 13
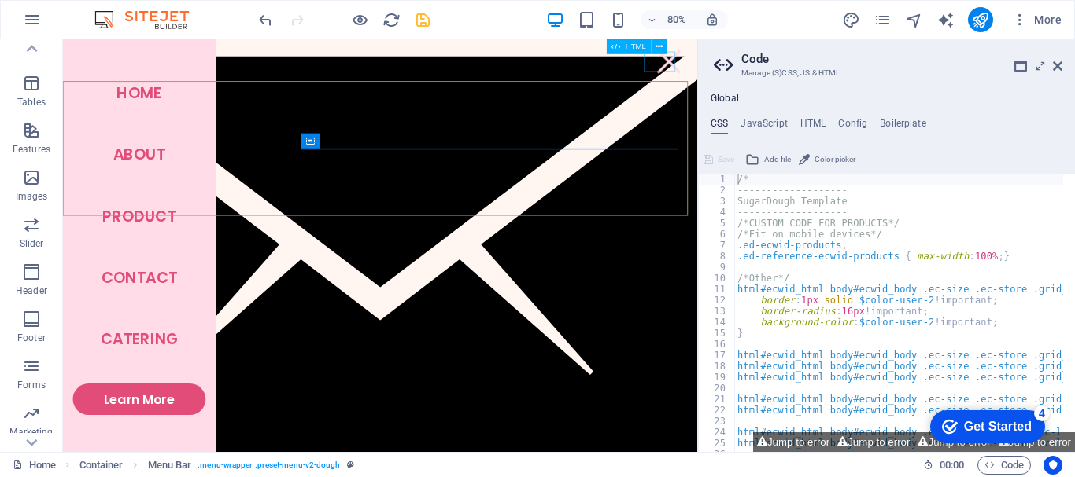
click at [658, 54] on div "HTML" at bounding box center [641, 47] width 68 height 16
click at [805, 65] on div at bounding box center [820, 67] width 39 height 25
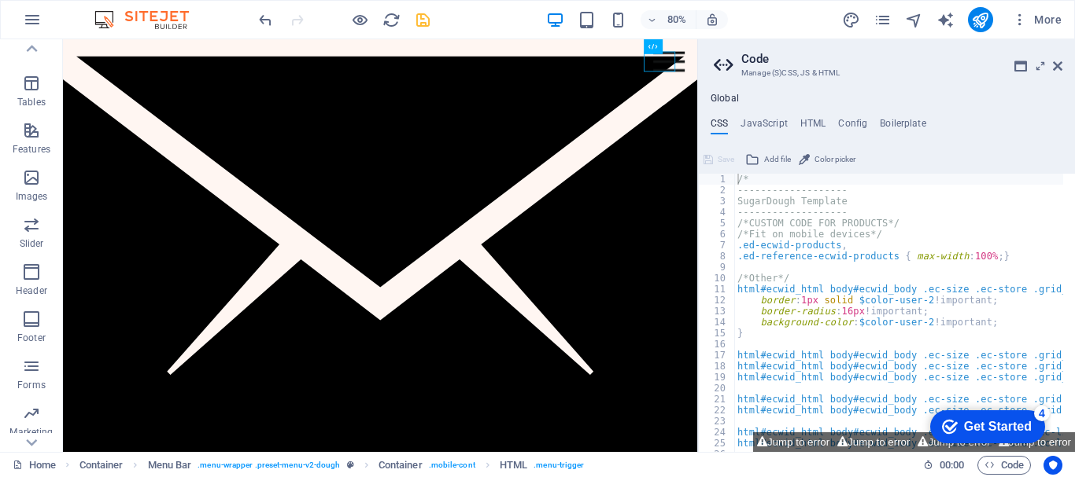
click at [1064, 63] on aside "Code Manage (S)CSS, JS & HTML Global CSS JavaScript HTML Config Boilerplate /* …" at bounding box center [886, 245] width 378 height 413
drag, startPoint x: 1056, startPoint y: 63, endPoint x: 654, endPoint y: 147, distance: 410.7
click at [1056, 63] on icon at bounding box center [1057, 66] width 9 height 13
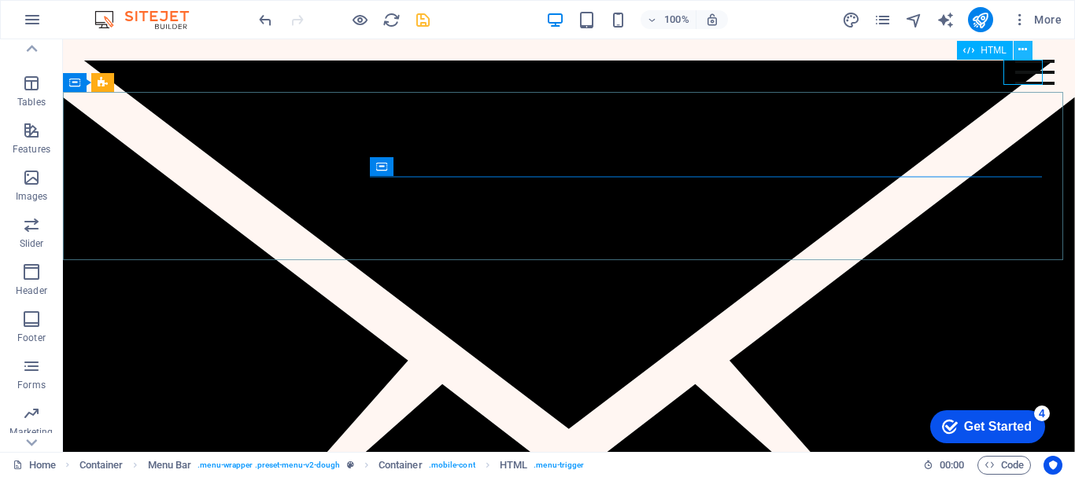
click at [1027, 47] on button at bounding box center [1022, 50] width 19 height 19
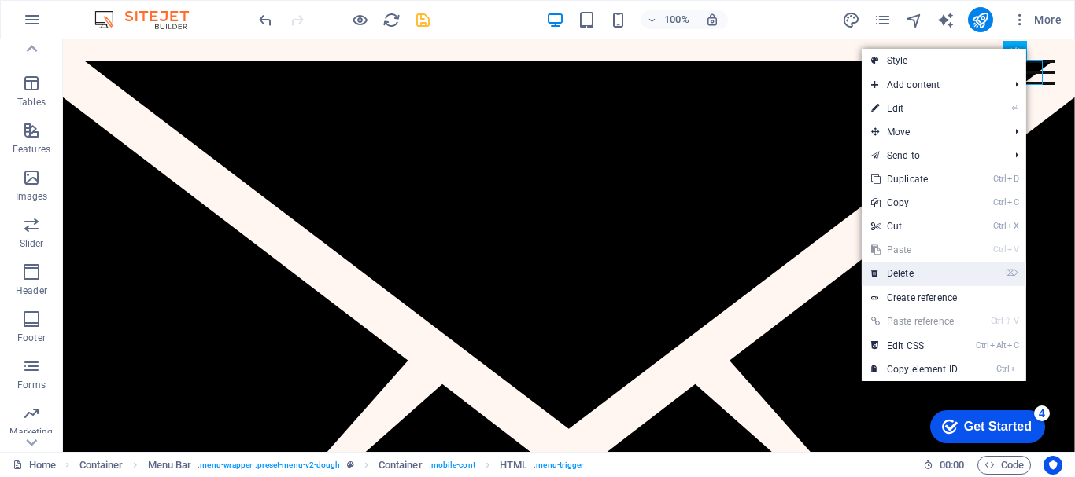
click at [920, 274] on link "⌦ Delete" at bounding box center [913, 274] width 105 height 24
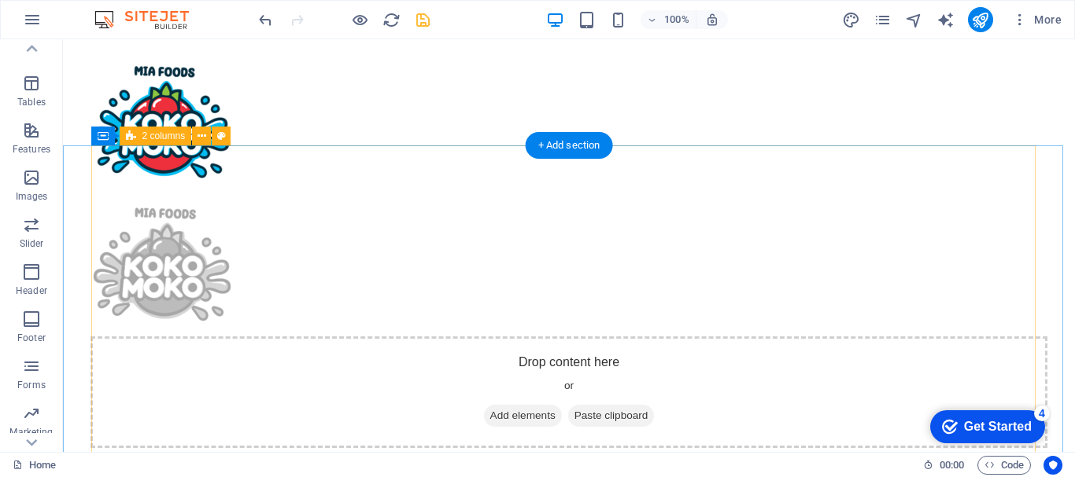
scroll to position [0, 0]
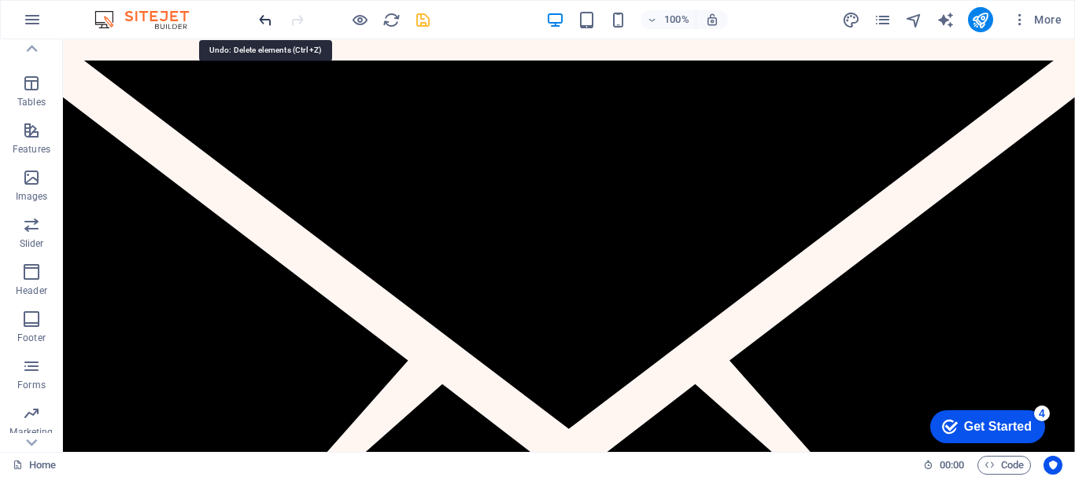
click at [260, 21] on icon "undo" at bounding box center [265, 20] width 18 height 18
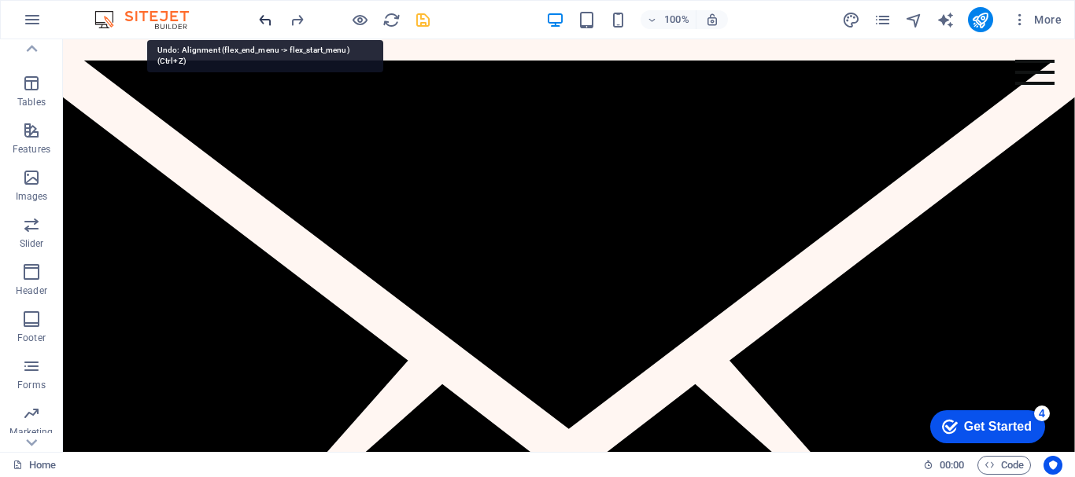
click at [267, 22] on icon "undo" at bounding box center [265, 20] width 18 height 18
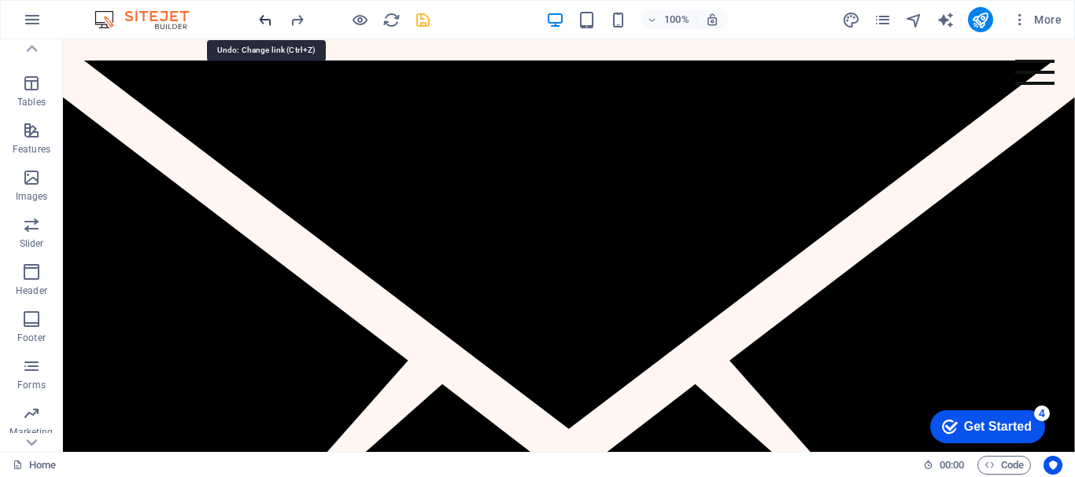
click at [269, 22] on icon "undo" at bounding box center [265, 20] width 18 height 18
click at [264, 22] on icon "undo" at bounding box center [265, 20] width 18 height 18
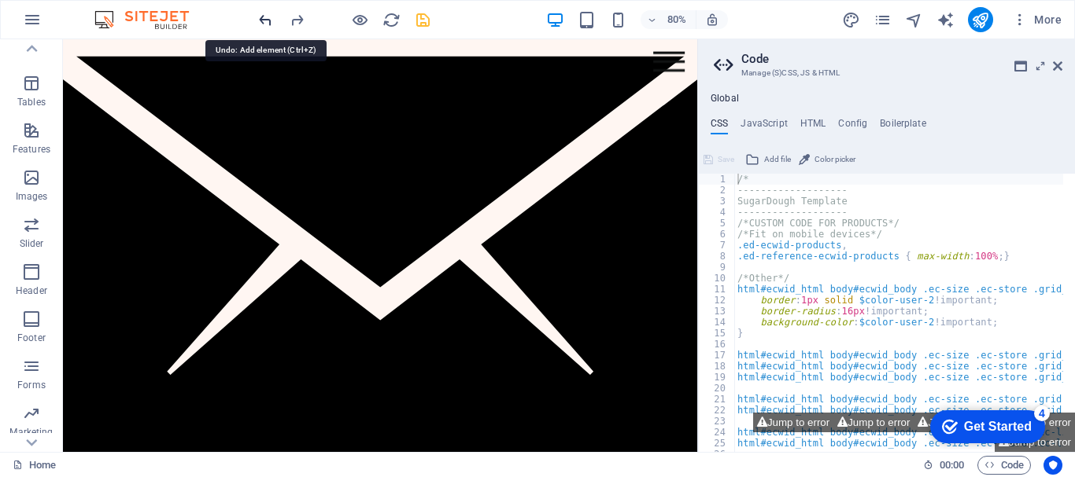
click at [264, 22] on icon "undo" at bounding box center [265, 20] width 18 height 18
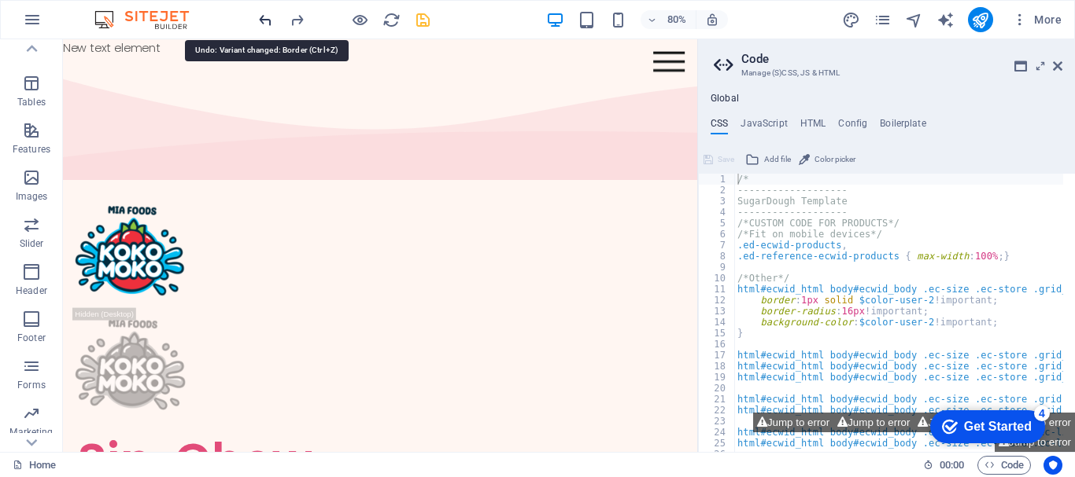
click at [264, 22] on icon "undo" at bounding box center [265, 20] width 18 height 18
click at [1060, 68] on icon at bounding box center [1057, 66] width 9 height 13
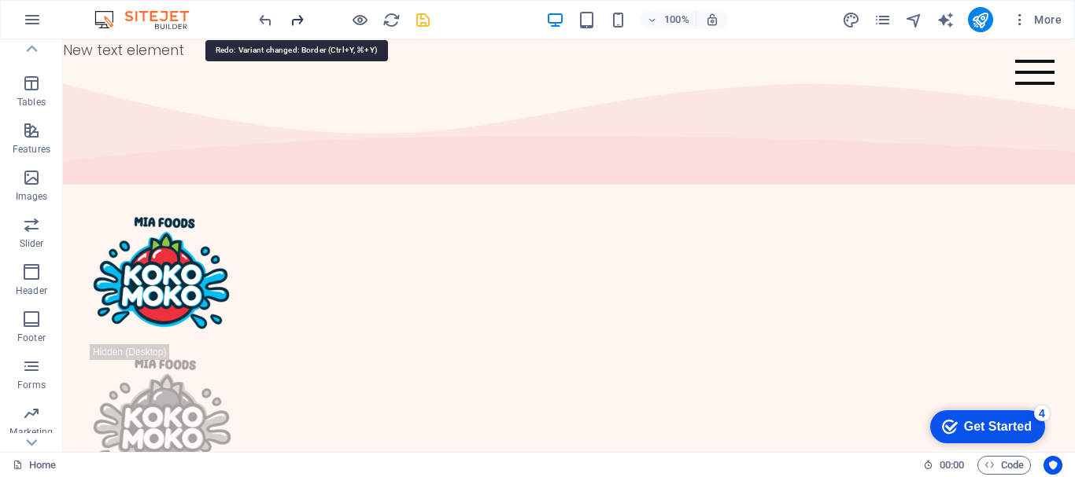
click at [298, 23] on icon "redo" at bounding box center [297, 20] width 18 height 18
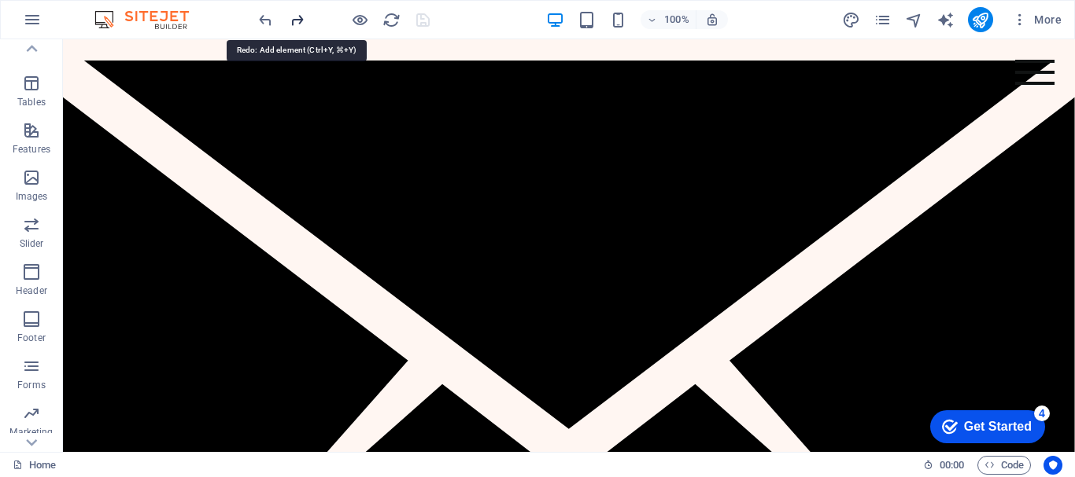
click at [298, 23] on icon "redo" at bounding box center [297, 20] width 18 height 18
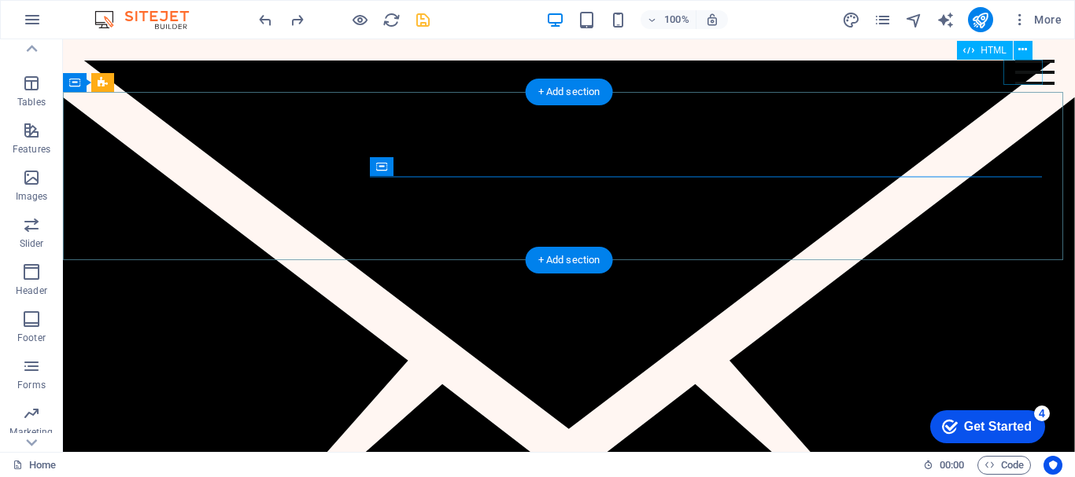
click at [1029, 76] on div at bounding box center [1034, 72] width 39 height 25
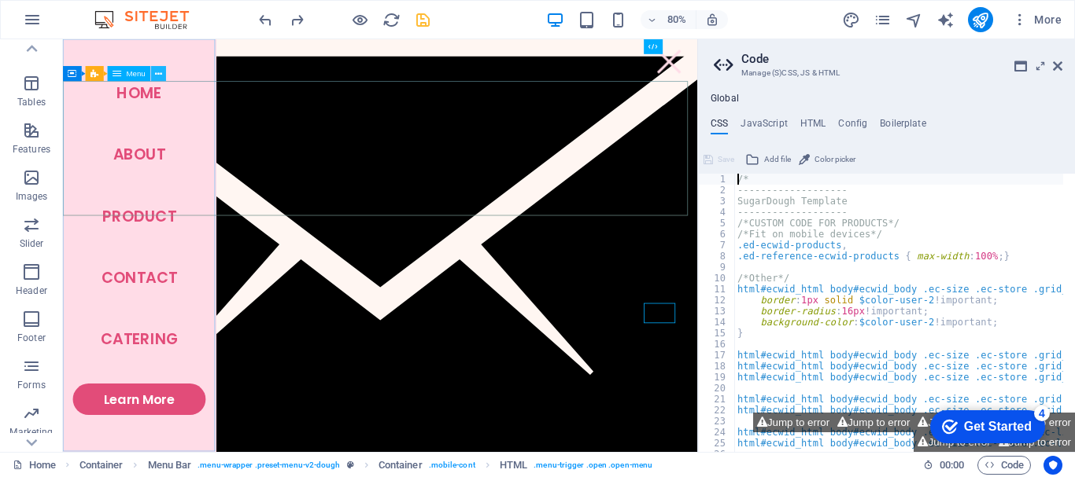
click at [158, 75] on icon at bounding box center [158, 74] width 7 height 13
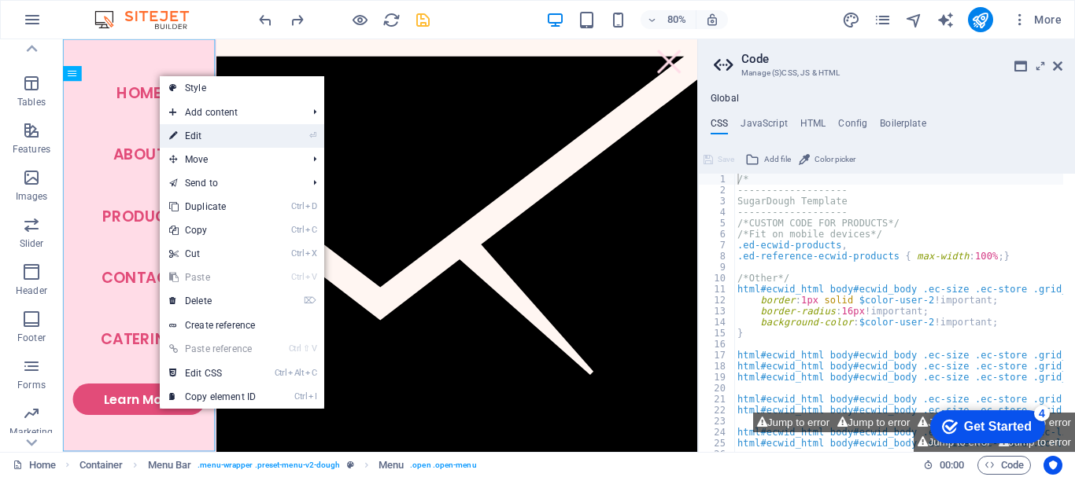
click at [202, 133] on link "⏎ Edit" at bounding box center [212, 136] width 105 height 24
select select
select select "1"
select select
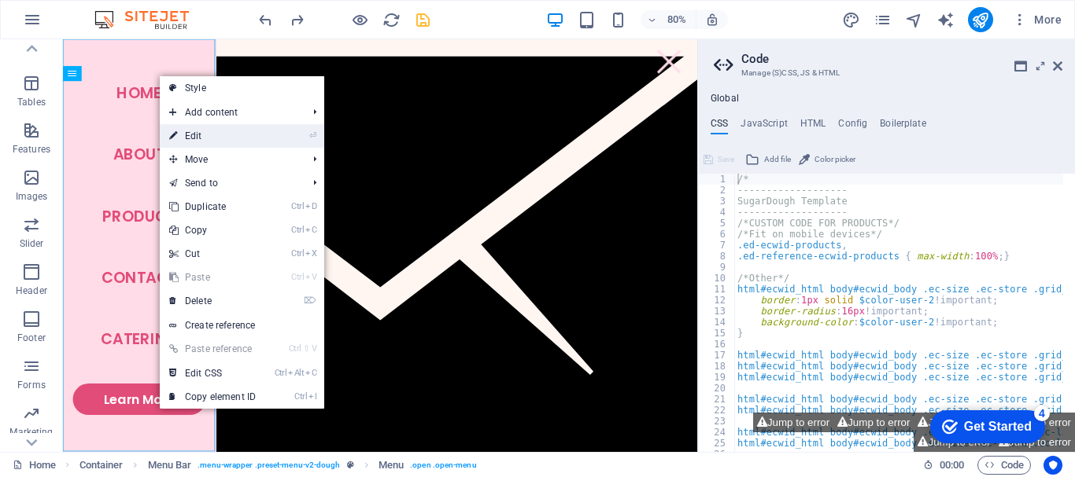
select select "2"
select select
select select "default"
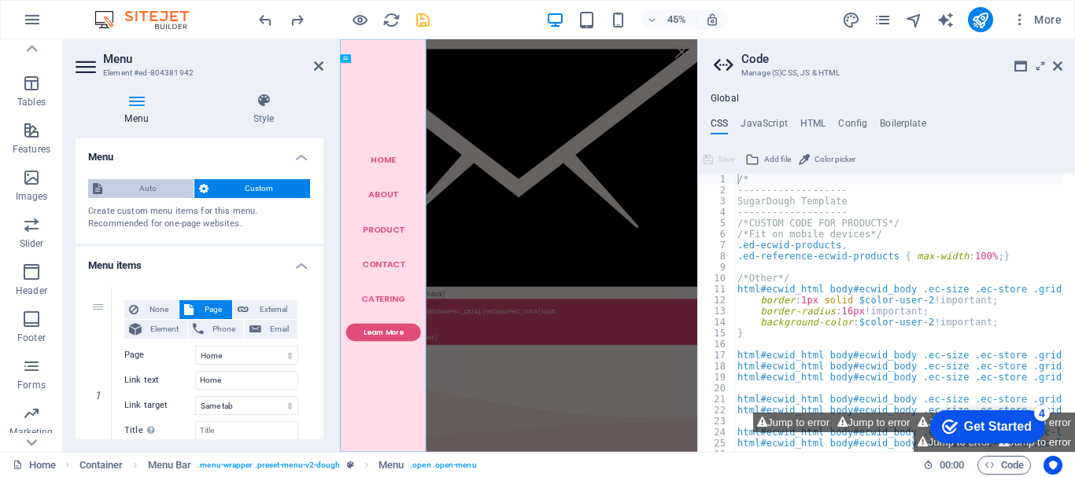
click at [146, 192] on span "Auto" at bounding box center [148, 188] width 82 height 19
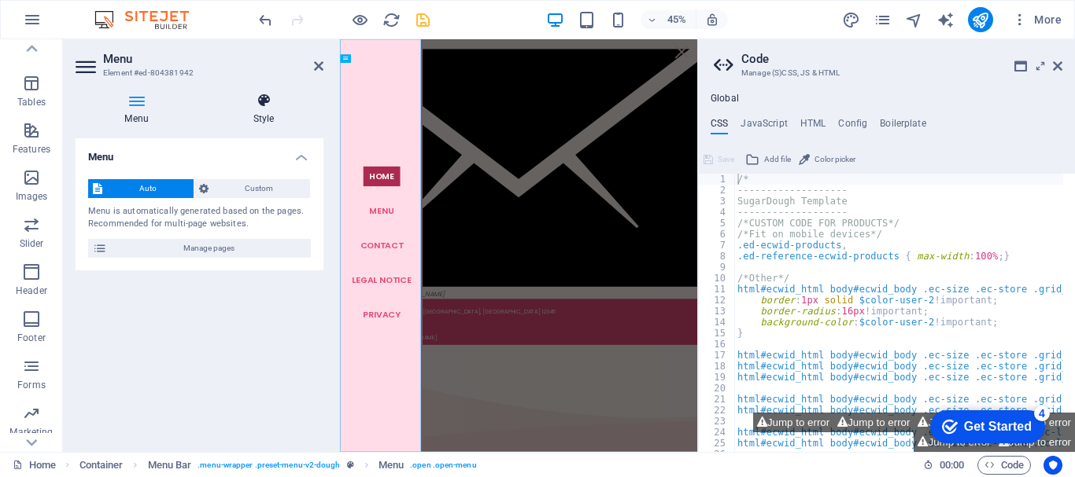
click at [271, 118] on h4 "Style" at bounding box center [264, 109] width 120 height 33
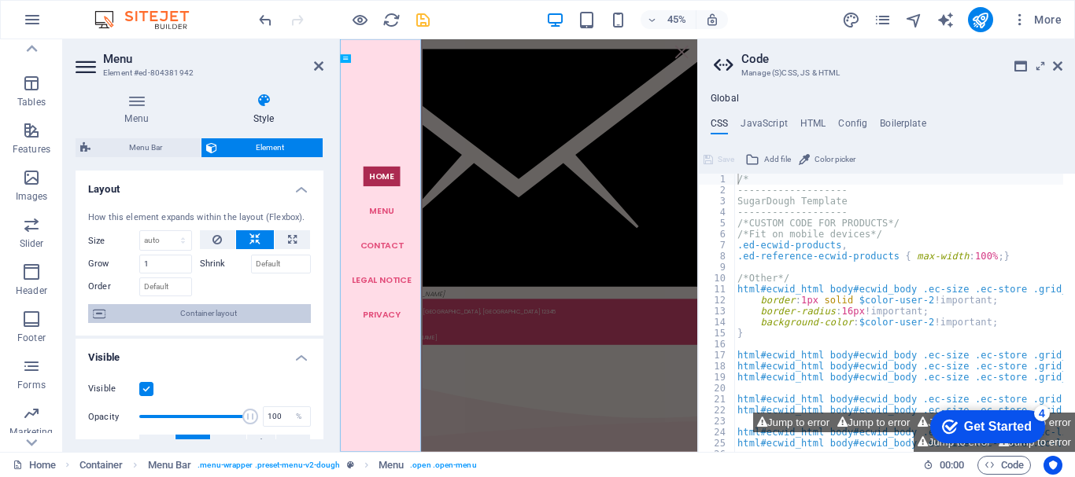
click at [205, 312] on span "Container layout" at bounding box center [208, 313] width 196 height 19
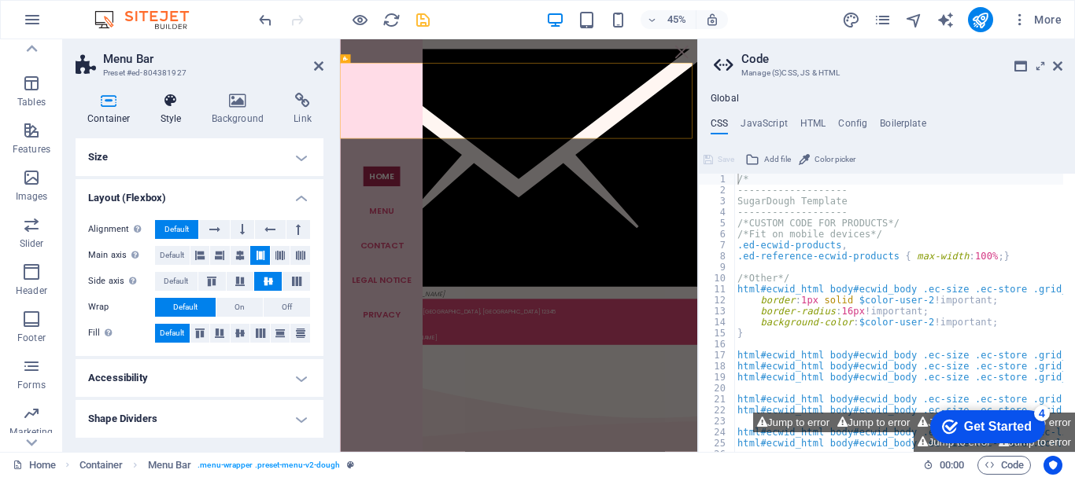
click at [197, 103] on h4 "Style" at bounding box center [174, 109] width 51 height 33
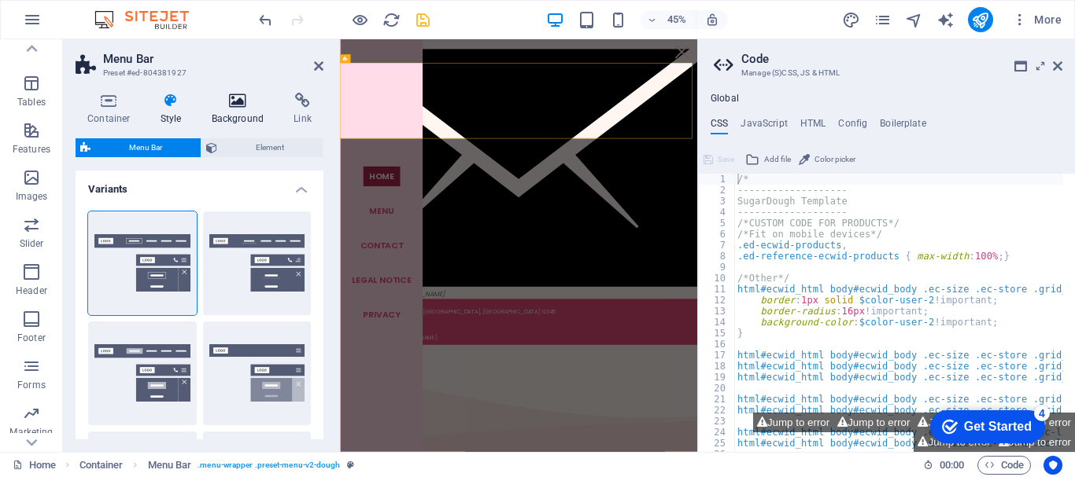
click at [231, 107] on icon at bounding box center [238, 101] width 76 height 16
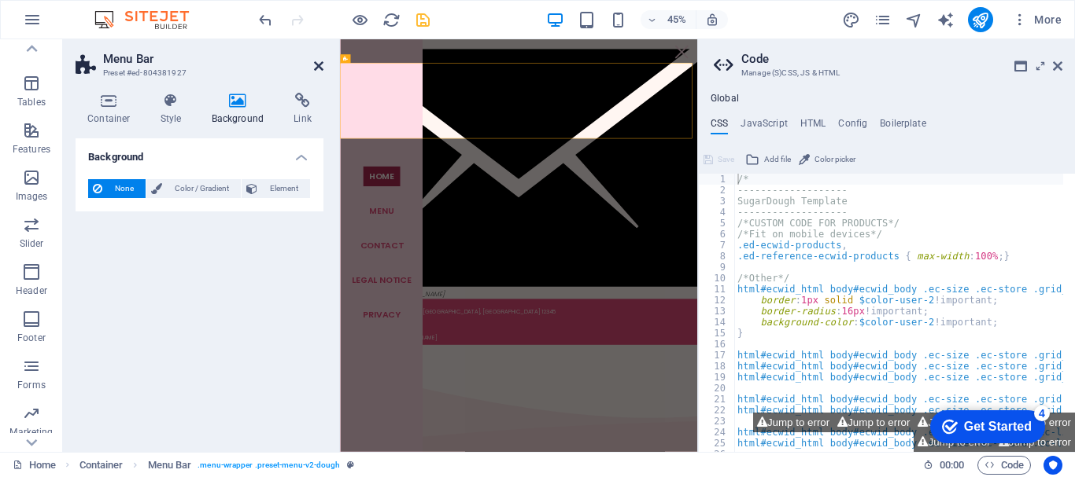
click at [315, 67] on icon at bounding box center [318, 66] width 9 height 13
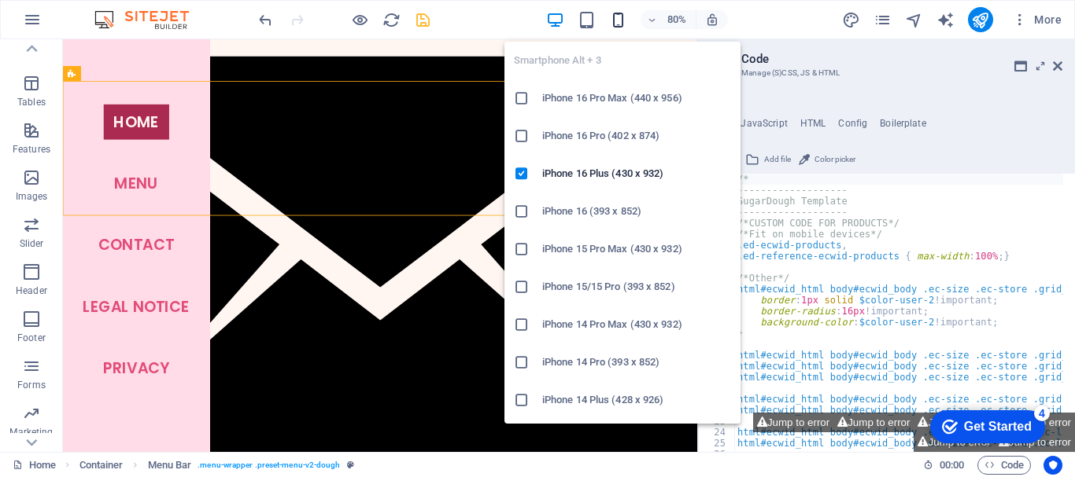
click at [612, 20] on icon "button" at bounding box center [618, 20] width 18 height 18
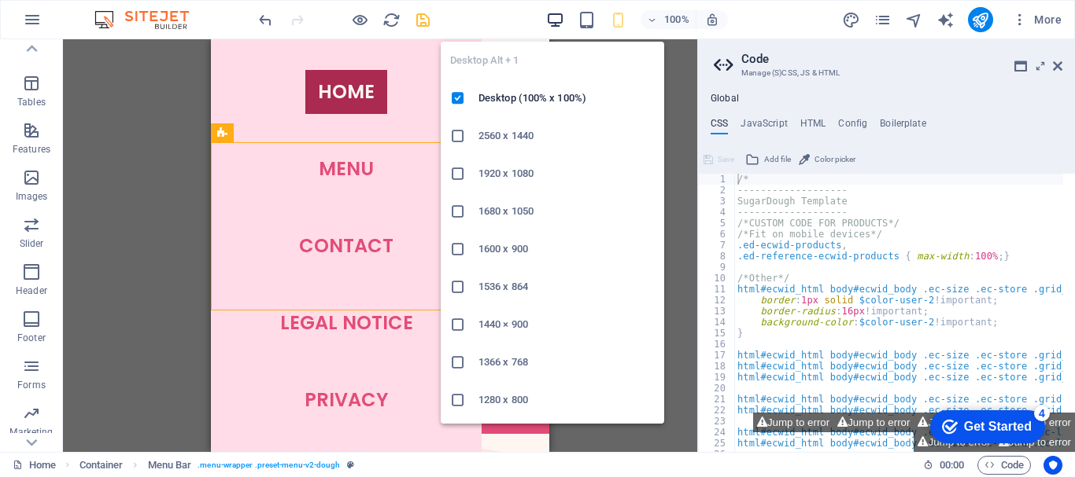
click at [555, 27] on icon "button" at bounding box center [555, 20] width 18 height 18
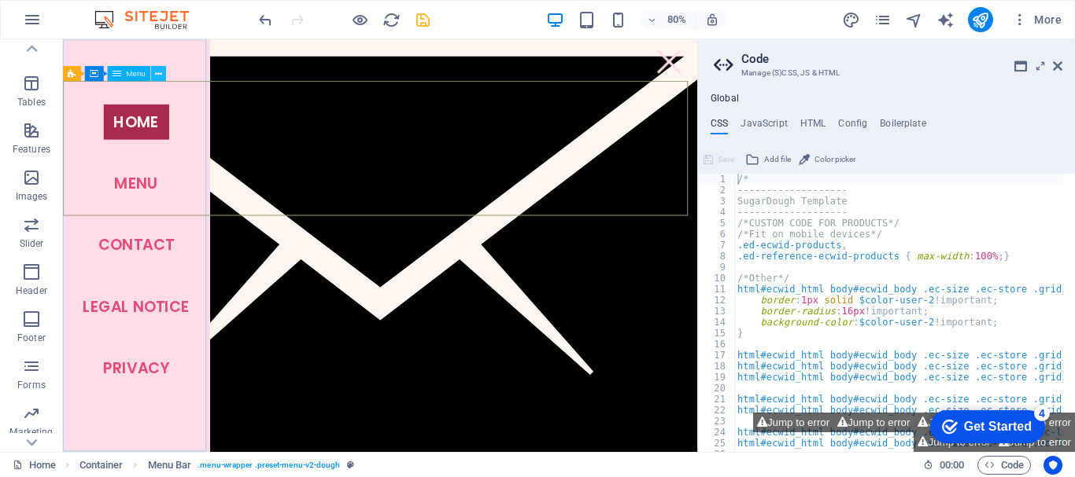
click at [160, 77] on icon at bounding box center [158, 74] width 7 height 13
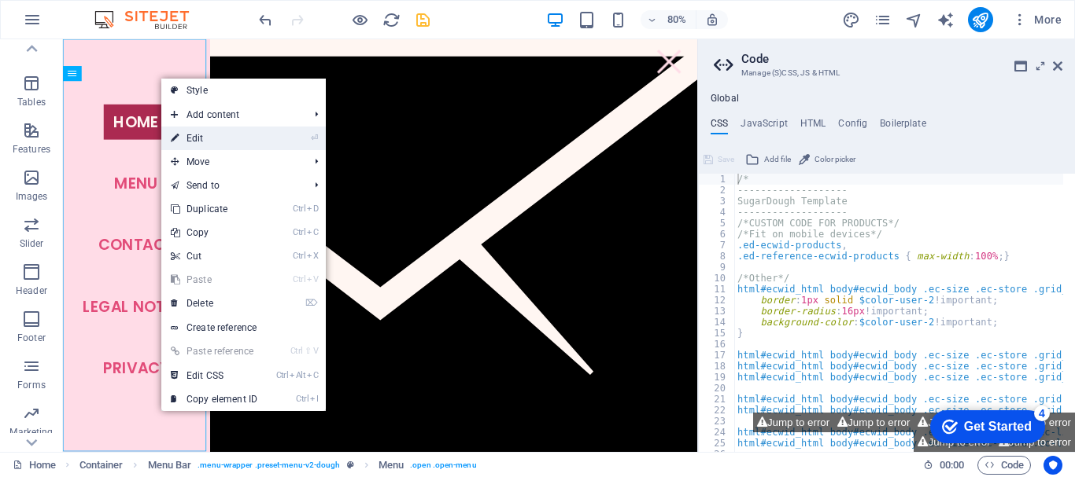
click at [209, 139] on link "⏎ Edit" at bounding box center [213, 139] width 105 height 24
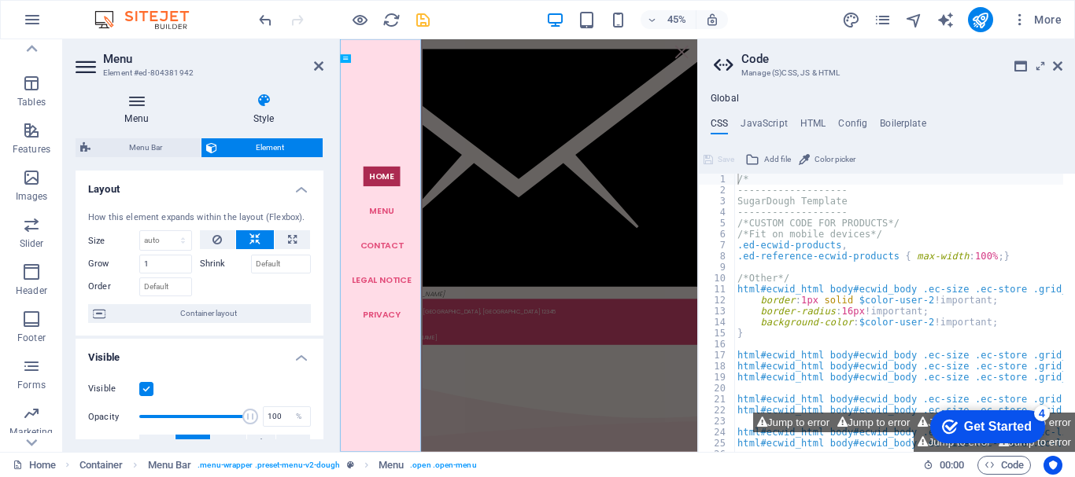
click at [142, 102] on icon at bounding box center [137, 101] width 122 height 16
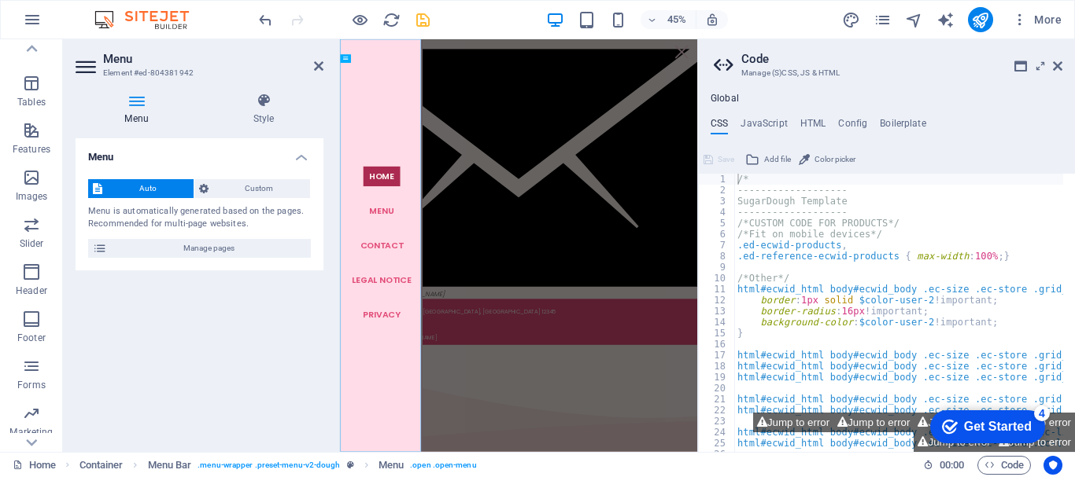
click at [88, 63] on icon at bounding box center [88, 66] width 24 height 25
click at [264, 183] on span "Custom" at bounding box center [259, 188] width 93 height 19
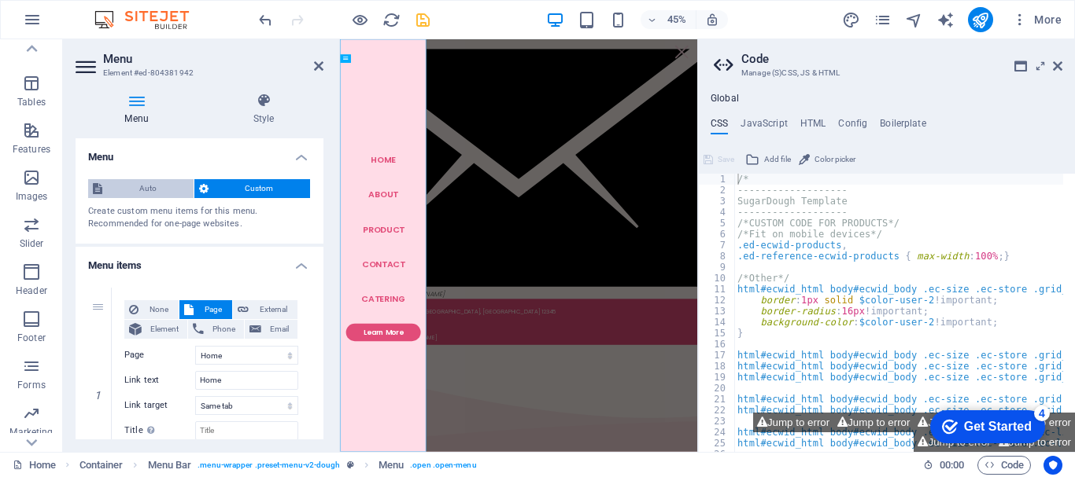
click at [147, 186] on span "Auto" at bounding box center [148, 188] width 82 height 19
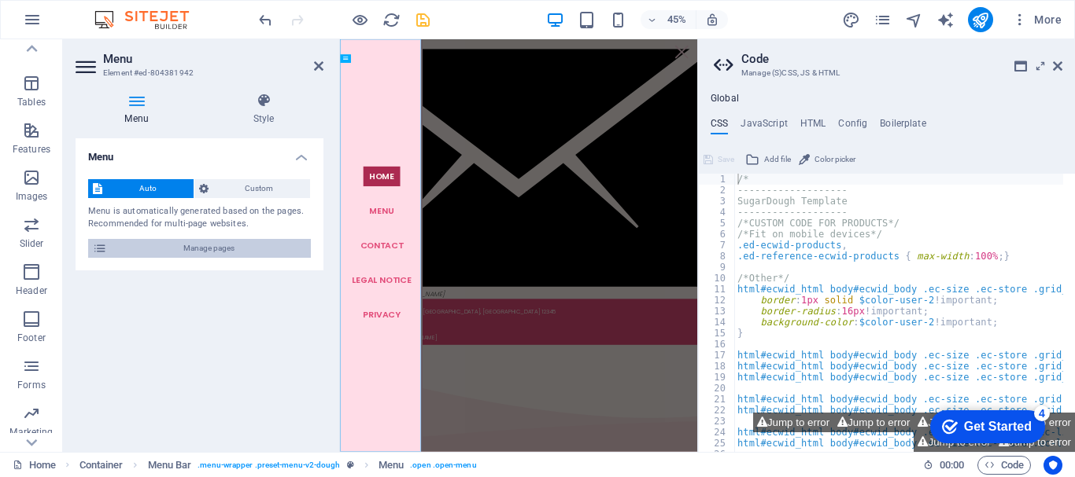
click at [222, 242] on span "Manage pages" at bounding box center [209, 248] width 194 height 19
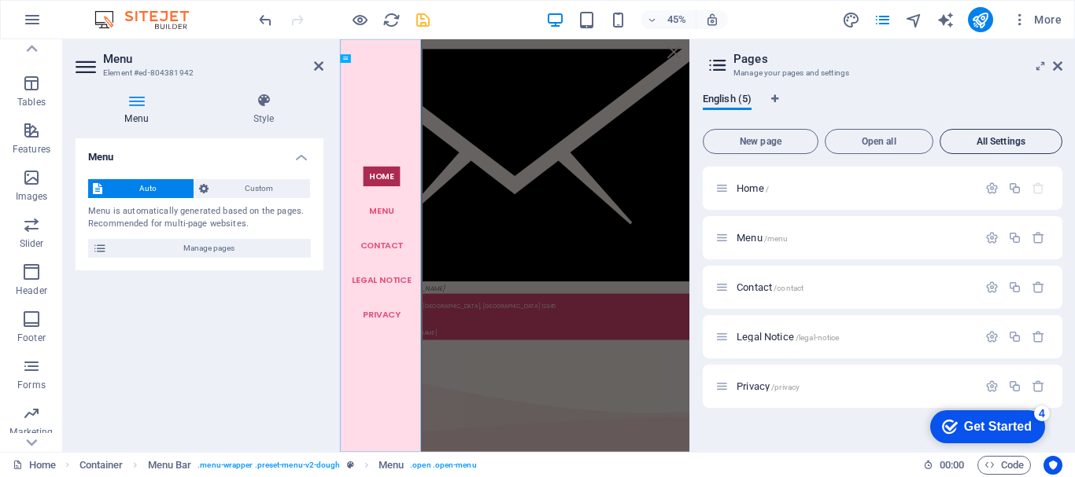
click at [990, 141] on span "All Settings" at bounding box center [1000, 141] width 109 height 9
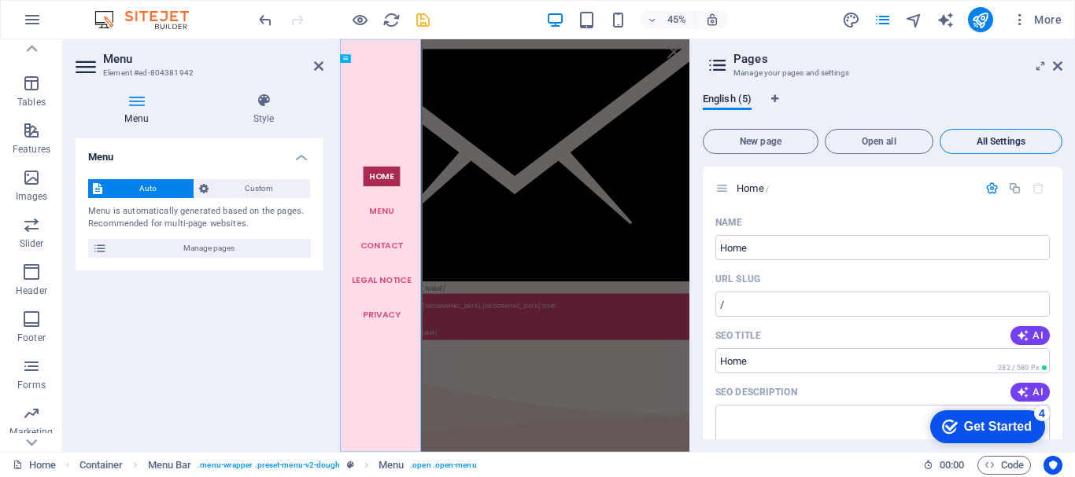
scroll to position [2551, 0]
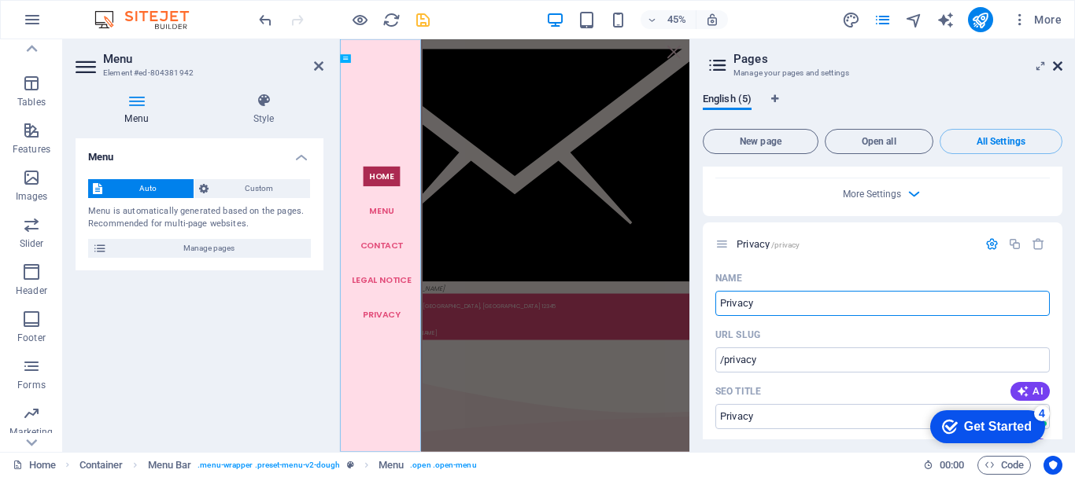
click at [1060, 63] on aside "Pages Manage your pages and settings English (5) New page Open all All Settings…" at bounding box center [881, 245] width 385 height 413
click at [1056, 65] on icon at bounding box center [1057, 66] width 9 height 13
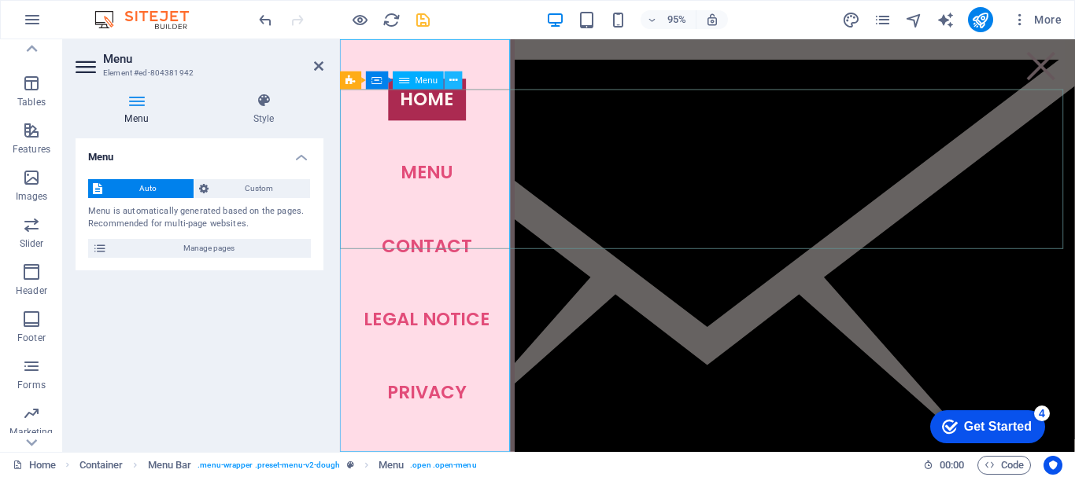
click at [453, 80] on icon at bounding box center [453, 80] width 8 height 16
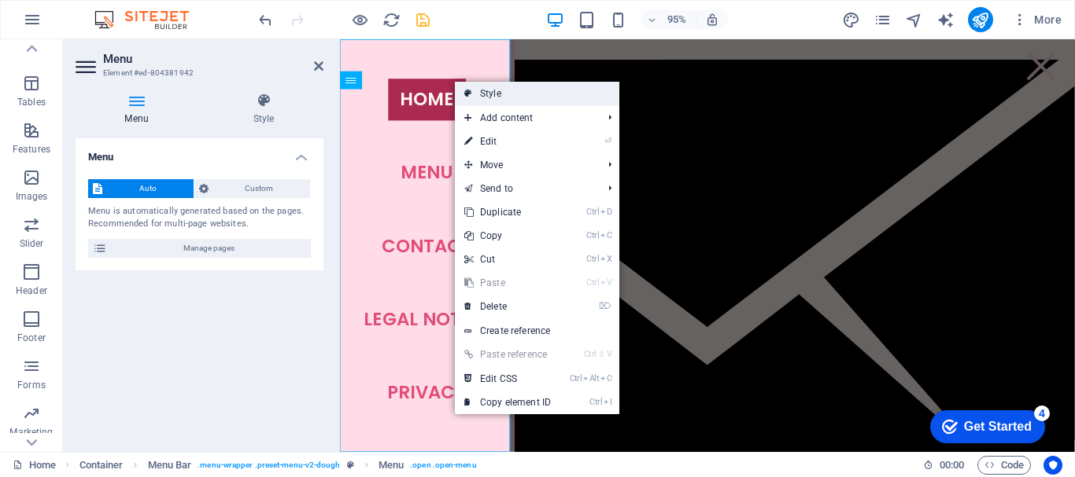
click at [492, 96] on link "Style" at bounding box center [537, 94] width 164 height 24
select select "rem"
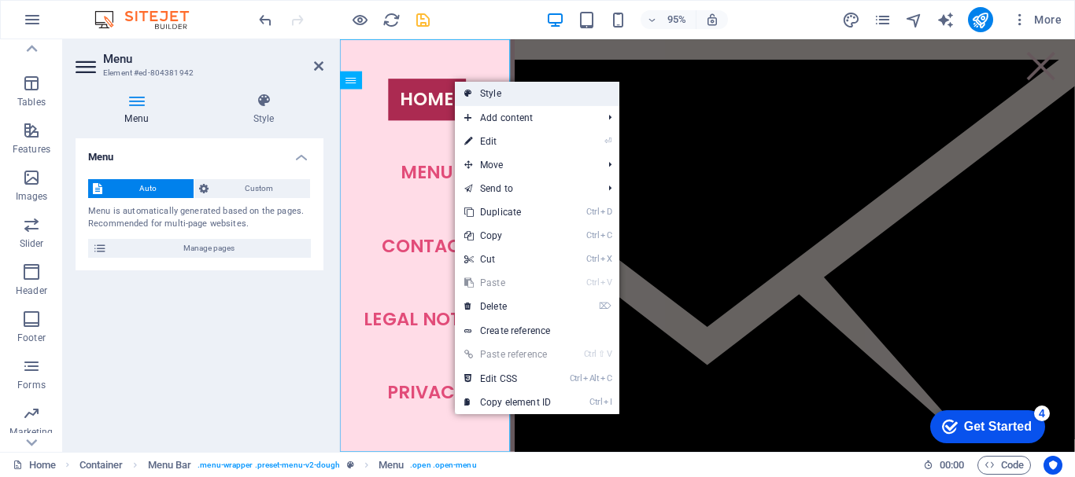
select select "rem"
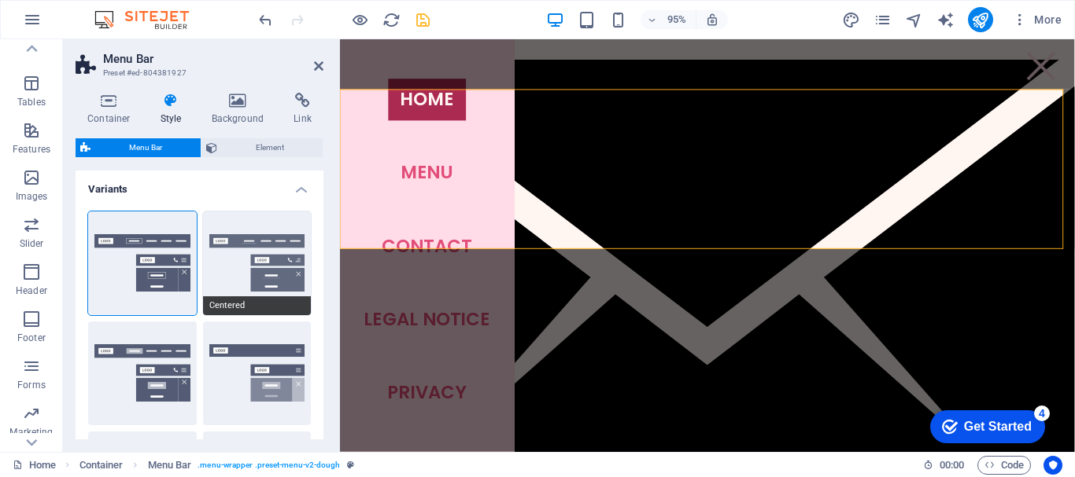
click at [290, 239] on button "Centered" at bounding box center [257, 264] width 109 height 104
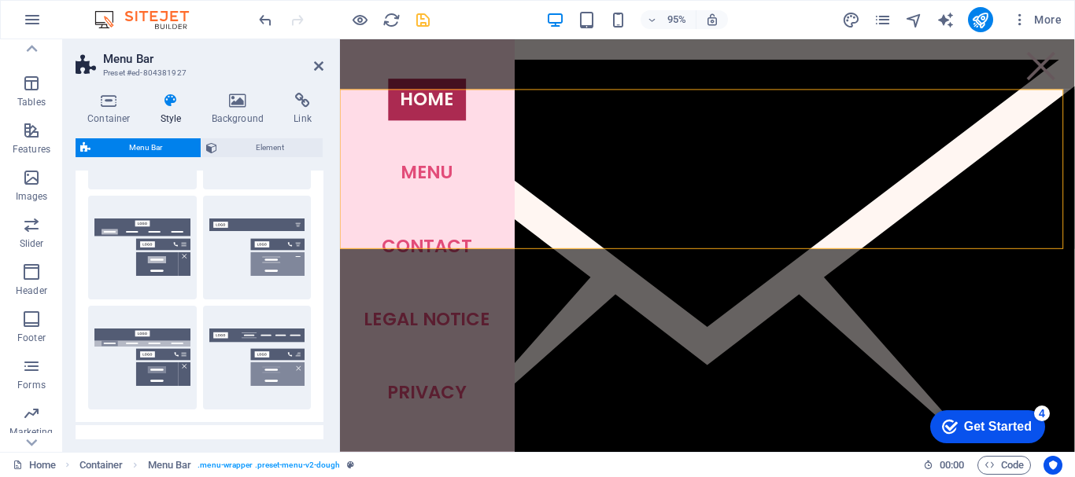
scroll to position [393, 0]
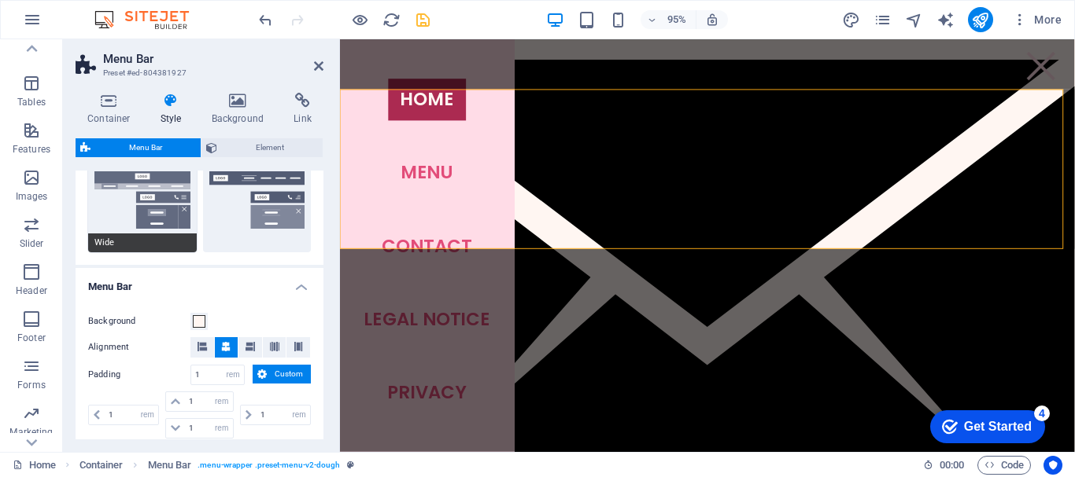
click at [156, 206] on button "Wide" at bounding box center [142, 201] width 109 height 104
type input "0"
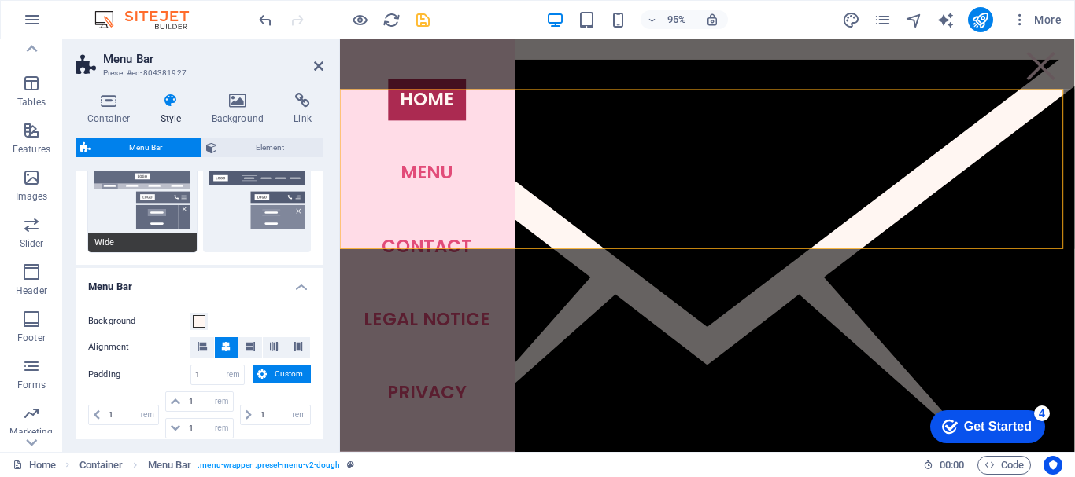
type input "0"
type input "2"
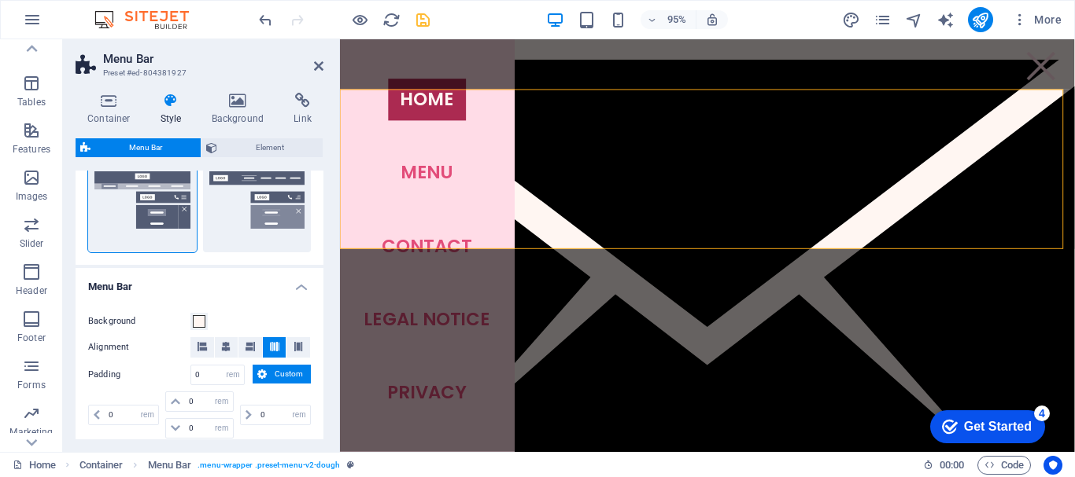
click at [311, 65] on h2 "Menu Bar" at bounding box center [213, 59] width 220 height 14
click at [316, 65] on icon at bounding box center [318, 66] width 9 height 13
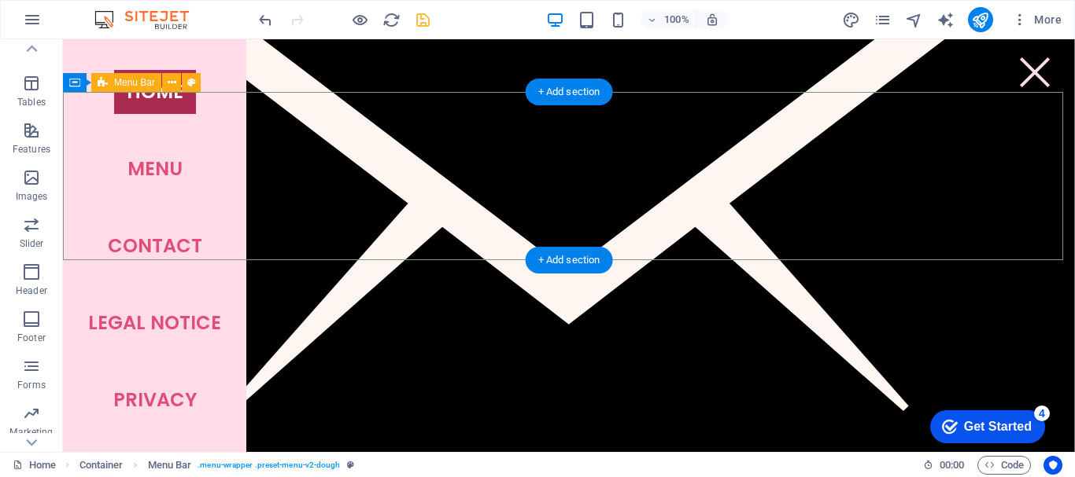
scroll to position [0, 0]
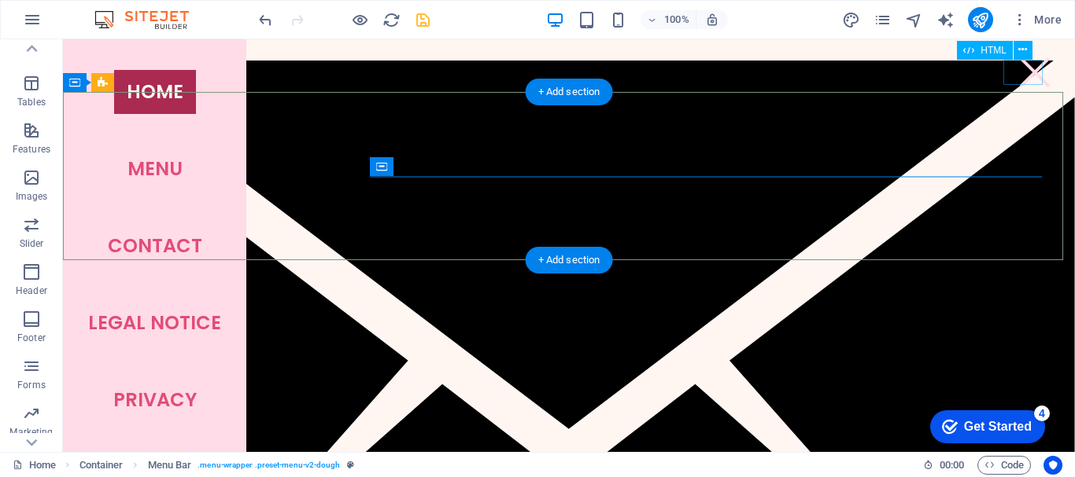
click at [1023, 70] on div at bounding box center [1034, 72] width 39 height 25
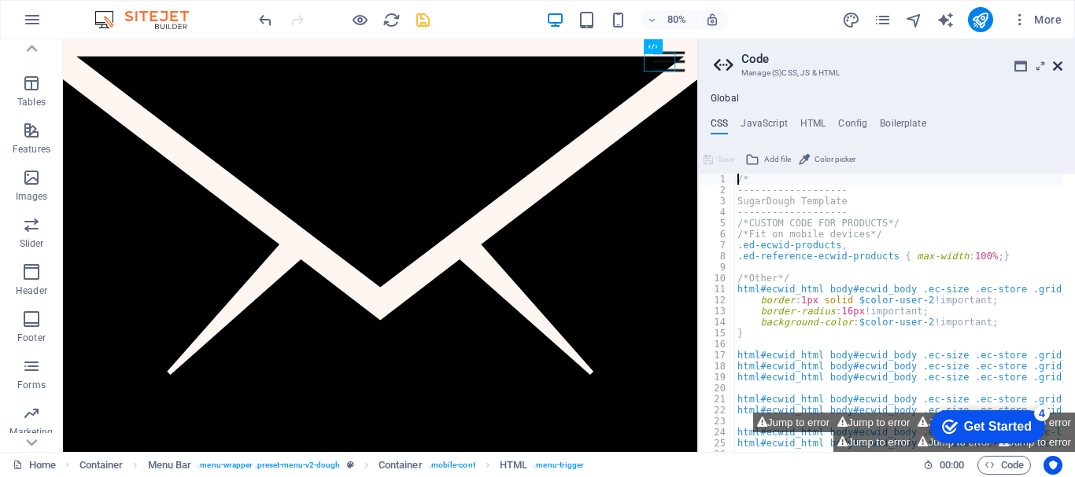
click at [1059, 70] on icon at bounding box center [1057, 66] width 9 height 13
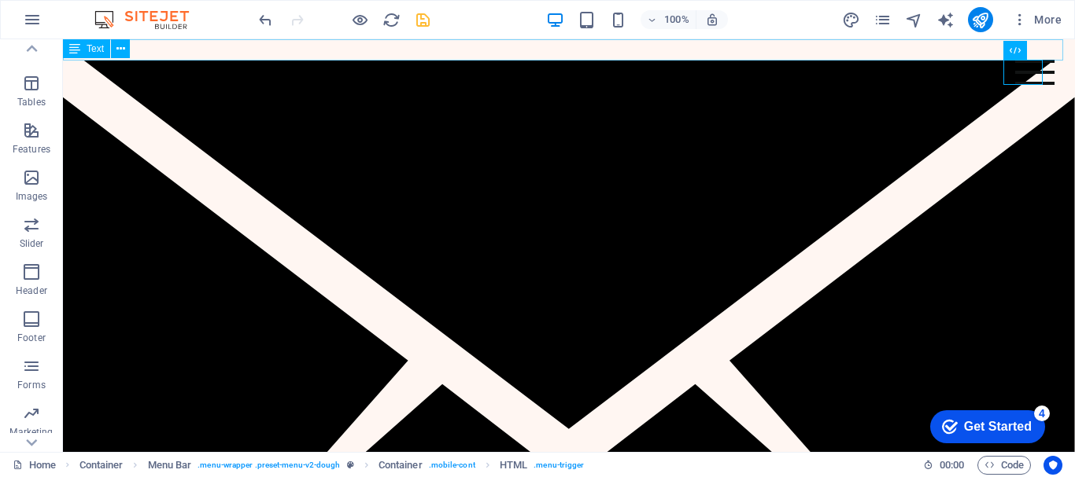
click at [124, 41] on icon at bounding box center [120, 49] width 9 height 17
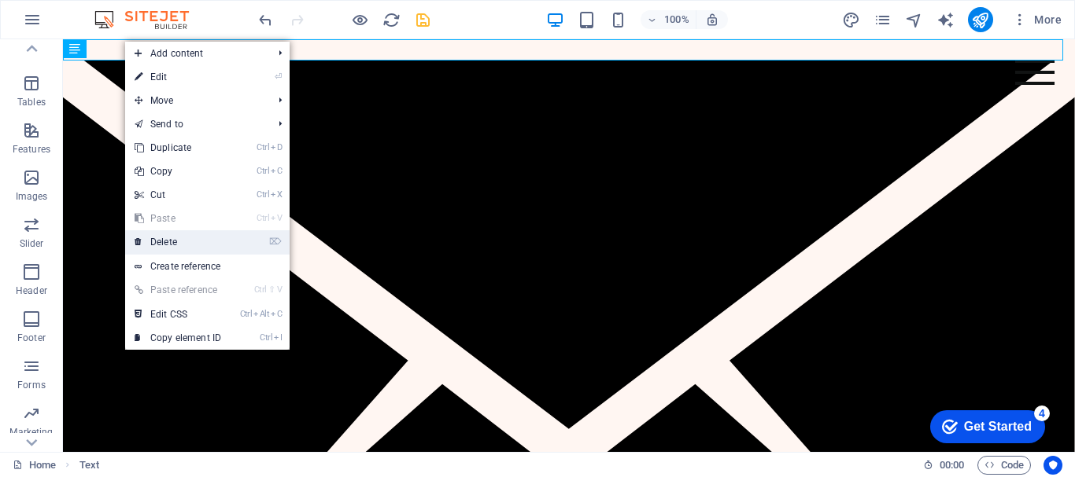
click at [171, 240] on link "⌦ Delete" at bounding box center [177, 242] width 105 height 24
